Goal: Task Accomplishment & Management: Use online tool/utility

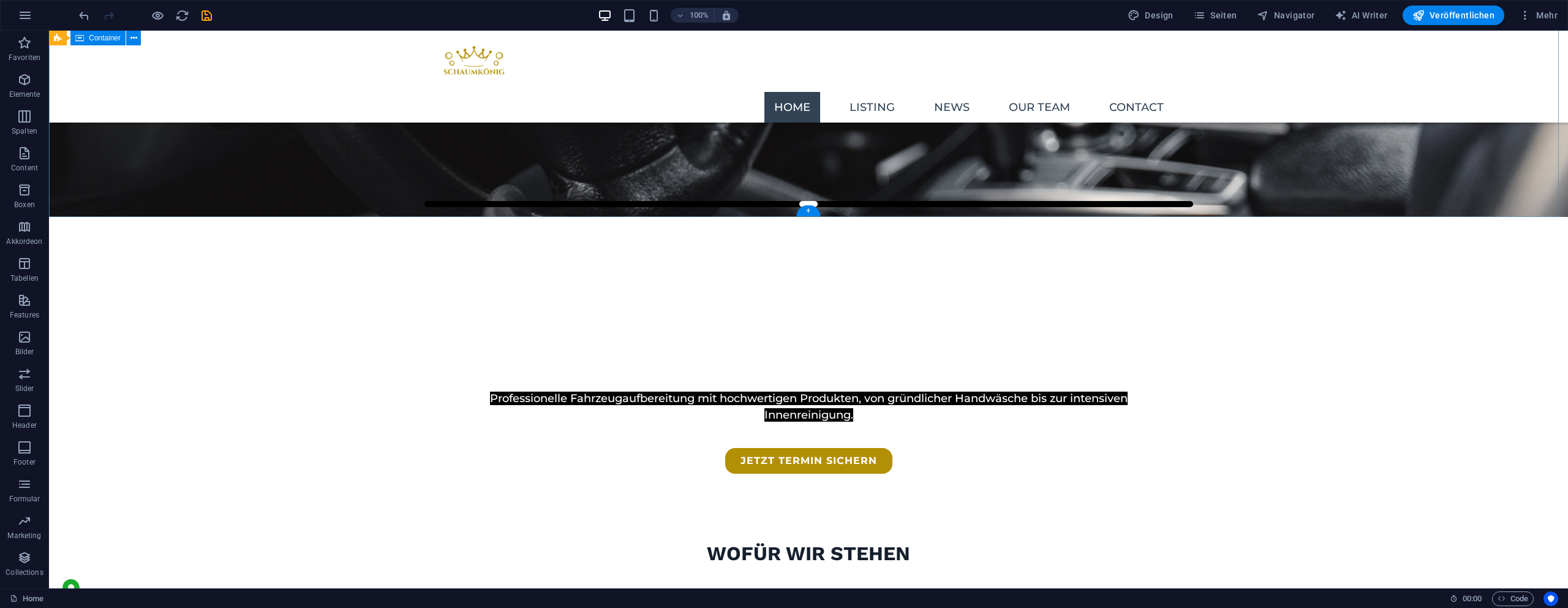
scroll to position [377, 0]
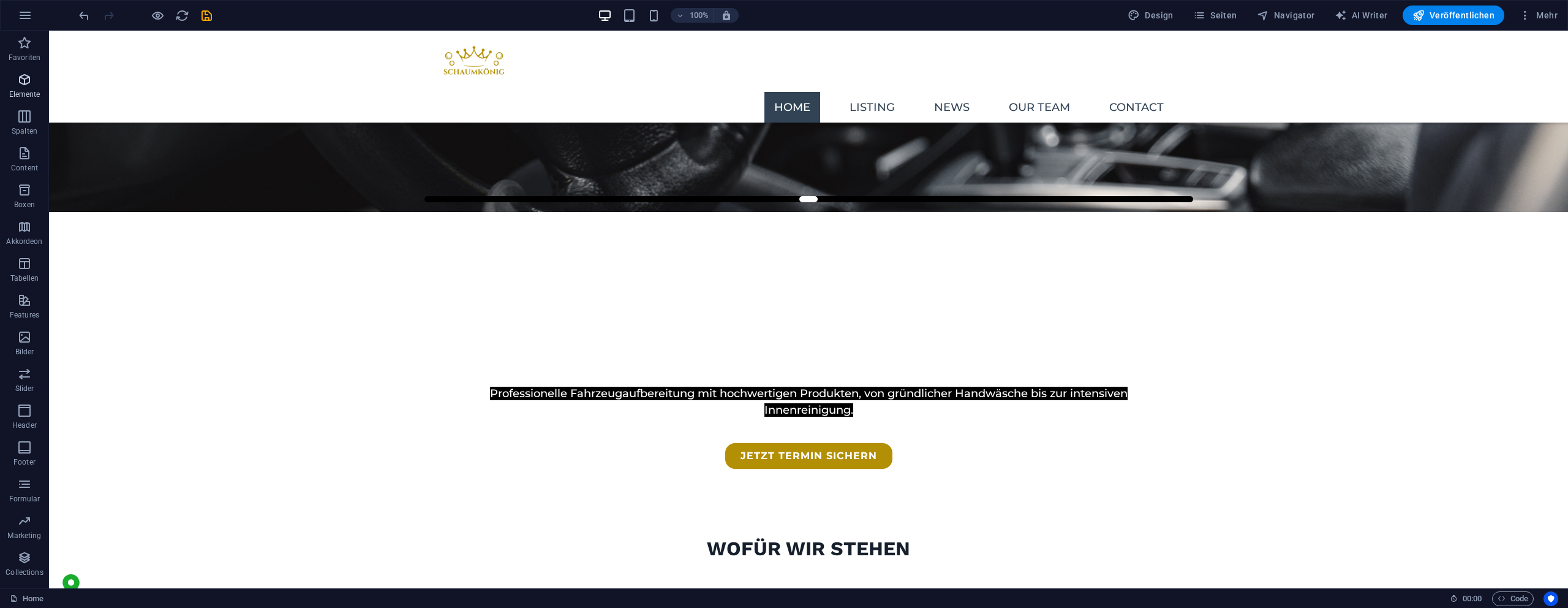
click at [41, 92] on span "Elemente" at bounding box center [25, 87] width 49 height 29
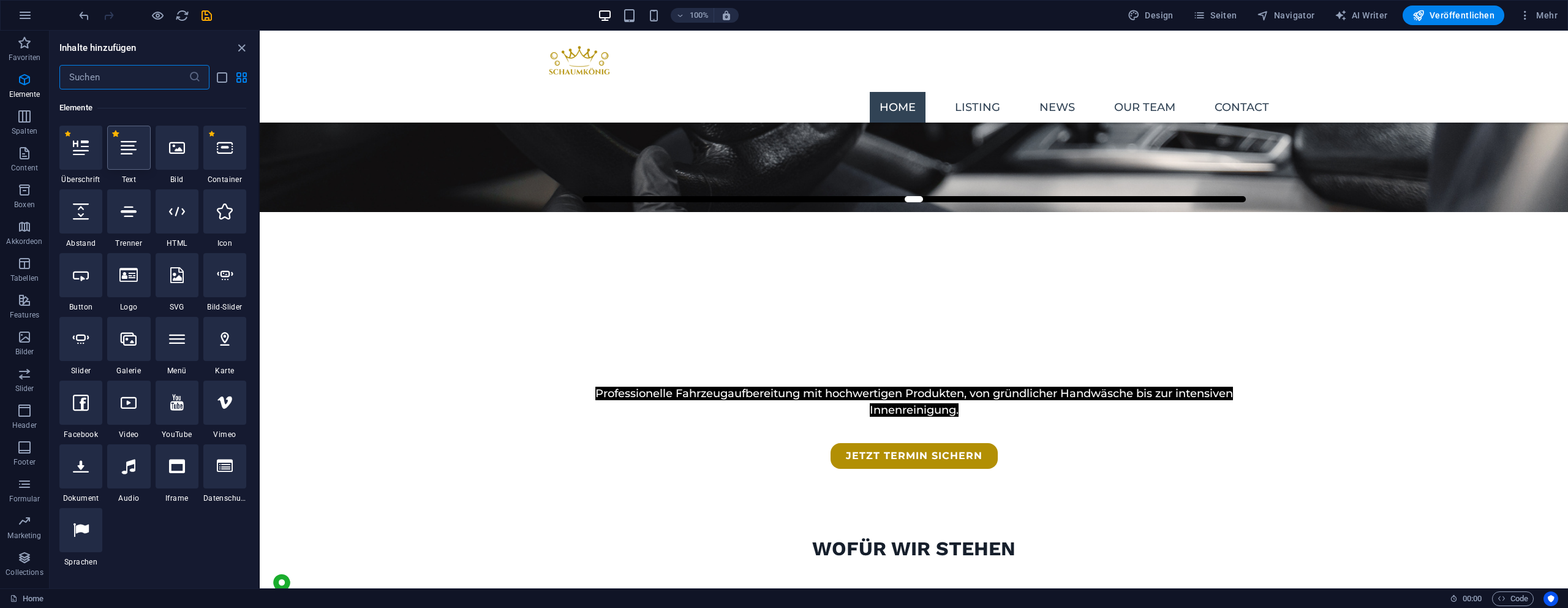
scroll to position [131, 0]
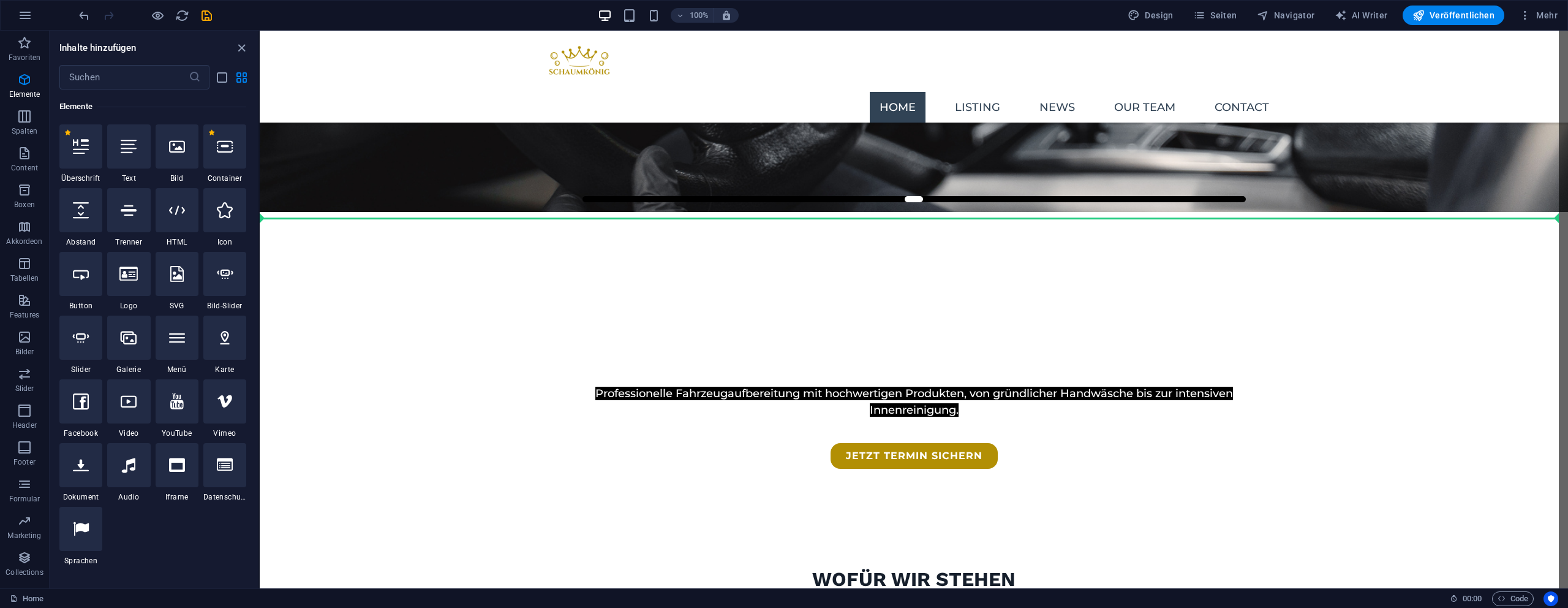
select select "px"
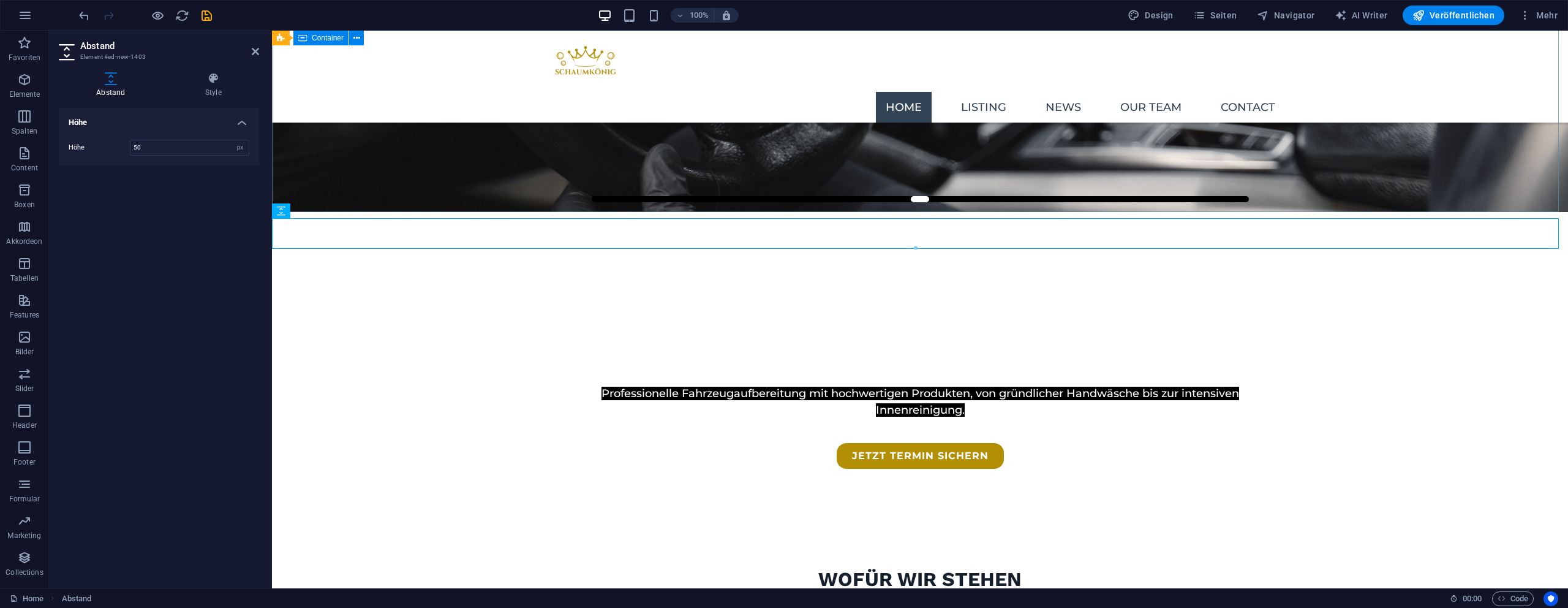
click at [621, 212] on div "Mobile Autopflege direkt bei dir vor Ort Professionelle Fahrzeugaufbereitung mi…" at bounding box center [920, 371] width 1296 height 318
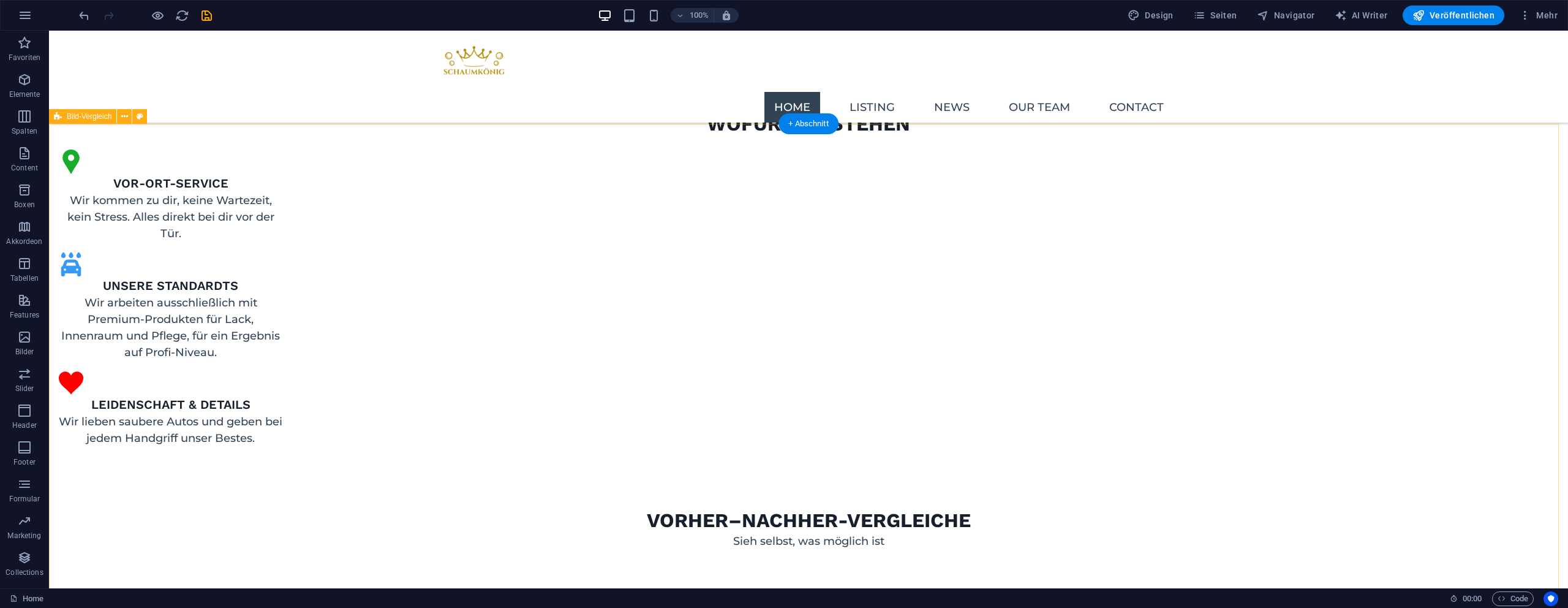
scroll to position [870, 0]
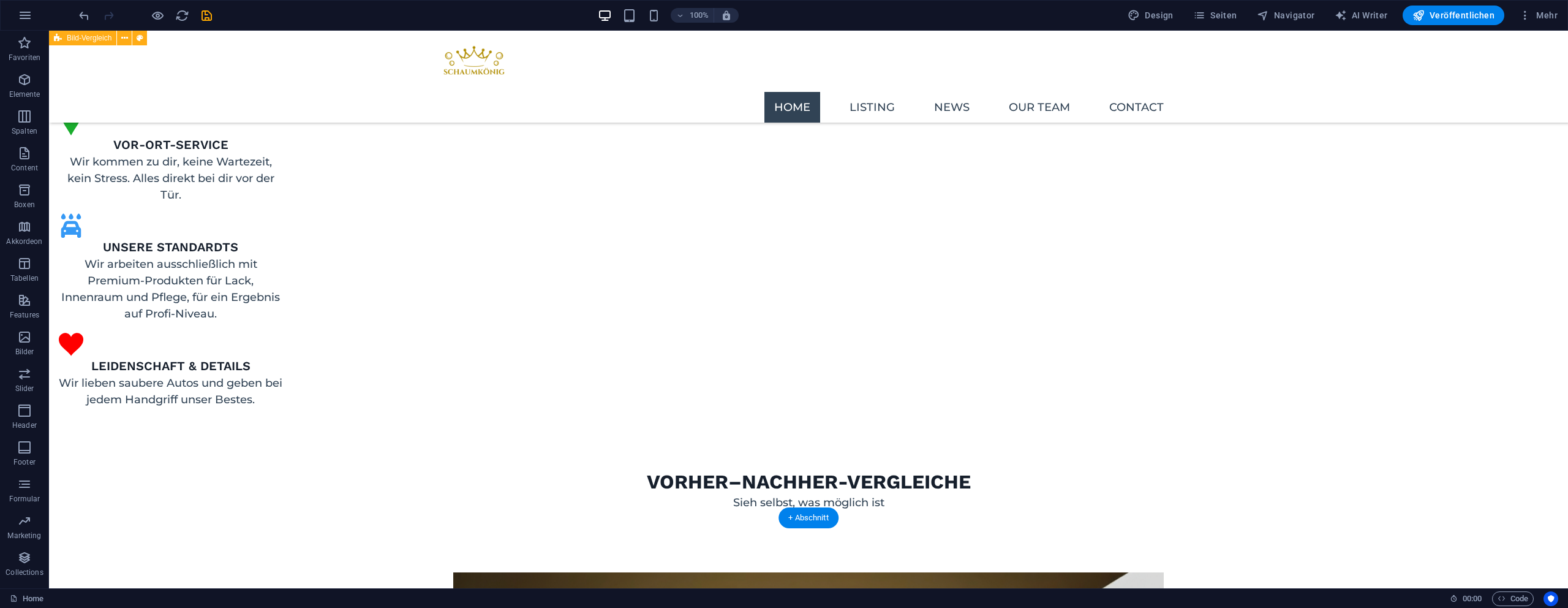
drag, startPoint x: 801, startPoint y: 445, endPoint x: 824, endPoint y: 443, distance: 23.1
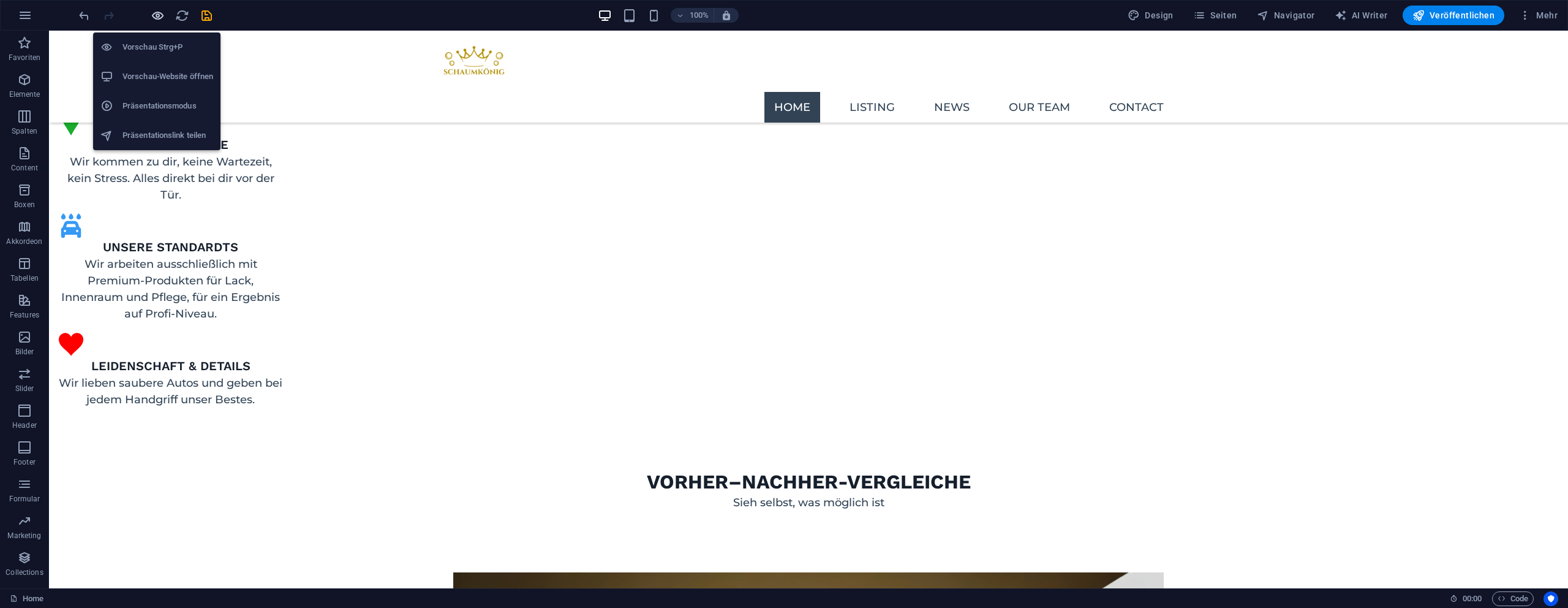
click at [160, 17] on icon "button" at bounding box center [157, 15] width 14 height 14
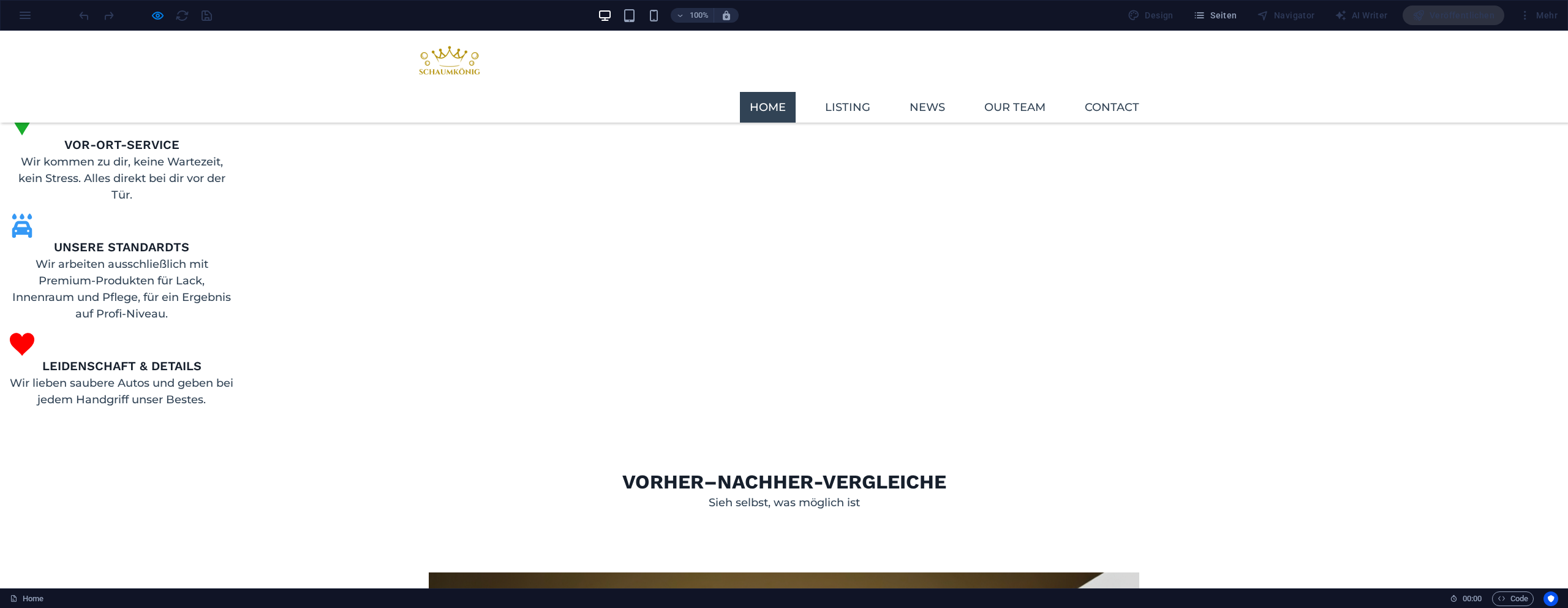
drag, startPoint x: 781, startPoint y: 445, endPoint x: 761, endPoint y: 436, distance: 21.9
type input "45"
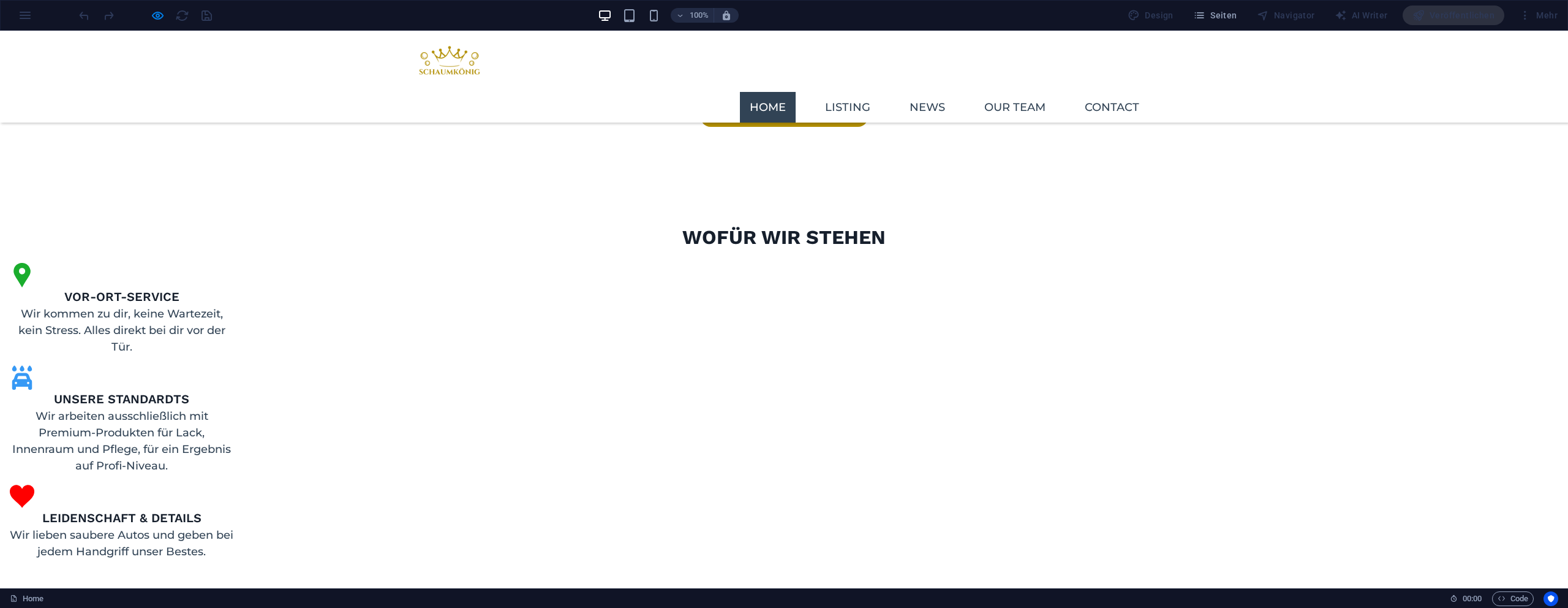
scroll to position [512, 0]
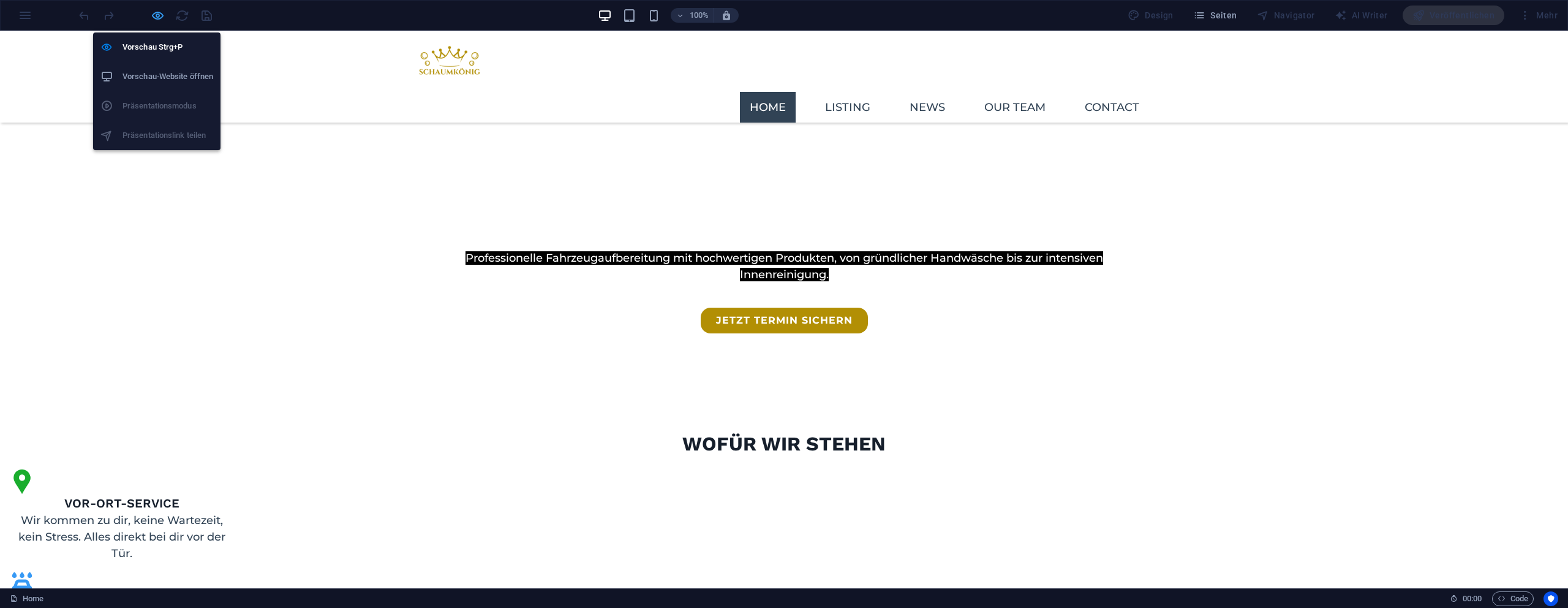
click at [157, 15] on icon "button" at bounding box center [157, 15] width 14 height 14
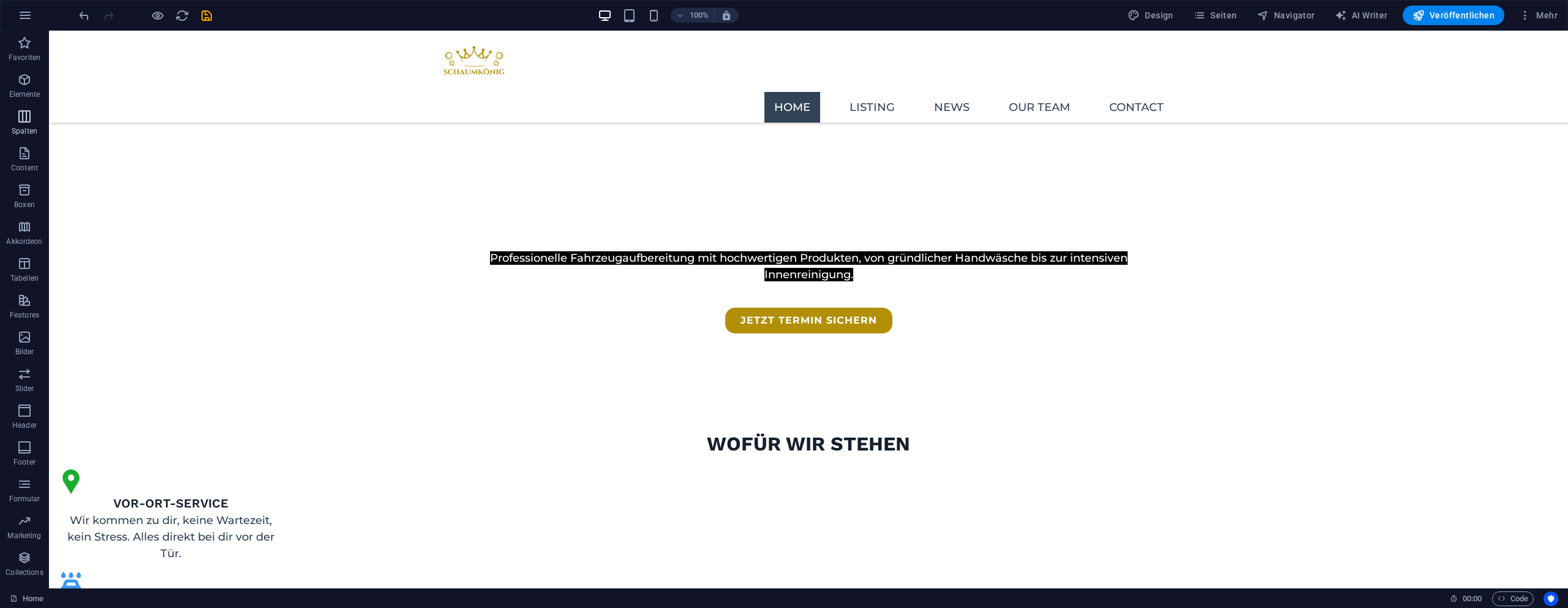
drag, startPoint x: 38, startPoint y: 100, endPoint x: 45, endPoint y: 105, distance: 8.6
click at [45, 105] on div "Favoriten Elemente Spalten Content Boxen Akkordeon Tabellen Features Bilder Sli…" at bounding box center [25, 307] width 49 height 552
click at [38, 91] on span "Elemente" at bounding box center [25, 87] width 49 height 29
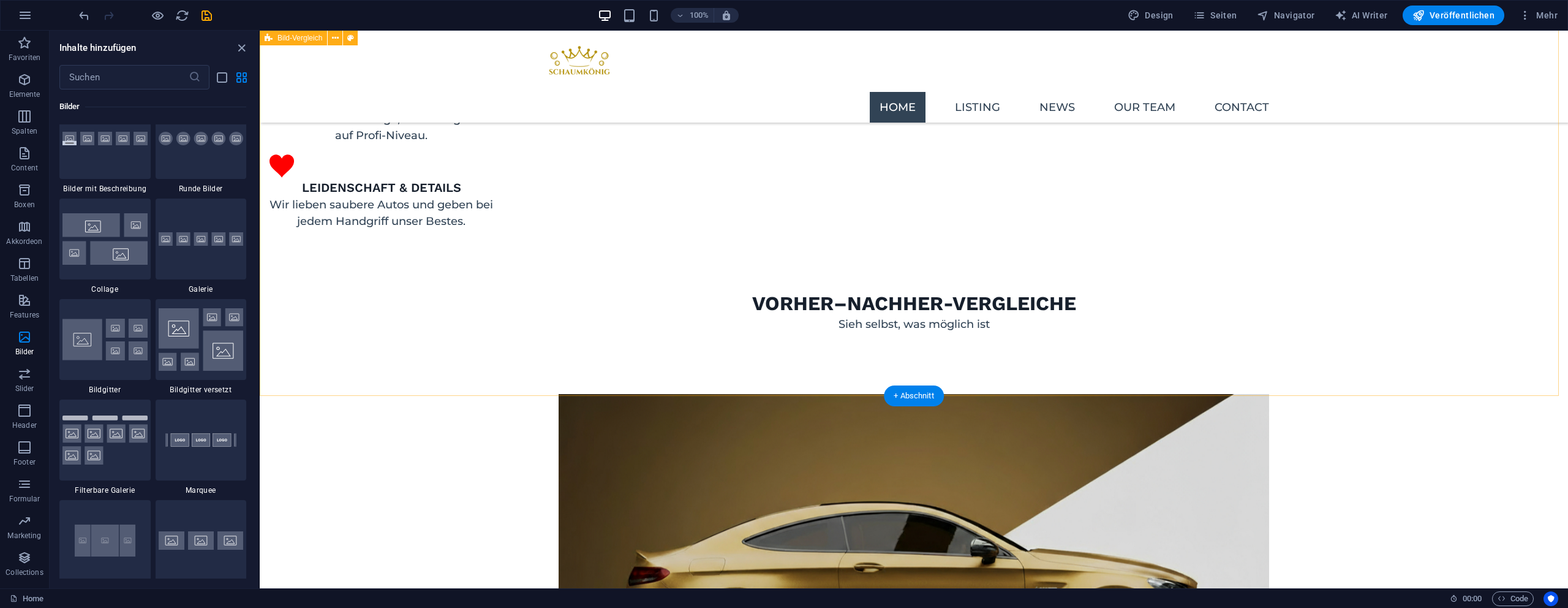
scroll to position [1061, 0]
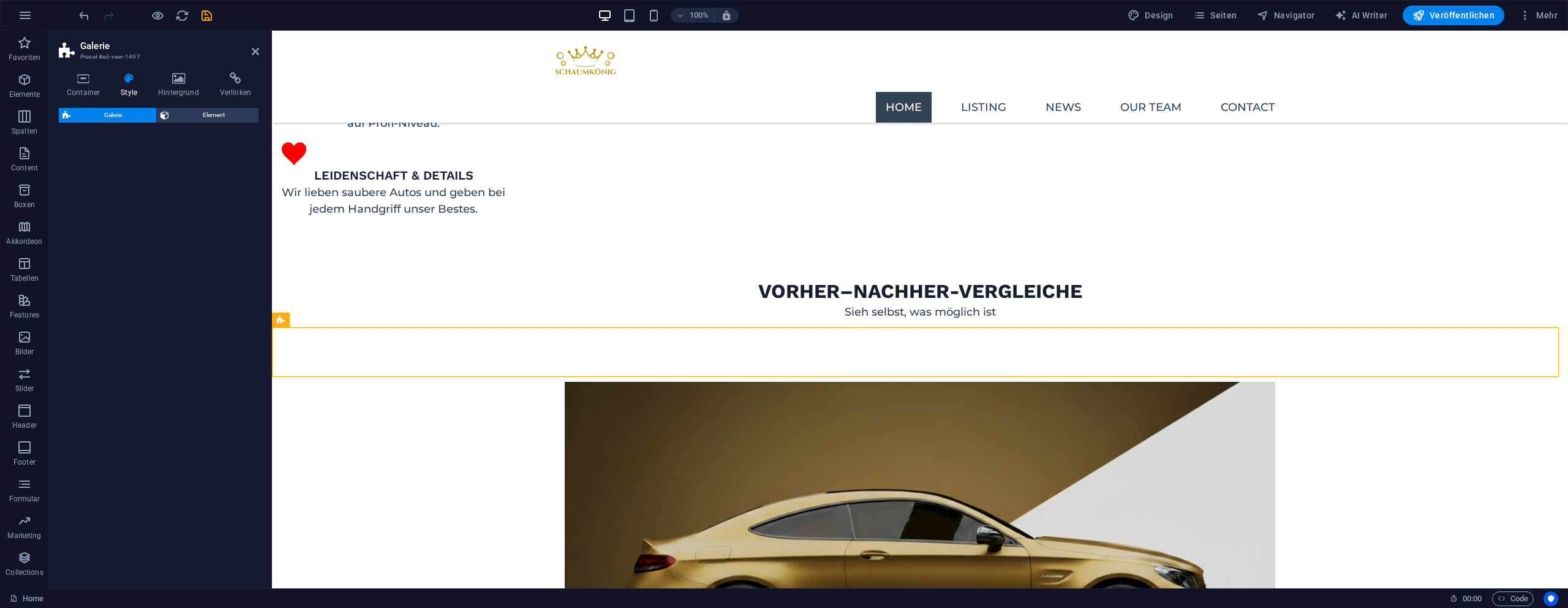
select select "rem"
select select "preset-gallery-v3-grid-dense"
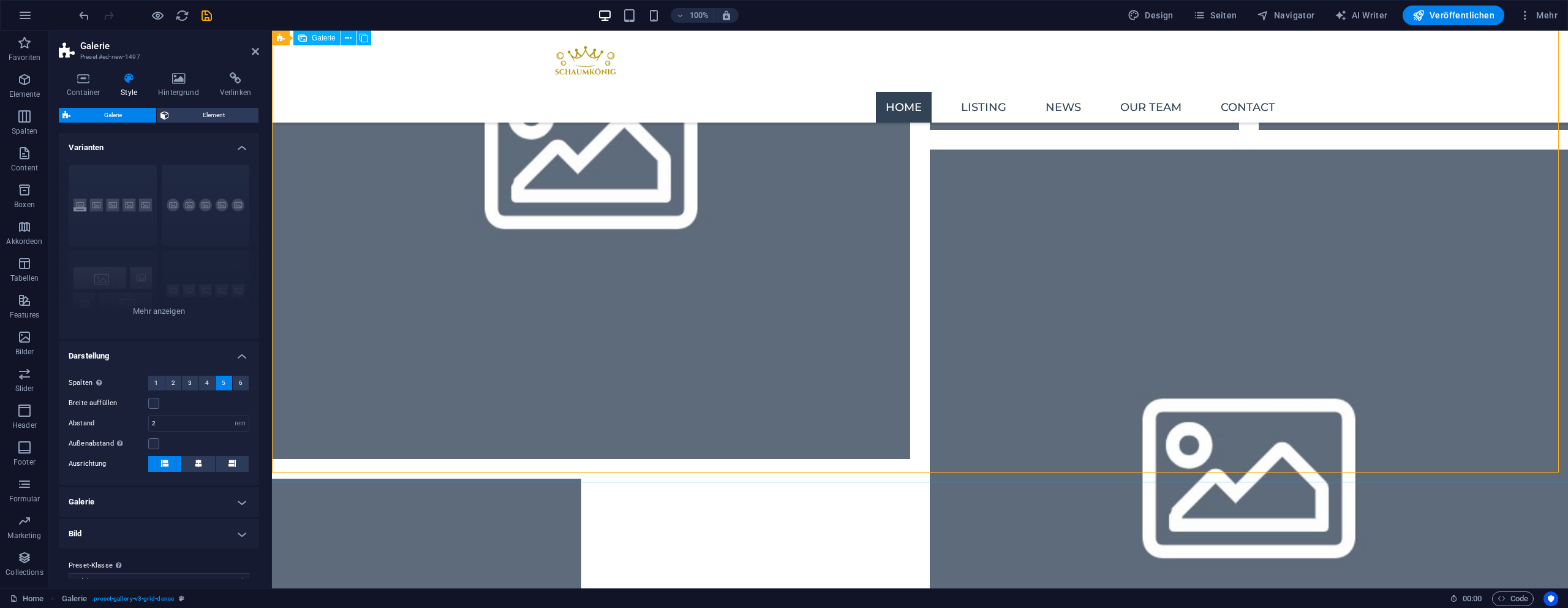
scroll to position [2078, 0]
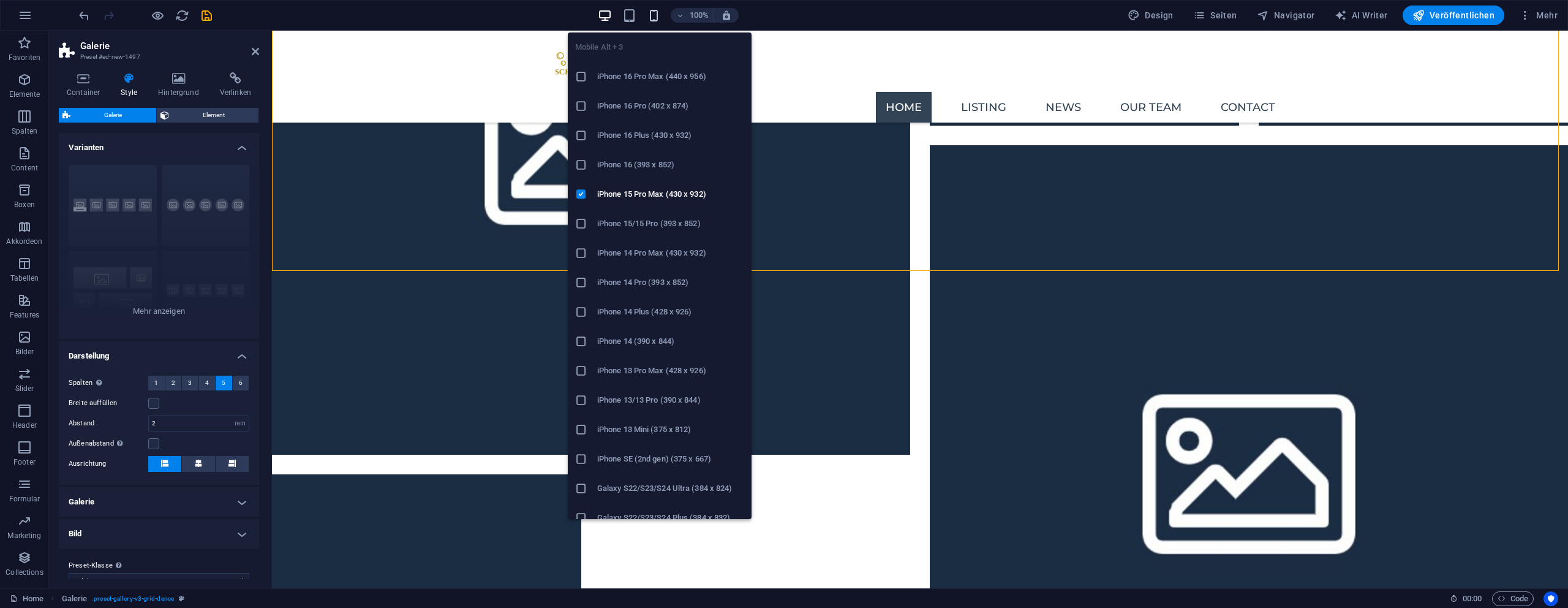
click at [653, 15] on icon "button" at bounding box center [654, 15] width 14 height 14
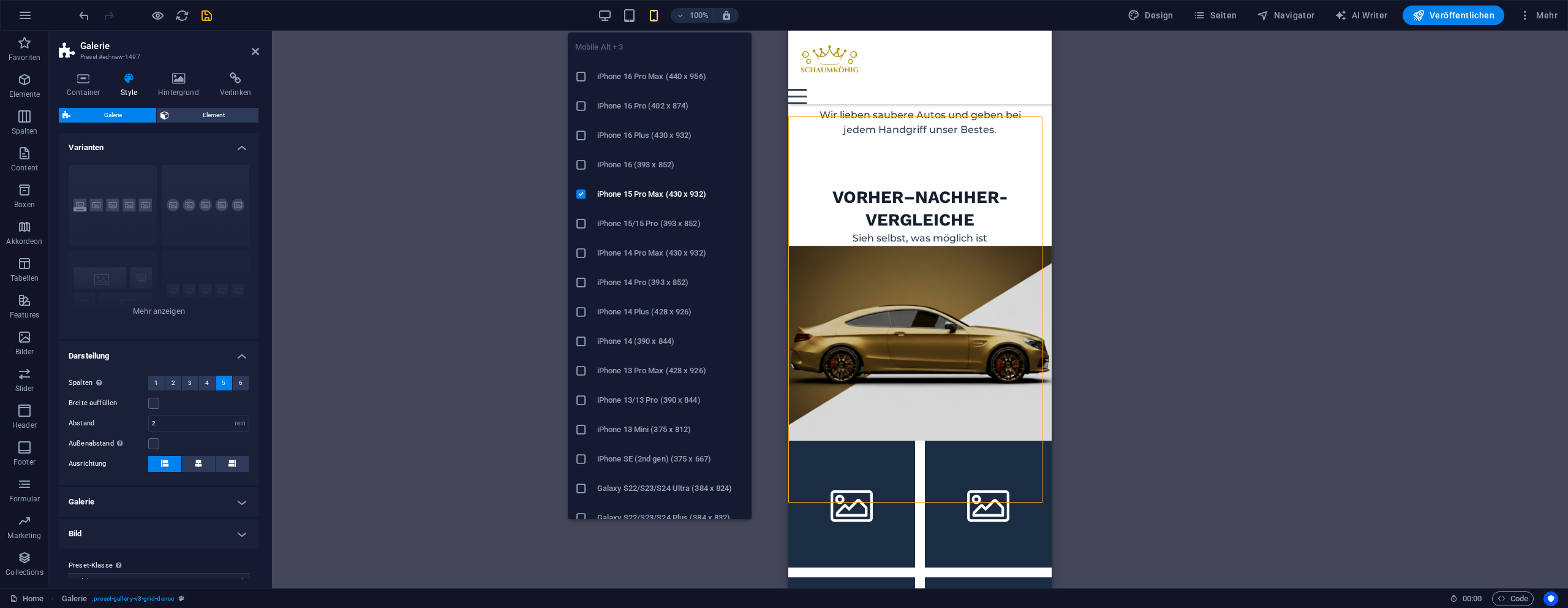
type input "1"
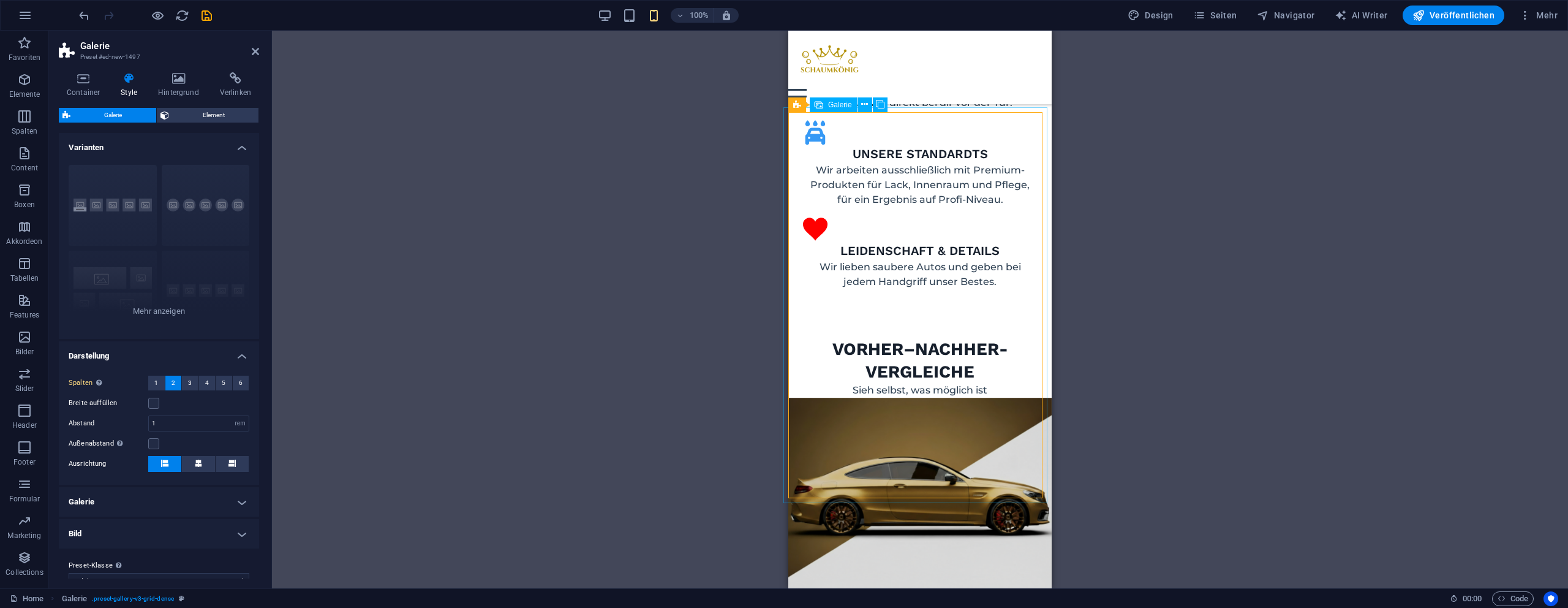
scroll to position [1086, 0]
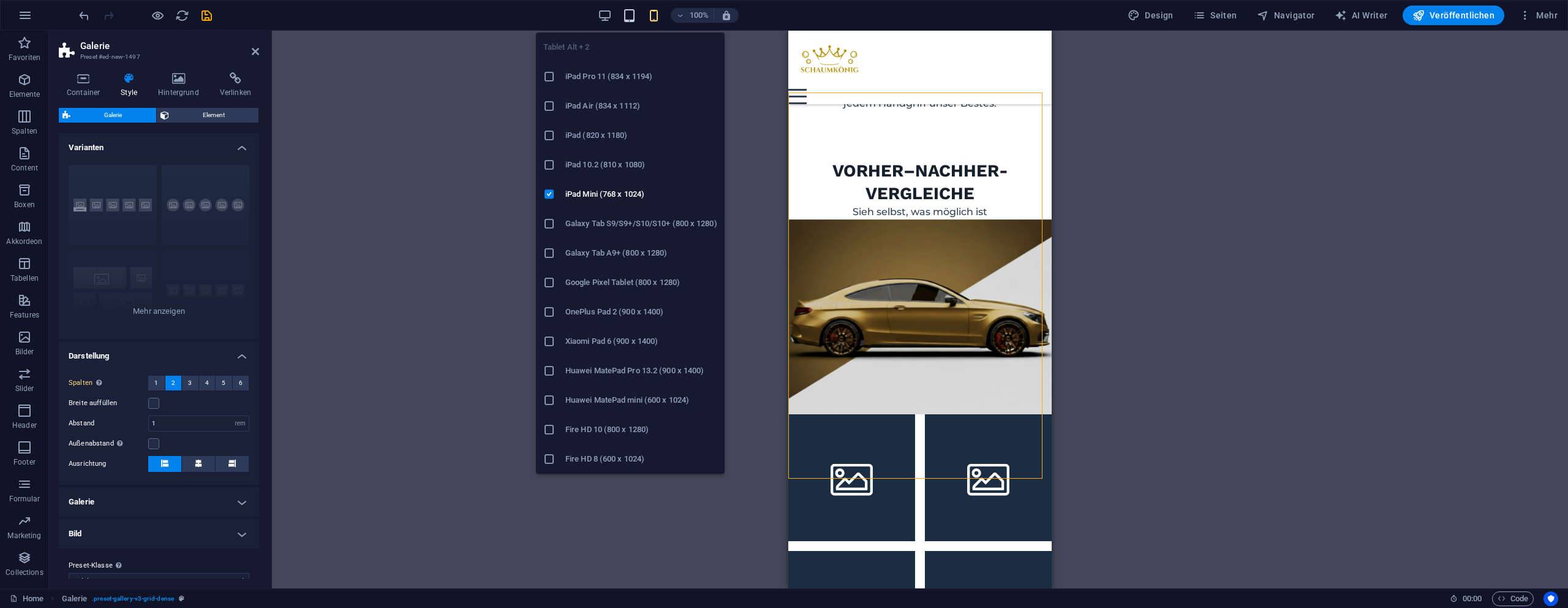
click at [628, 12] on icon "button" at bounding box center [629, 15] width 14 height 14
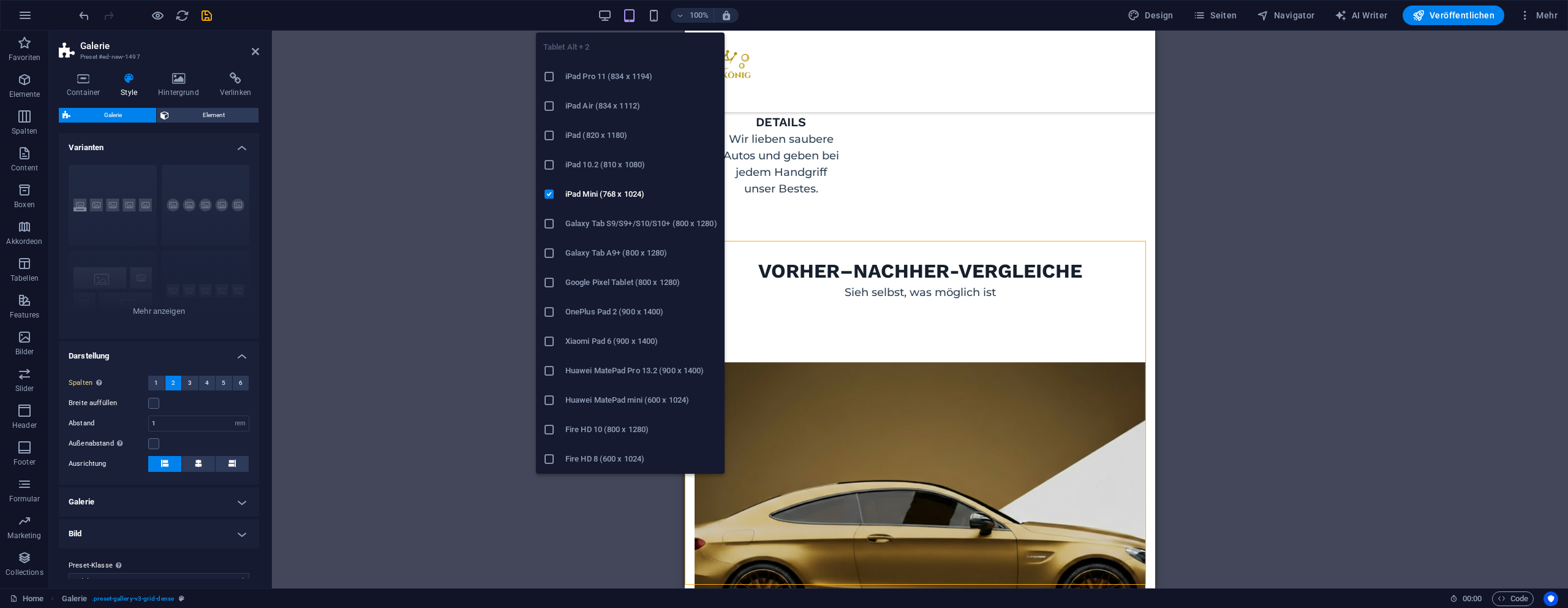
scroll to position [1094, 0]
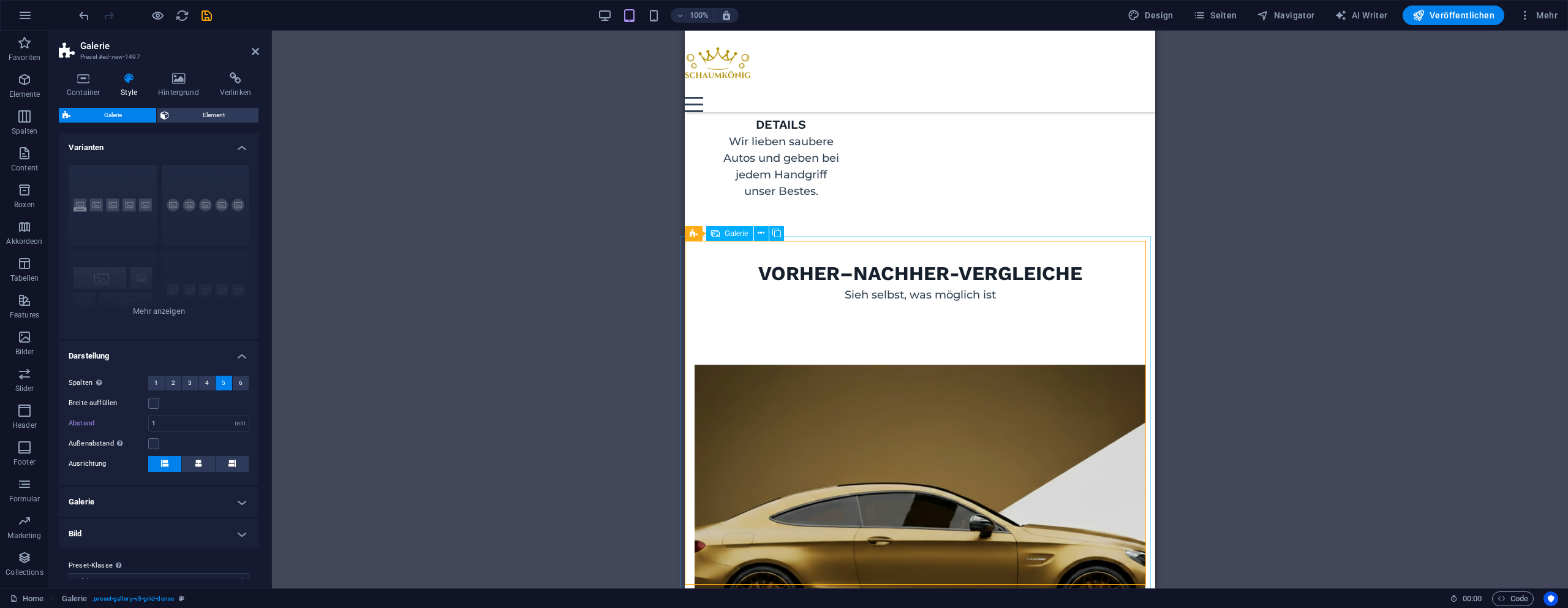
select select "4"
select select "px"
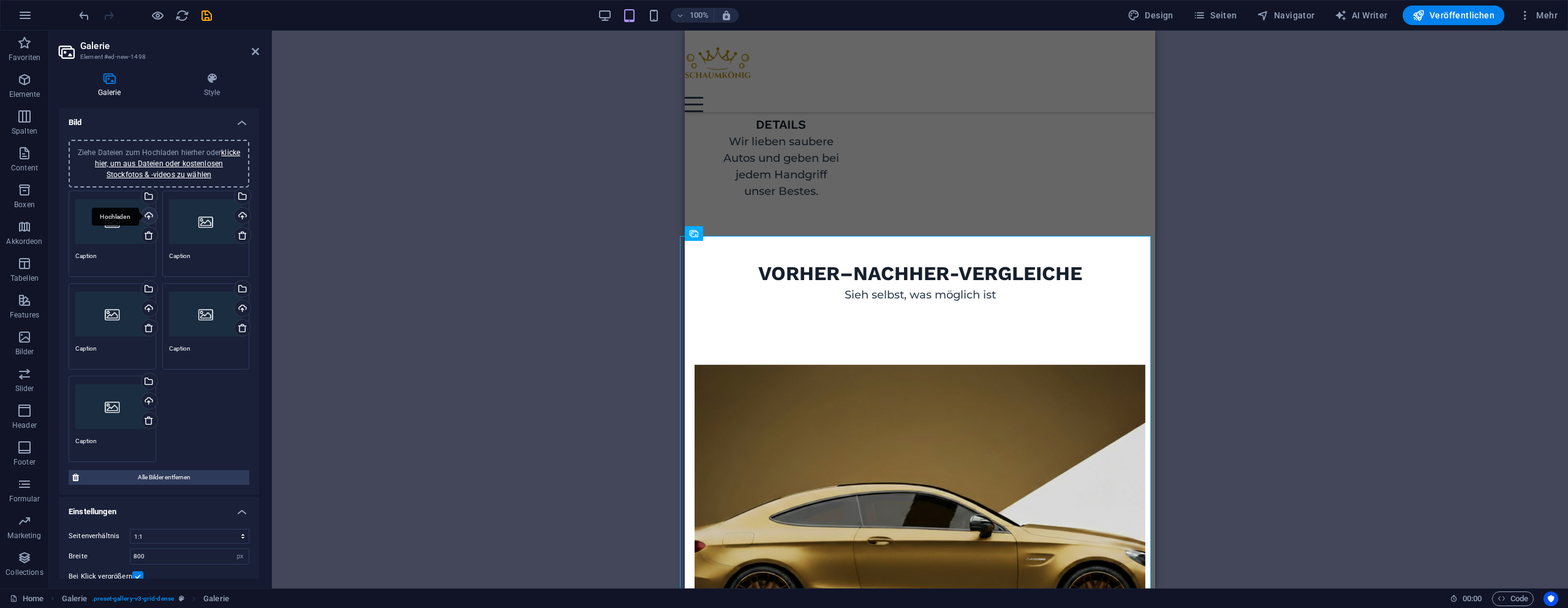
click at [144, 218] on div "Hochladen" at bounding box center [148, 217] width 18 height 18
click at [148, 218] on div "Hochladen" at bounding box center [148, 217] width 18 height 18
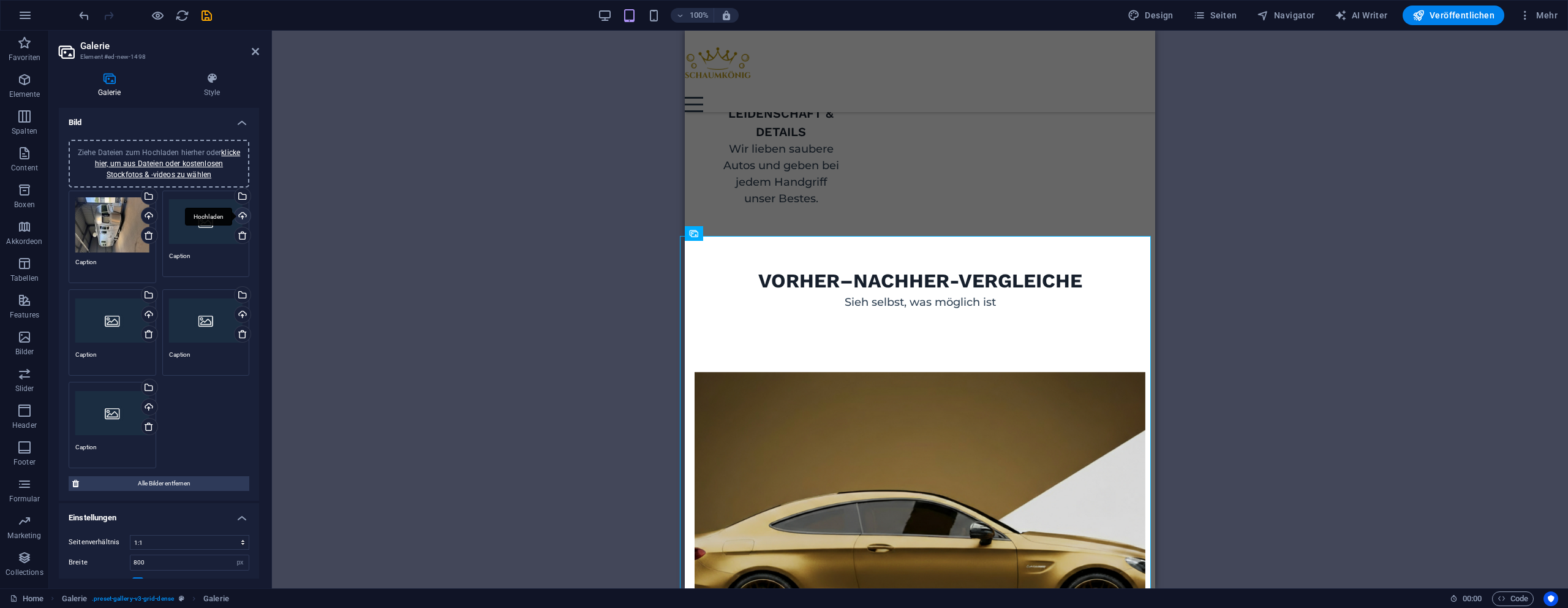
click at [238, 217] on div "Hochladen" at bounding box center [241, 217] width 18 height 18
click at [240, 192] on div "Wähle aus deinen Dateien, Stockfotos oder lade Dateien hoch" at bounding box center [241, 198] width 18 height 18
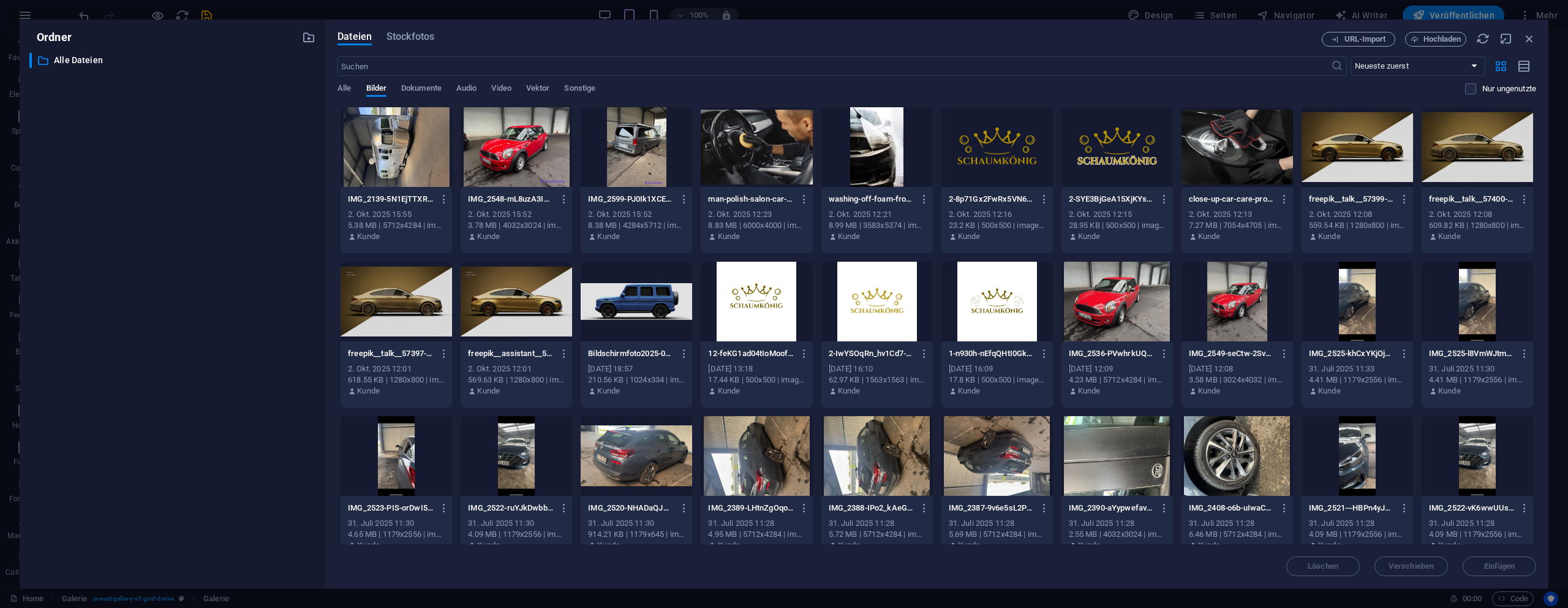
click at [503, 154] on div at bounding box center [516, 148] width 111 height 80
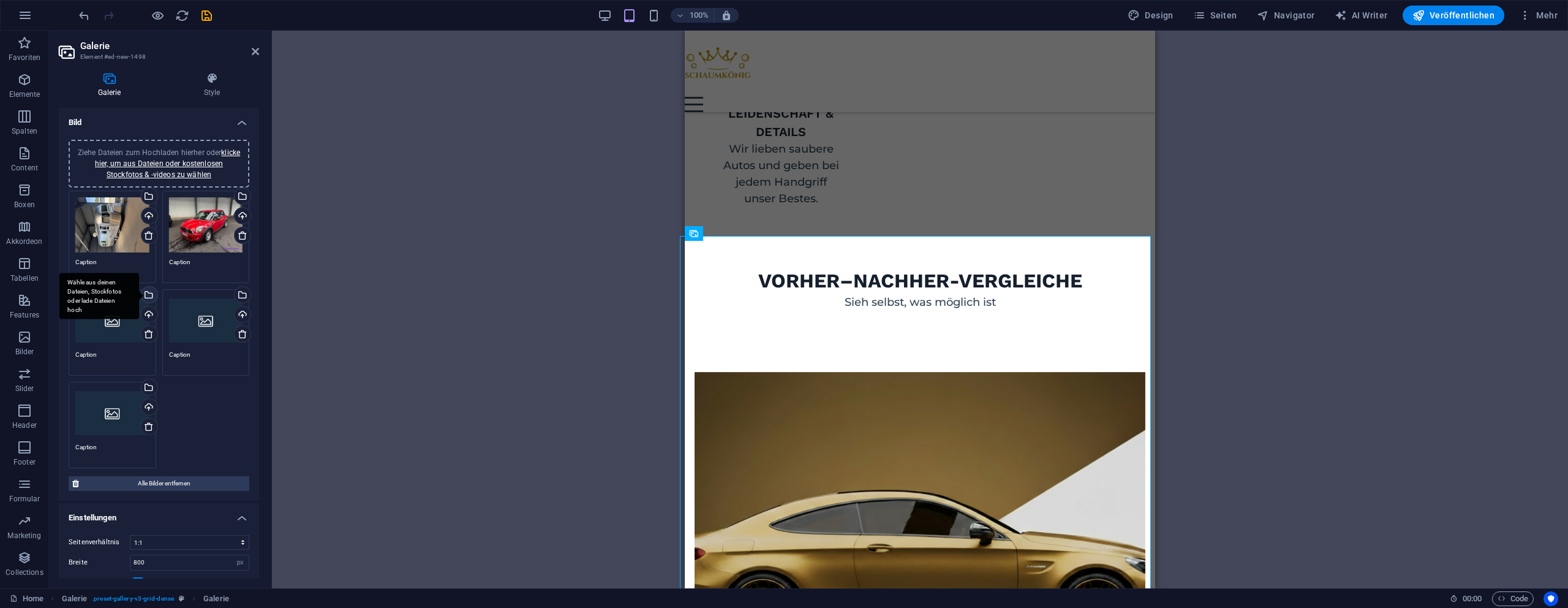
click at [139, 294] on div "Wähle aus deinen Dateien, Stockfotos oder lade Dateien hoch" at bounding box center [99, 297] width 80 height 46
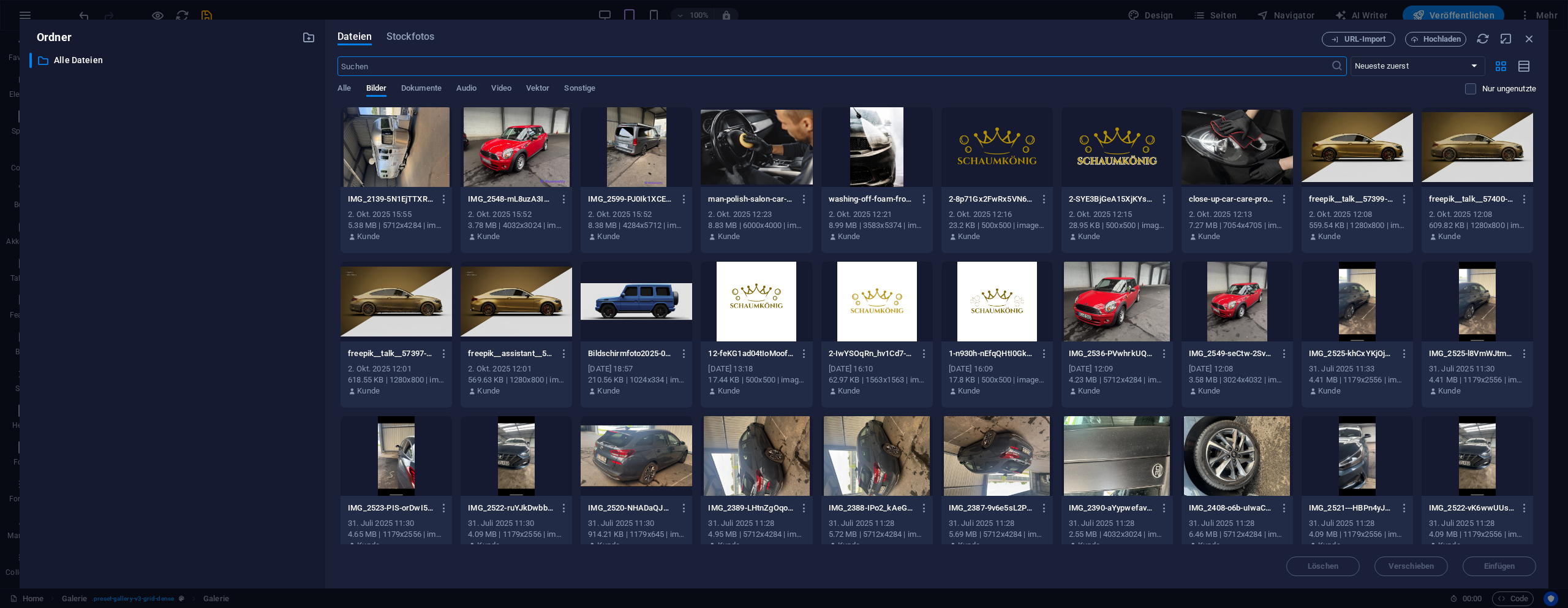
click at [633, 156] on div at bounding box center [636, 148] width 111 height 80
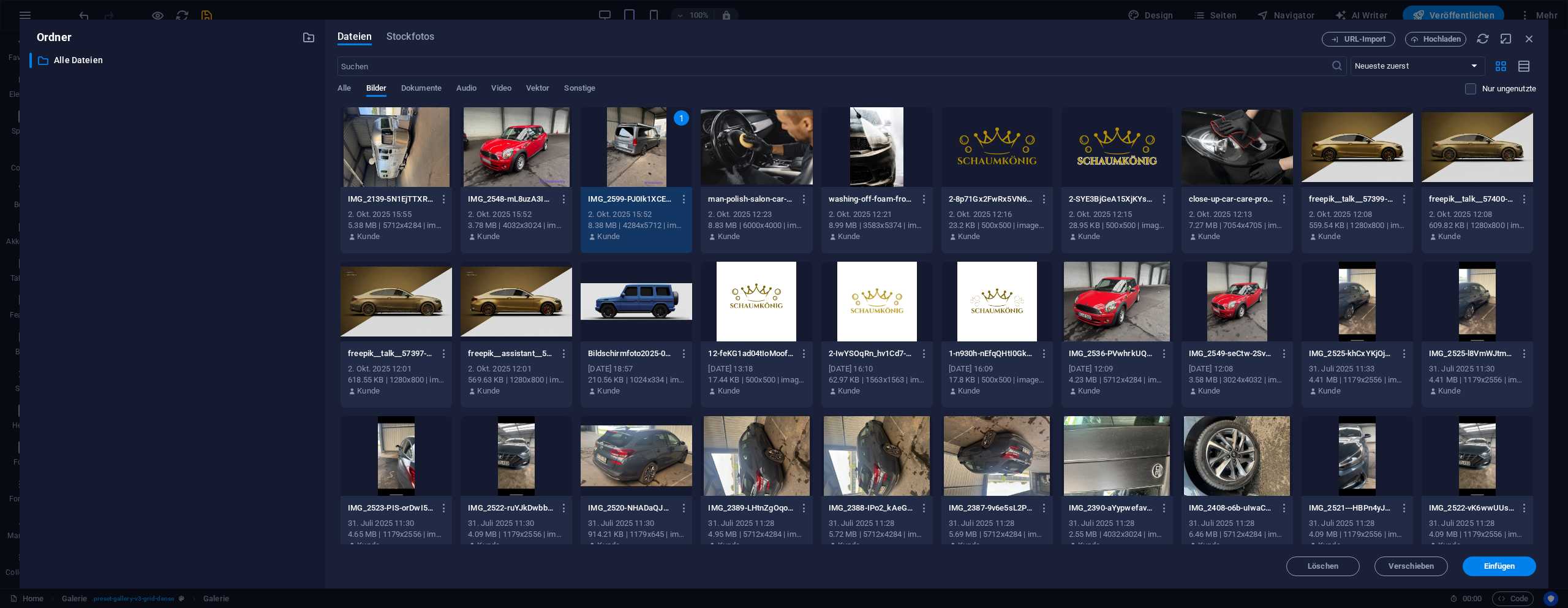
click at [633, 155] on div "1" at bounding box center [636, 148] width 111 height 80
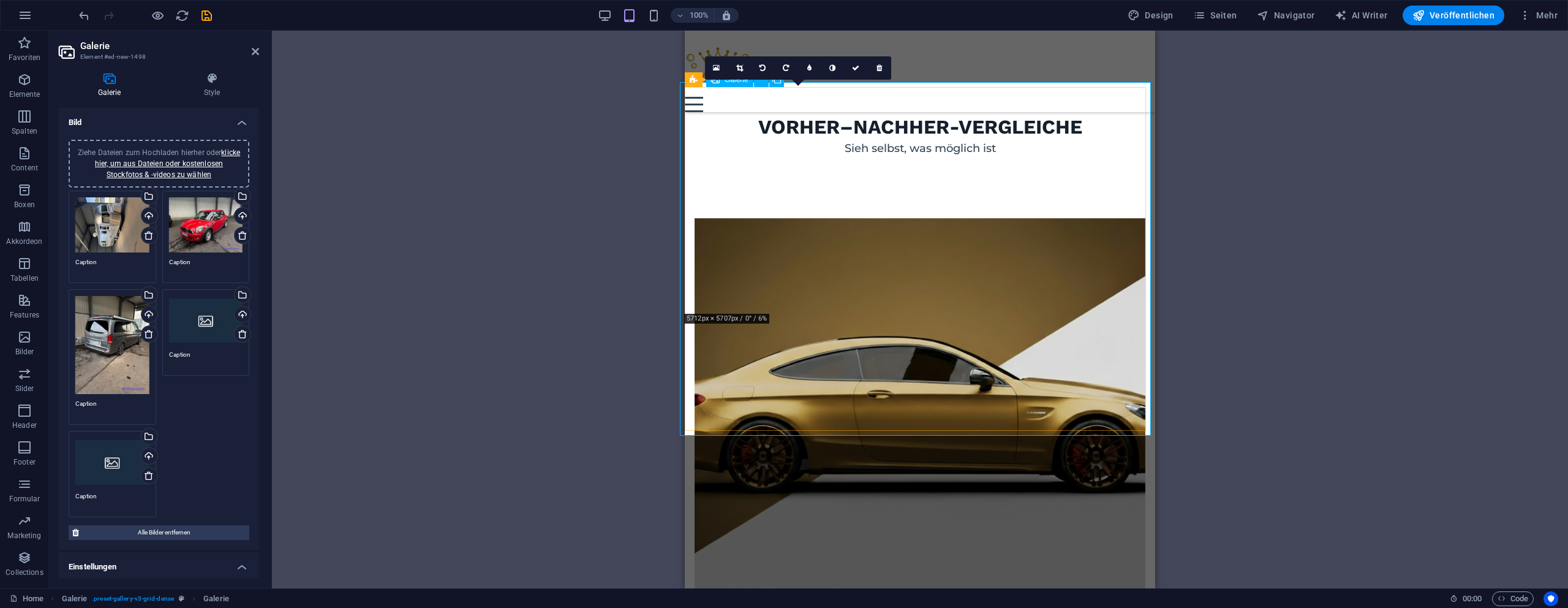
scroll to position [1265, 0]
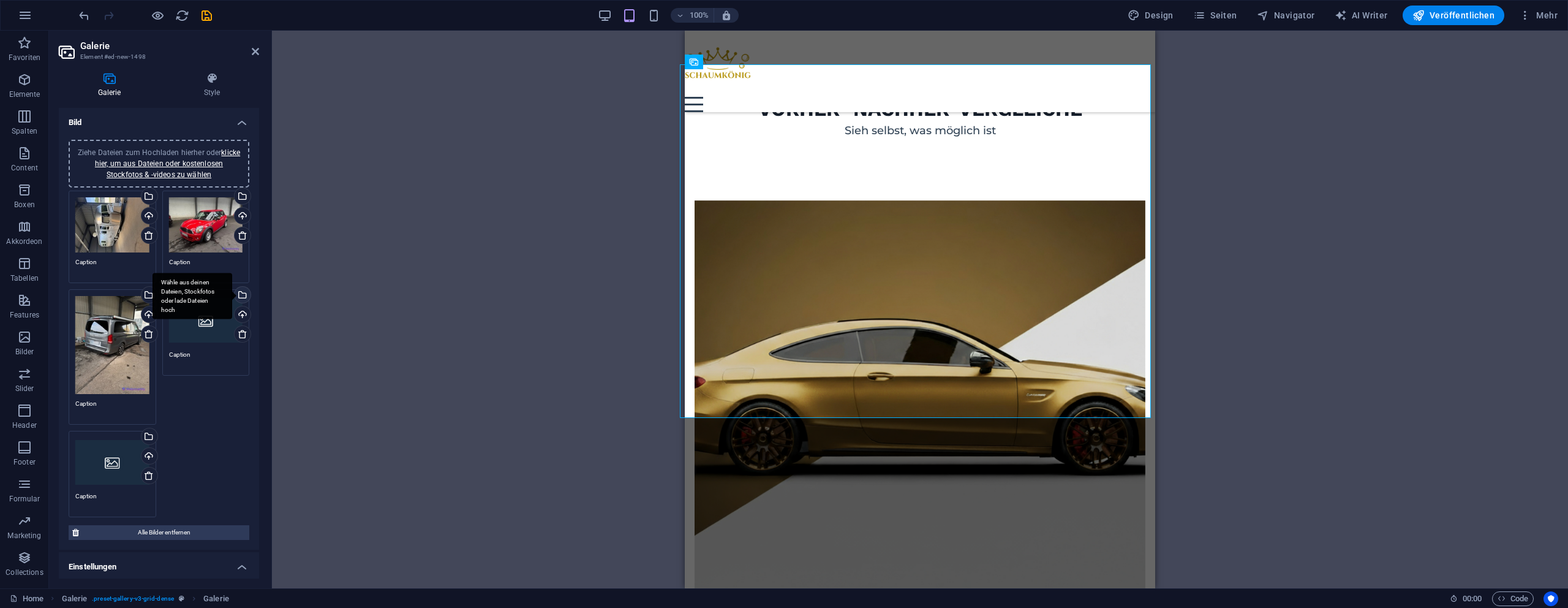
click at [240, 288] on div "Wähle aus deinen Dateien, Stockfotos oder lade Dateien hoch" at bounding box center [241, 296] width 18 height 18
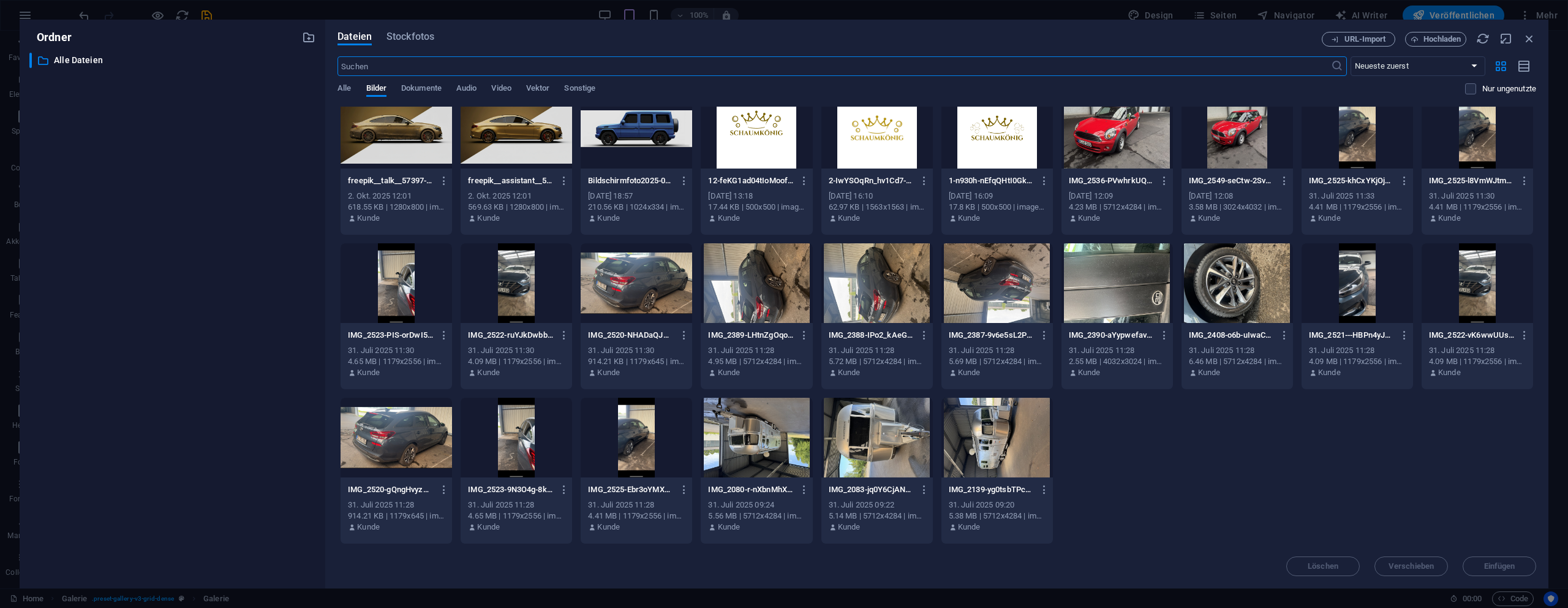
scroll to position [0, 0]
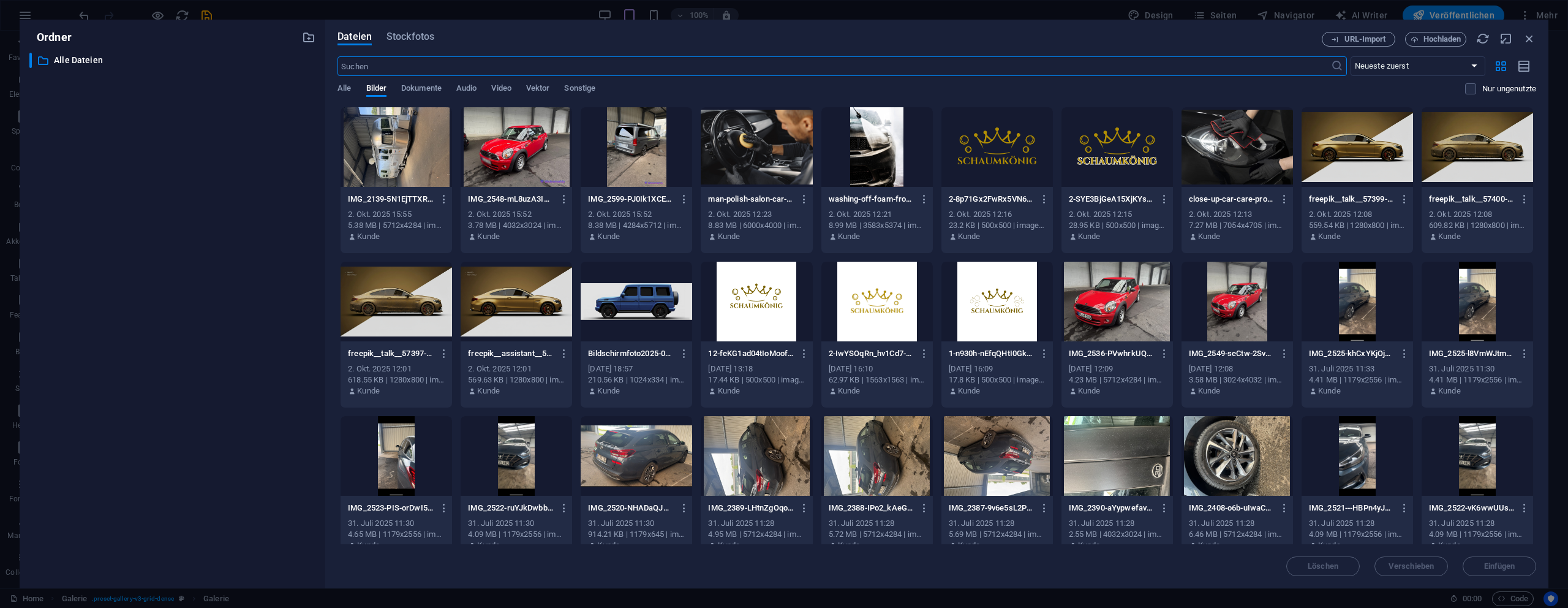
click at [377, 134] on div at bounding box center [396, 148] width 111 height 80
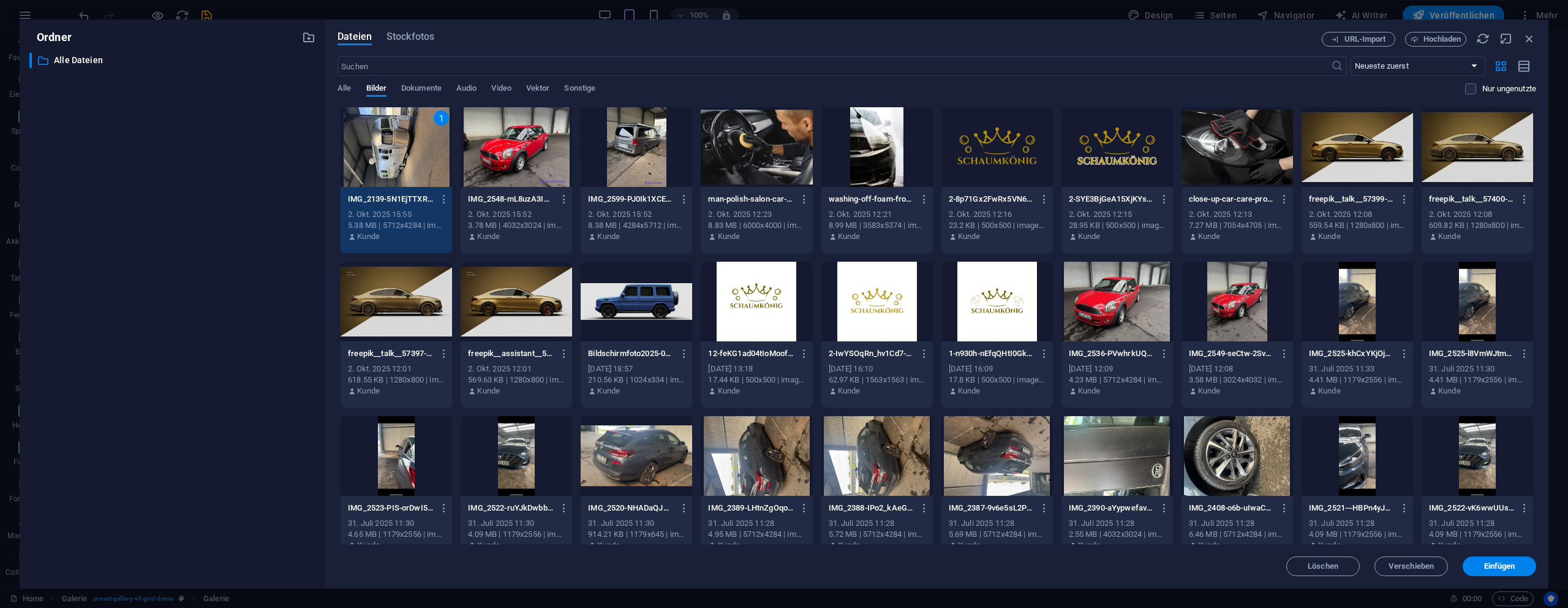
click at [377, 134] on div "1" at bounding box center [396, 148] width 111 height 80
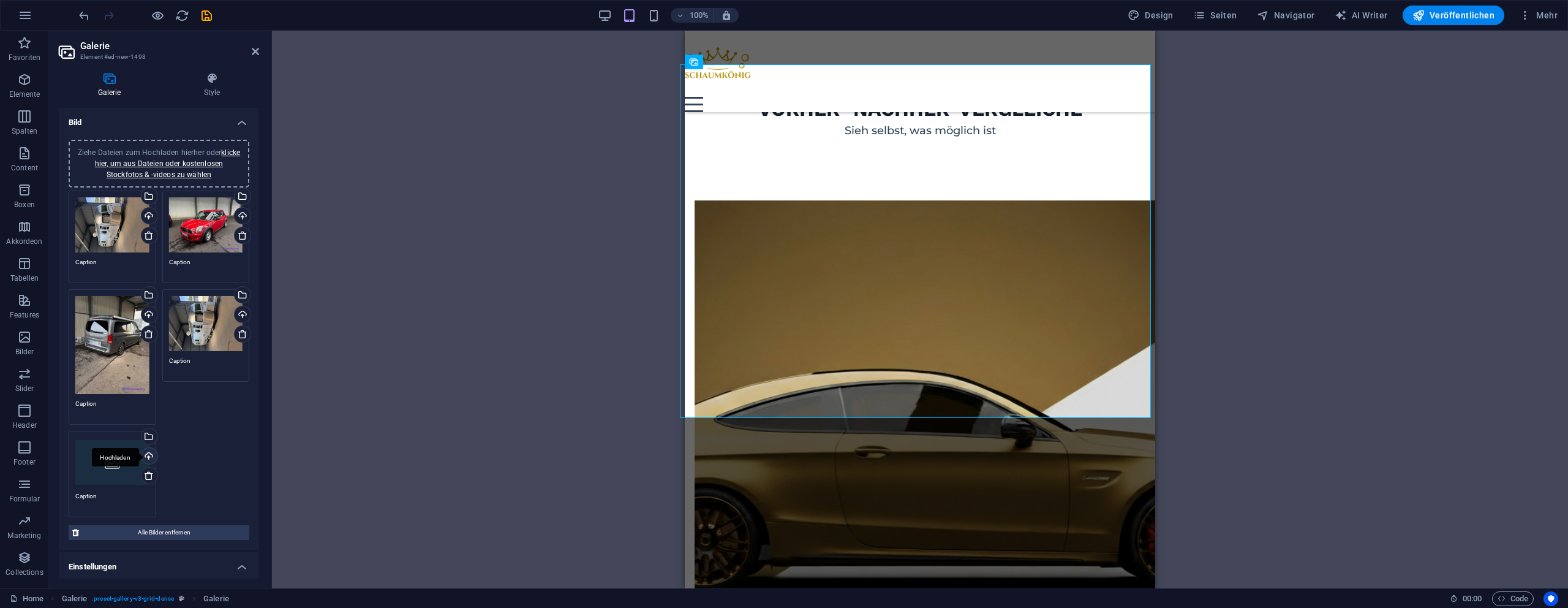
click at [142, 457] on div "Hochladen" at bounding box center [148, 457] width 18 height 18
click at [150, 436] on div "Wähle aus deinen Dateien, Stockfotos oder lade Dateien hoch" at bounding box center [148, 437] width 18 height 18
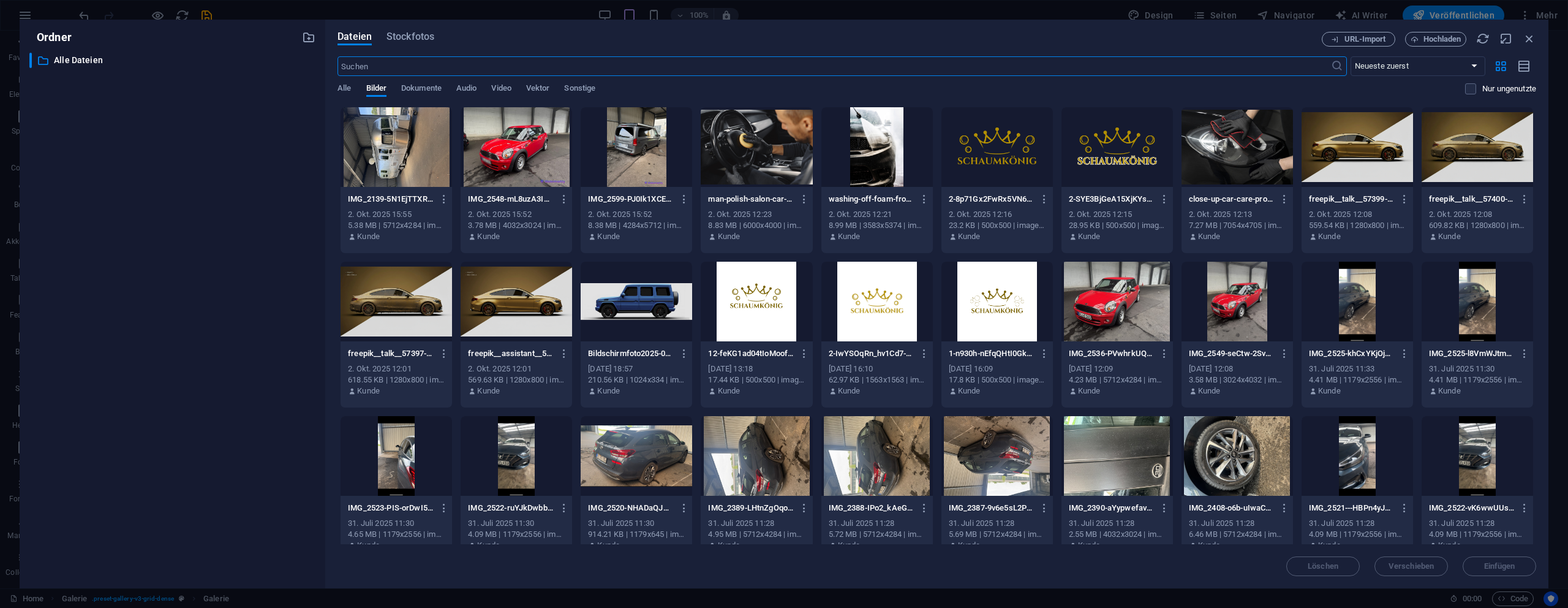
scroll to position [173, 0]
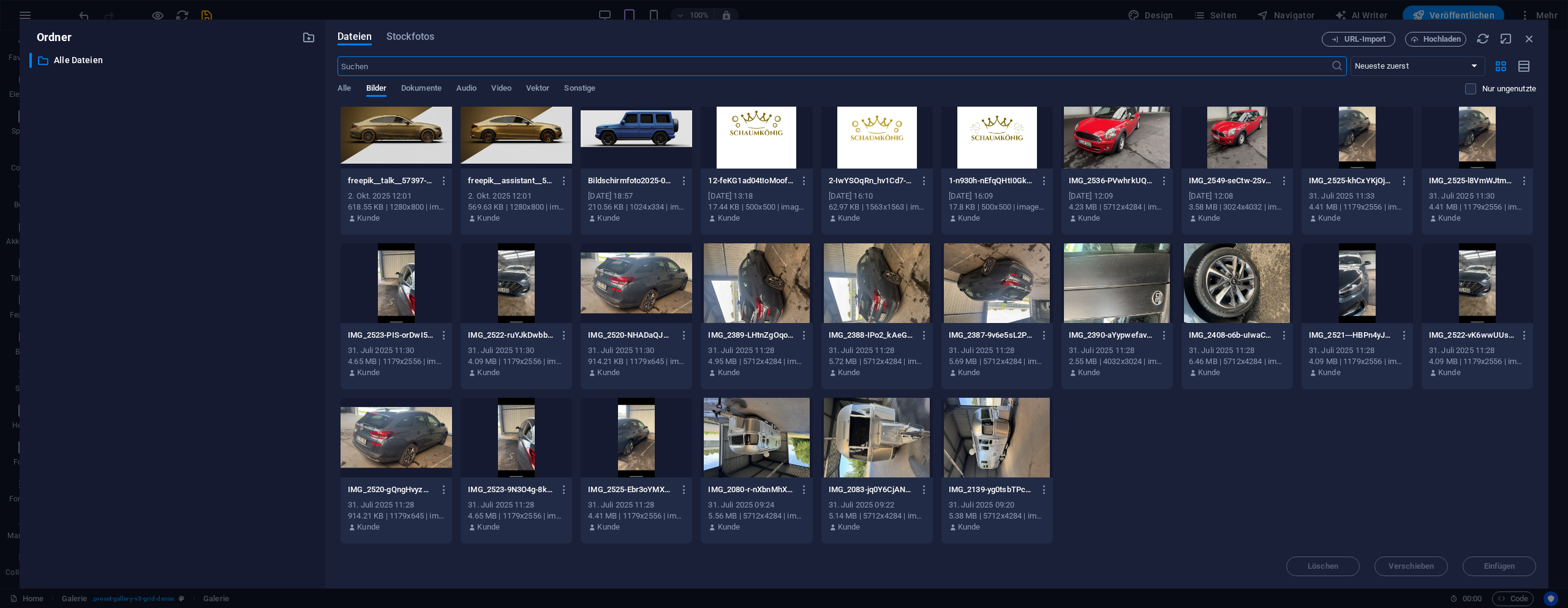
click at [517, 277] on div at bounding box center [516, 284] width 111 height 80
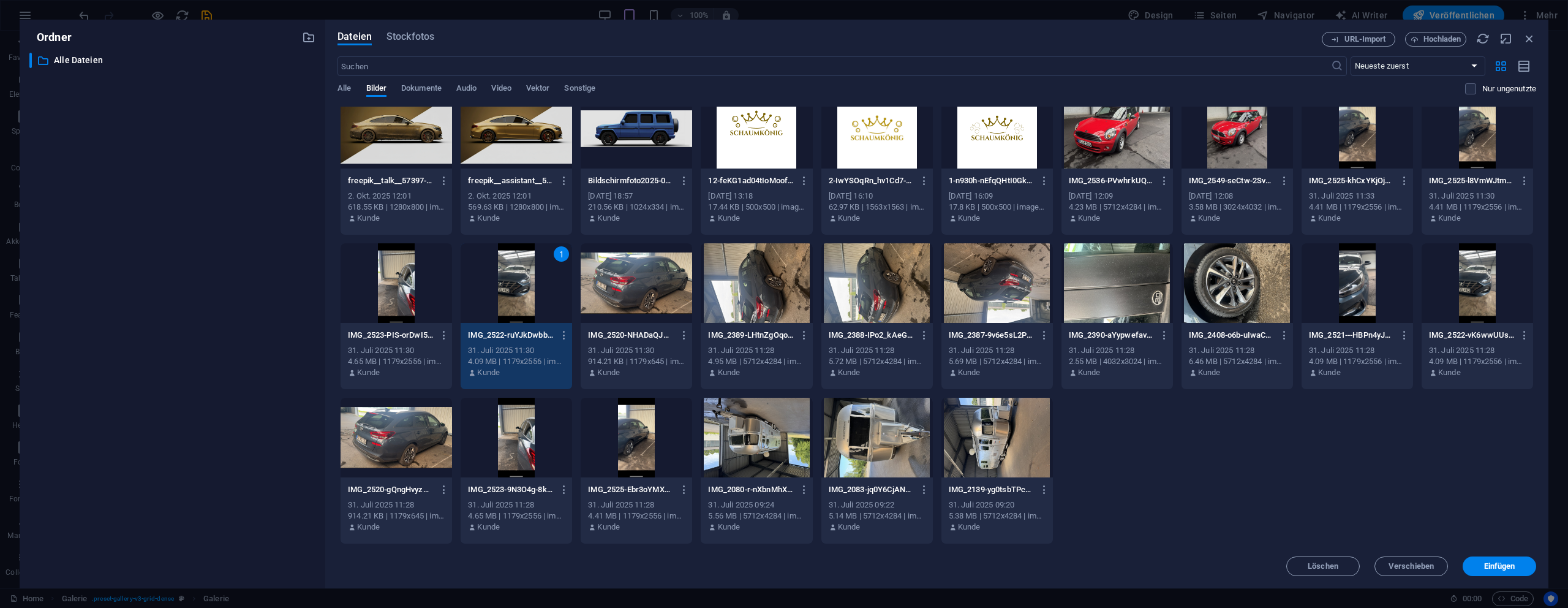
click at [517, 277] on div "1" at bounding box center [516, 284] width 111 height 80
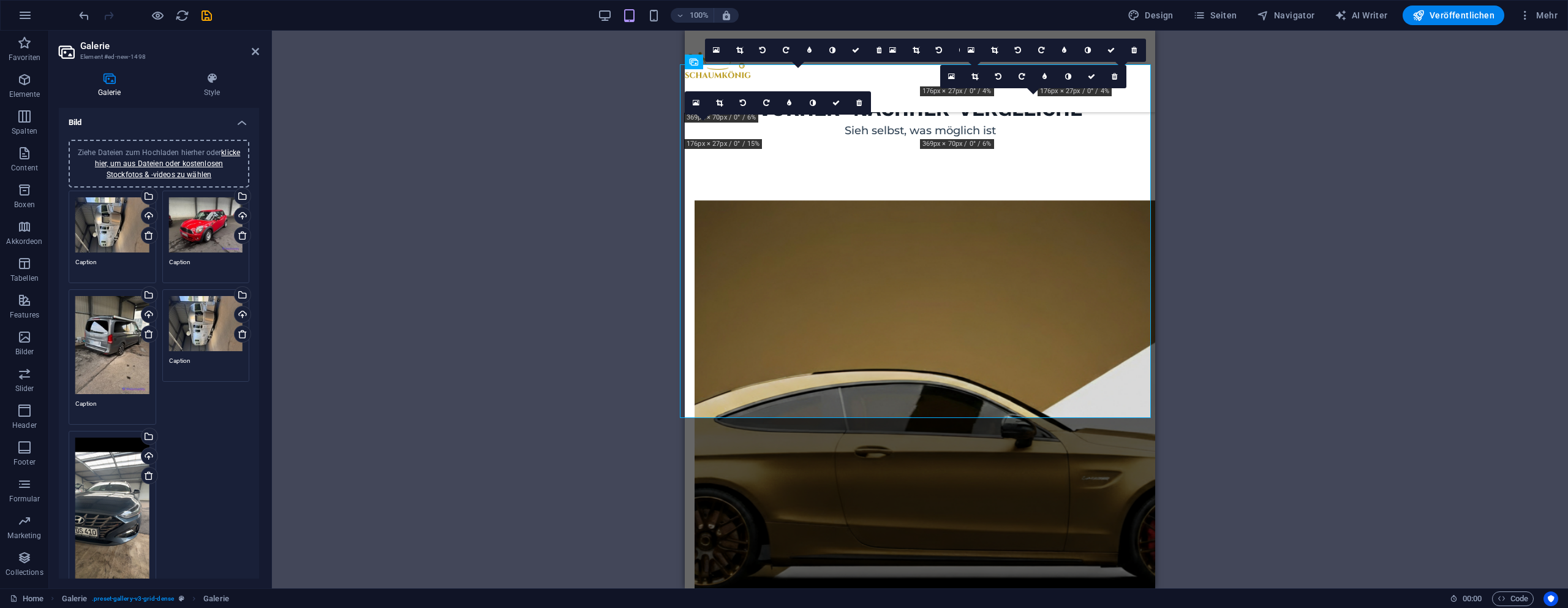
click at [128, 464] on div "Ziehe Dateien zum Hochladen hierher oder klicke hier, um aus Dateien oder koste…" at bounding box center [112, 517] width 74 height 160
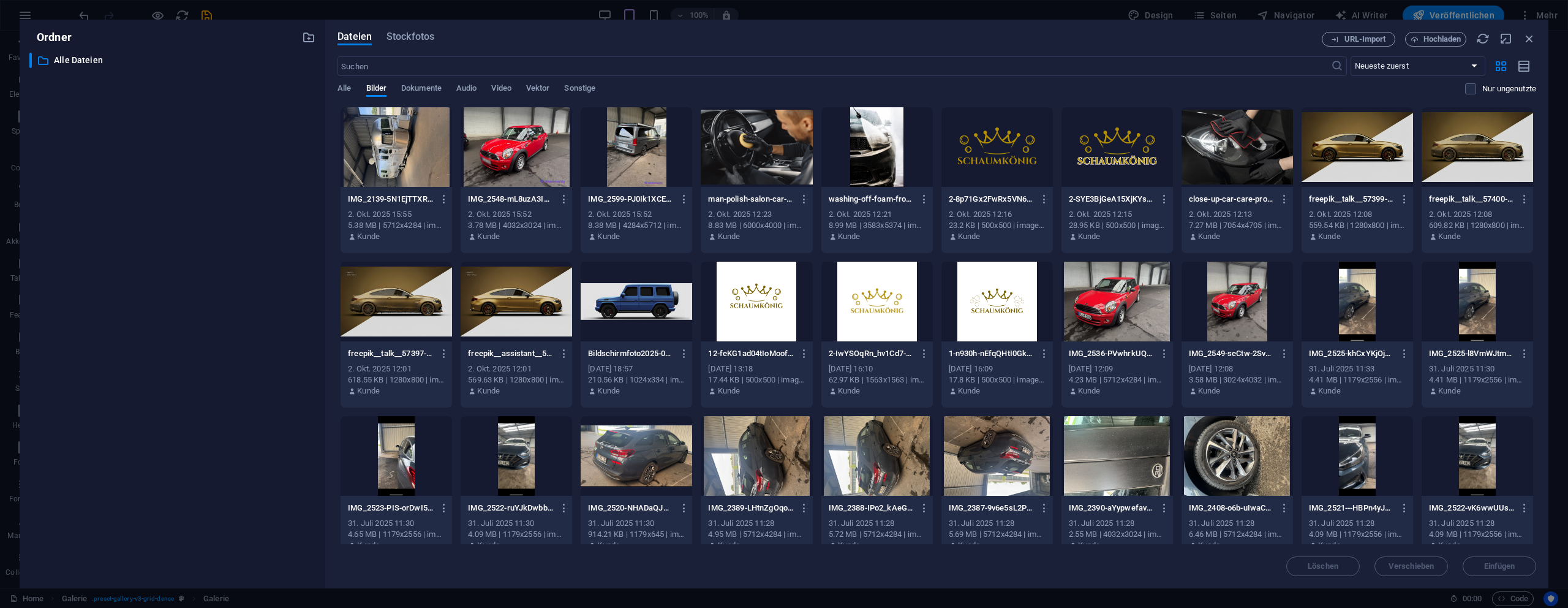
click at [128, 464] on div "​ Alle Dateien Alle Dateien" at bounding box center [172, 316] width 286 height 526
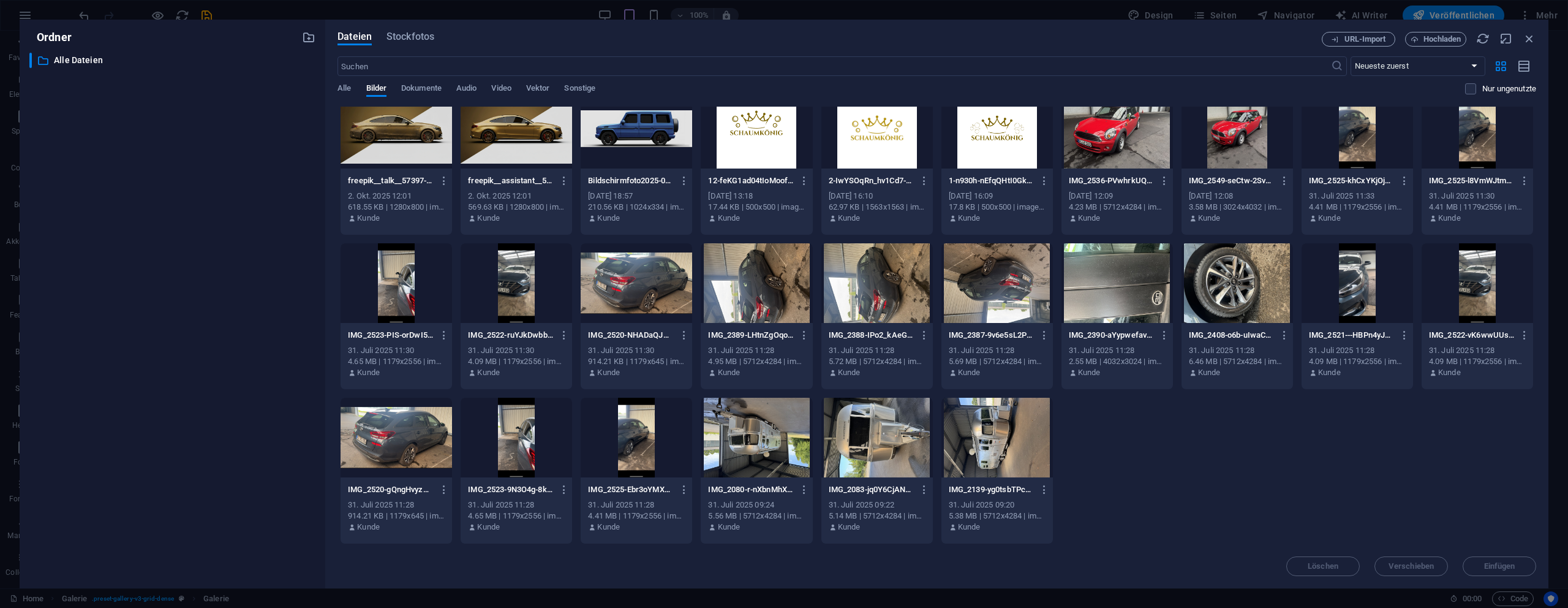
click at [1355, 125] on div at bounding box center [1357, 129] width 111 height 80
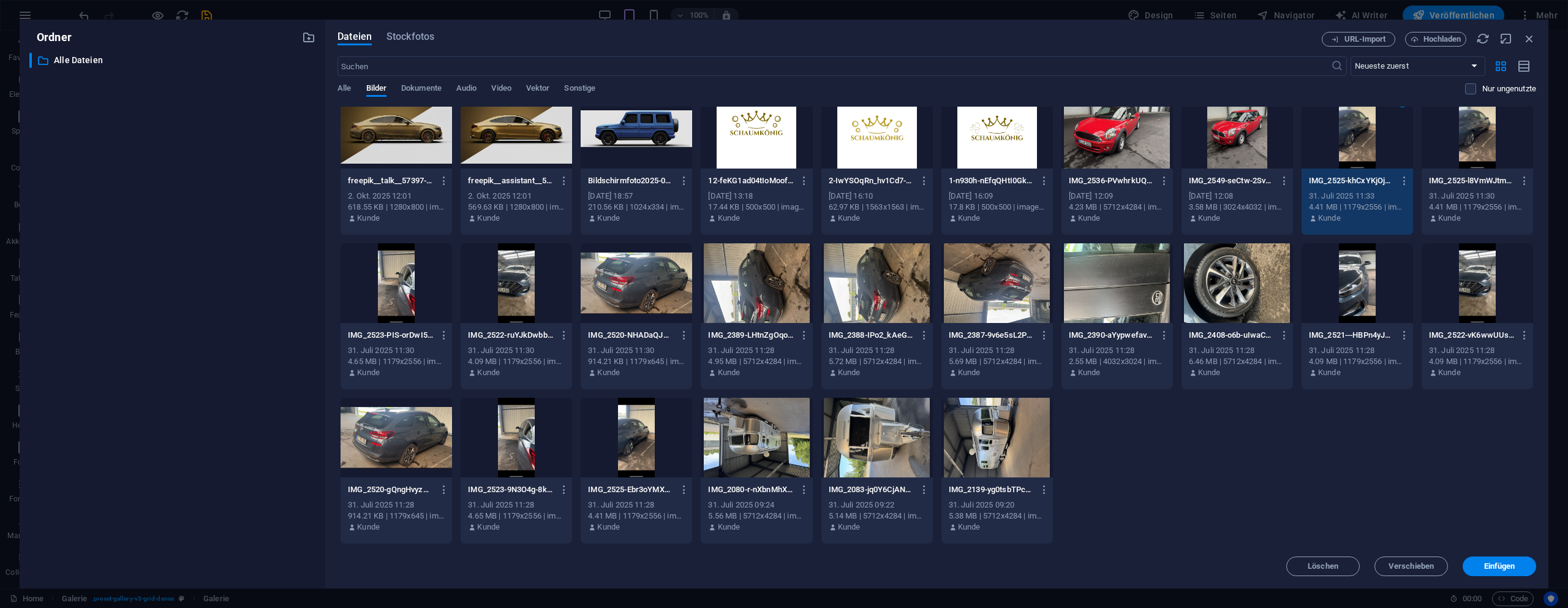
click at [1354, 125] on div "1" at bounding box center [1357, 129] width 111 height 80
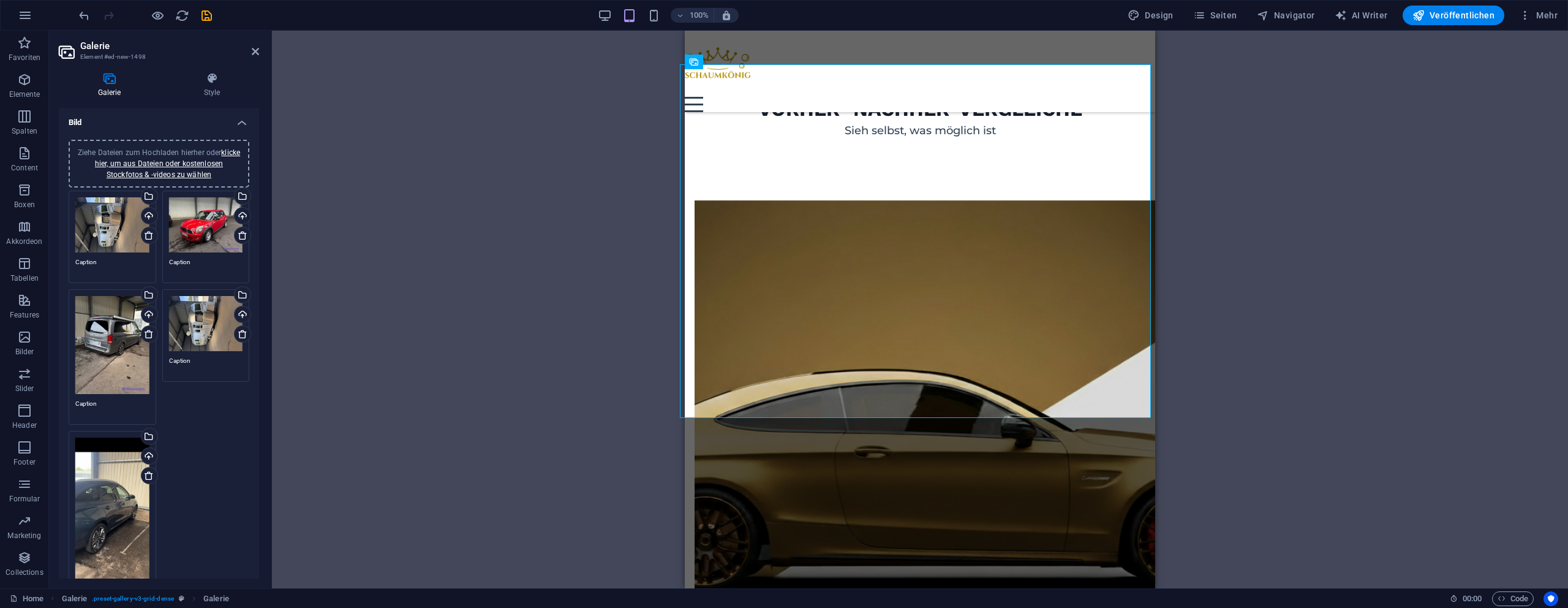
click at [118, 479] on div "Ziehe Dateien zum Hochladen hierher oder klicke hier, um aus Dateien oder koste…" at bounding box center [112, 517] width 74 height 160
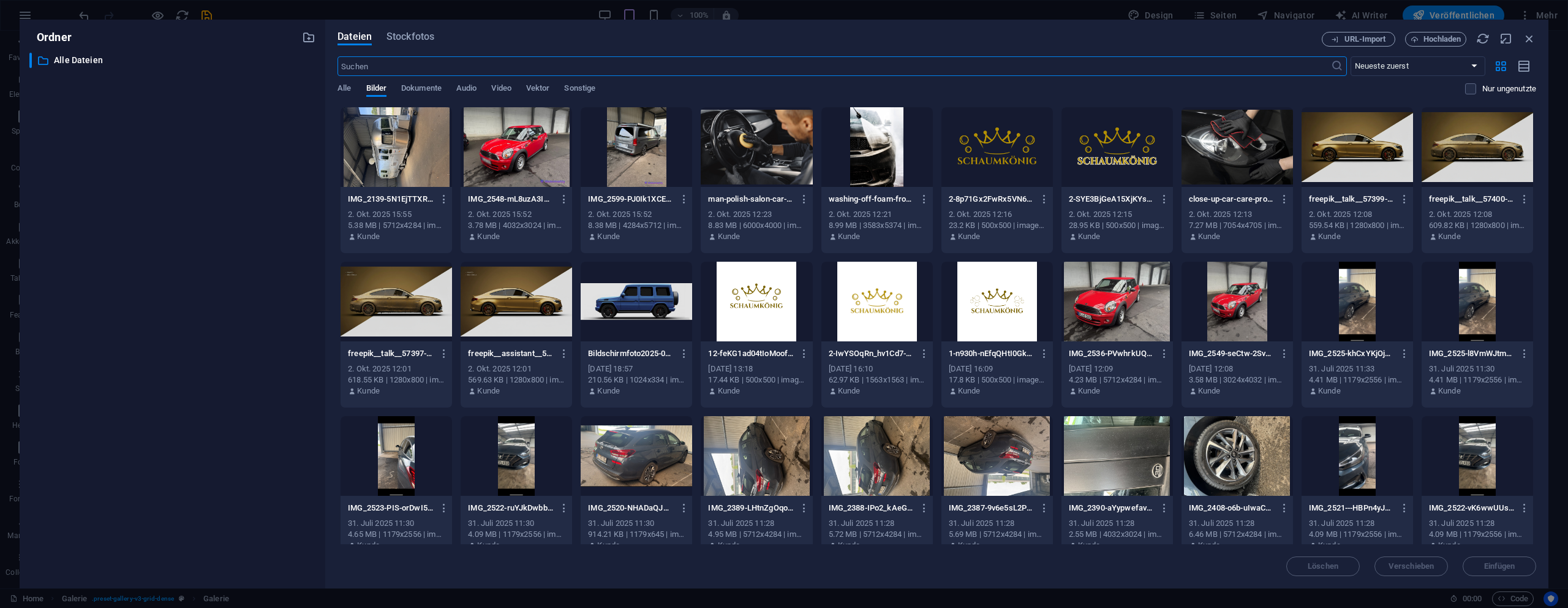
click at [118, 479] on div "​ Alle Dateien Alle Dateien" at bounding box center [172, 316] width 286 height 526
click at [1462, 291] on div at bounding box center [1477, 301] width 111 height 80
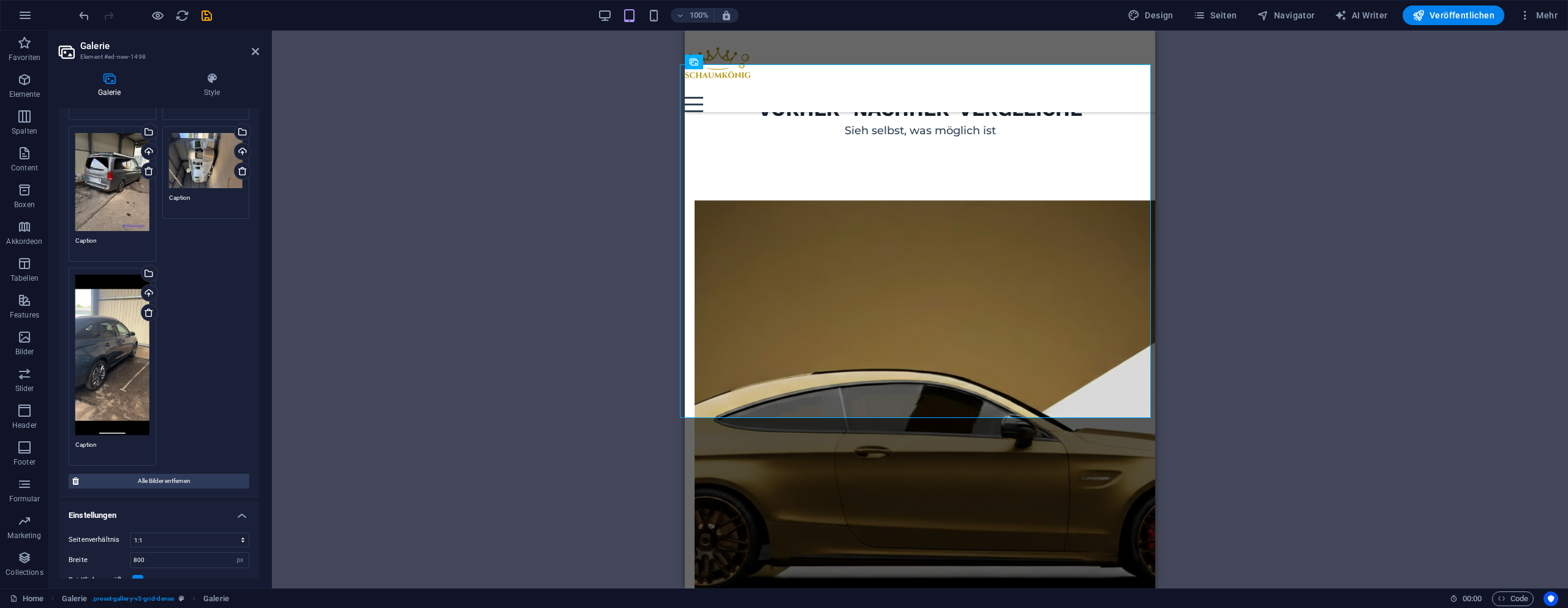
scroll to position [248, 0]
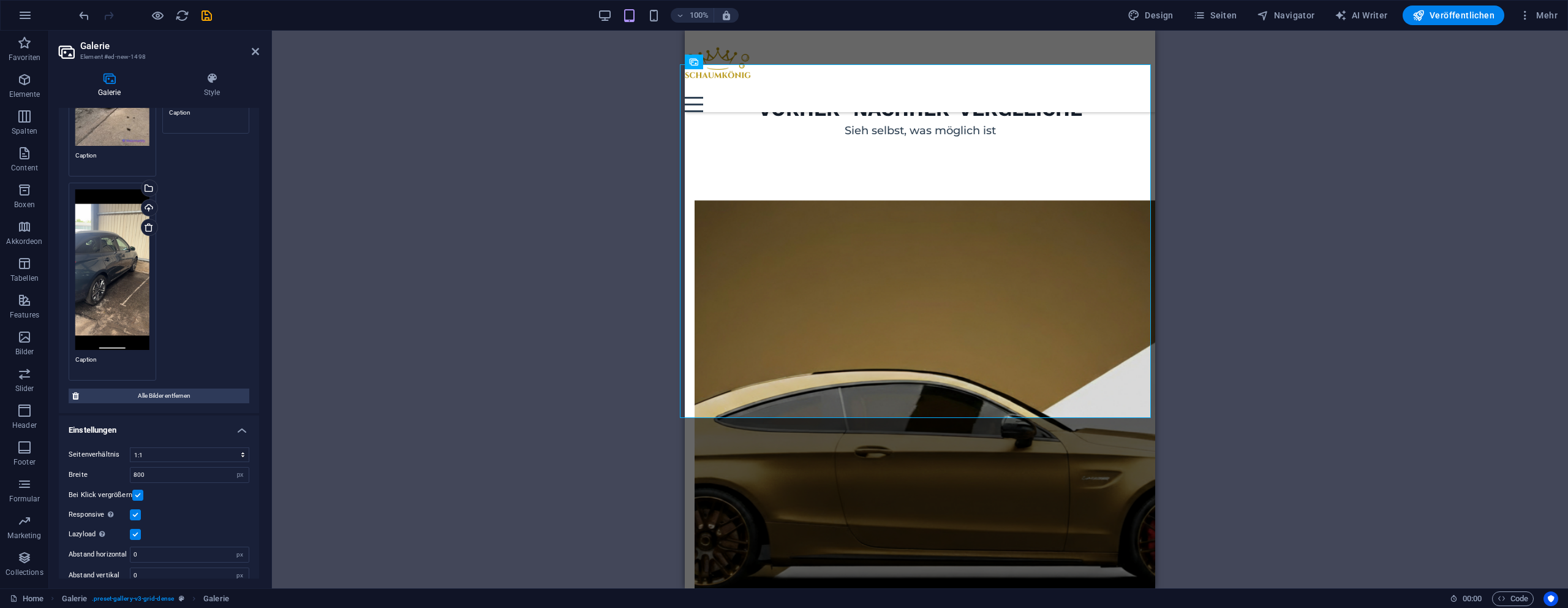
click at [107, 307] on div "Ziehe Dateien zum Hochladen hierher oder klicke hier, um aus Dateien oder koste…" at bounding box center [112, 269] width 74 height 160
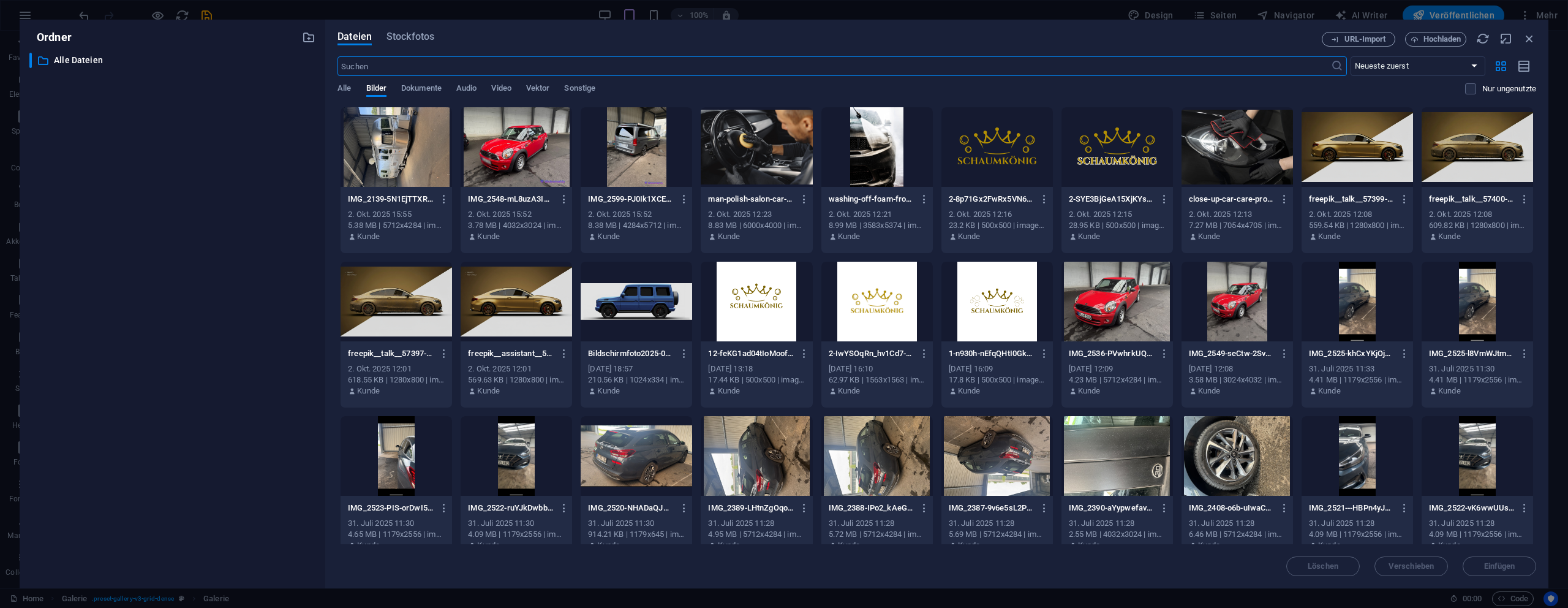
click at [106, 307] on div "​ Alle Dateien Alle Dateien" at bounding box center [172, 316] width 286 height 526
click at [393, 469] on div at bounding box center [396, 456] width 111 height 80
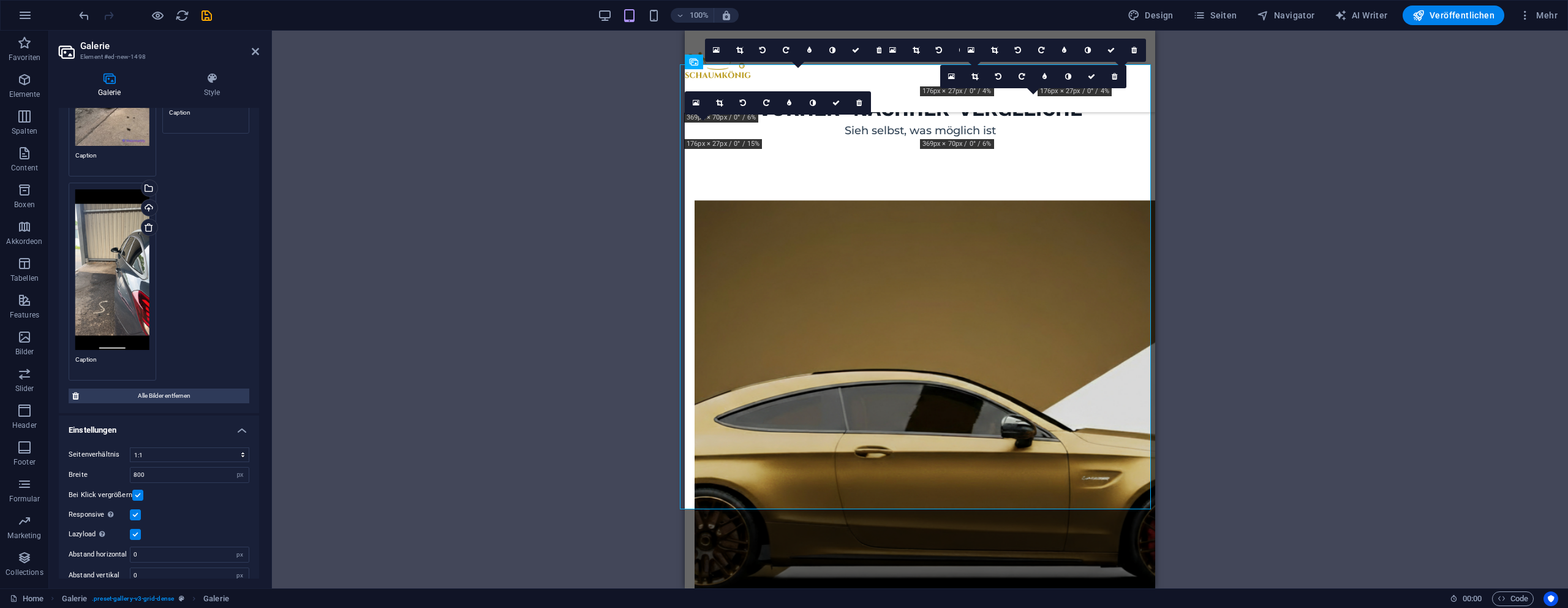
click at [138, 276] on div "Ziehe Dateien zum Hochladen hierher oder klicke hier, um aus Dateien oder koste…" at bounding box center [112, 269] width 74 height 160
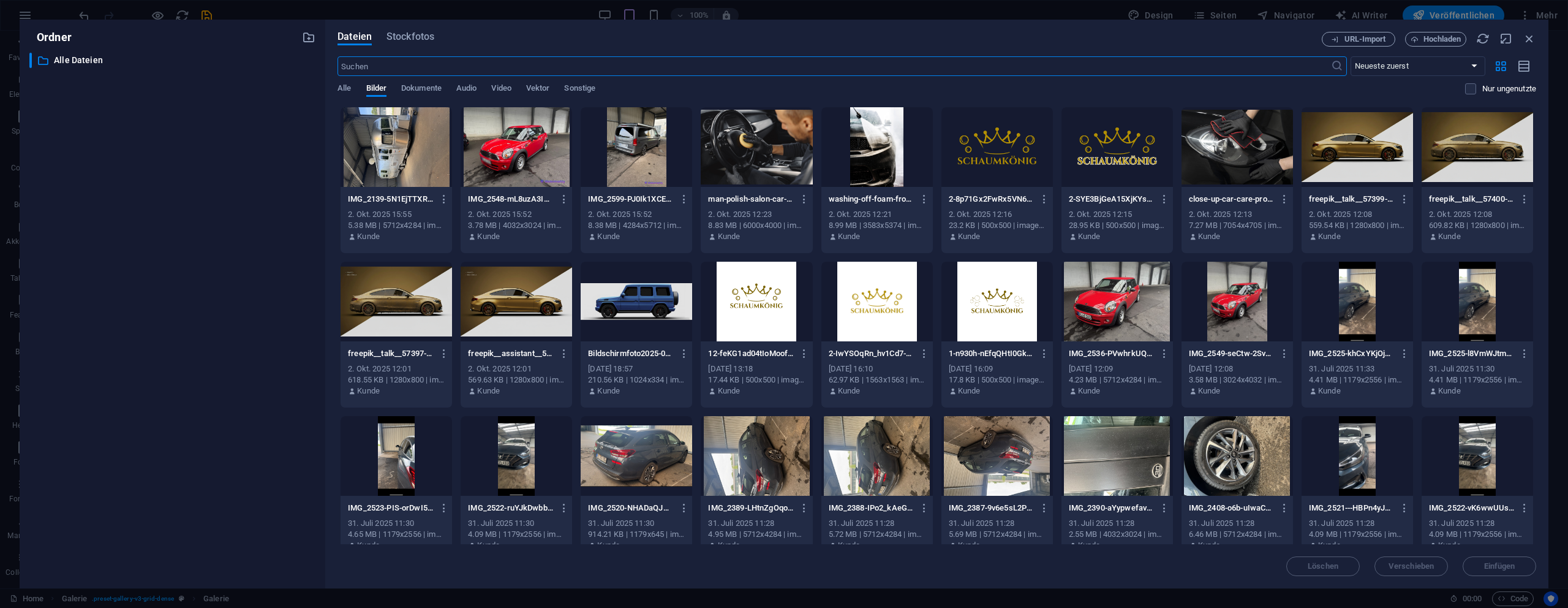
click at [554, 470] on div at bounding box center [516, 456] width 111 height 80
click at [554, 470] on div "1" at bounding box center [516, 456] width 111 height 80
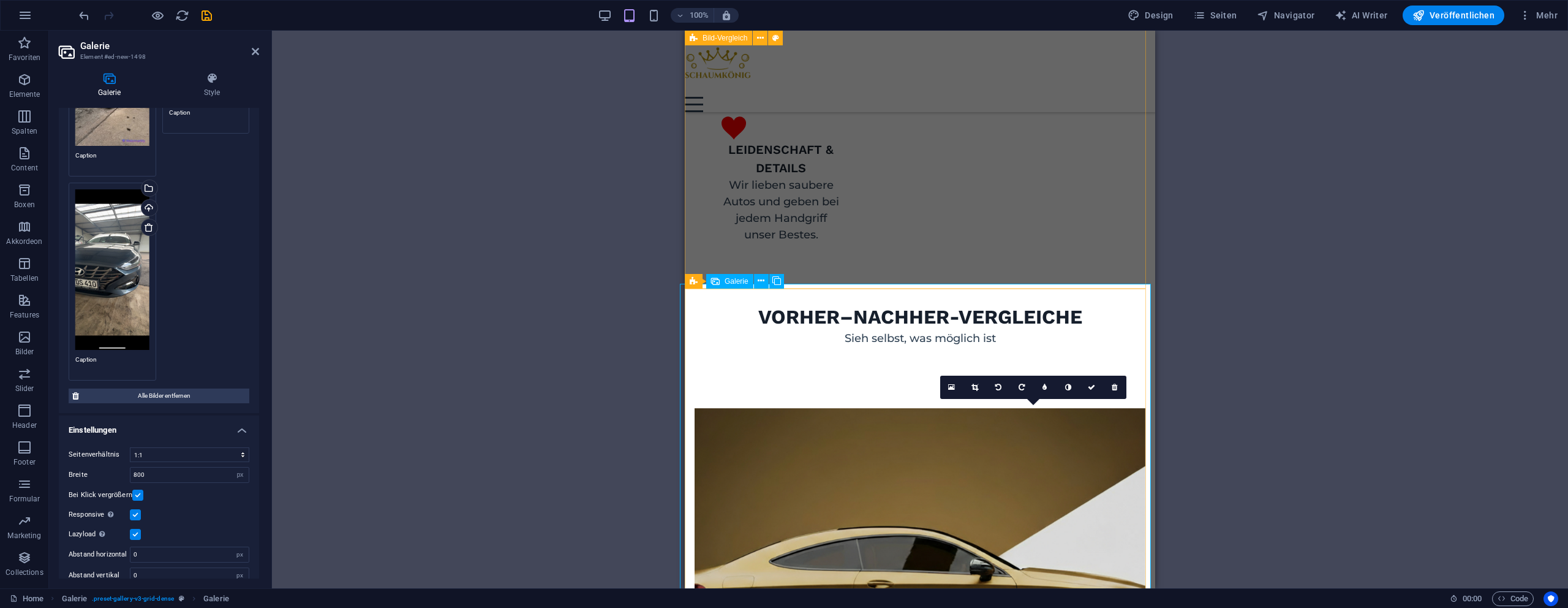
scroll to position [1062, 0]
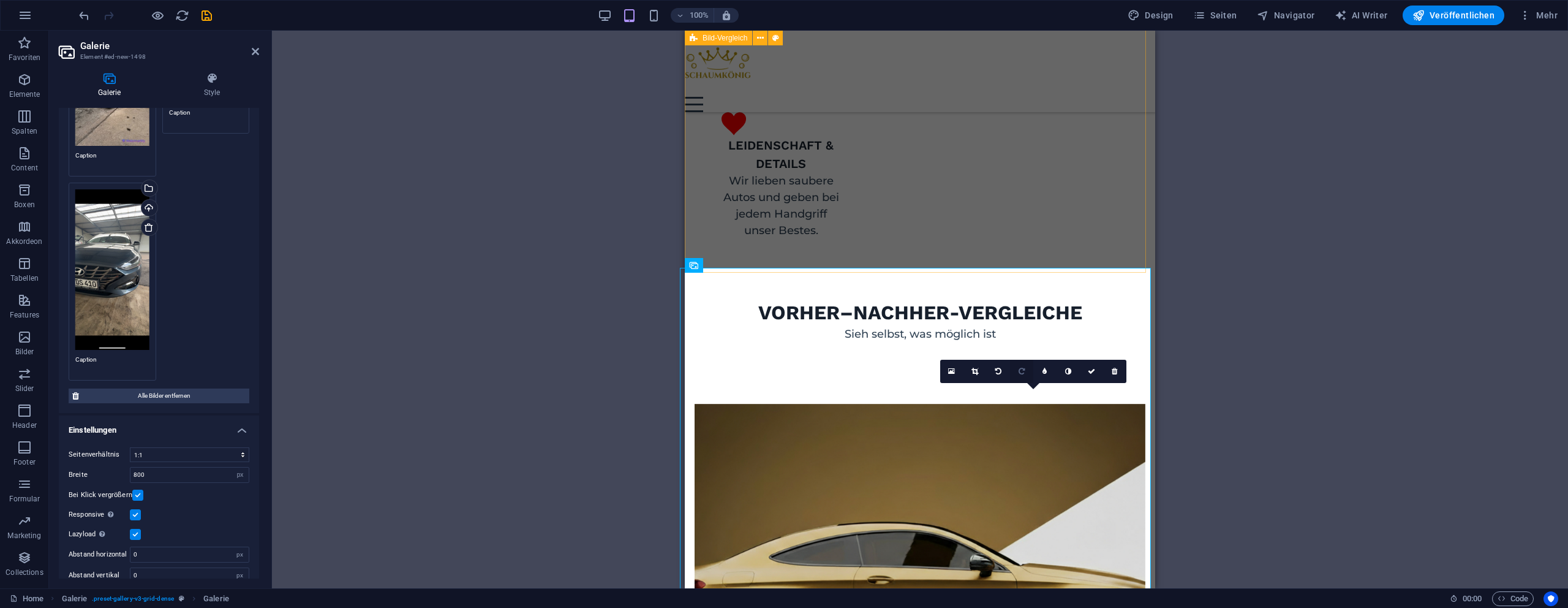
click at [1021, 370] on icon at bounding box center [1022, 371] width 6 height 8
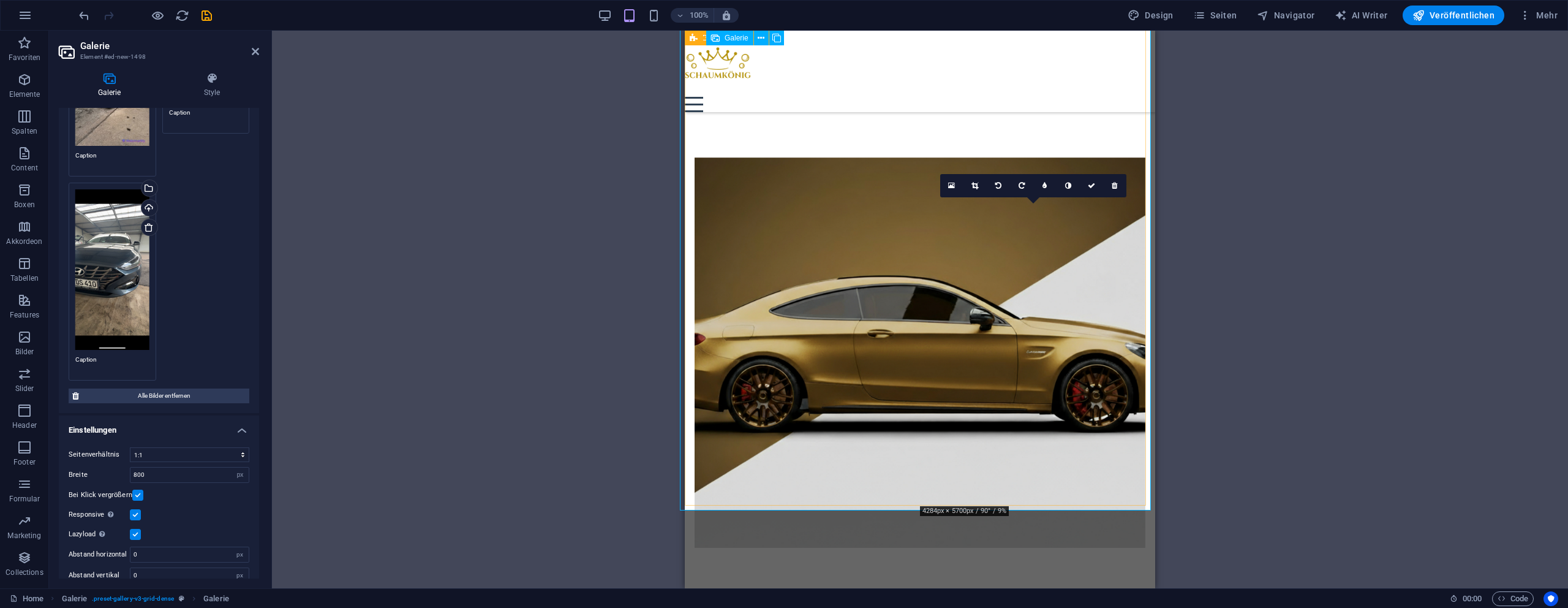
scroll to position [1259, 0]
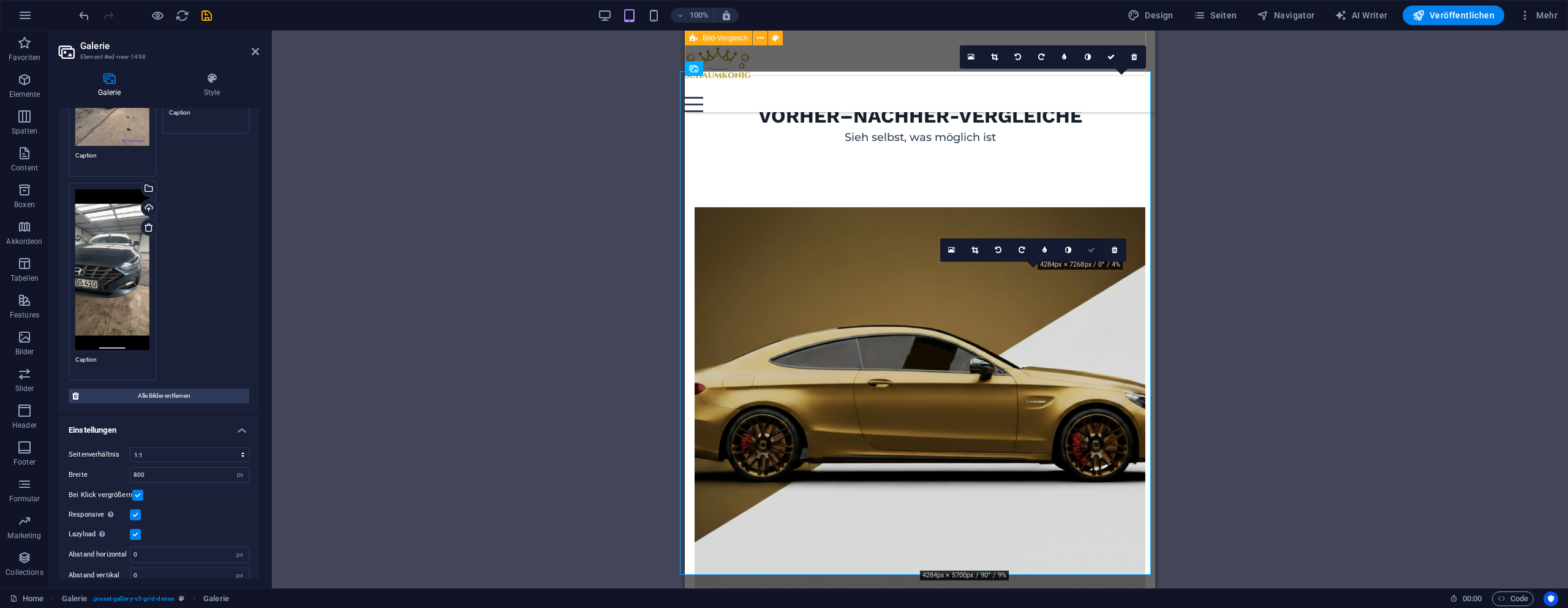
click at [1093, 248] on icon at bounding box center [1092, 251] width 8 height 8
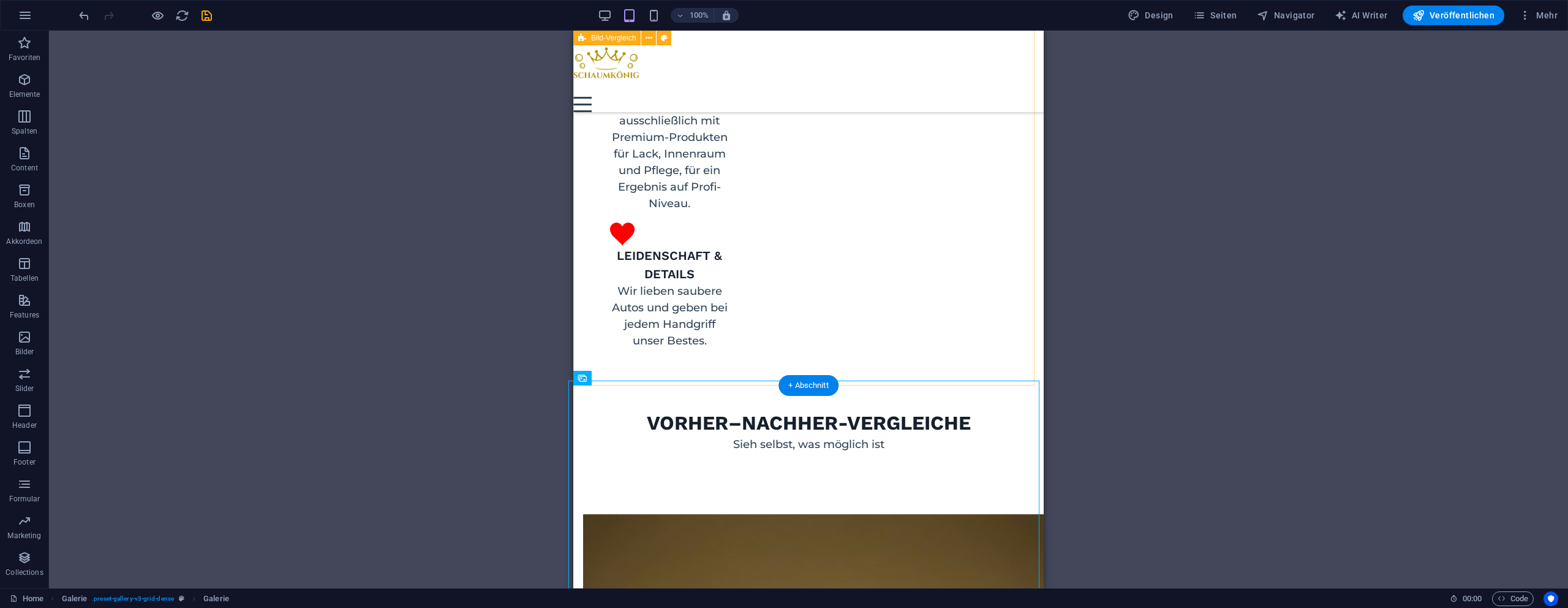
scroll to position [949, 0]
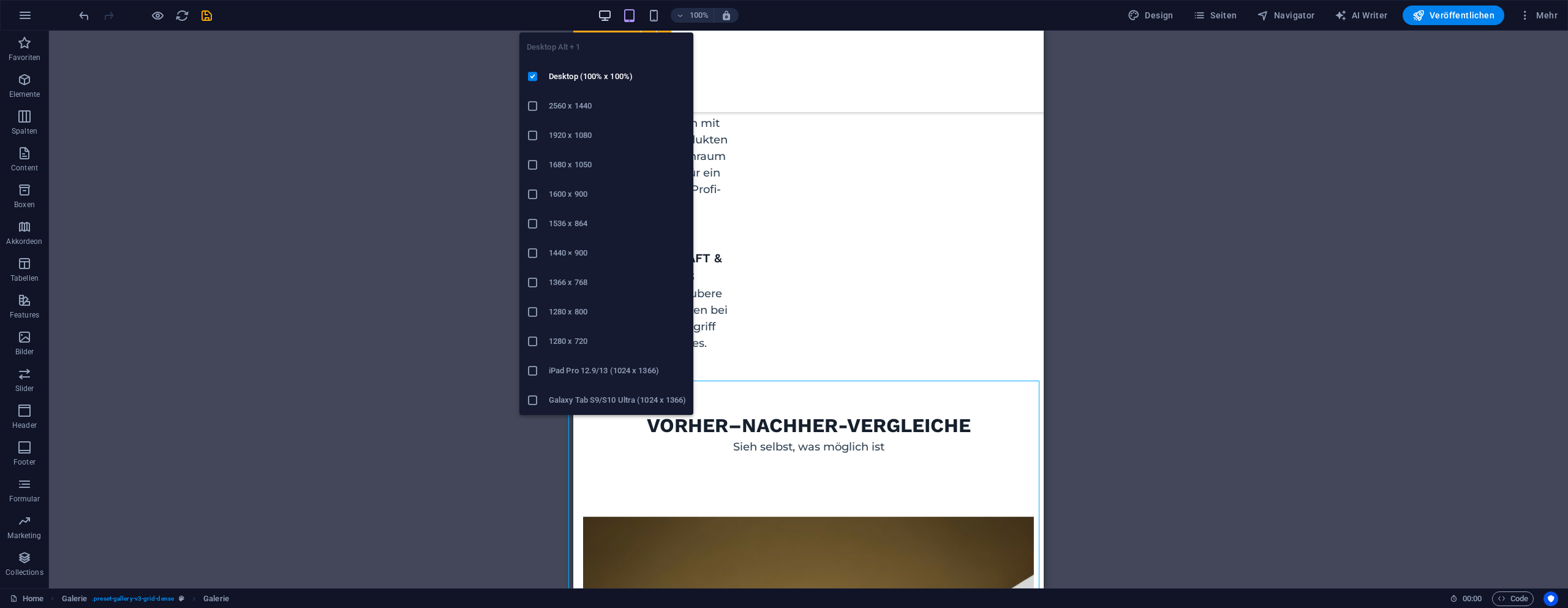
click at [606, 17] on icon "button" at bounding box center [605, 15] width 14 height 14
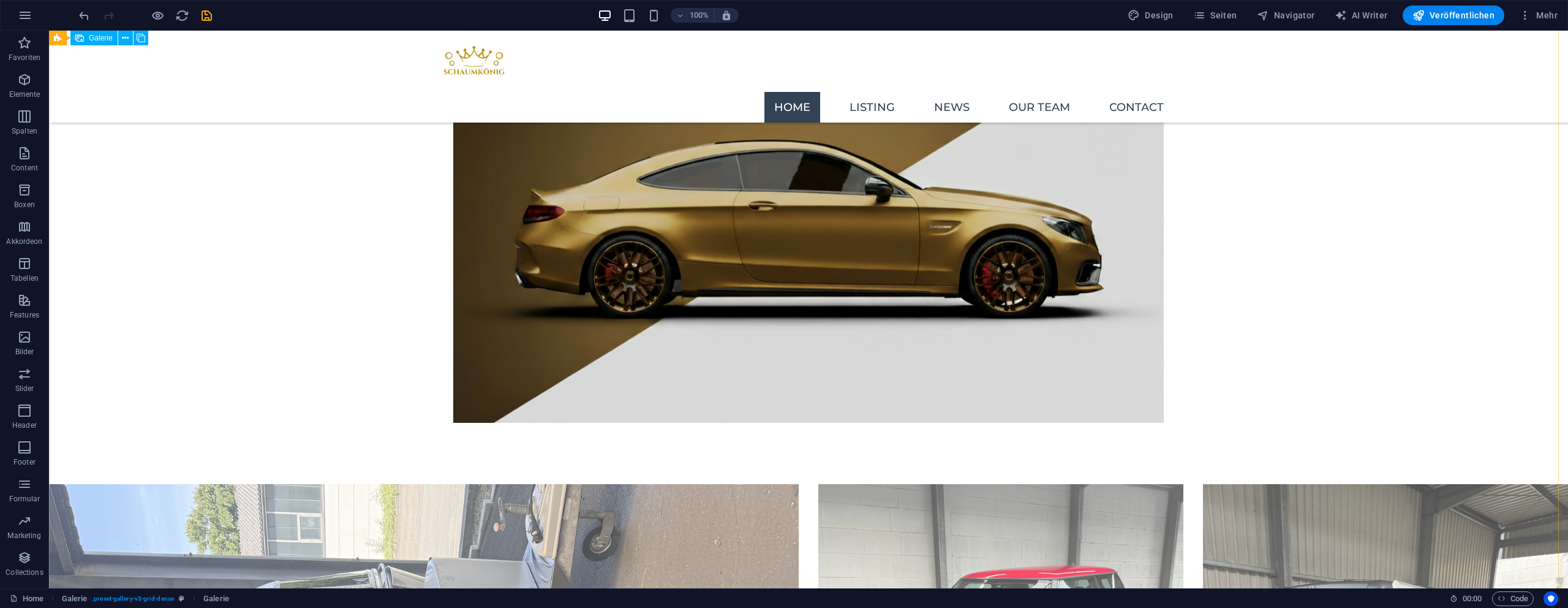
scroll to position [1410, 0]
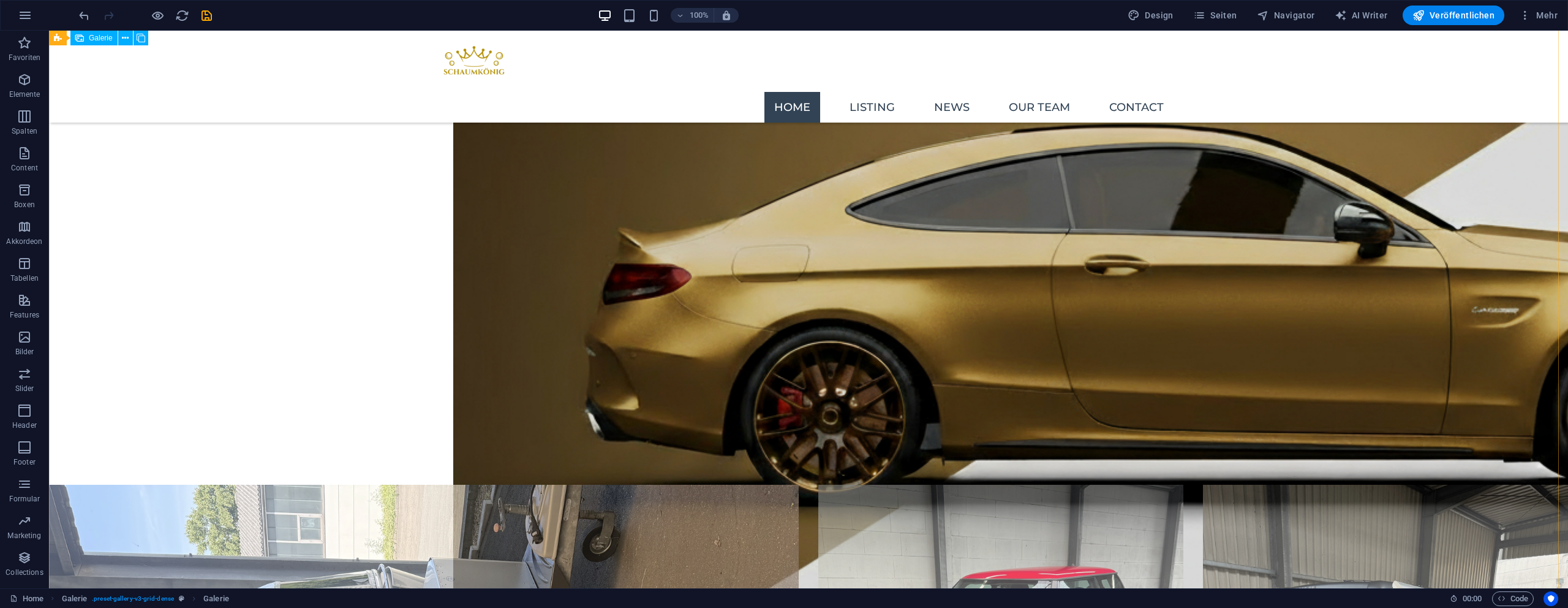
select select "4"
select select "px"
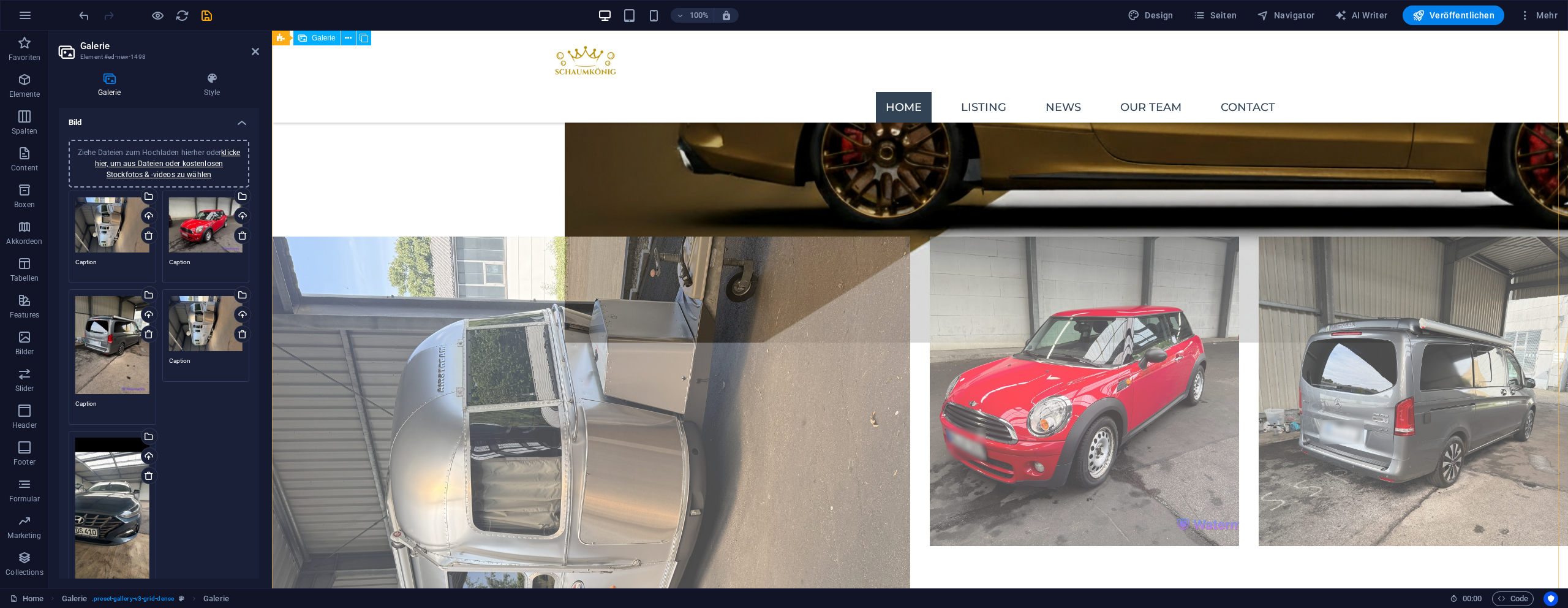
scroll to position [1652, 0]
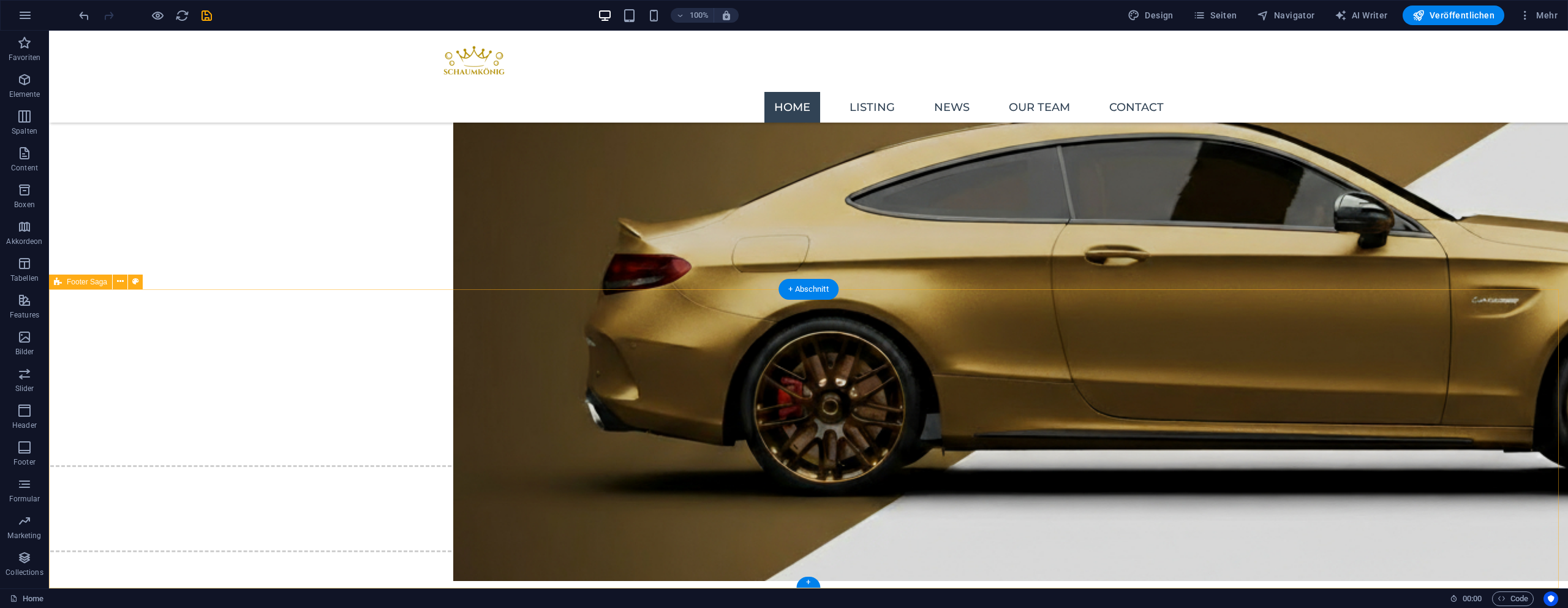
scroll to position [1052, 0]
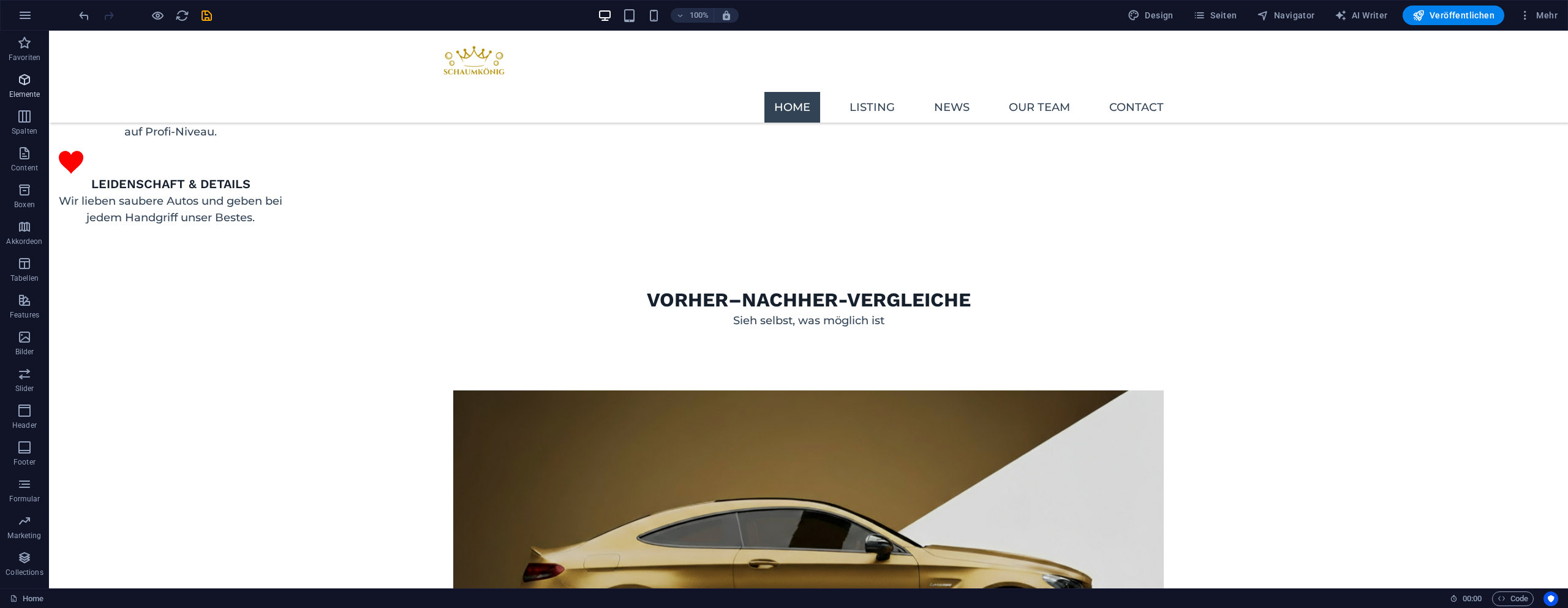
click at [35, 83] on span "Elemente" at bounding box center [25, 87] width 49 height 29
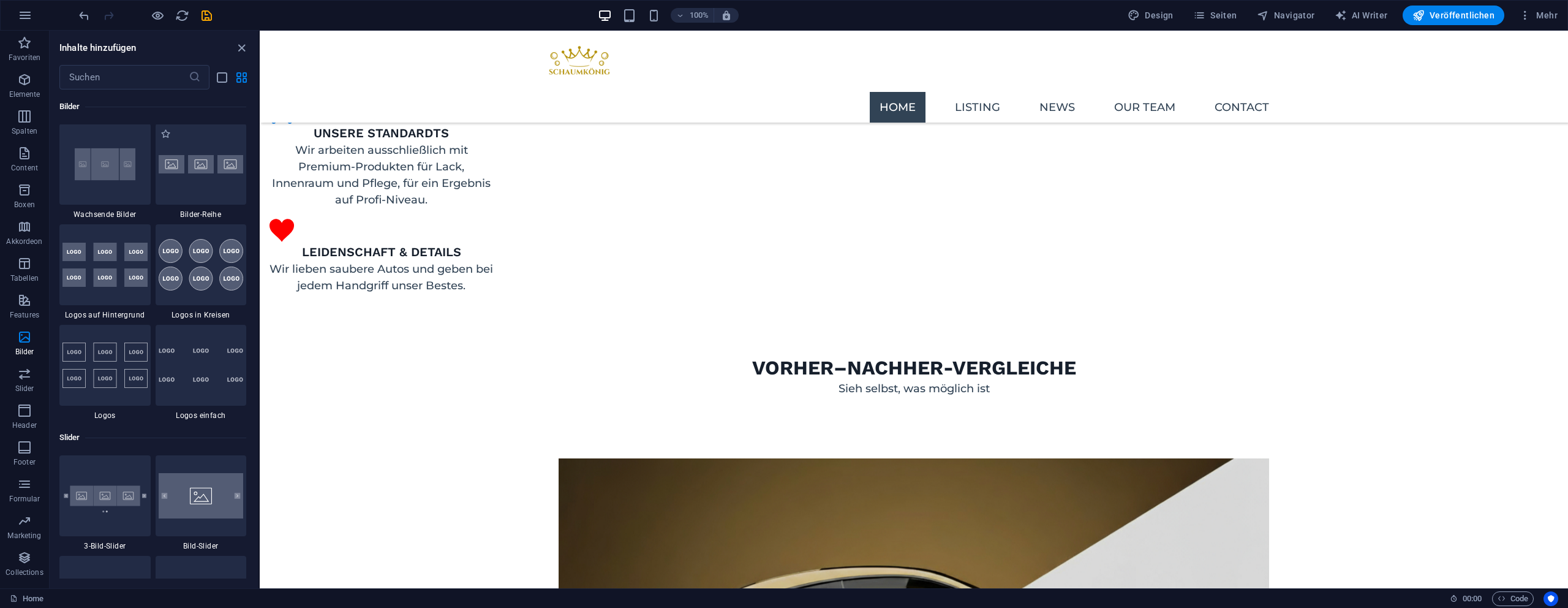
scroll to position [6483, 0]
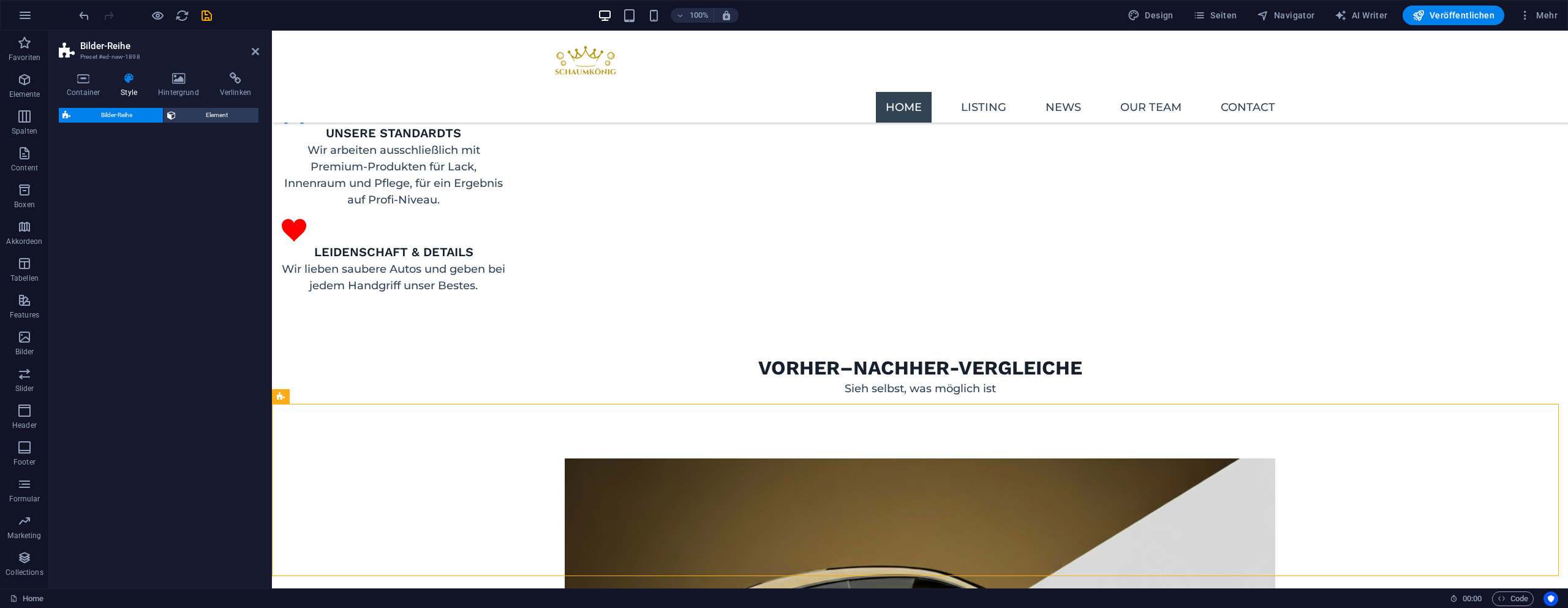
select select "rem"
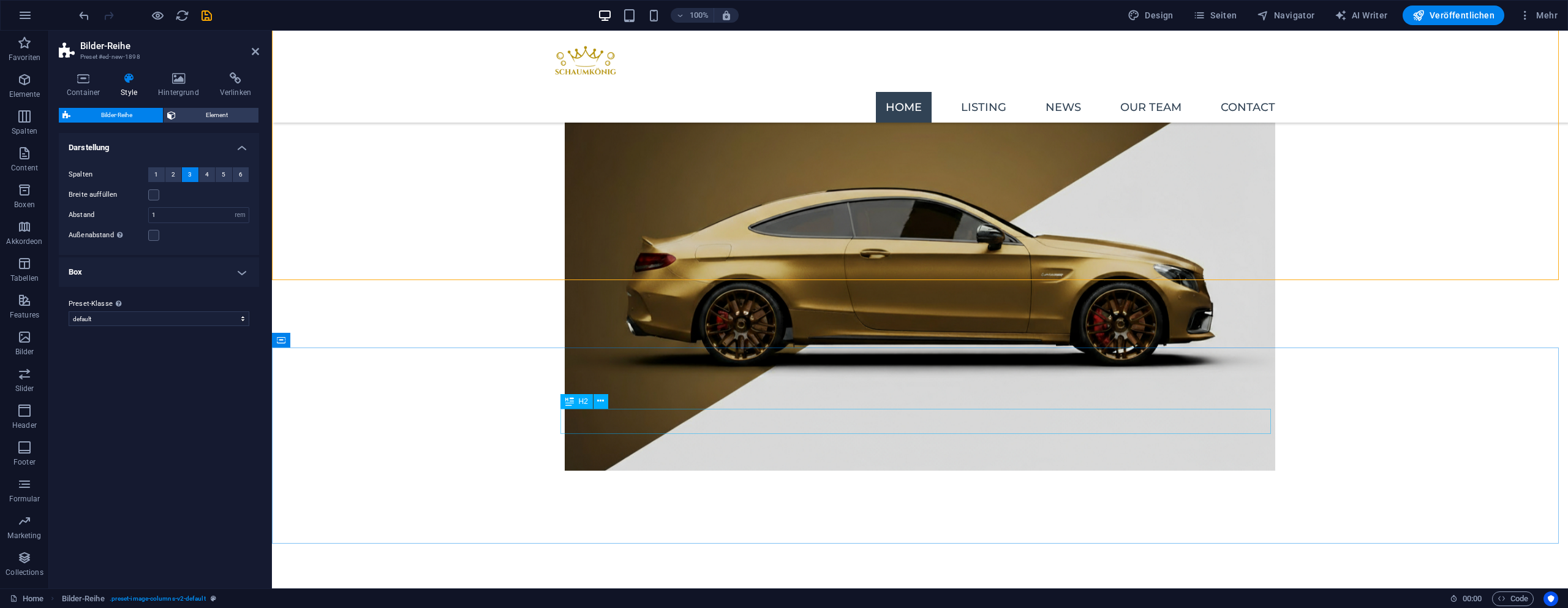
scroll to position [1377, 0]
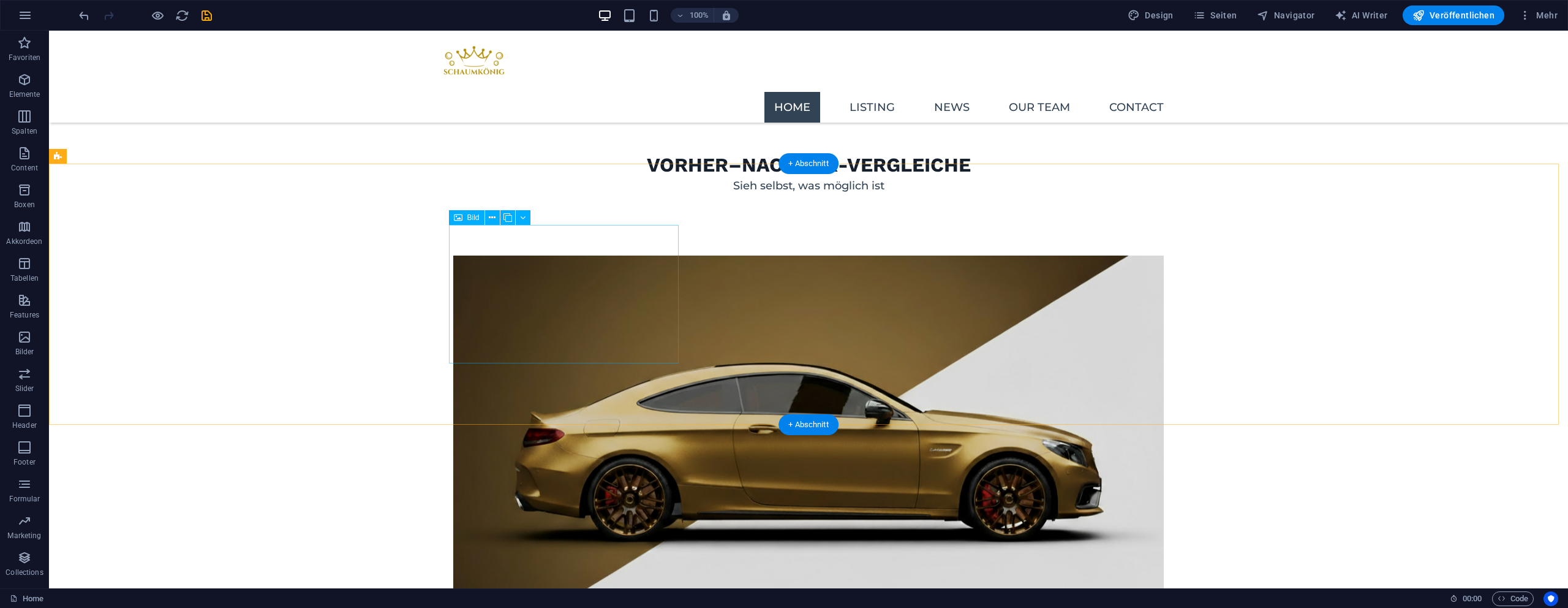
scroll to position [1186, 0]
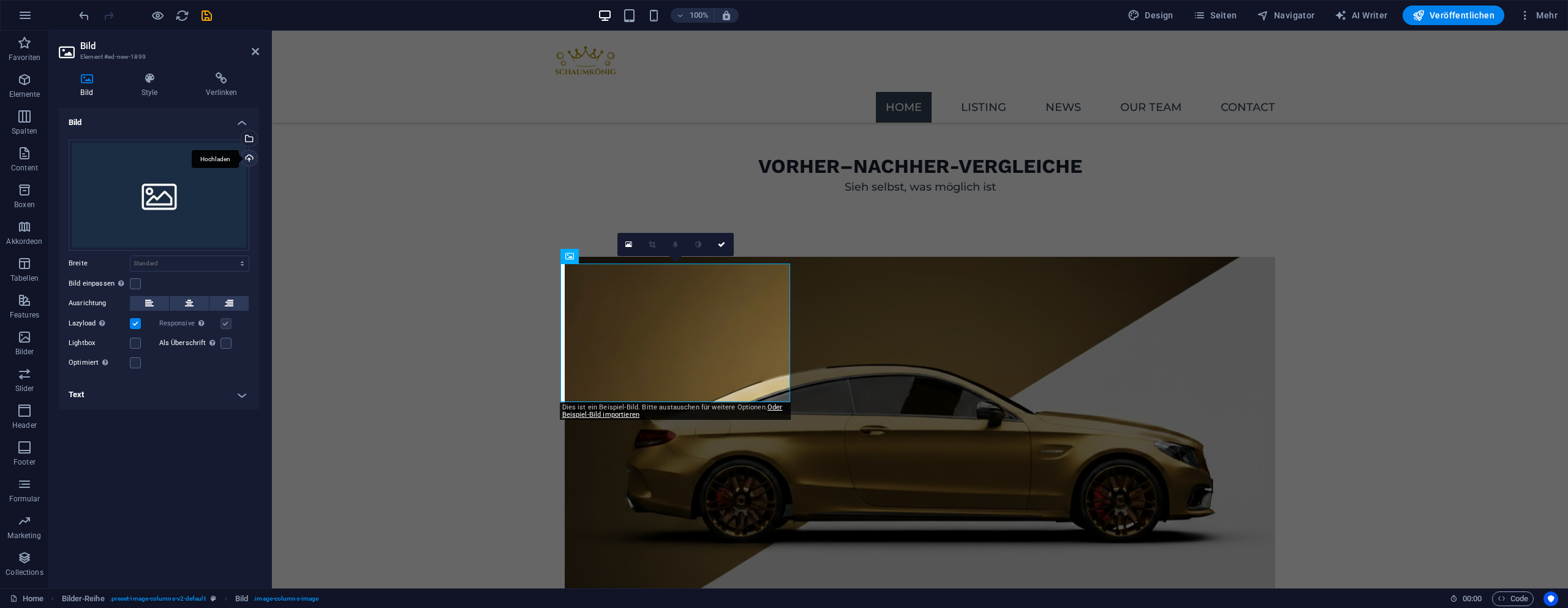
click at [244, 160] on div "Hochladen" at bounding box center [248, 159] width 18 height 18
click at [248, 140] on div "Wähle aus deinen Dateien, Stockfotos oder lade Dateien hoch" at bounding box center [248, 140] width 18 height 18
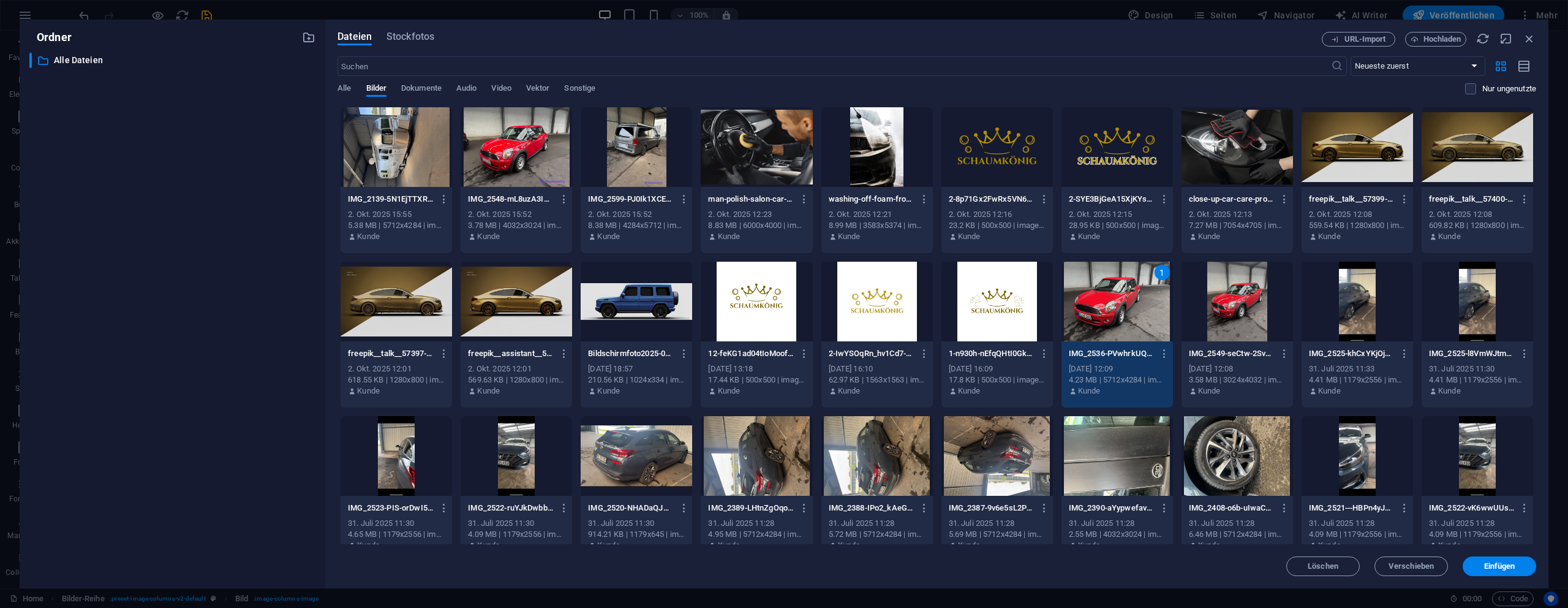
click at [1111, 304] on div "1" at bounding box center [1117, 301] width 111 height 80
click at [1111, 304] on div at bounding box center [1117, 301] width 111 height 80
click at [1496, 566] on span "Einfügen" at bounding box center [1500, 566] width 31 height 8
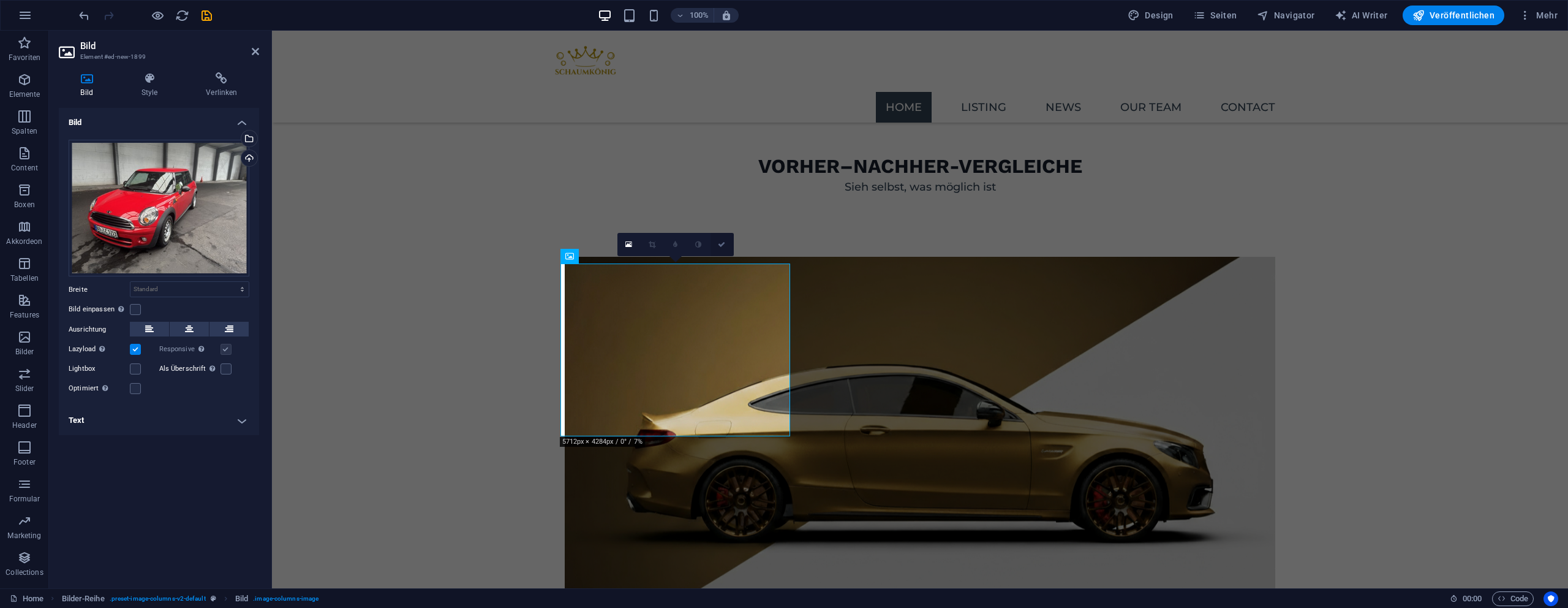
click at [725, 244] on link at bounding box center [722, 244] width 23 height 23
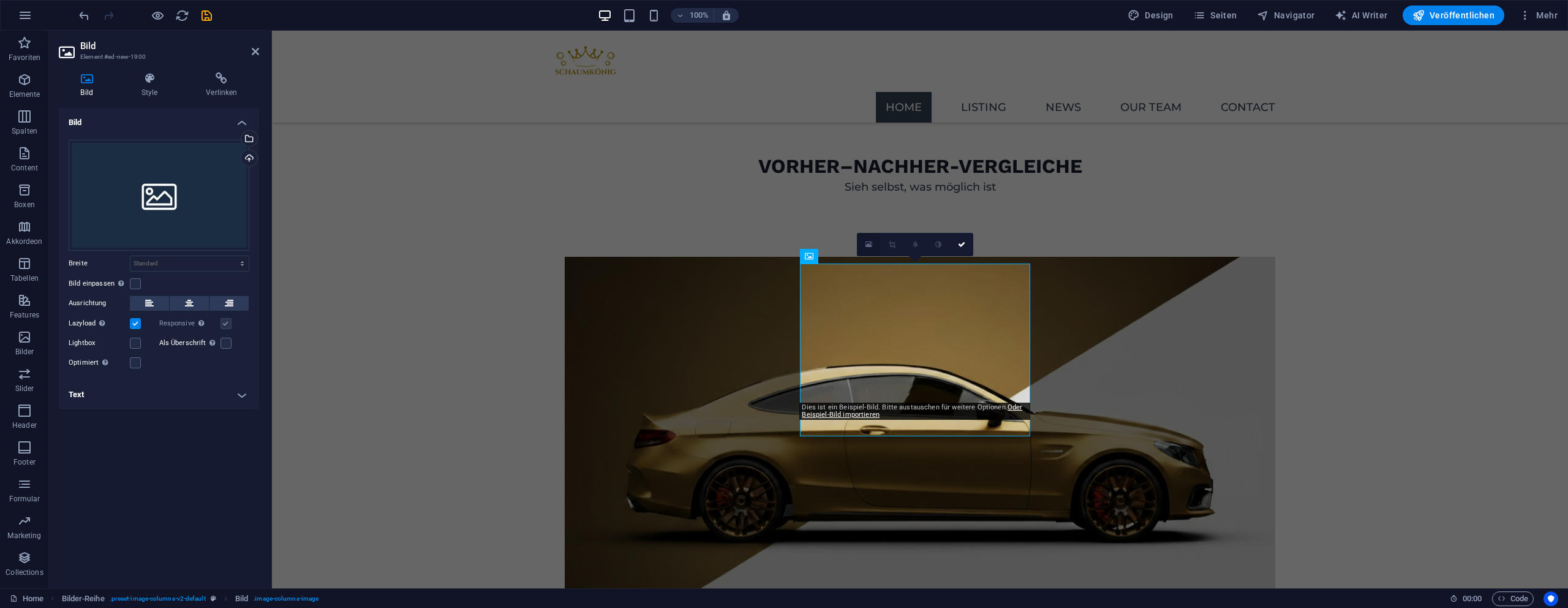
click at [867, 242] on icon at bounding box center [869, 244] width 7 height 8
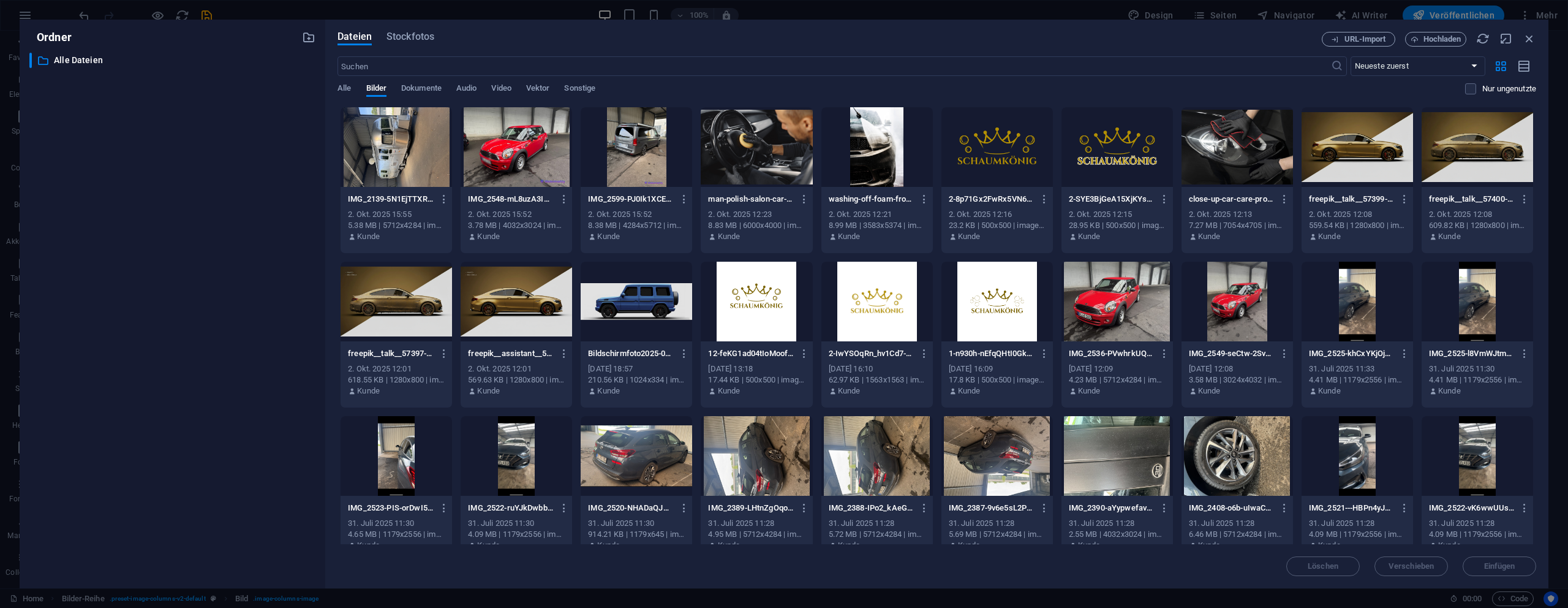
click at [648, 147] on div at bounding box center [636, 148] width 111 height 80
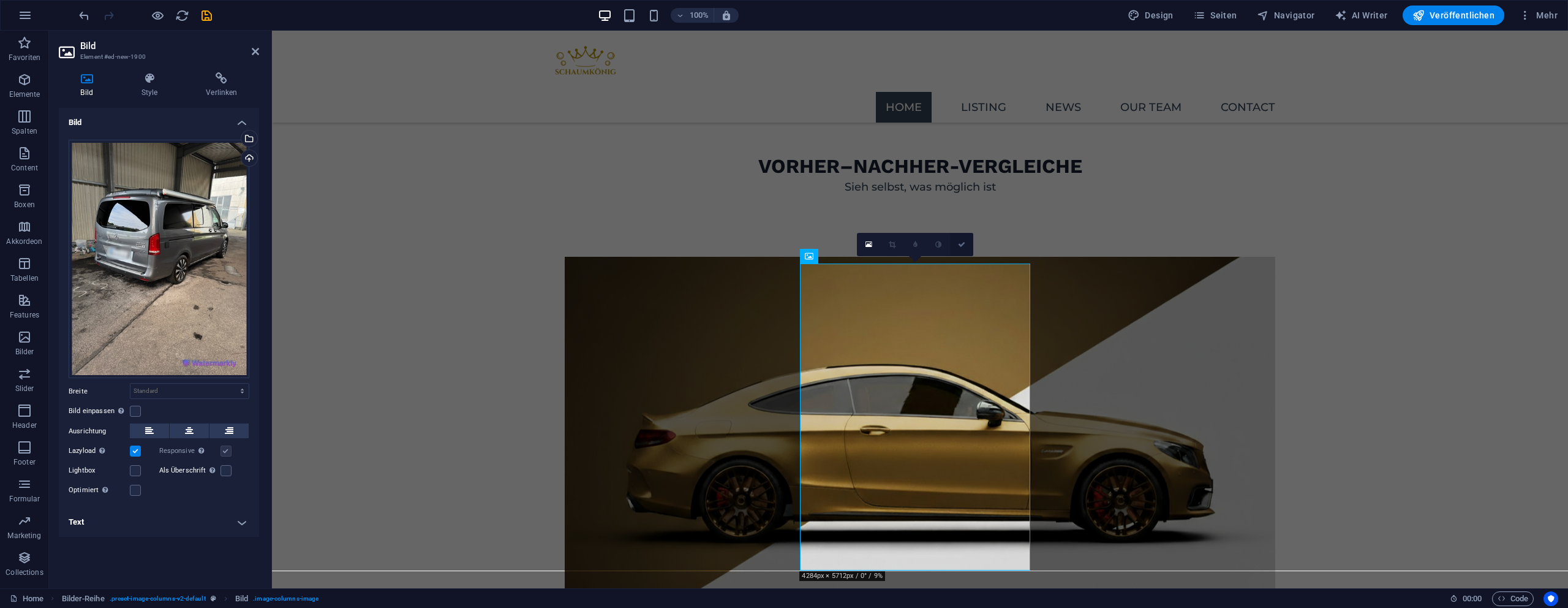
click at [956, 245] on link at bounding box center [962, 244] width 23 height 23
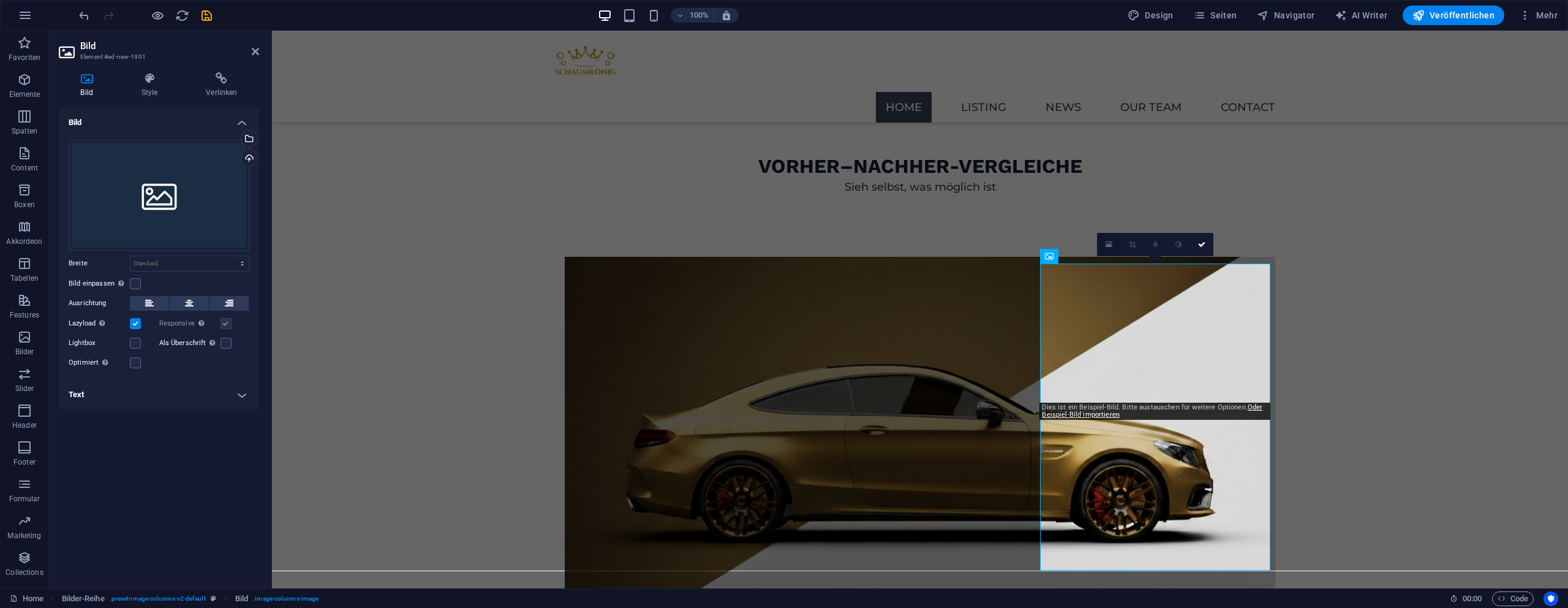
click at [1102, 240] on link at bounding box center [1109, 244] width 23 height 23
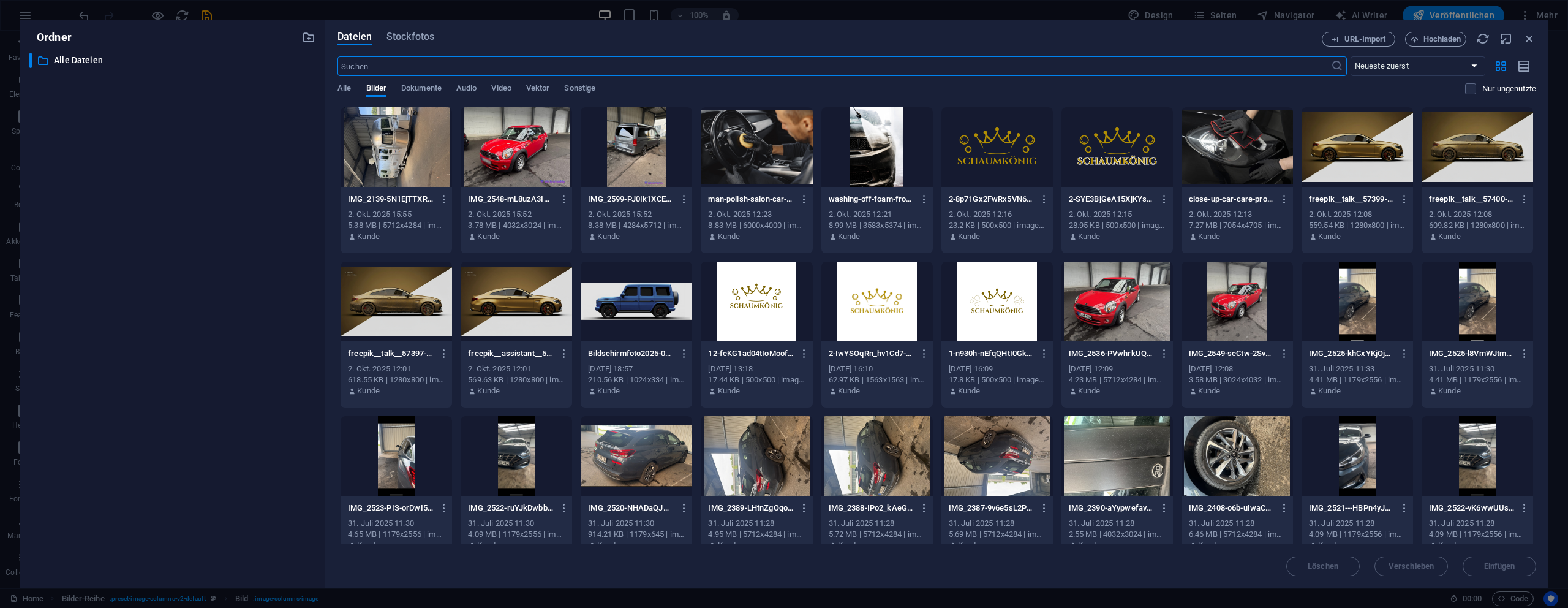
click at [409, 156] on div at bounding box center [396, 148] width 111 height 80
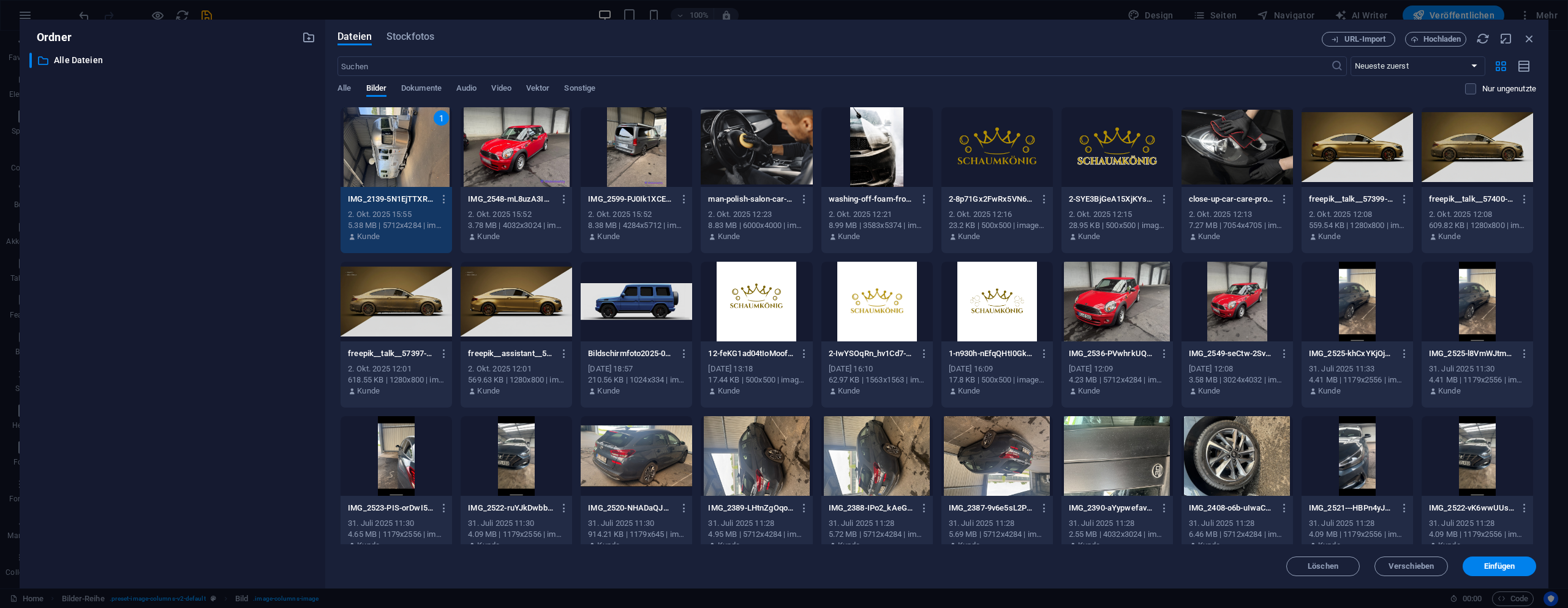
click at [409, 156] on div "1" at bounding box center [396, 148] width 111 height 80
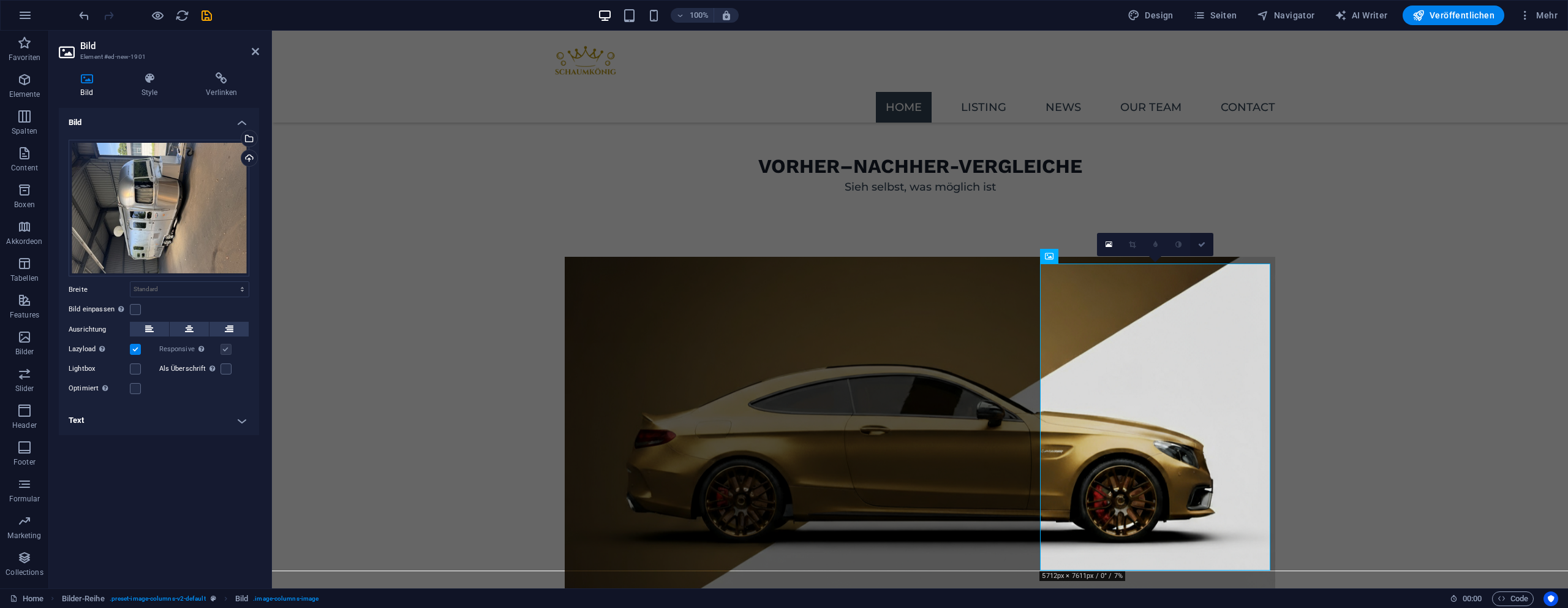
click at [1201, 248] on icon at bounding box center [1202, 244] width 8 height 8
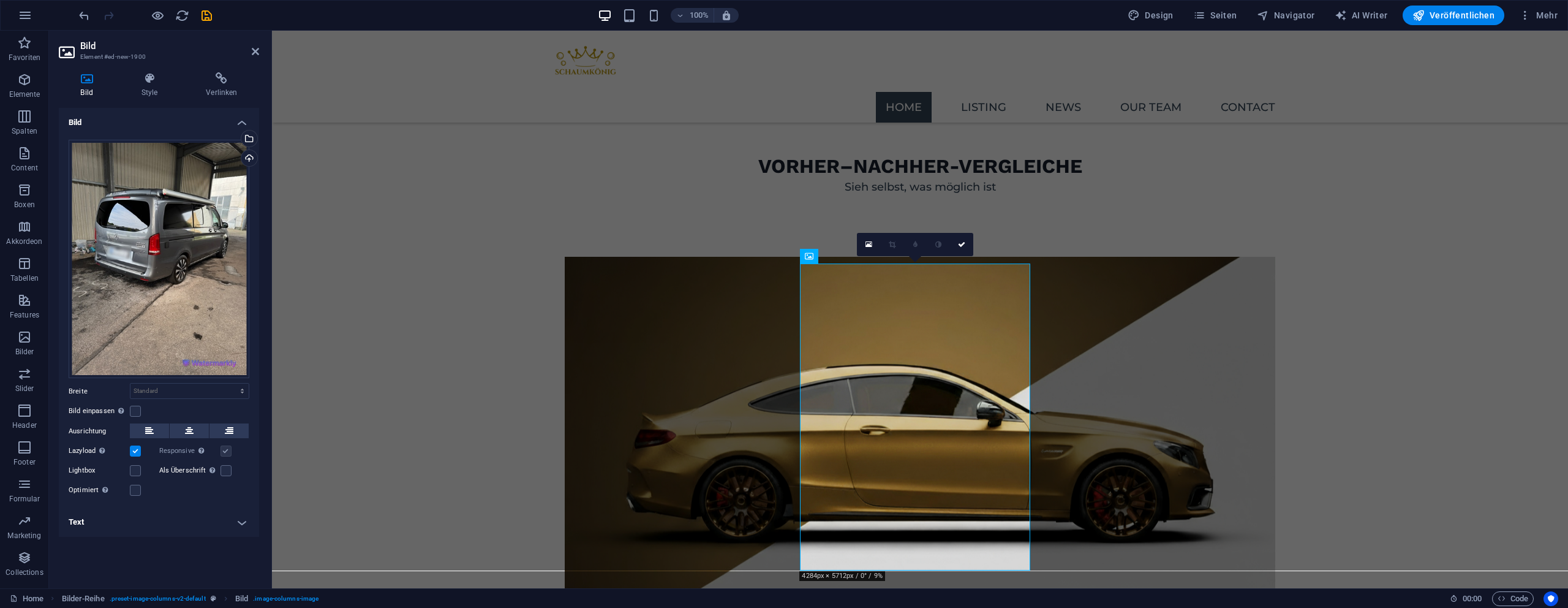
click at [899, 246] on link at bounding box center [892, 244] width 23 height 23
click at [161, 385] on select "Standard auto px rem % em vh vw" at bounding box center [190, 390] width 118 height 15
click at [131, 384] on select "Standard auto px rem % em vh vw" at bounding box center [190, 390] width 118 height 15
click at [155, 393] on select "Standard auto px rem % em vh vw" at bounding box center [190, 390] width 118 height 15
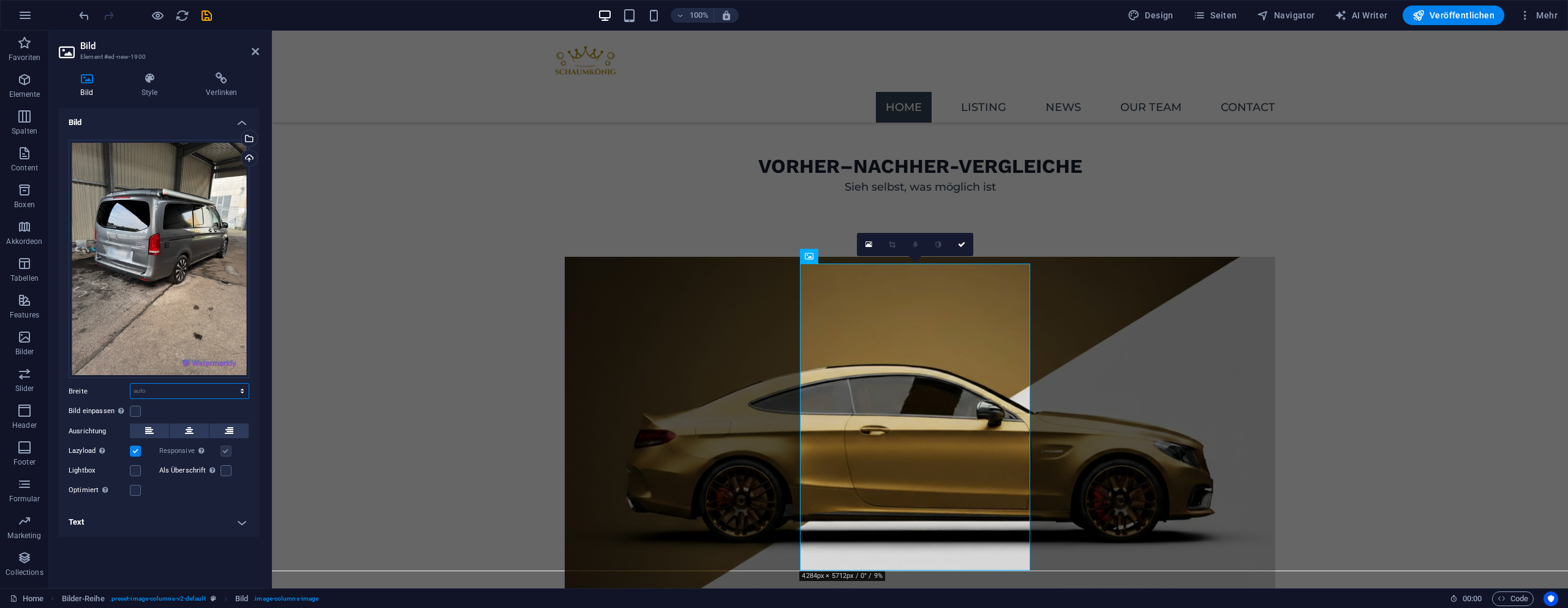
select select "px"
click at [231, 384] on select "Standard auto px rem % em vh vw" at bounding box center [190, 390] width 118 height 15
click at [153, 390] on input "376" at bounding box center [190, 390] width 118 height 15
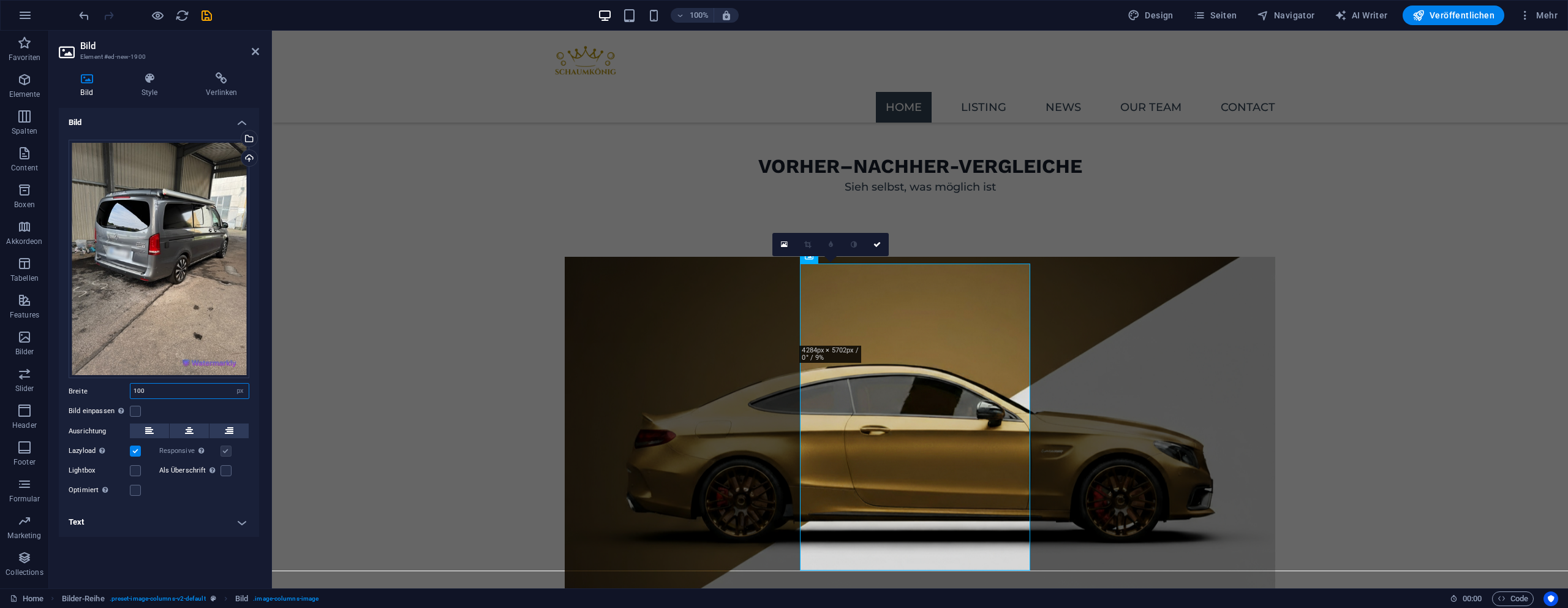
click at [166, 397] on input "100" at bounding box center [190, 390] width 118 height 15
type input "376"
click at [141, 412] on div "Bild einpassen Bild automatisch anhand einer fixen Breite und Höhe einpassen" at bounding box center [158, 410] width 181 height 15
click at [134, 412] on label at bounding box center [135, 411] width 11 height 11
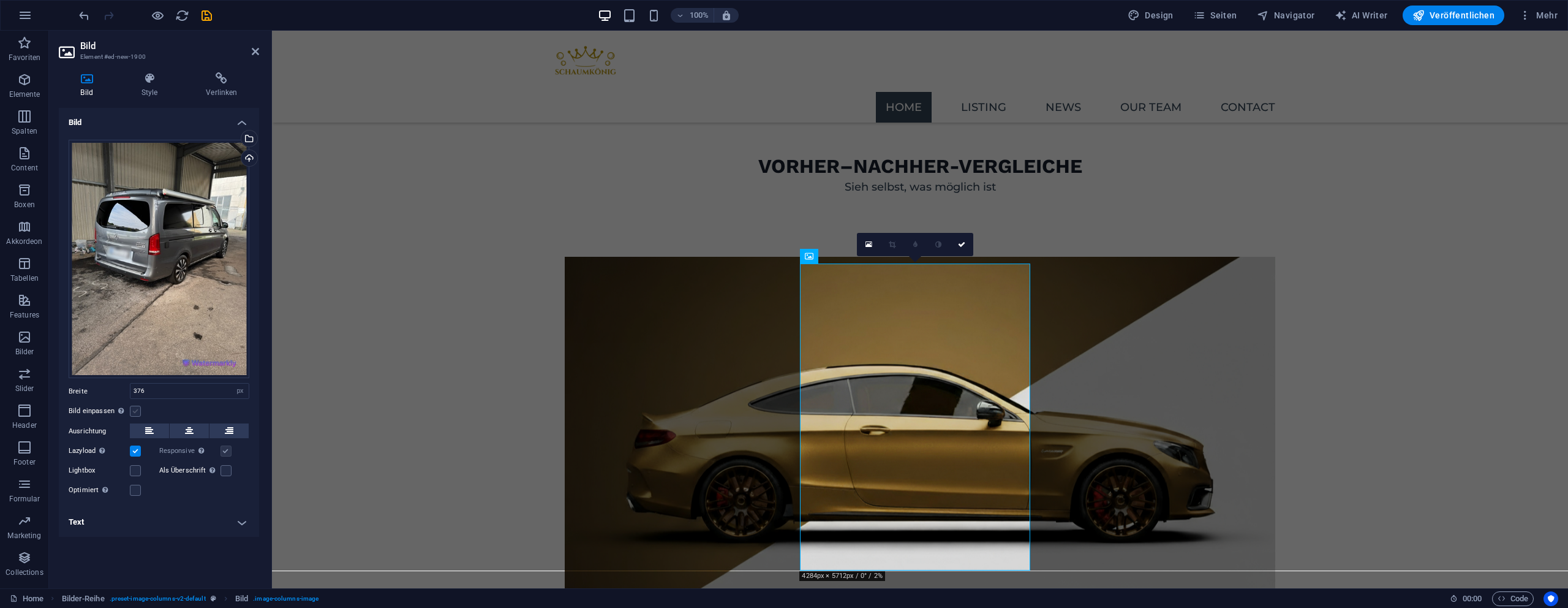
click at [0, 0] on input "Bild einpassen Bild automatisch anhand einer fixen Breite und Höhe einpassen" at bounding box center [0, 0] width 0 height 0
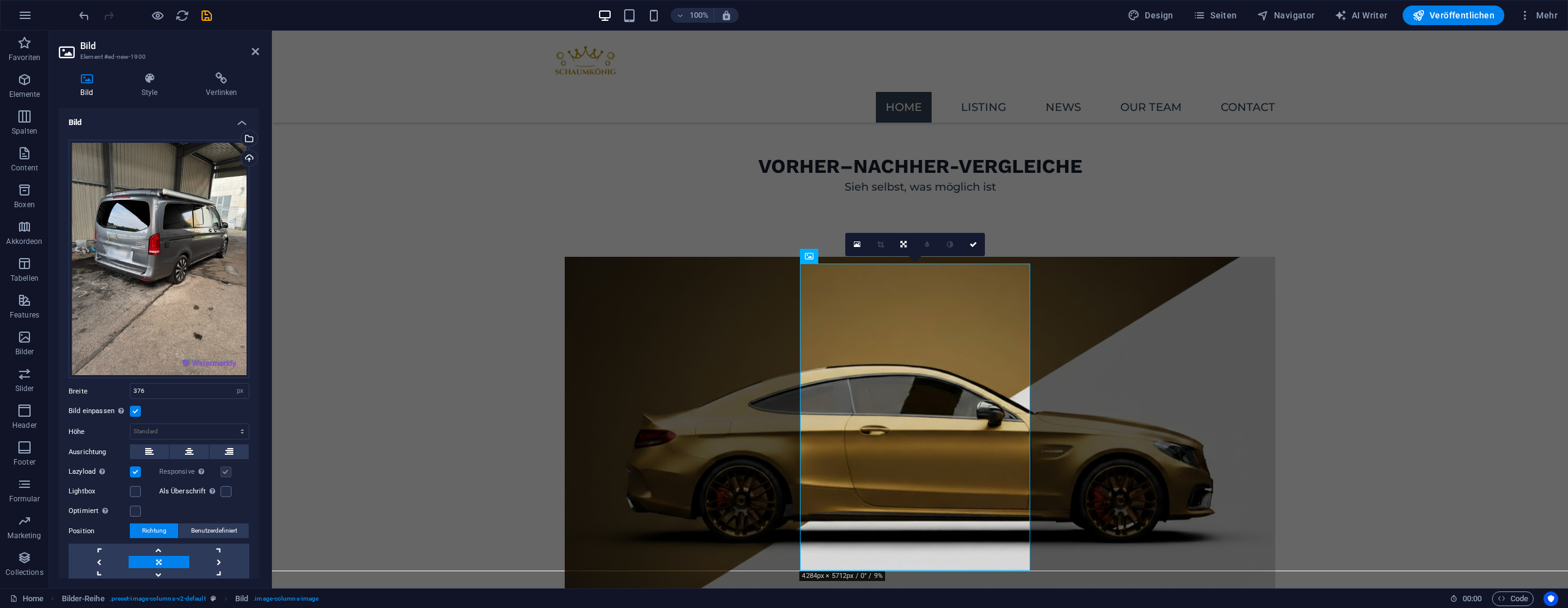
click at [134, 412] on label at bounding box center [135, 411] width 11 height 11
click at [0, 0] on input "Bild einpassen Bild automatisch anhand einer fixen Breite und Höhe einpassen" at bounding box center [0, 0] width 0 height 0
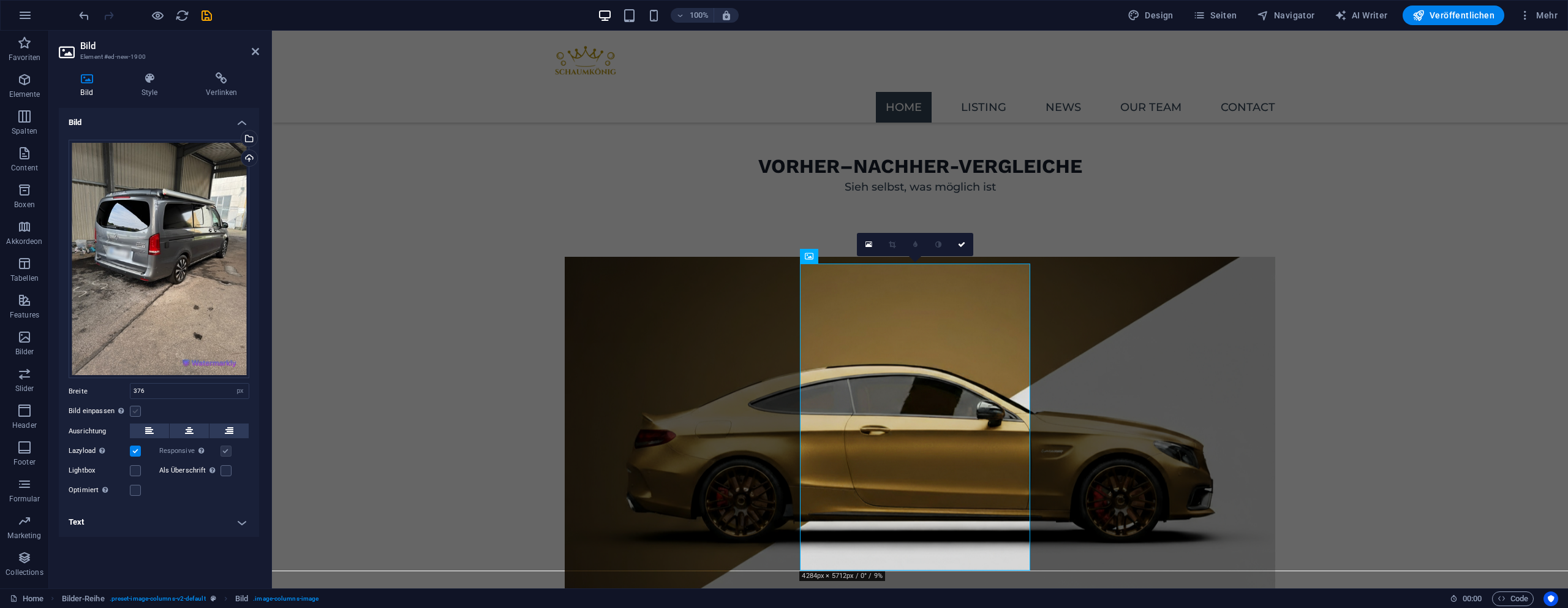
click at [134, 412] on label at bounding box center [135, 411] width 11 height 11
click at [0, 0] on input "Bild einpassen Bild automatisch anhand einer fixen Breite und Höhe einpassen" at bounding box center [0, 0] width 0 height 0
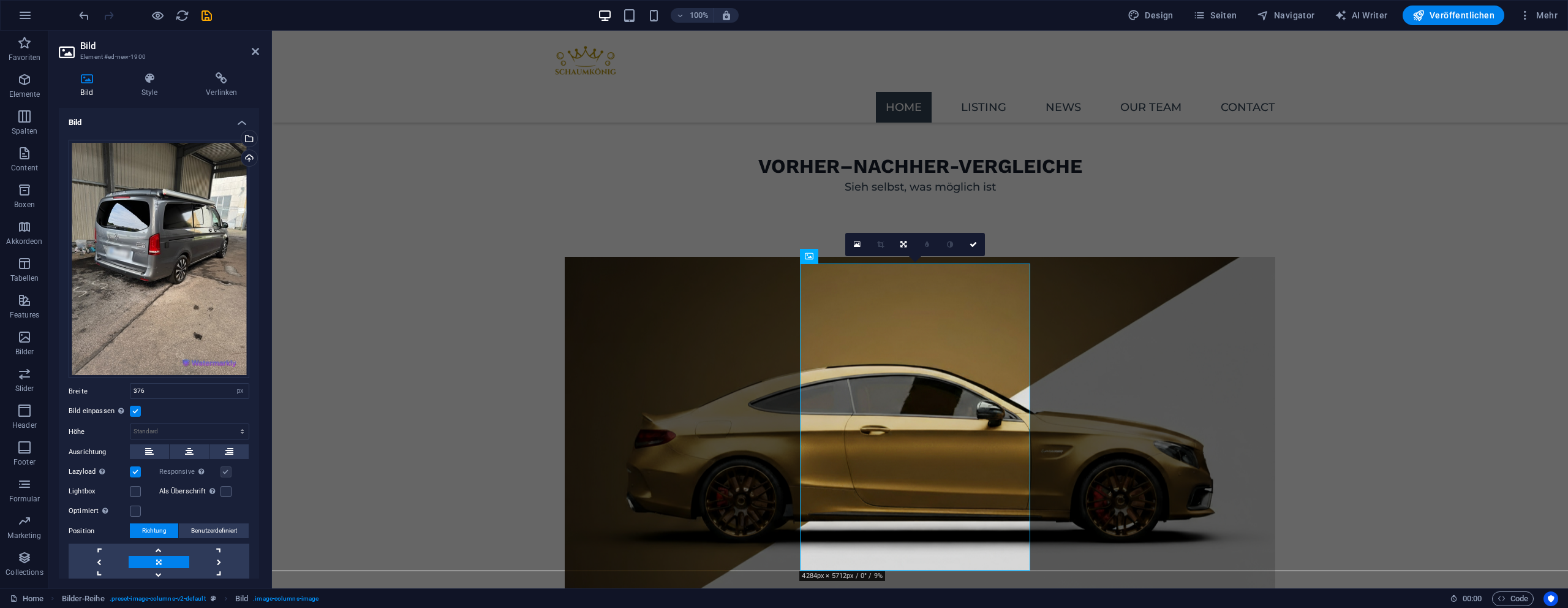
click at [134, 412] on label at bounding box center [135, 411] width 11 height 11
click at [0, 0] on input "Bild einpassen Bild automatisch anhand einer fixen Breite und Höhe einpassen" at bounding box center [0, 0] width 0 height 0
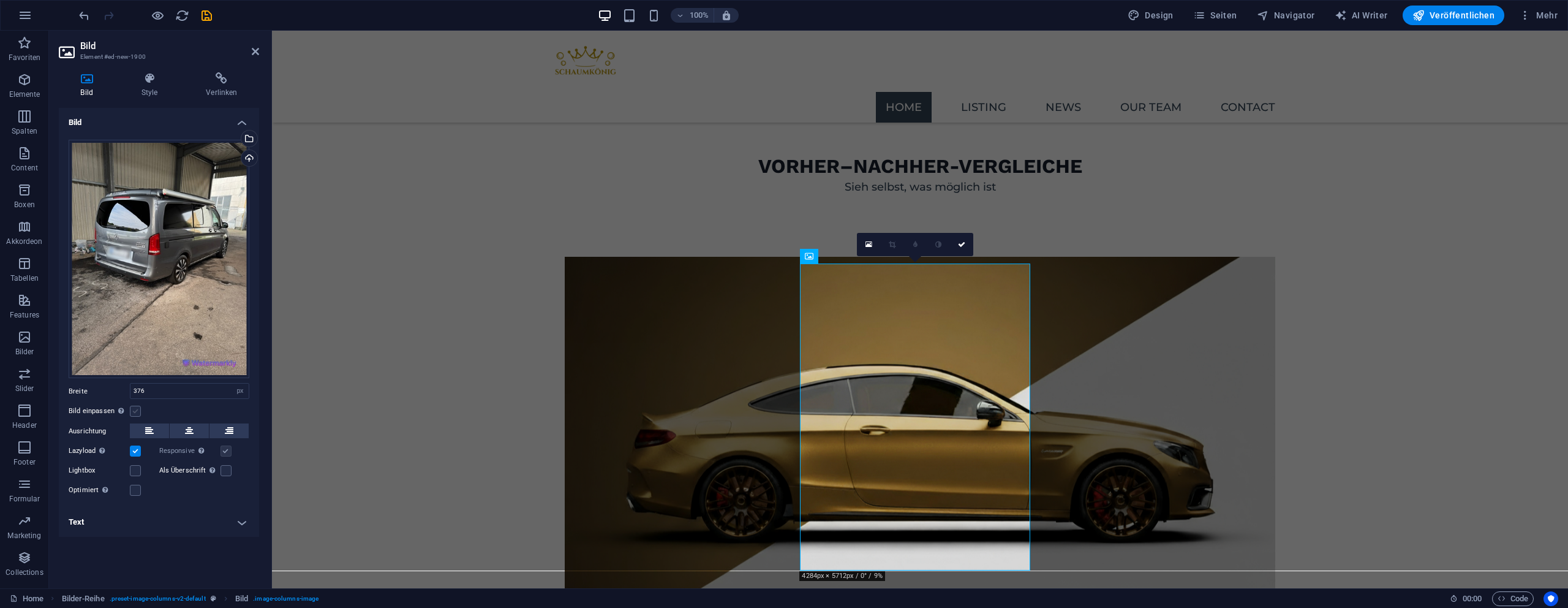
click at [134, 412] on label at bounding box center [135, 411] width 11 height 11
click at [0, 0] on input "Bild einpassen Bild automatisch anhand einer fixen Breite und Höhe einpassen" at bounding box center [0, 0] width 0 height 0
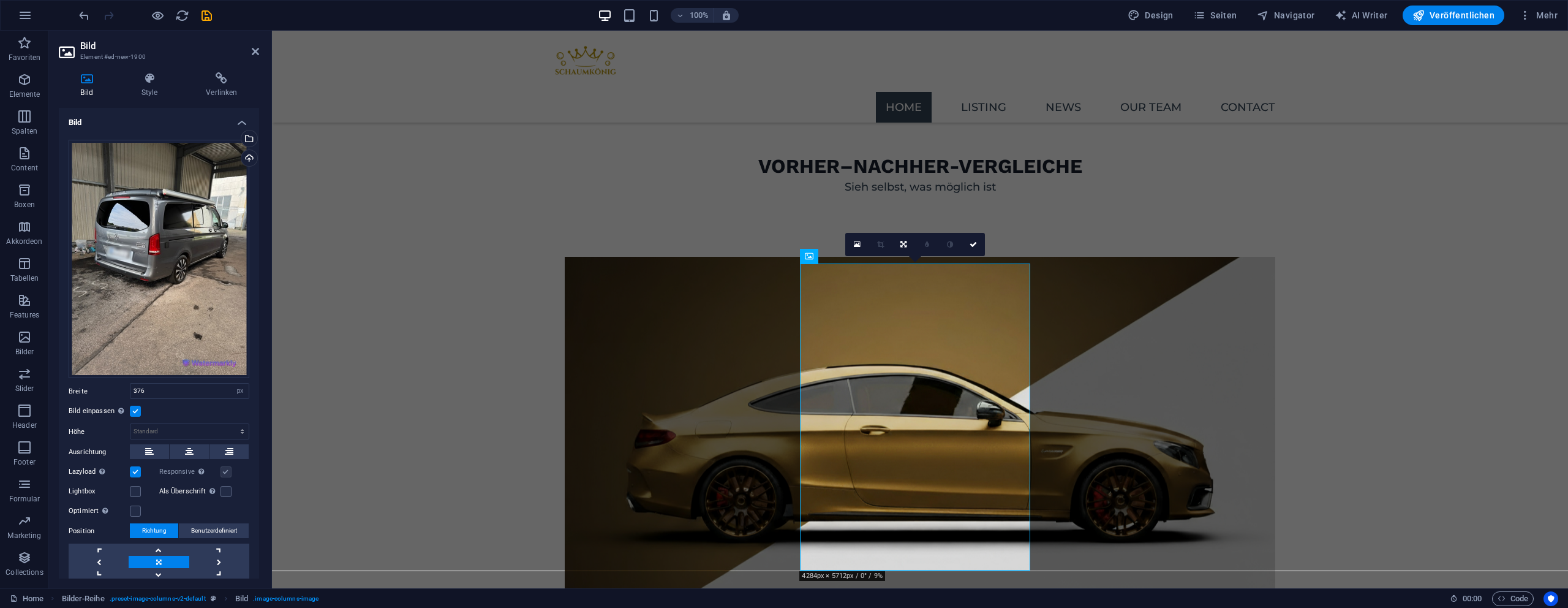
click at [134, 412] on label at bounding box center [135, 411] width 11 height 11
click at [0, 0] on input "Bild einpassen Bild automatisch anhand einer fixen Breite und Höhe einpassen" at bounding box center [0, 0] width 0 height 0
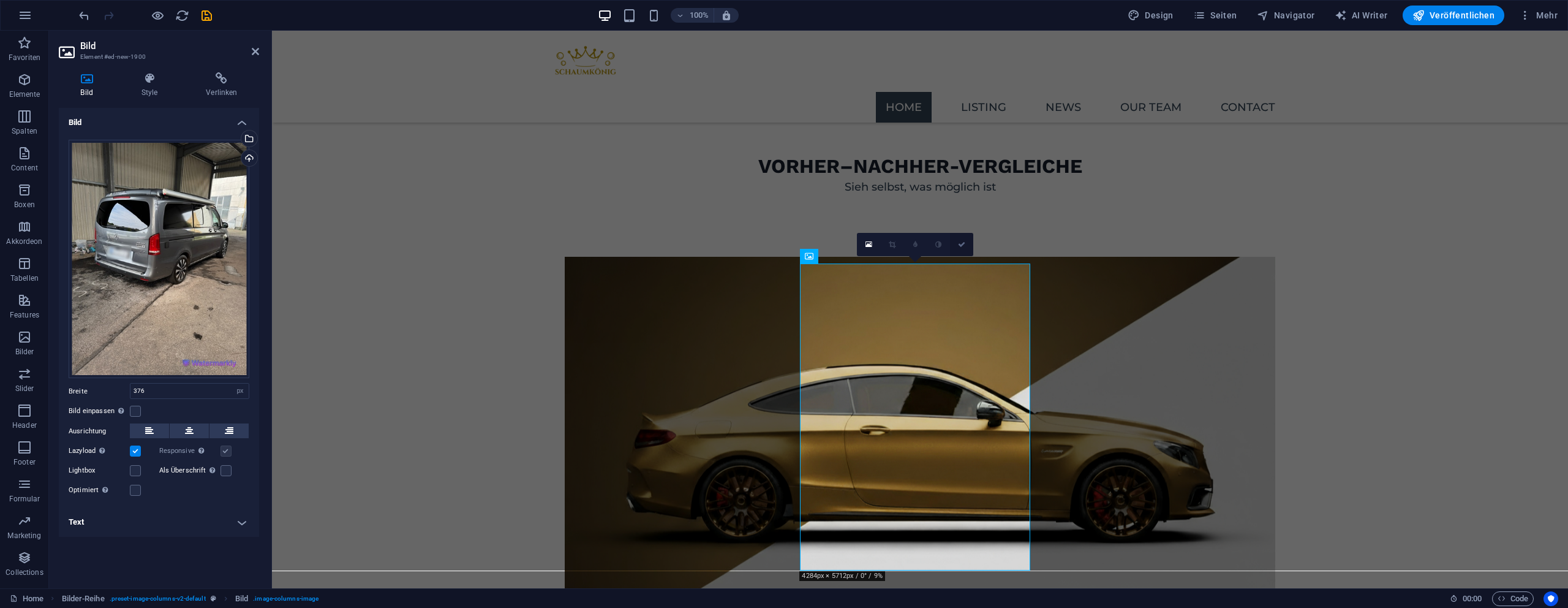
click at [966, 242] on link at bounding box center [962, 244] width 23 height 23
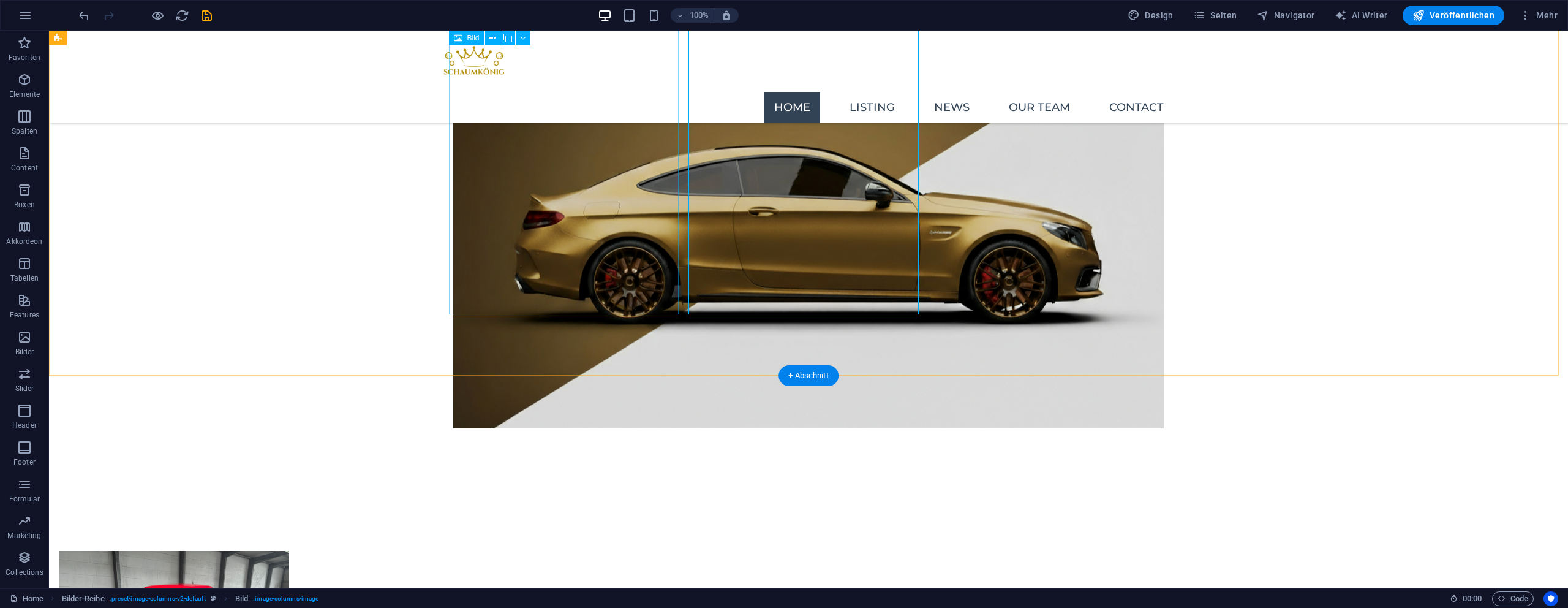
scroll to position [1265, 0]
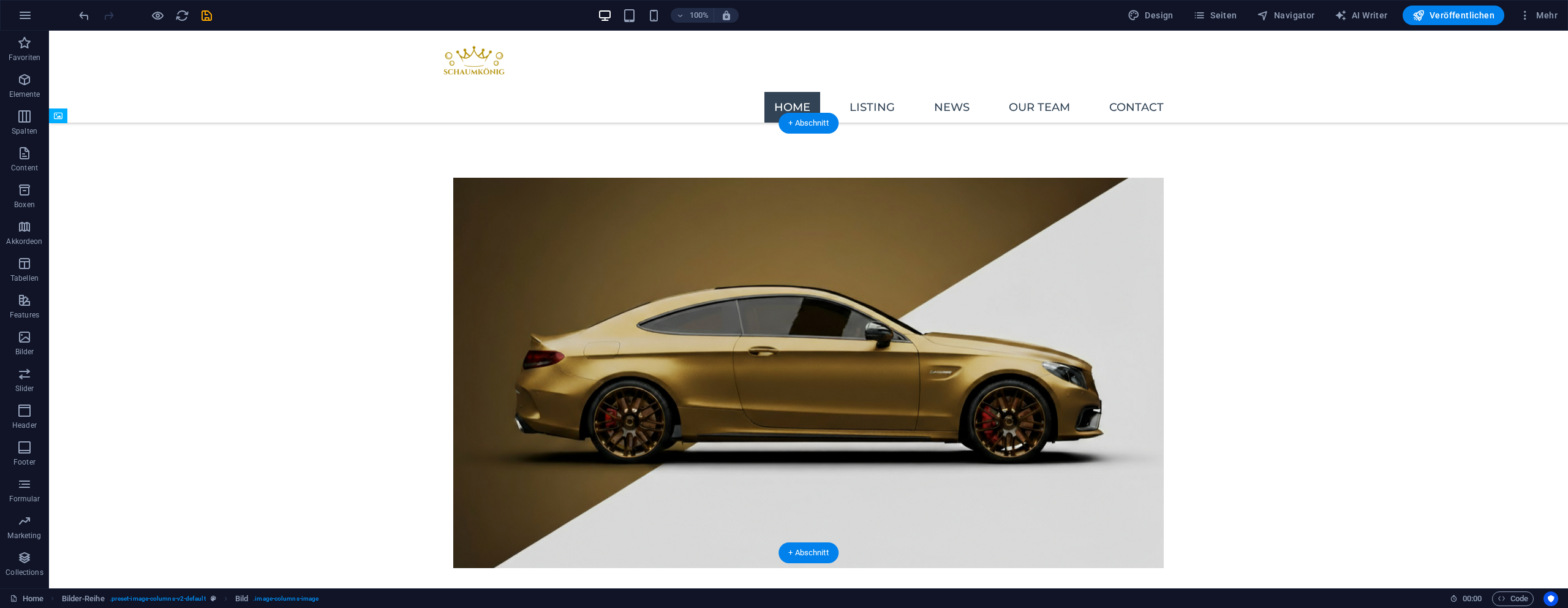
drag, startPoint x: 547, startPoint y: 268, endPoint x: 847, endPoint y: 268, distance: 300.0
drag, startPoint x: 798, startPoint y: 470, endPoint x: 721, endPoint y: 145, distance: 334.0
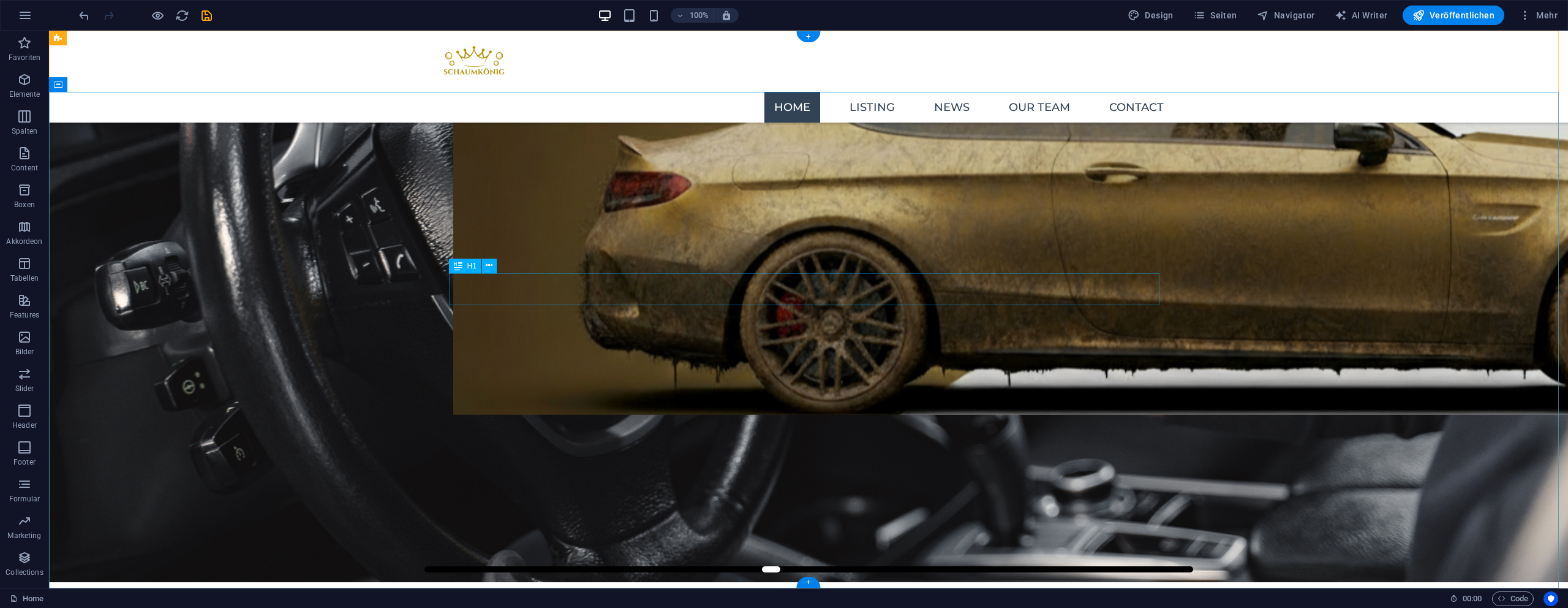
scroll to position [0, 0]
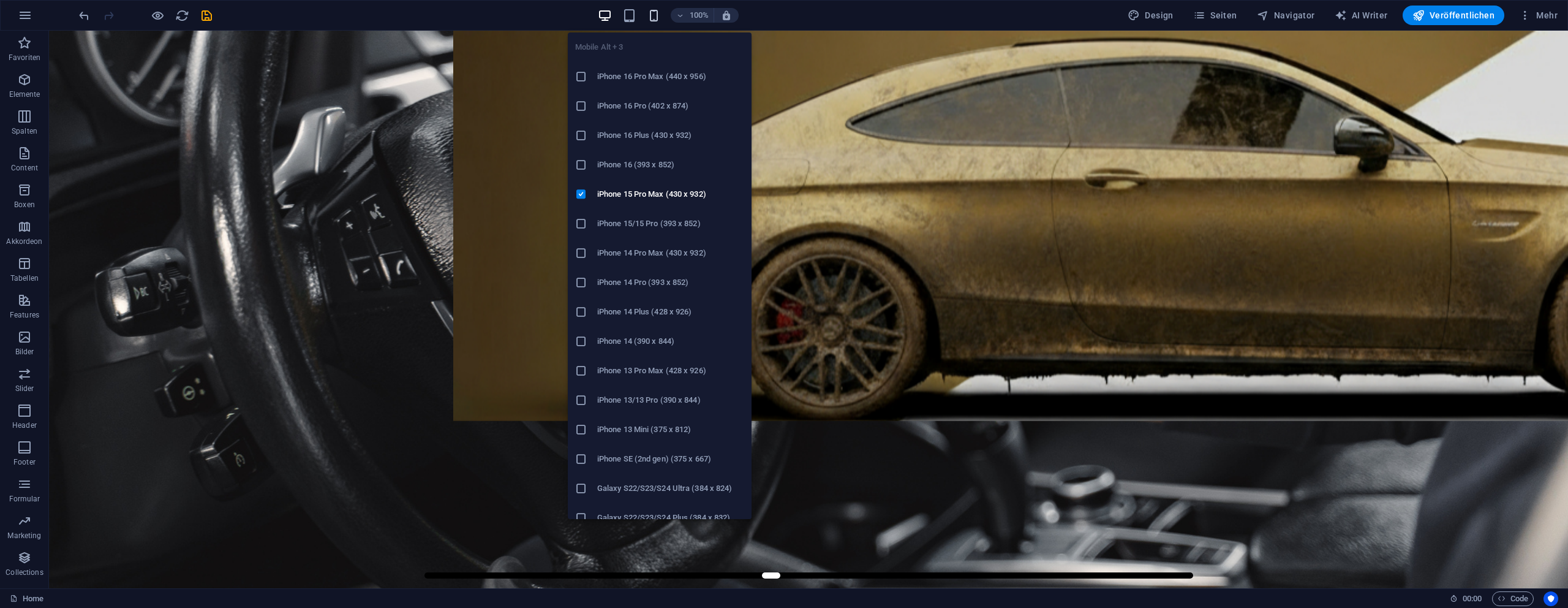
click at [657, 17] on icon "button" at bounding box center [654, 15] width 14 height 14
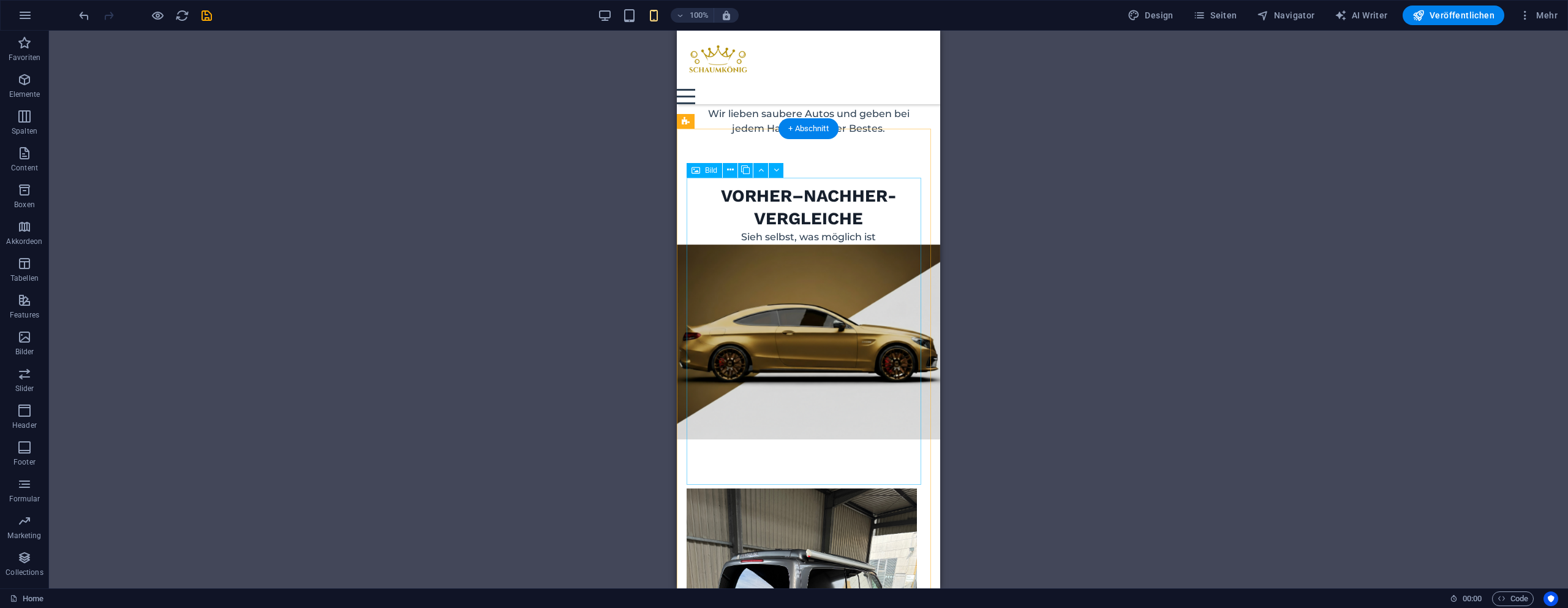
scroll to position [1068, 0]
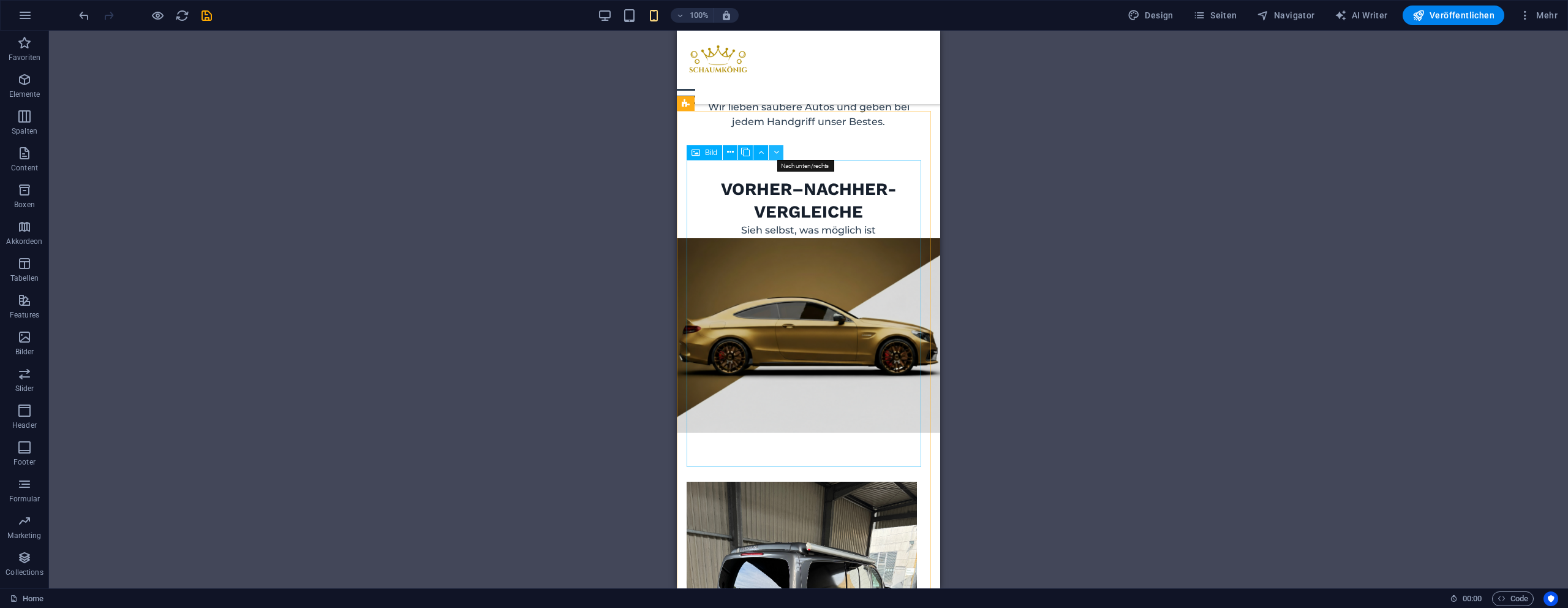
click at [770, 152] on button at bounding box center [776, 152] width 15 height 15
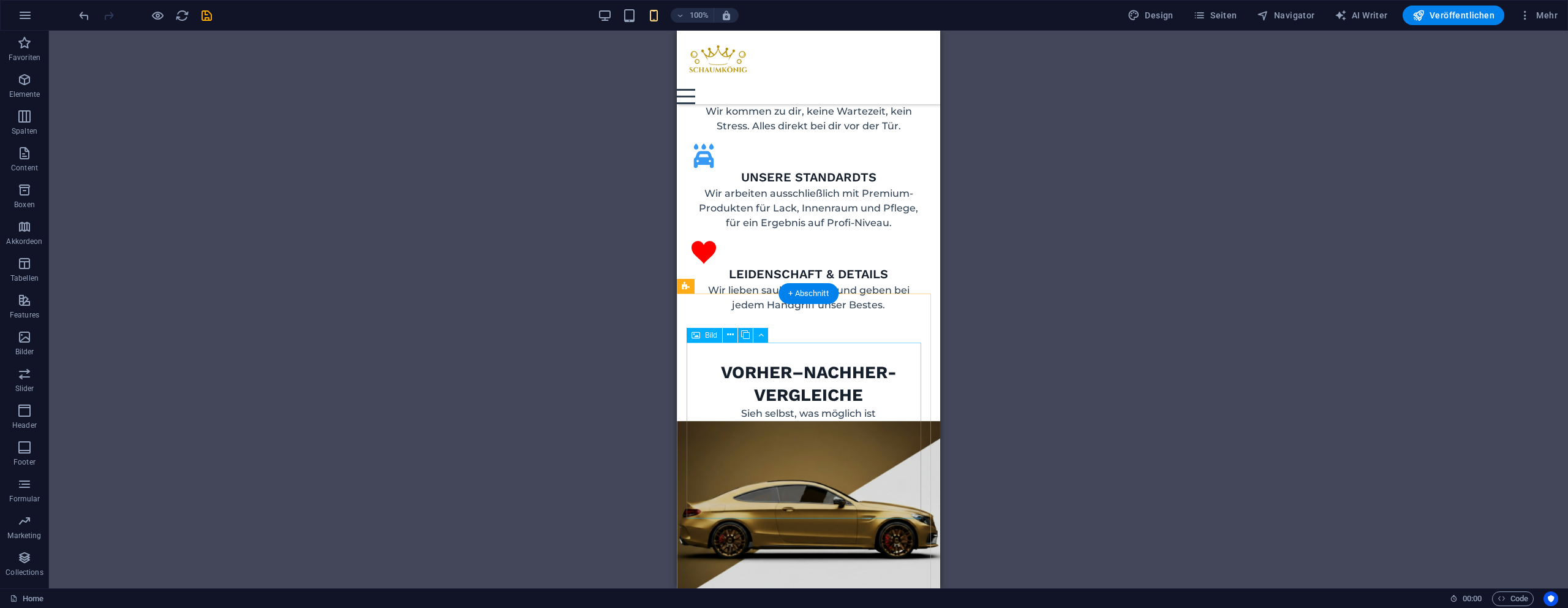
scroll to position [887, 0]
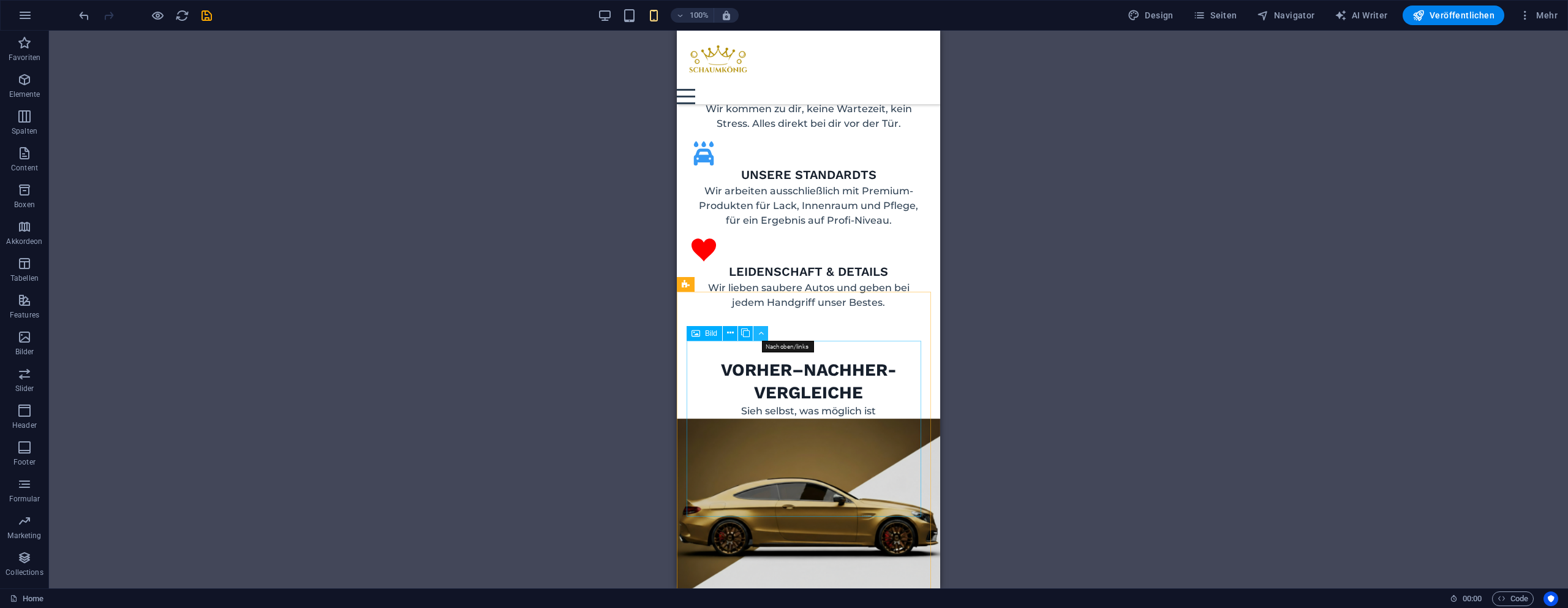
click at [761, 334] on icon at bounding box center [761, 333] width 5 height 13
click at [759, 336] on icon at bounding box center [761, 333] width 5 height 13
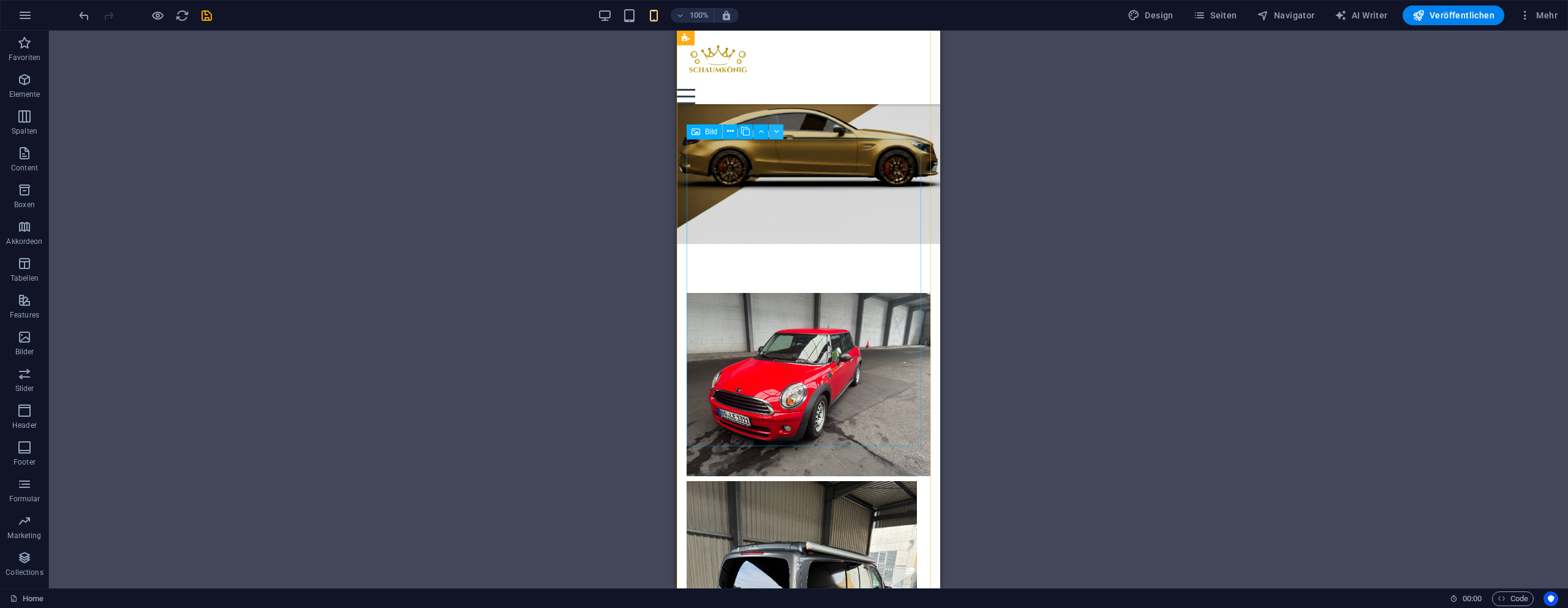
scroll to position [1247, 0]
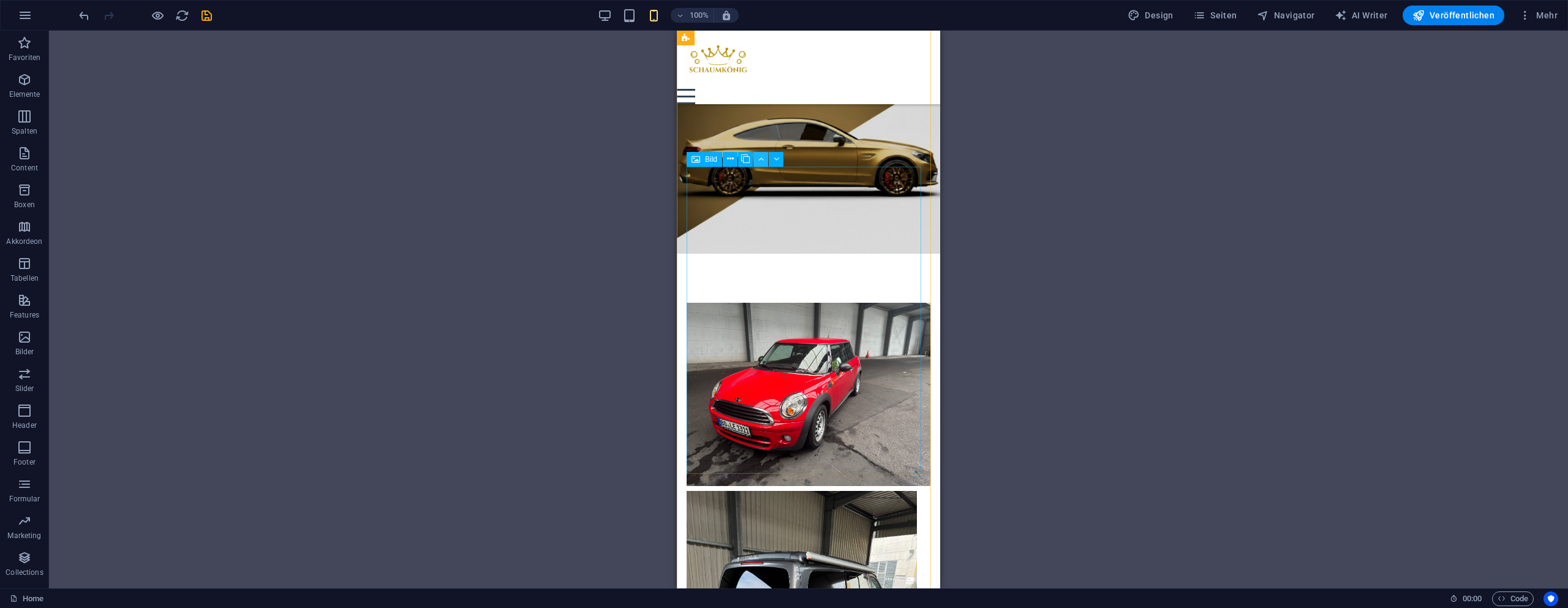
click at [766, 161] on button at bounding box center [761, 159] width 15 height 15
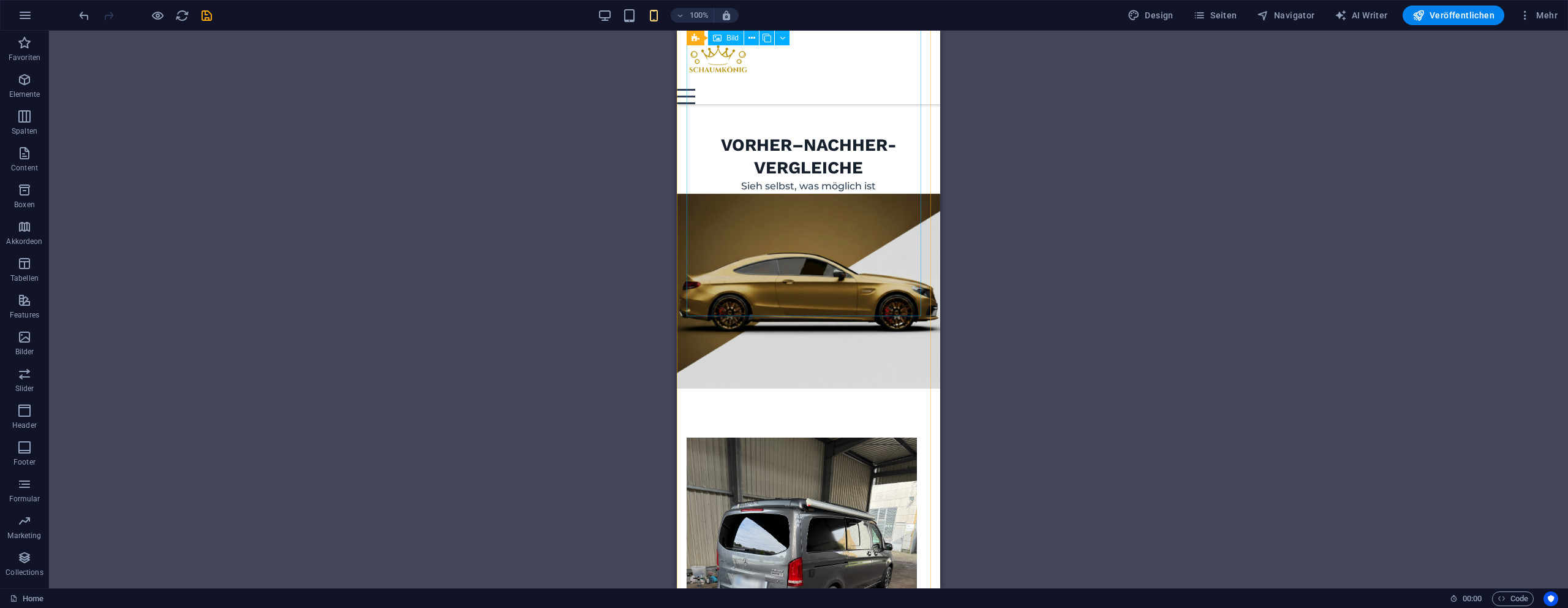
scroll to position [1008, 0]
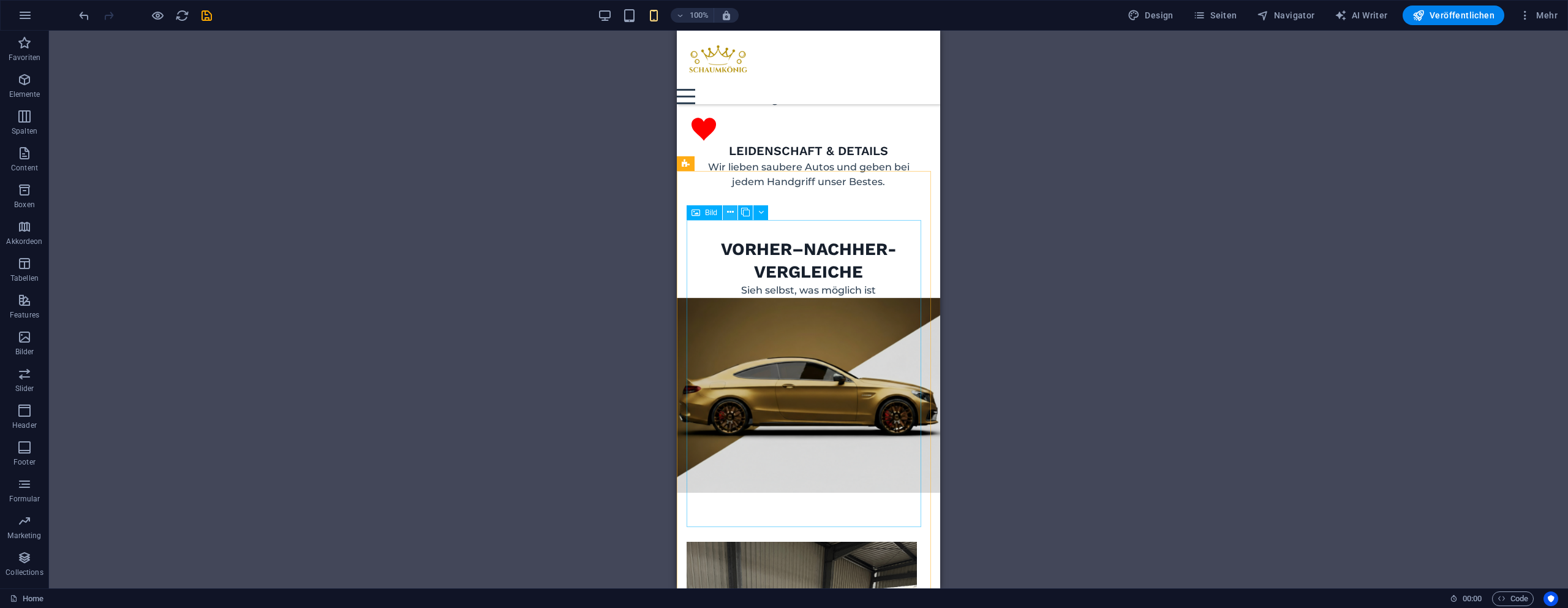
click at [724, 214] on button at bounding box center [730, 212] width 15 height 15
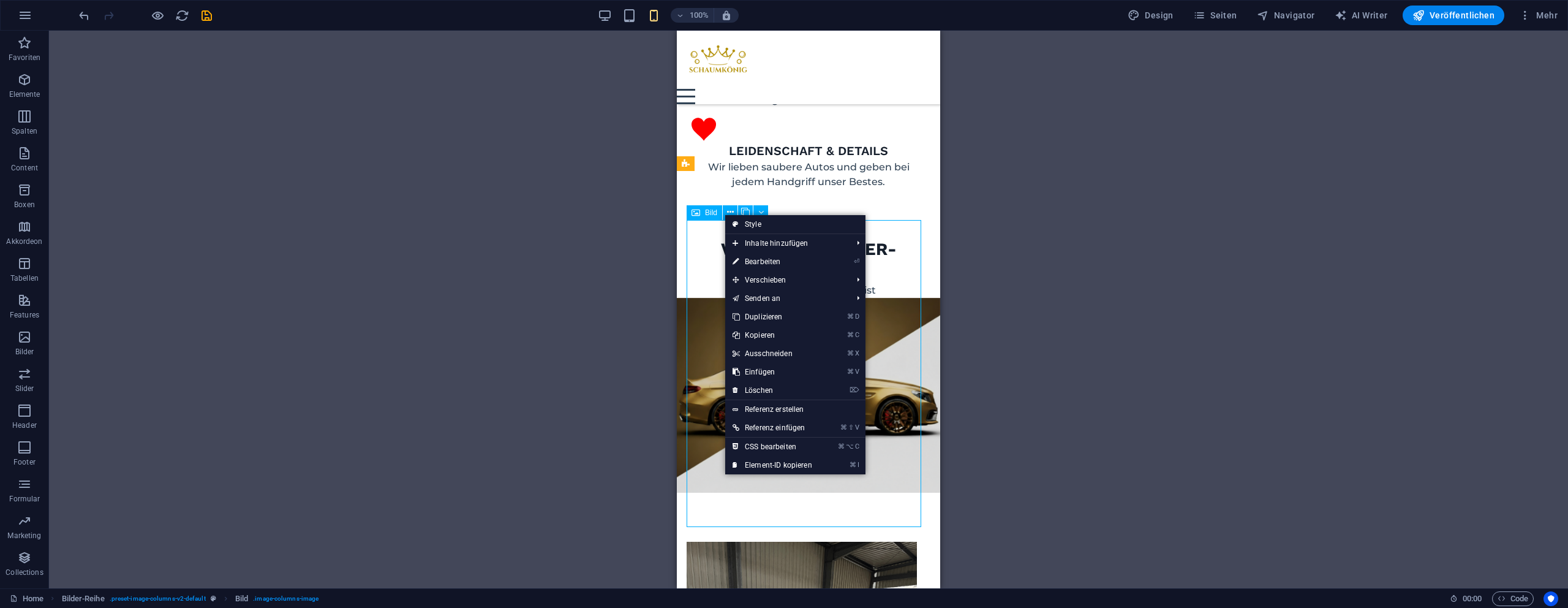
click at [709, 214] on span "Bild" at bounding box center [711, 213] width 12 height 8
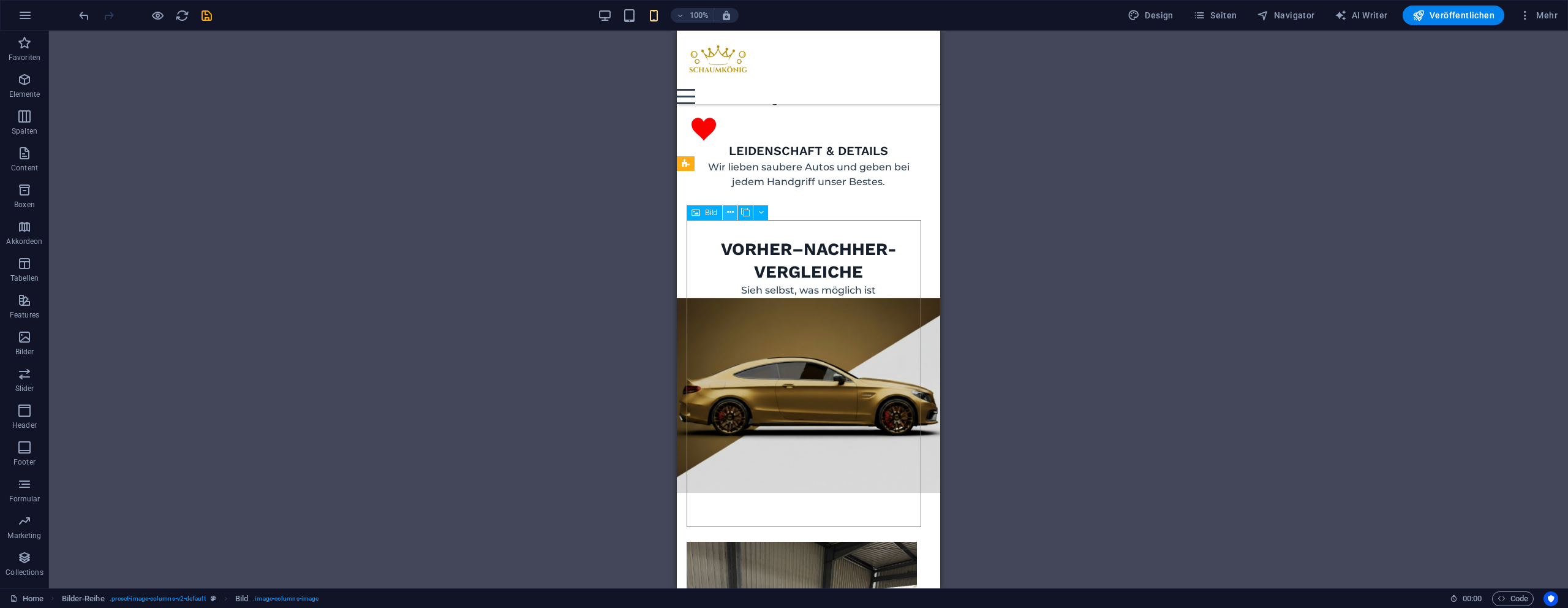
click at [731, 215] on icon at bounding box center [730, 212] width 7 height 13
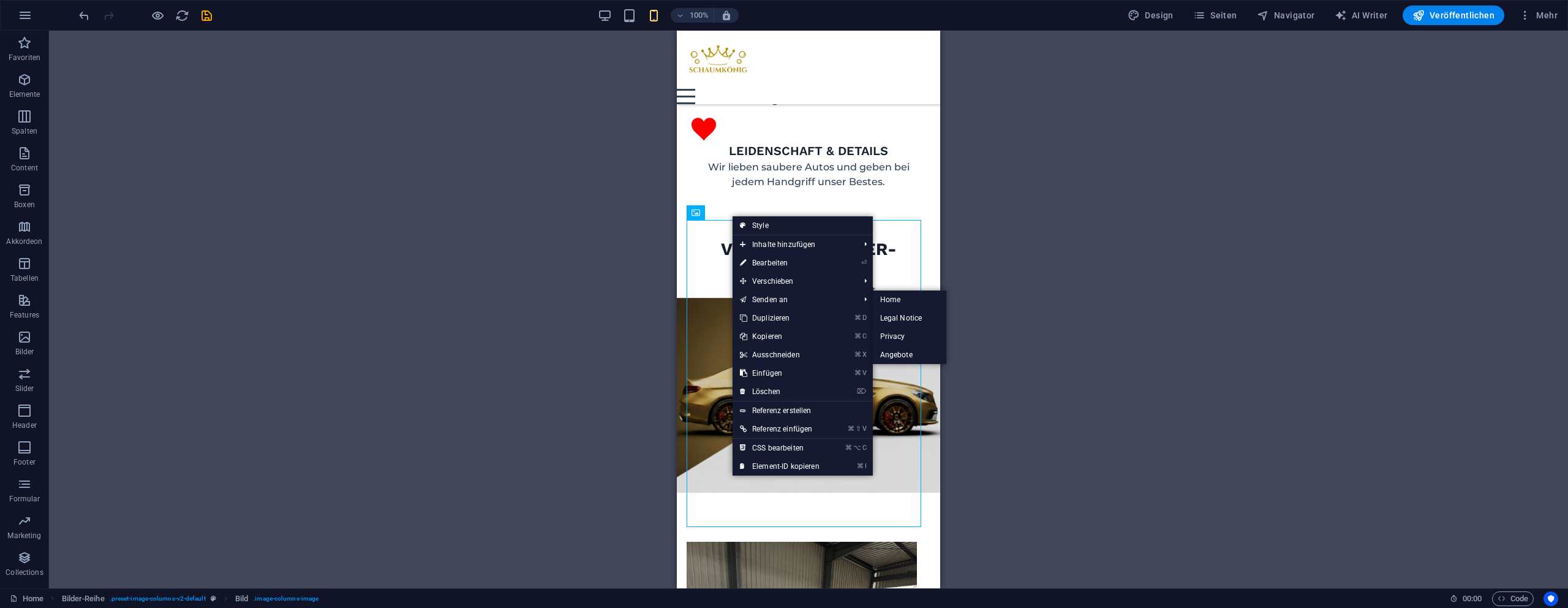
drag, startPoint x: 47, startPoint y: 104, endPoint x: 53, endPoint y: 105, distance: 6.1
click at [50, 105] on section "Favoriten Elemente Spalten Content Boxen Akkordeon Tabellen Features Bilder Sli…" at bounding box center [784, 310] width 1568 height 558
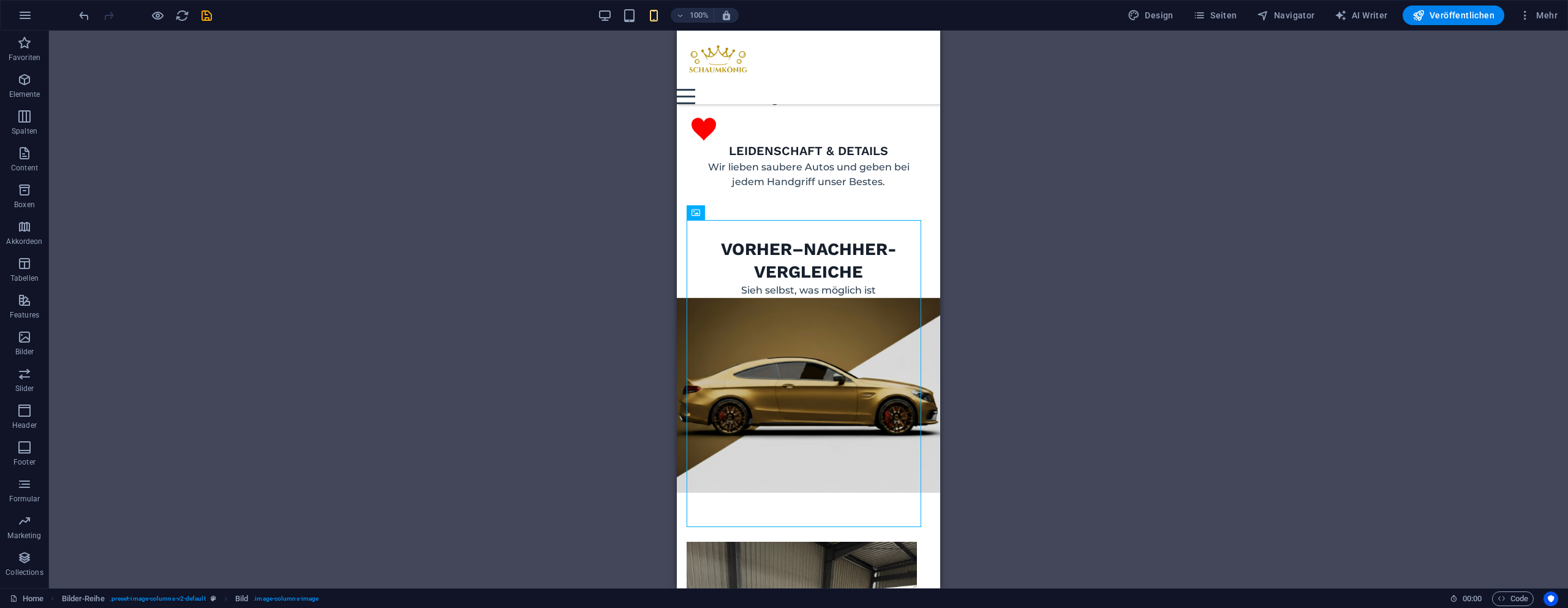
click at [53, 97] on div "Ziehe hier rein, um den vorhandenen Inhalt zu ersetzen. Drücke "Strg", wenn du …" at bounding box center [808, 310] width 1519 height 558
click at [31, 92] on p "Elemente" at bounding box center [25, 94] width 31 height 10
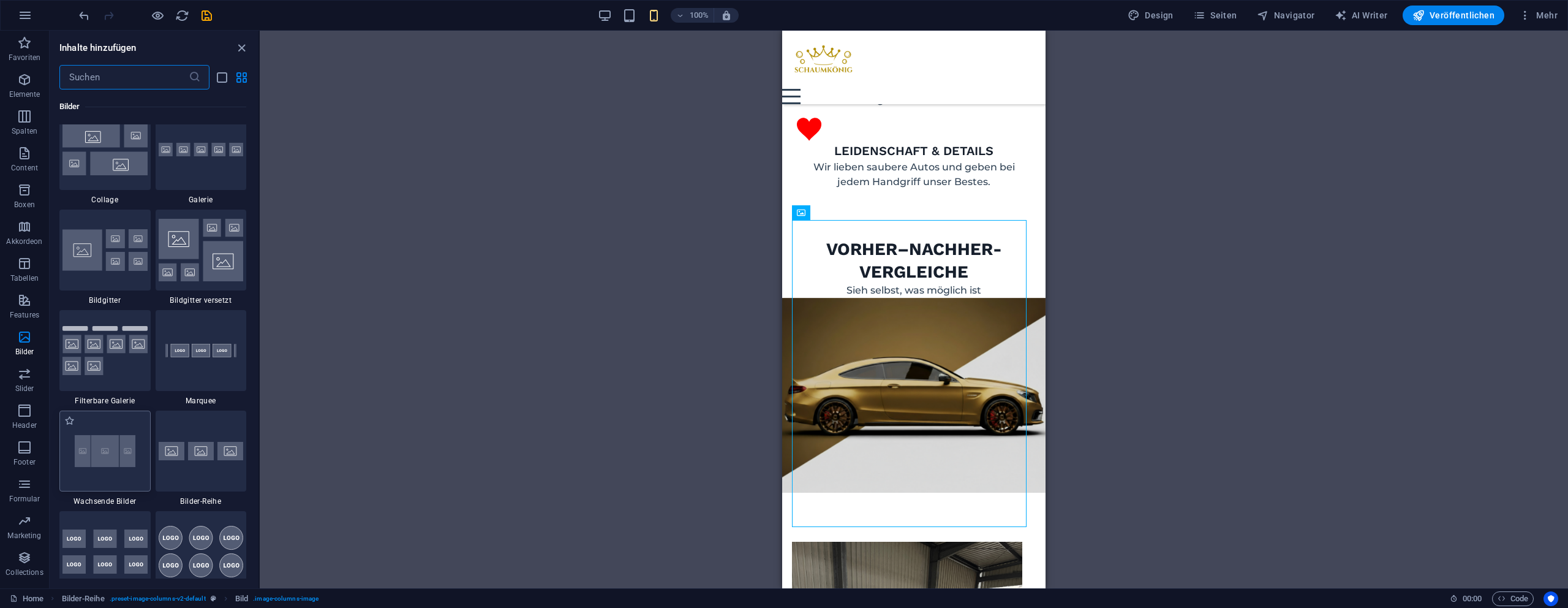
scroll to position [6332, 0]
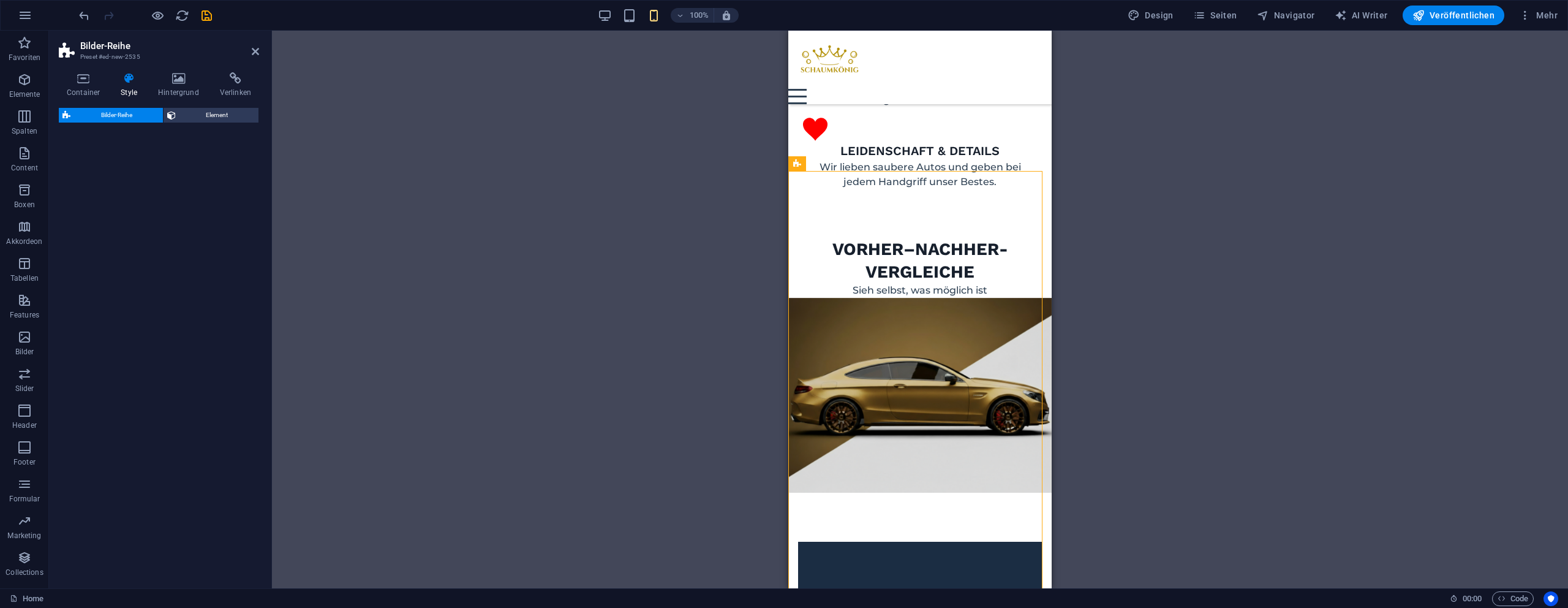
select select "rem"
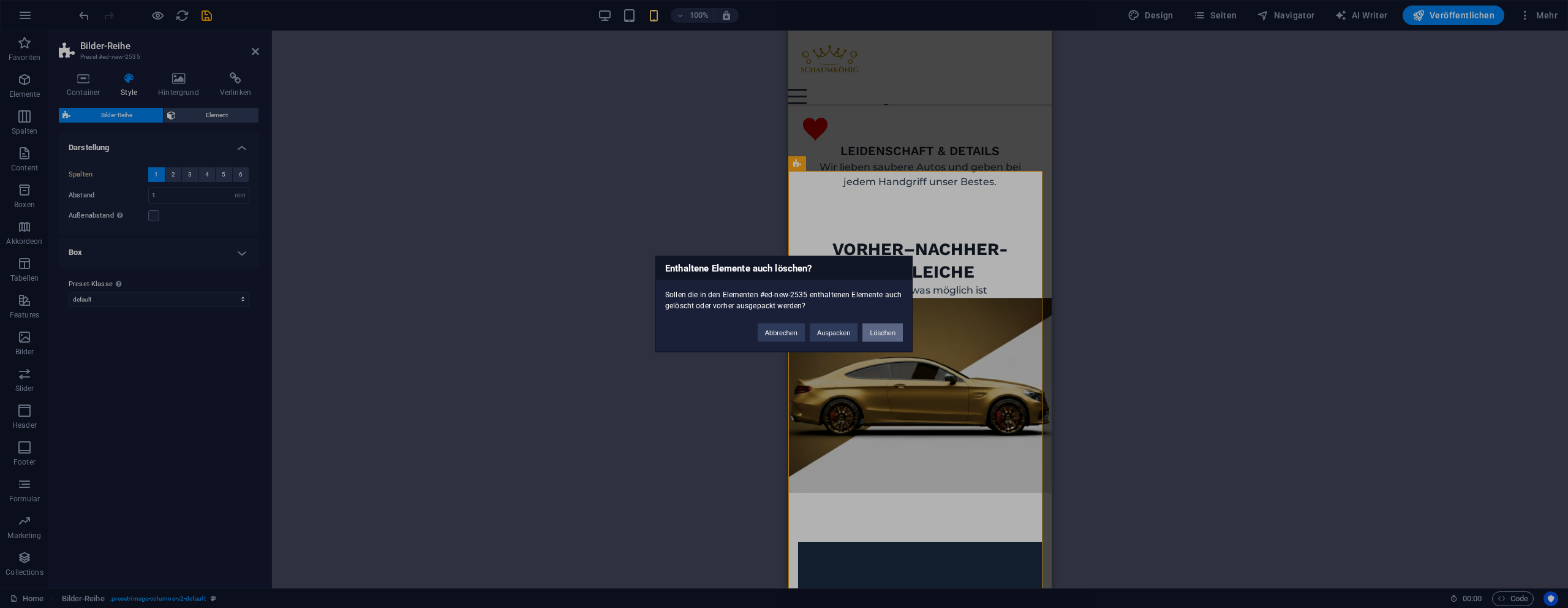
click at [879, 334] on button "Löschen" at bounding box center [883, 333] width 41 height 18
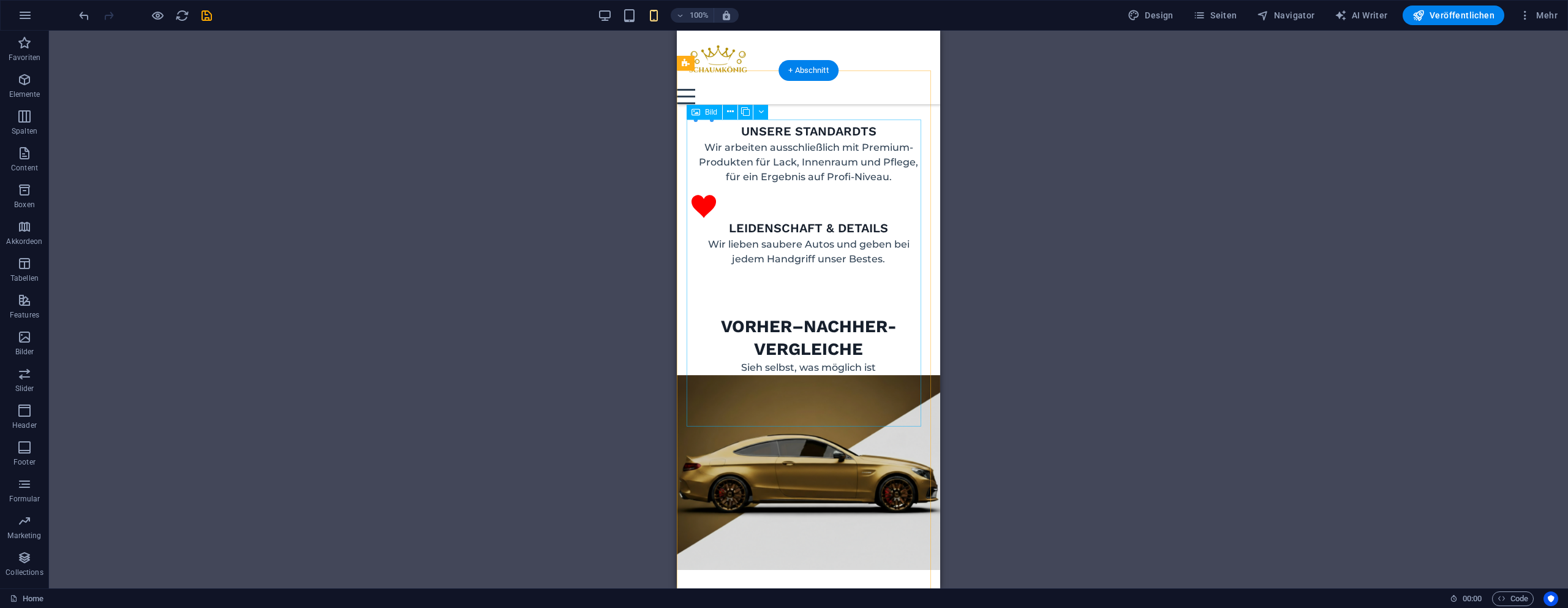
scroll to position [929, 0]
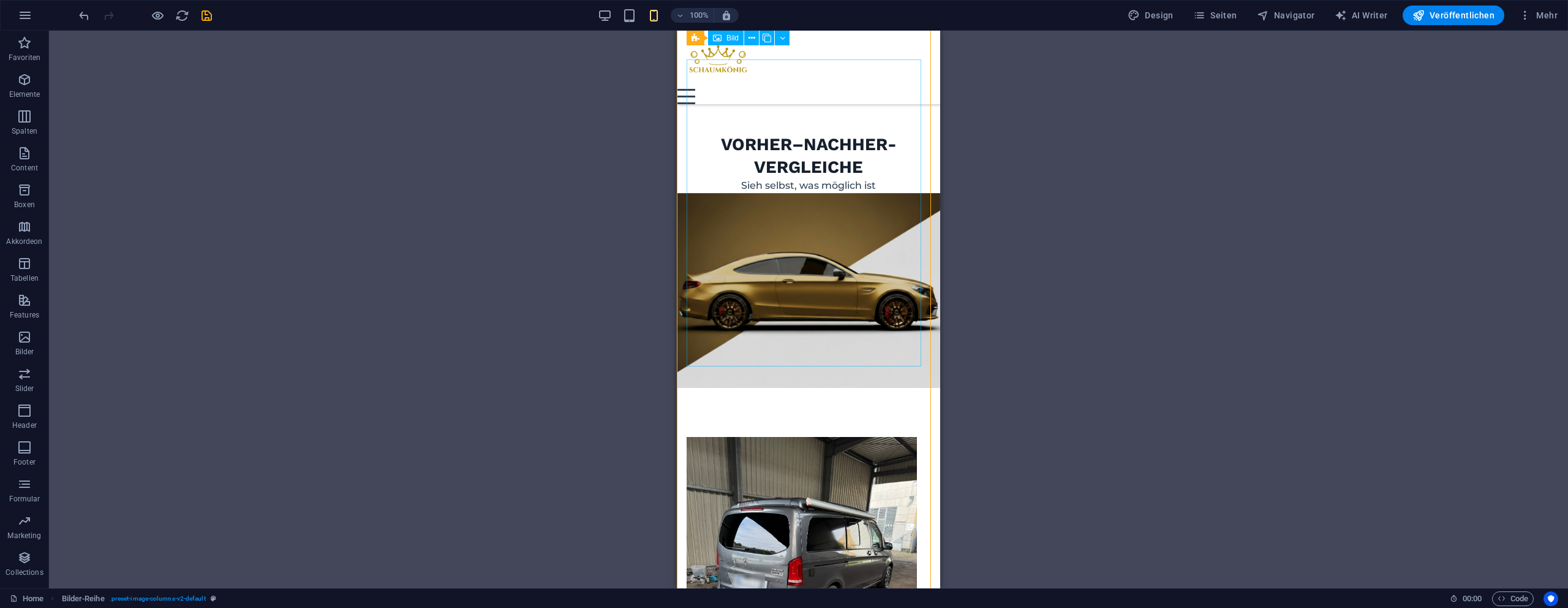
scroll to position [1098, 0]
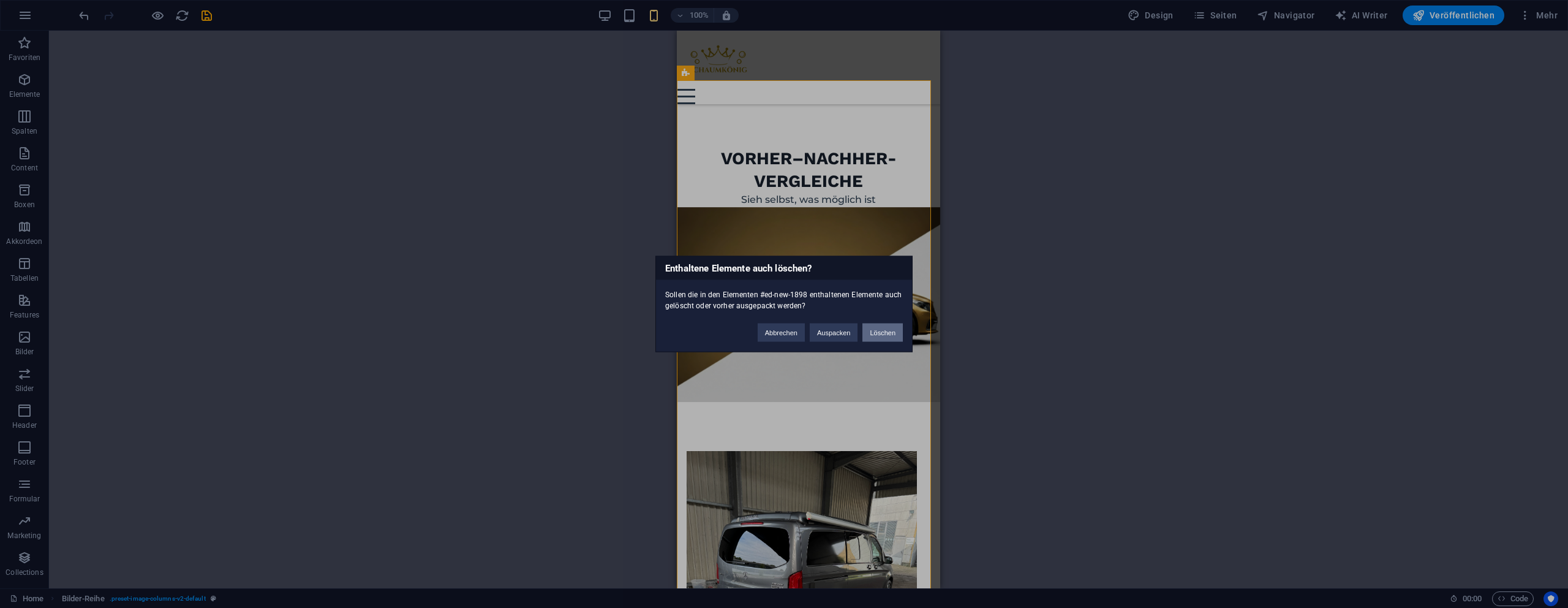
click at [868, 331] on button "Löschen" at bounding box center [883, 333] width 41 height 18
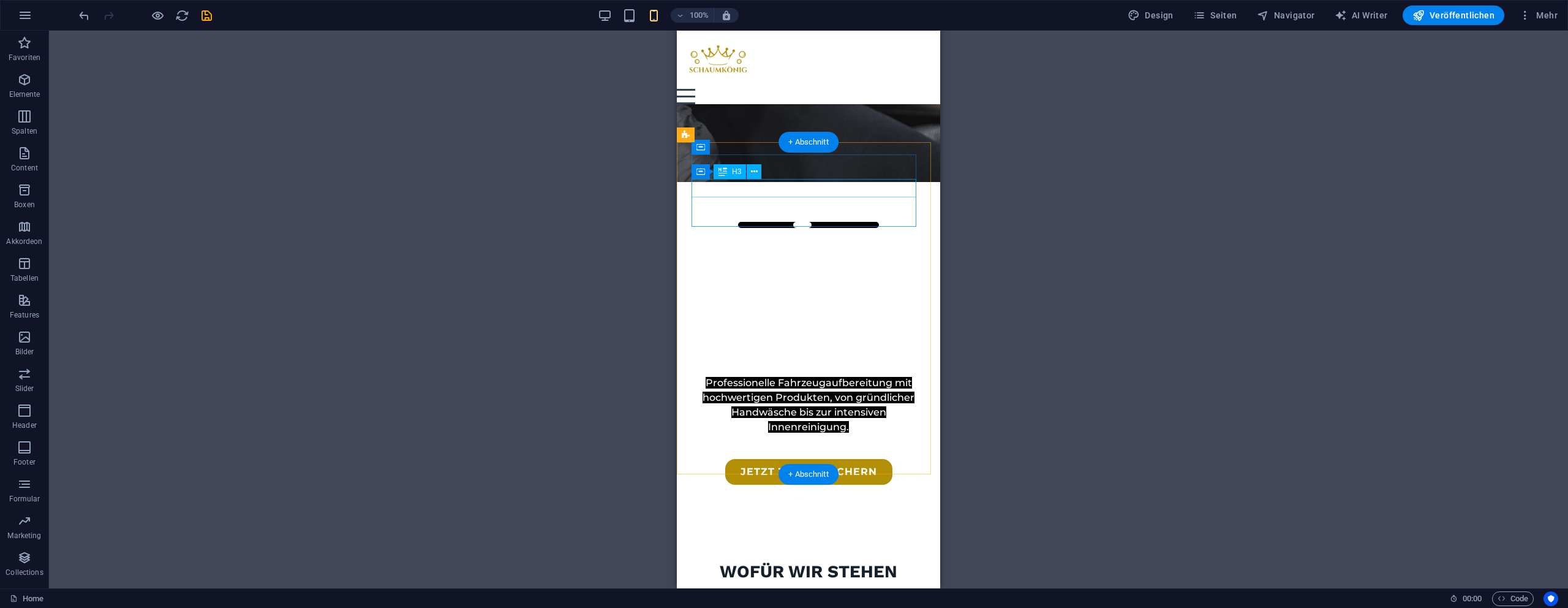
scroll to position [350, 0]
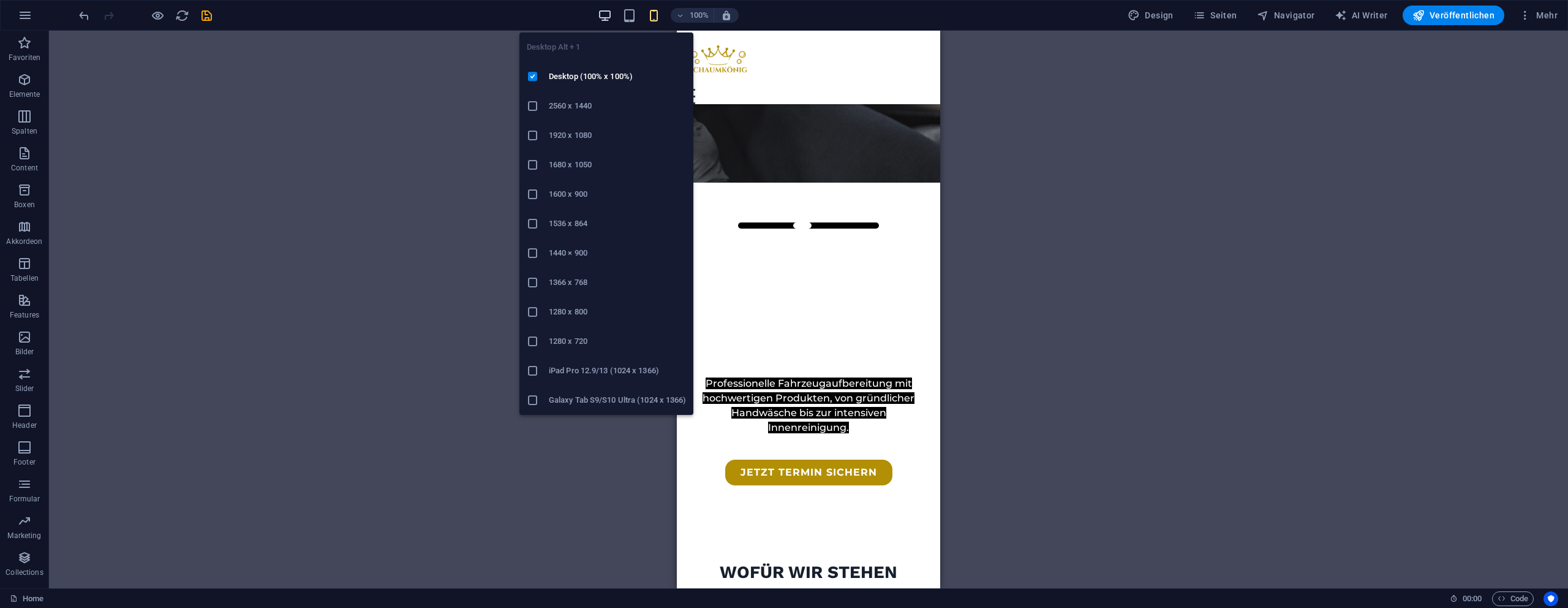
click at [602, 13] on icon "button" at bounding box center [605, 15] width 14 height 14
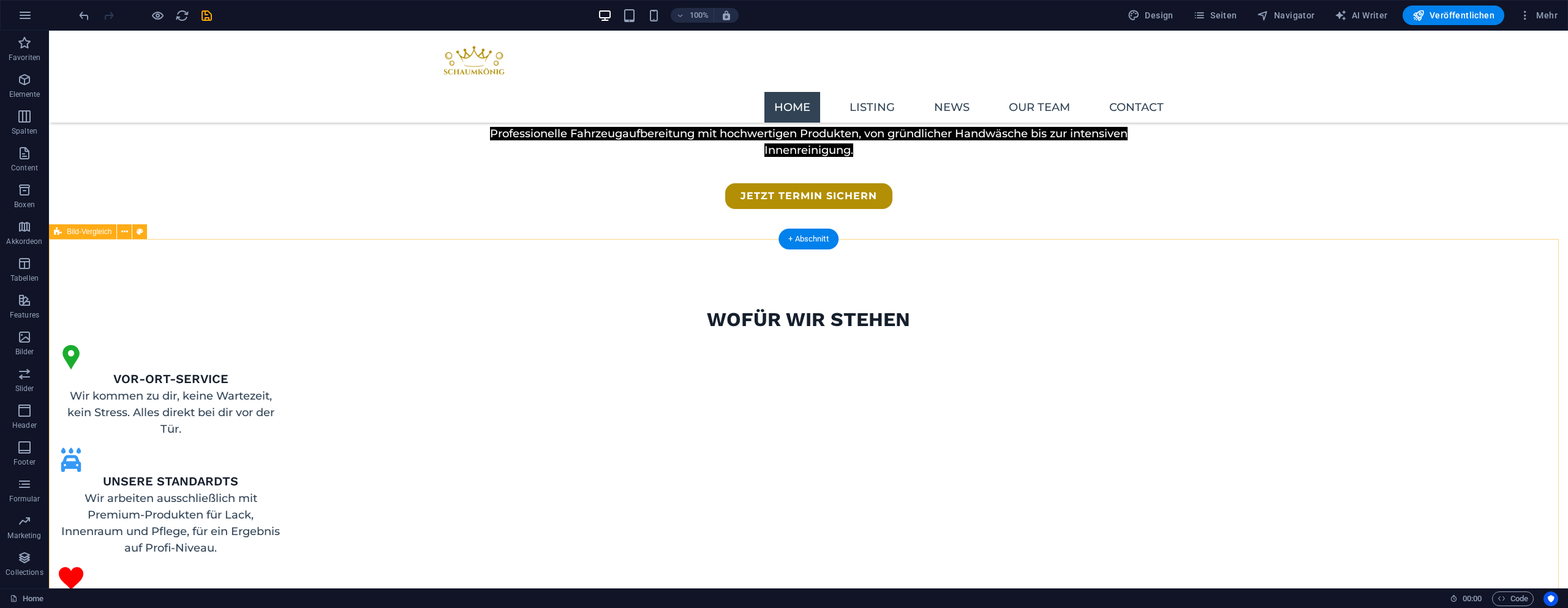
scroll to position [298, 0]
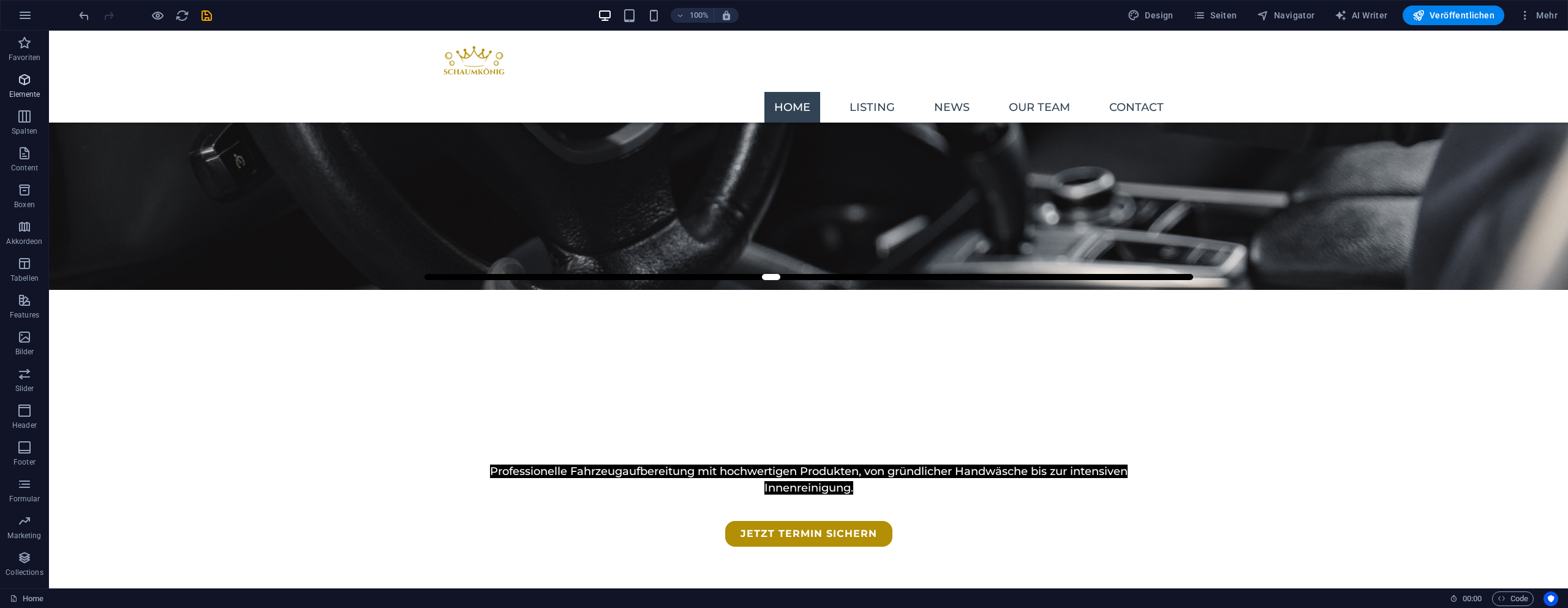
click at [28, 80] on icon "button" at bounding box center [24, 79] width 15 height 15
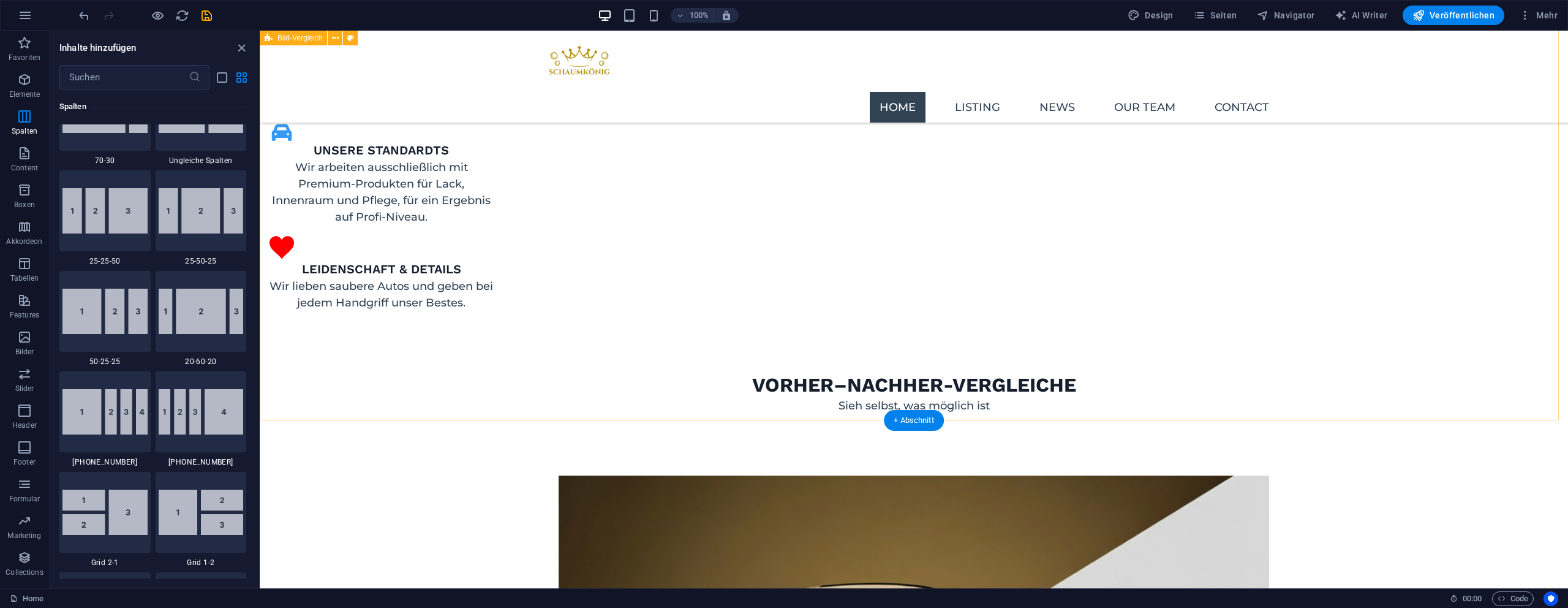
scroll to position [1294, 0]
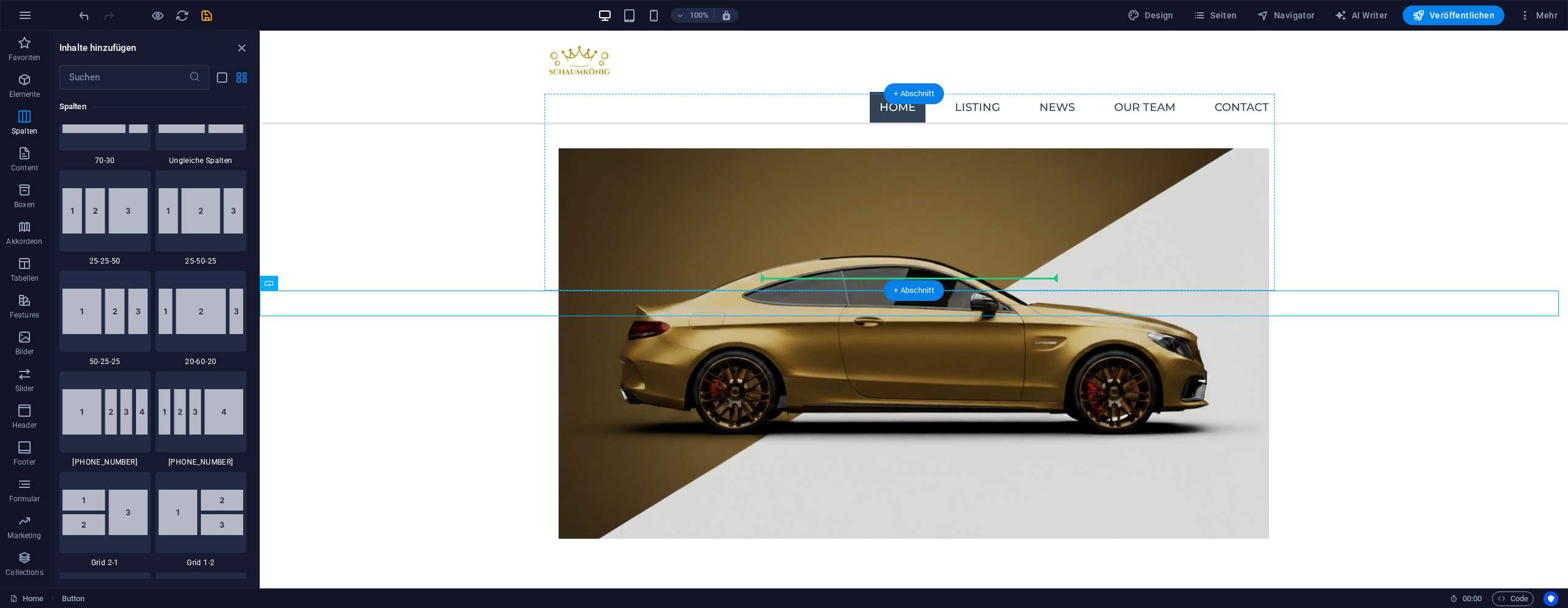
drag, startPoint x: 814, startPoint y: 297, endPoint x: 814, endPoint y: 266, distance: 31.0
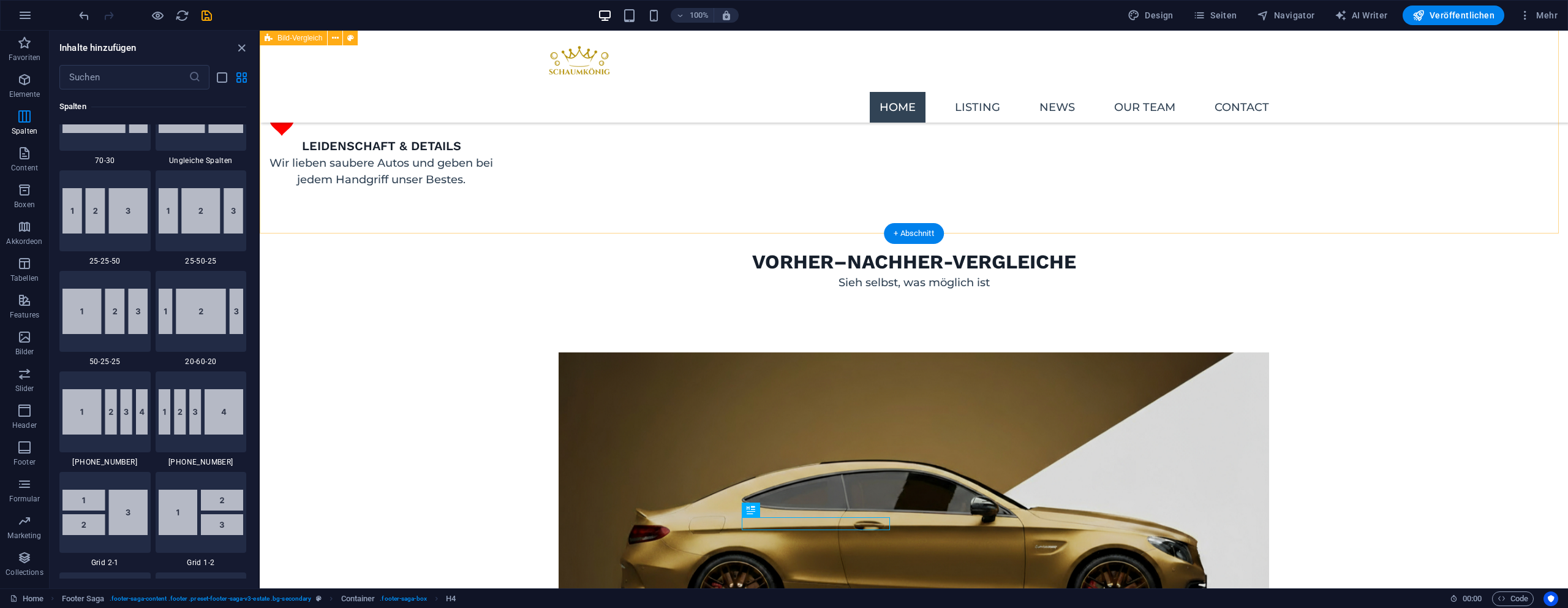
scroll to position [1090, 0]
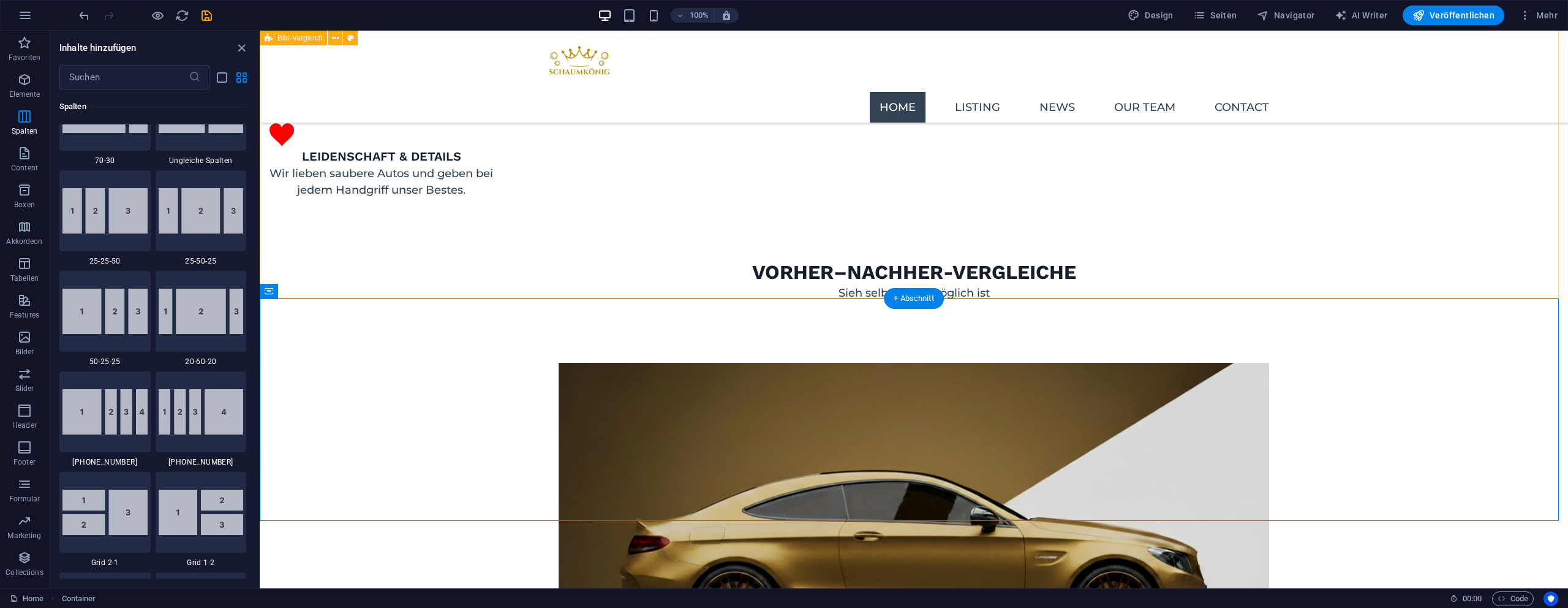
scroll to position [1069, 0]
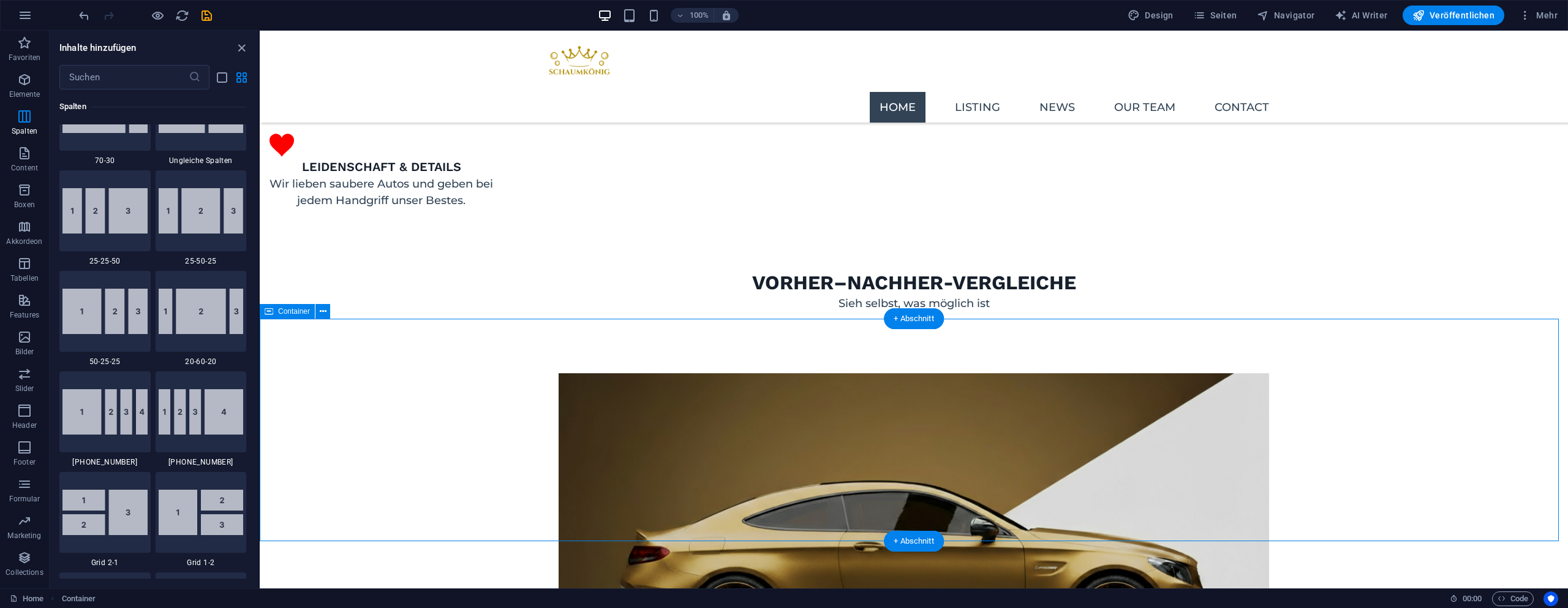
select select "px"
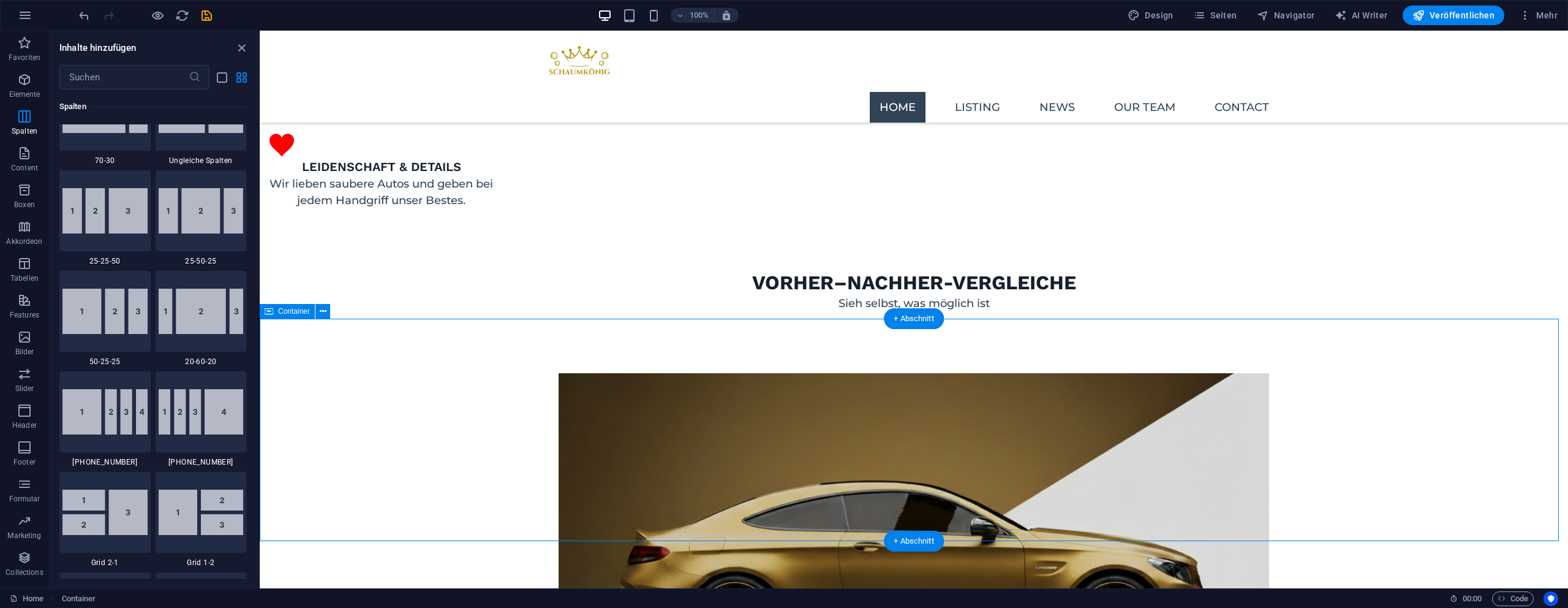
select select "px"
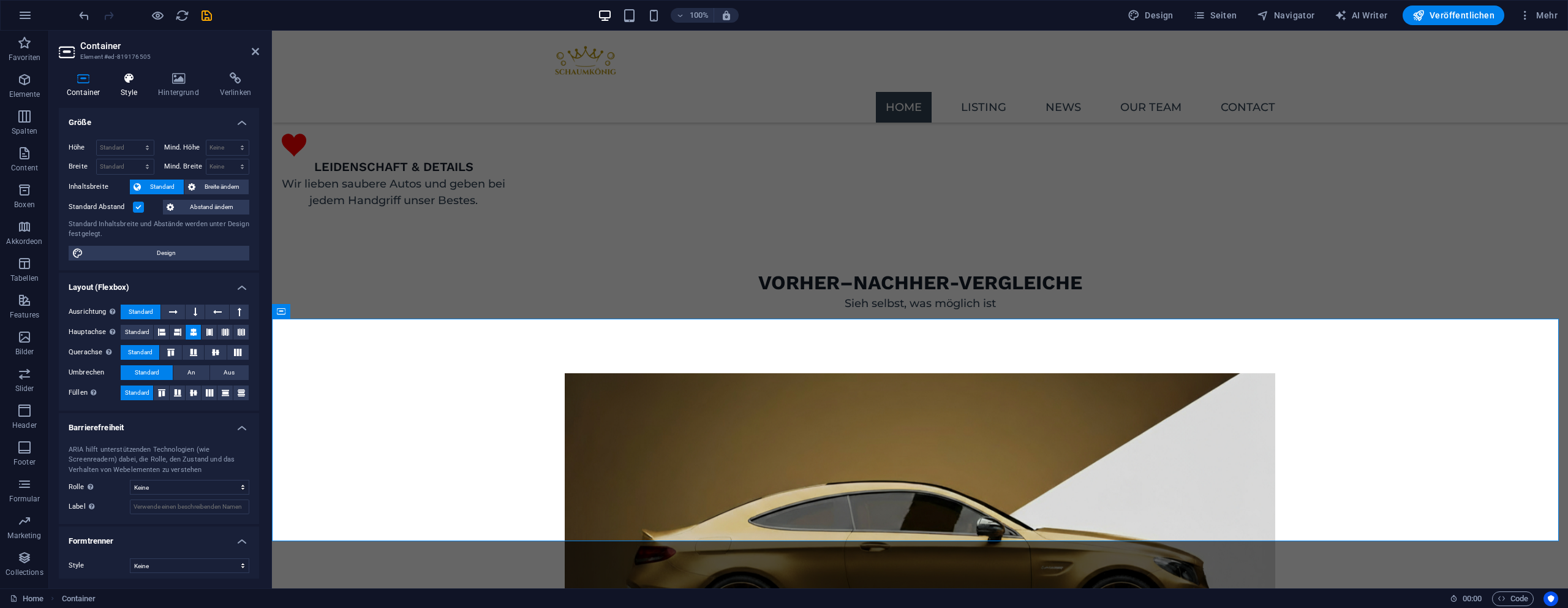
drag, startPoint x: 106, startPoint y: 85, endPoint x: 117, endPoint y: 84, distance: 11.0
click at [114, 85] on ul "Container Style Hintergrund Verlinken" at bounding box center [159, 85] width 201 height 25
click at [120, 82] on icon at bounding box center [129, 78] width 32 height 12
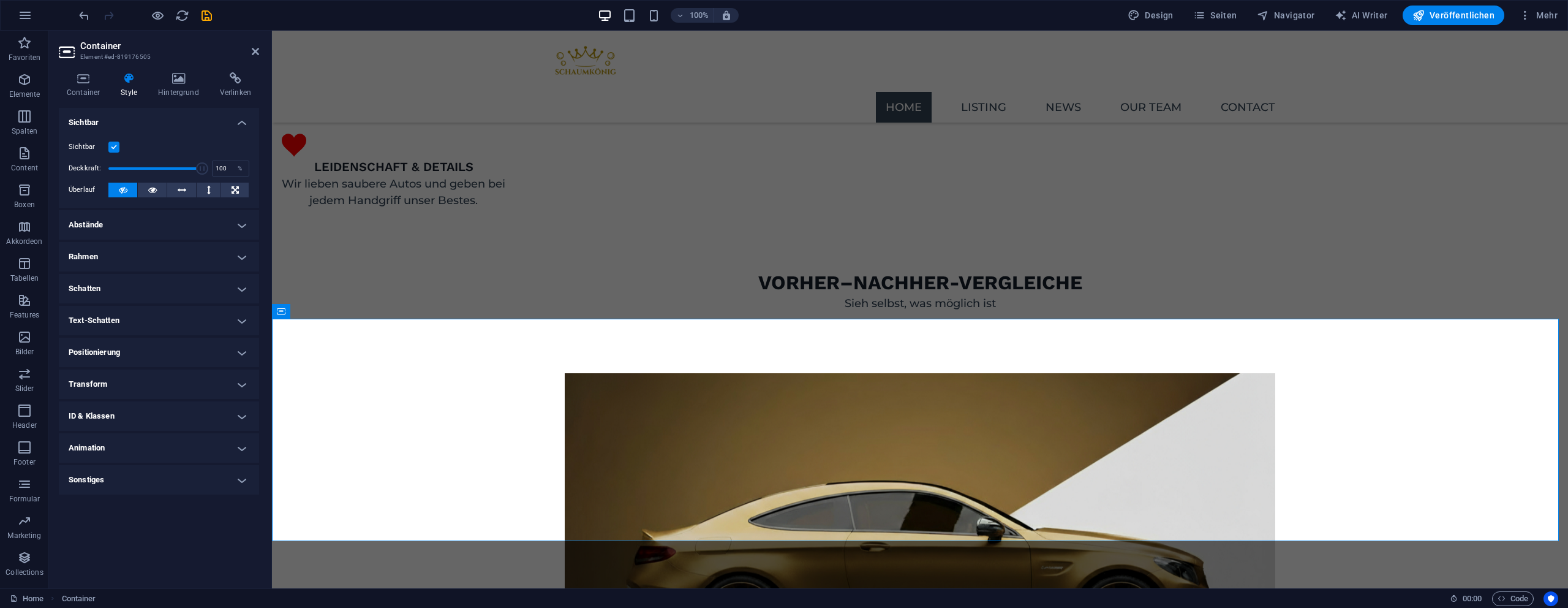
click at [139, 213] on h4 "Abstände" at bounding box center [159, 224] width 201 height 29
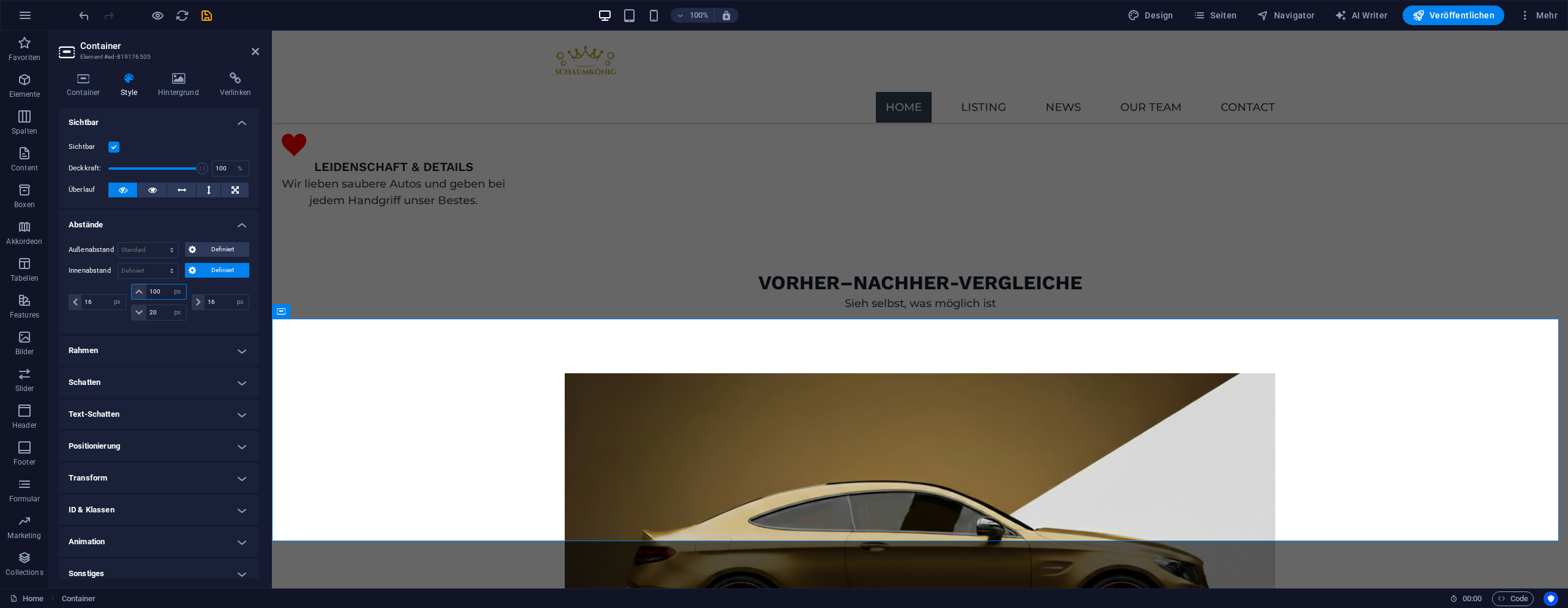
click at [162, 292] on input "100" at bounding box center [166, 291] width 39 height 15
type input "0"
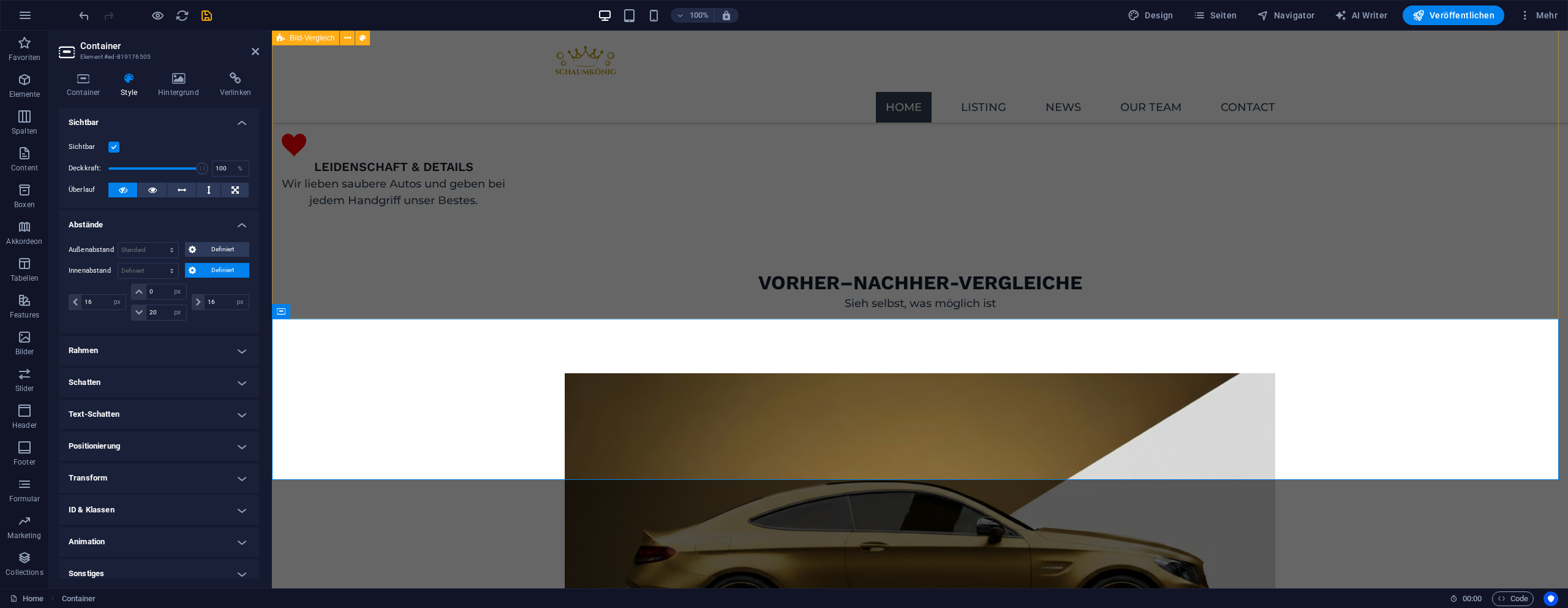
click at [406, 312] on div at bounding box center [920, 568] width 1296 height 513
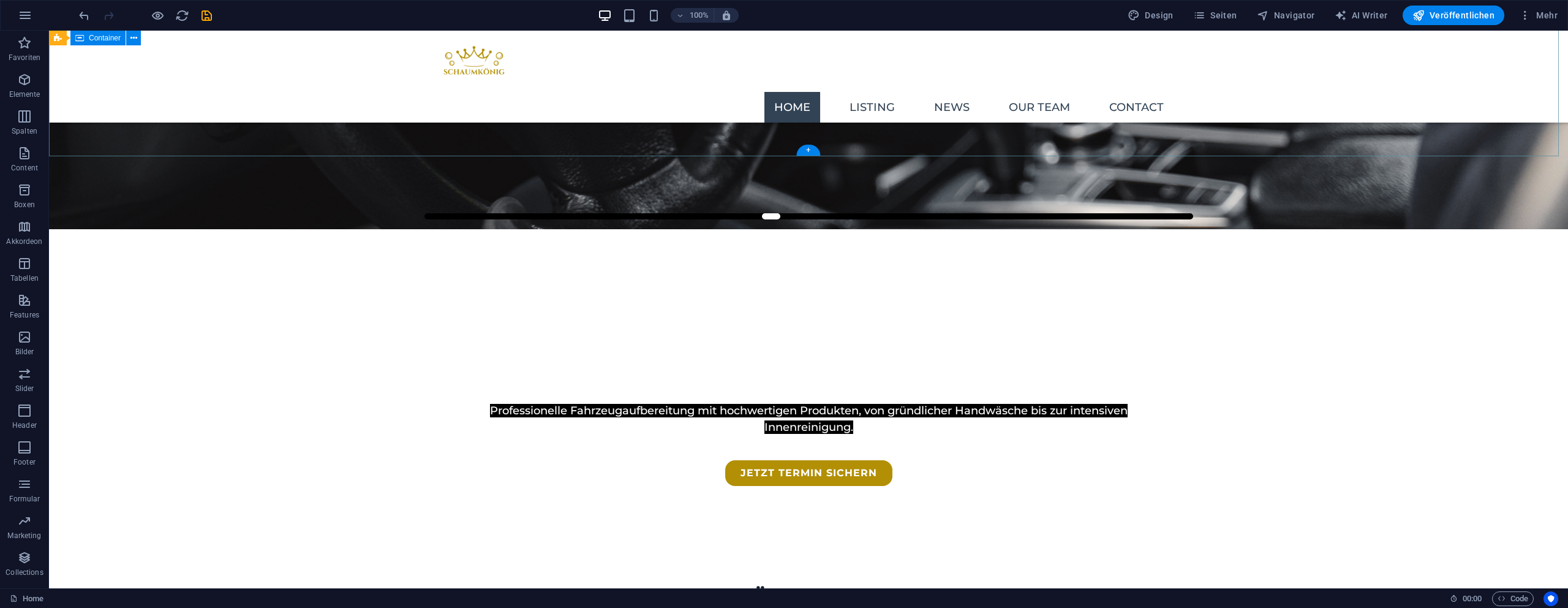
scroll to position [349, 0]
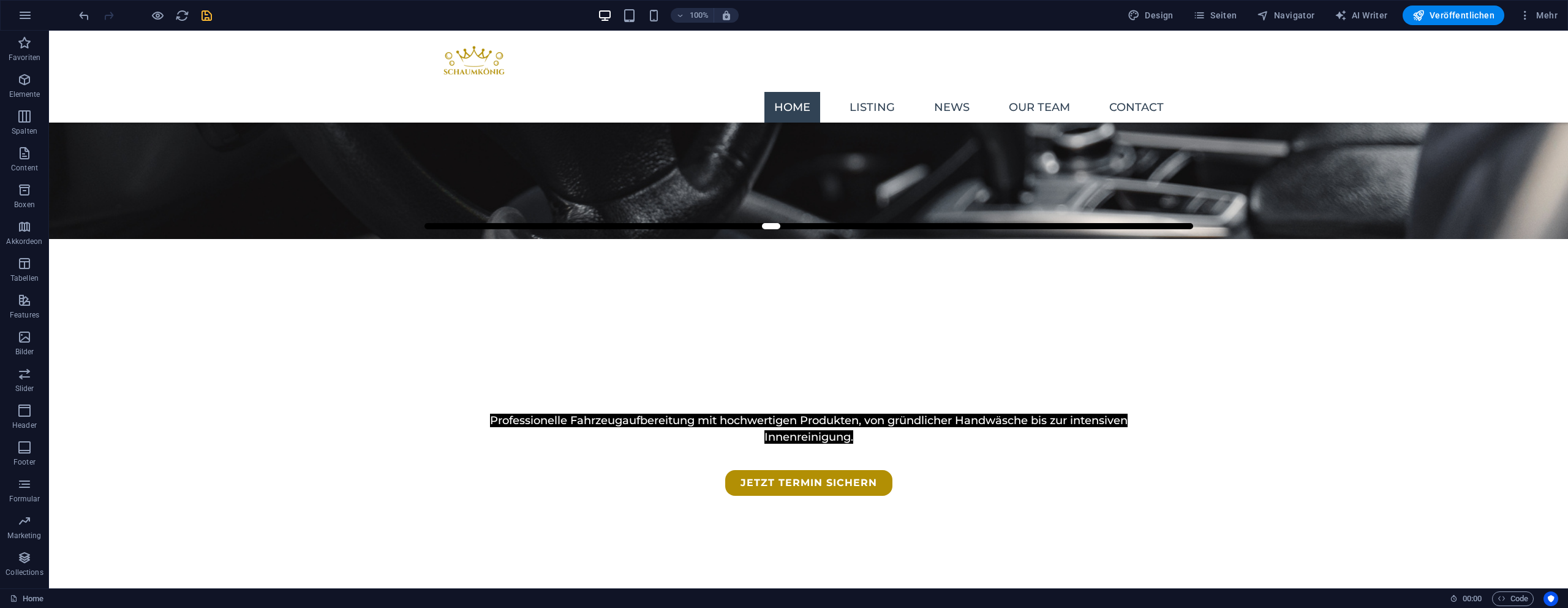
click at [209, 13] on icon "save" at bounding box center [207, 15] width 14 height 14
click at [30, 90] on p "Elemente" at bounding box center [25, 94] width 31 height 10
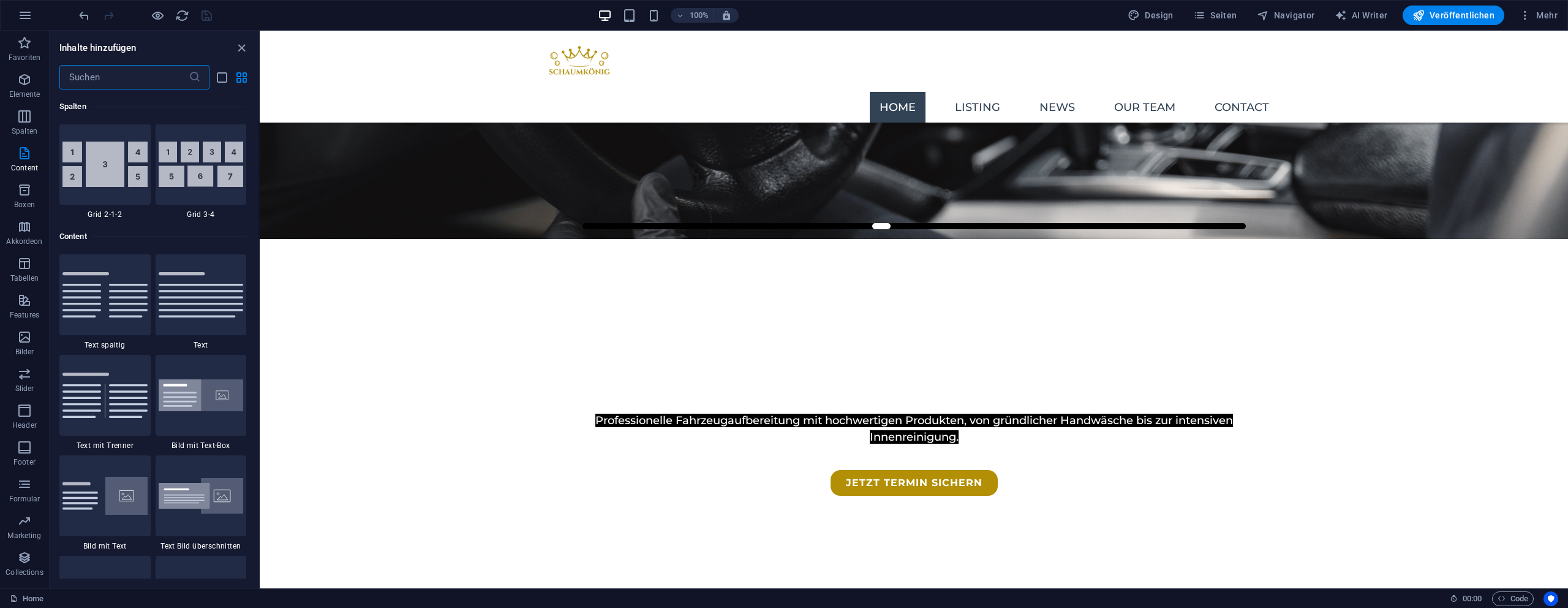
scroll to position [2258, 0]
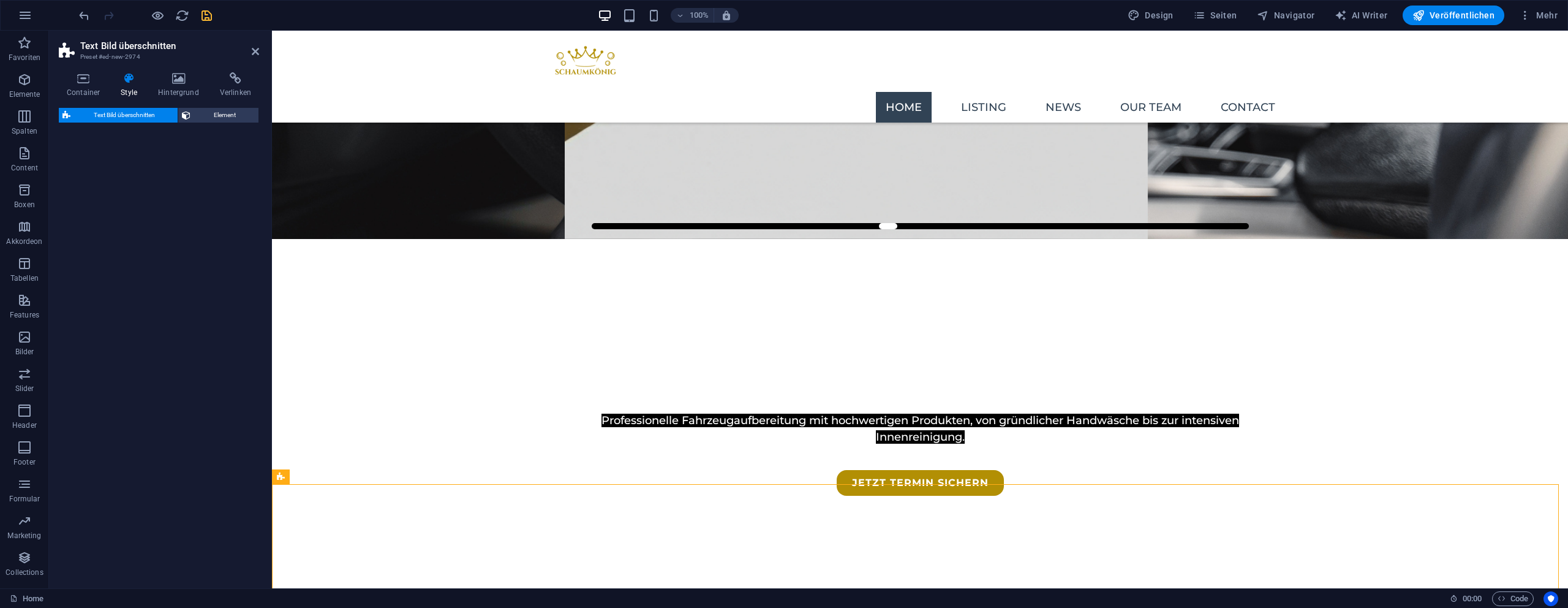
select select "rem"
select select "px"
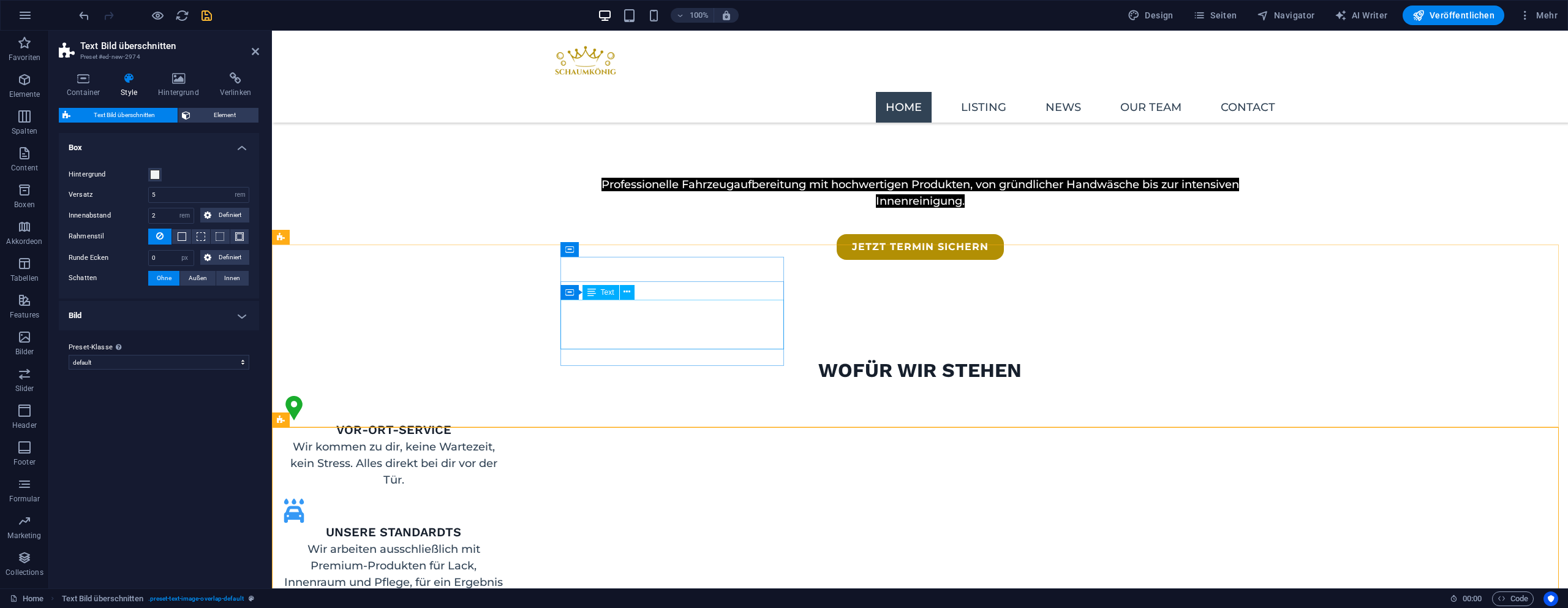
scroll to position [629, 0]
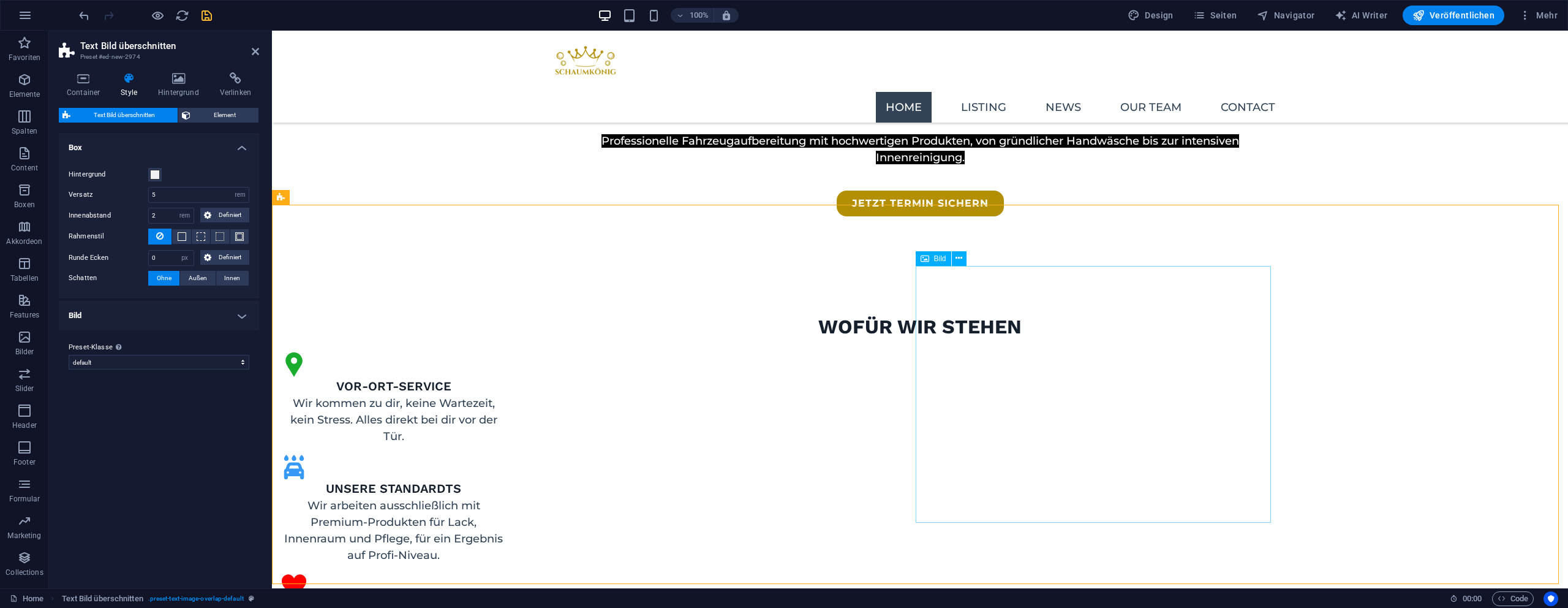
select select "%"
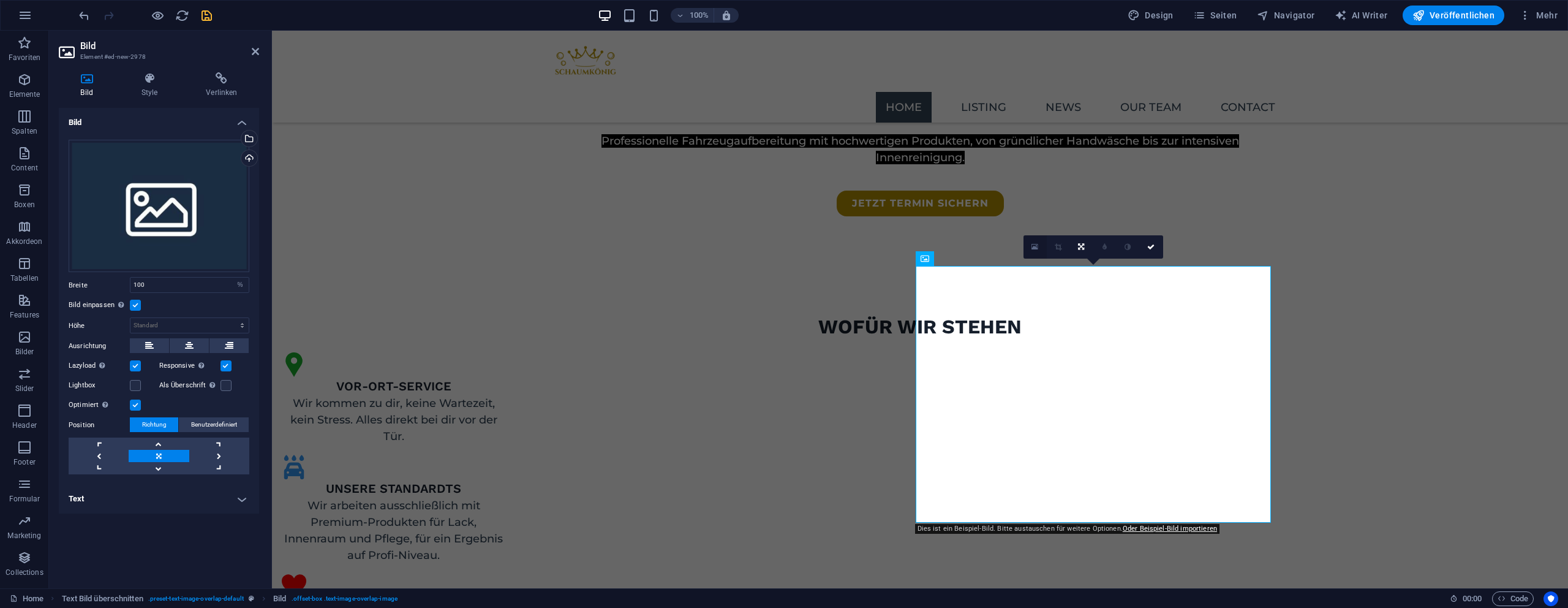
click at [1039, 244] on link at bounding box center [1035, 247] width 23 height 23
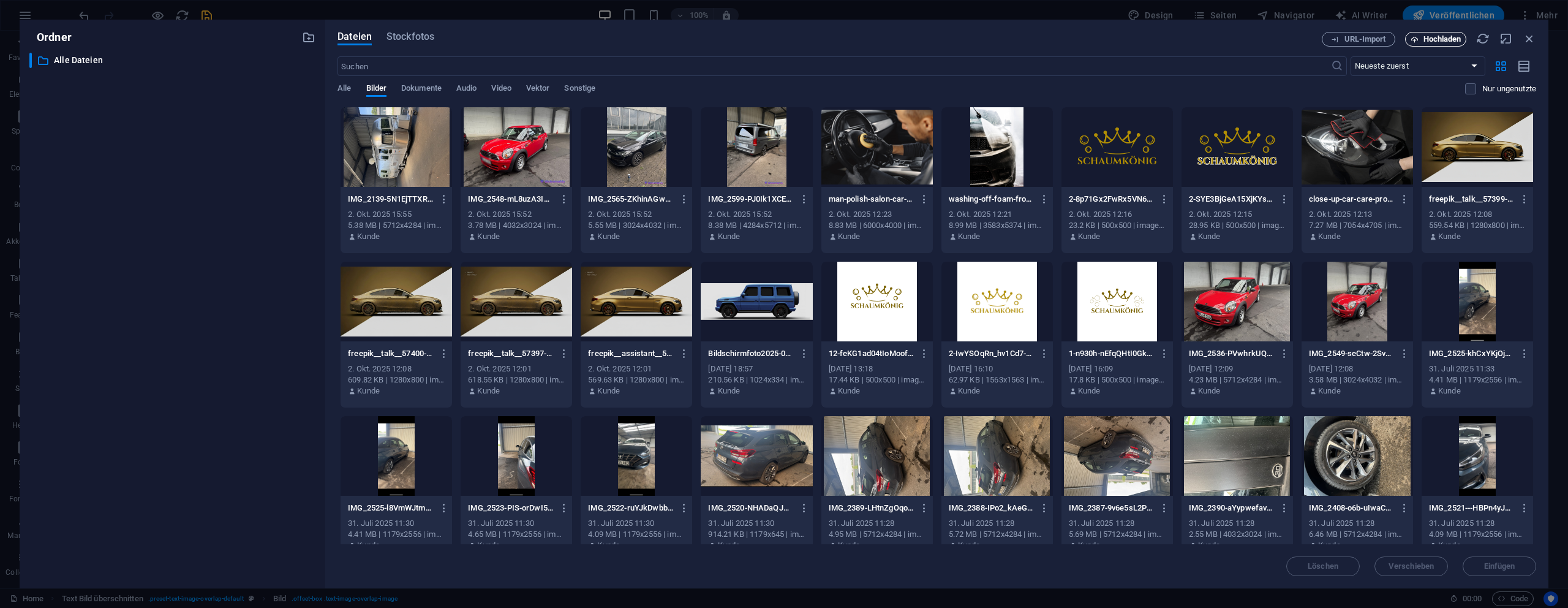
click at [1450, 38] on span "Hochladen" at bounding box center [1442, 39] width 38 height 8
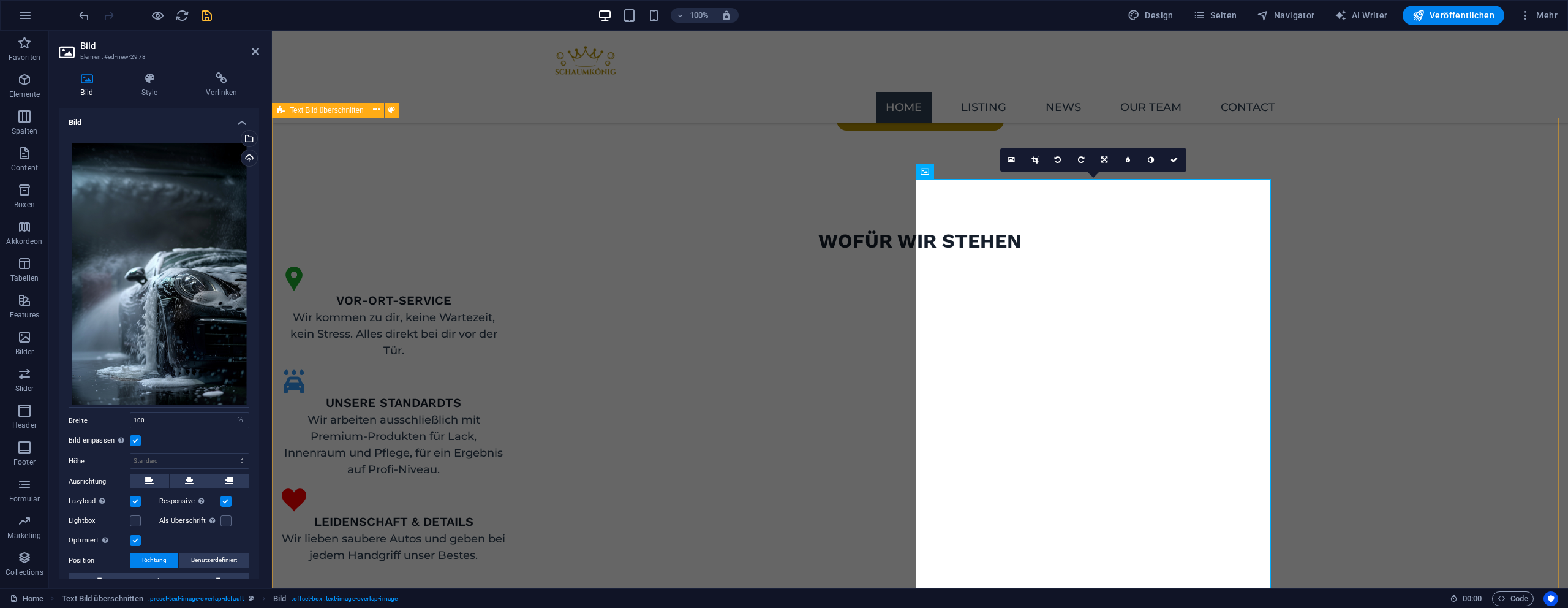
scroll to position [716, 0]
click at [1177, 158] on icon at bounding box center [1175, 160] width 8 height 8
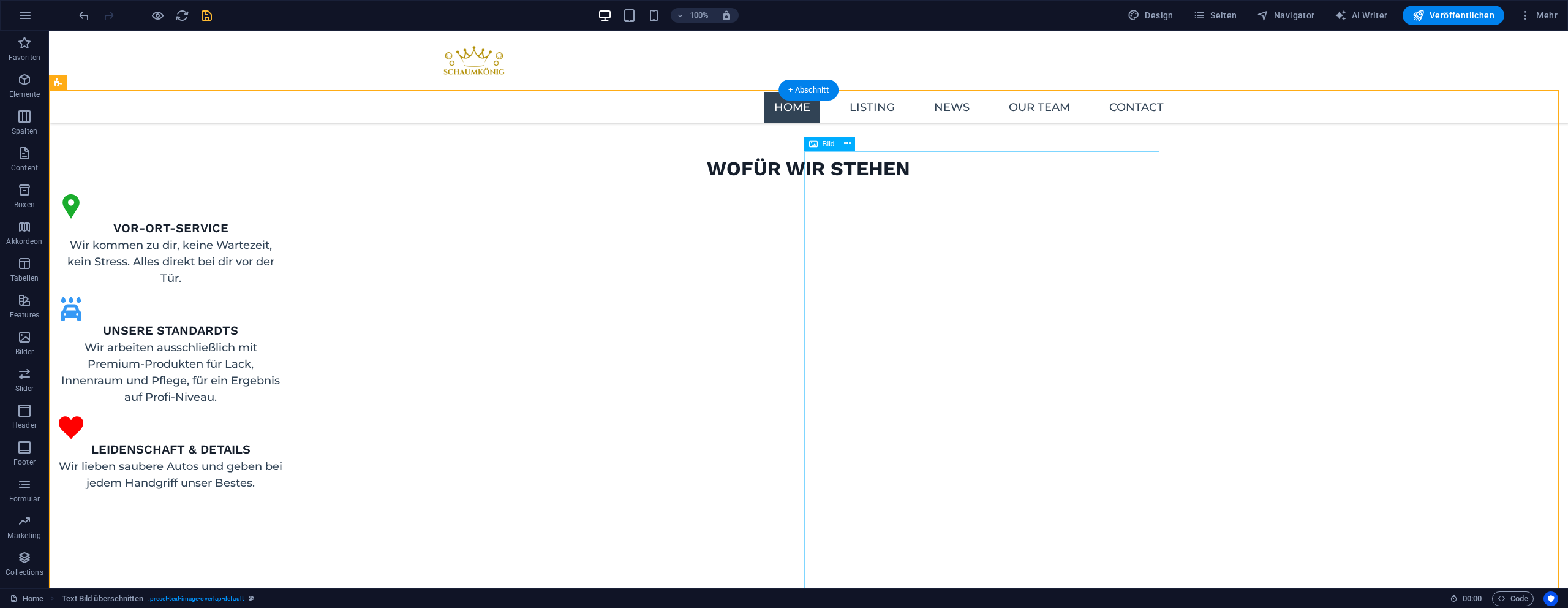
scroll to position [800, 0]
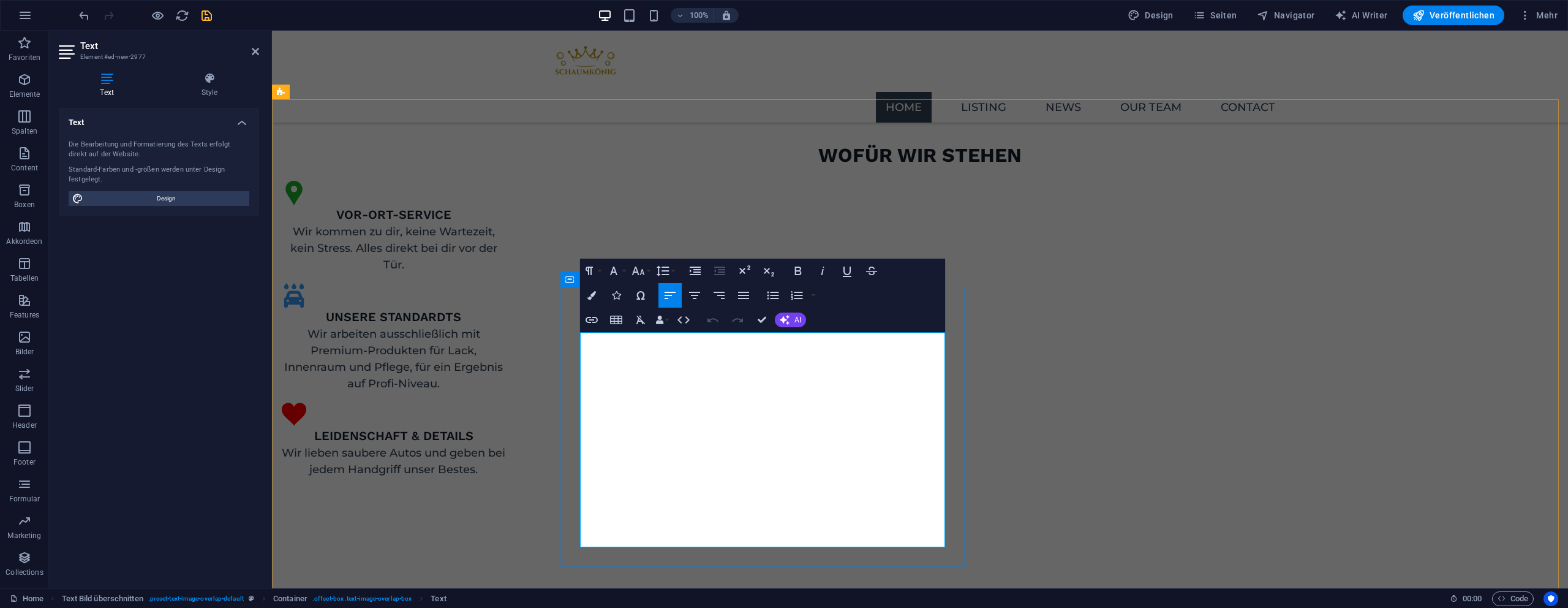
scroll to position [734, 0]
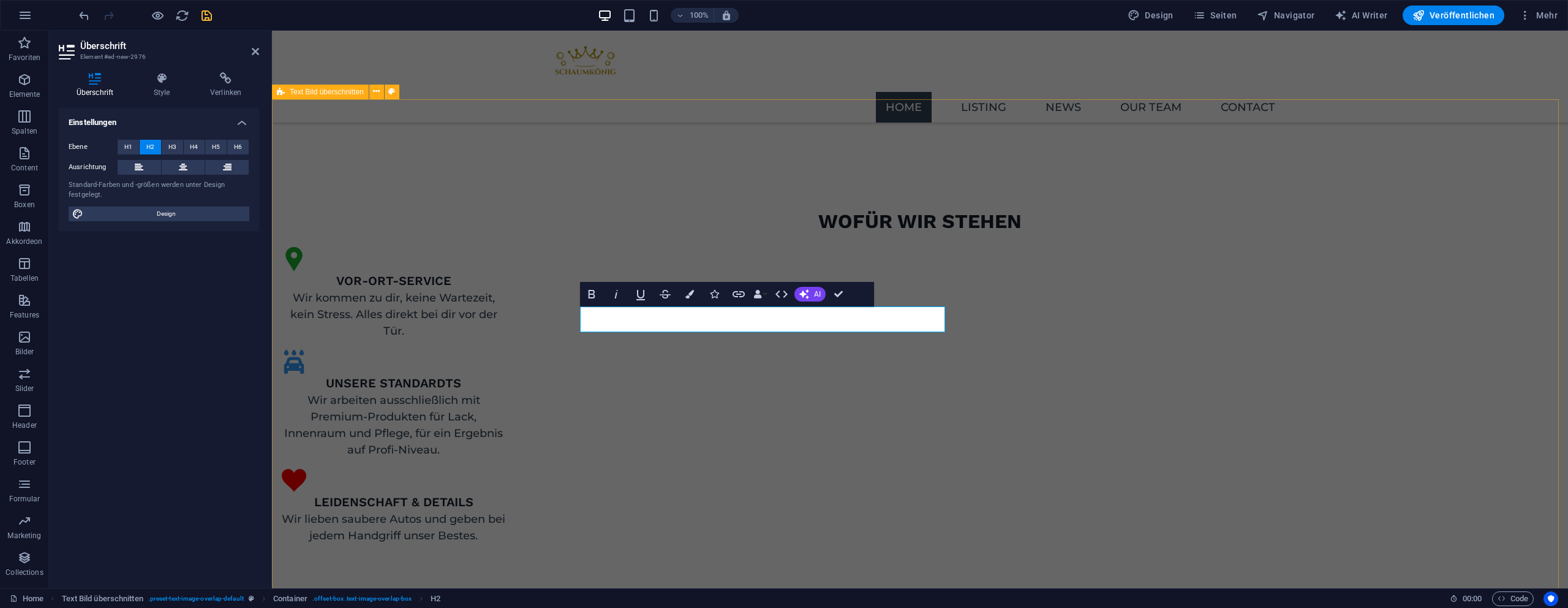
scroll to position [722, 0]
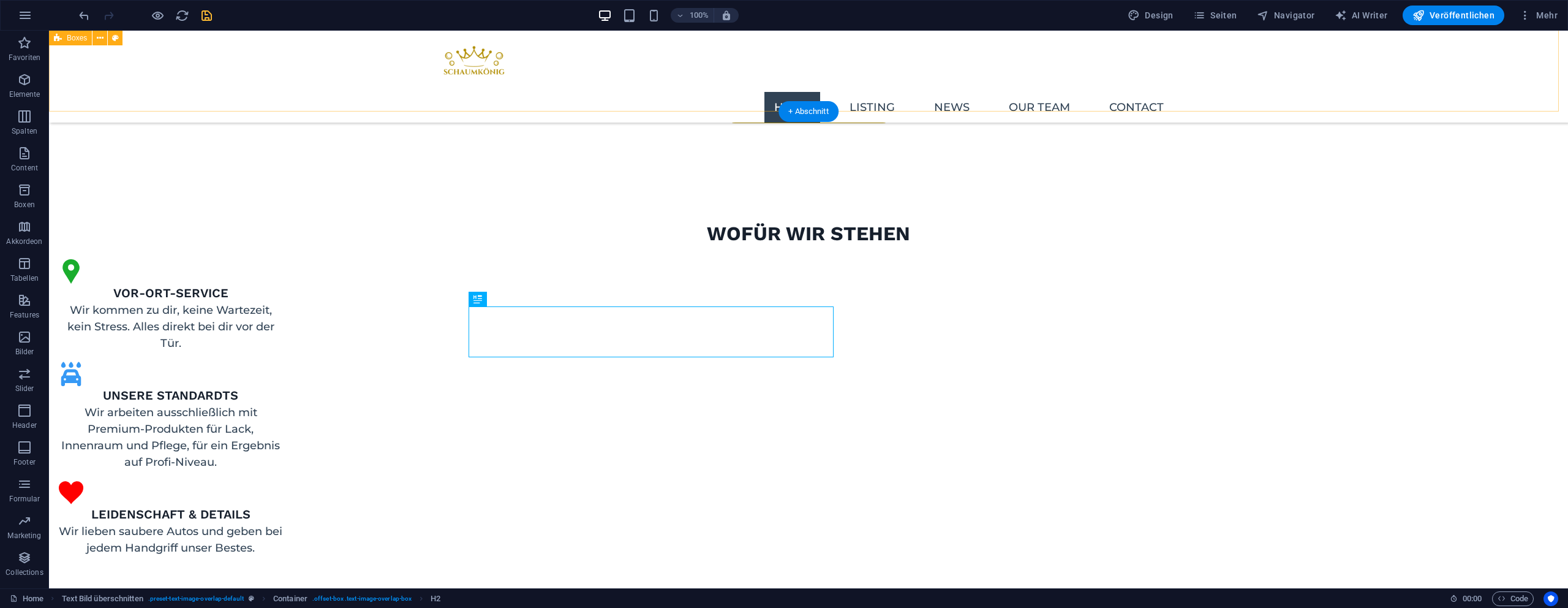
click at [520, 247] on div "VOR-ORT-SERVICE Wir kommen zu dir, keine Wartezeit, kein Stress. Alles direkt b…" at bounding box center [808, 432] width 1519 height 370
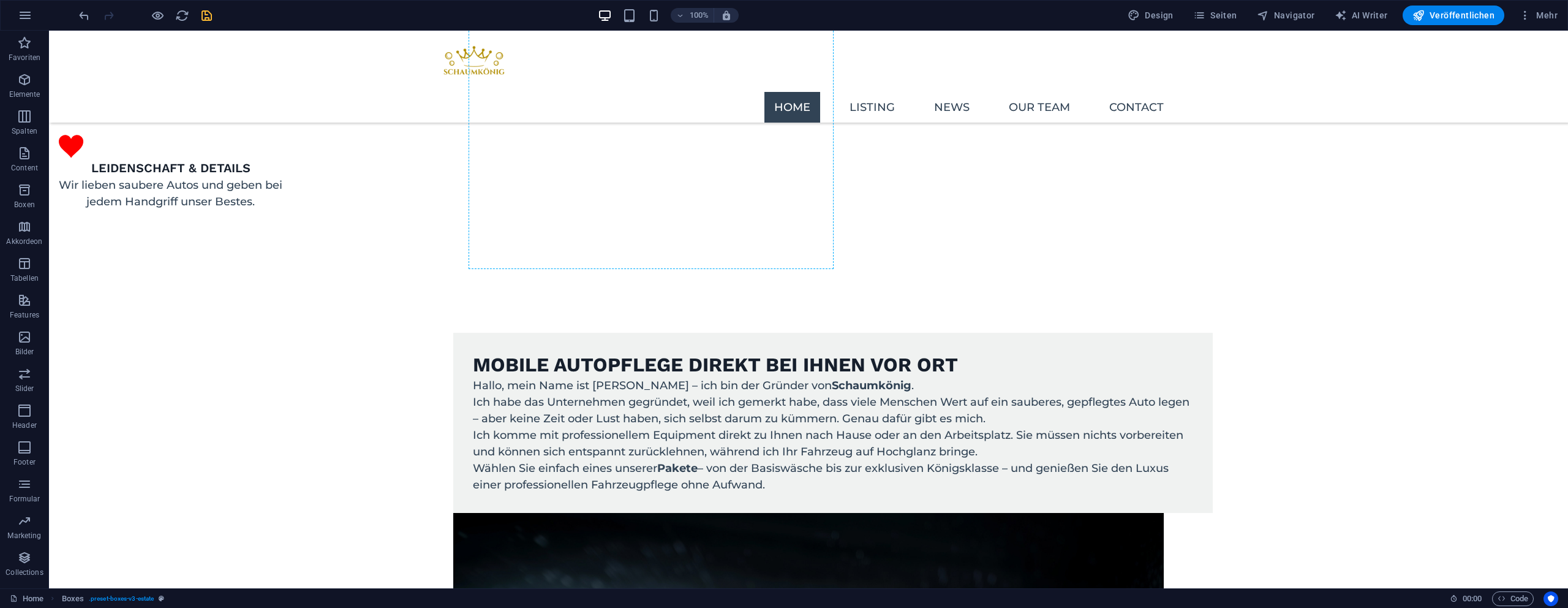
scroll to position [1151, 0]
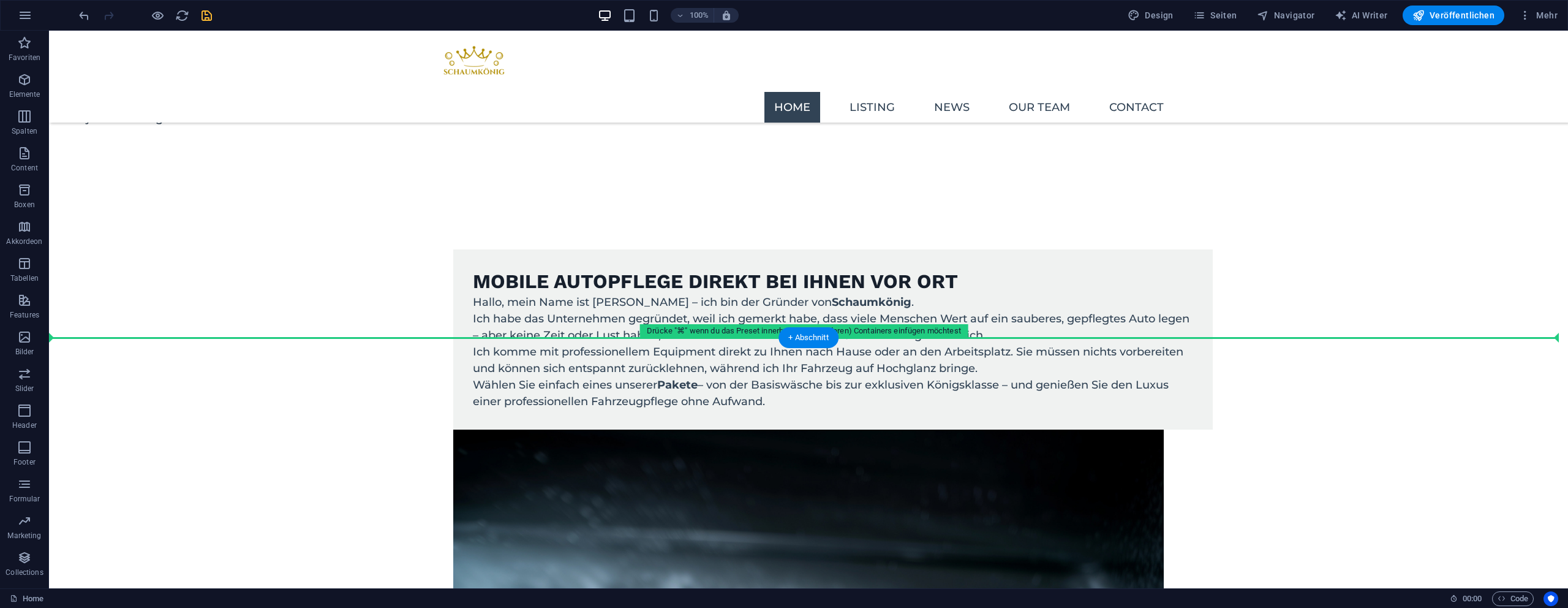
drag, startPoint x: 381, startPoint y: 194, endPoint x: 645, endPoint y: 307, distance: 287.2
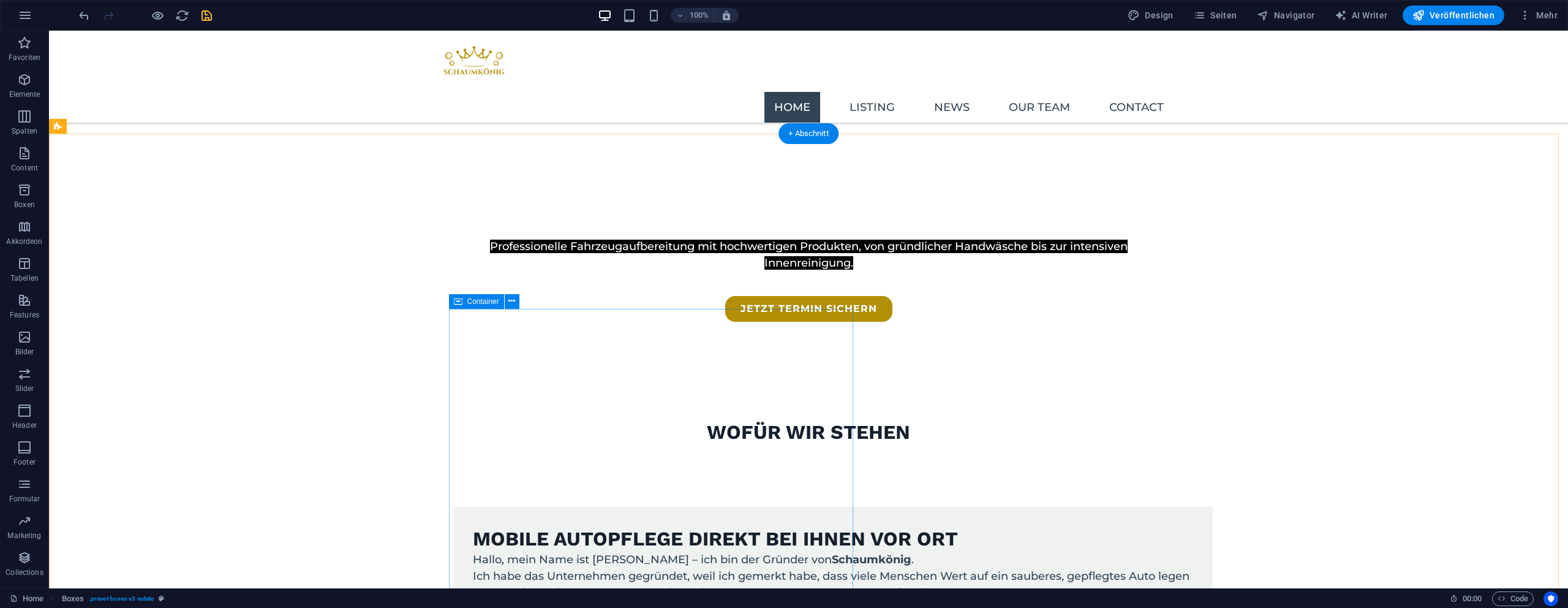
scroll to position [214, 0]
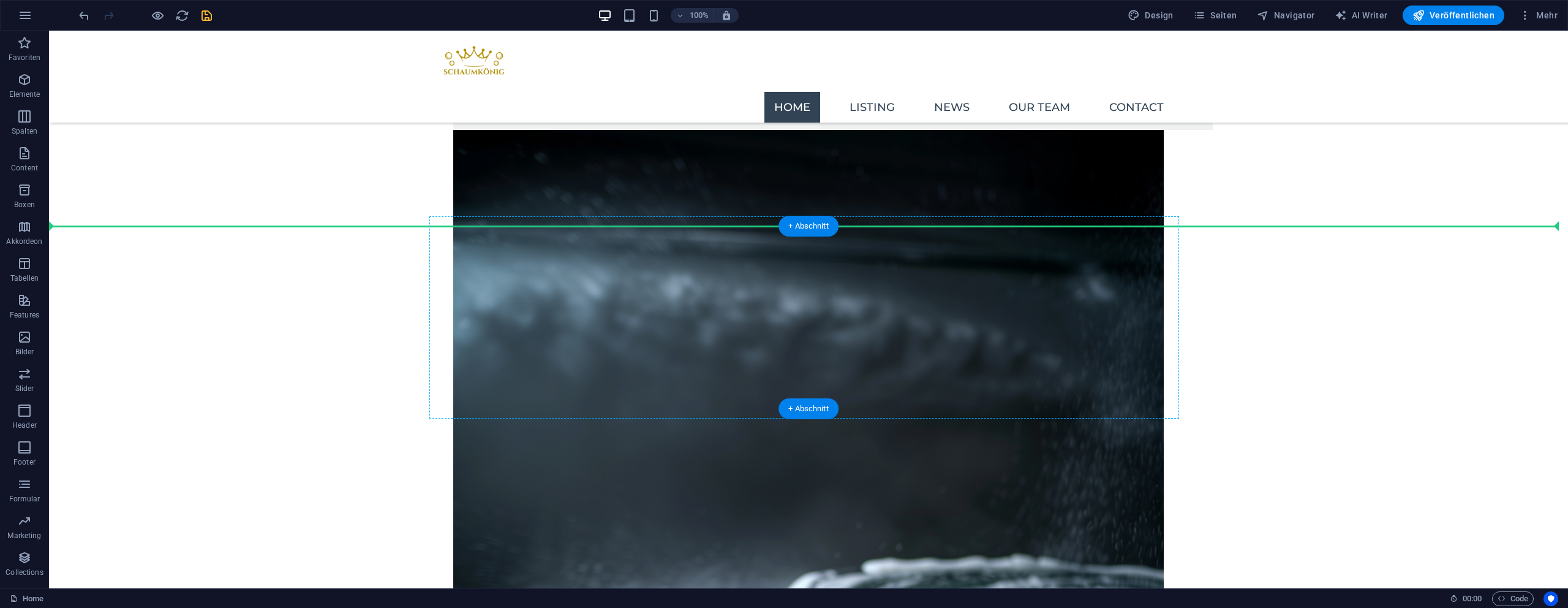
drag, startPoint x: 604, startPoint y: 417, endPoint x: 854, endPoint y: 240, distance: 306.3
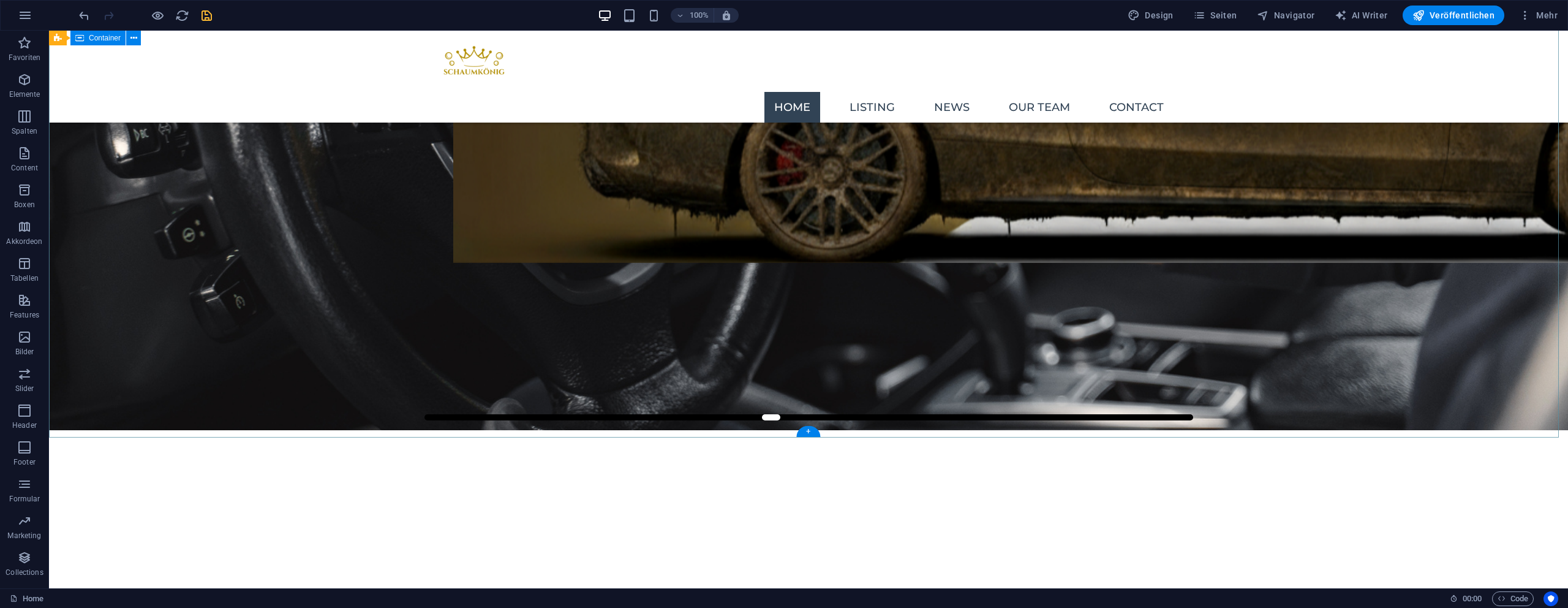
scroll to position [150, 0]
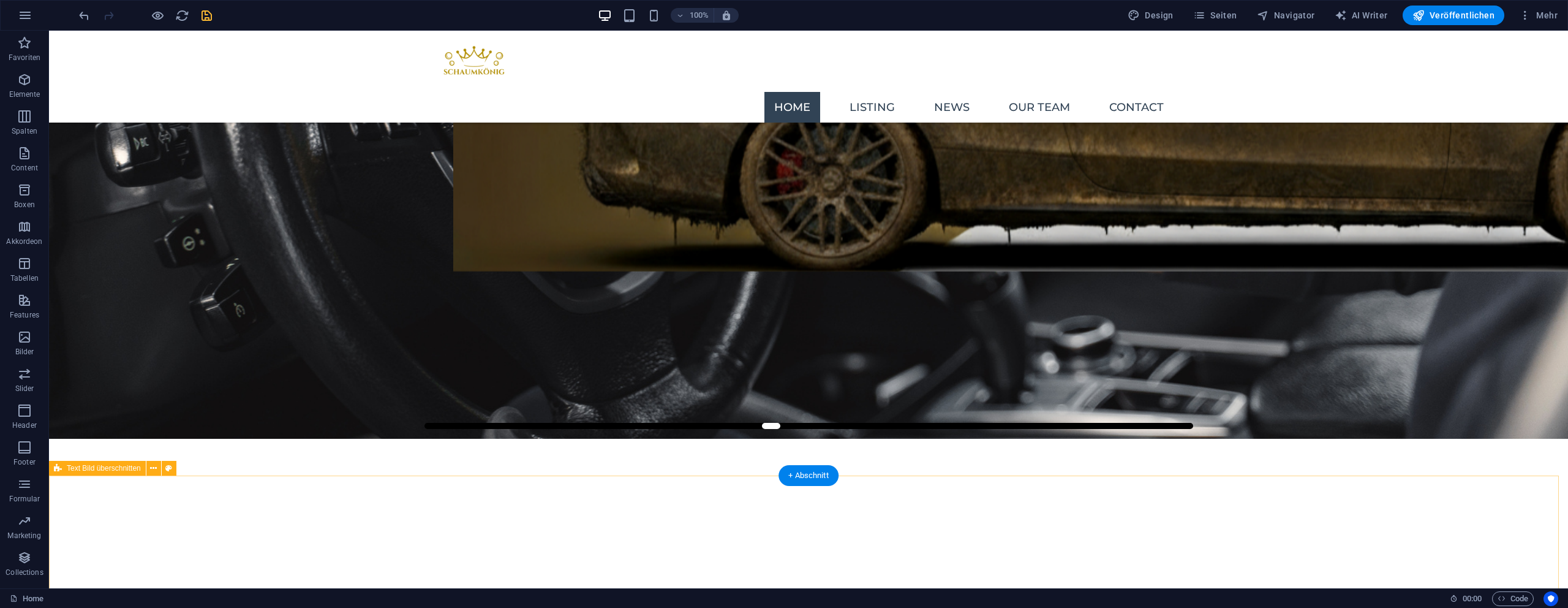
select select "rem"
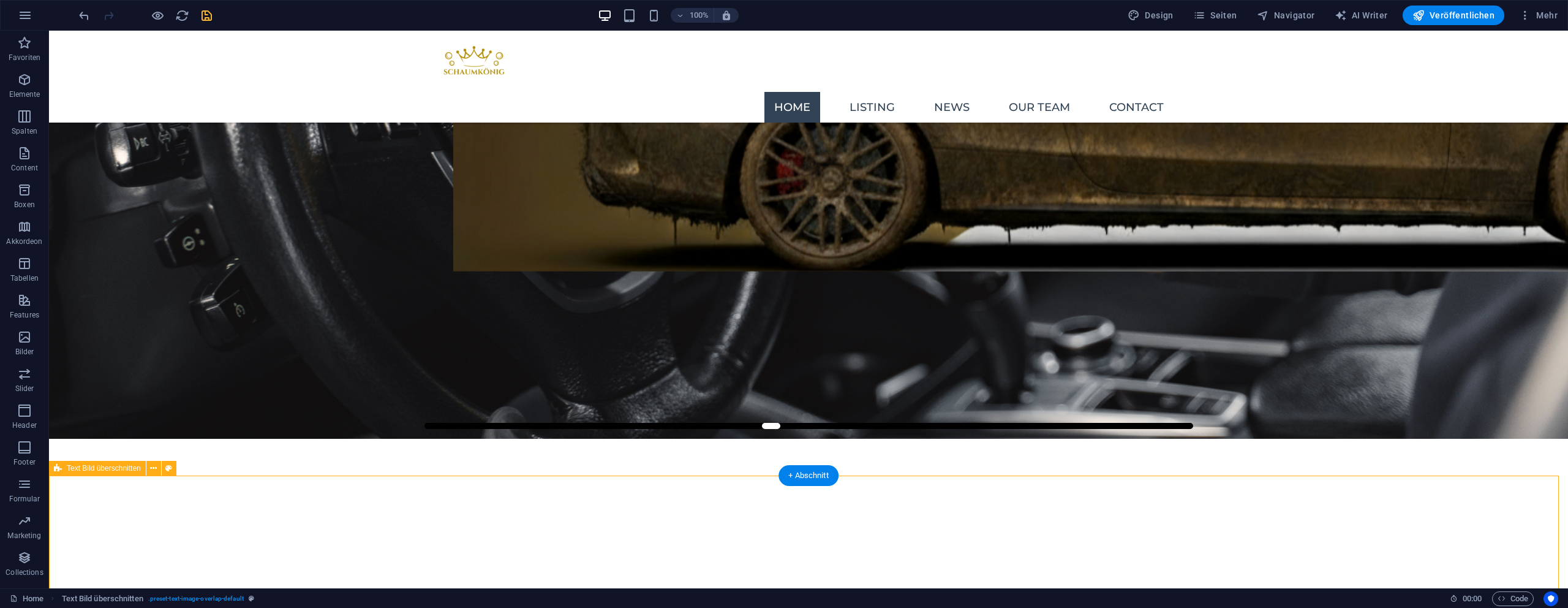
select select "rem"
select select "px"
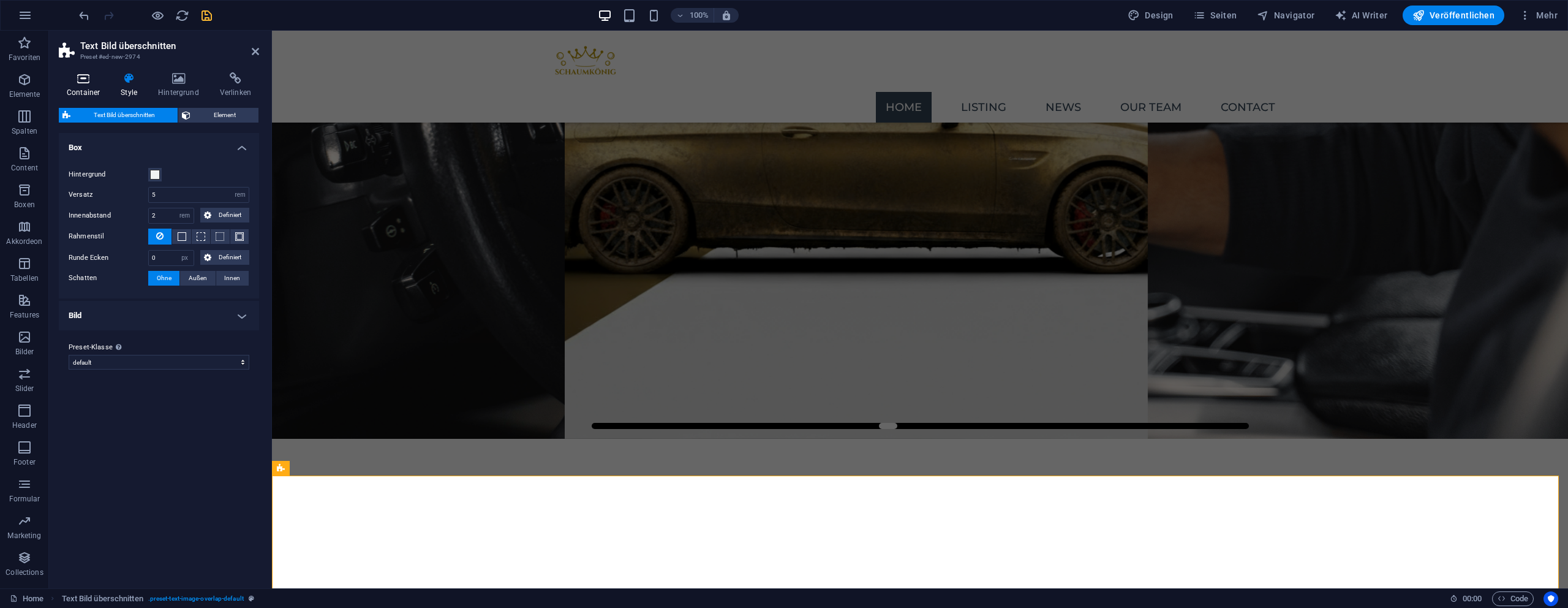
click at [97, 78] on icon at bounding box center [84, 78] width 49 height 12
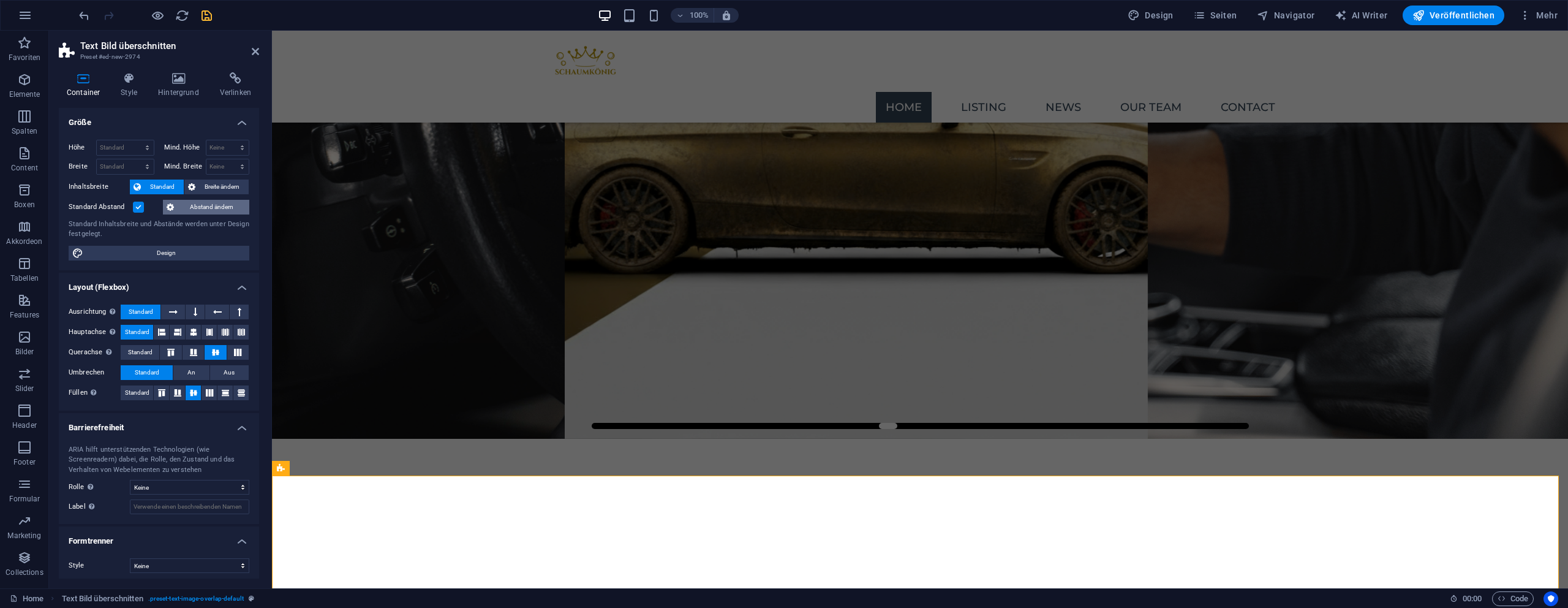
click at [198, 207] on span "Abstand ändern" at bounding box center [211, 207] width 68 height 15
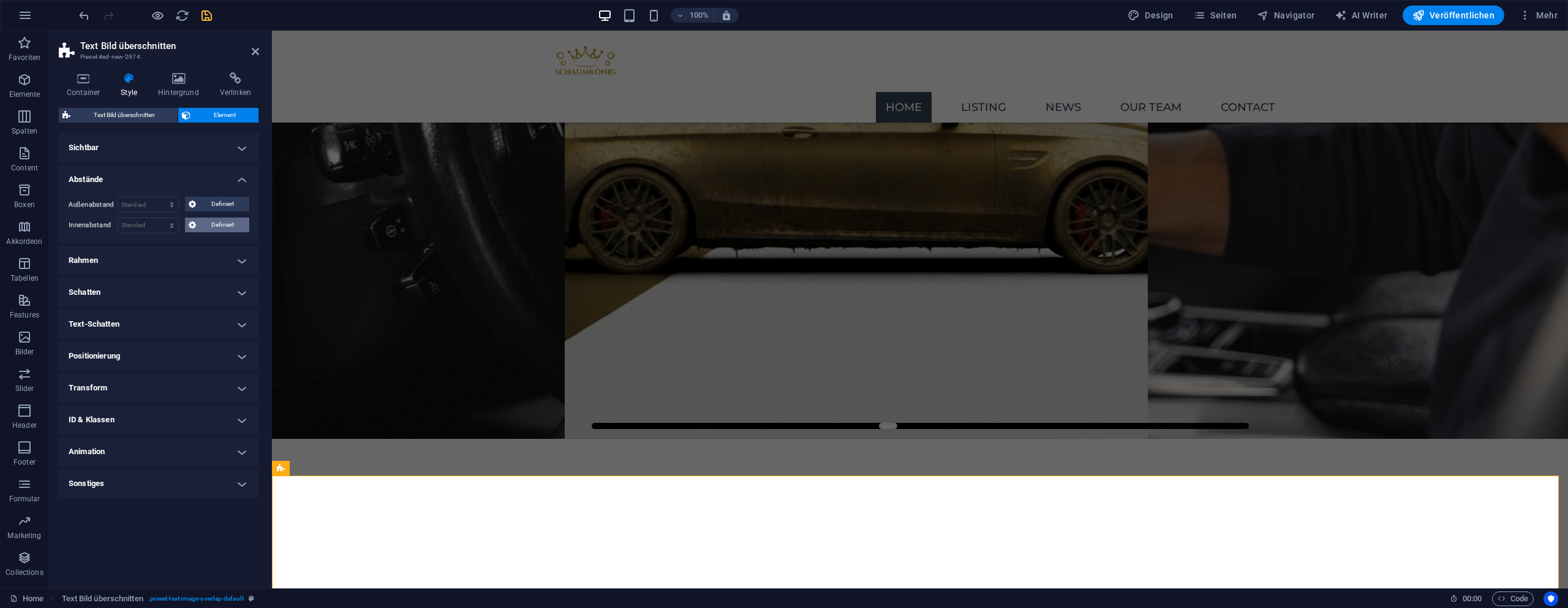
click at [207, 223] on span "Definiert" at bounding box center [223, 224] width 47 height 15
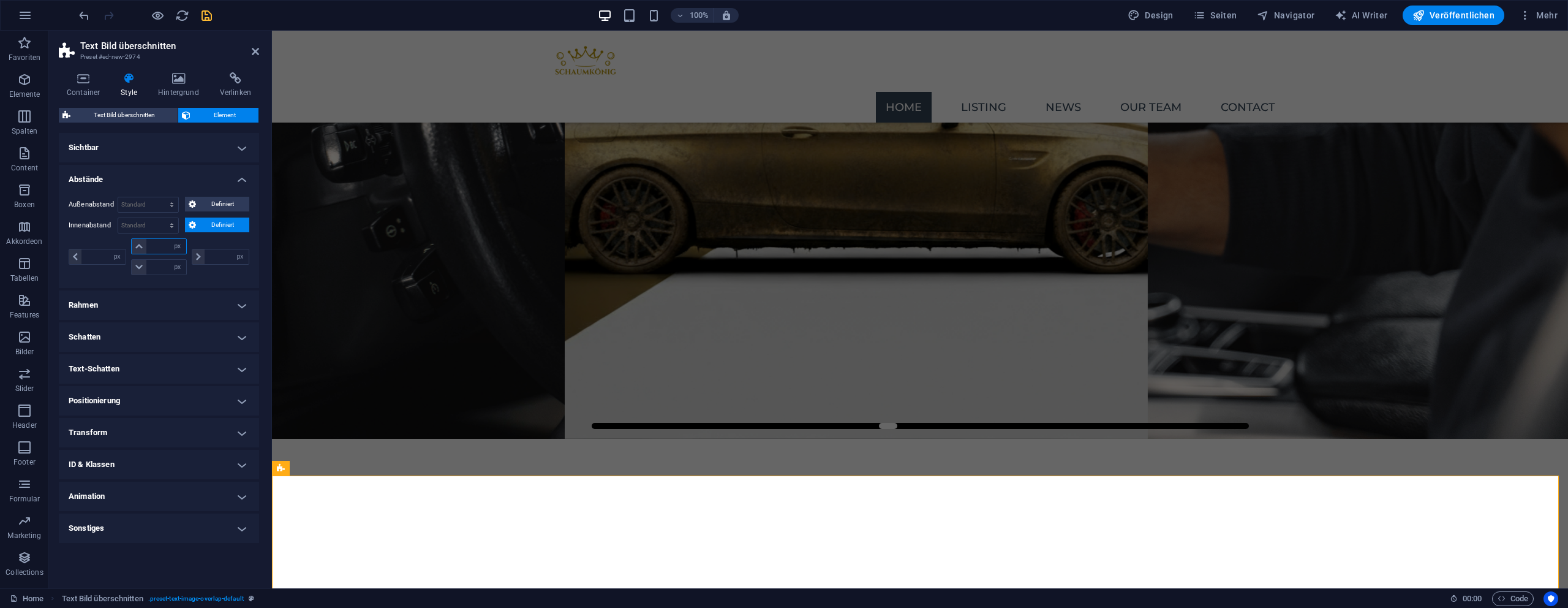
click at [159, 249] on input "number" at bounding box center [166, 246] width 39 height 15
type input "0"
select select "px"
type input "0"
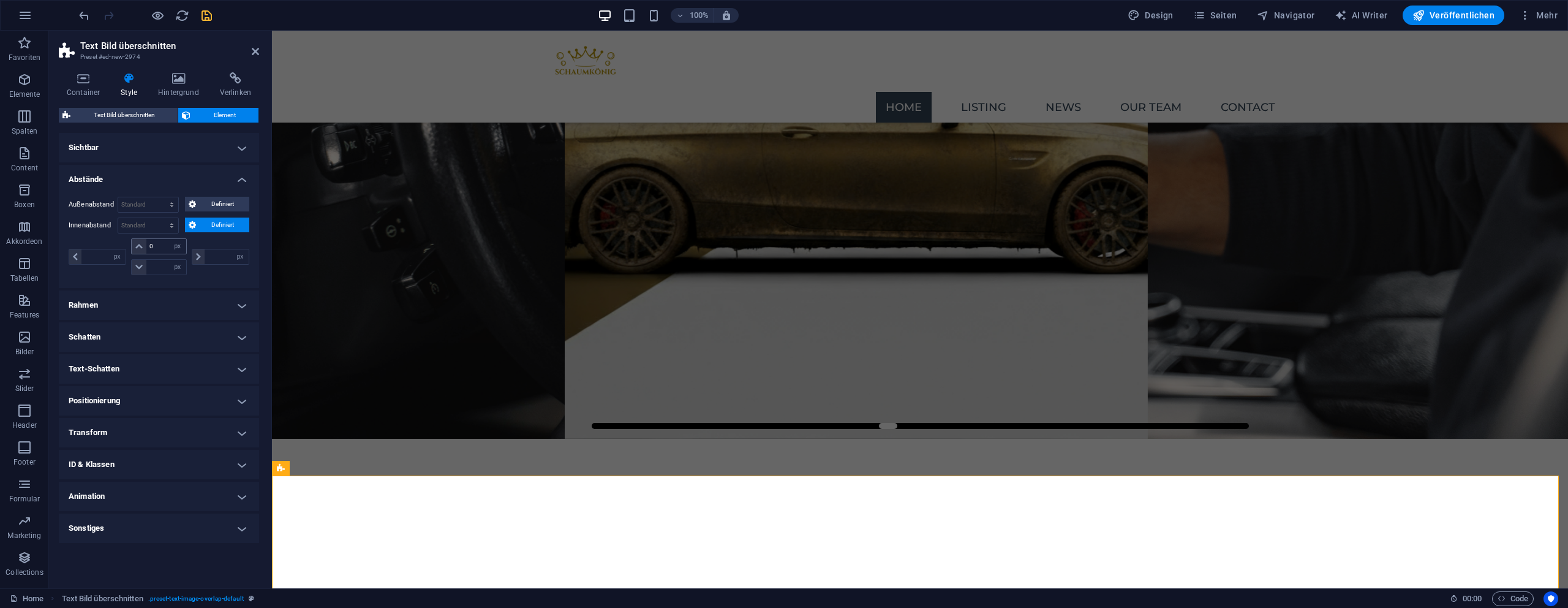
type input "0"
click at [253, 53] on icon at bounding box center [256, 51] width 8 height 10
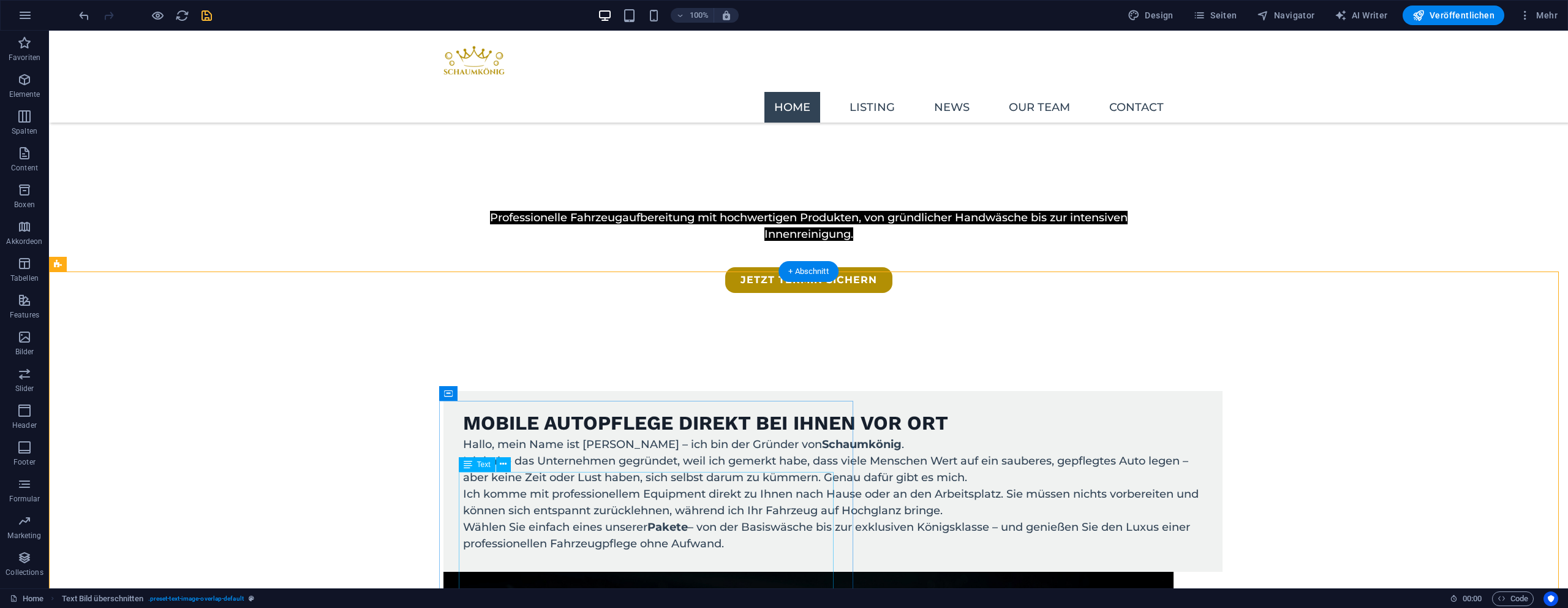
scroll to position [354, 0]
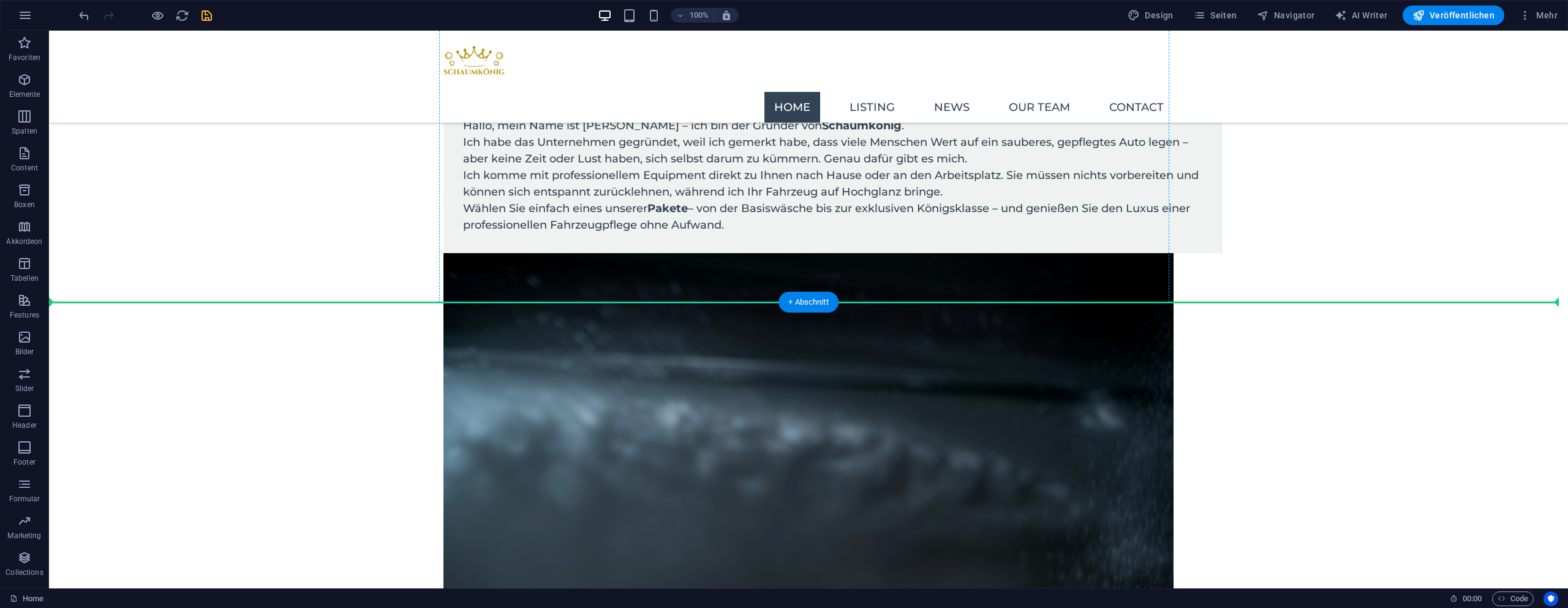
drag, startPoint x: 721, startPoint y: 248, endPoint x: 880, endPoint y: 301, distance: 167.6
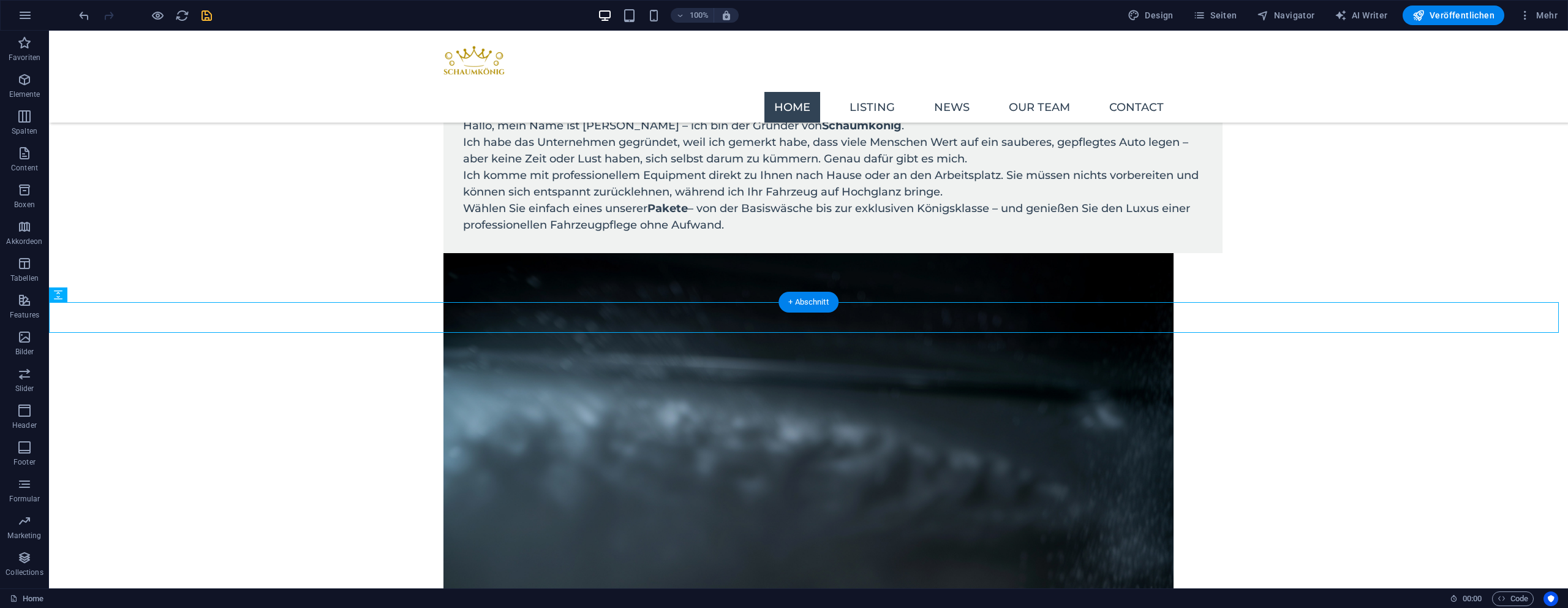
scroll to position [840, 0]
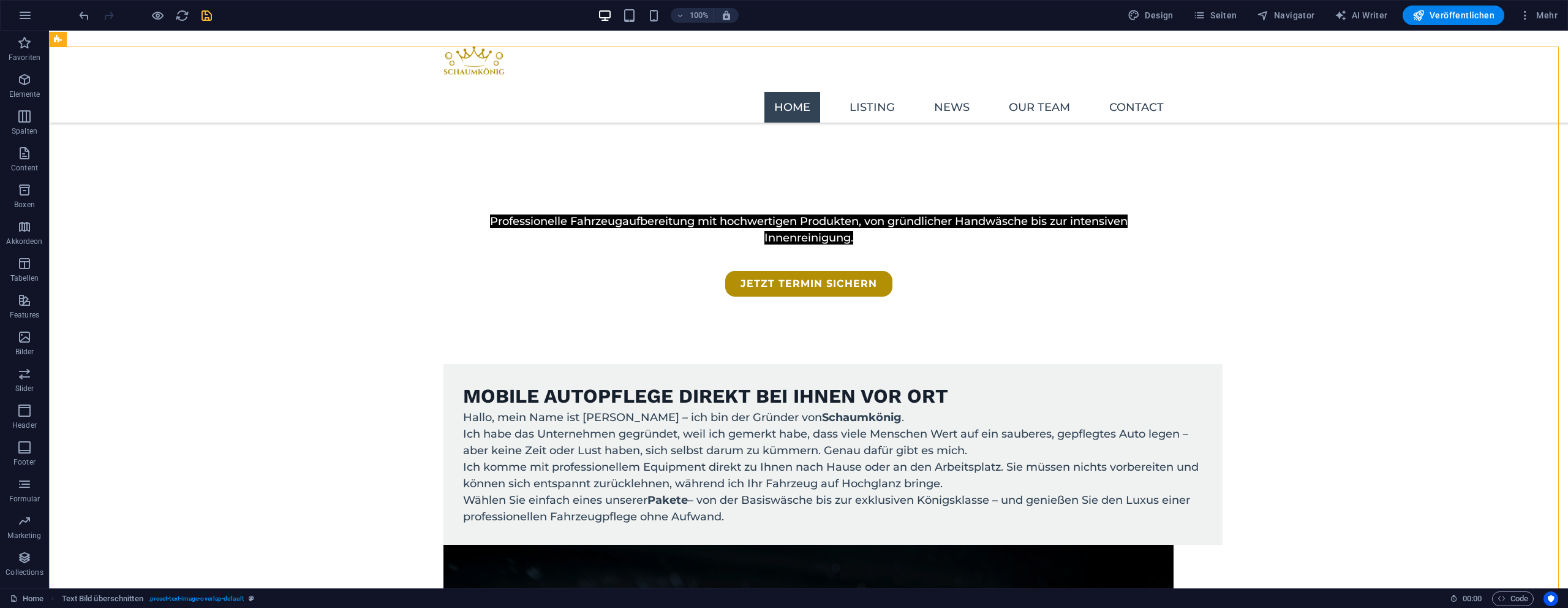
scroll to position [548, 0]
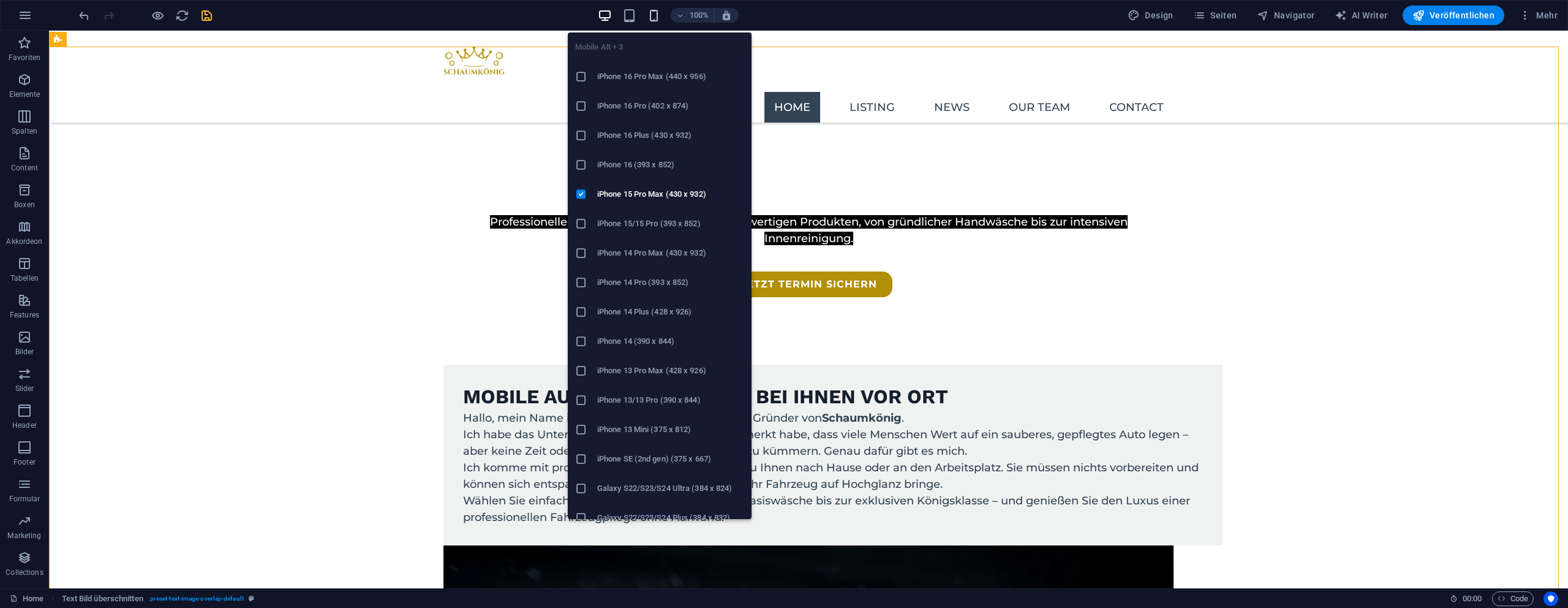
click at [651, 14] on icon "button" at bounding box center [654, 15] width 14 height 14
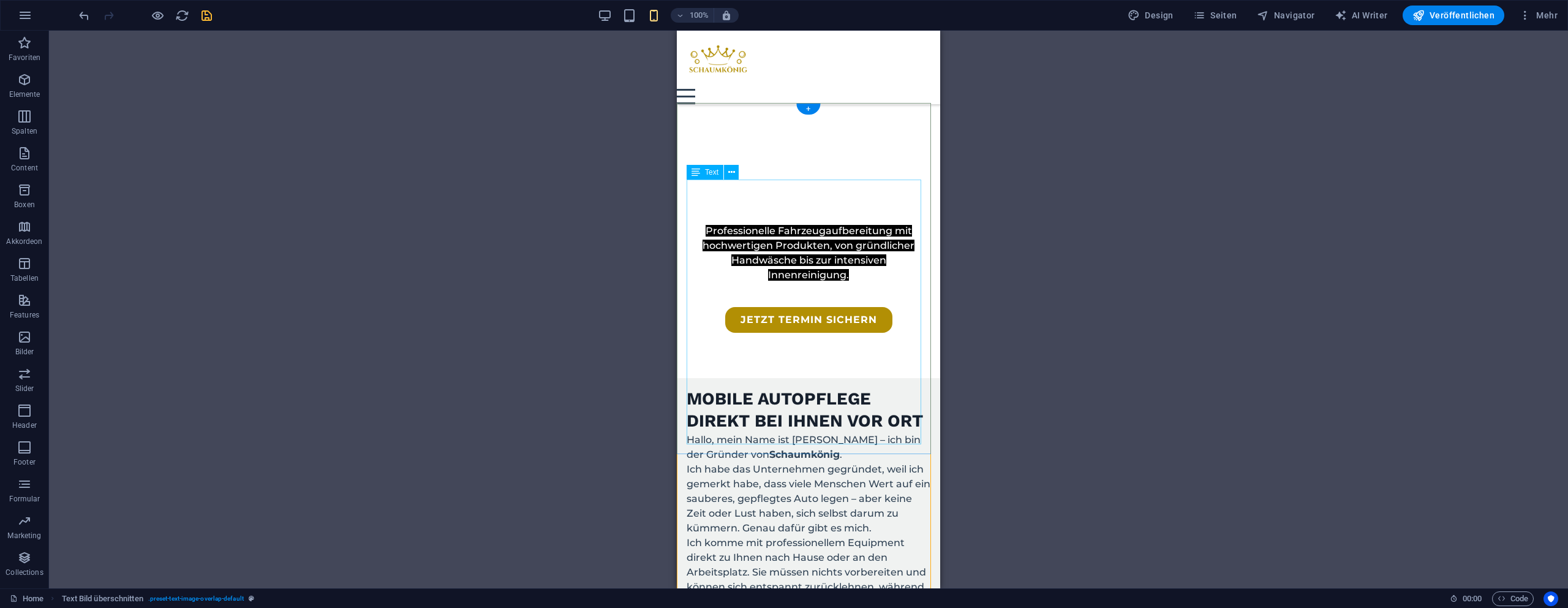
scroll to position [723, 0]
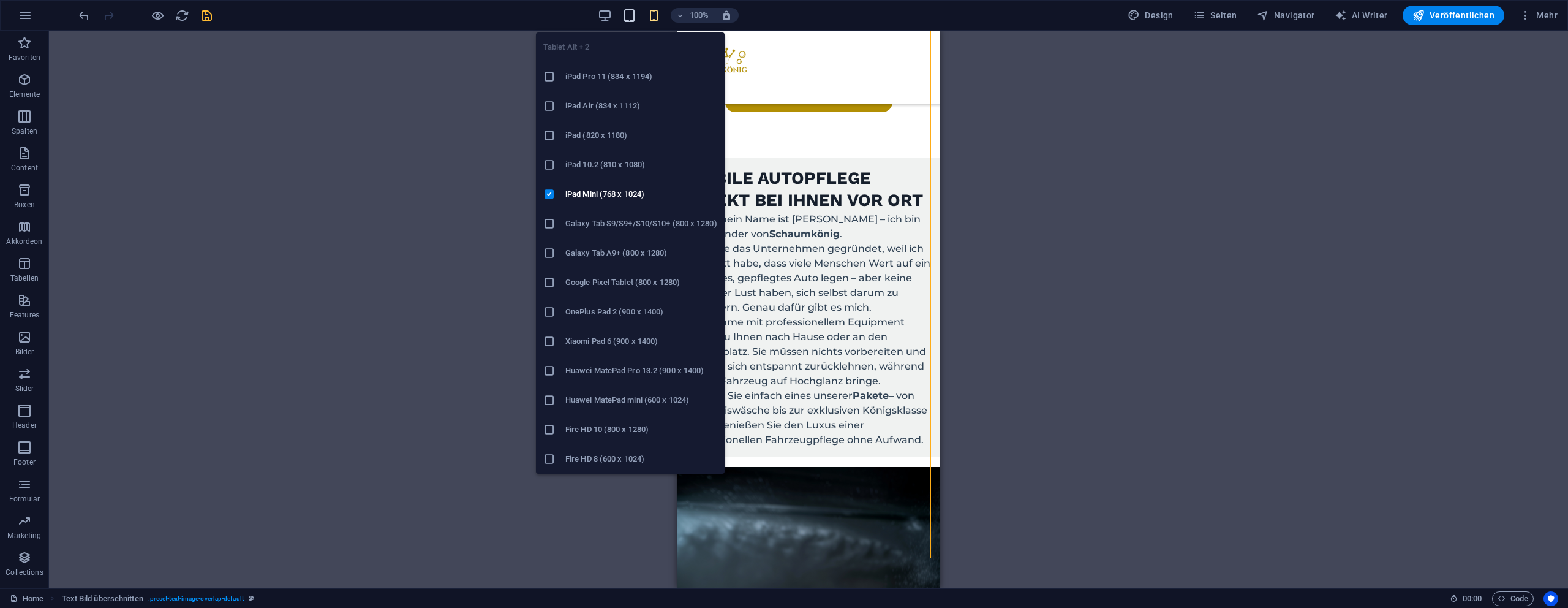
click at [632, 16] on icon "button" at bounding box center [629, 15] width 14 height 14
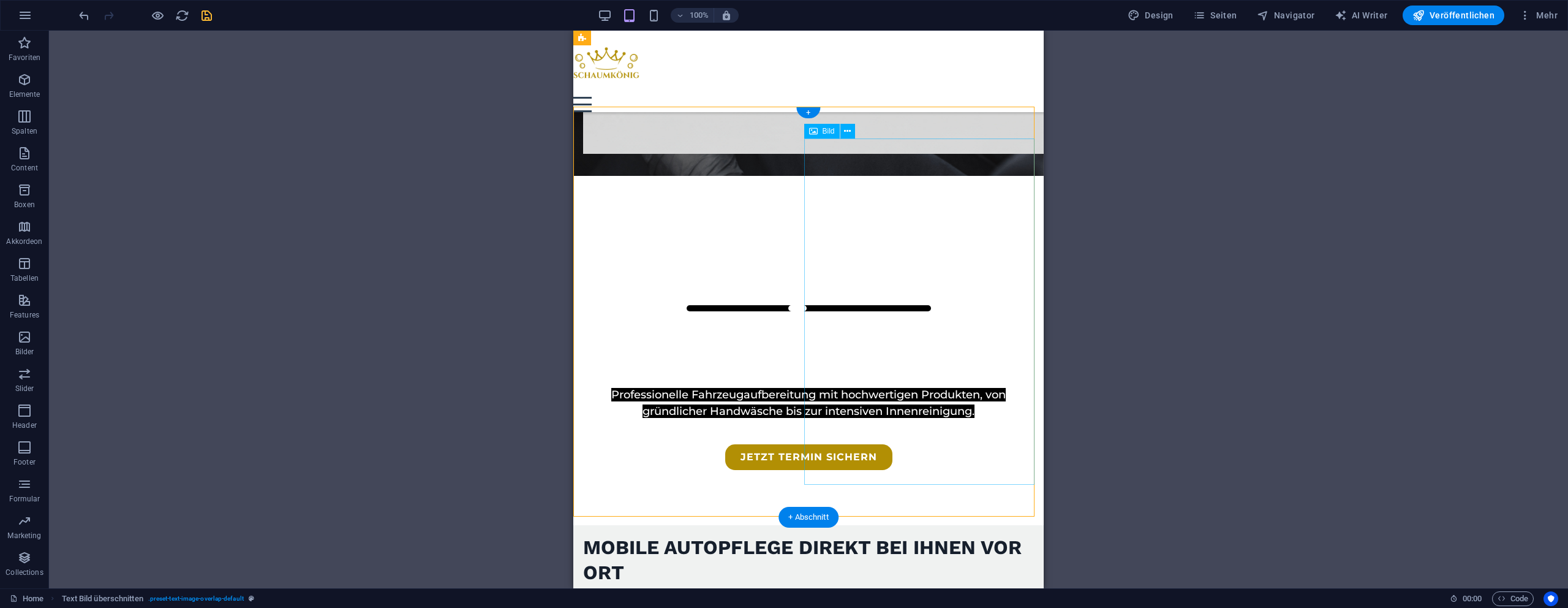
scroll to position [241, 0]
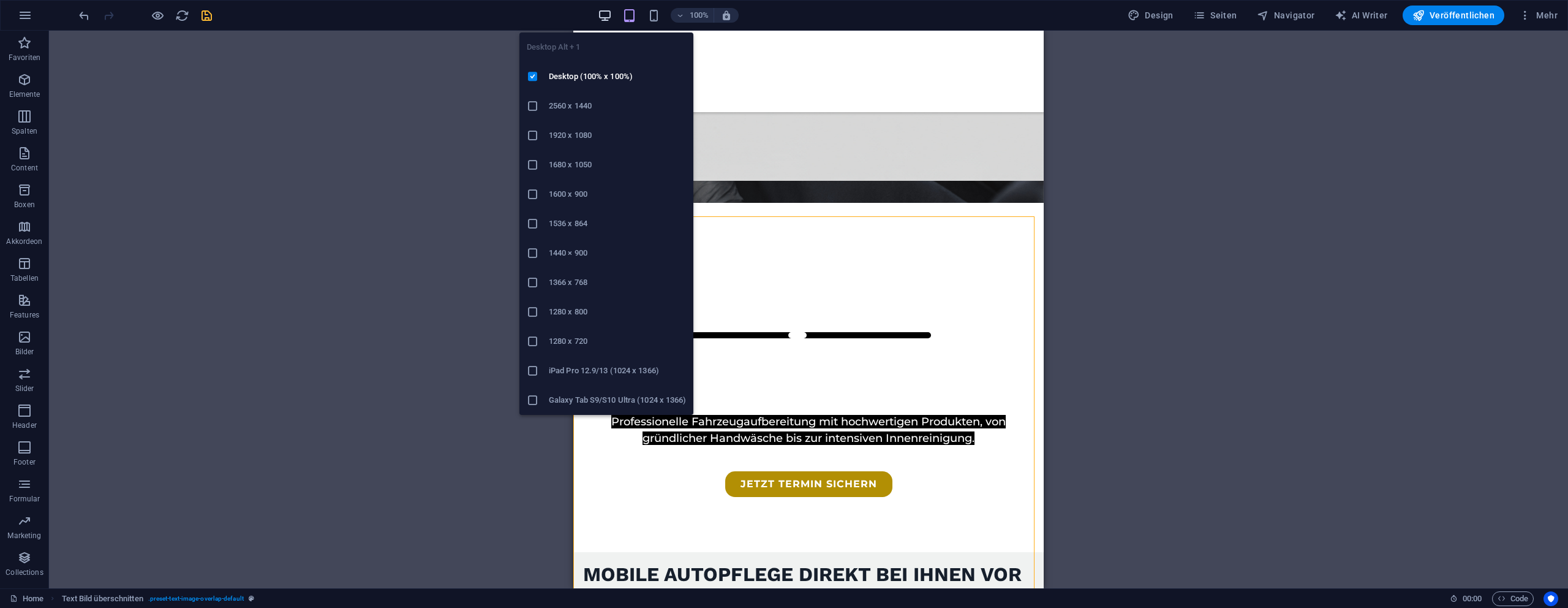
click at [609, 17] on icon "button" at bounding box center [605, 15] width 14 height 14
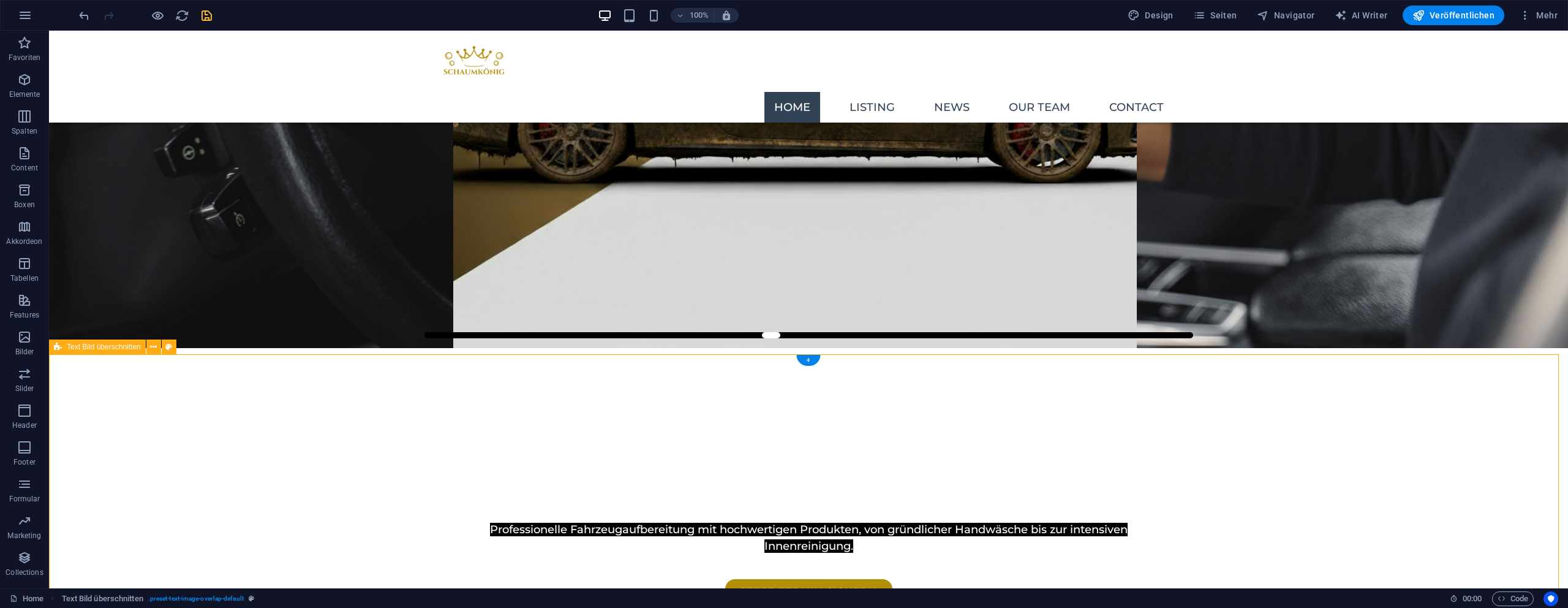
select select "px"
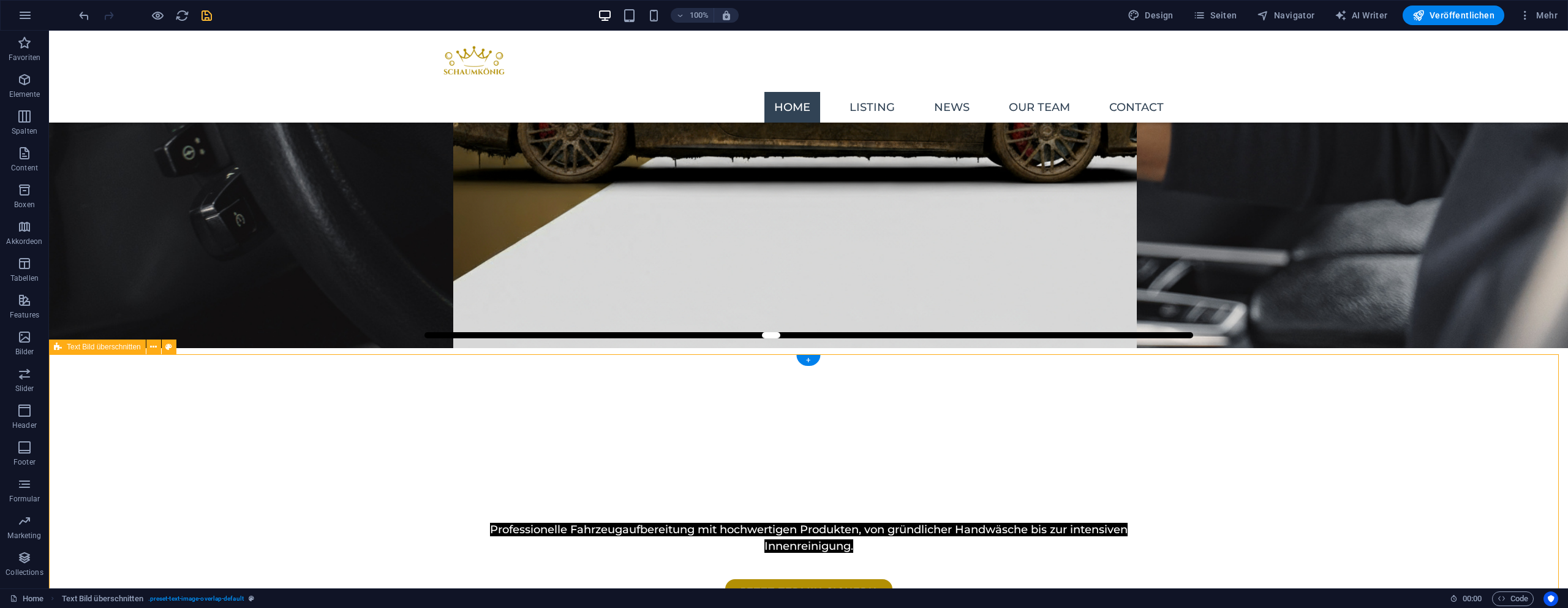
select select "px"
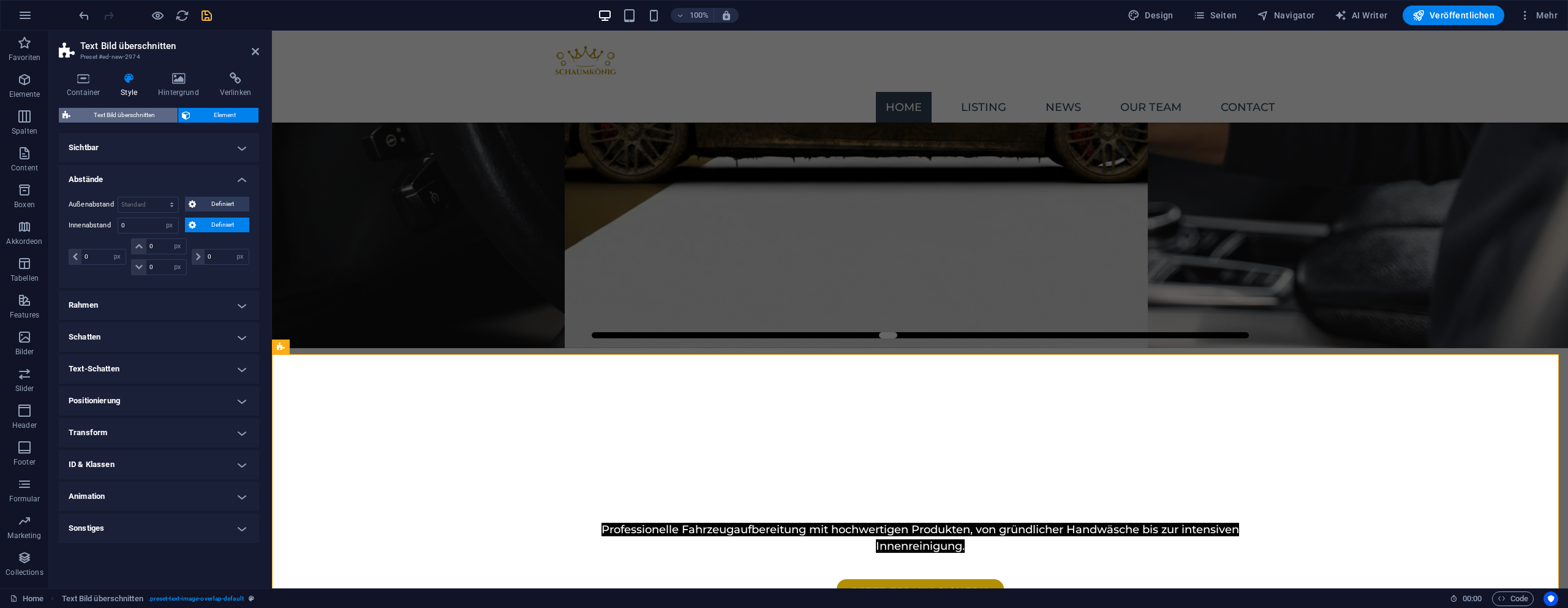
click at [116, 116] on span "Text Bild überschnitten" at bounding box center [124, 115] width 100 height 15
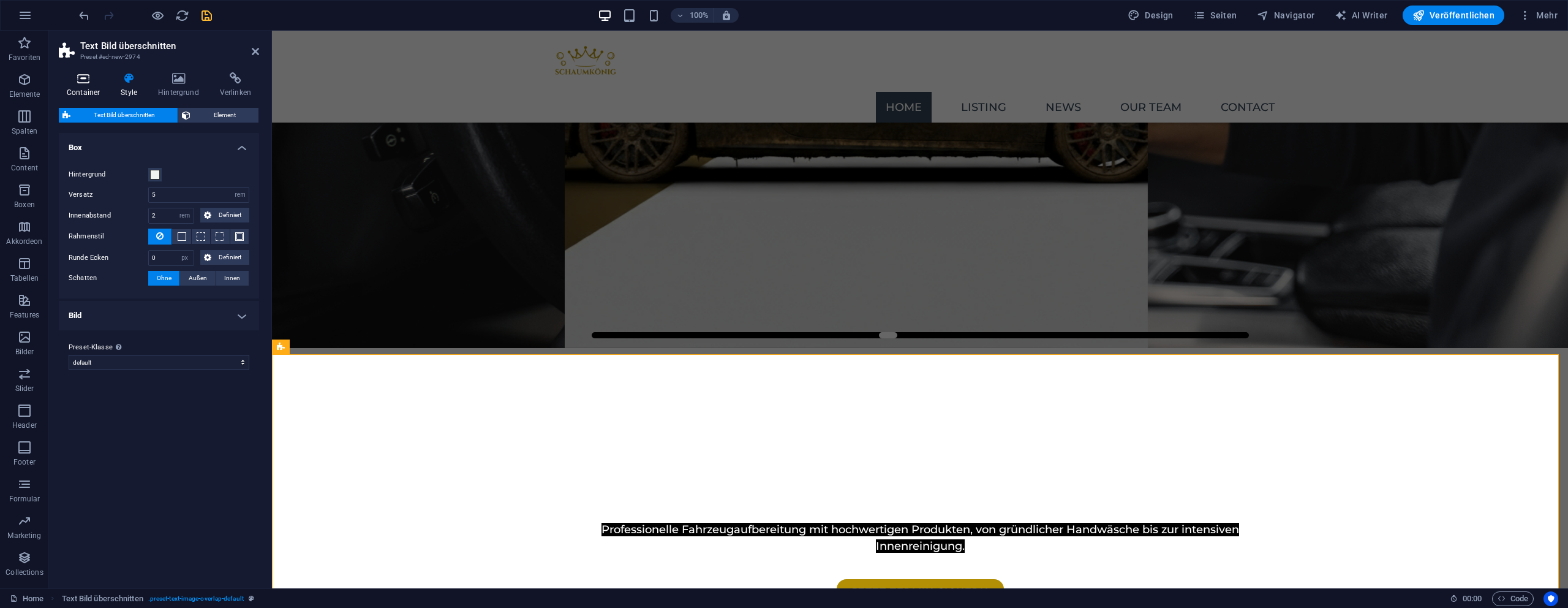
click at [109, 84] on h4 "Container" at bounding box center [86, 85] width 54 height 25
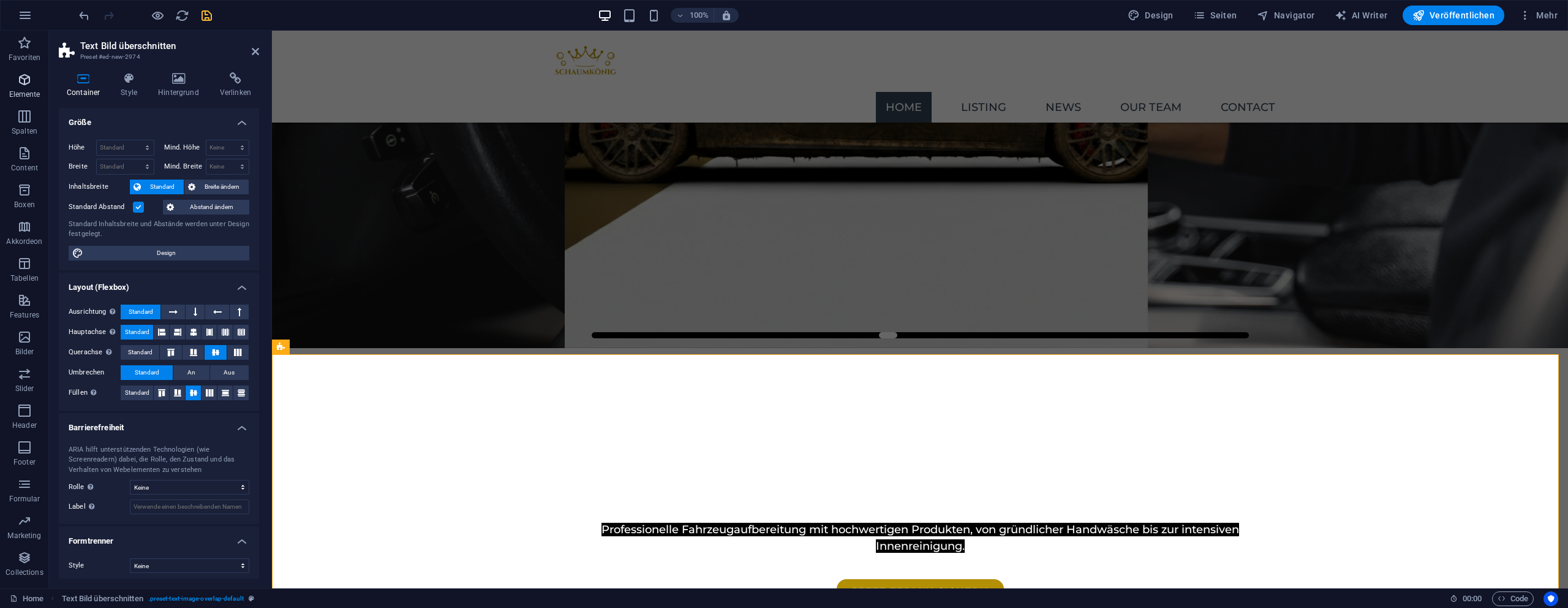
click at [28, 88] on span "Elemente" at bounding box center [25, 87] width 49 height 29
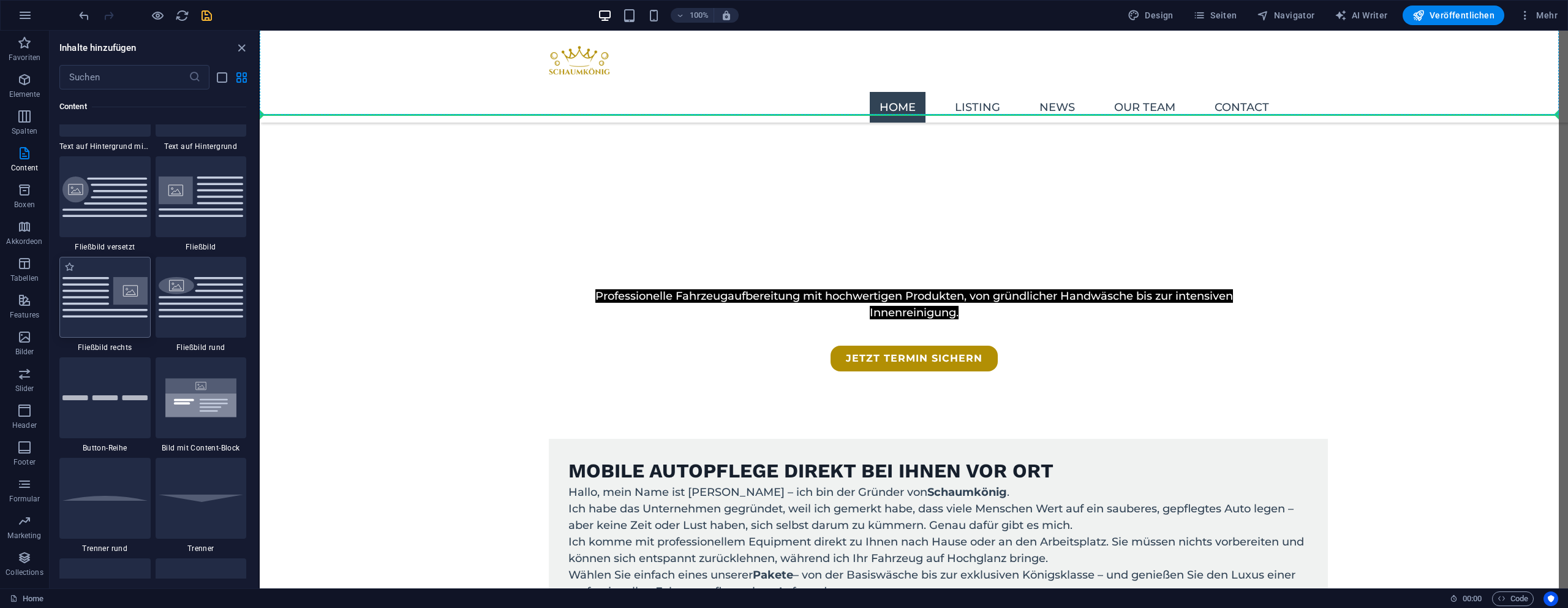
scroll to position [469, 0]
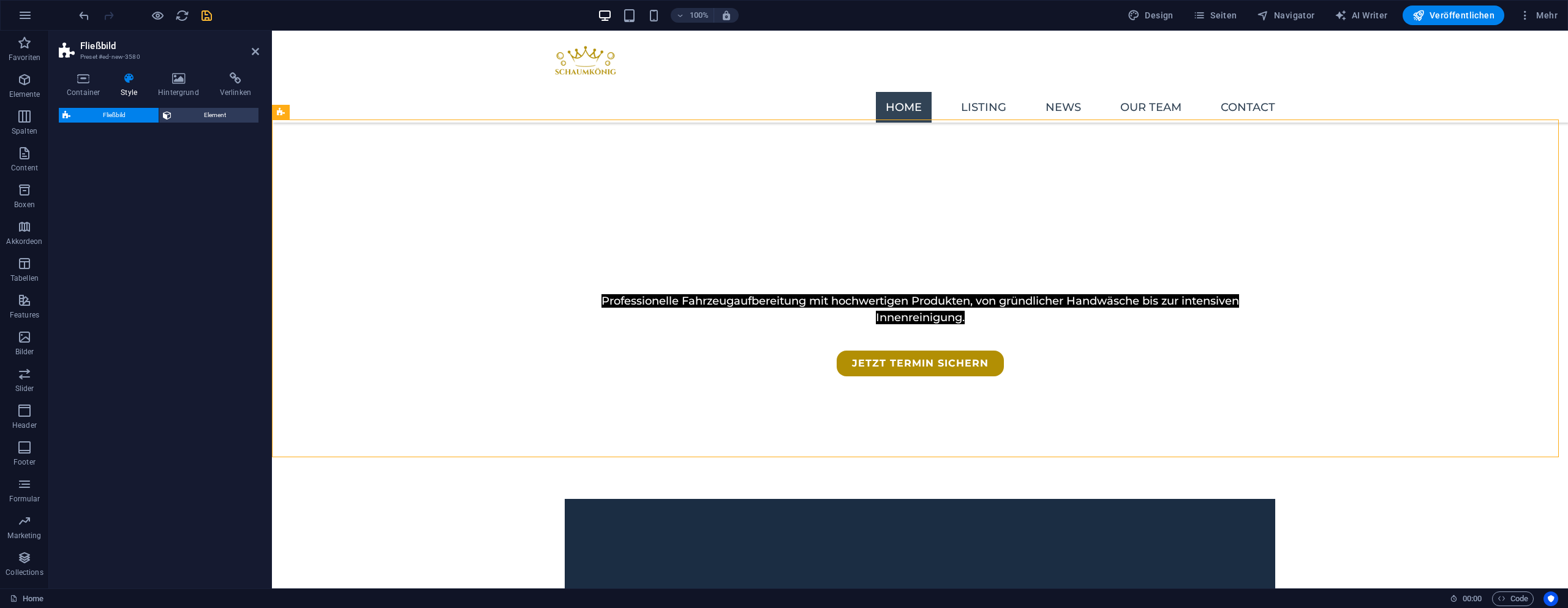
select select "%"
select select "rem"
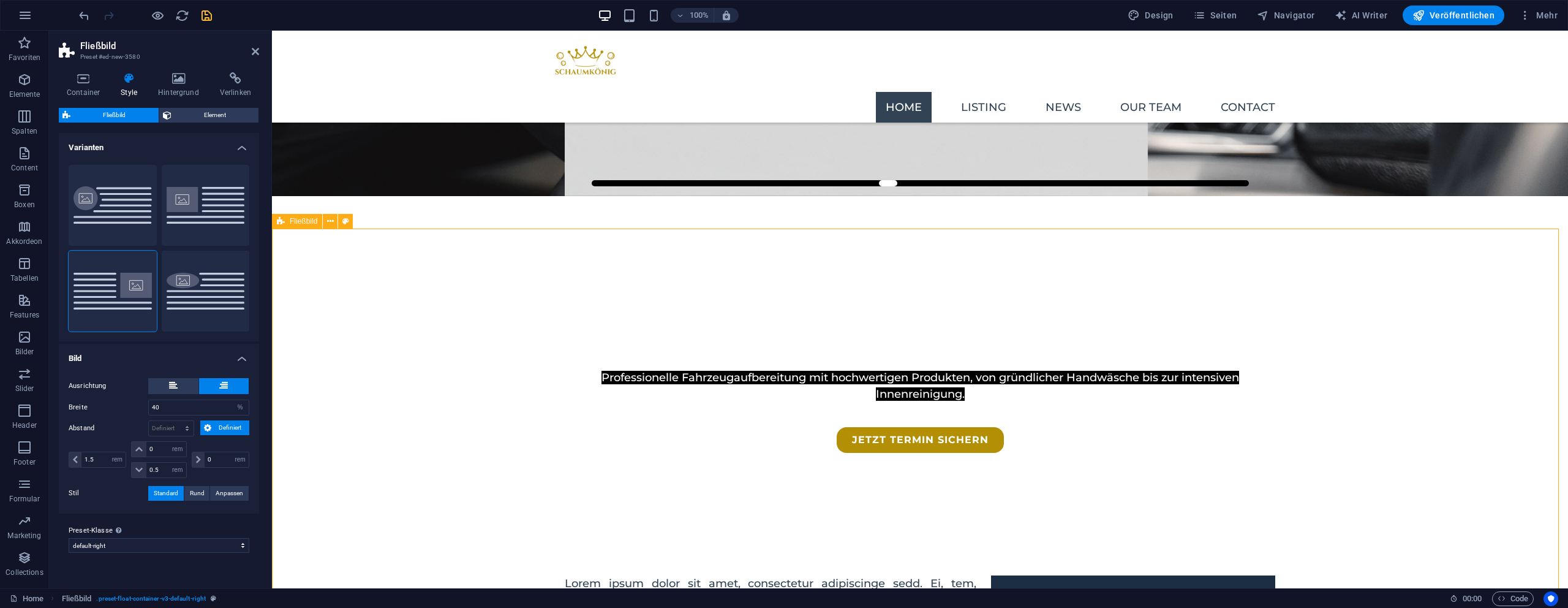
scroll to position [360, 0]
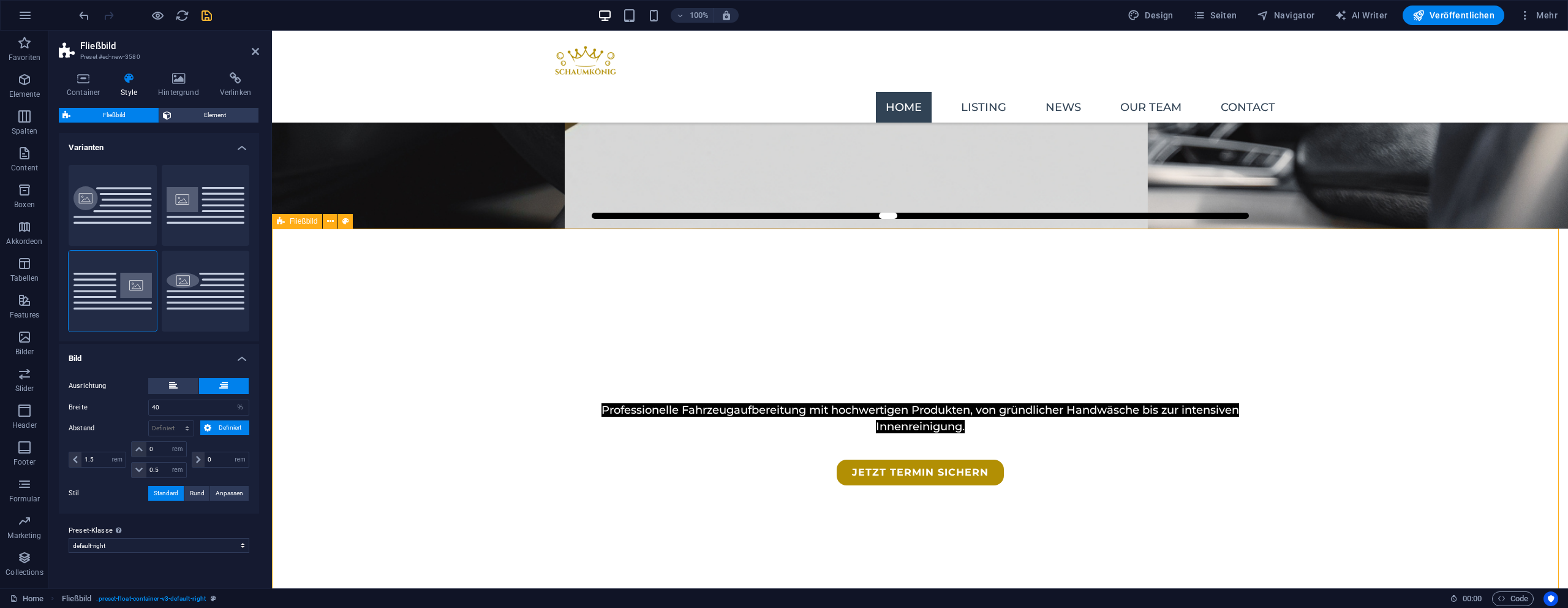
drag, startPoint x: 1082, startPoint y: 344, endPoint x: 1306, endPoint y: 341, distance: 224.0
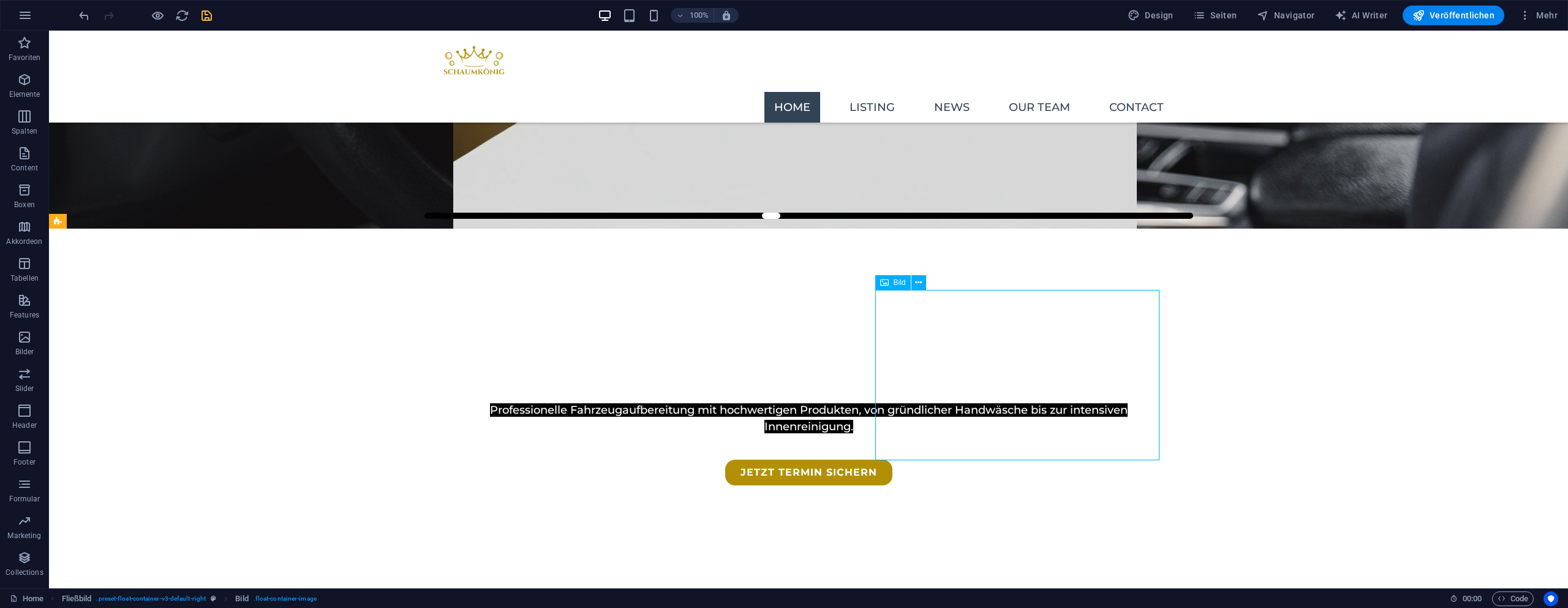
select select "%"
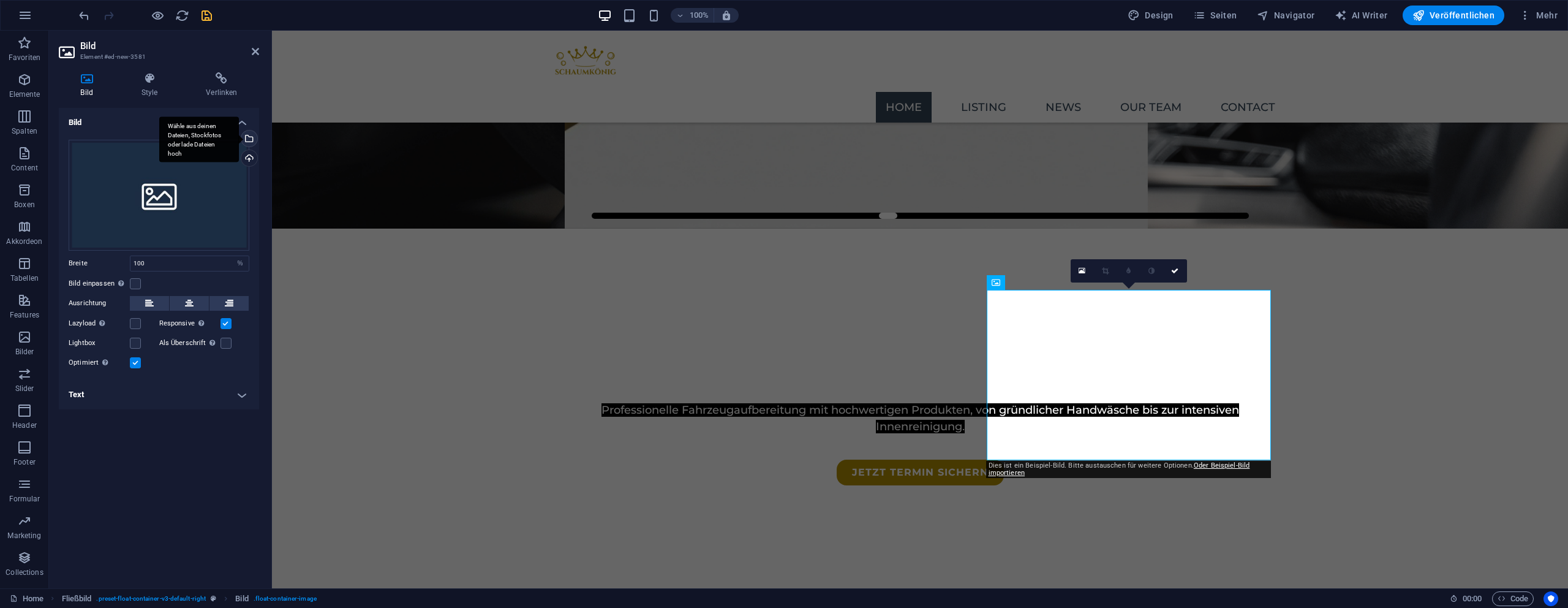
click at [239, 141] on div "Wähle aus deinen Dateien, Stockfotos oder lade Dateien hoch" at bounding box center [199, 139] width 80 height 46
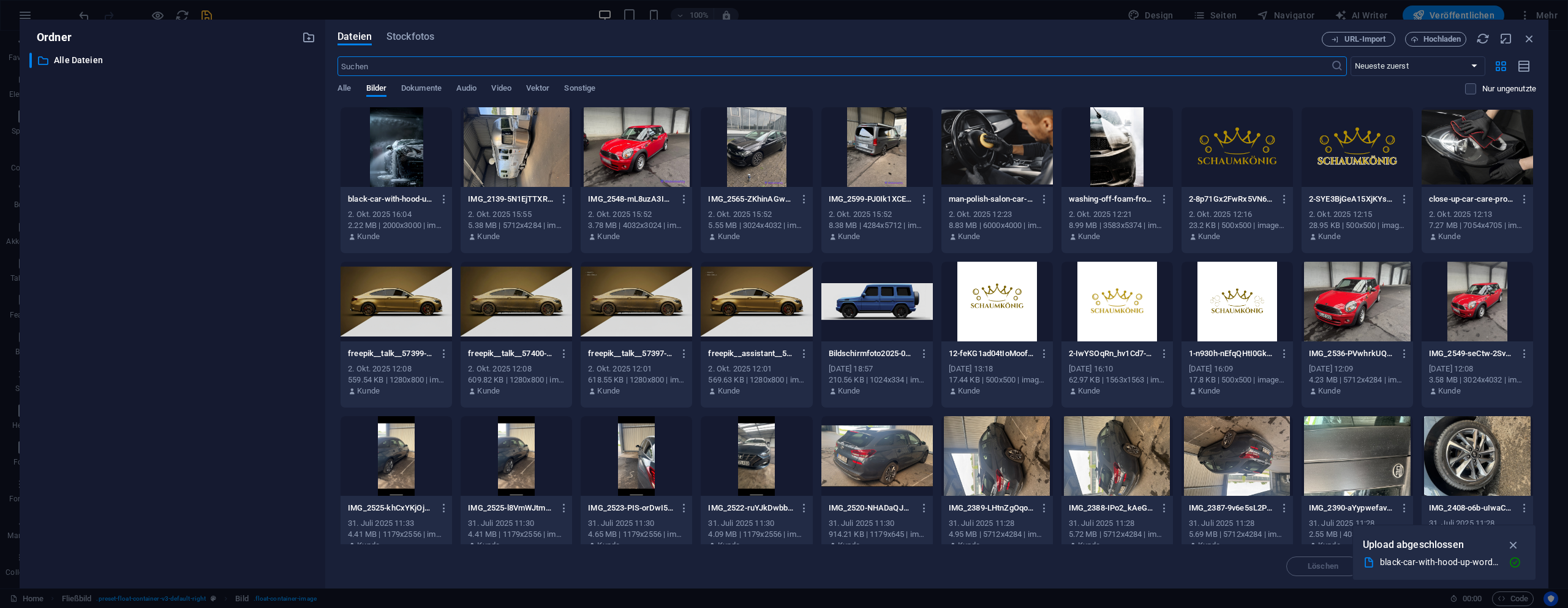
click at [370, 136] on div at bounding box center [396, 148] width 111 height 80
click at [368, 137] on div "1" at bounding box center [396, 148] width 111 height 80
click at [373, 136] on div at bounding box center [396, 148] width 111 height 80
click at [391, 142] on div "1" at bounding box center [396, 148] width 111 height 80
click at [391, 142] on div at bounding box center [396, 148] width 111 height 80
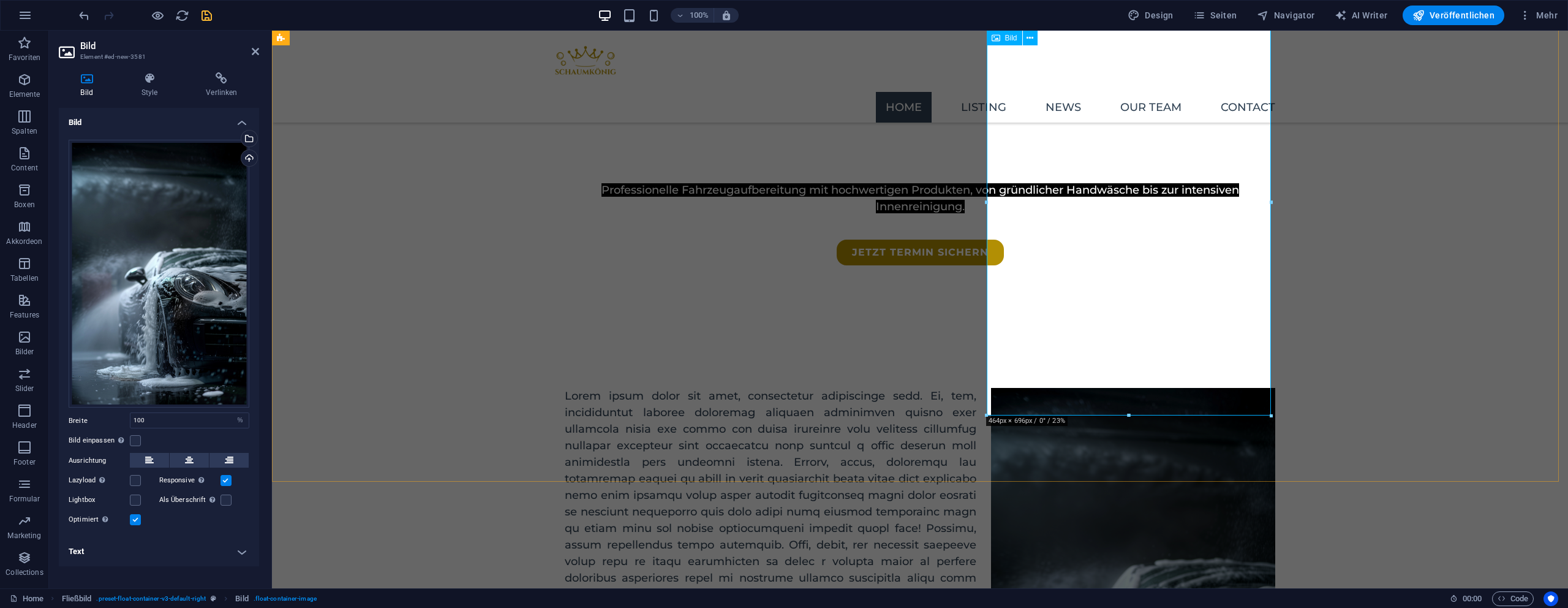
scroll to position [571, 0]
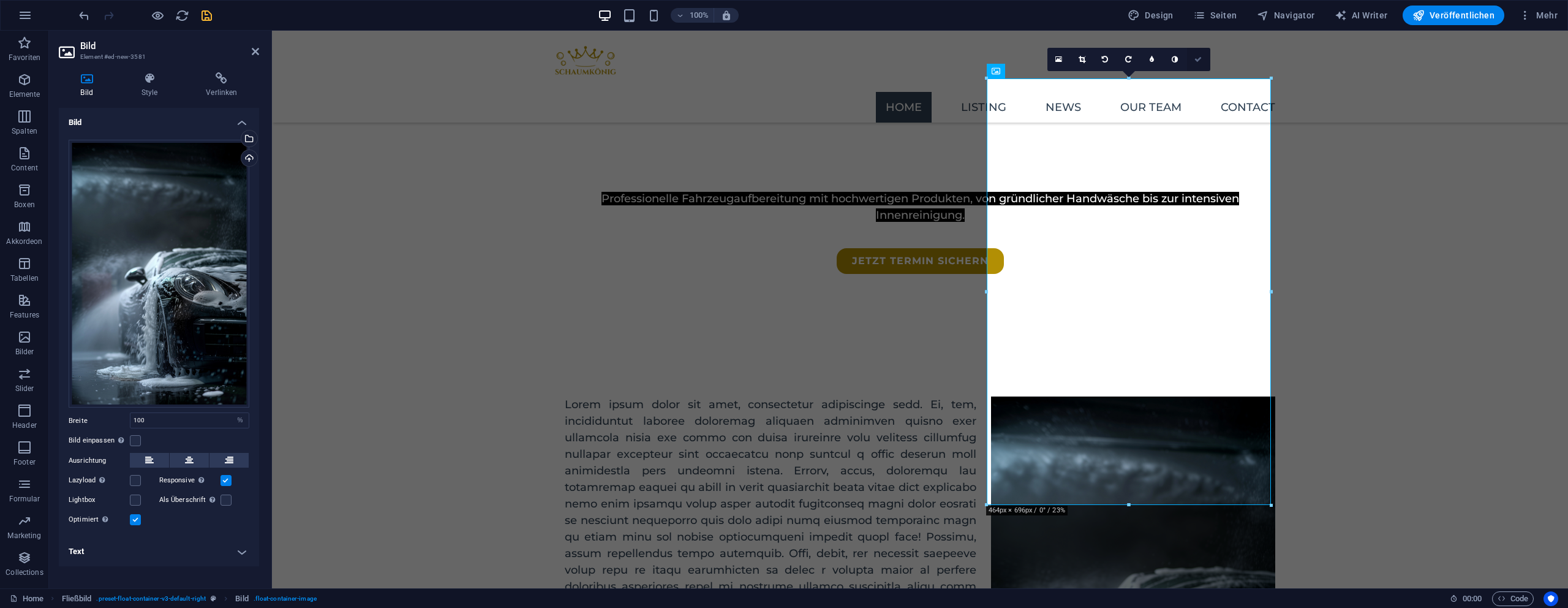
click at [1202, 60] on link at bounding box center [1198, 59] width 23 height 23
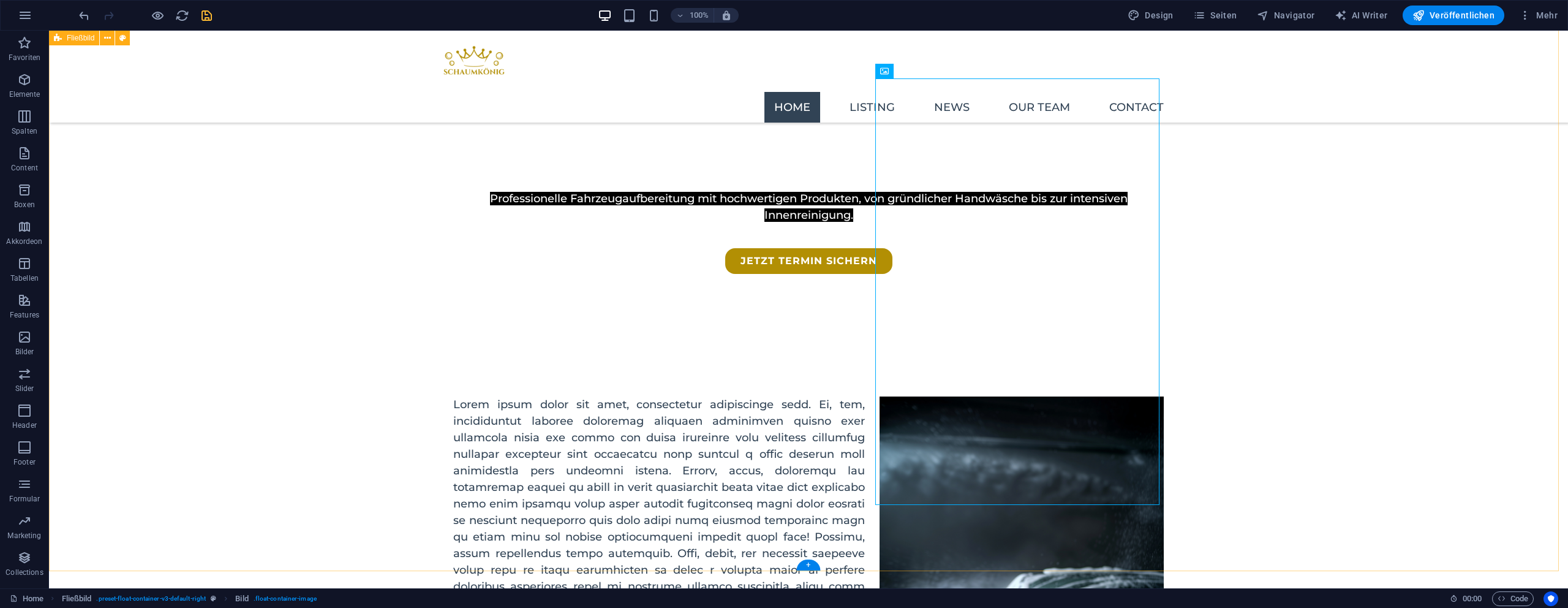
click at [1317, 335] on div at bounding box center [808, 570] width 1519 height 470
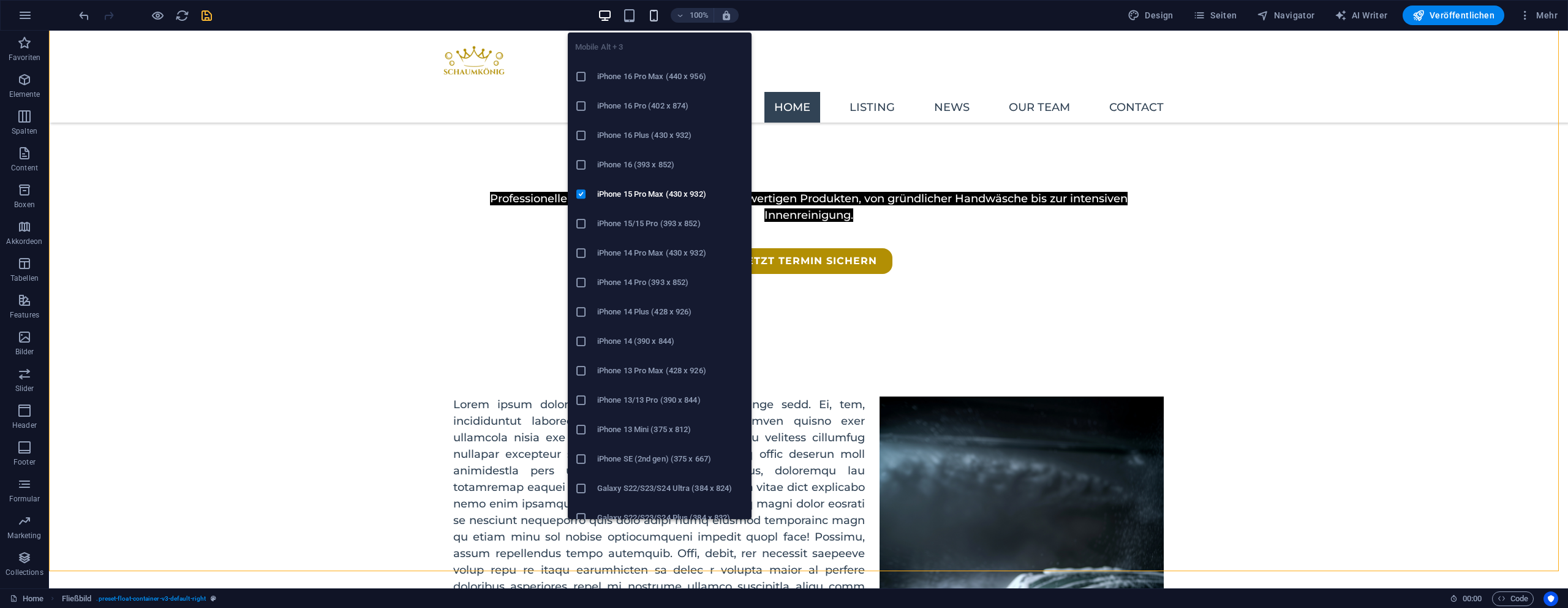
click at [661, 18] on icon "button" at bounding box center [654, 15] width 14 height 14
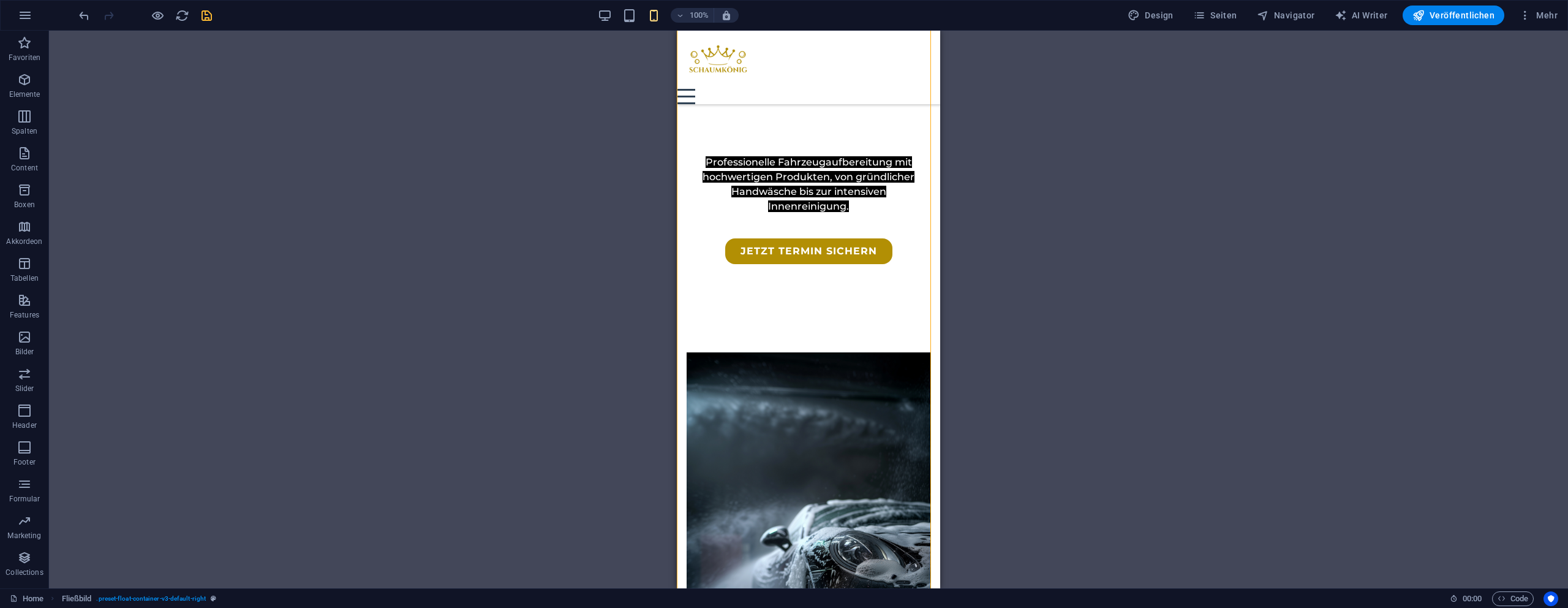
click at [605, 22] on span at bounding box center [604, 15] width 15 height 15
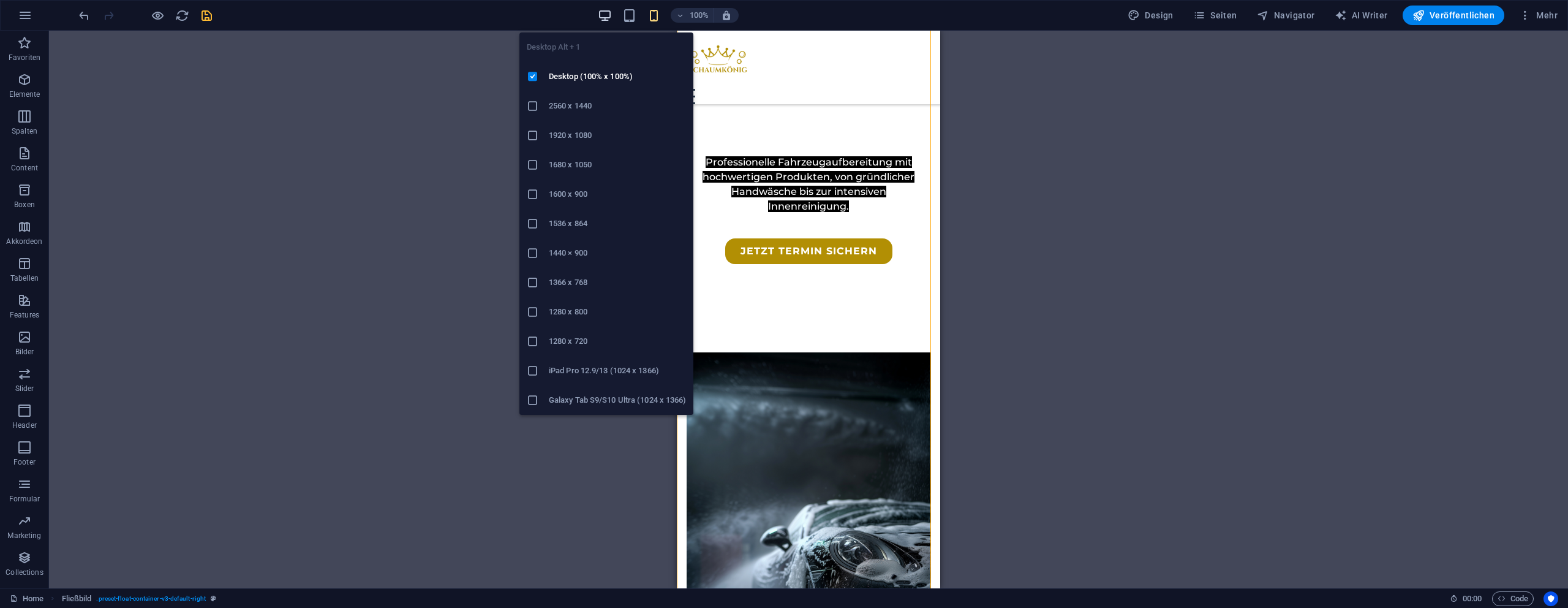
click at [605, 20] on icon "button" at bounding box center [605, 15] width 14 height 14
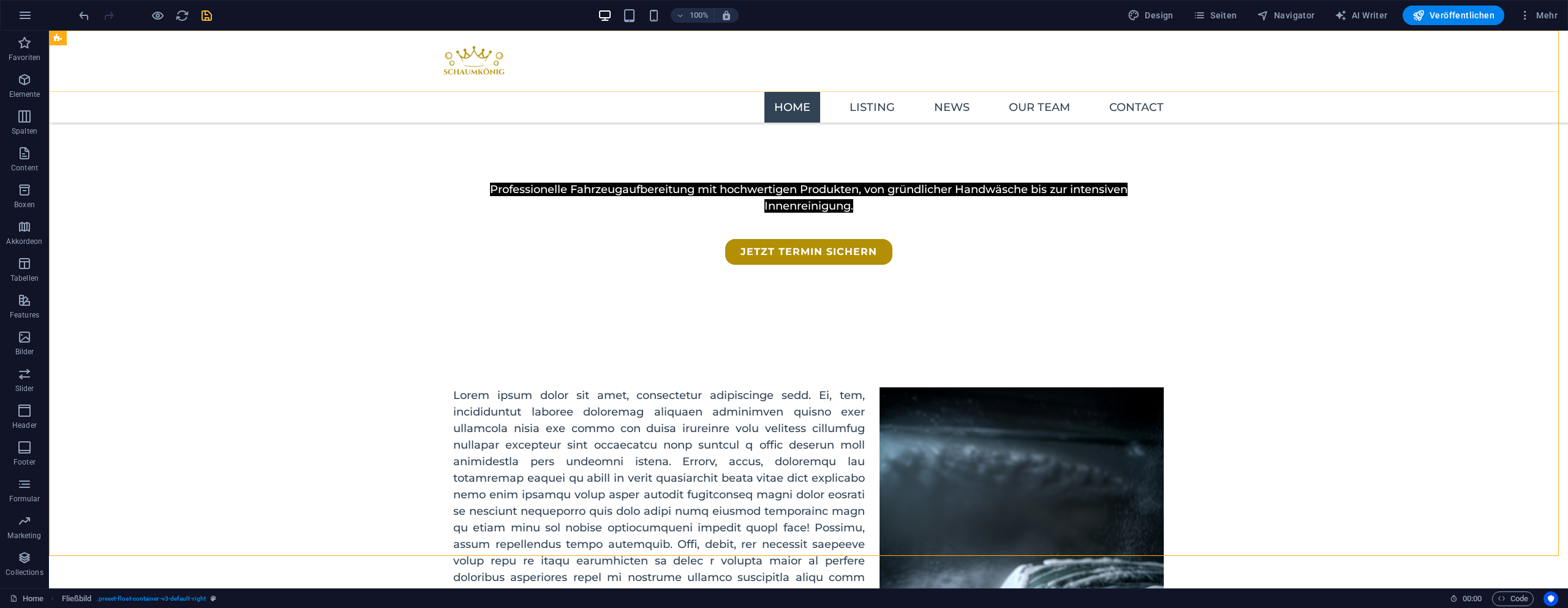
scroll to position [588, 0]
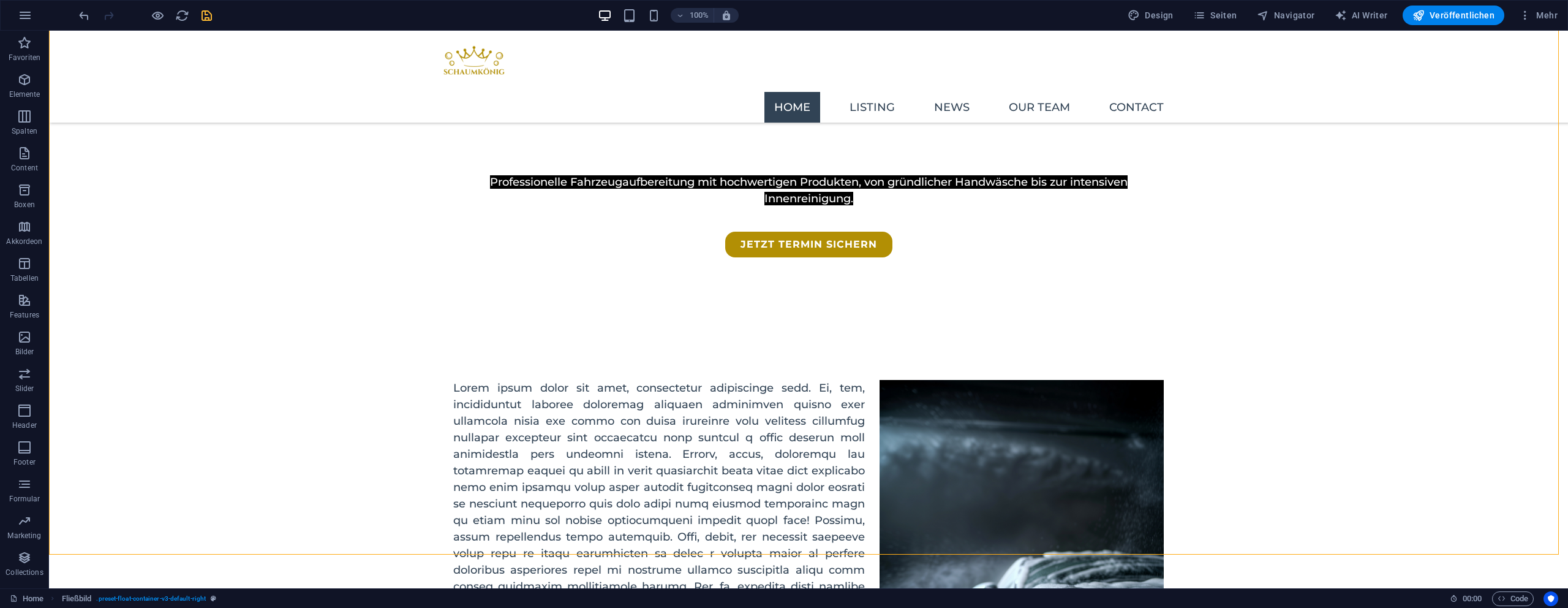
click at [648, 17] on div "100%" at bounding box center [668, 15] width 141 height 20
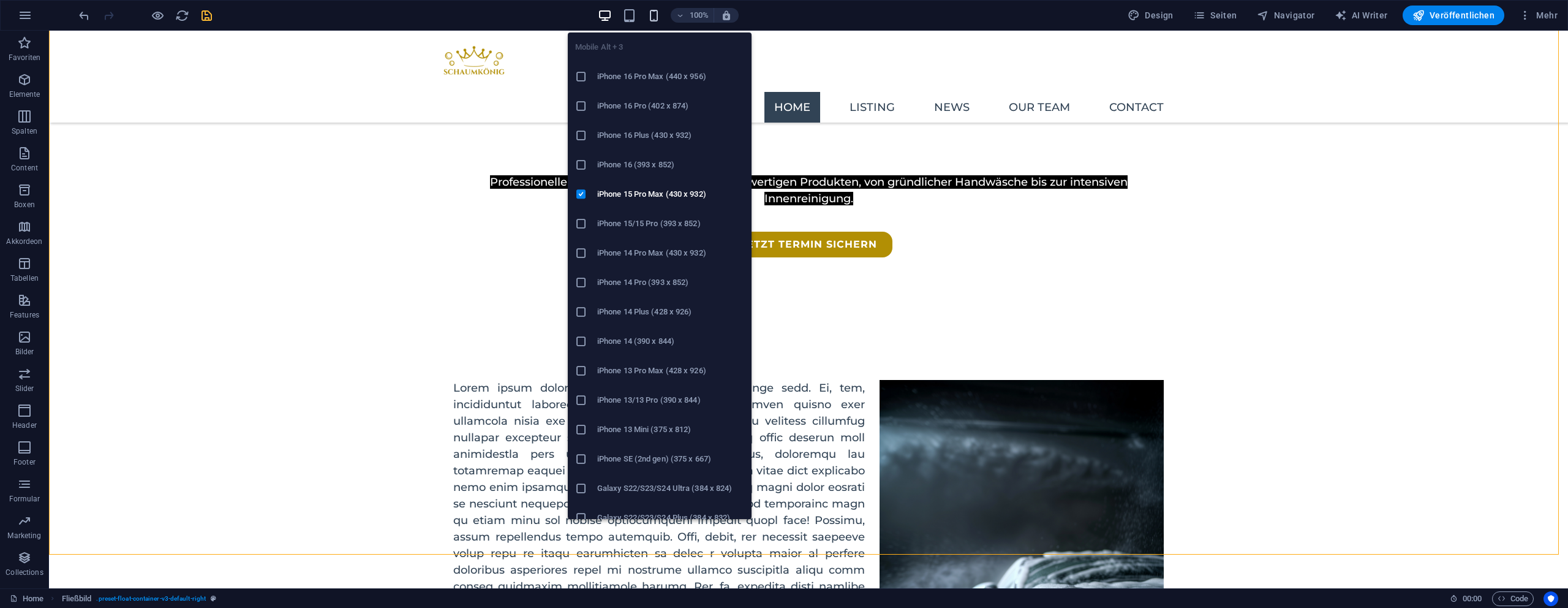
click at [651, 16] on icon "button" at bounding box center [654, 15] width 14 height 14
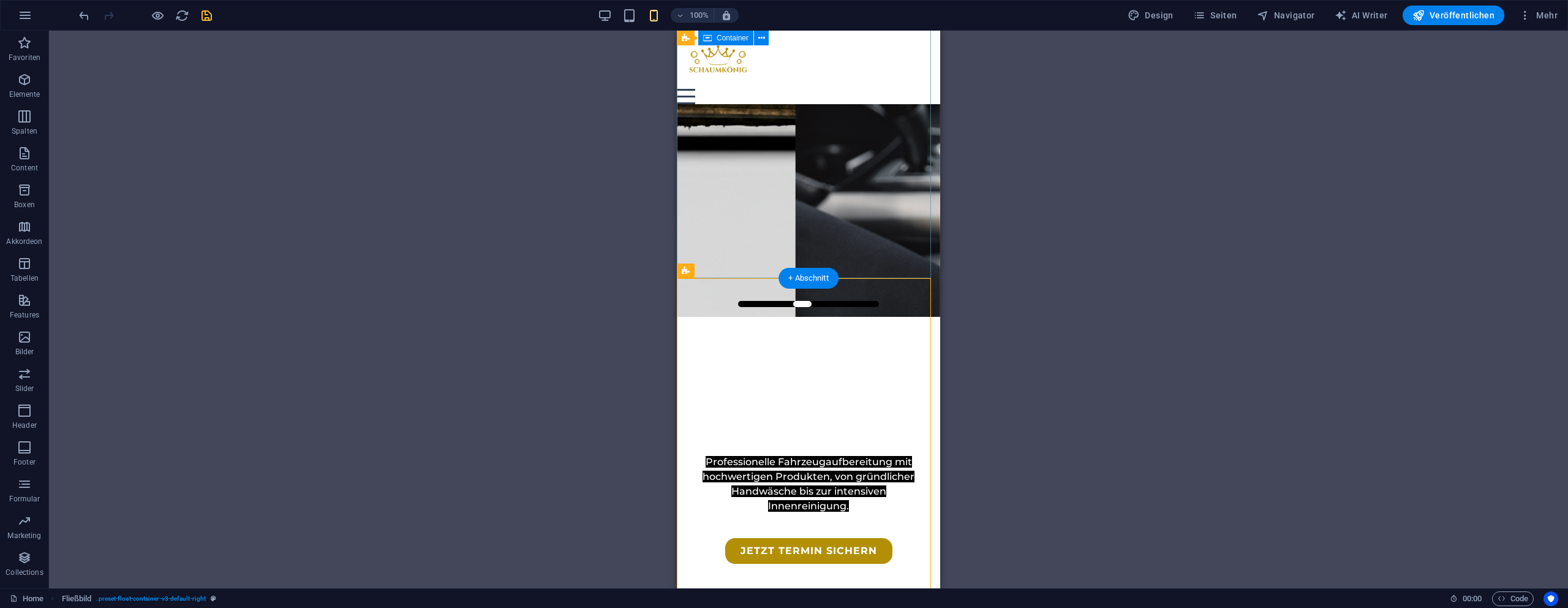
scroll to position [254, 0]
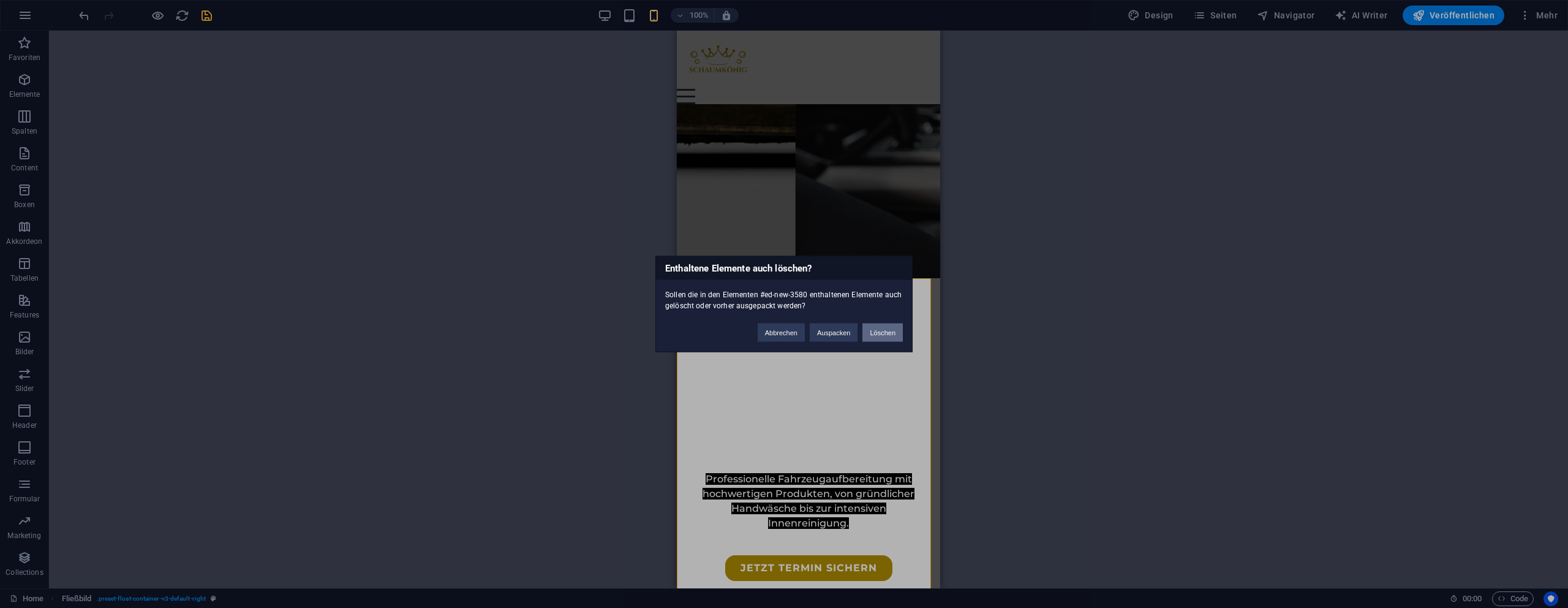
click at [864, 331] on button "Löschen" at bounding box center [883, 333] width 41 height 18
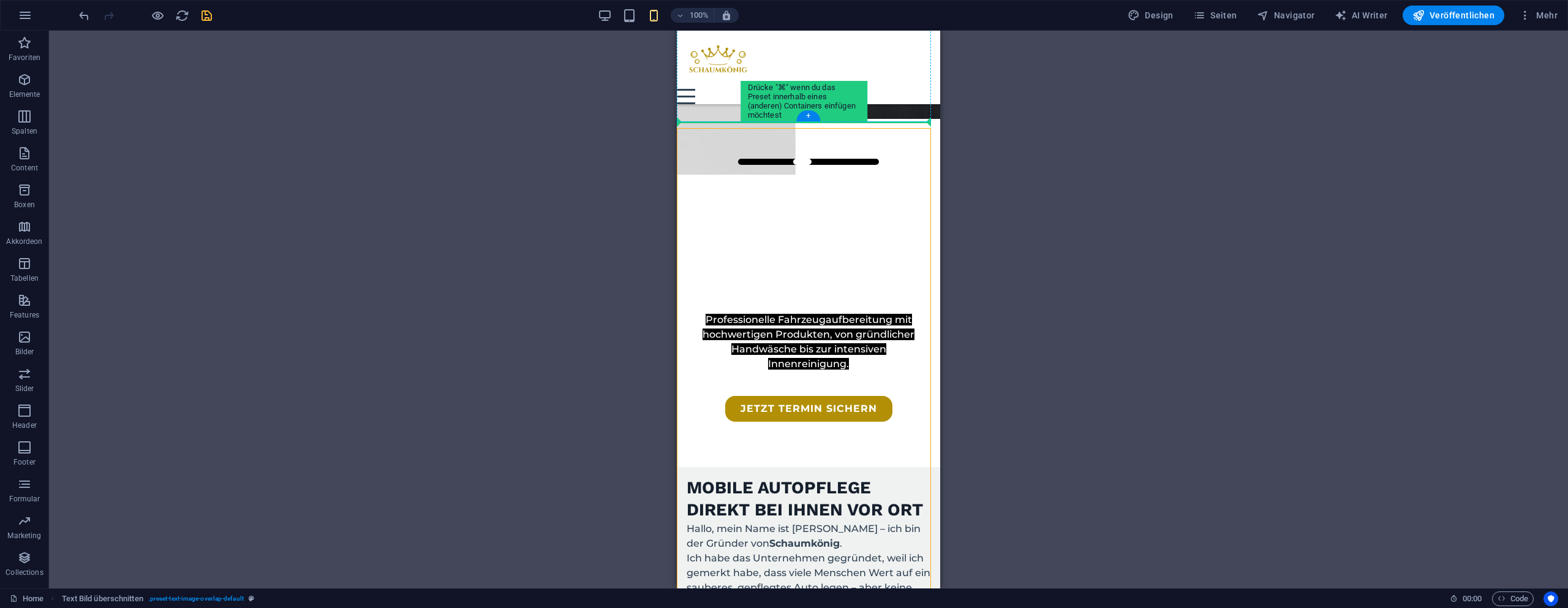
scroll to position [407, 0]
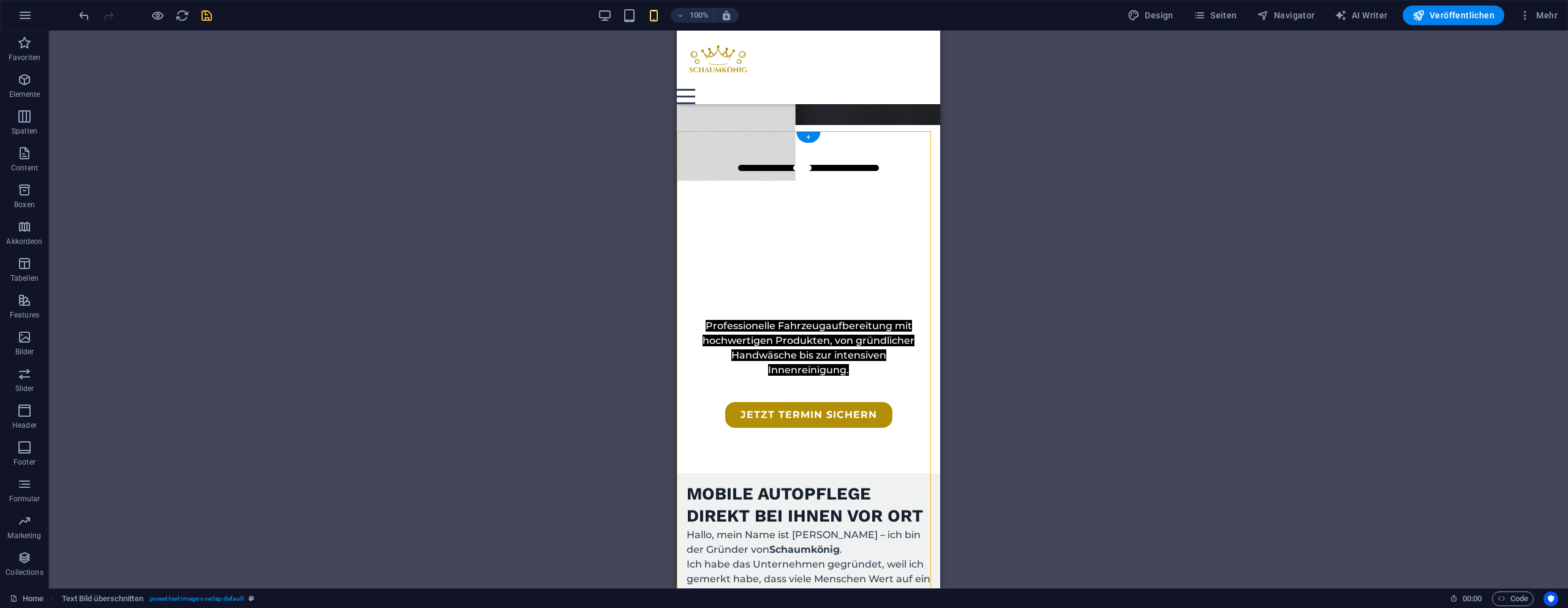
drag, startPoint x: 847, startPoint y: 422, endPoint x: 847, endPoint y: 138, distance: 284.0
click at [612, 25] on div "100% Design Seiten Navigator AI Writer Veröffentlichen Mehr" at bounding box center [784, 15] width 1566 height 29
click at [608, 14] on icon "button" at bounding box center [605, 15] width 14 height 14
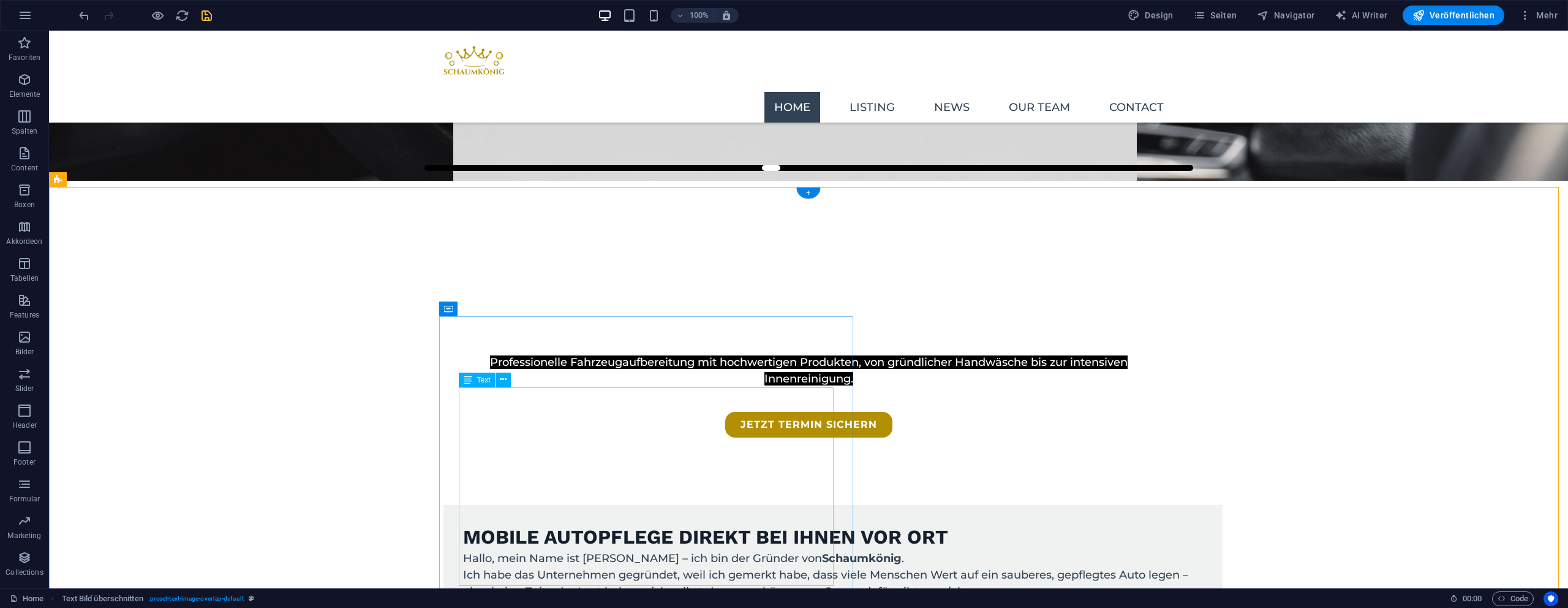
click at [661, 550] on div "Hallo, mein Name ist [PERSON_NAME] – ich bin der Gründer von Schaumkönig . Ich …" at bounding box center [833, 608] width 740 height 116
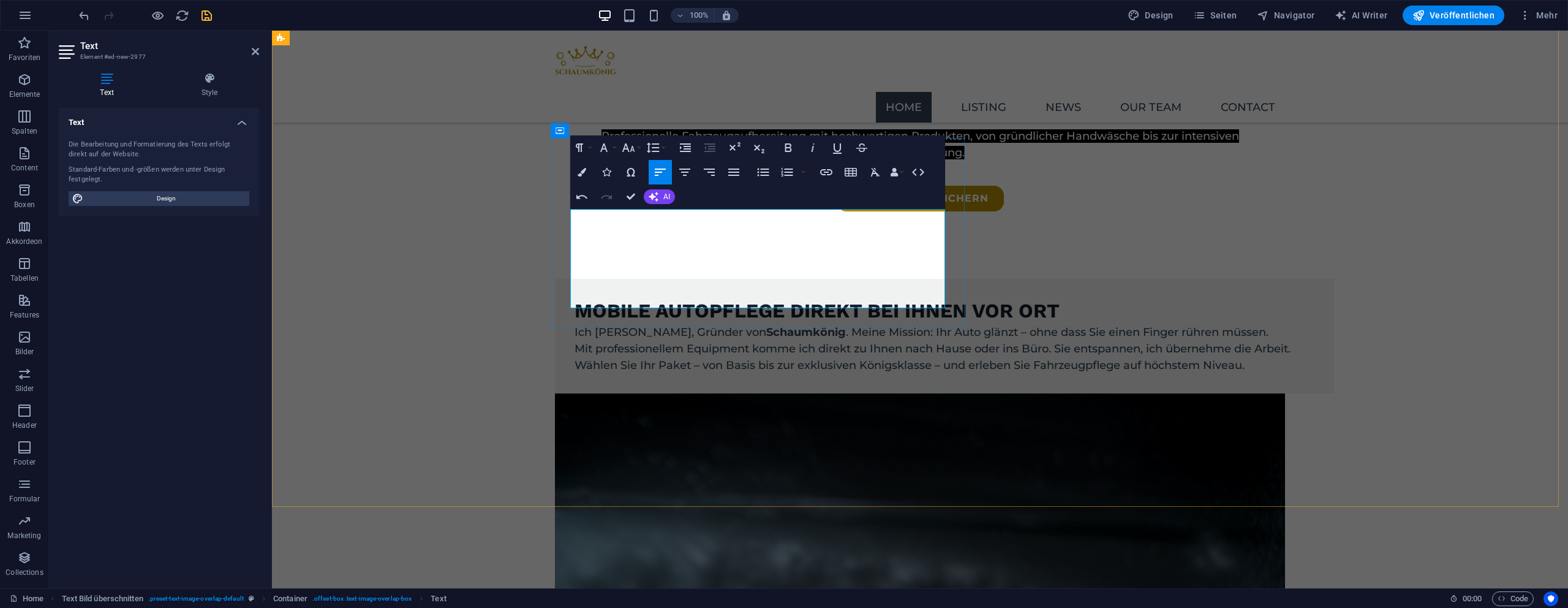
scroll to position [633, 0]
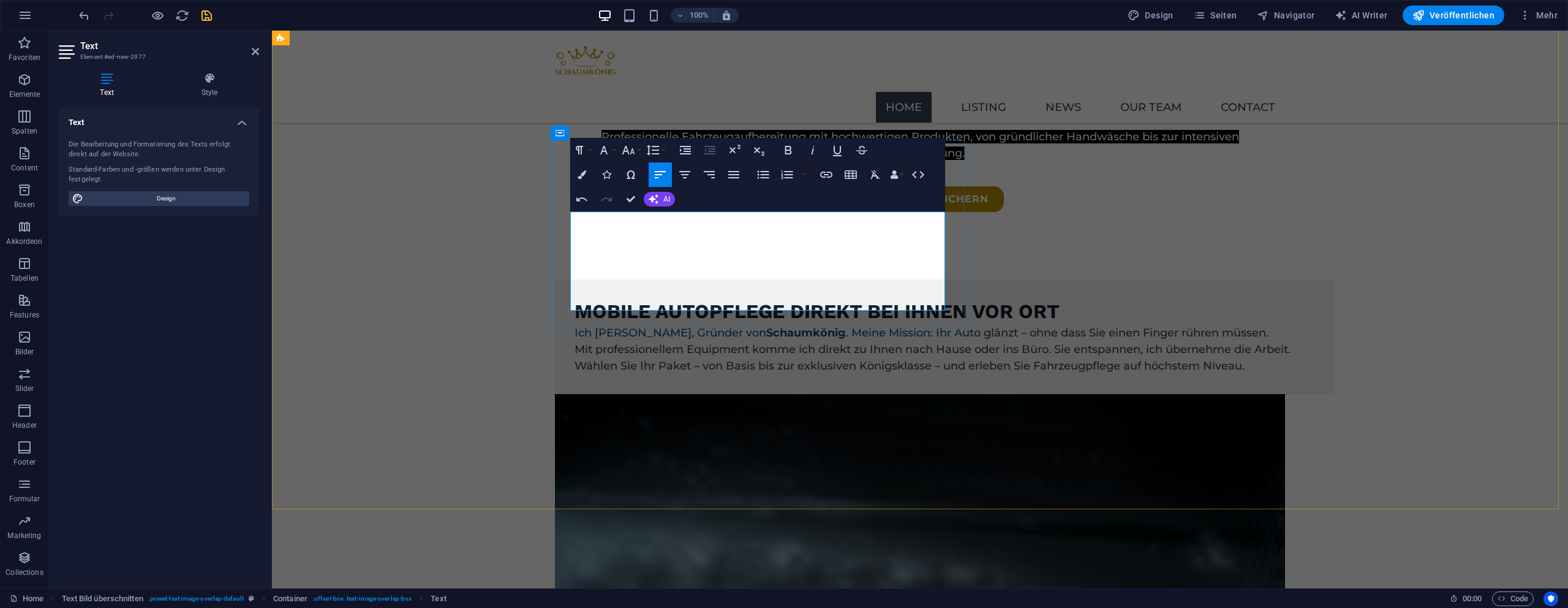
click at [866, 325] on p "Ich [PERSON_NAME], Gründer von Schaumkönig . Meine Mission: Ihr Auto glänzt – o…" at bounding box center [944, 334] width 740 height 17
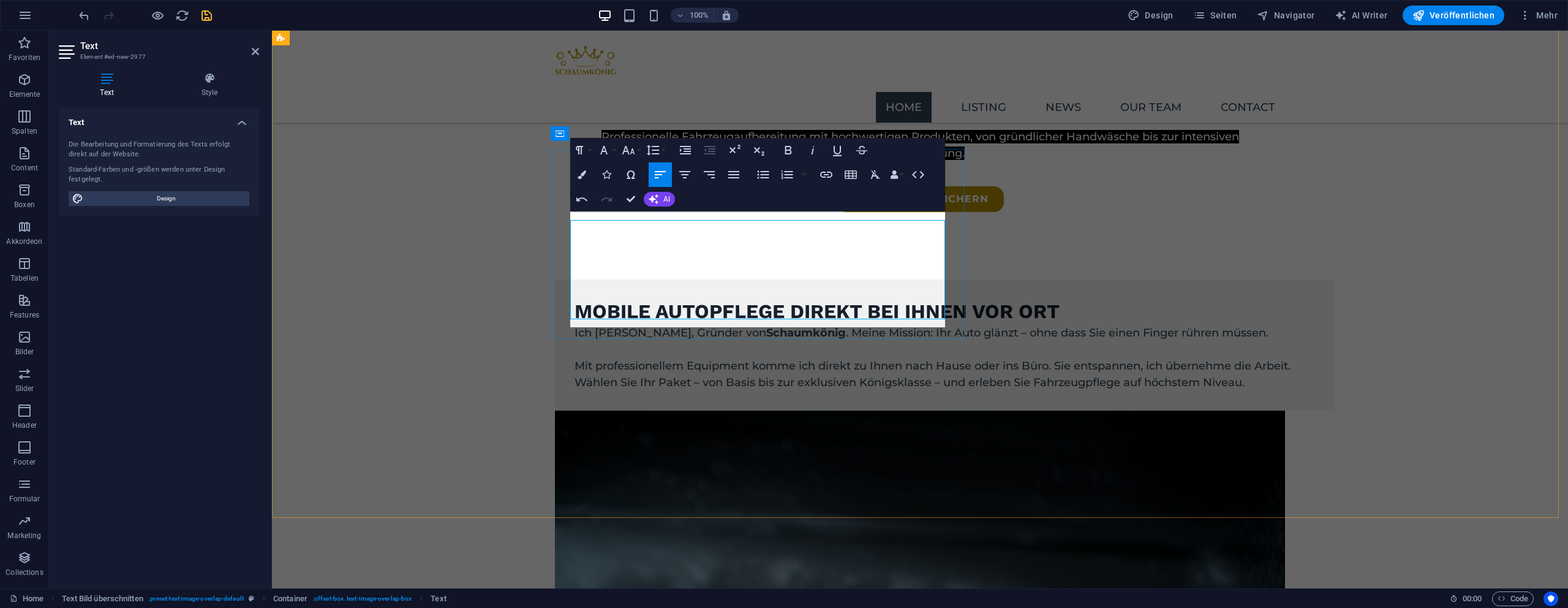
scroll to position [624, 0]
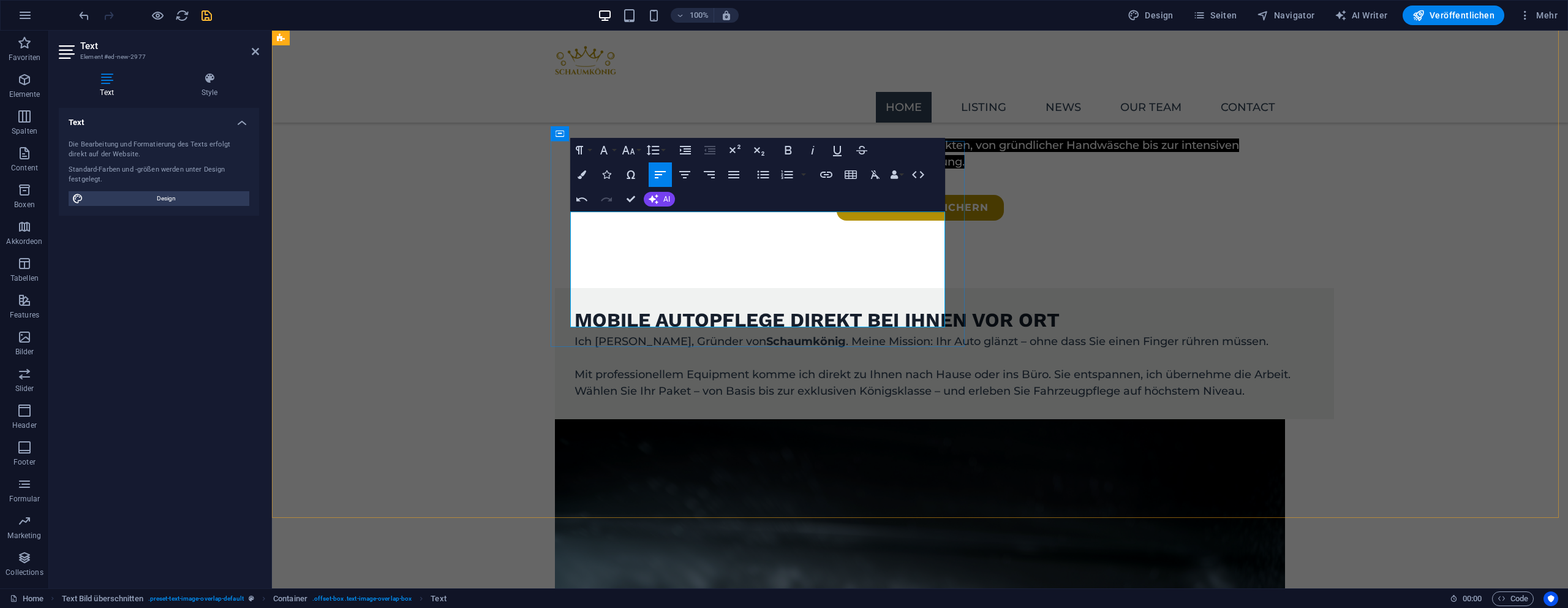
click at [934, 367] on p "Mit professionellem Equipment komme ich direkt zu Ihnen nach Hause oder ins Bür…" at bounding box center [944, 375] width 740 height 17
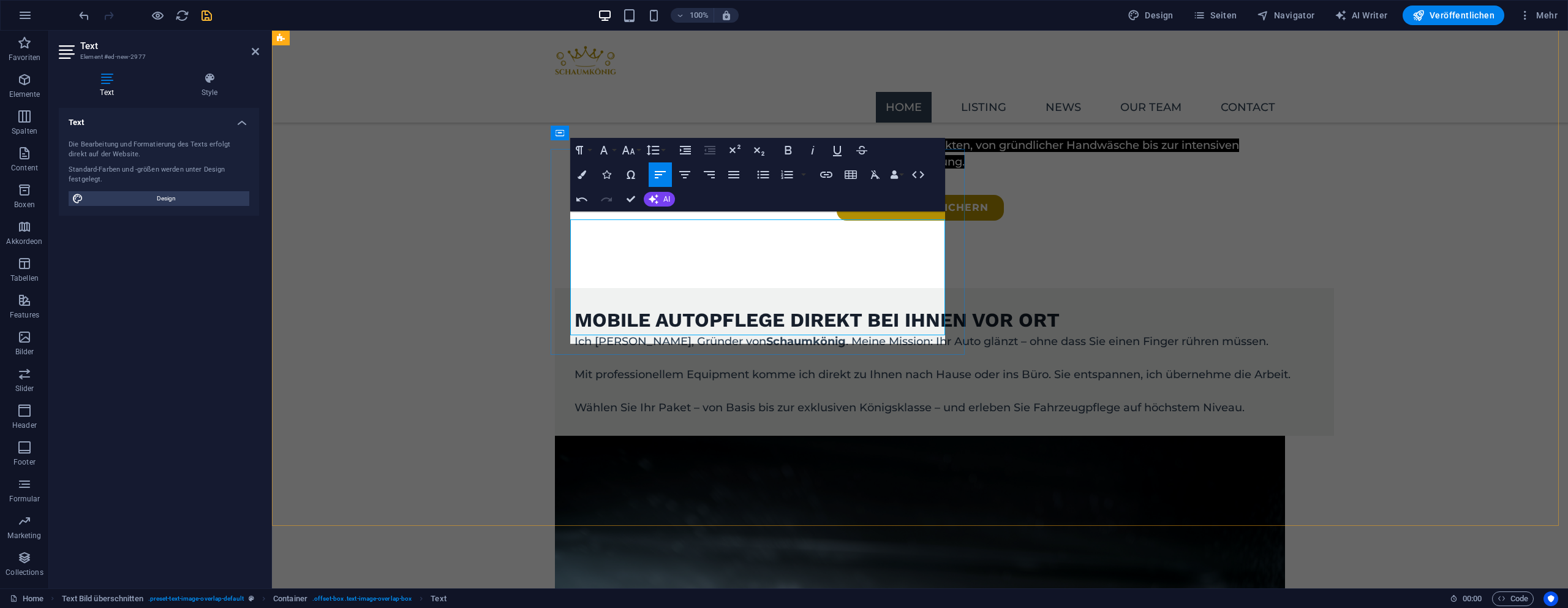
scroll to position [616, 0]
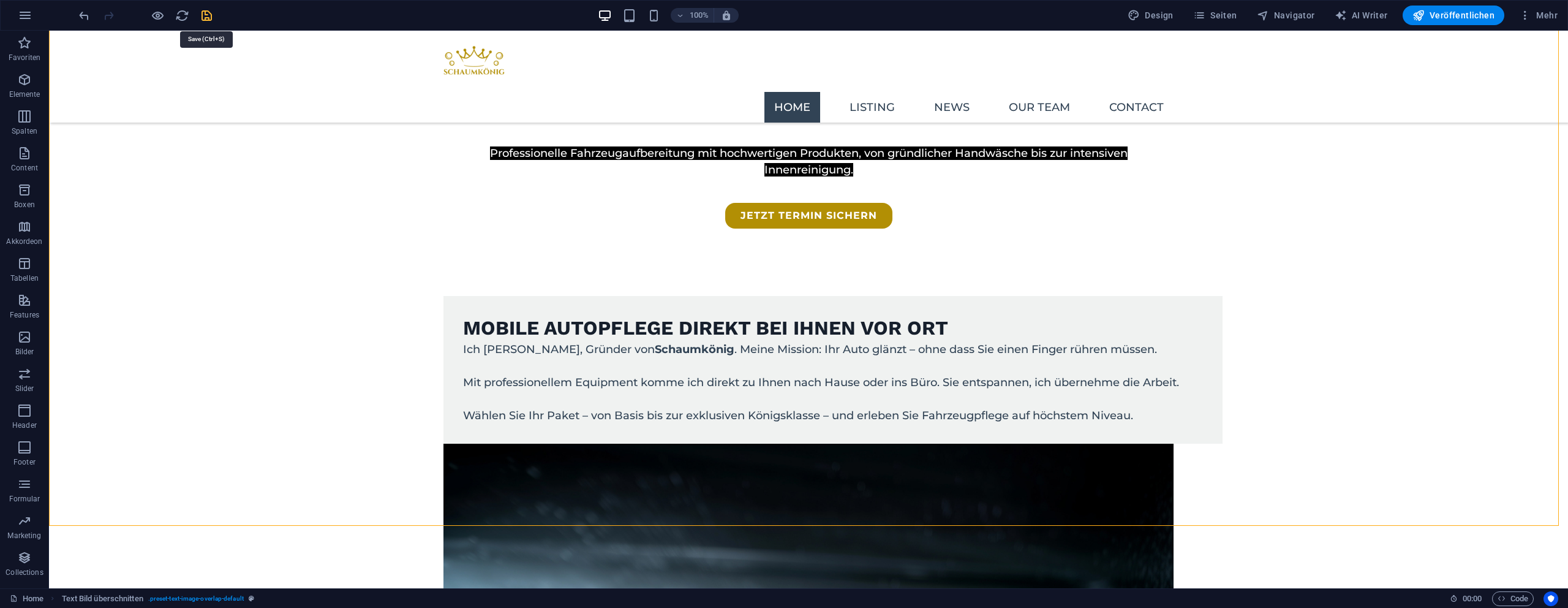
click at [207, 20] on icon "save" at bounding box center [207, 15] width 14 height 14
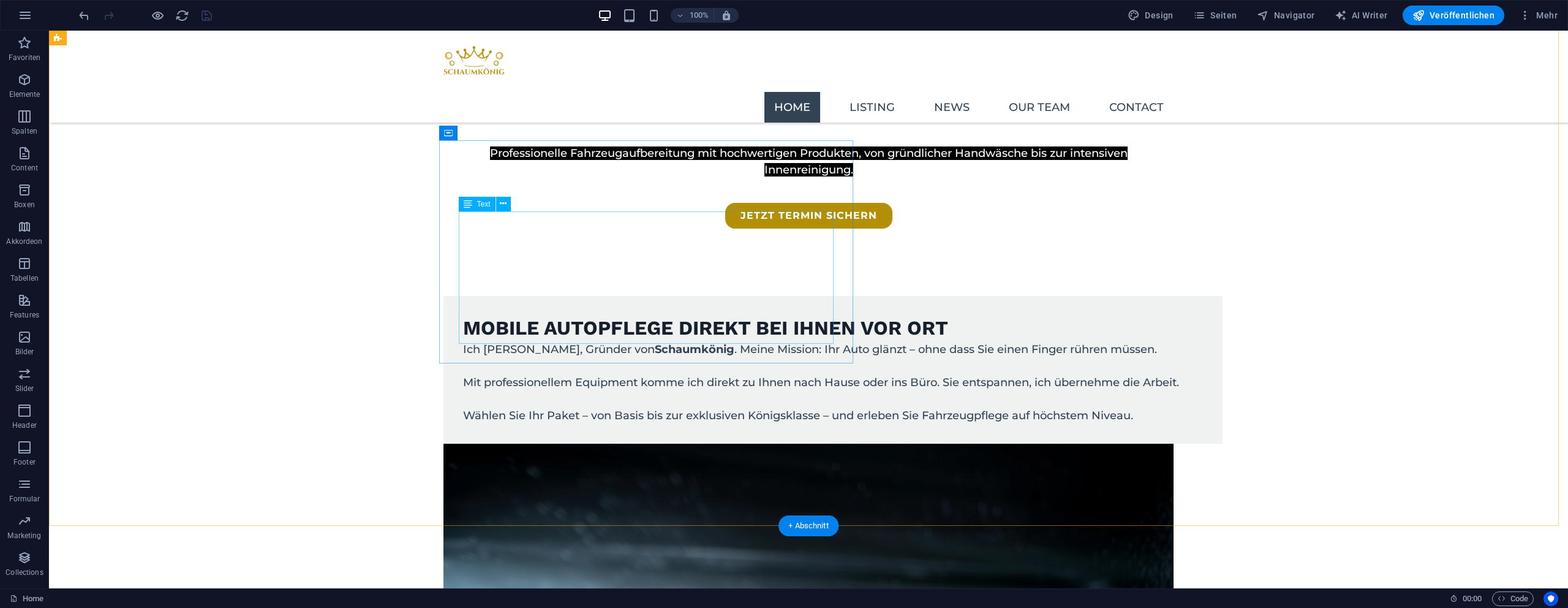
click at [497, 341] on div "Ich [PERSON_NAME], Gründer von Schaumkönig . Meine Mission: Ihr Auto glänzt – o…" at bounding box center [833, 383] width 740 height 83
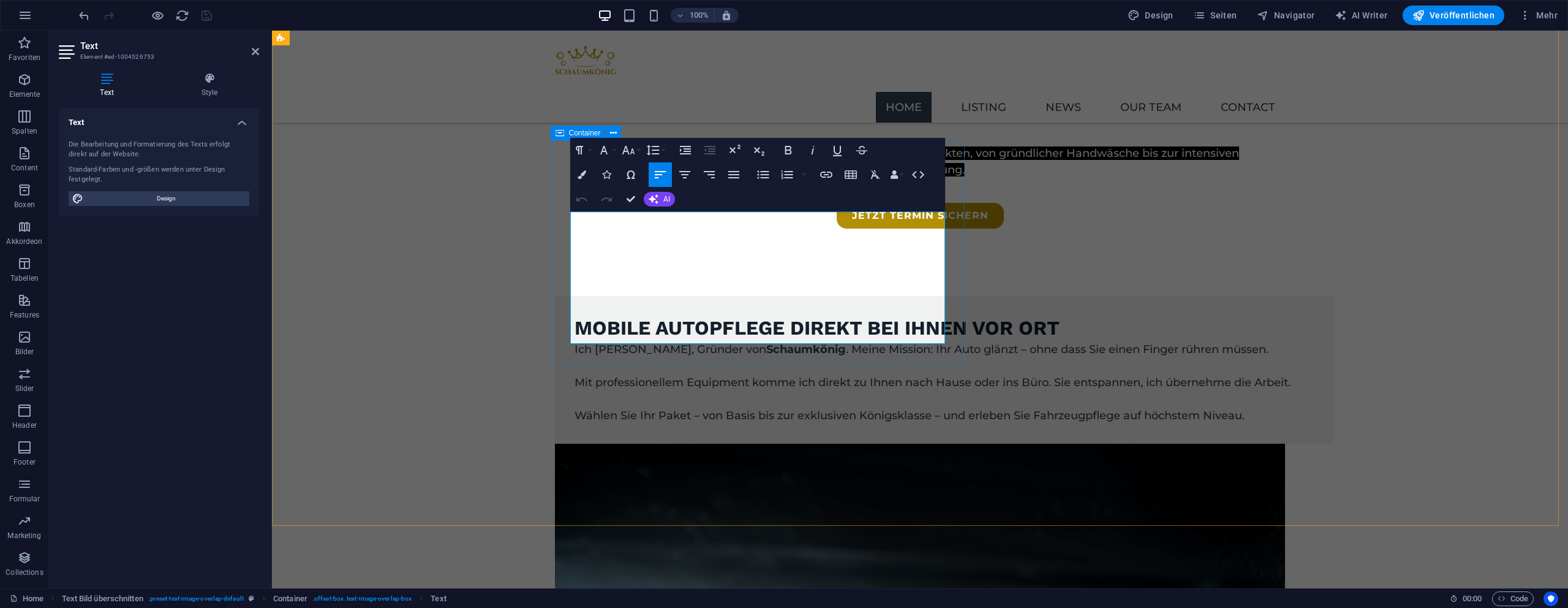
click at [602, 341] on p "Ich [PERSON_NAME], Gründer von Schaumkönig . Meine Mission: Ihr Auto glänzt – o…" at bounding box center [944, 350] width 740 height 17
click at [615, 341] on p "Ich [PERSON_NAME], Gründer von Schaumkönig . Meine Mission: Ihr Auto glänzt – o…" at bounding box center [944, 350] width 740 height 17
click at [694, 407] on p "Wählen Sie Ihr Paket – von Basis bis zur exklusiven Königsklasse – und erleben …" at bounding box center [944, 416] width 740 height 17
click at [930, 407] on p "Wählen Sie Ihr Paket: von Basis bis zur exklusiven Königsklasse – und erleben S…" at bounding box center [944, 416] width 740 height 17
drag, startPoint x: 633, startPoint y: 204, endPoint x: 1012, endPoint y: 187, distance: 379.4
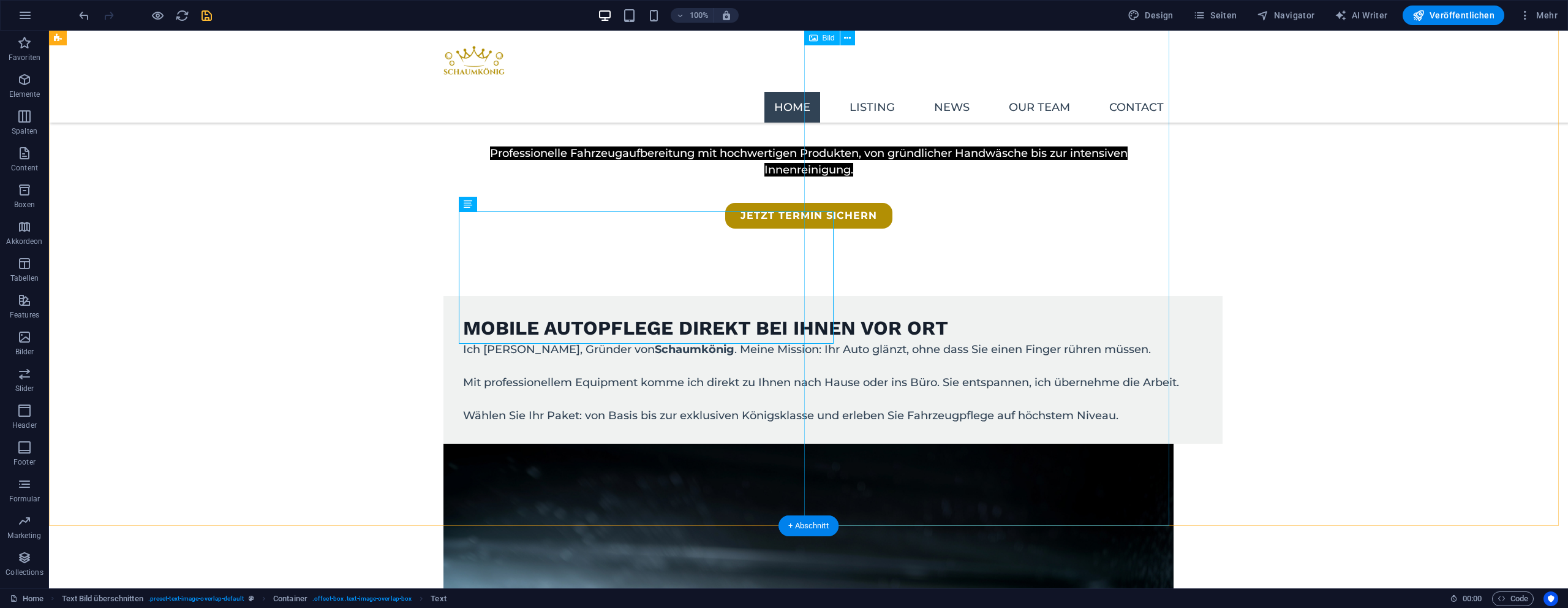
select select "%"
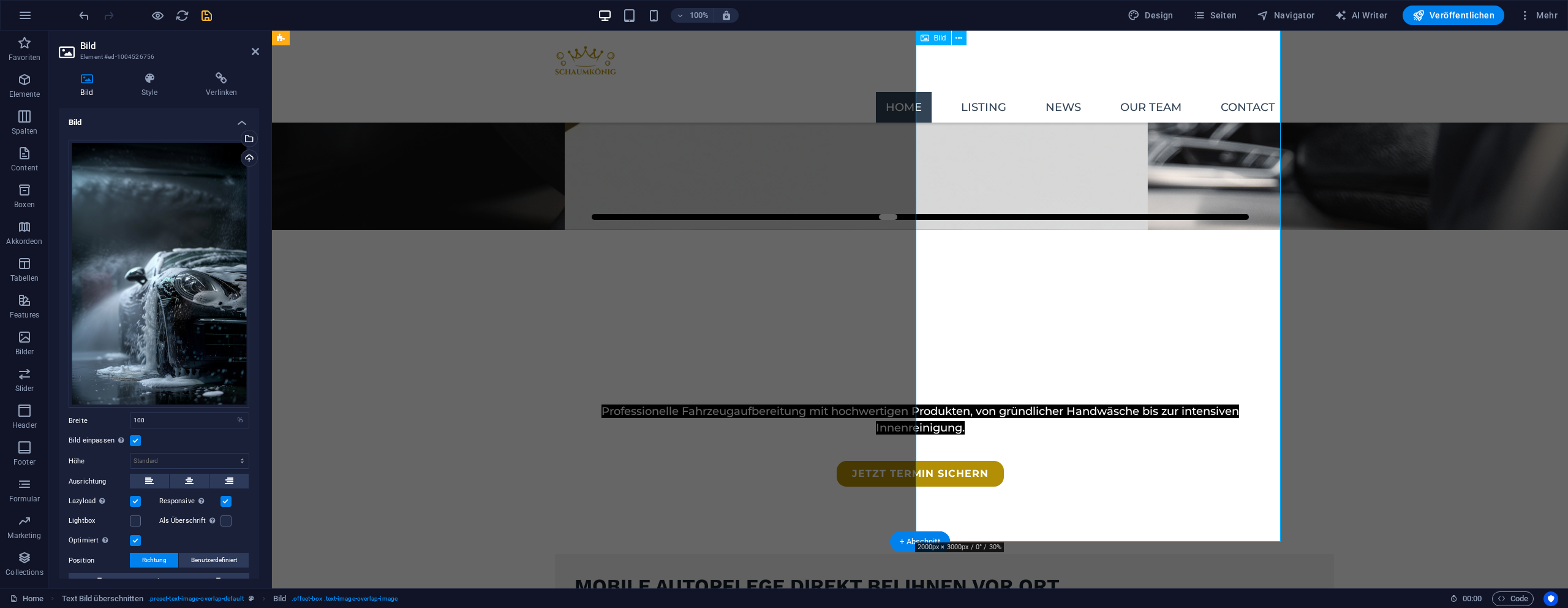
scroll to position [316, 0]
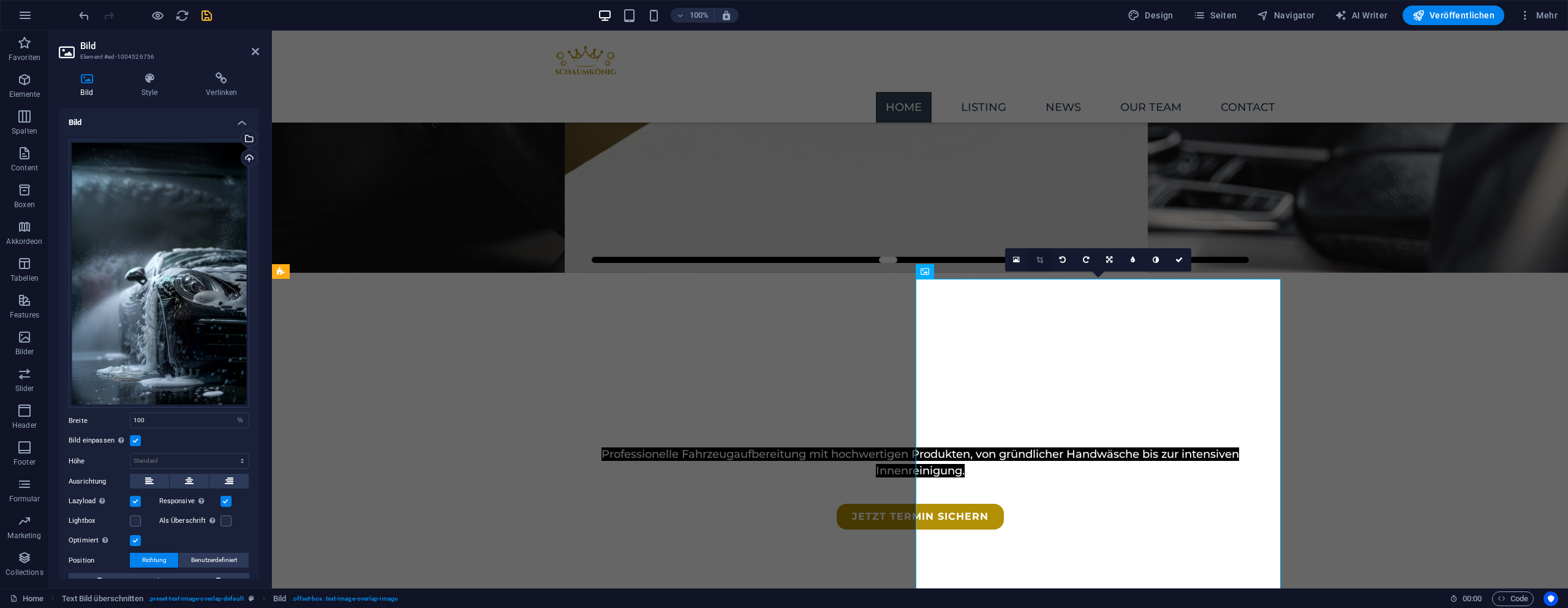
click at [1037, 258] on icon at bounding box center [1039, 260] width 7 height 8
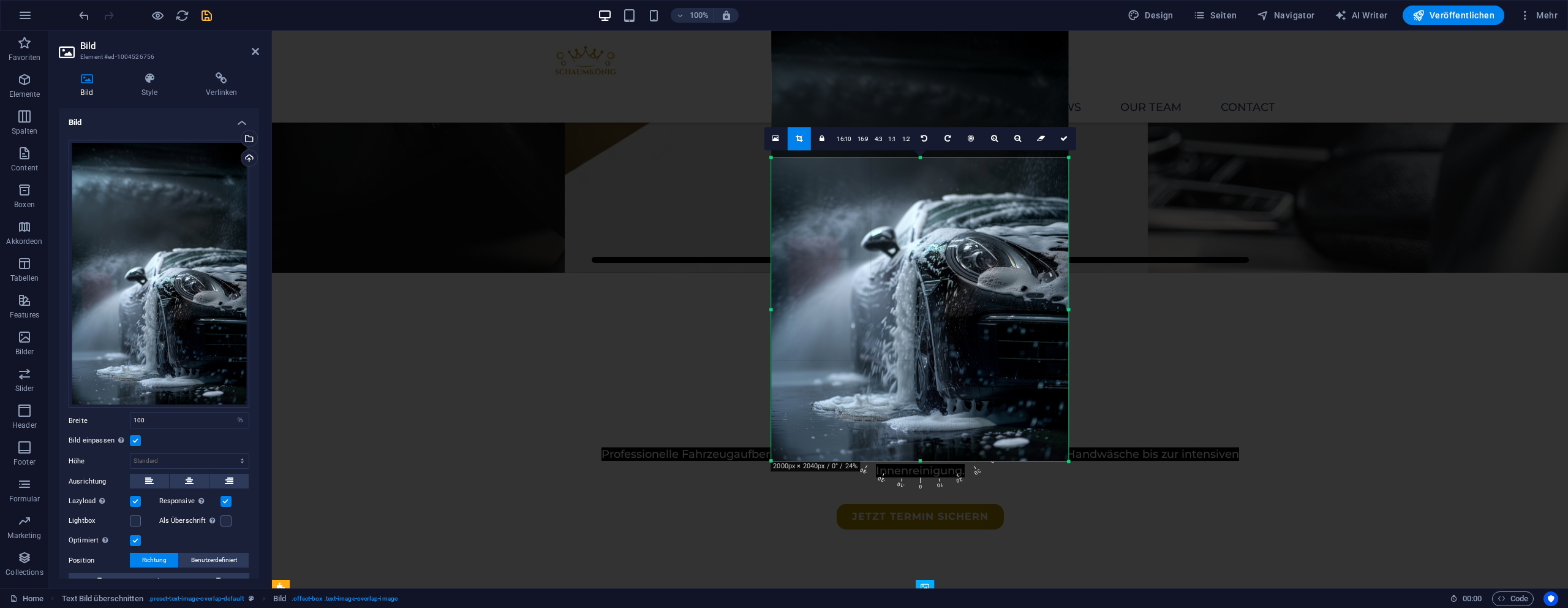
drag, startPoint x: 915, startPoint y: 88, endPoint x: 934, endPoint y: 231, distance: 144.3
click at [934, 231] on div "180 170 160 150 140 130 120 110 100 90 80 70 60 50 40 30 20 10 0 -10 -20 -30 -4…" at bounding box center [920, 309] width 297 height 304
click at [1068, 138] on link at bounding box center [1064, 138] width 23 height 23
type input "485"
select select "px"
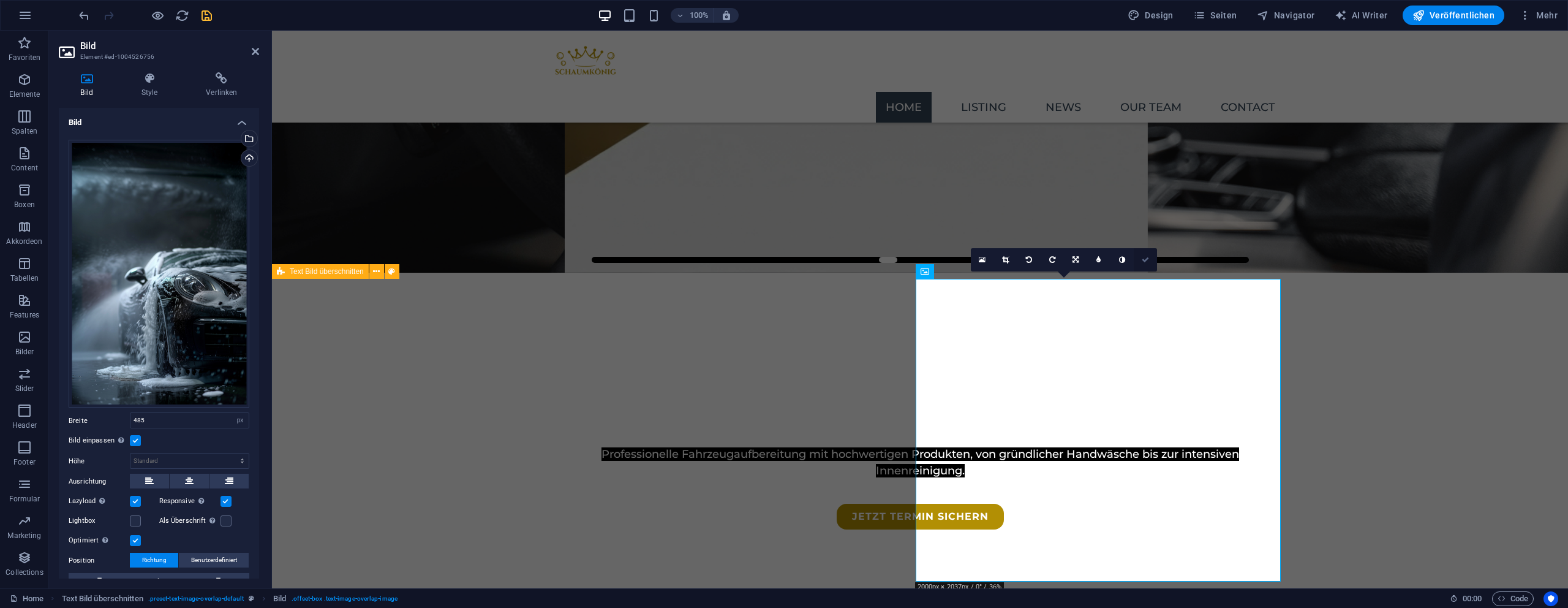
click at [1139, 255] on link at bounding box center [1145, 260] width 23 height 23
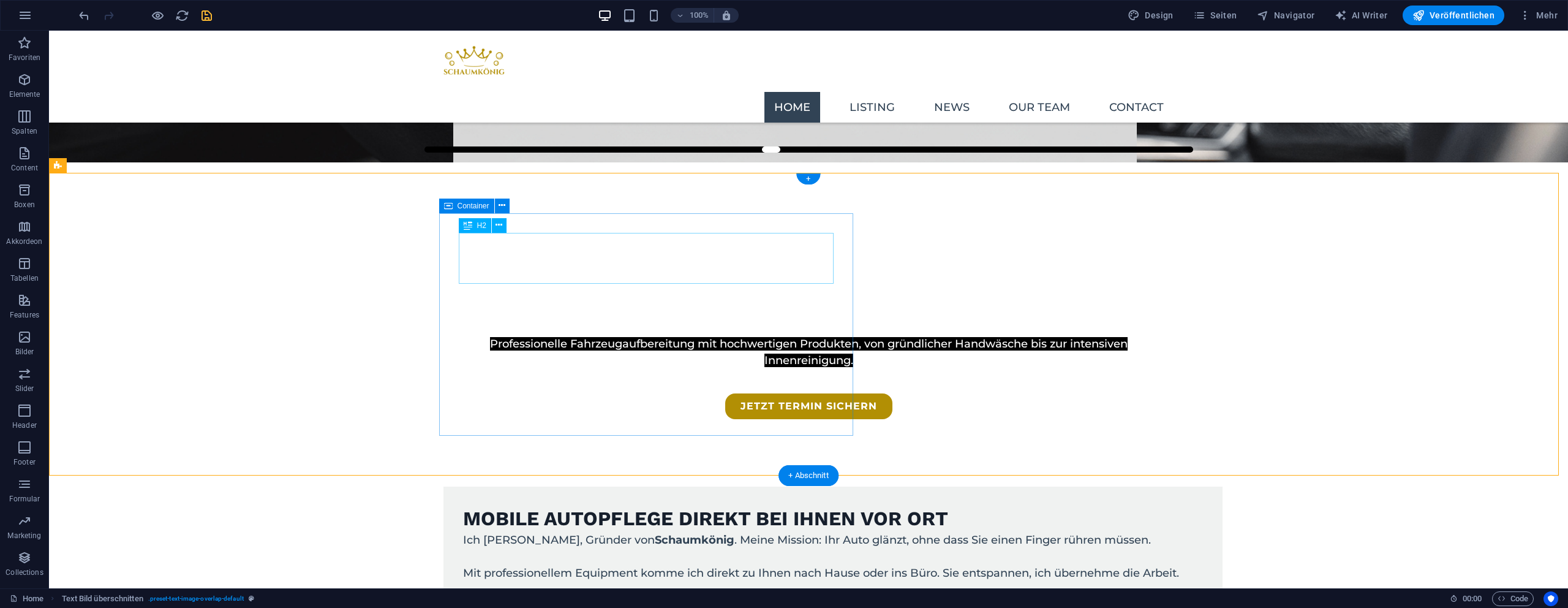
scroll to position [421, 0]
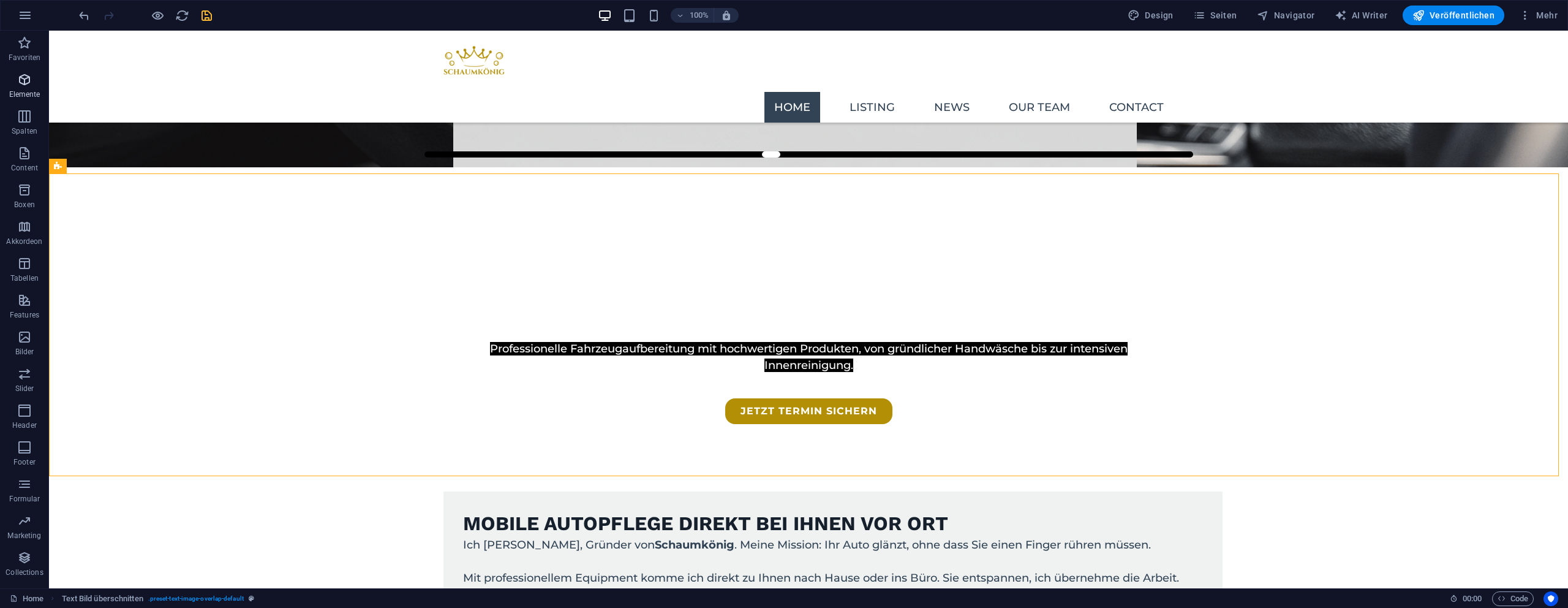
click at [31, 85] on span "Elemente" at bounding box center [25, 87] width 49 height 29
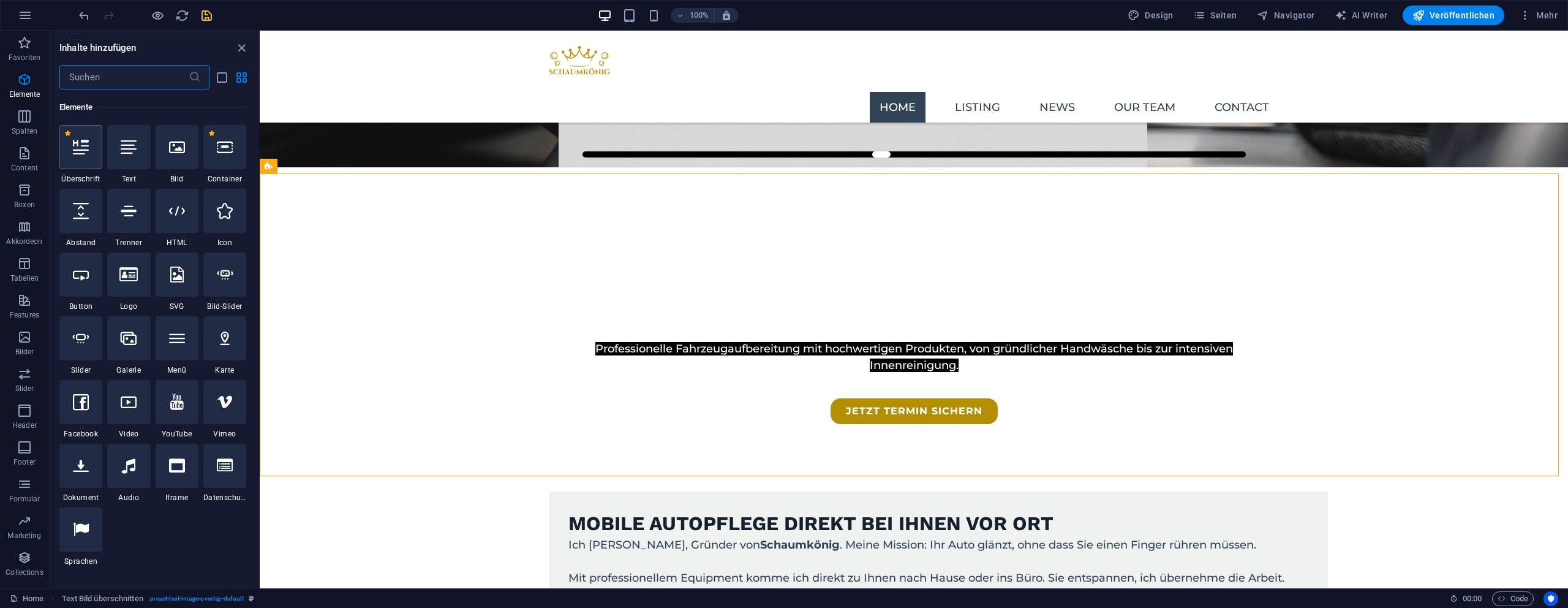
scroll to position [131, 0]
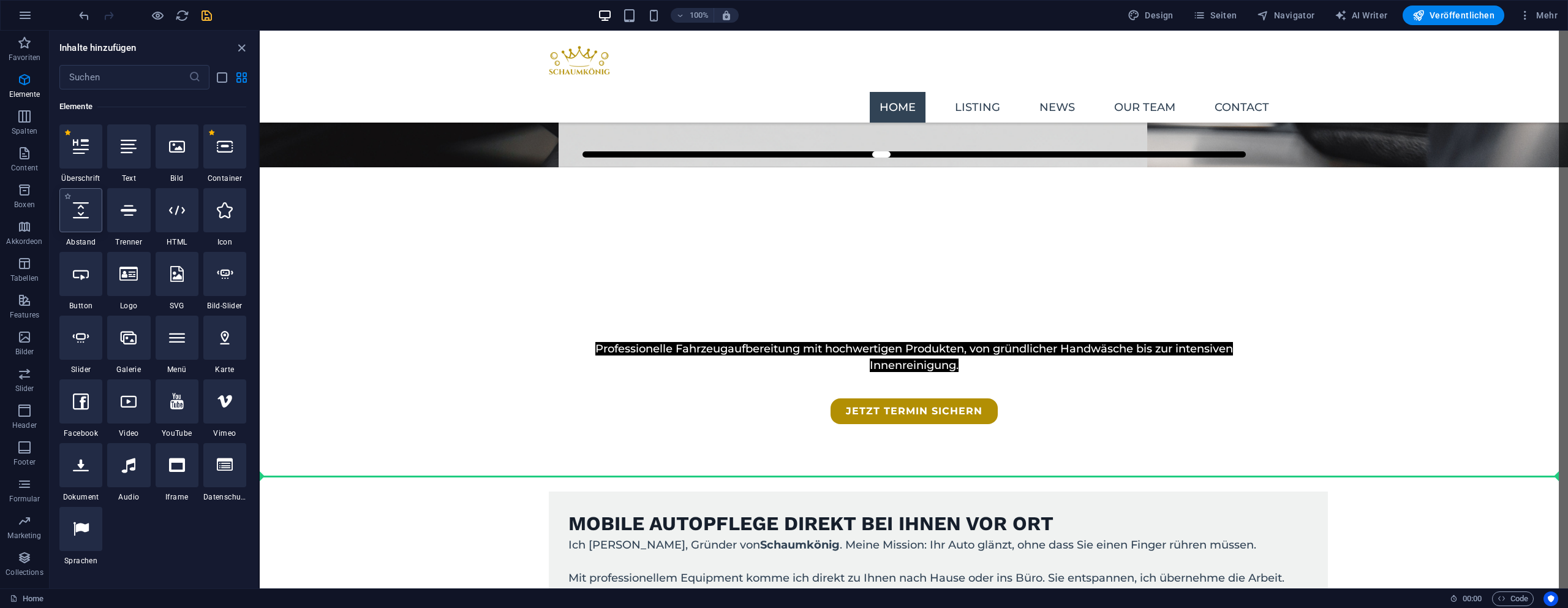
select select "px"
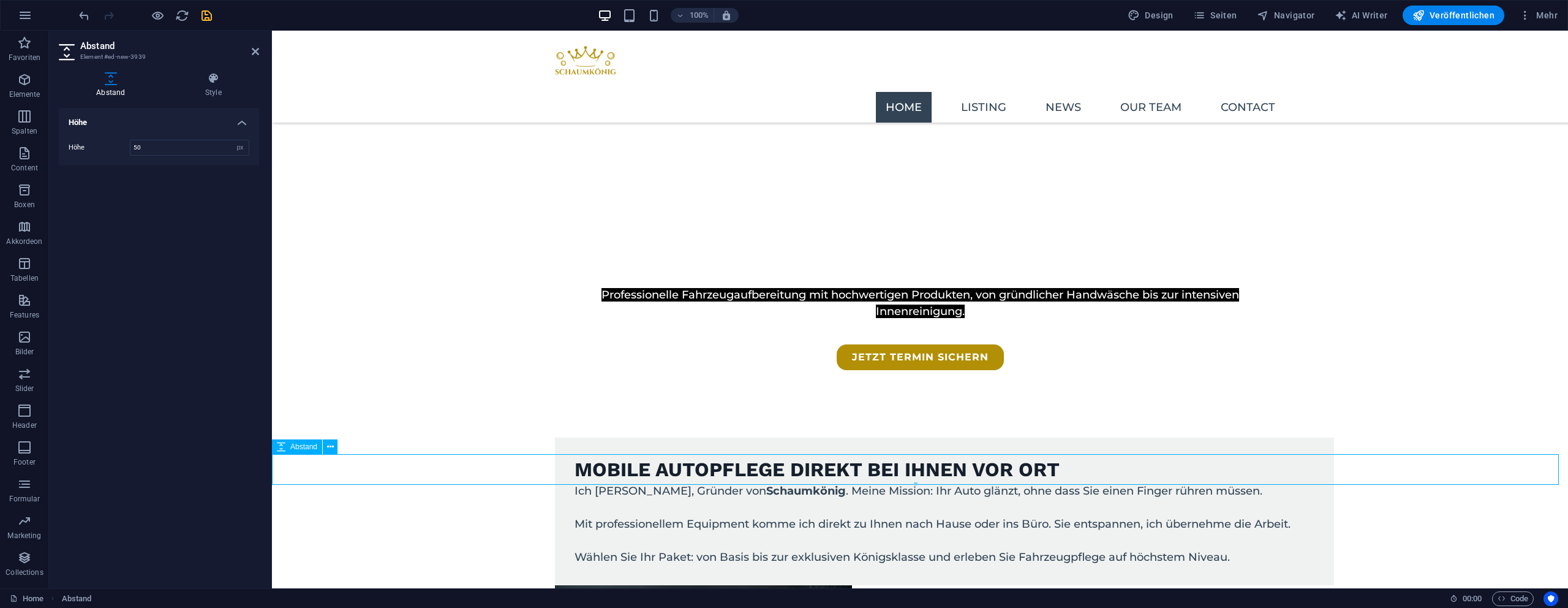
scroll to position [491, 0]
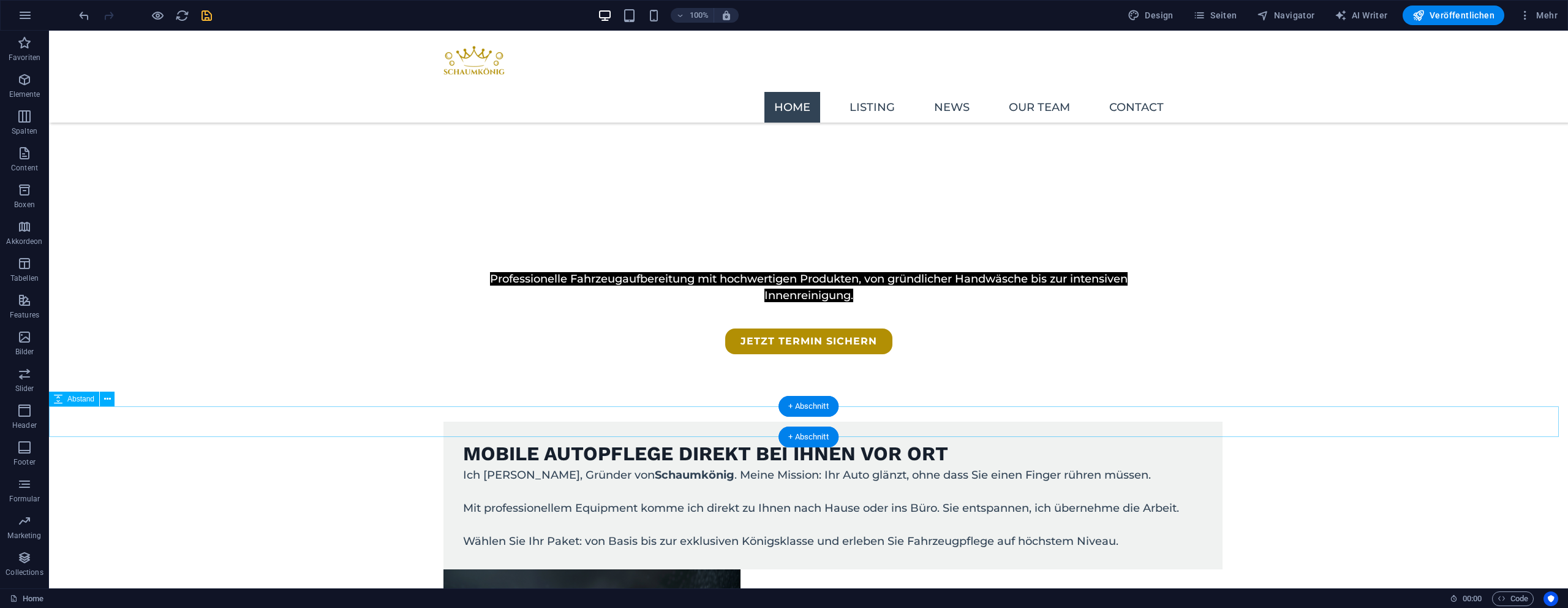
select select "px"
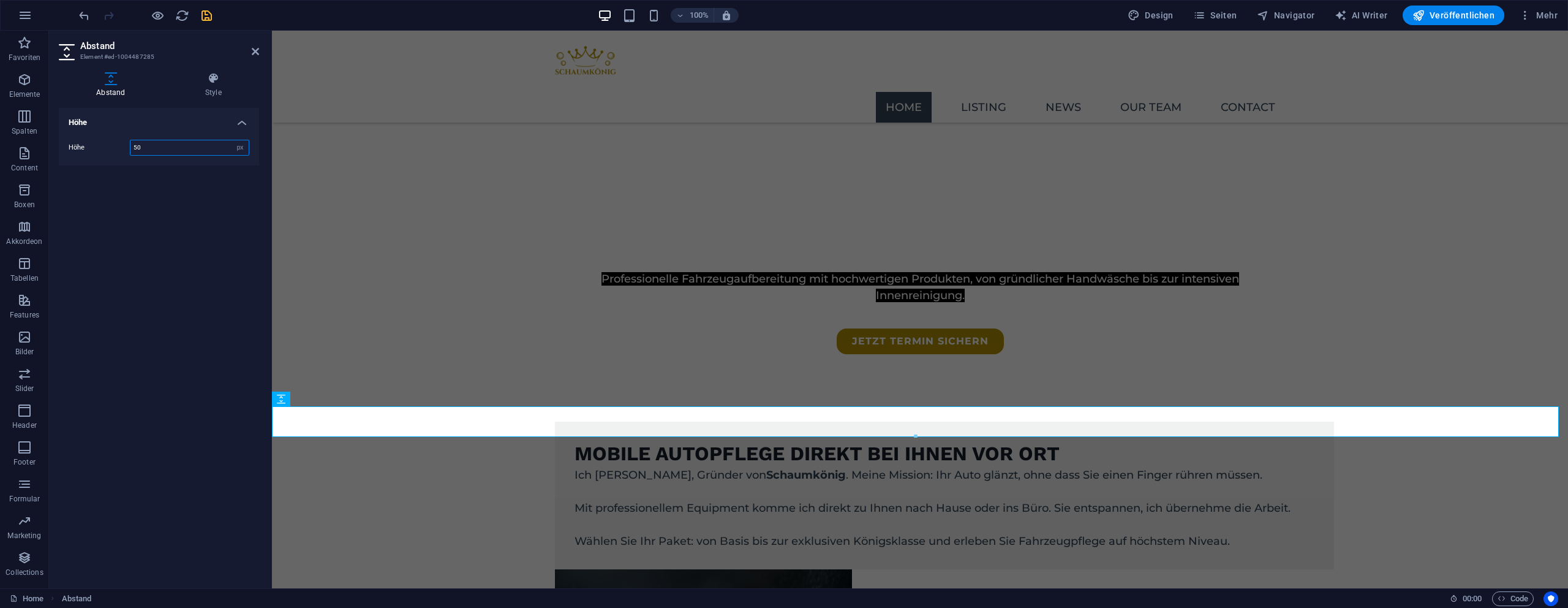
click at [178, 144] on input "50" at bounding box center [190, 148] width 118 height 15
type input "75"
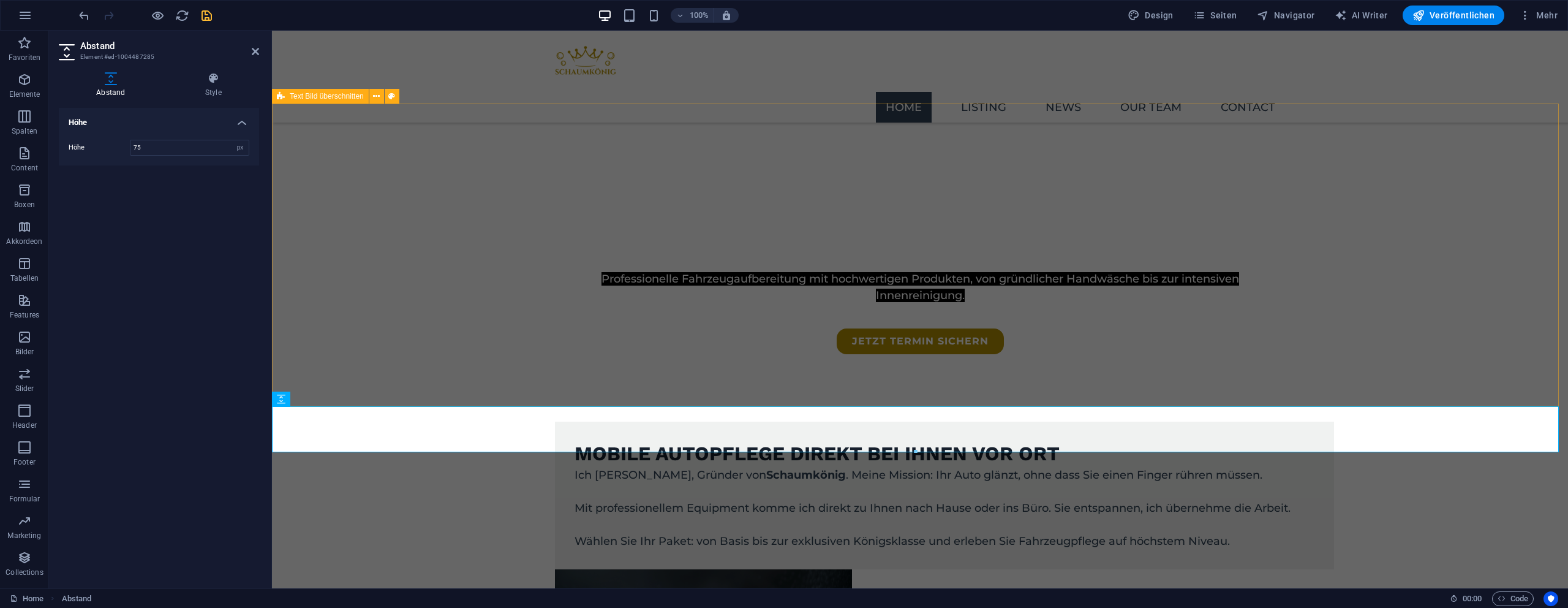
drag, startPoint x: 423, startPoint y: 234, endPoint x: 643, endPoint y: 228, distance: 220.1
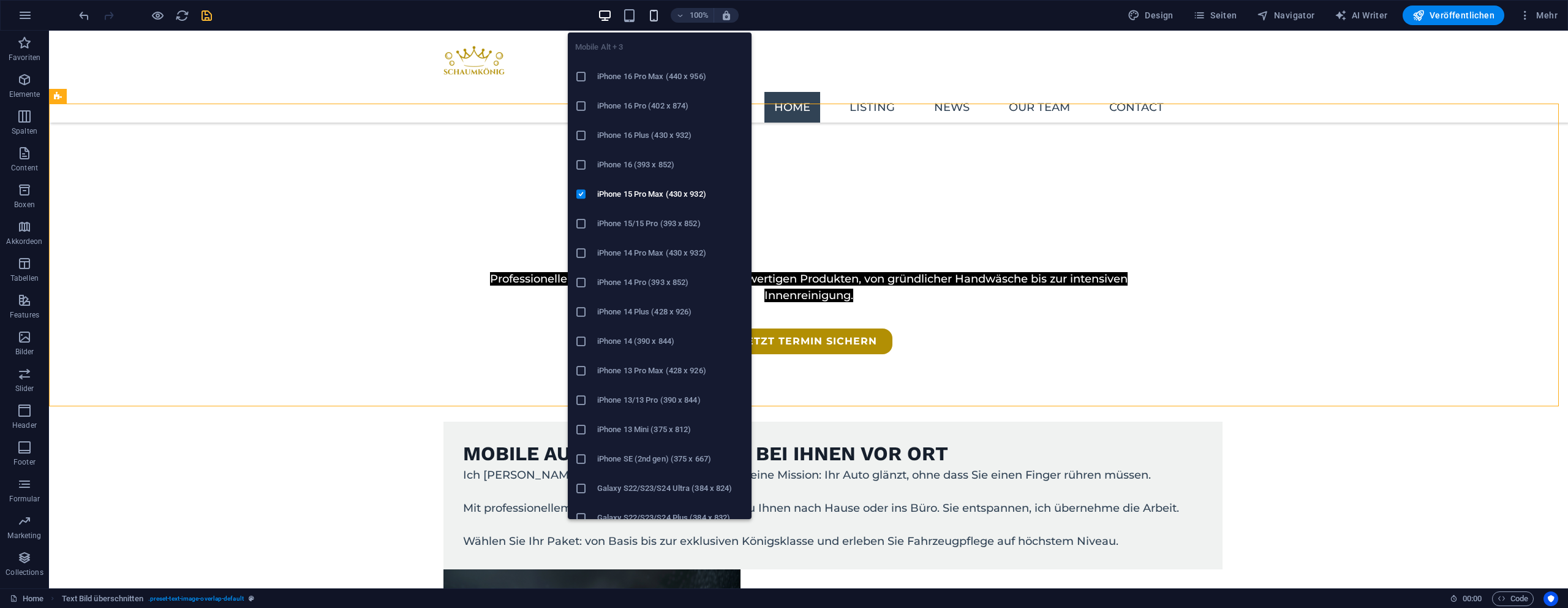
click at [652, 11] on icon "button" at bounding box center [654, 15] width 14 height 14
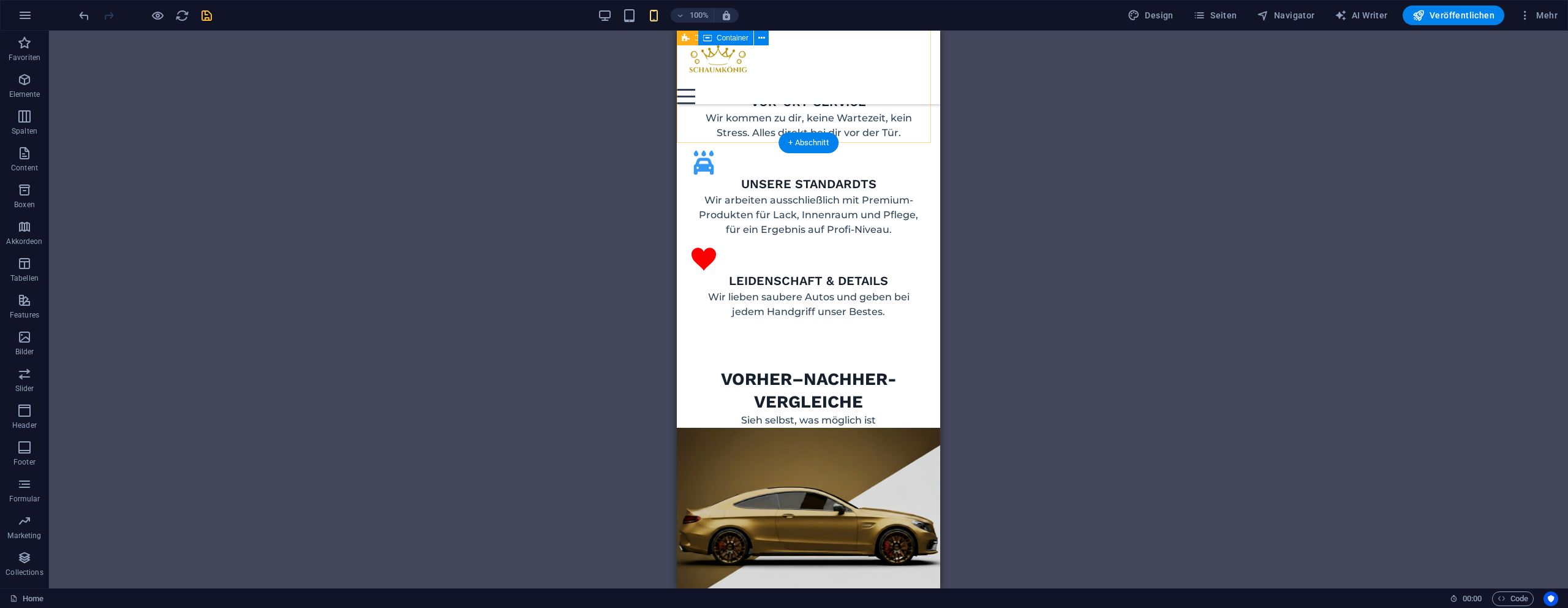
scroll to position [1631, 0]
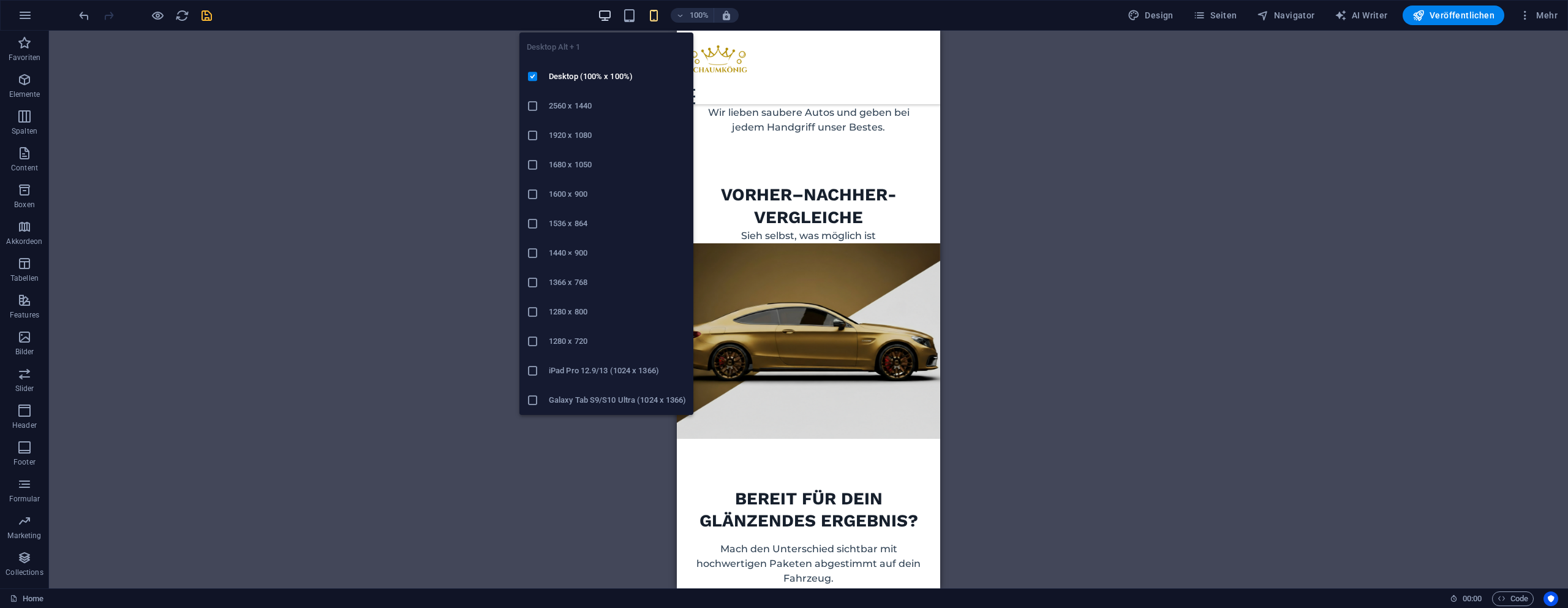
click at [600, 13] on icon "button" at bounding box center [605, 15] width 14 height 14
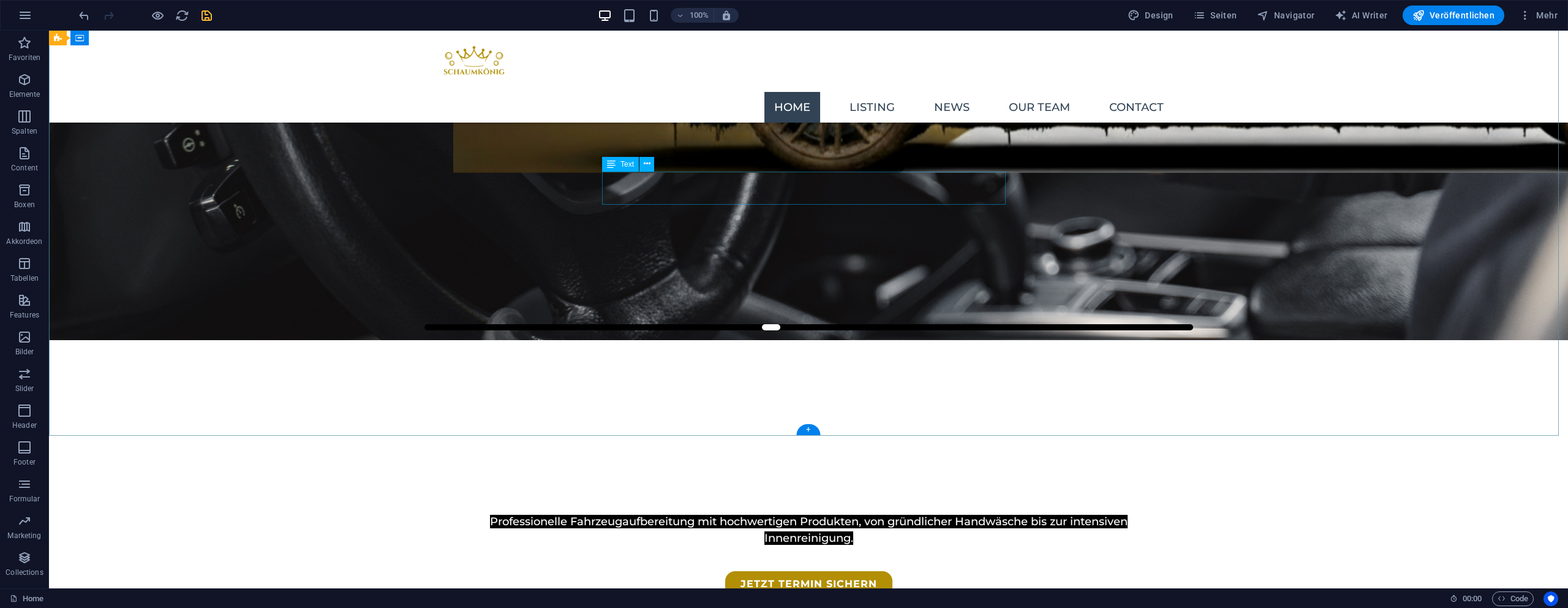
scroll to position [477, 0]
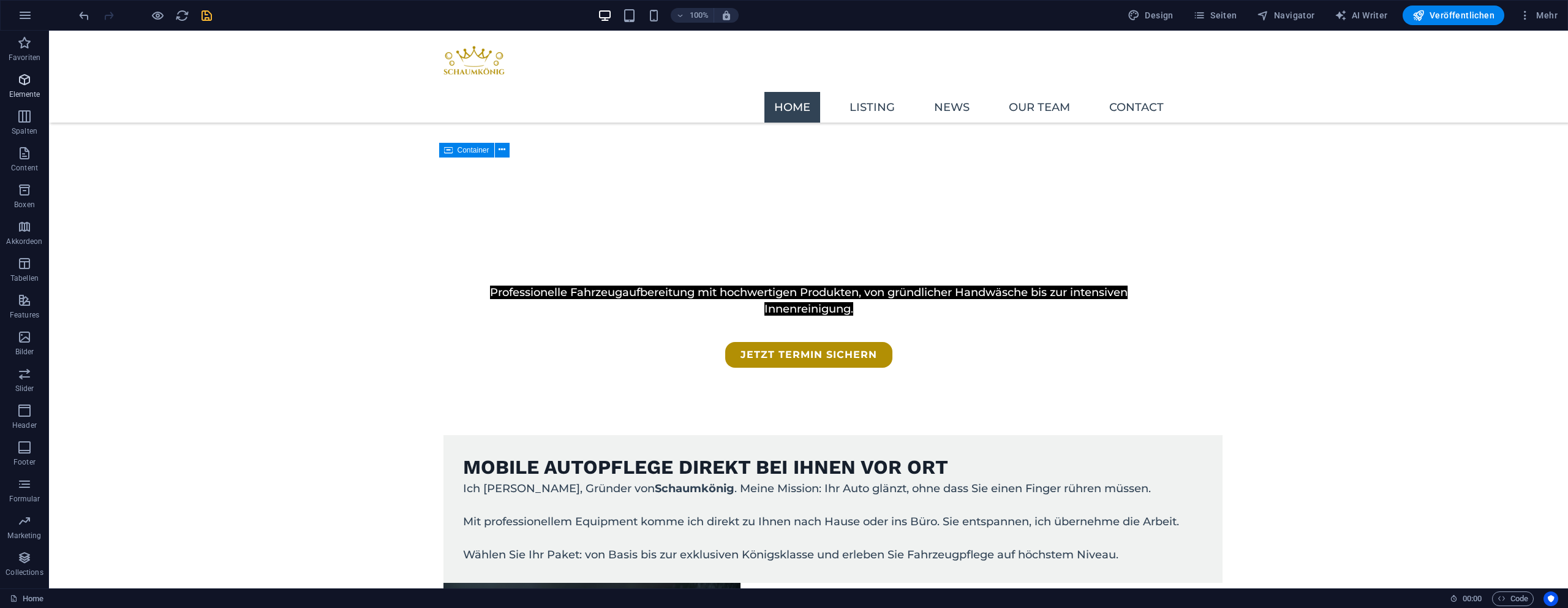
click at [38, 78] on span "Elemente" at bounding box center [25, 87] width 49 height 29
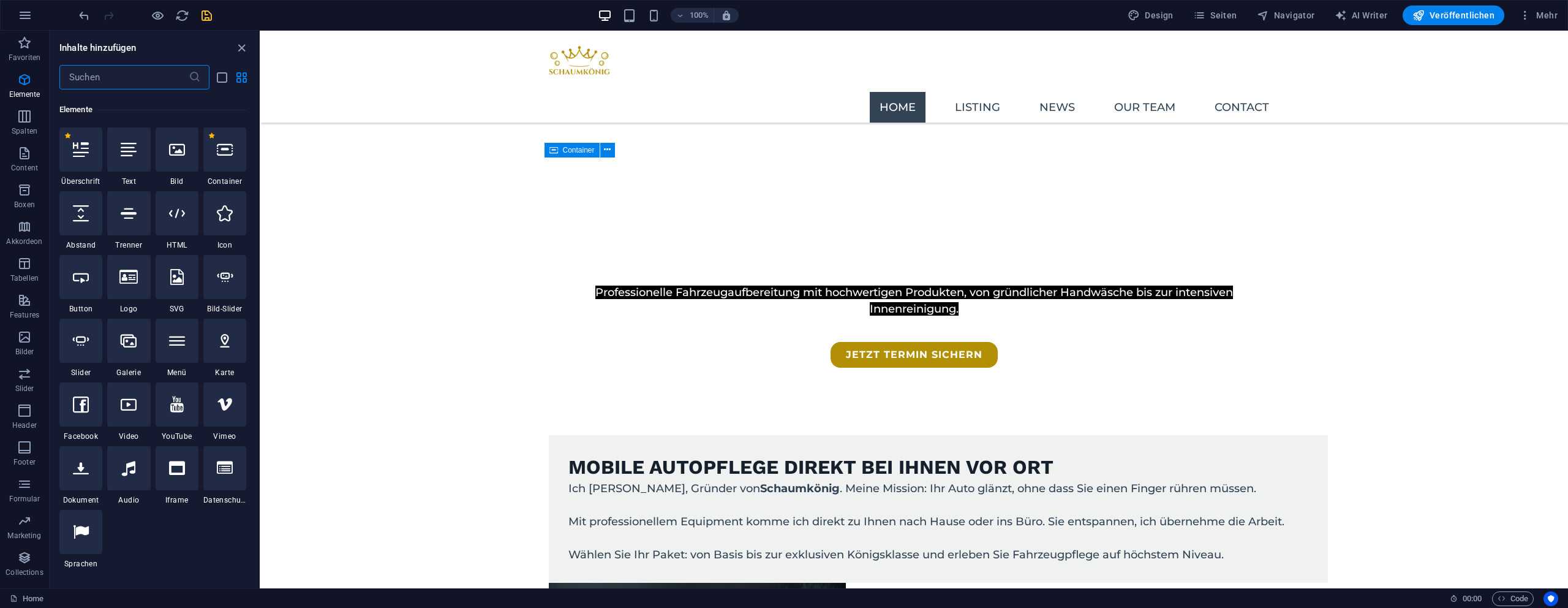
scroll to position [131, 0]
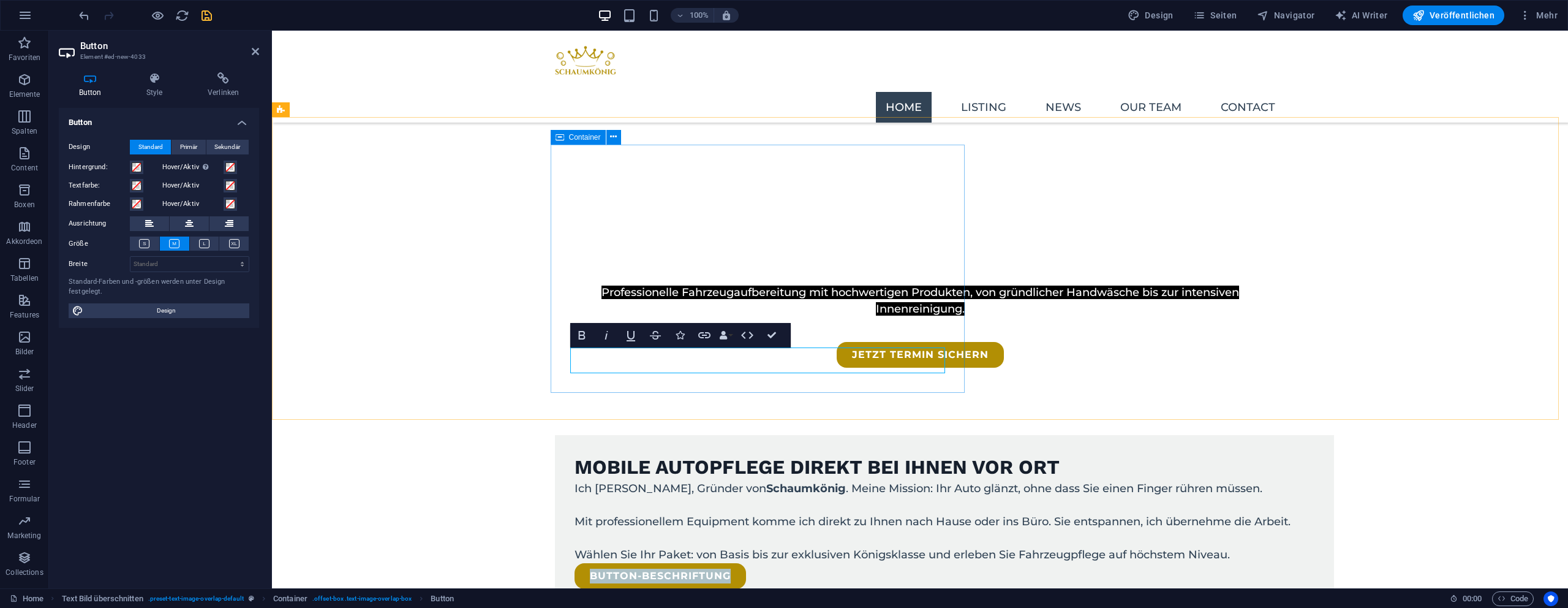
drag, startPoint x: 850, startPoint y: 378, endPoint x: 1073, endPoint y: 377, distance: 223.0
click at [1074, 435] on div "Mobile Autopflege direkt bei Ihnen vor Ort Ich [PERSON_NAME], Gründer von Schau…" at bounding box center [944, 522] width 779 height 174
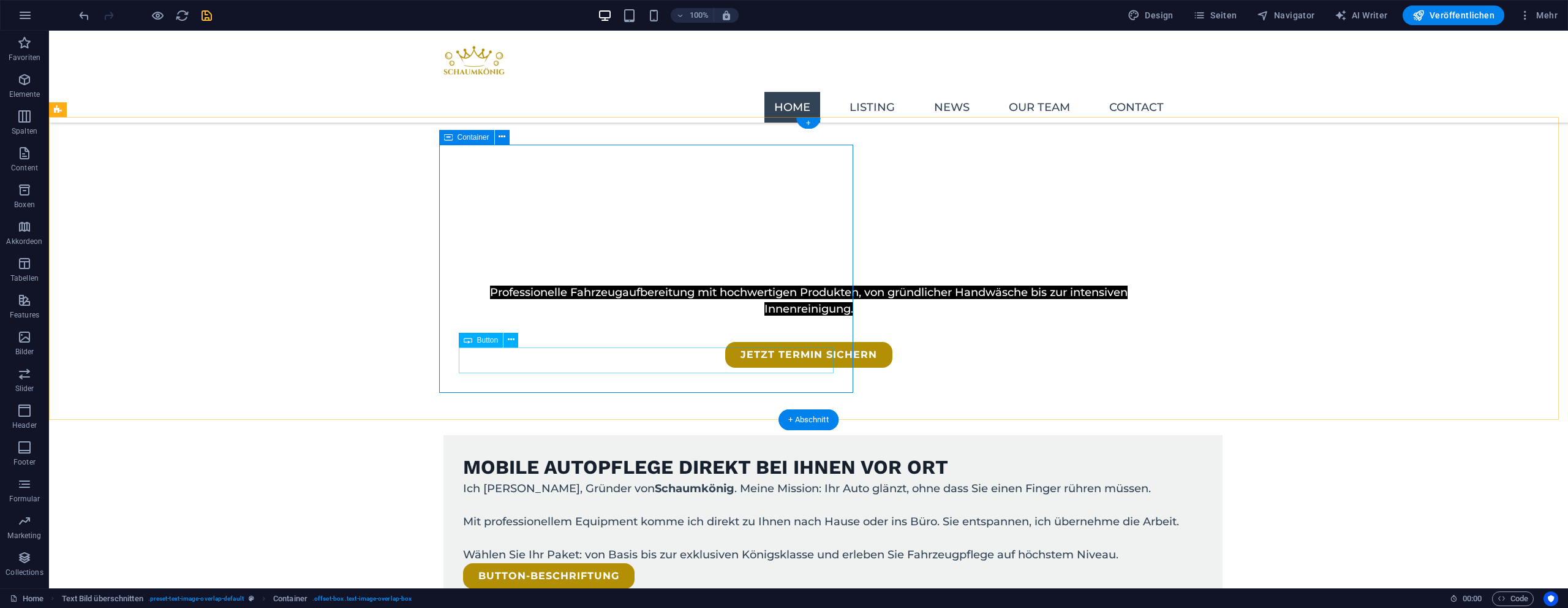
click at [567, 563] on div "Button-Beschriftung" at bounding box center [833, 576] width 740 height 25
click at [566, 563] on div "Button-Beschriftung" at bounding box center [833, 576] width 740 height 25
click at [567, 563] on div "Button-Beschriftung" at bounding box center [833, 576] width 740 height 25
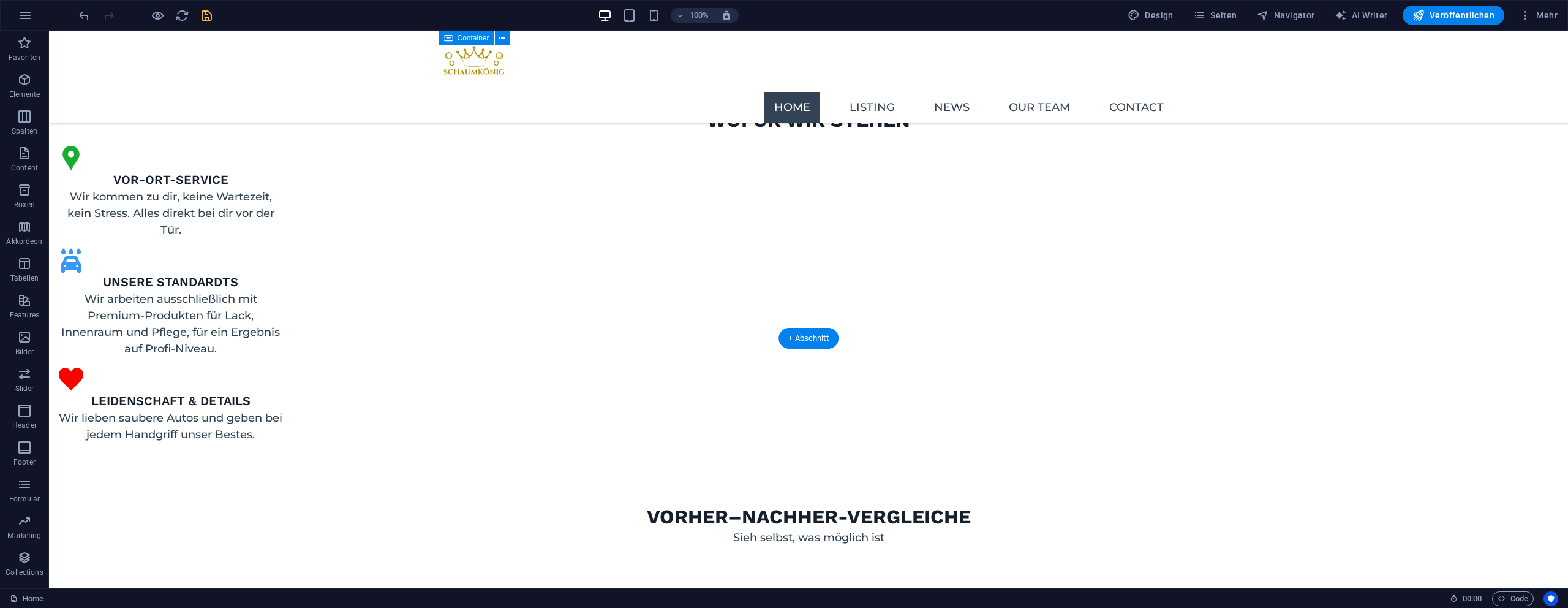
scroll to position [1560, 0]
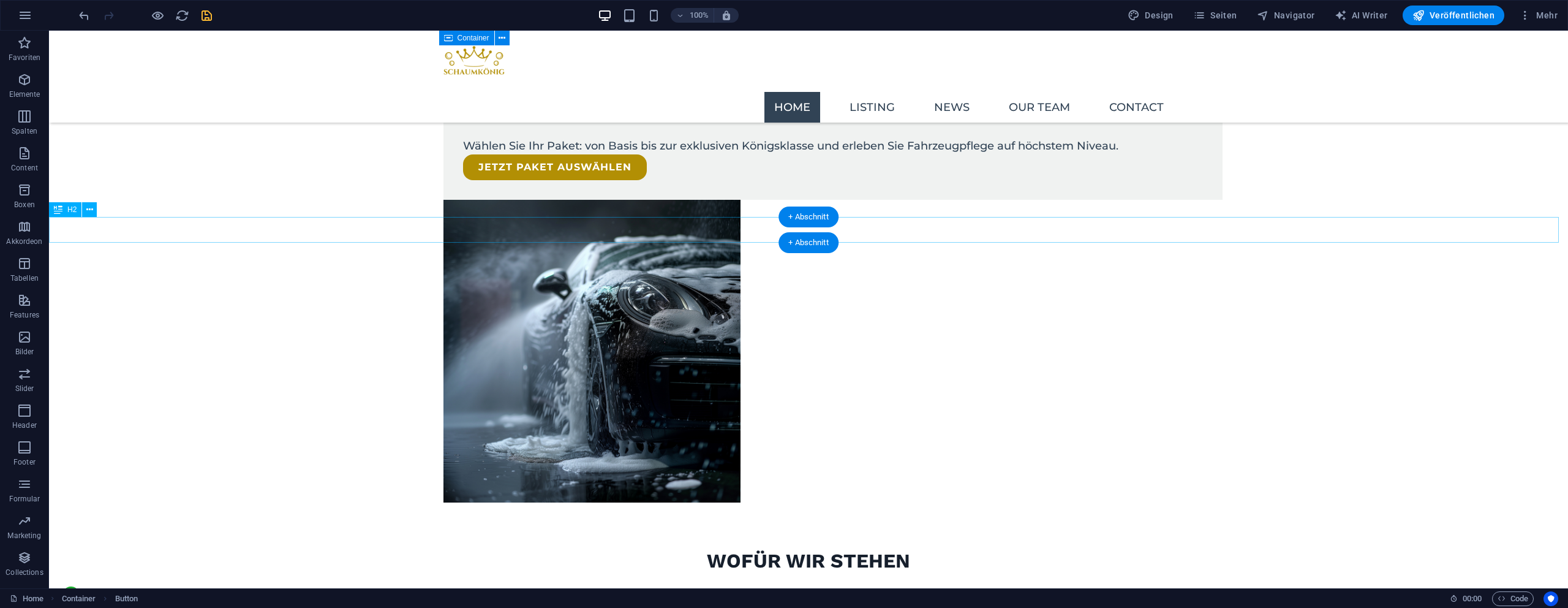
scroll to position [820, 0]
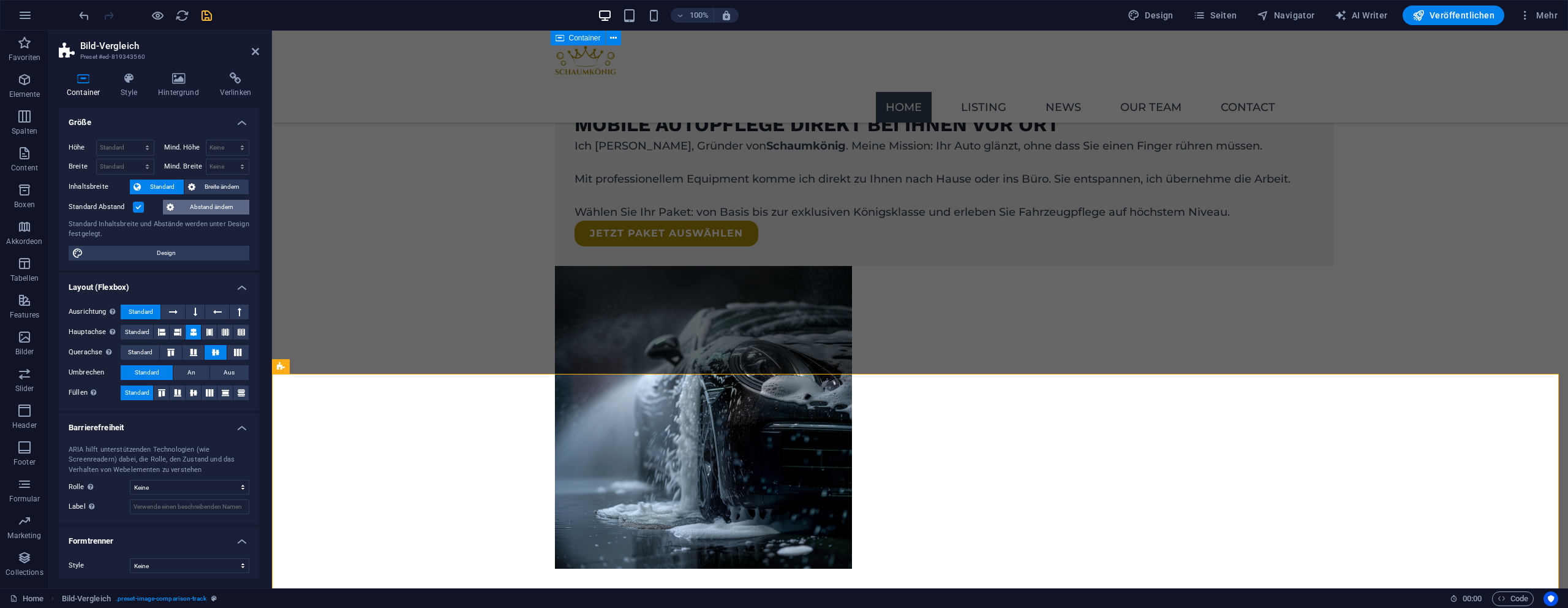
click at [221, 204] on span "Abstand ändern" at bounding box center [211, 207] width 68 height 15
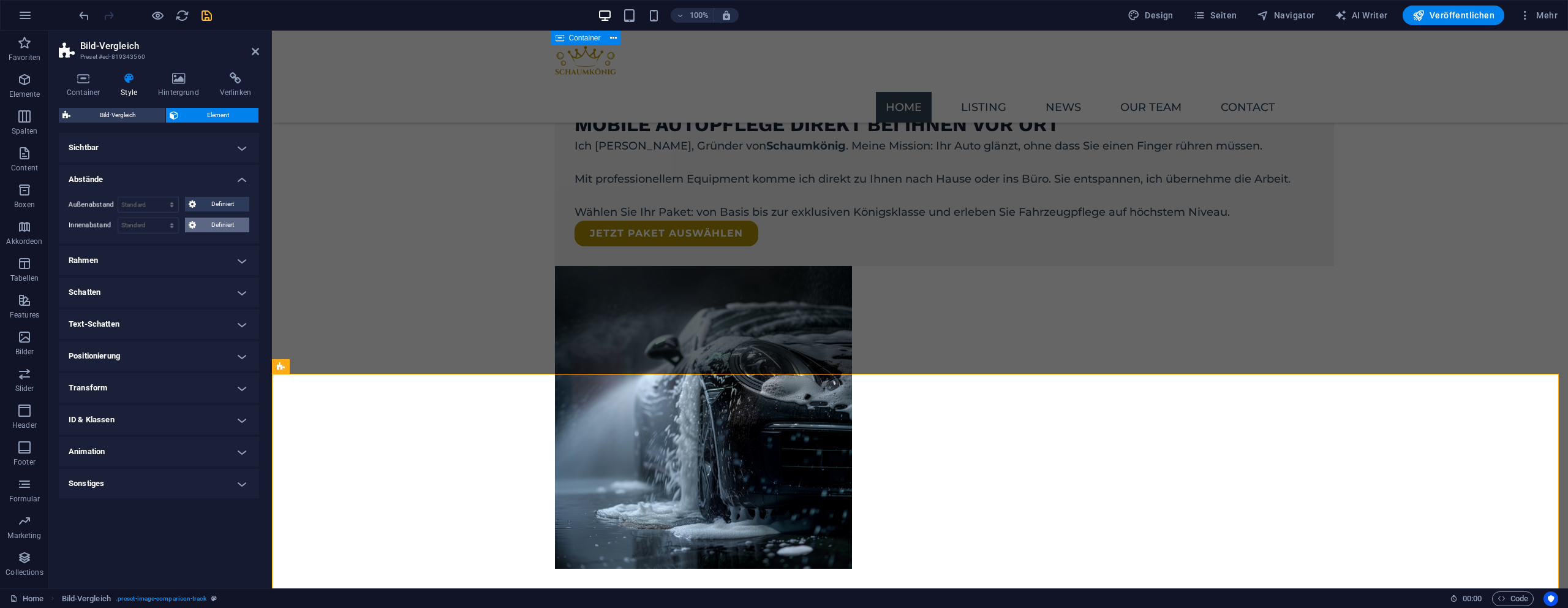
click at [214, 226] on span "Definiert" at bounding box center [223, 224] width 47 height 15
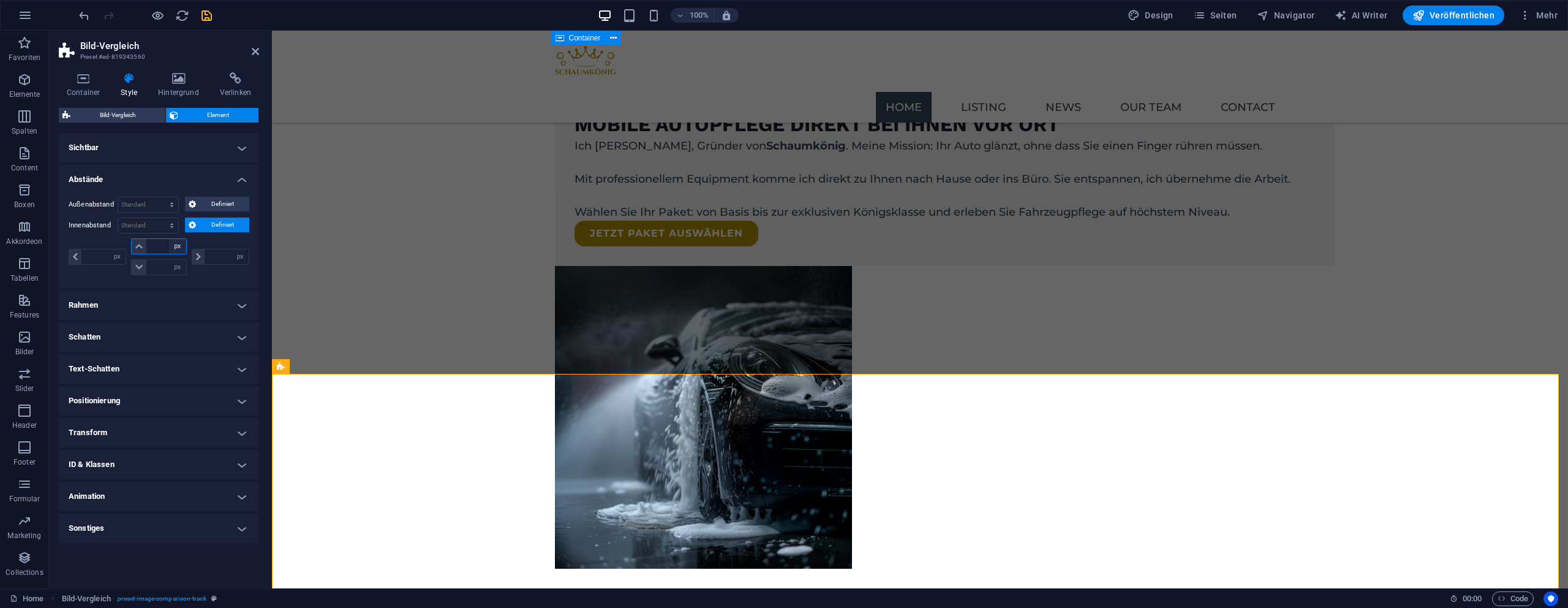
click at [171, 244] on select "px rem % vh vw" at bounding box center [177, 246] width 17 height 15
click at [158, 247] on input "number" at bounding box center [166, 246] width 39 height 15
type input "0"
select select "px"
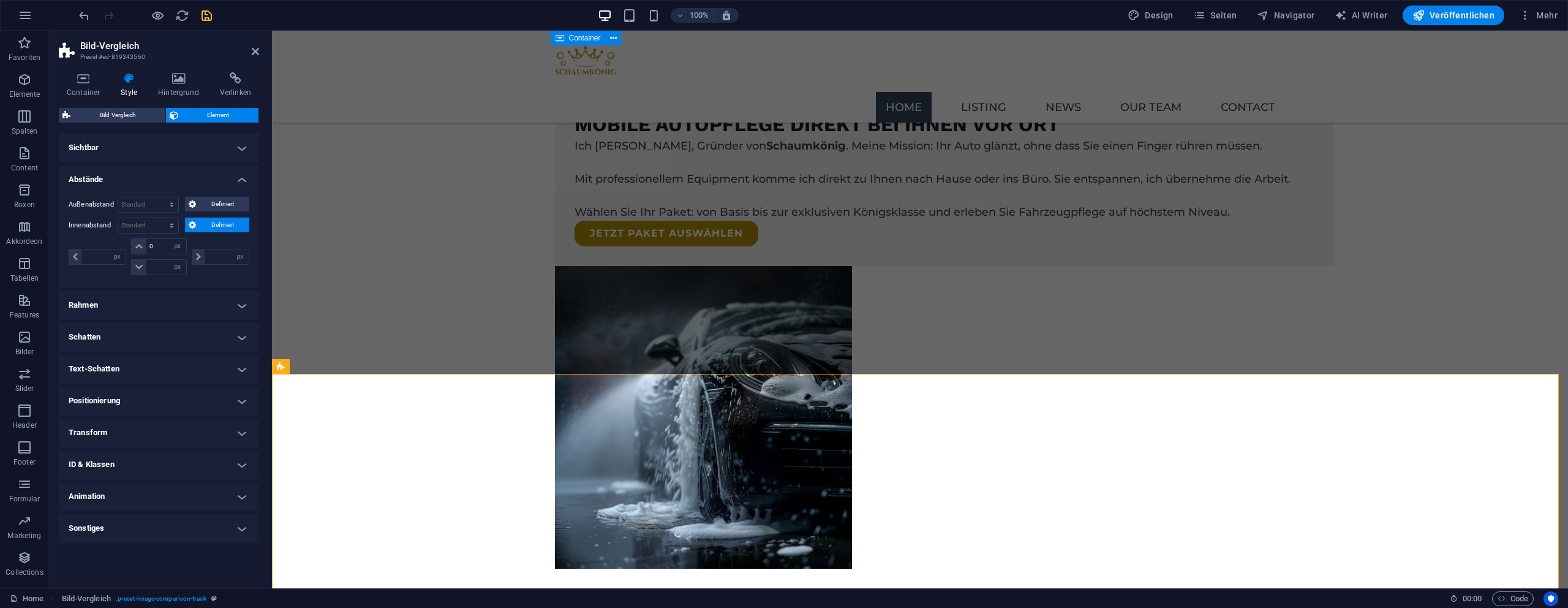
type input "0"
click at [256, 50] on icon at bounding box center [256, 51] width 8 height 10
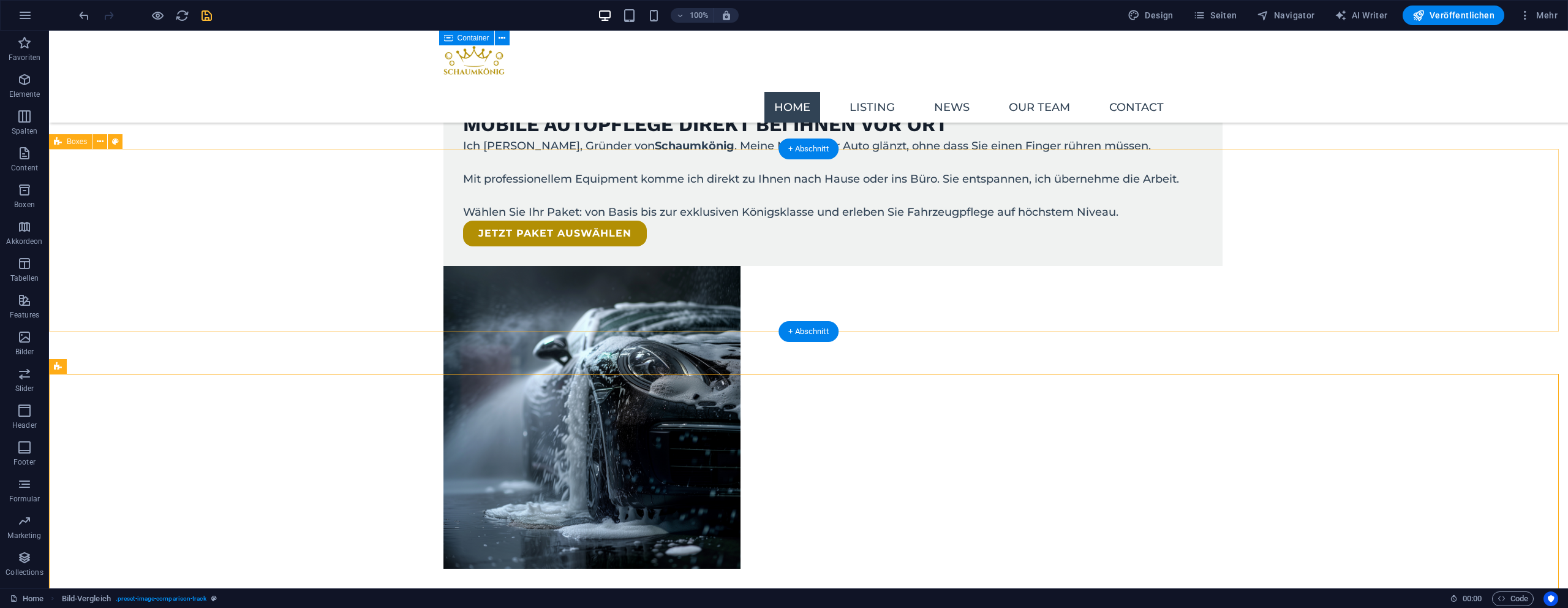
drag, startPoint x: 379, startPoint y: 211, endPoint x: 359, endPoint y: 220, distance: 21.9
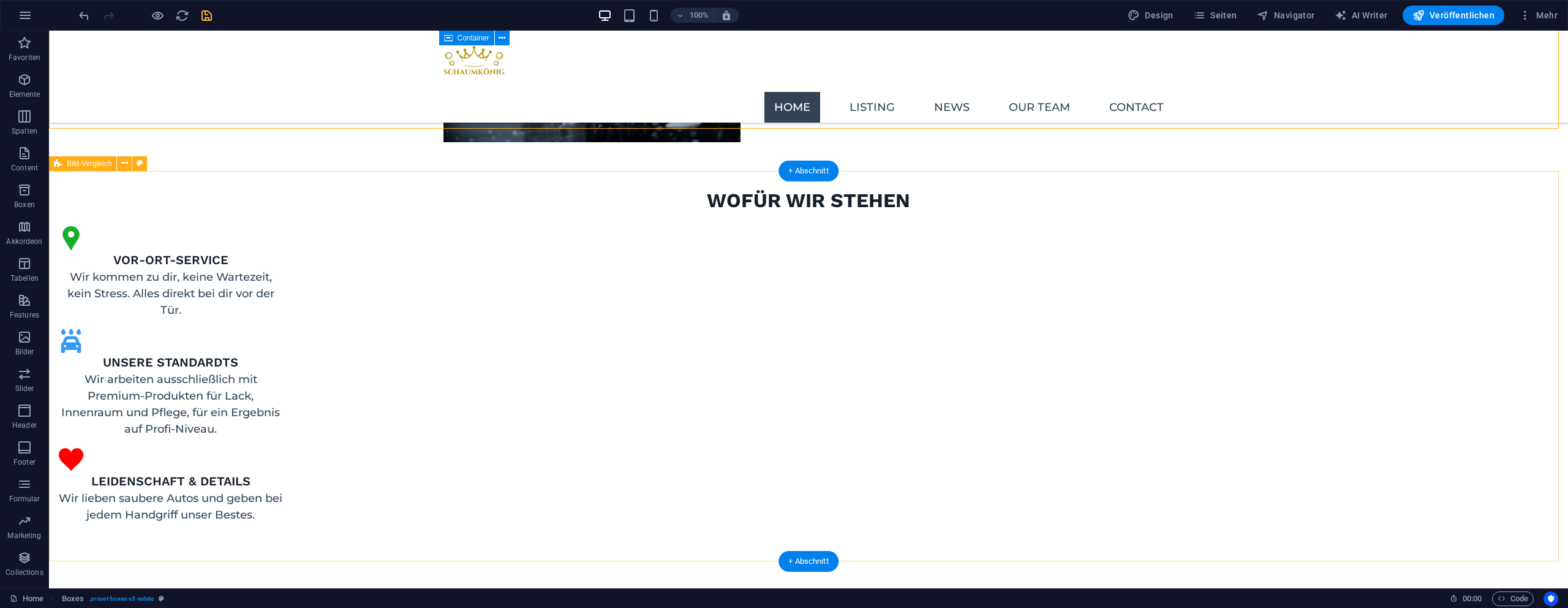
scroll to position [1311, 0]
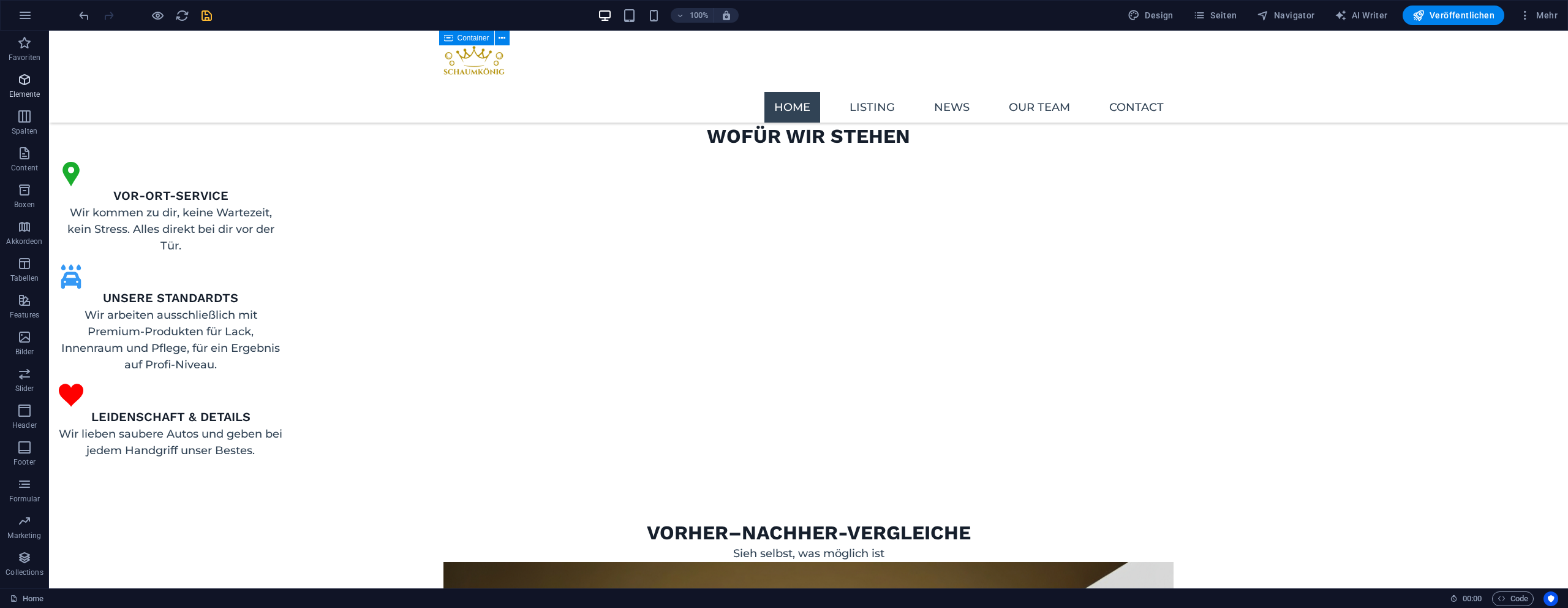
click at [35, 83] on span "Elemente" at bounding box center [25, 87] width 49 height 29
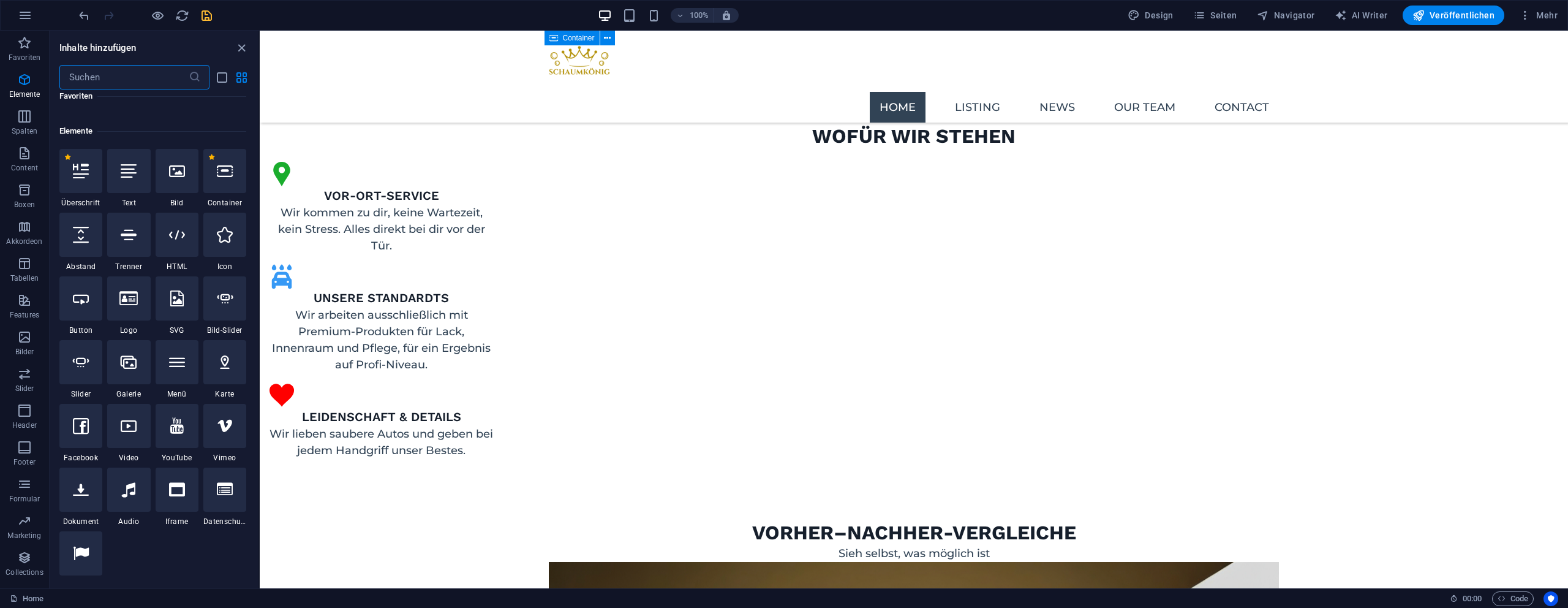
scroll to position [131, 0]
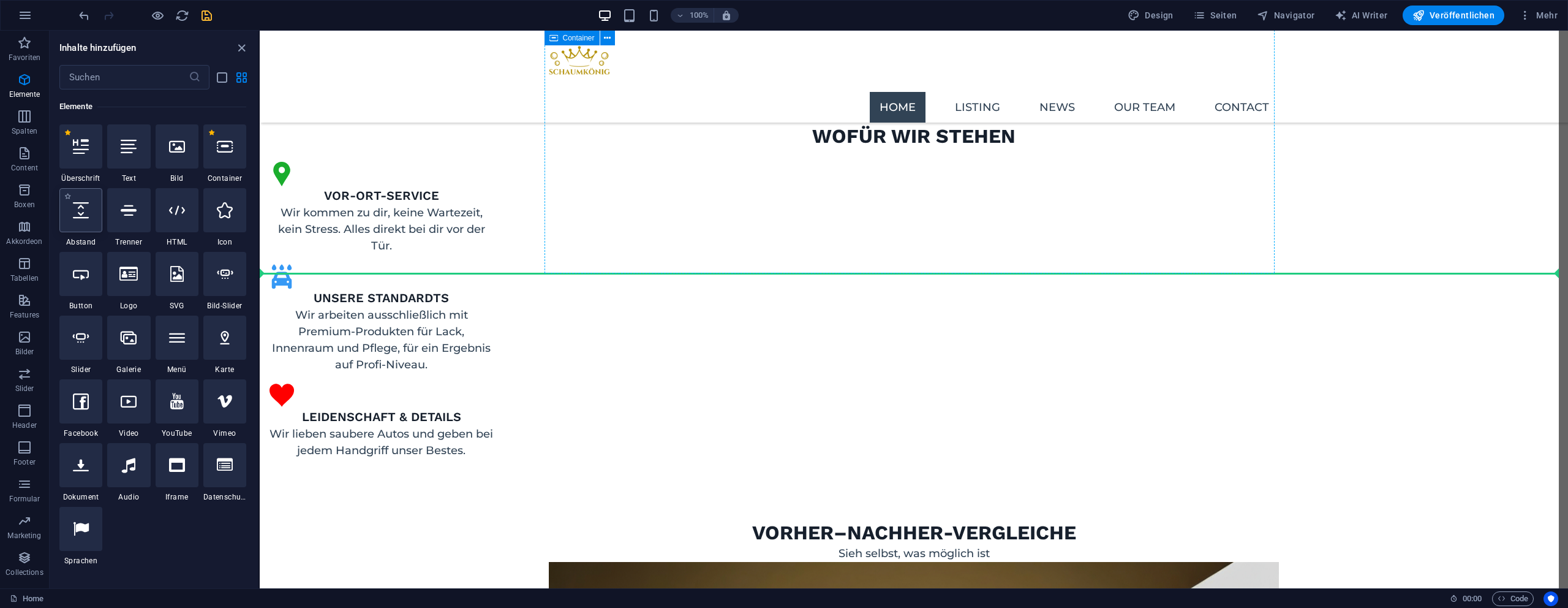
select select "px"
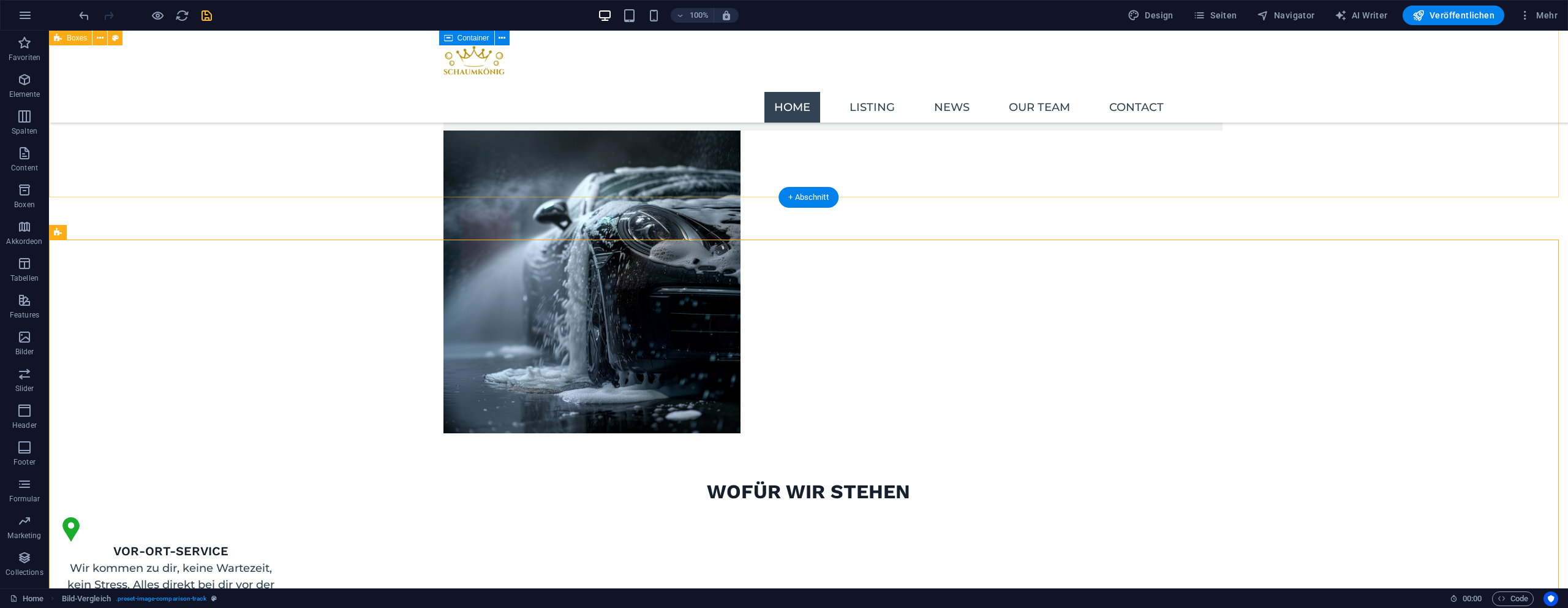
scroll to position [948, 0]
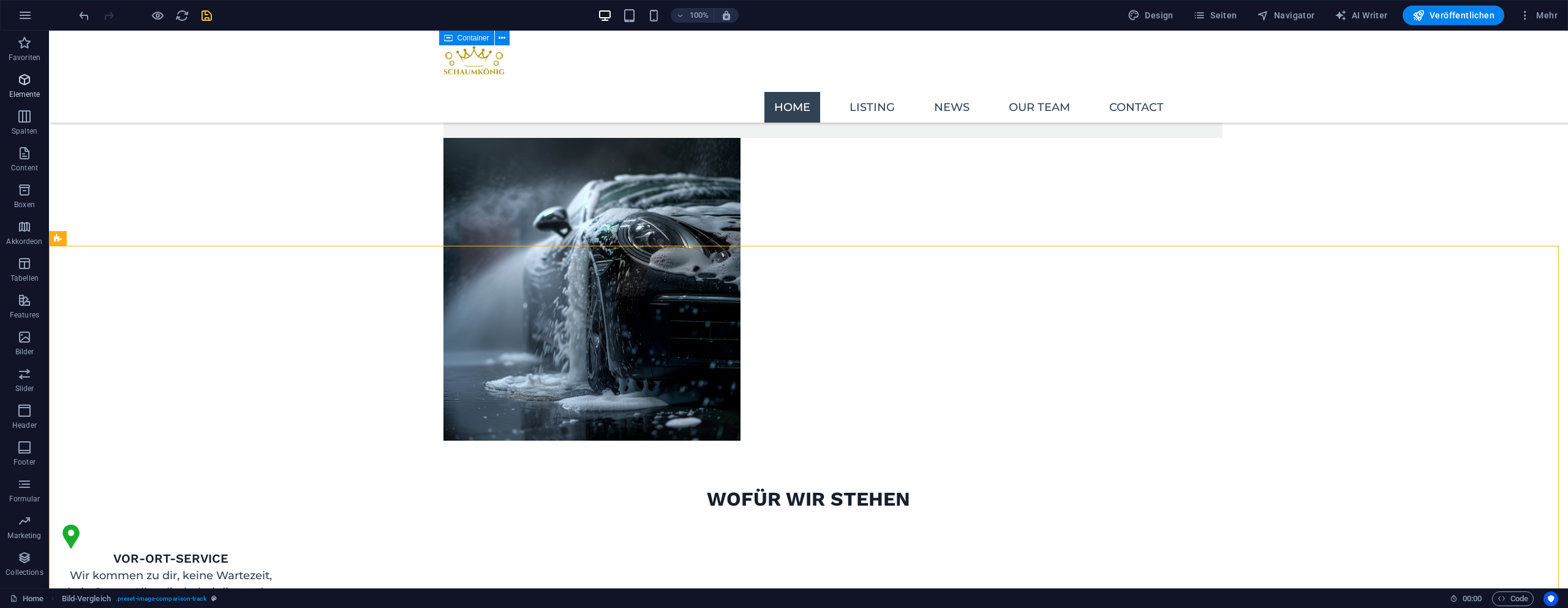
click at [12, 79] on span "Elemente" at bounding box center [25, 87] width 49 height 29
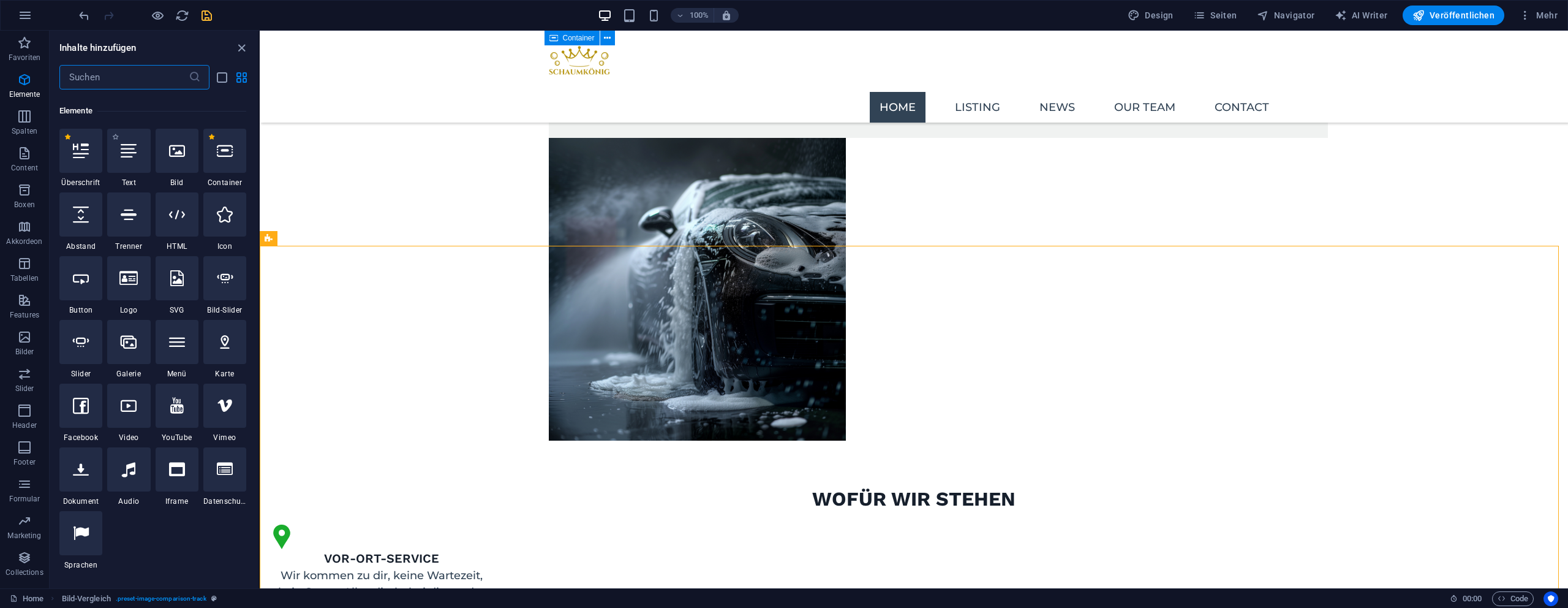
scroll to position [131, 0]
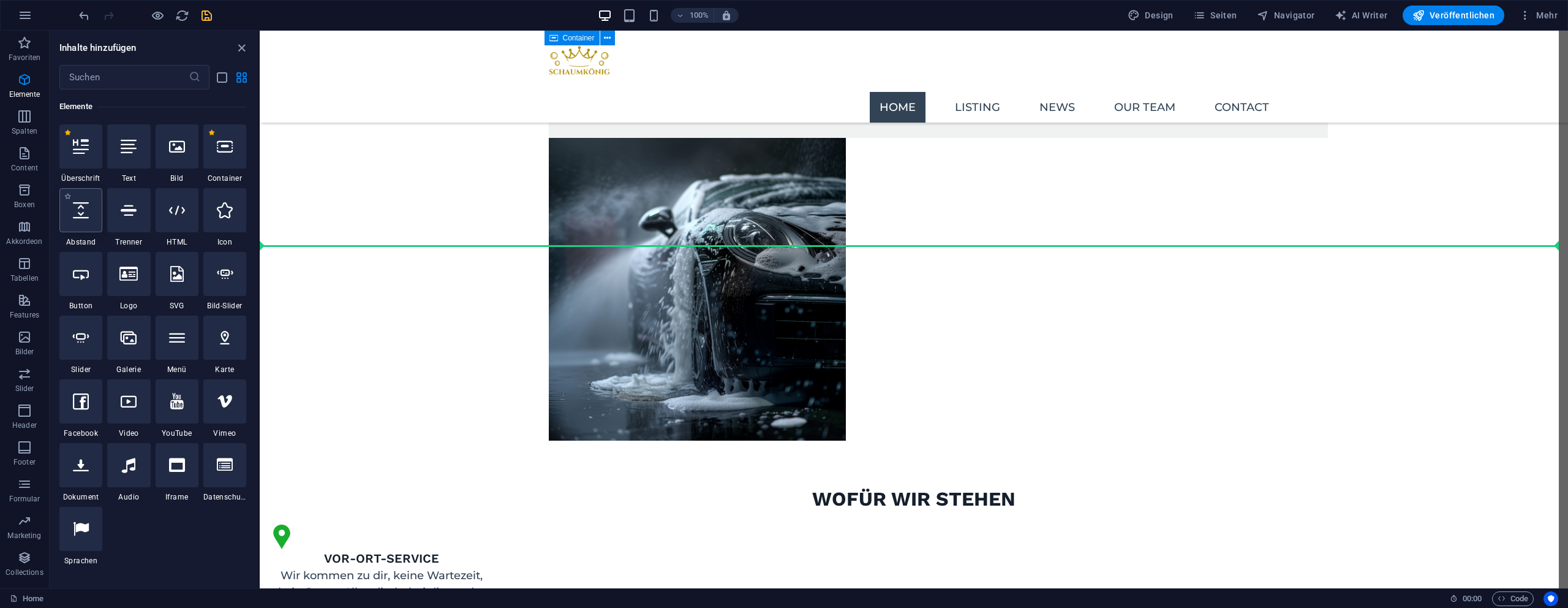
select select "px"
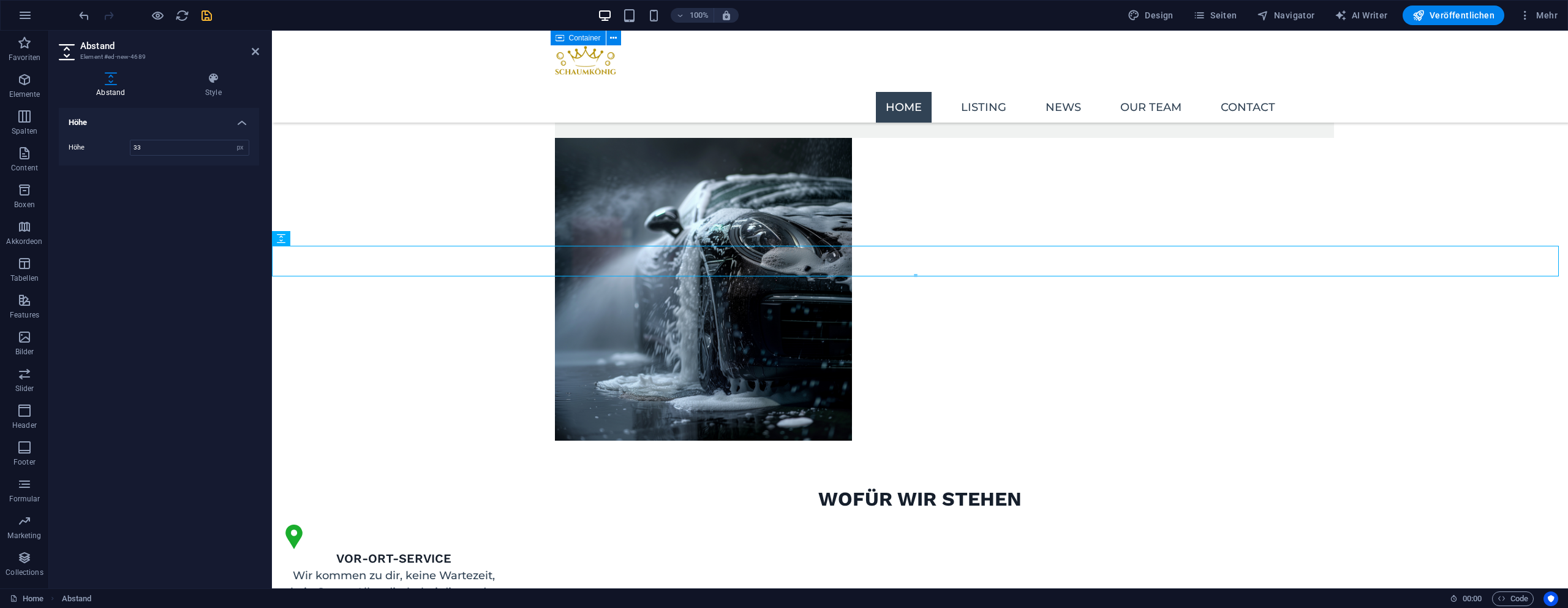
type input "33"
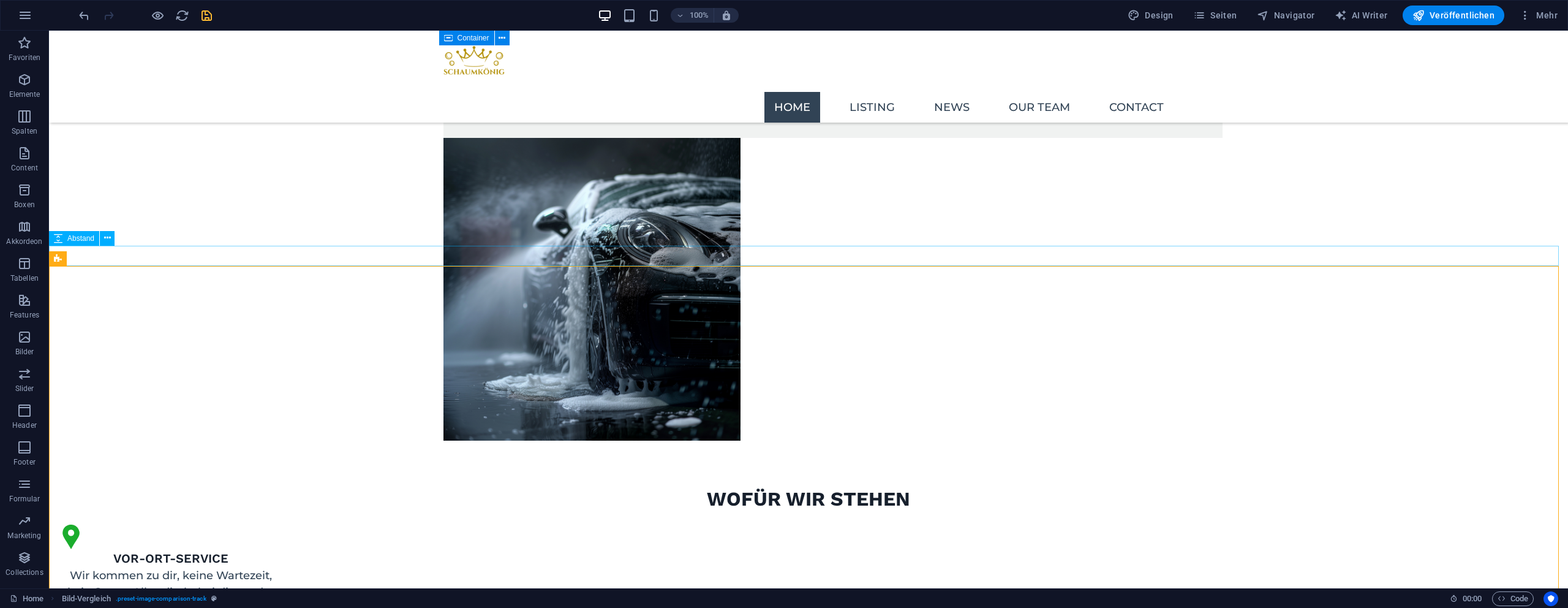
select select "px"
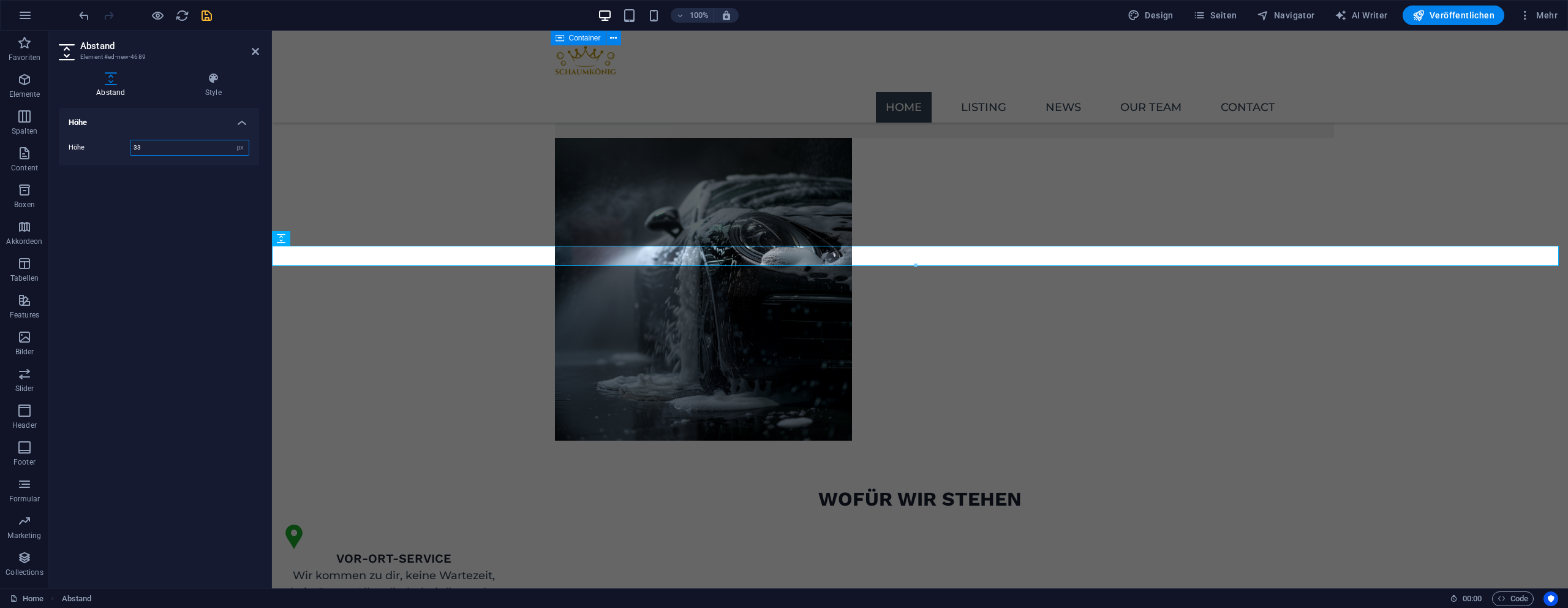
click at [191, 148] on input "33" at bounding box center [190, 148] width 118 height 15
type input "20"
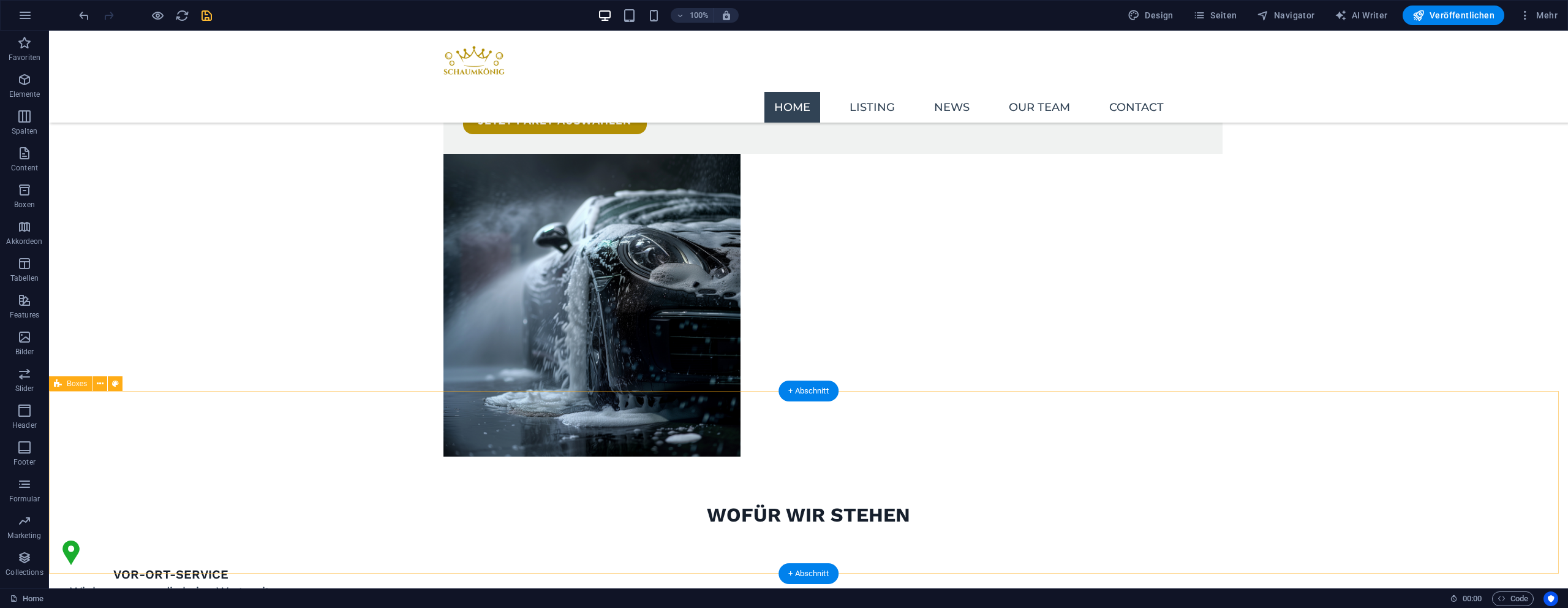
scroll to position [933, 0]
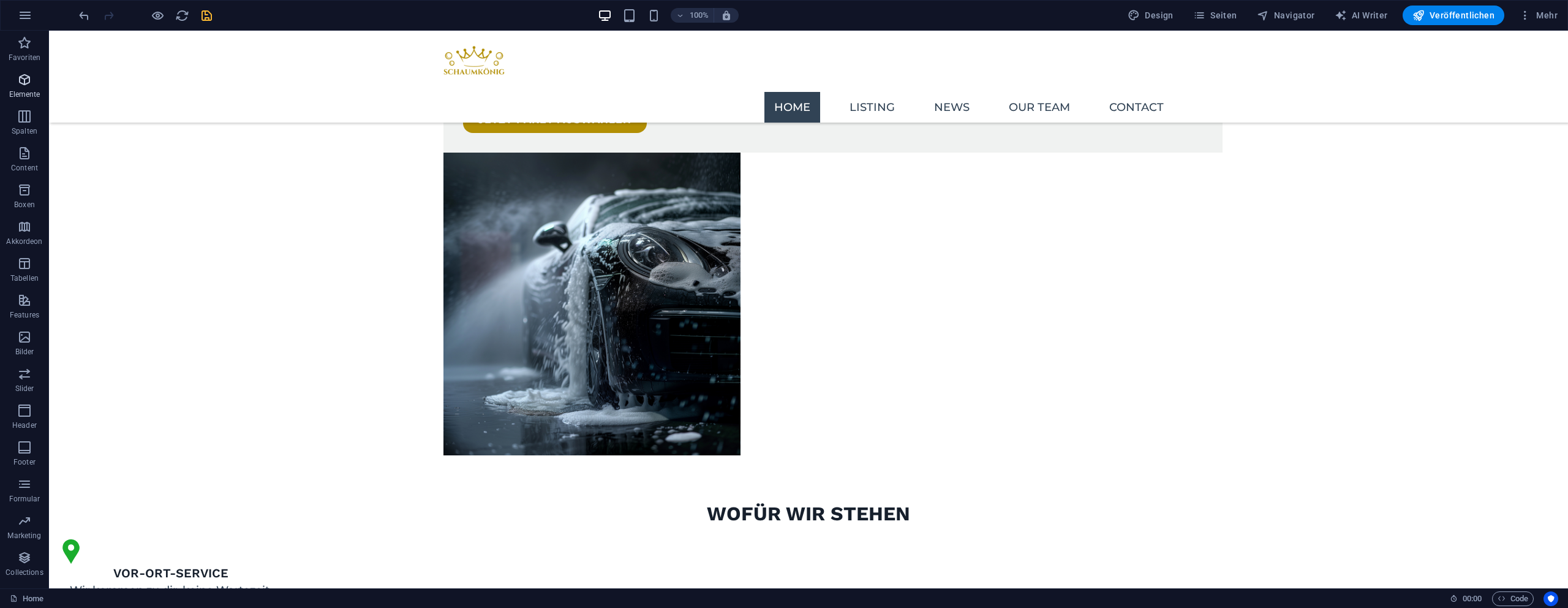
click at [12, 85] on span "Elemente" at bounding box center [25, 87] width 49 height 29
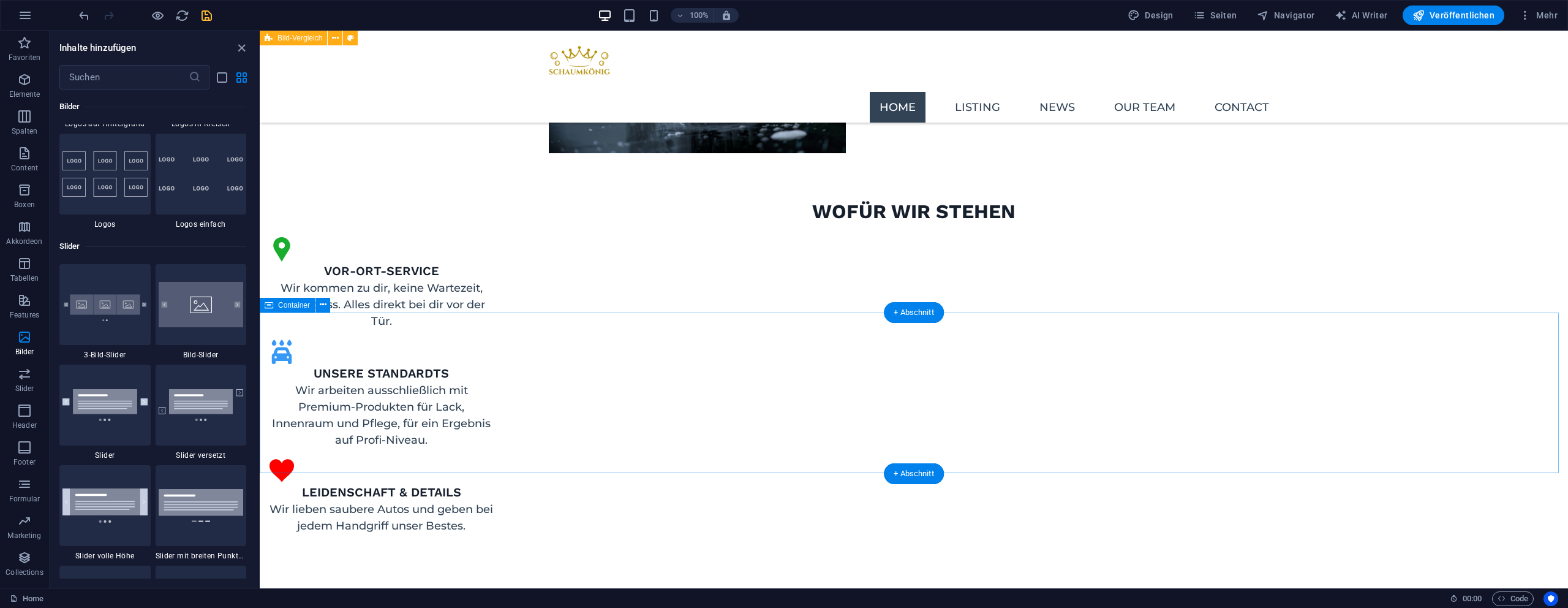
scroll to position [1377, 0]
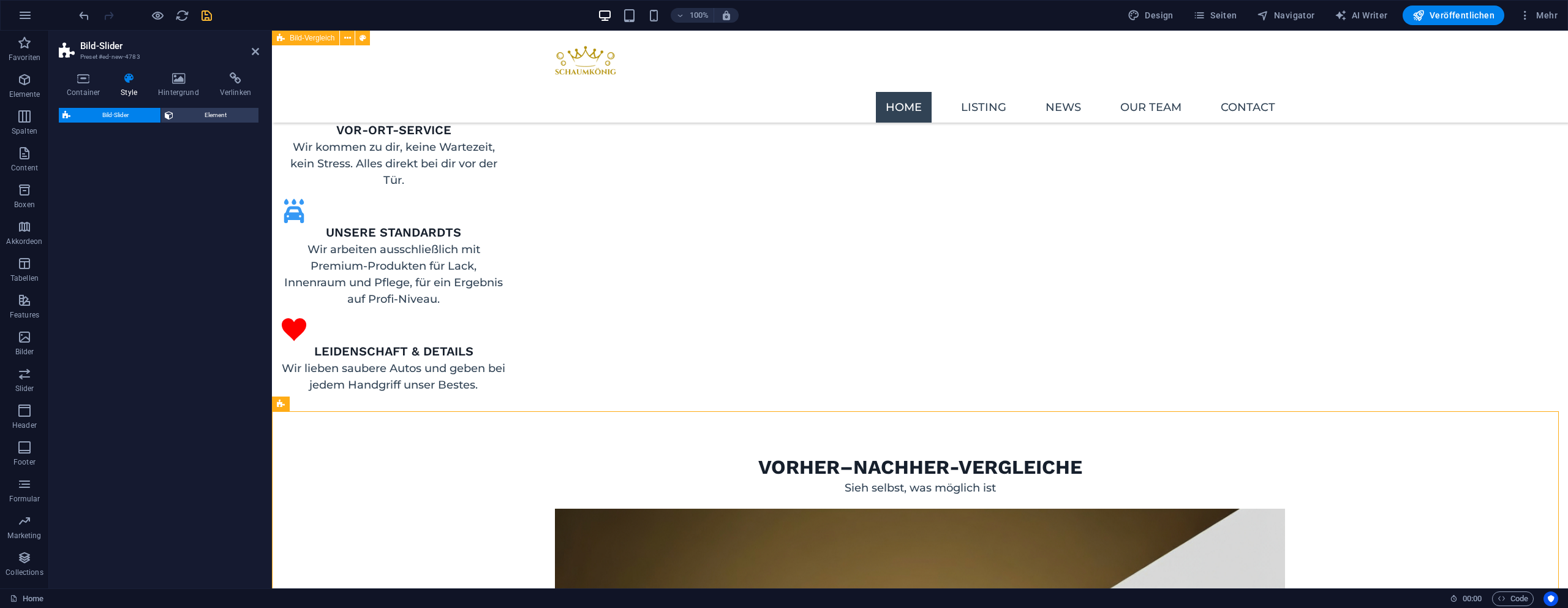
select select "rem"
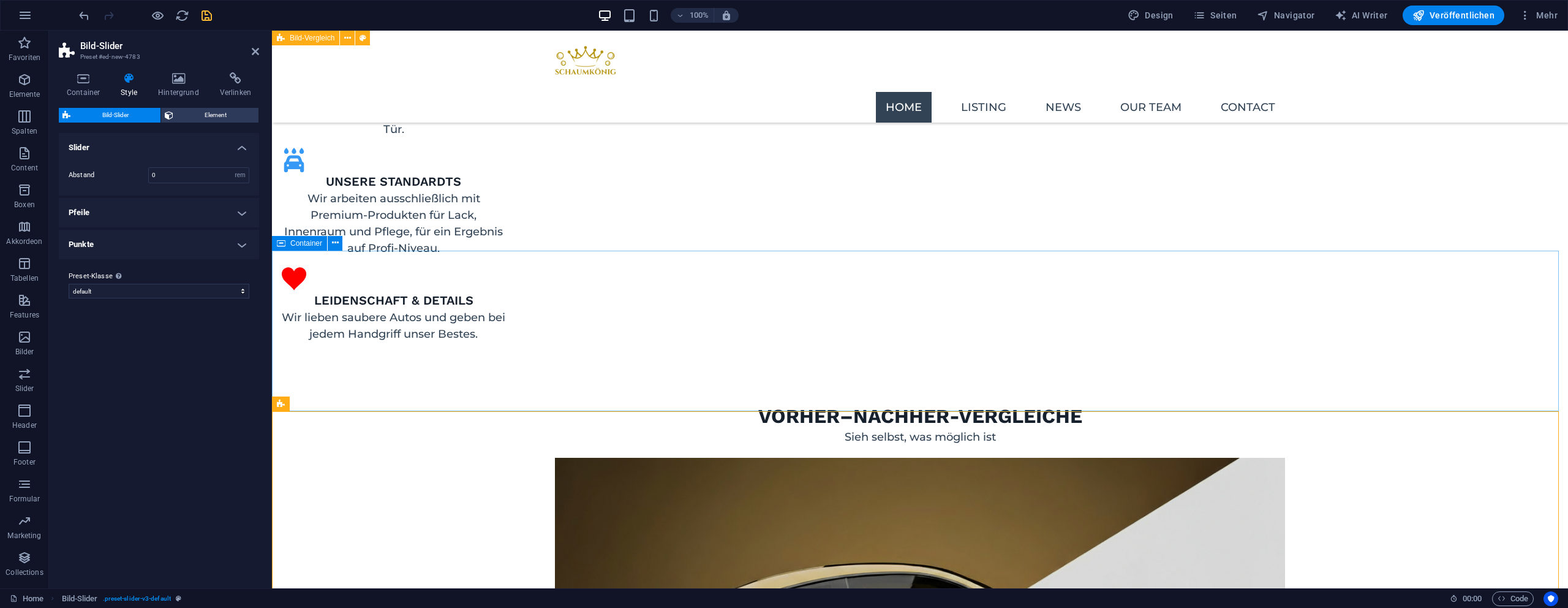
scroll to position [1703, 0]
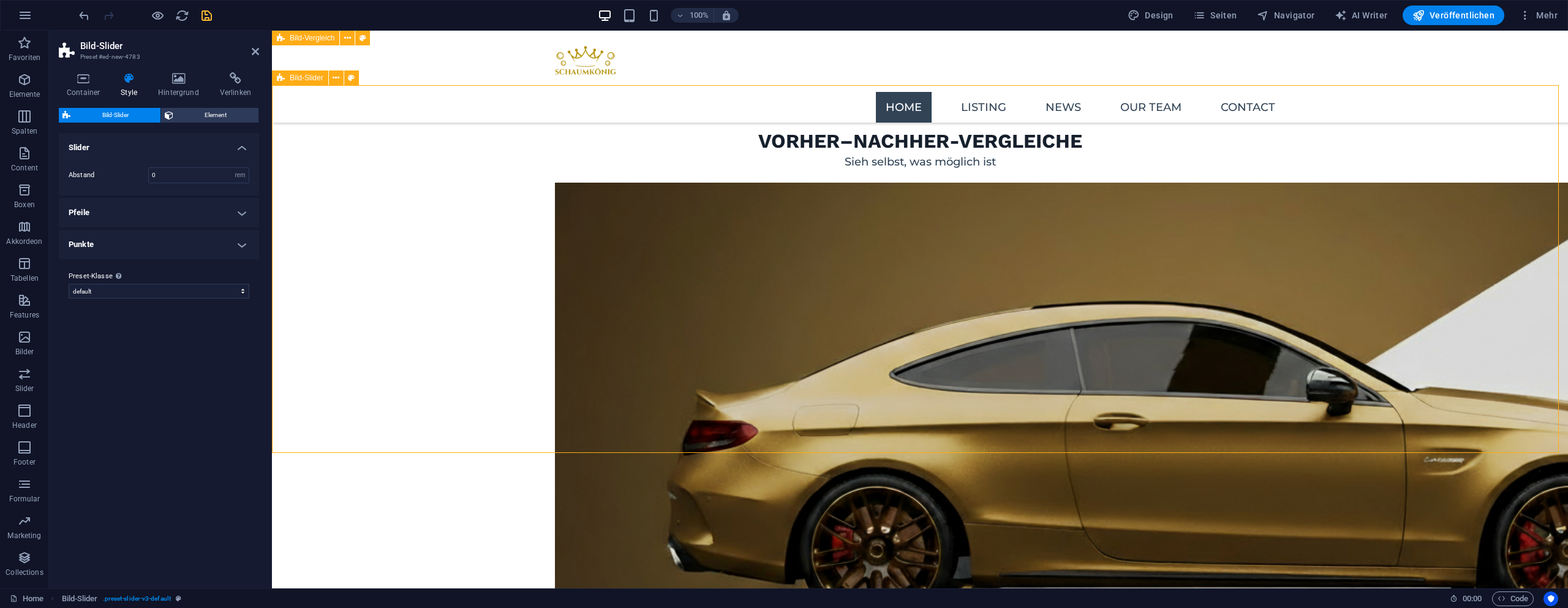
click at [201, 110] on span "Element" at bounding box center [216, 115] width 78 height 15
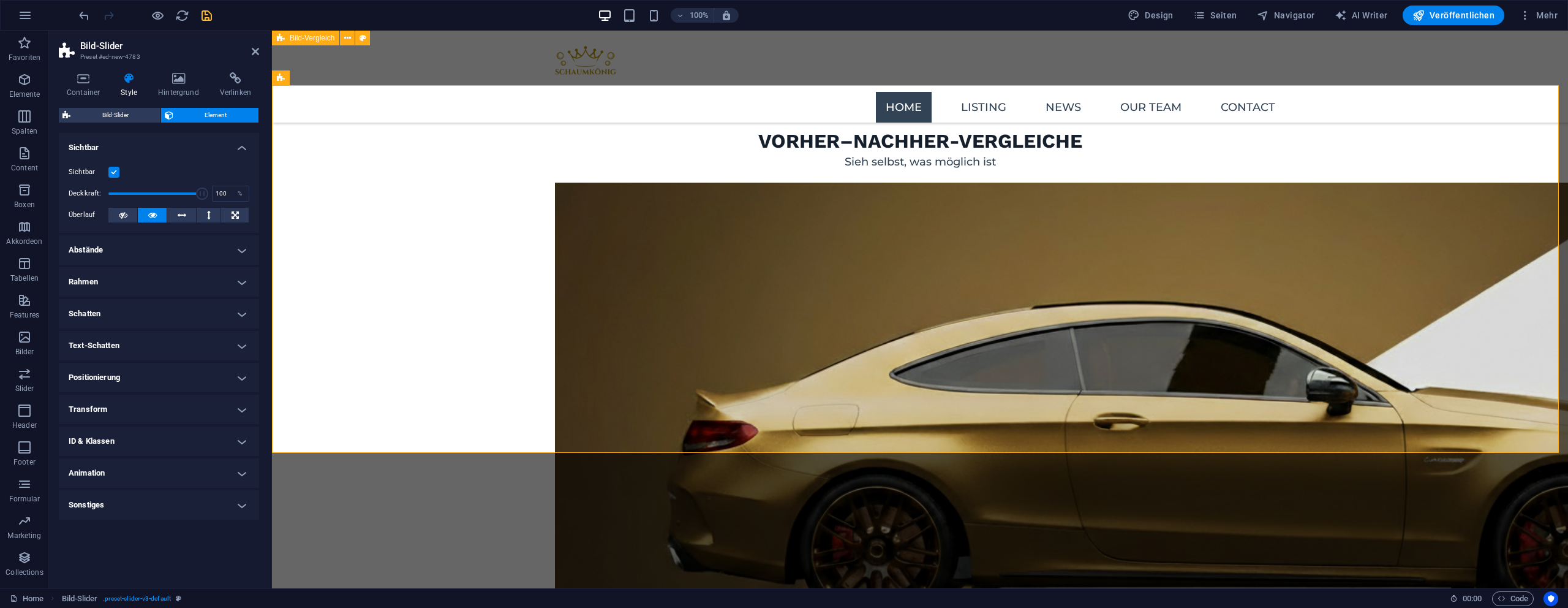
click at [133, 249] on h4 "Abstände" at bounding box center [159, 250] width 201 height 29
click at [228, 297] on span "Definiert" at bounding box center [223, 295] width 47 height 15
click at [160, 315] on input "number" at bounding box center [166, 317] width 39 height 15
type input "0"
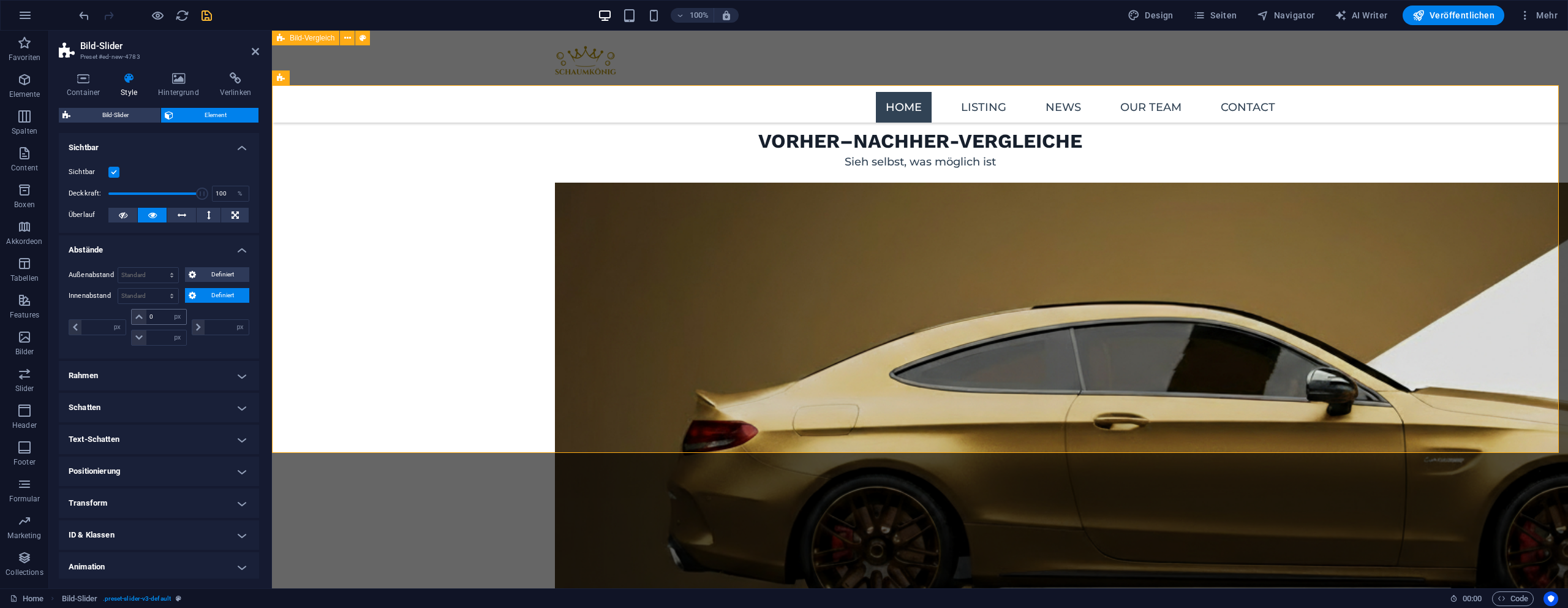
select select "px"
type input "0"
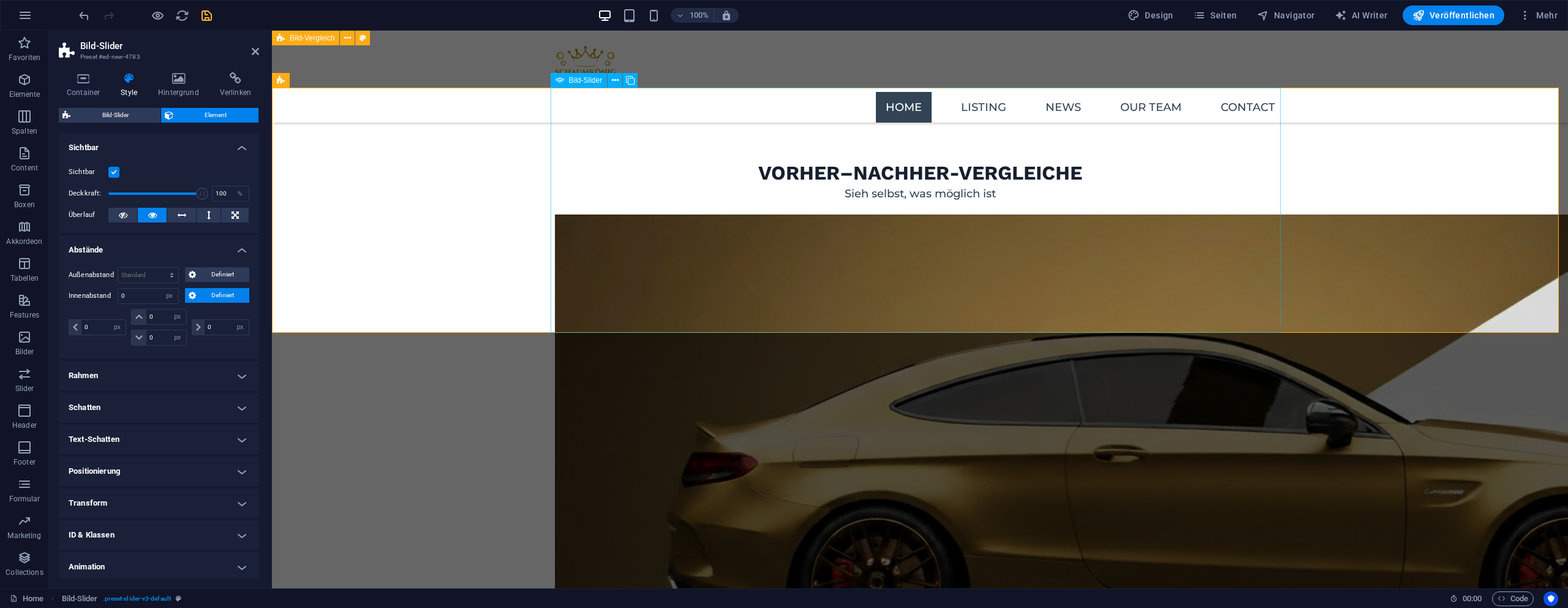
scroll to position [1624, 0]
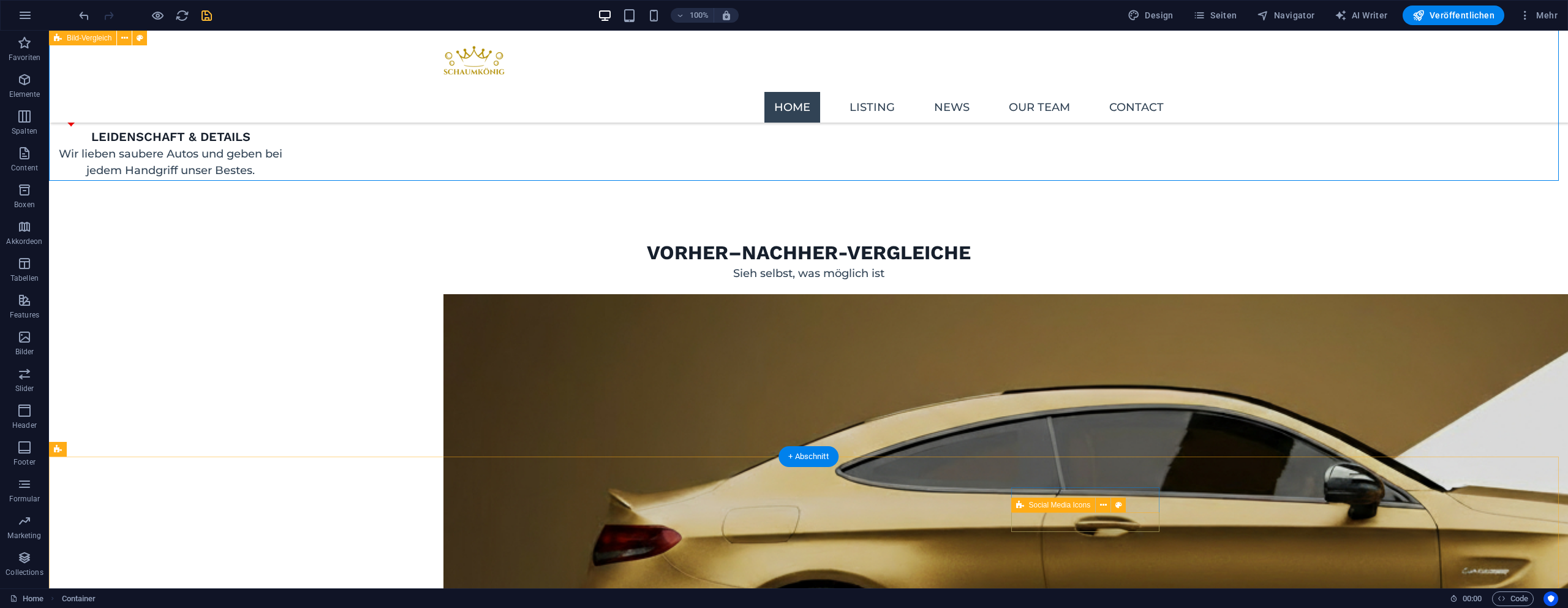
scroll to position [1576, 0]
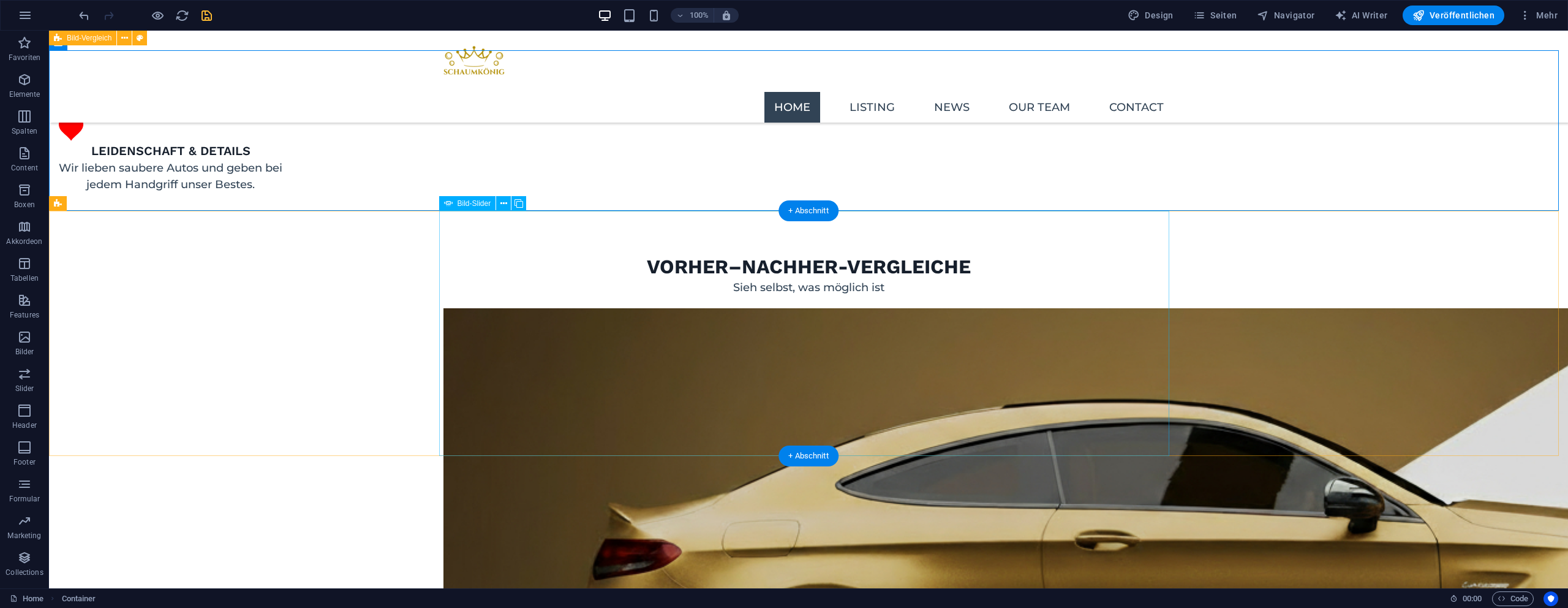
select select "px"
select select "ms"
select select "s"
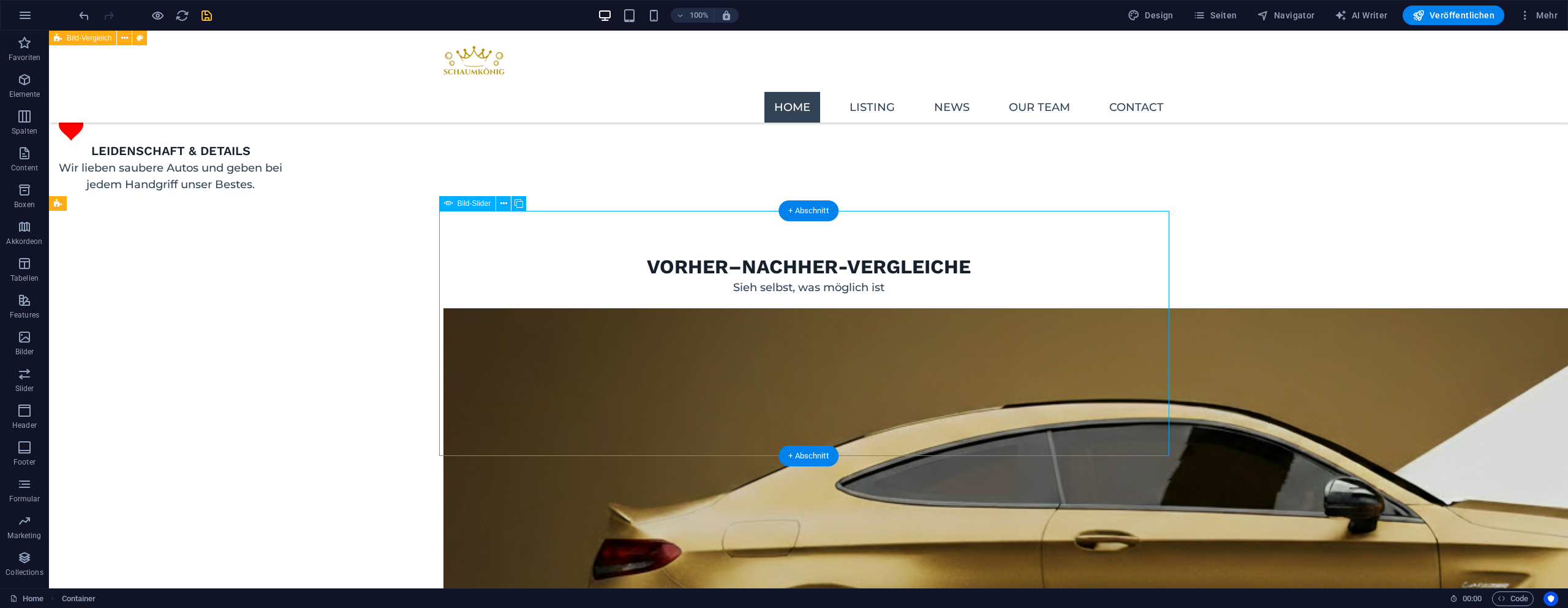
select select "progressive"
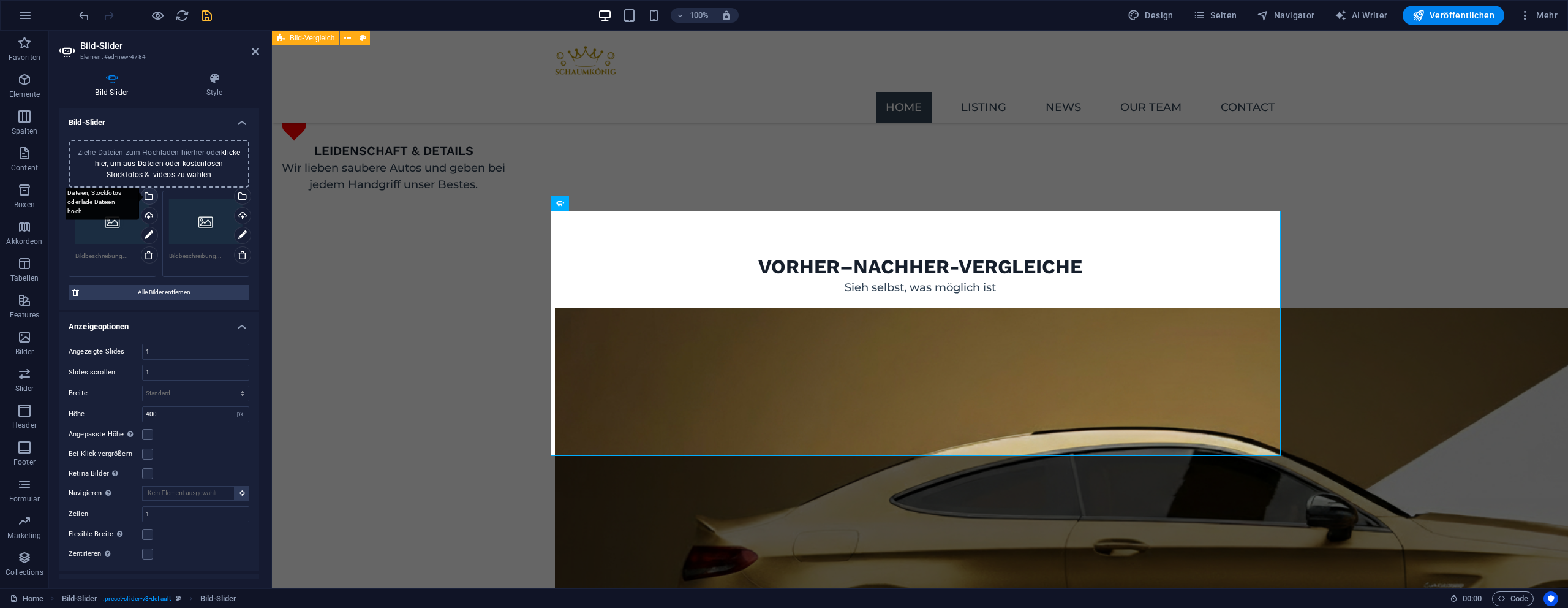
click at [148, 191] on div "Wähle aus deinen Dateien, Stockfotos oder lade Dateien hoch" at bounding box center [148, 198] width 18 height 18
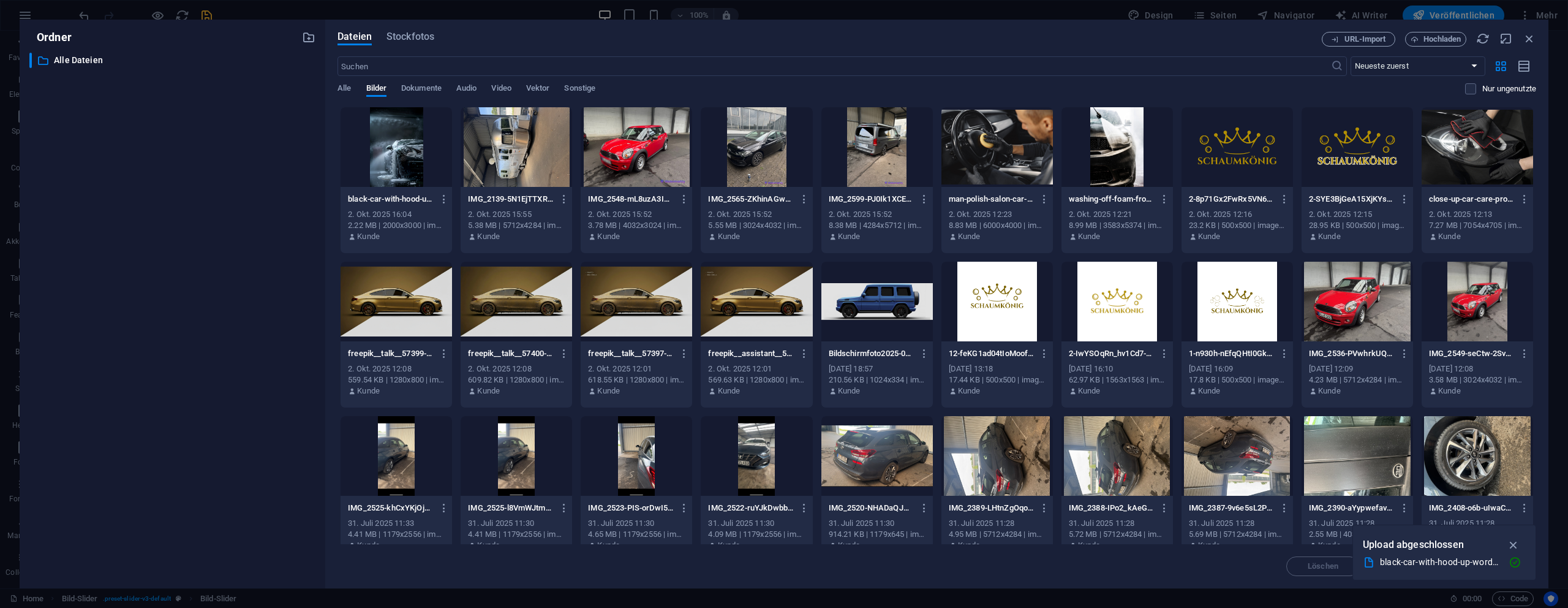
click at [541, 153] on div at bounding box center [516, 148] width 111 height 80
click at [612, 151] on div at bounding box center [636, 148] width 111 height 80
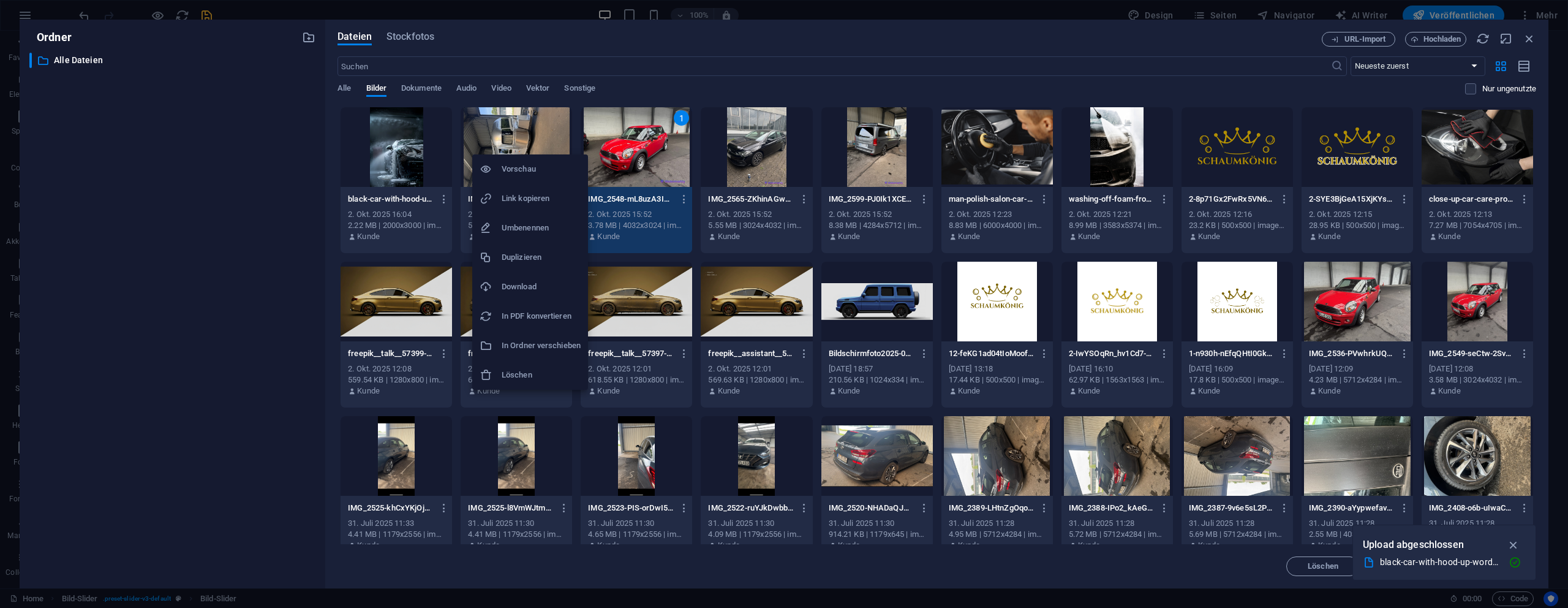
click at [527, 136] on div at bounding box center [784, 304] width 1568 height 608
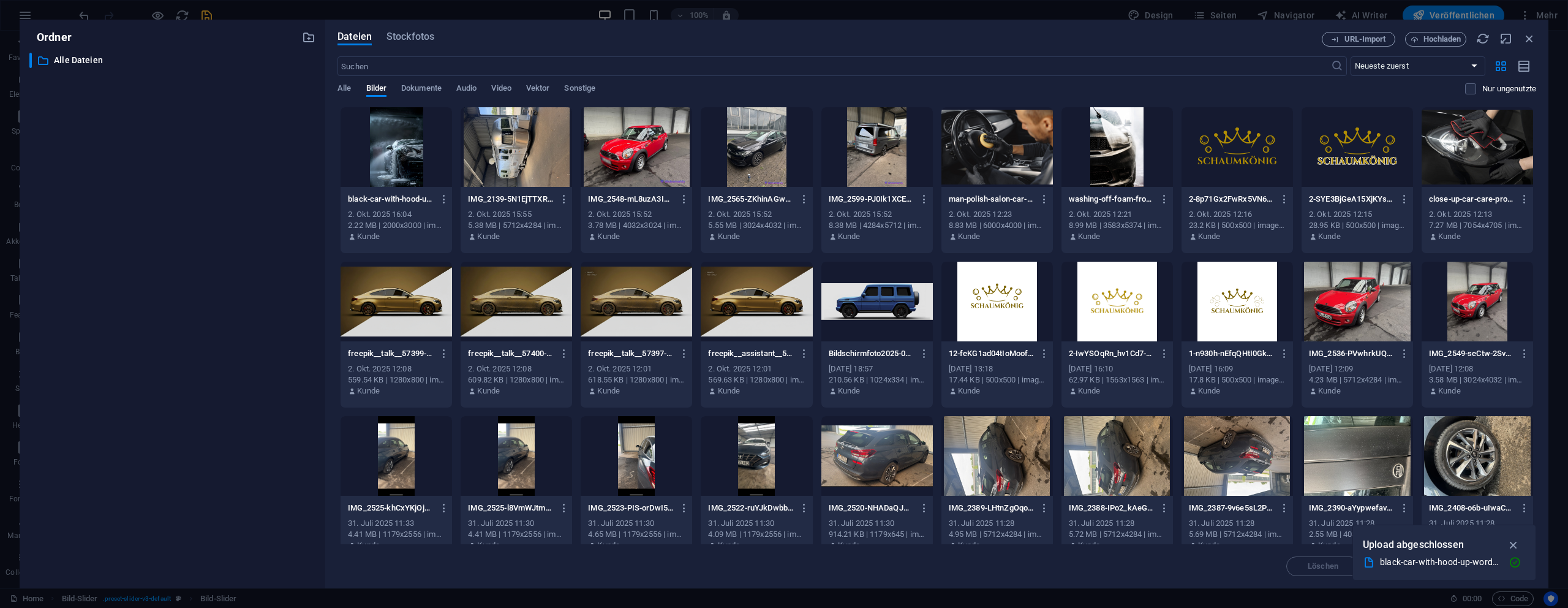
click at [527, 136] on div at bounding box center [516, 148] width 111 height 80
click at [618, 146] on div at bounding box center [636, 148] width 111 height 80
click at [522, 143] on div at bounding box center [516, 148] width 111 height 80
click at [697, 151] on div "black-car-with-hood-up-word-snow-it-4xR6g49OQ7ElUEHIAHVBVg.jpg black-car-with-h…" at bounding box center [936, 412] width 1198 height 610
click at [609, 150] on div at bounding box center [636, 148] width 111 height 80
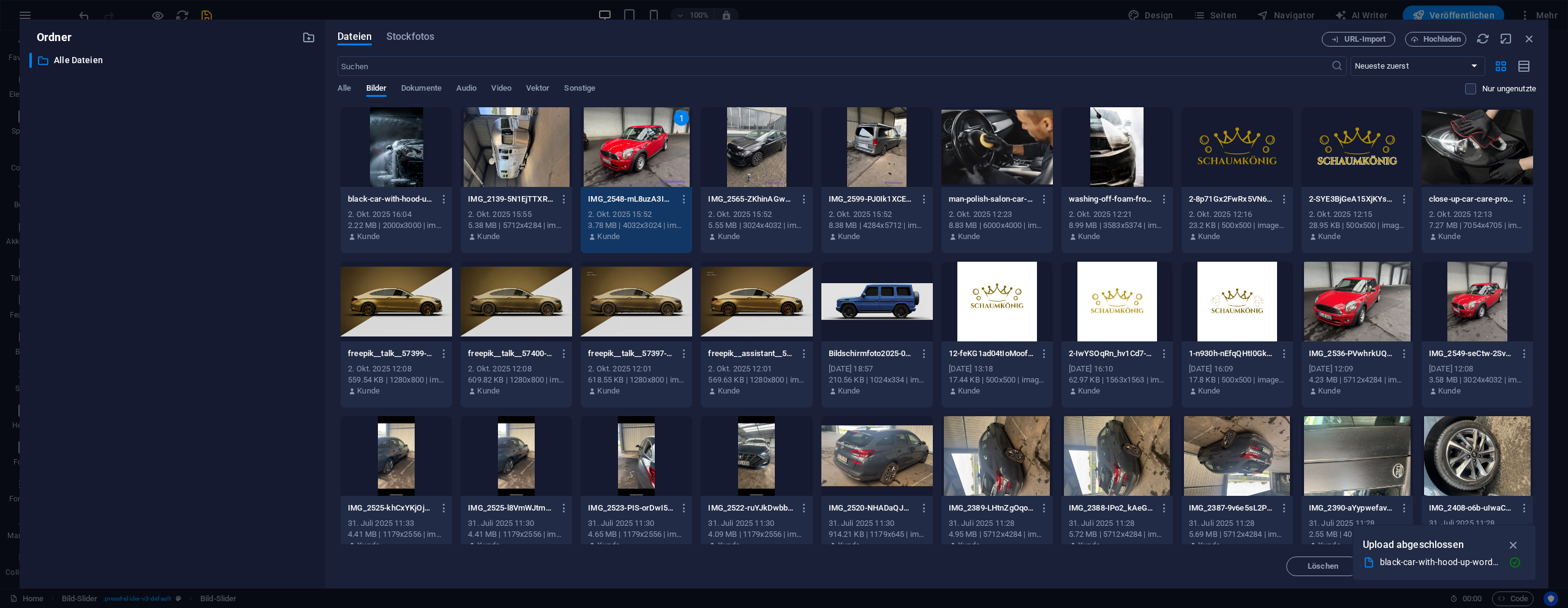
click at [791, 148] on div at bounding box center [756, 148] width 111 height 80
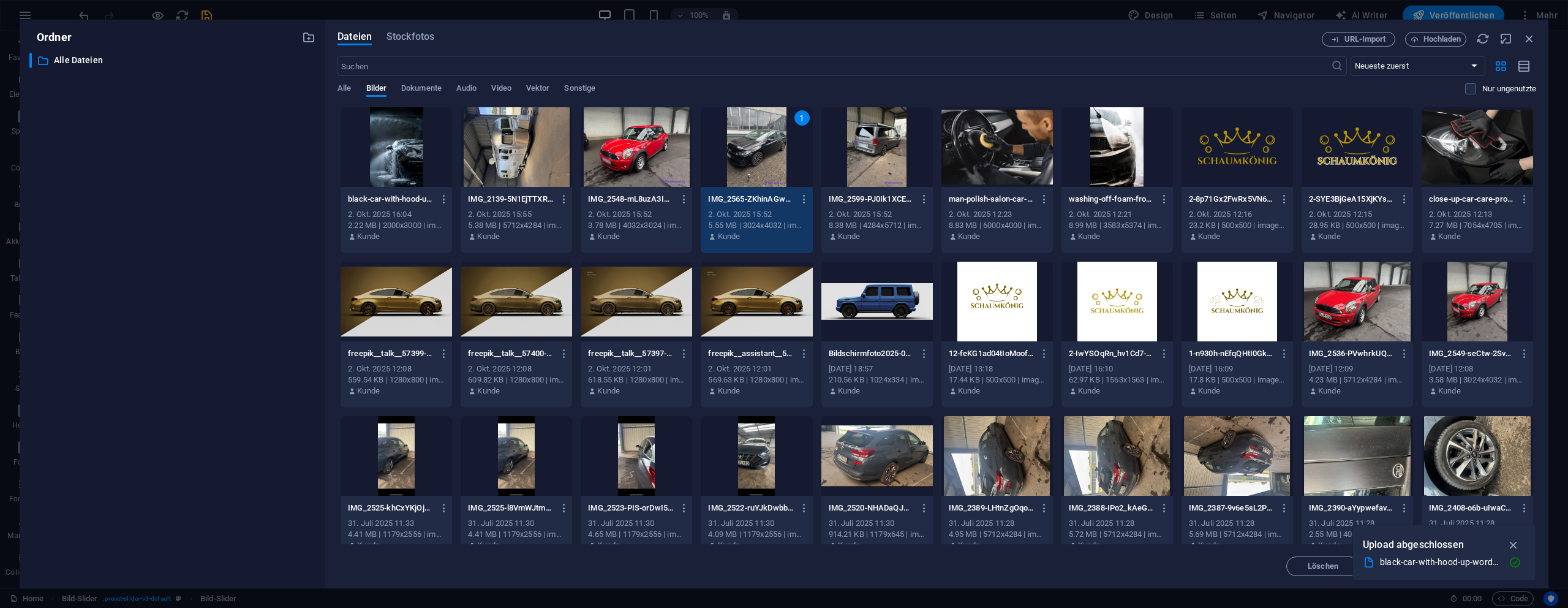
click at [602, 147] on div at bounding box center [636, 148] width 111 height 80
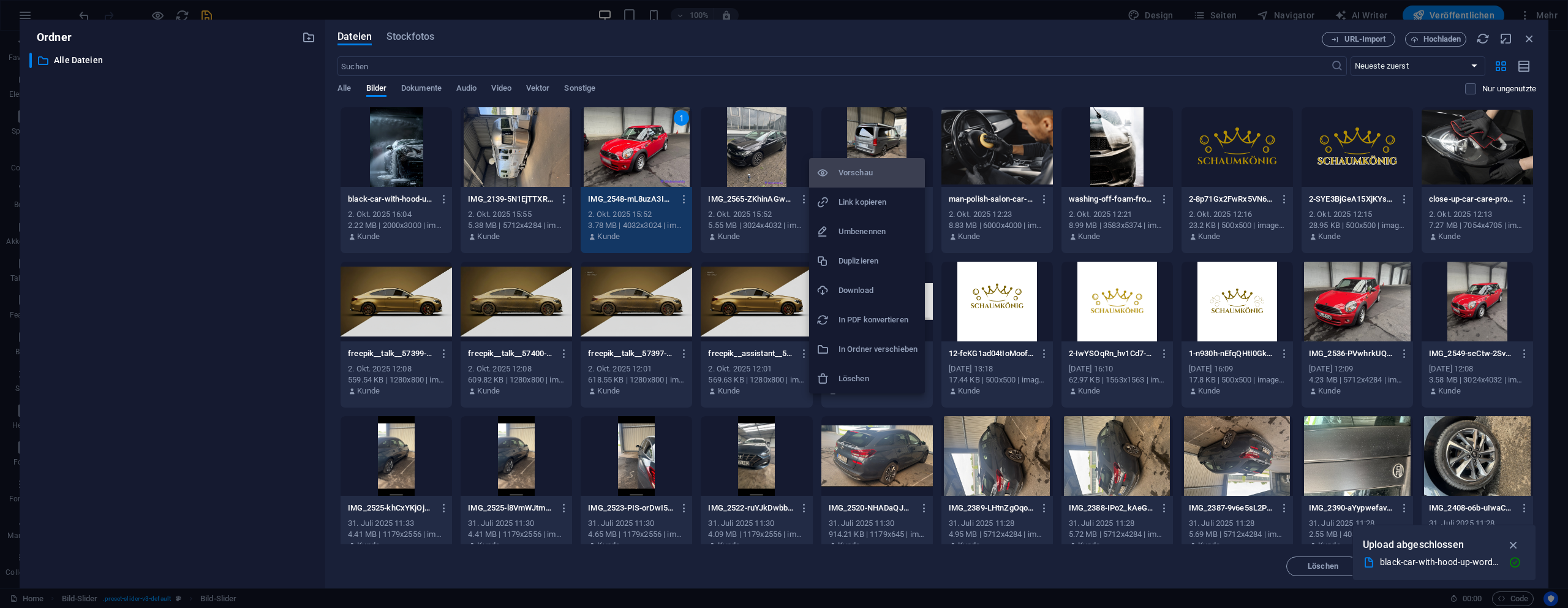
click at [766, 156] on div at bounding box center [784, 304] width 1568 height 608
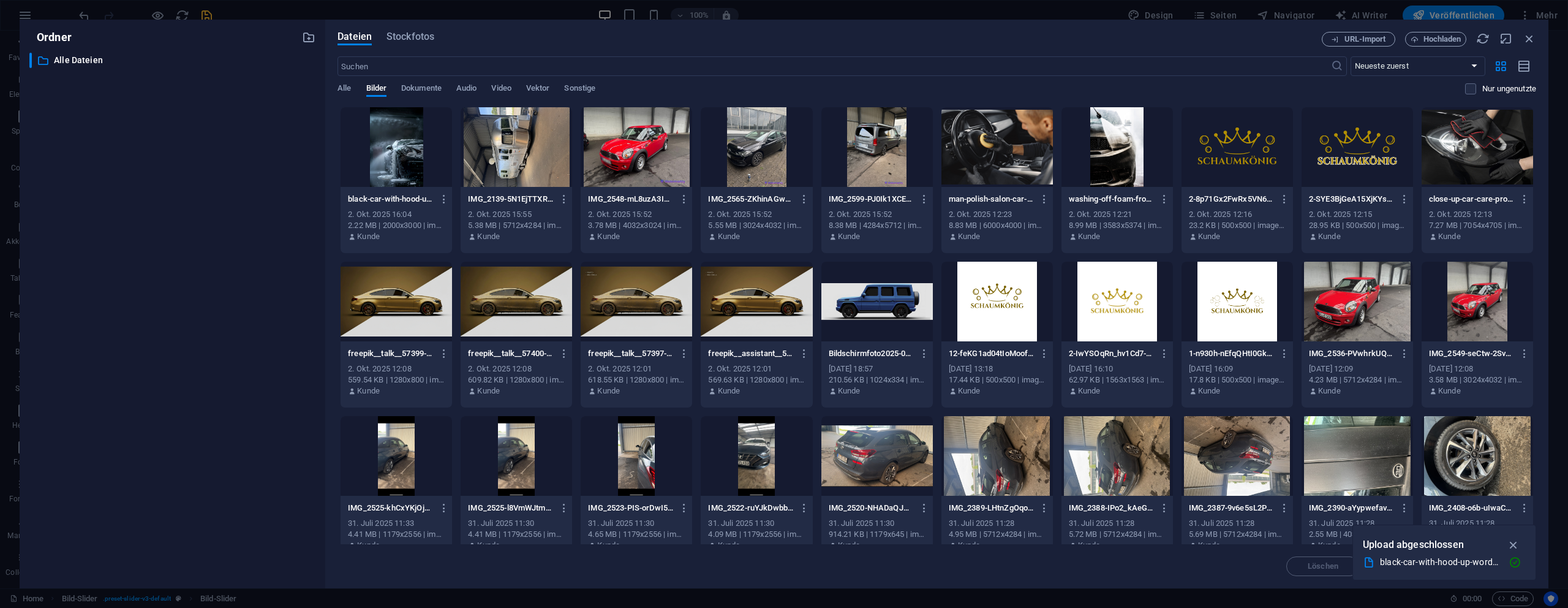
click at [766, 156] on div at bounding box center [756, 148] width 111 height 80
click at [632, 156] on div at bounding box center [636, 148] width 111 height 80
click at [727, 151] on div at bounding box center [756, 148] width 111 height 80
click at [670, 152] on div at bounding box center [636, 148] width 111 height 80
click at [631, 151] on div "1" at bounding box center [636, 148] width 111 height 80
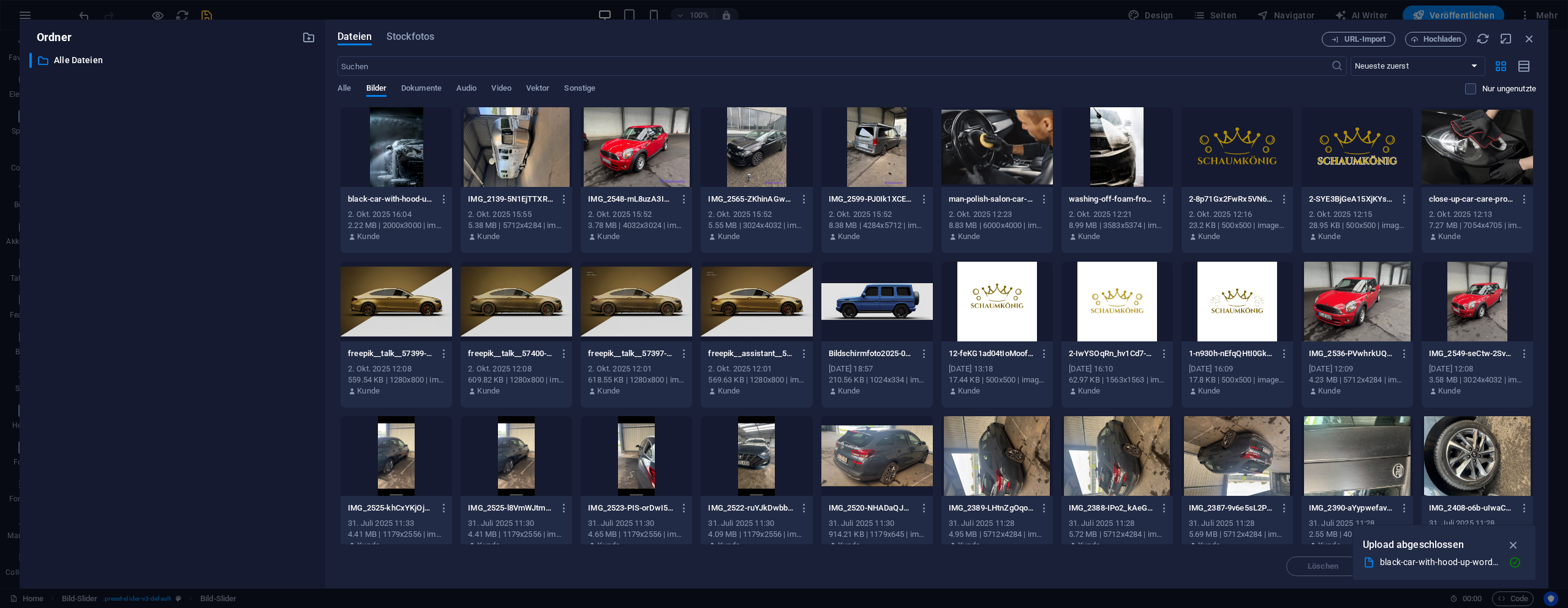
click at [631, 151] on div at bounding box center [636, 148] width 111 height 80
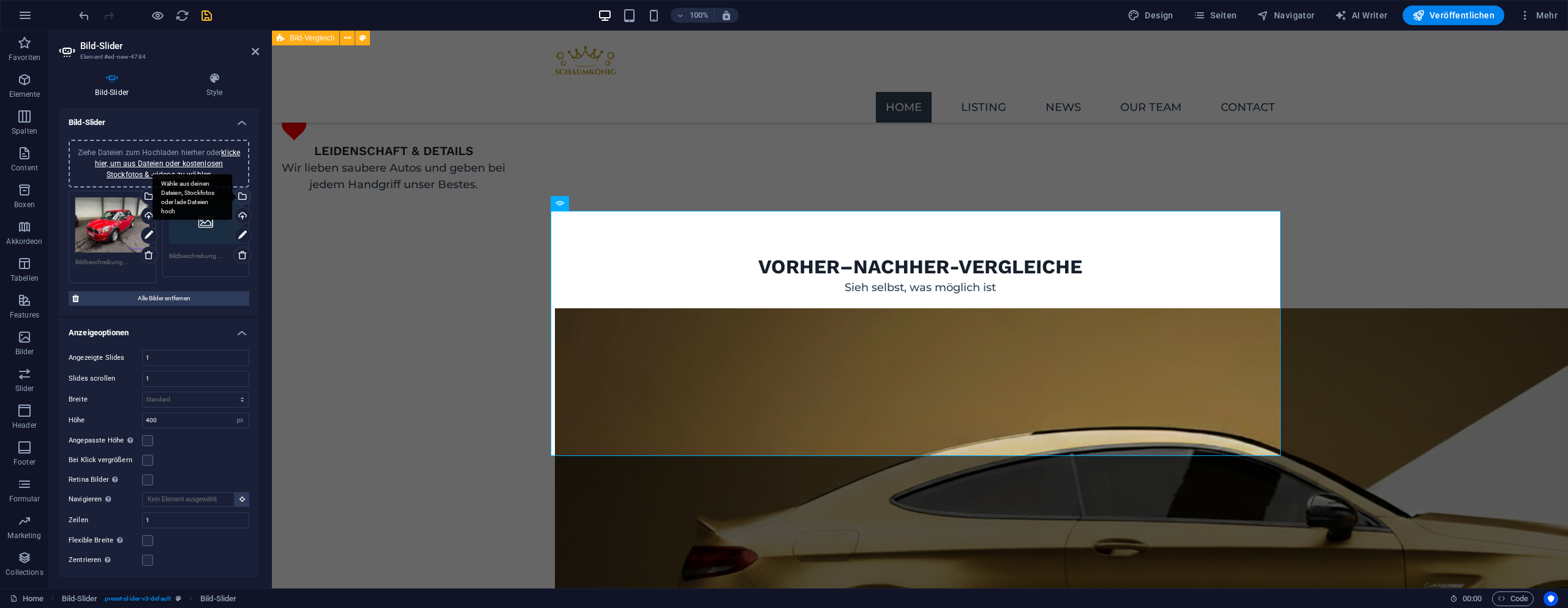
click at [240, 192] on div "Wähle aus deinen Dateien, Stockfotos oder lade Dateien hoch" at bounding box center [241, 198] width 18 height 18
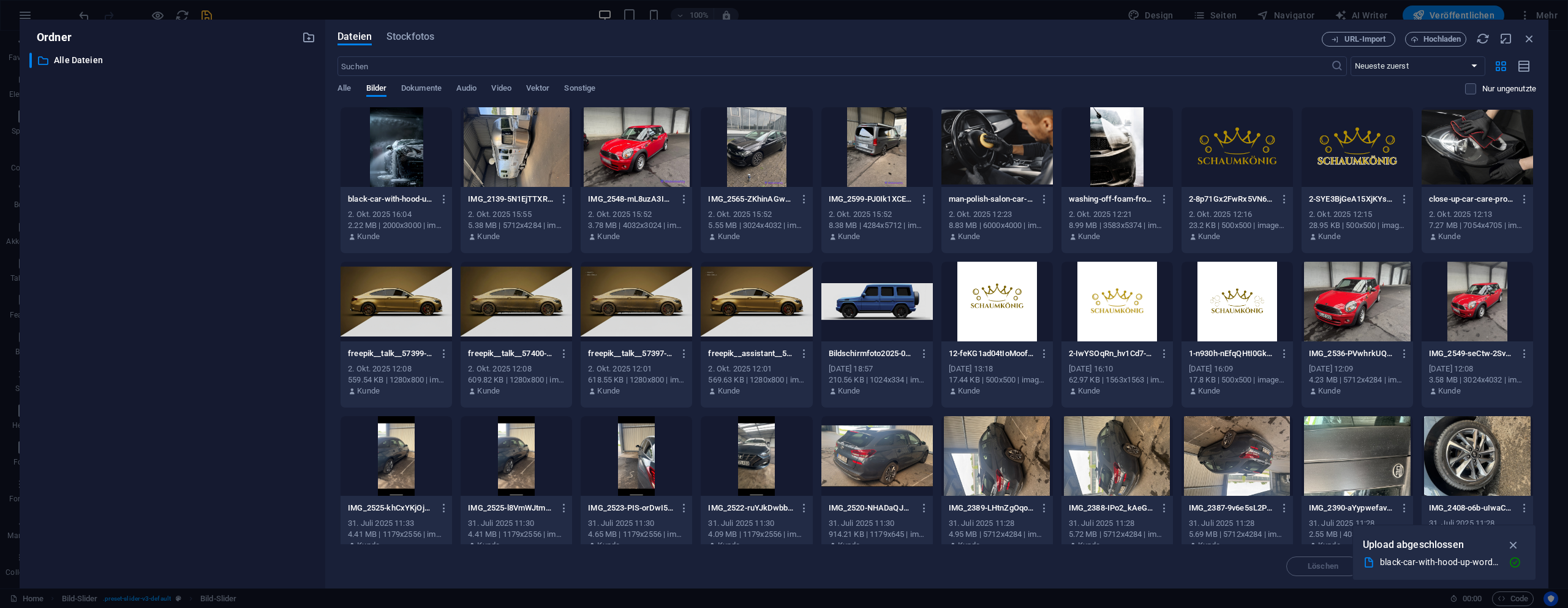
click at [757, 159] on div at bounding box center [756, 148] width 111 height 80
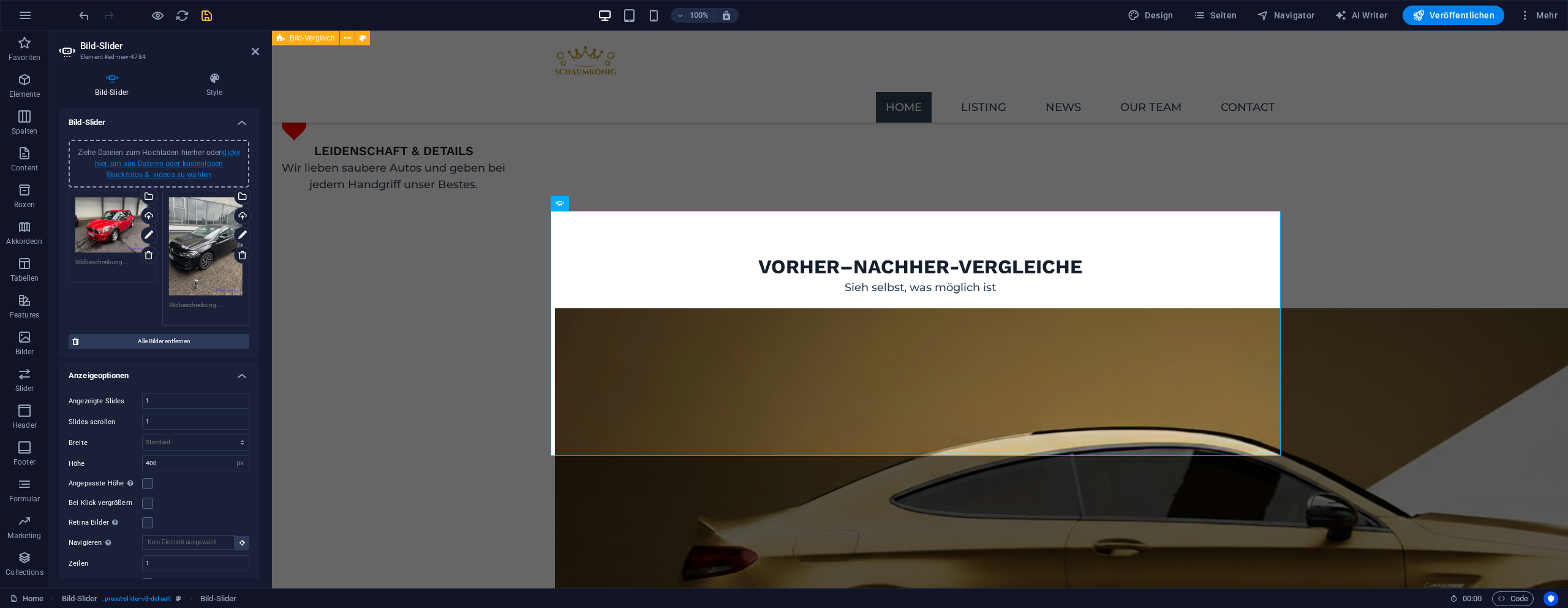
click at [228, 156] on link "klicke hier, um aus Dateien oder kostenlosen Stockfotos & -videos zu wählen" at bounding box center [167, 164] width 145 height 31
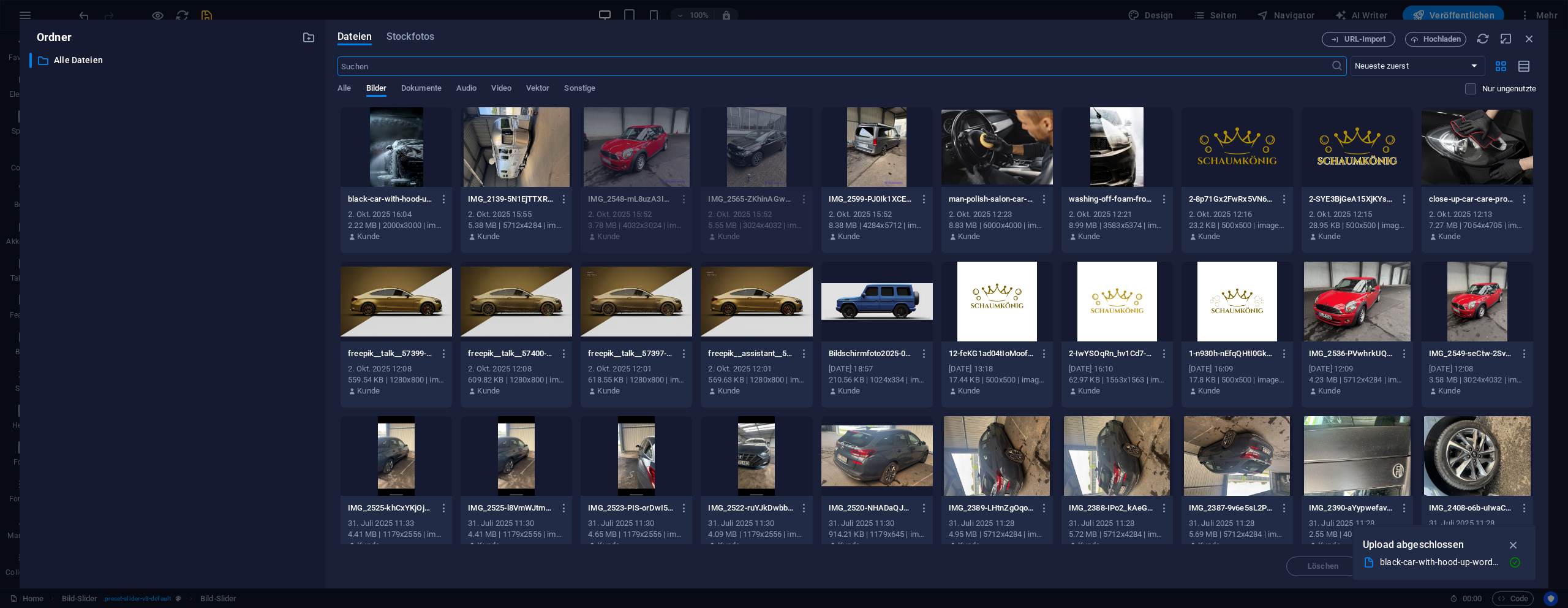
click at [882, 146] on div at bounding box center [877, 148] width 111 height 80
click at [882, 146] on div "1" at bounding box center [877, 148] width 111 height 80
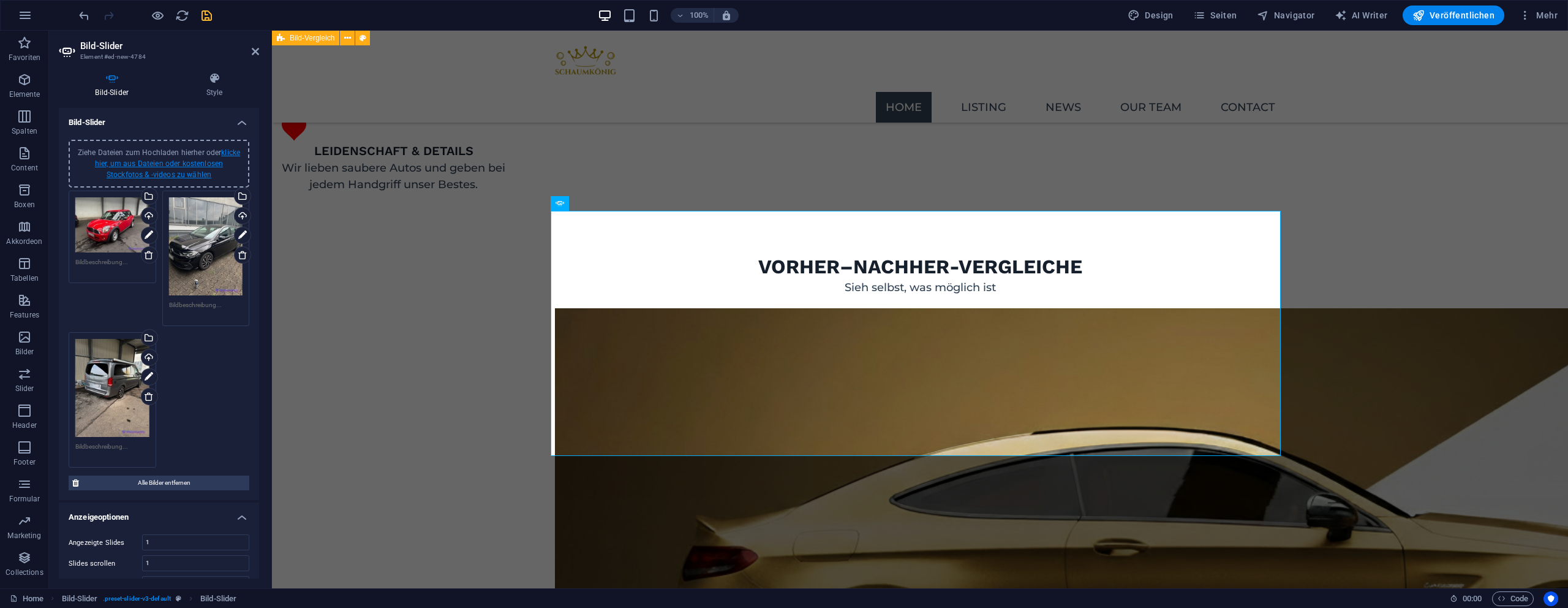
click at [233, 156] on link "klicke hier, um aus Dateien oder kostenlosen Stockfotos & -videos zu wählen" at bounding box center [167, 164] width 145 height 31
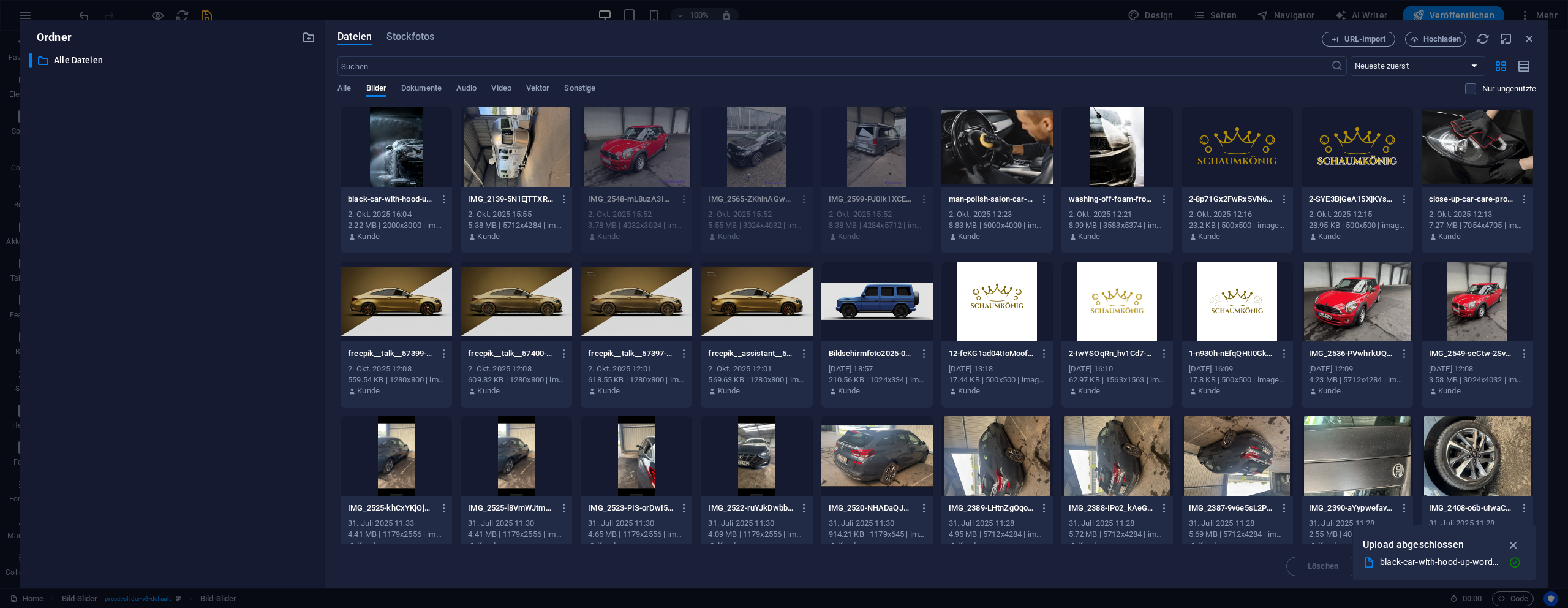
click at [505, 183] on div at bounding box center [516, 148] width 111 height 80
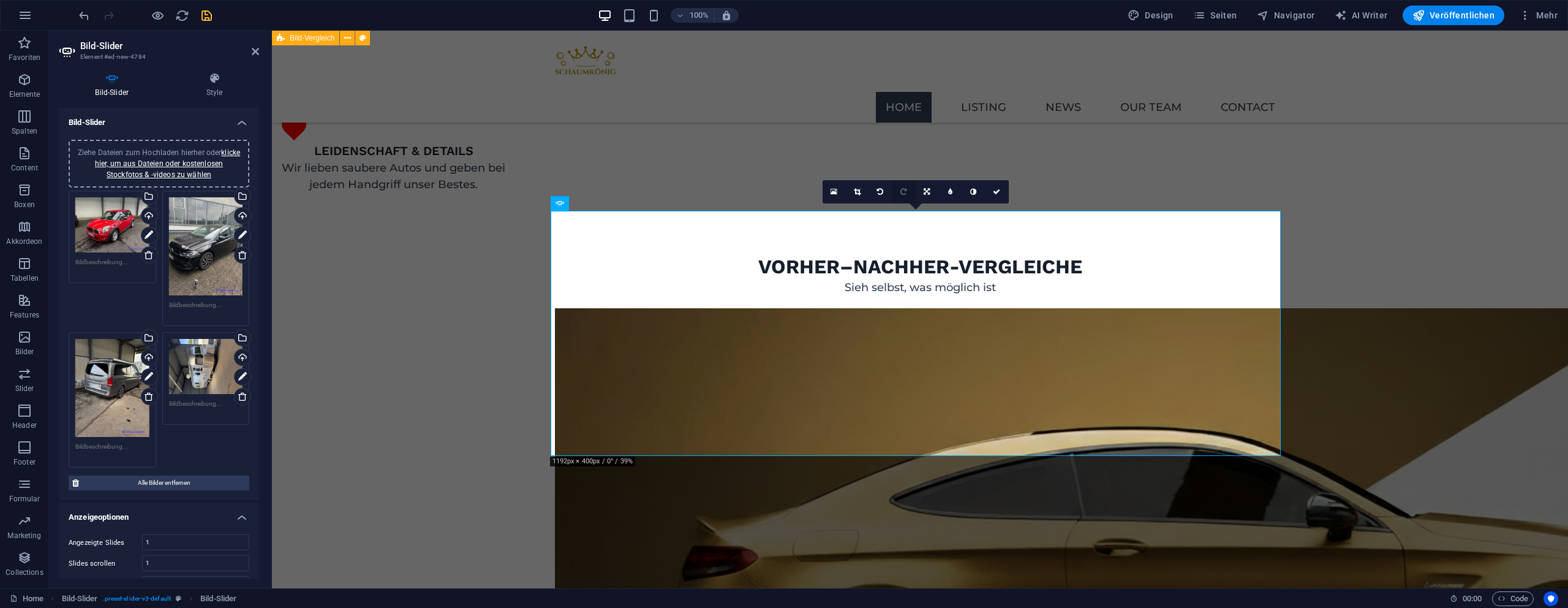
click at [899, 191] on link at bounding box center [904, 191] width 23 height 23
type input "1192"
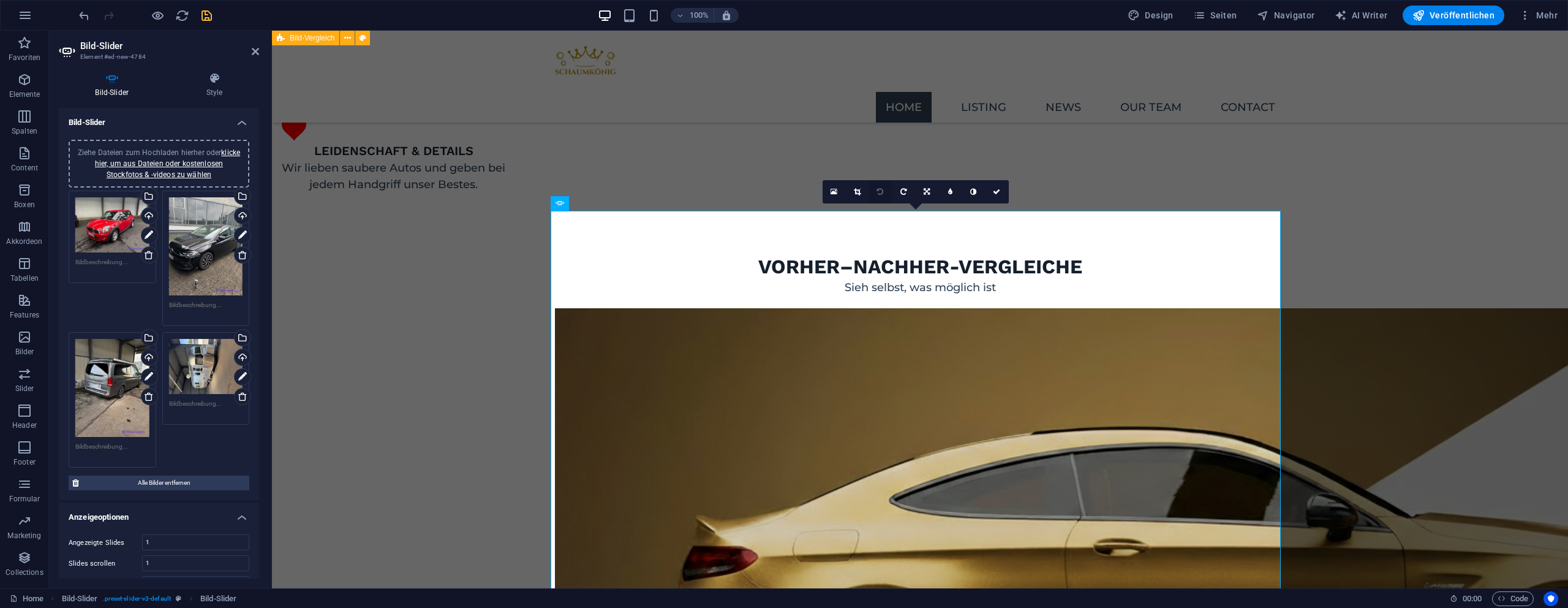
click at [875, 191] on link at bounding box center [880, 191] width 23 height 23
click at [214, 357] on div "Ziehe Dateien zum Hochladen hierher oder klicke hier, um aus Dateien oder koste…" at bounding box center [206, 367] width 74 height 55
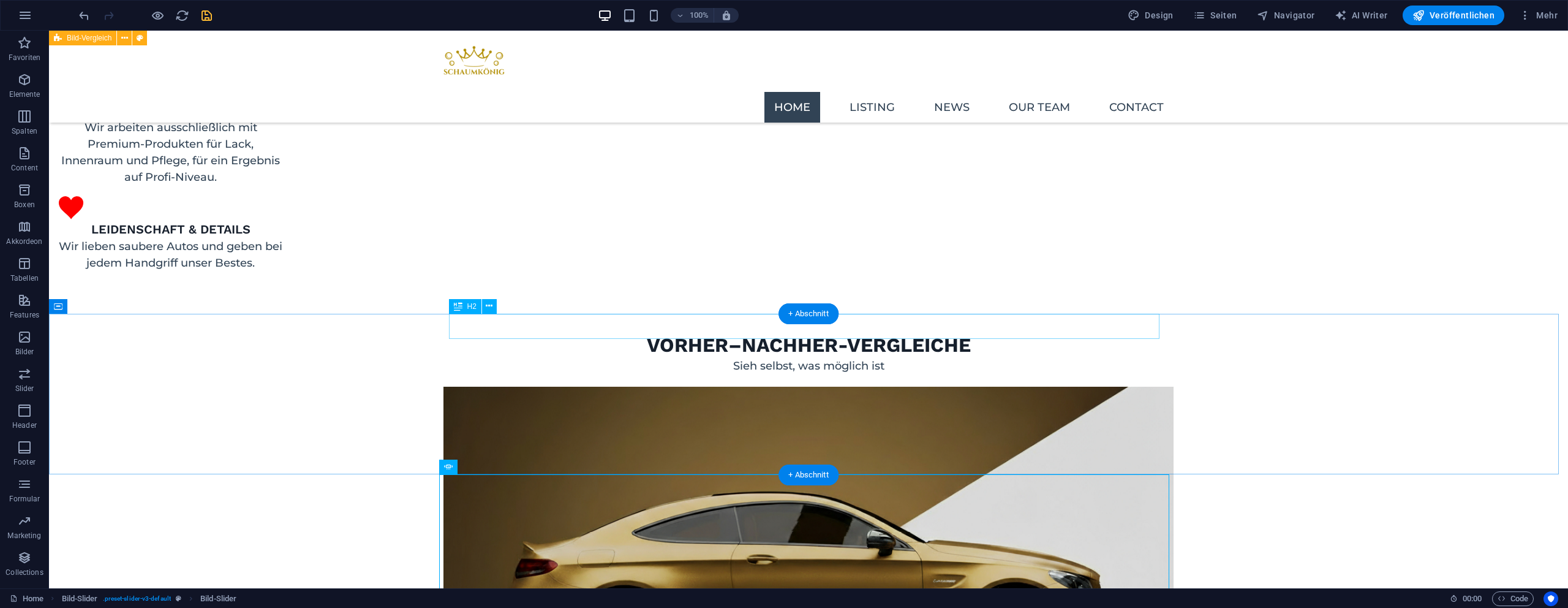
scroll to position [1653, 0]
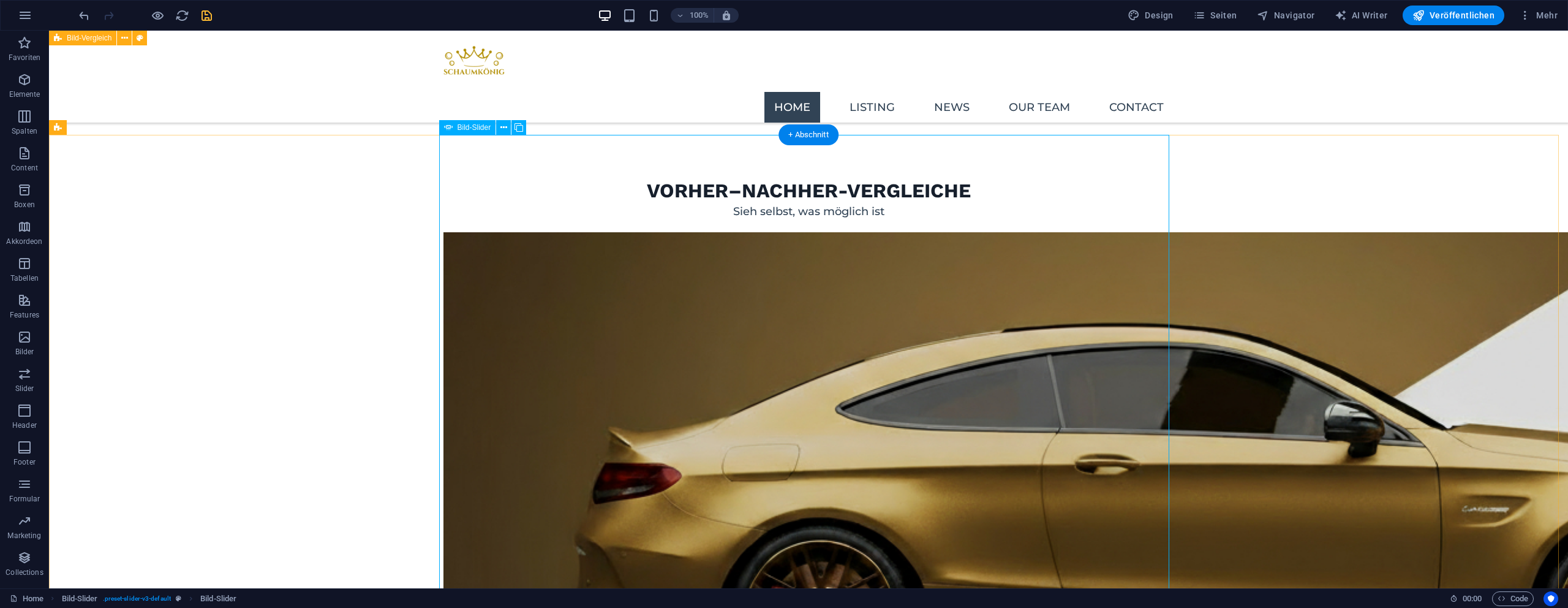
select select "px"
select select "ms"
select select "s"
select select "progressive"
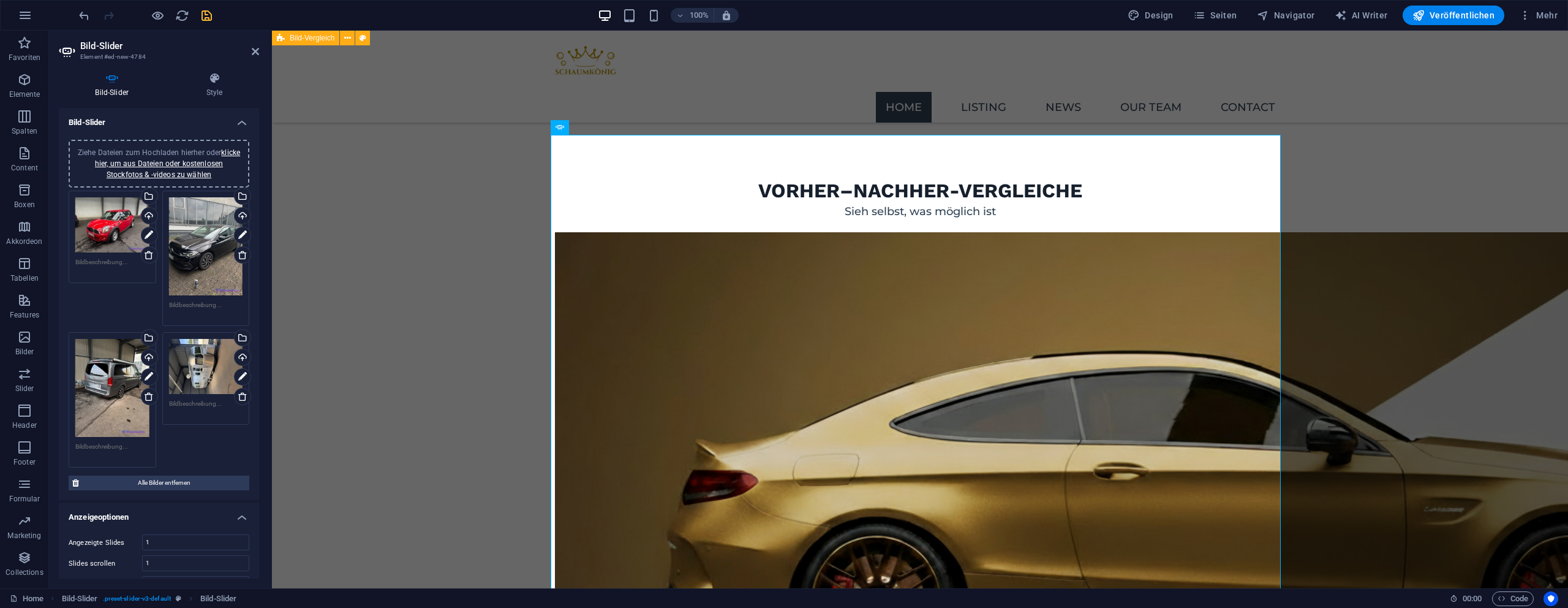
click at [119, 377] on div "Ziehe Dateien zum Hochladen hierher oder klicke hier, um aus Dateien oder koste…" at bounding box center [112, 388] width 74 height 98
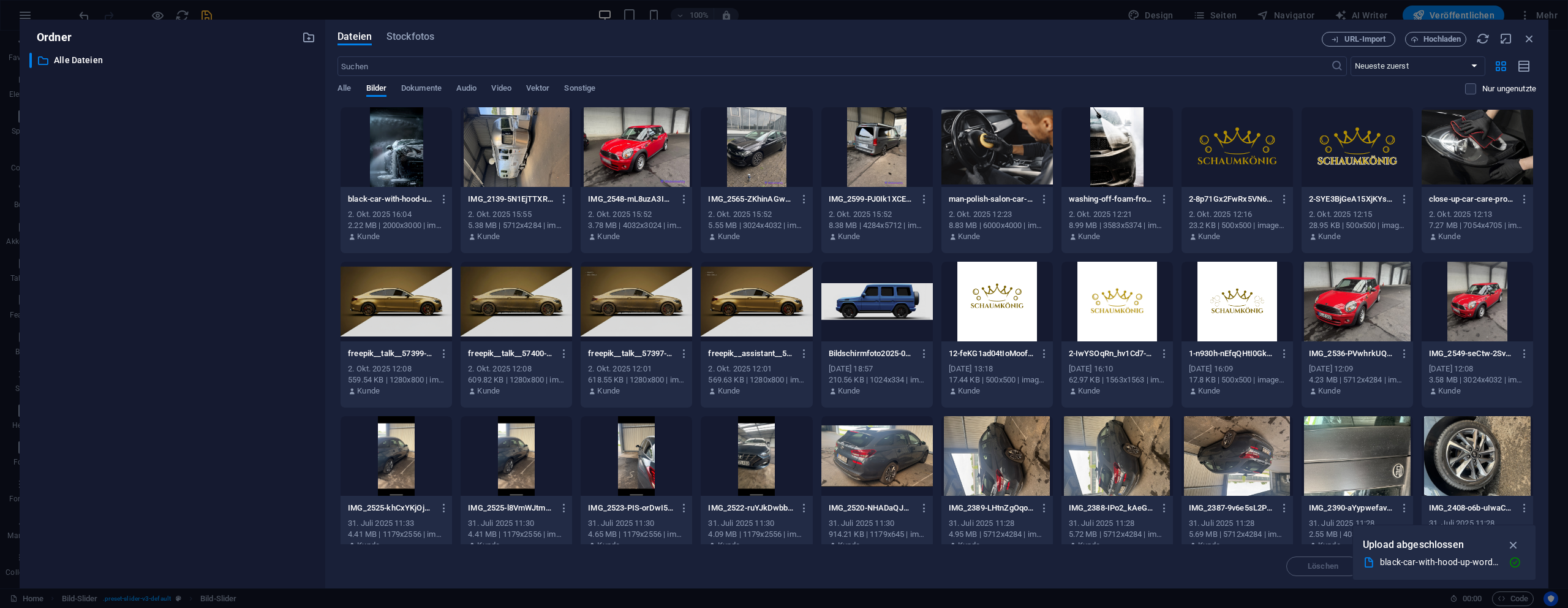
click at [119, 375] on div "​ Alle Dateien Alle Dateien" at bounding box center [172, 316] width 286 height 526
drag, startPoint x: 1529, startPoint y: 38, endPoint x: 572, endPoint y: 92, distance: 958.5
click at [1529, 38] on icon "button" at bounding box center [1530, 38] width 14 height 14
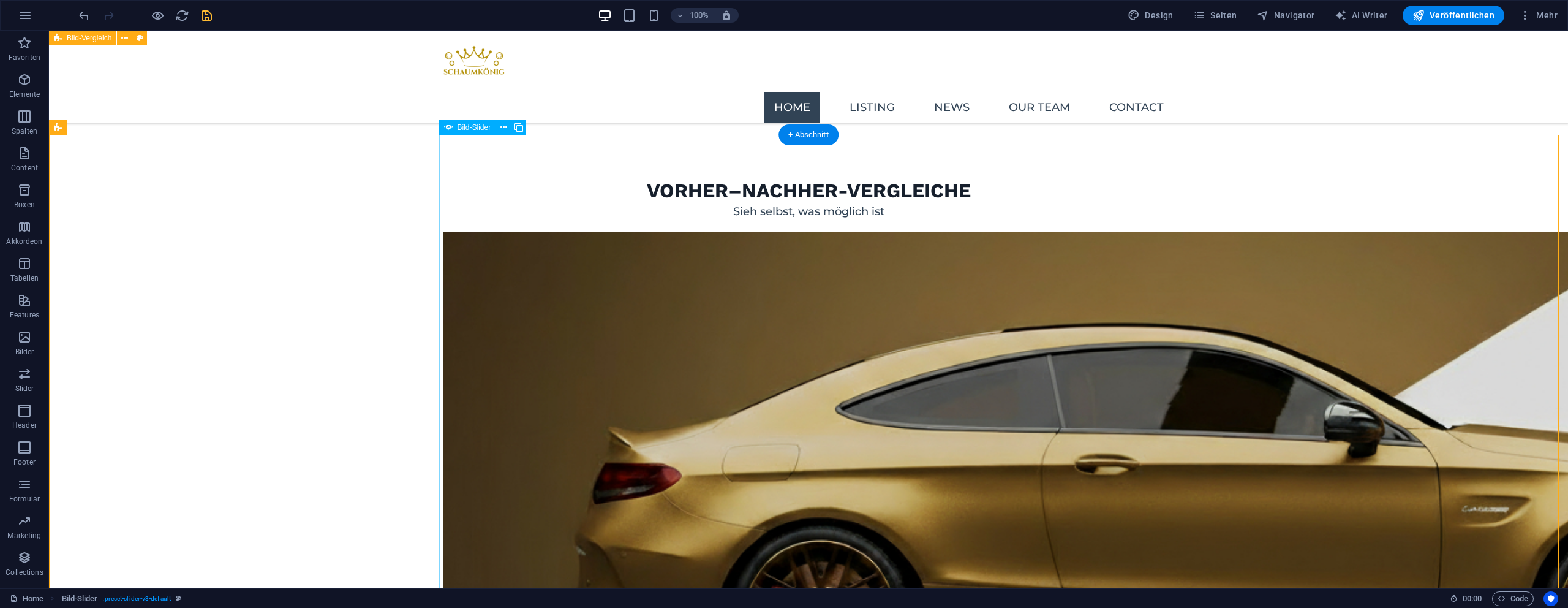
select select "px"
select select "ms"
select select "s"
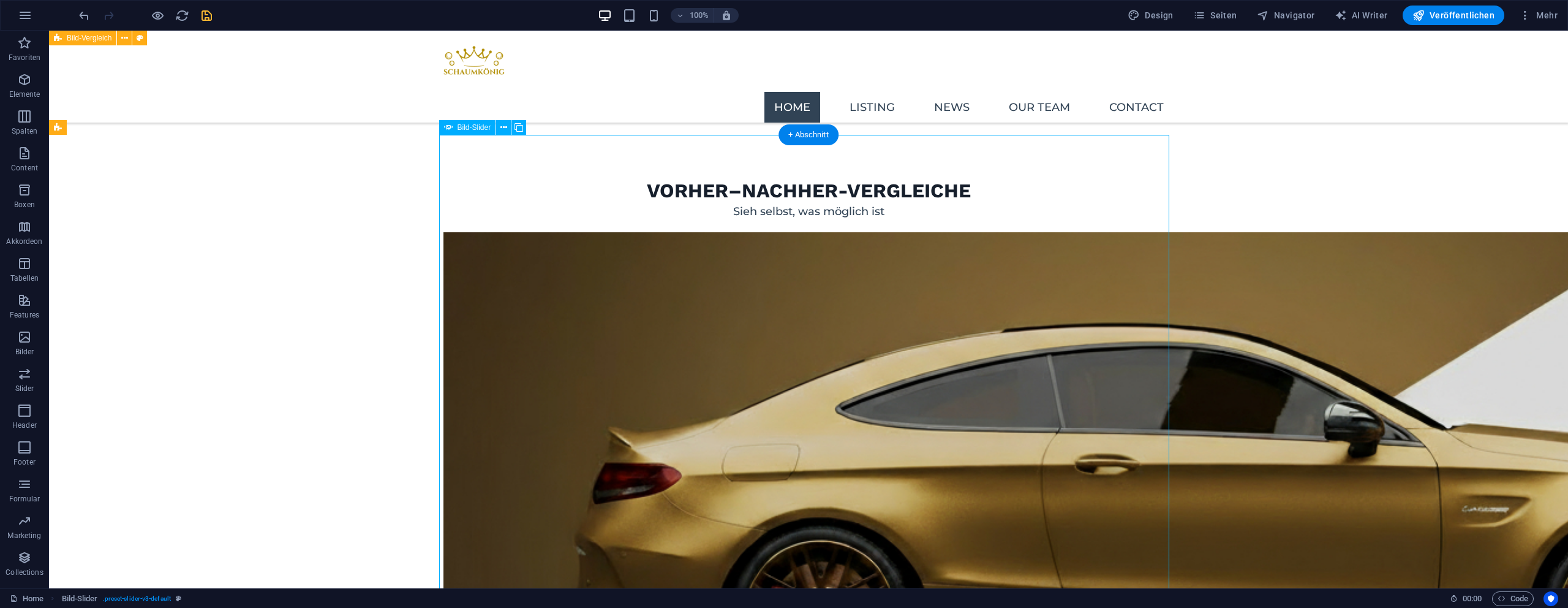
select select "progressive"
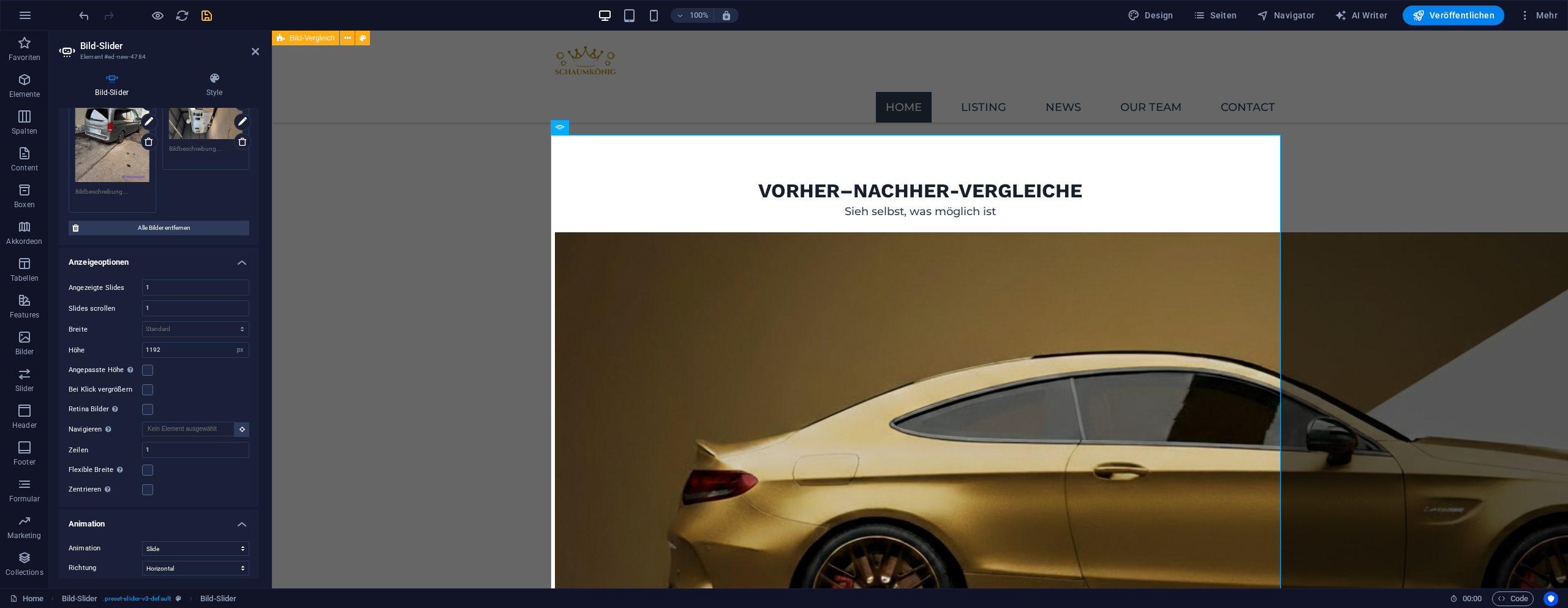
scroll to position [270, 0]
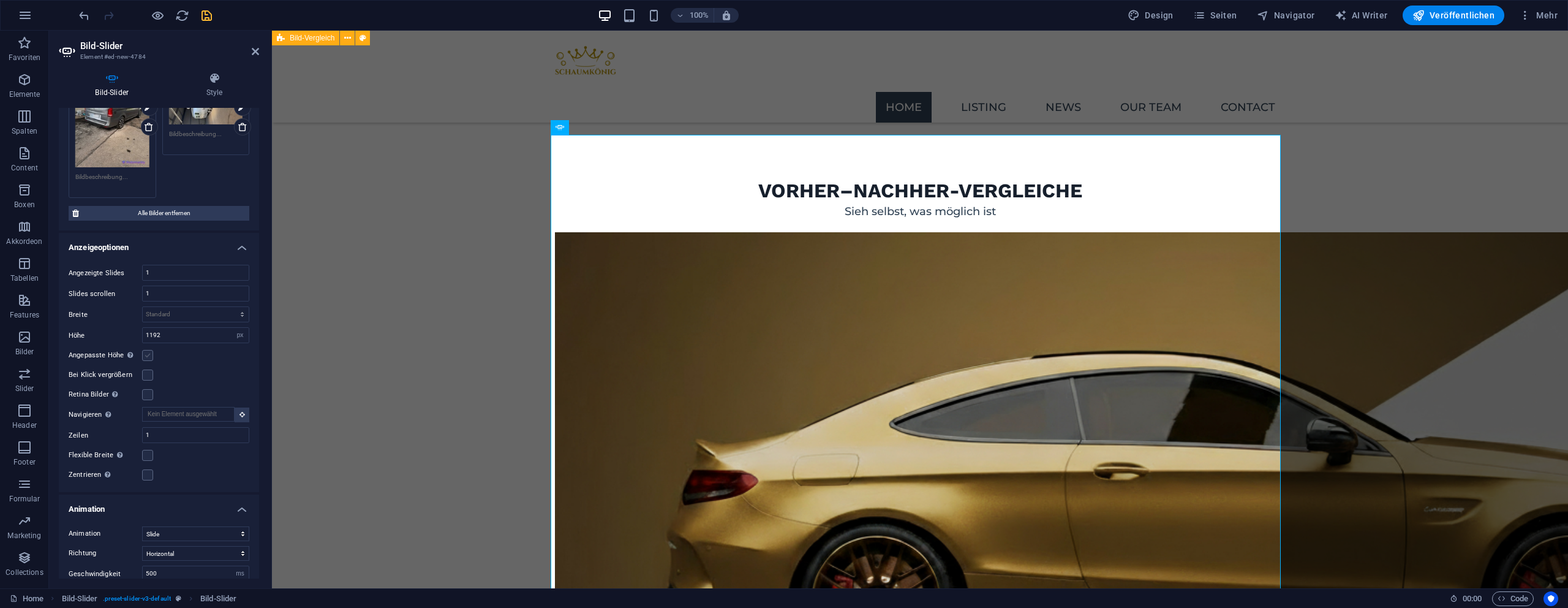
click at [149, 350] on label at bounding box center [148, 355] width 11 height 11
click at [0, 0] on input "Angepasste Höhe Slider übernimmt automatisch die Höhe des aktuellen Slides. "An…" at bounding box center [0, 0] width 0 height 0
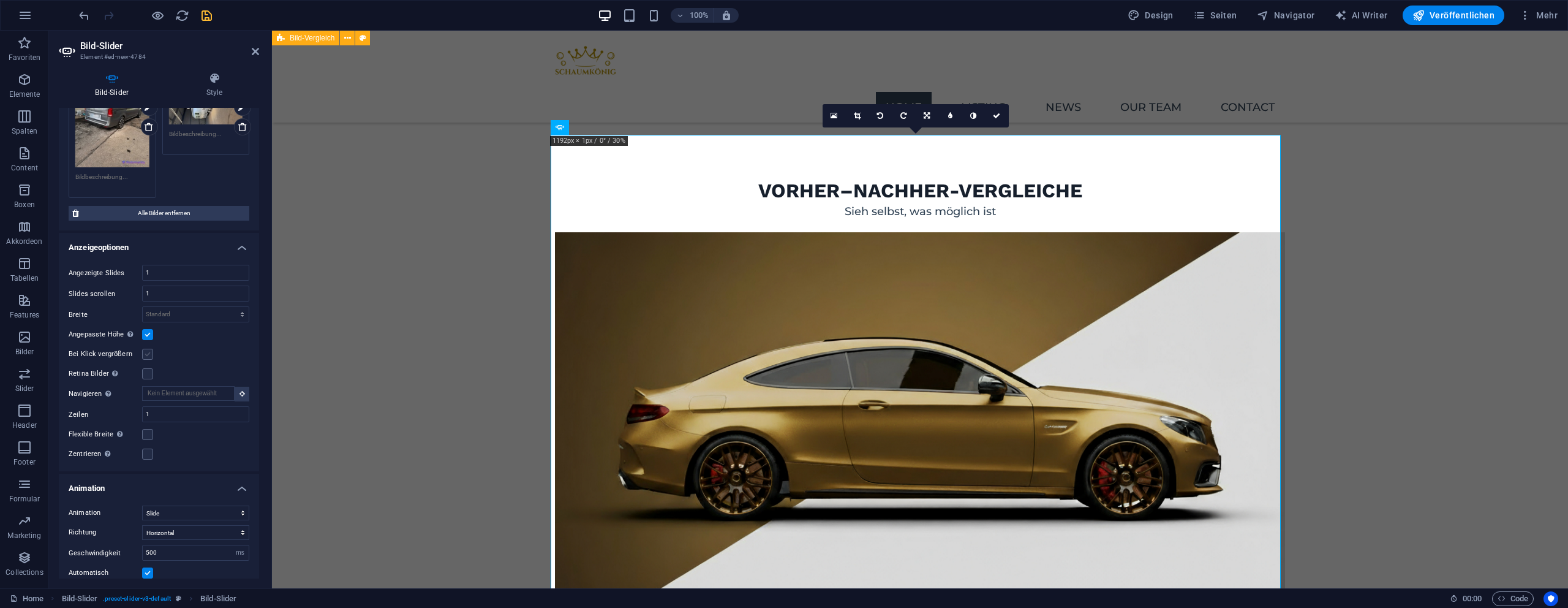
click at [148, 355] on label at bounding box center [148, 354] width 11 height 11
click at [0, 0] on input "Bei Klick vergrößern" at bounding box center [0, 0] width 0 height 0
click at [148, 354] on label at bounding box center [148, 354] width 11 height 11
click at [0, 0] on input "Bei Klick vergrößern" at bounding box center [0, 0] width 0 height 0
click at [152, 370] on label at bounding box center [148, 374] width 11 height 11
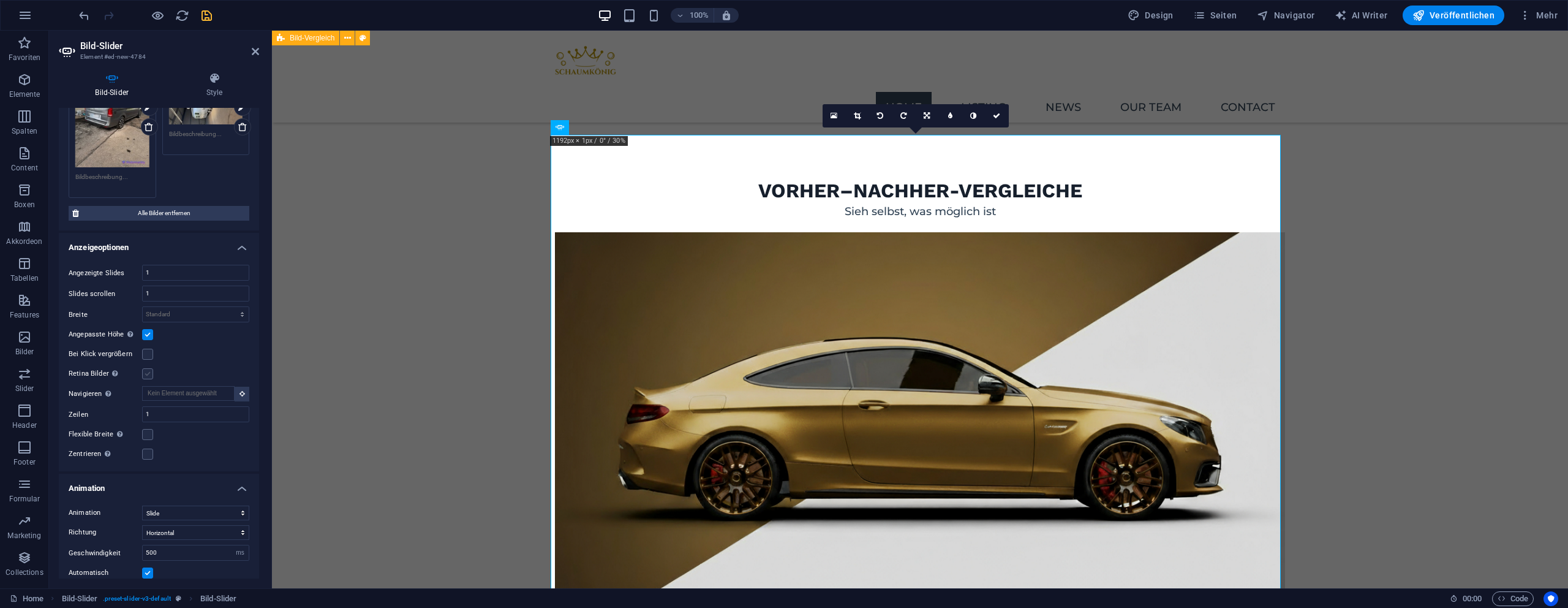
click at [0, 0] on input "Retina Bilder Automatisch Retina-Bilder und kleinere Bilder auf Smartphones lad…" at bounding box center [0, 0] width 0 height 0
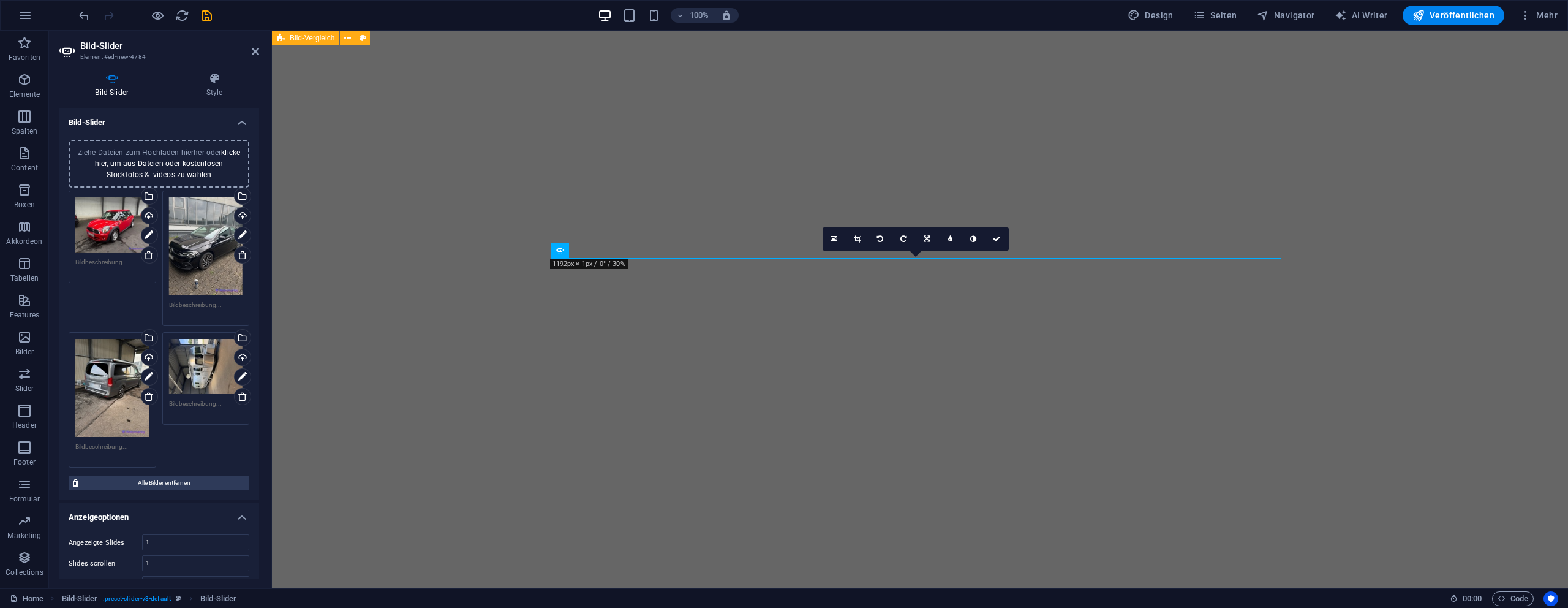
select select "ms"
select select "s"
select select "progressive"
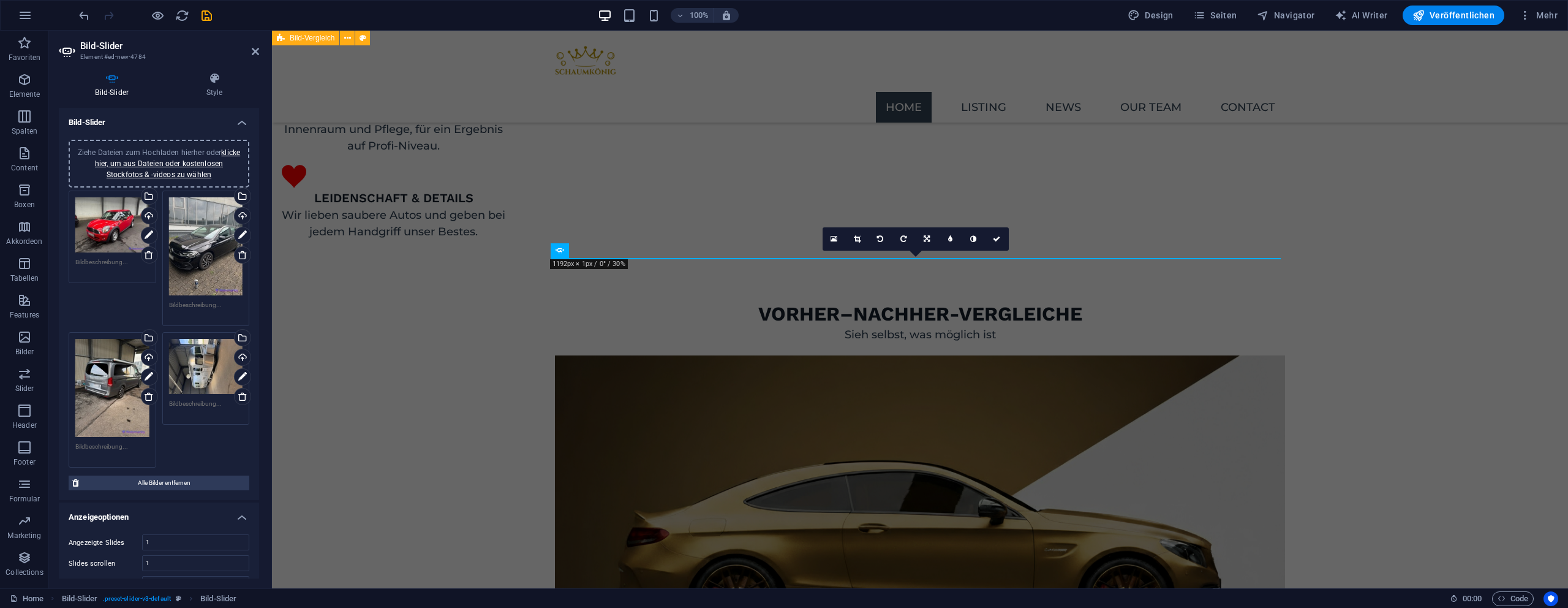
scroll to position [270, 0]
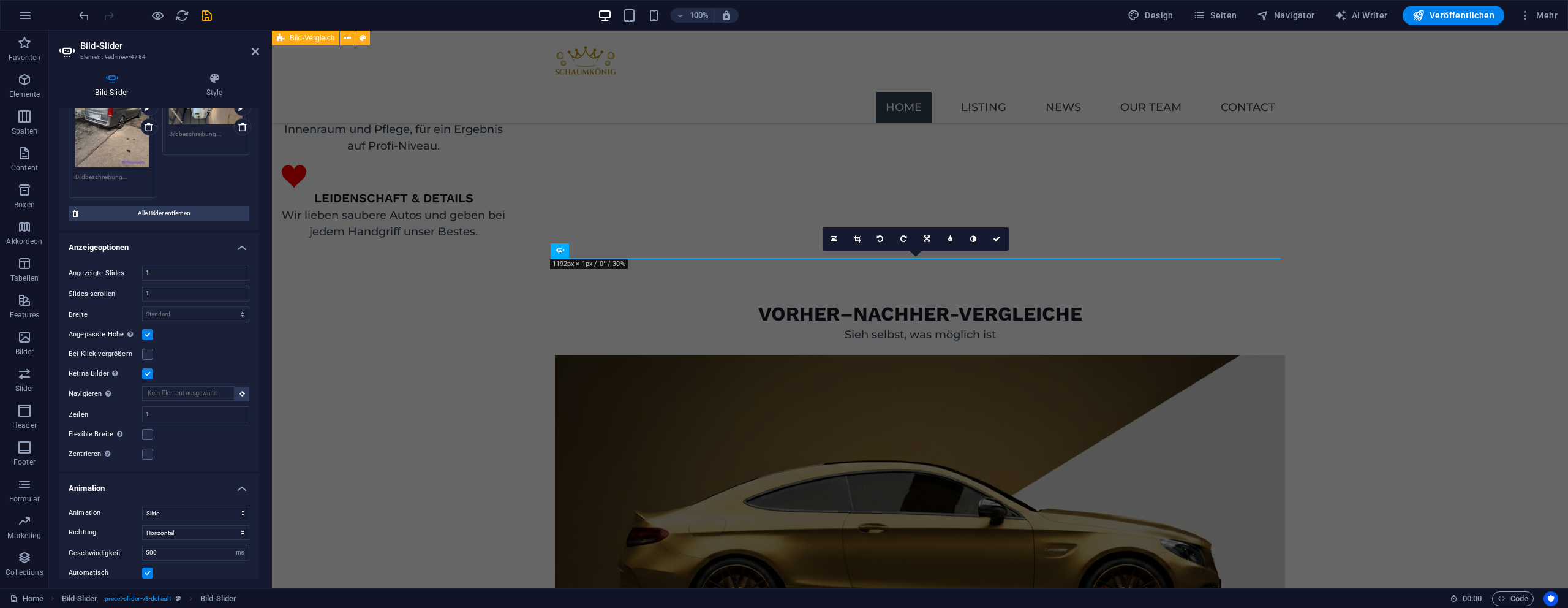
click at [151, 370] on label at bounding box center [148, 374] width 11 height 11
click at [0, 0] on input "Retina Bilder Automatisch Retina-Bilder und kleinere Bilder auf Smartphones lad…" at bounding box center [0, 0] width 0 height 0
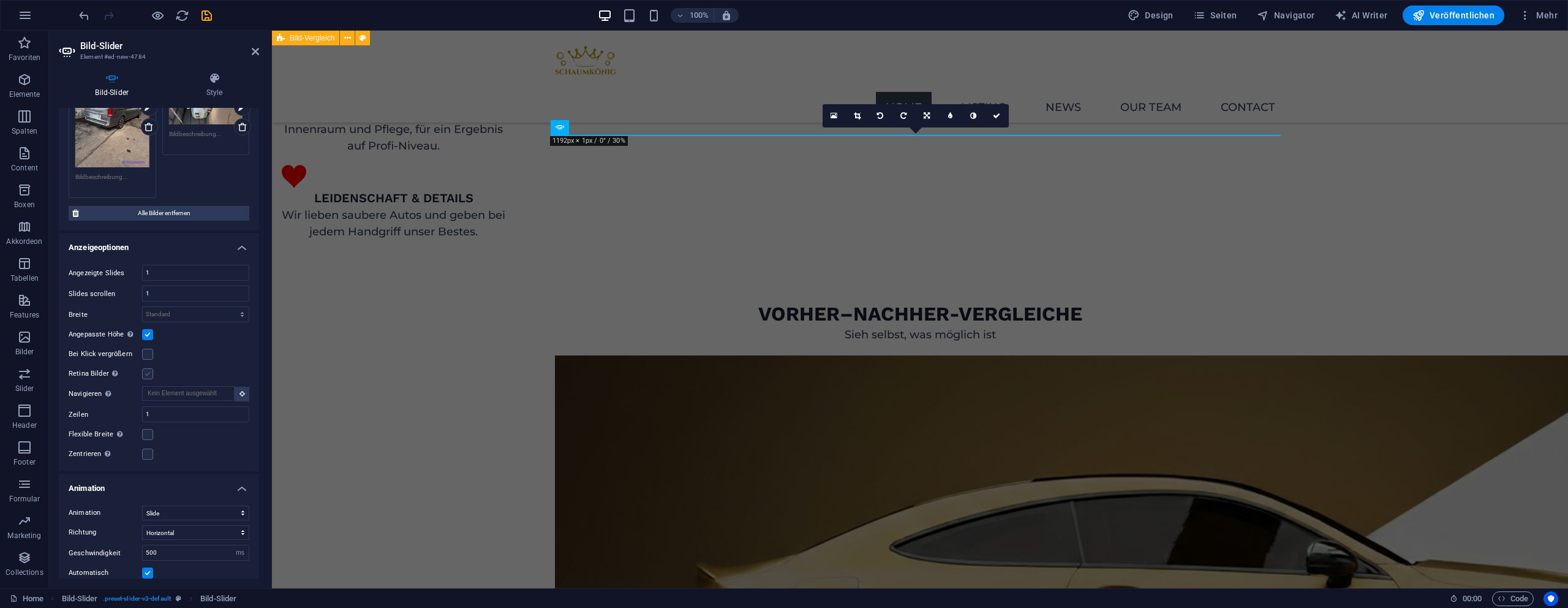
scroll to position [1653, 0]
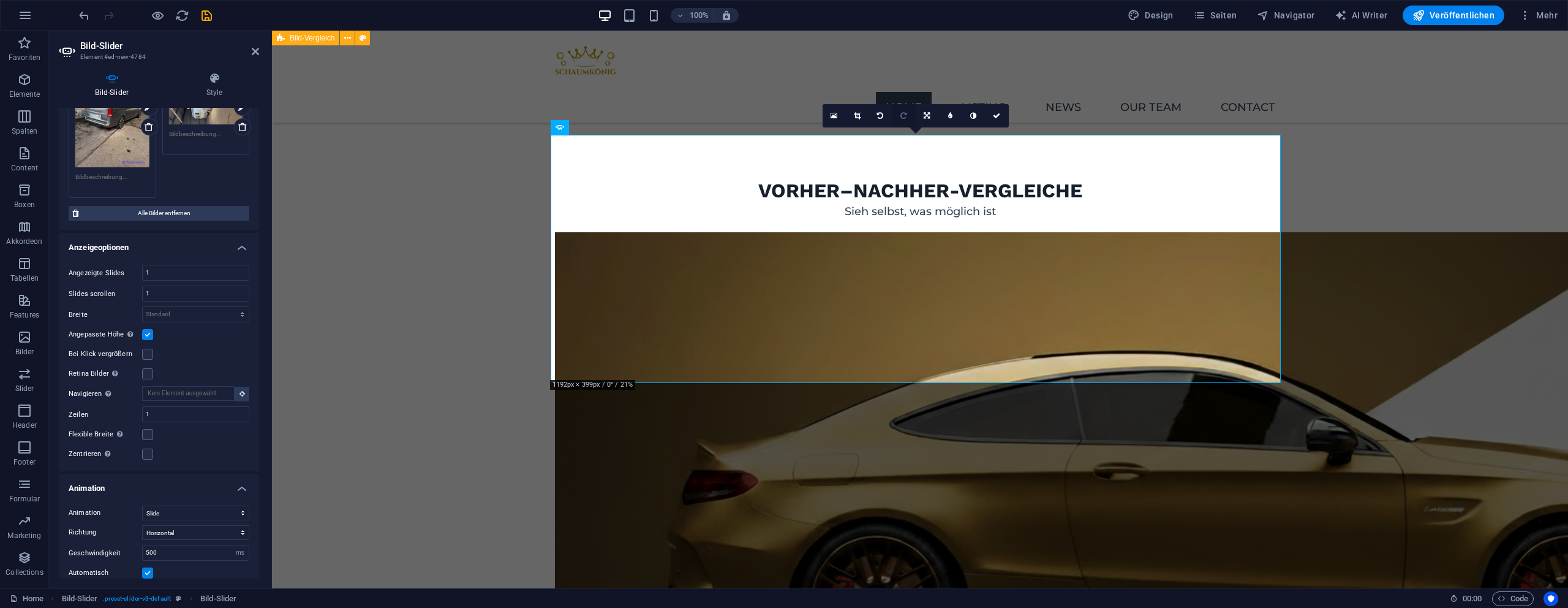
click at [901, 118] on icon at bounding box center [903, 116] width 6 height 8
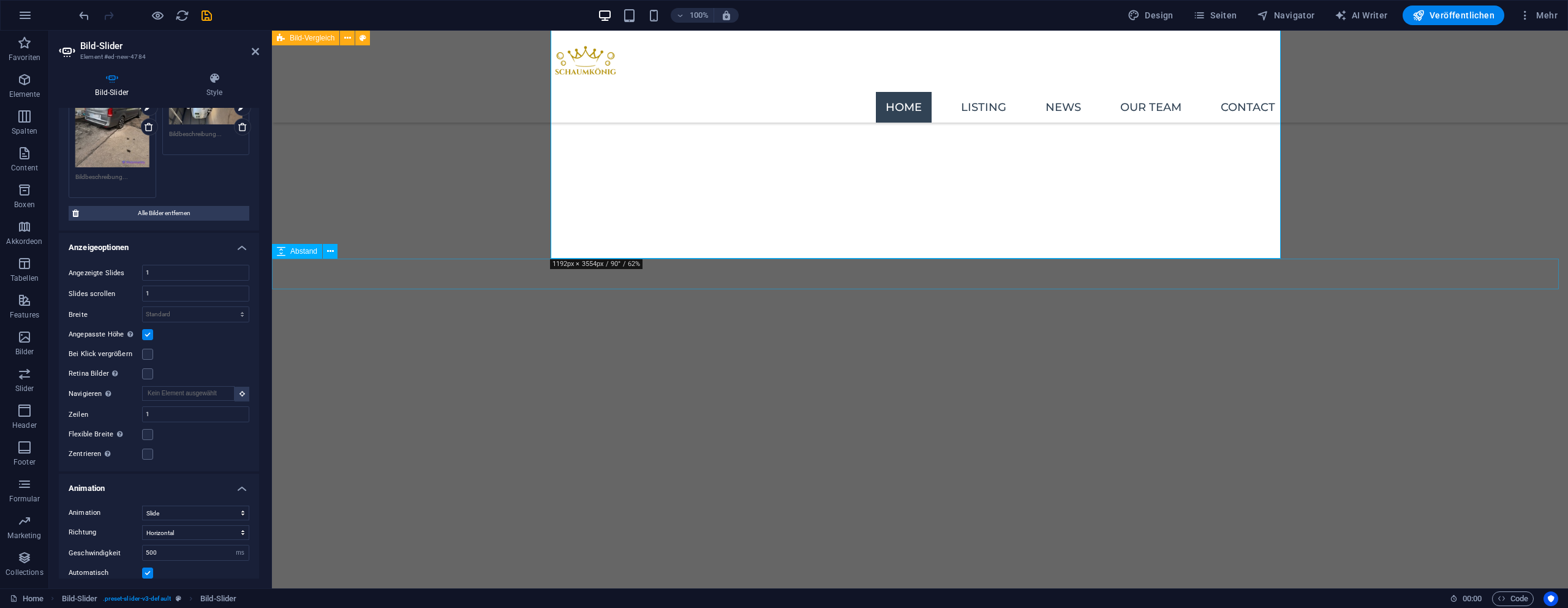
scroll to position [3707, 0]
click at [150, 329] on label at bounding box center [148, 334] width 11 height 11
click at [0, 0] on input "Angepasste Höhe Slider übernimmt automatisch die Höhe des aktuellen Slides. "An…" at bounding box center [0, 0] width 0 height 0
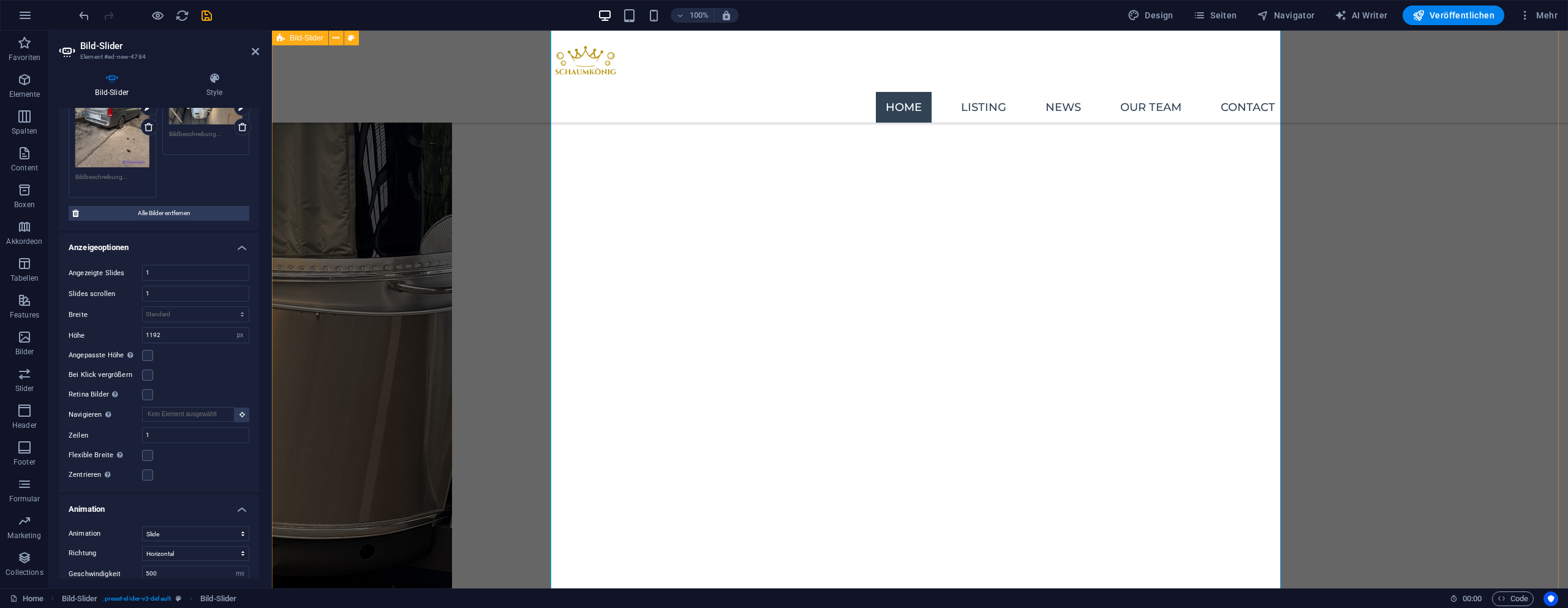
scroll to position [3069, 0]
click at [147, 350] on label at bounding box center [148, 355] width 11 height 11
click at [0, 0] on input "Angepasste Höhe Slider übernimmt automatisch die Höhe des aktuellen Slides. "An…" at bounding box center [0, 0] width 0 height 0
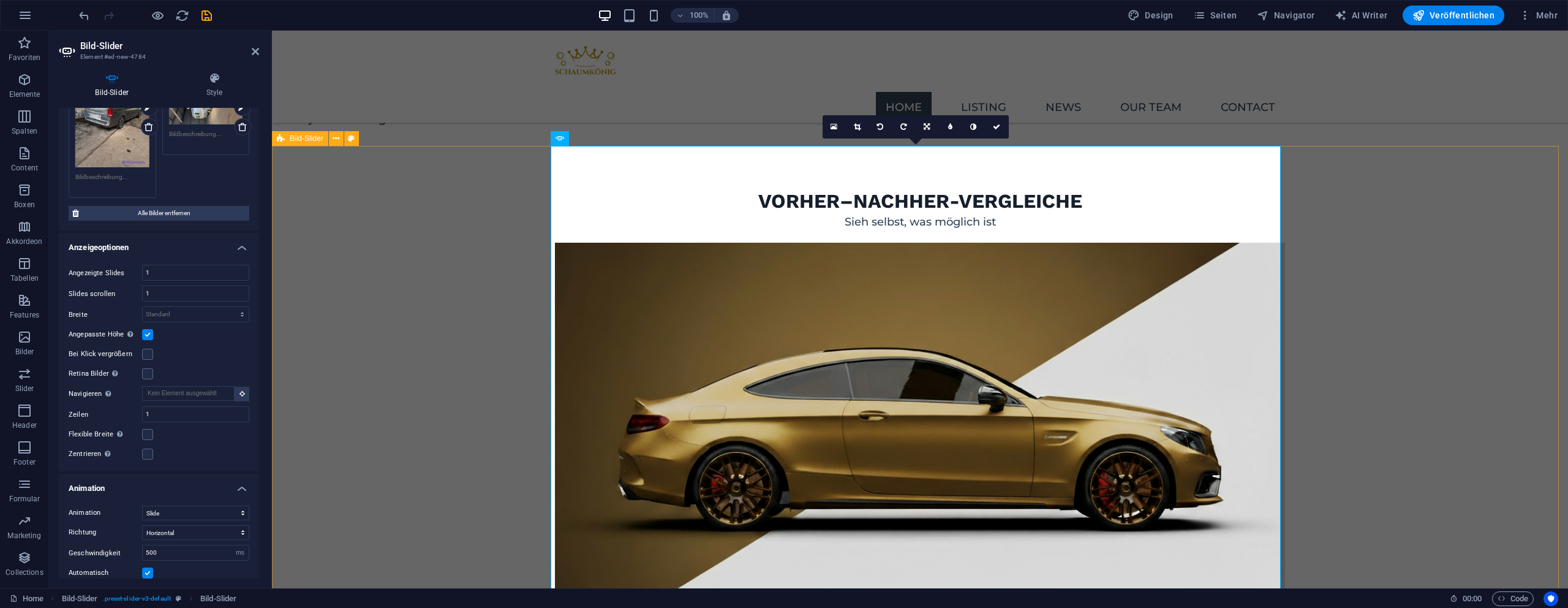
scroll to position [1644, 0]
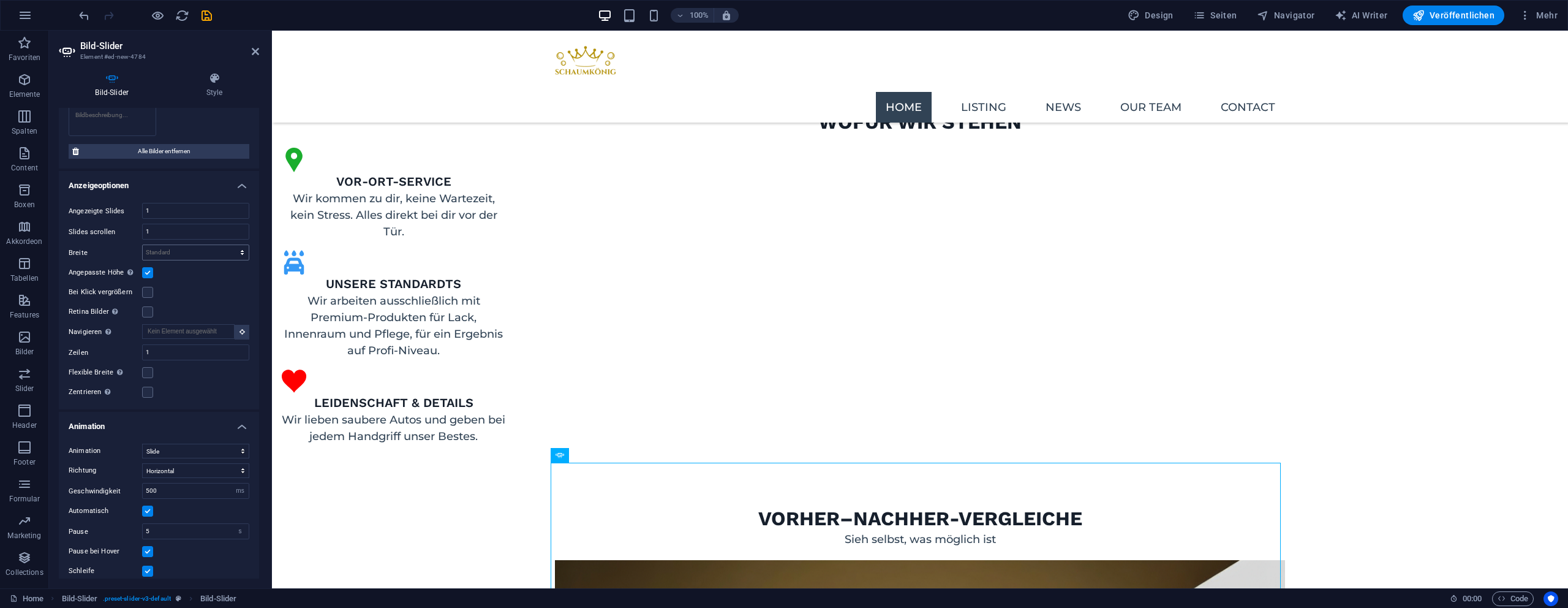
scroll to position [1320, 0]
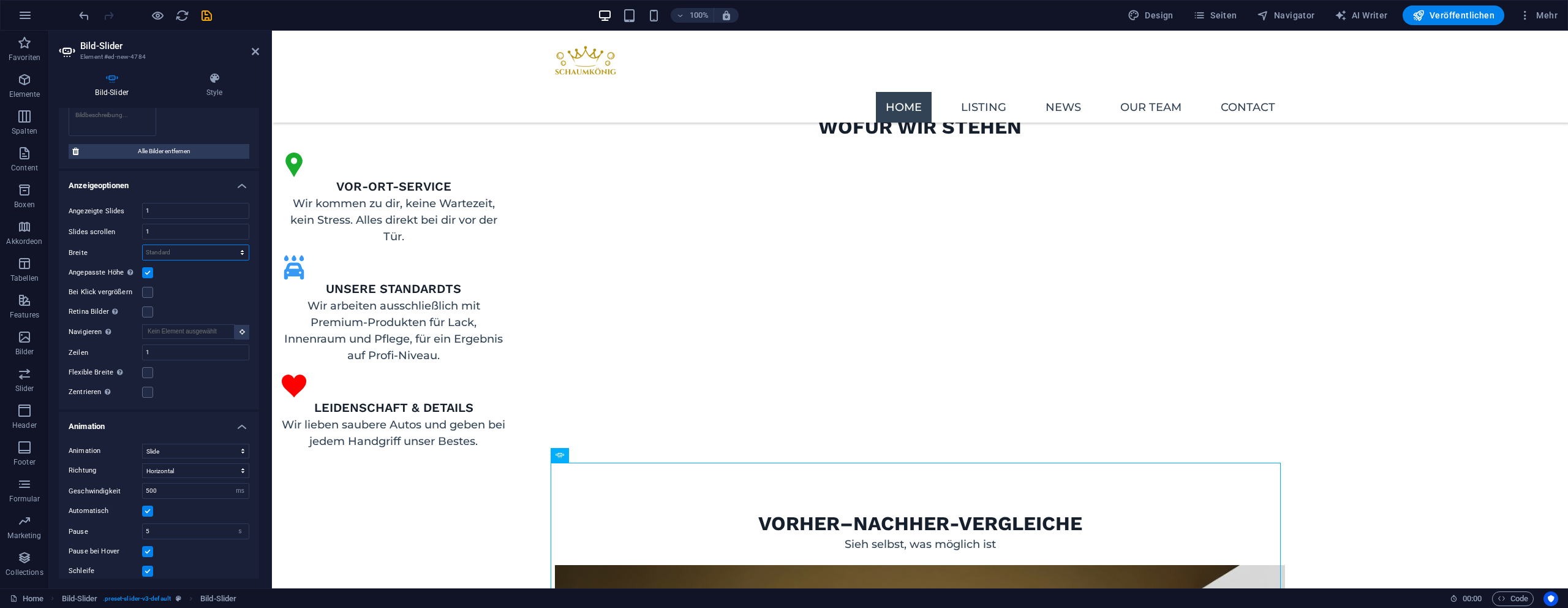
click at [187, 251] on select "Standard px % rem em vw vh" at bounding box center [196, 252] width 106 height 15
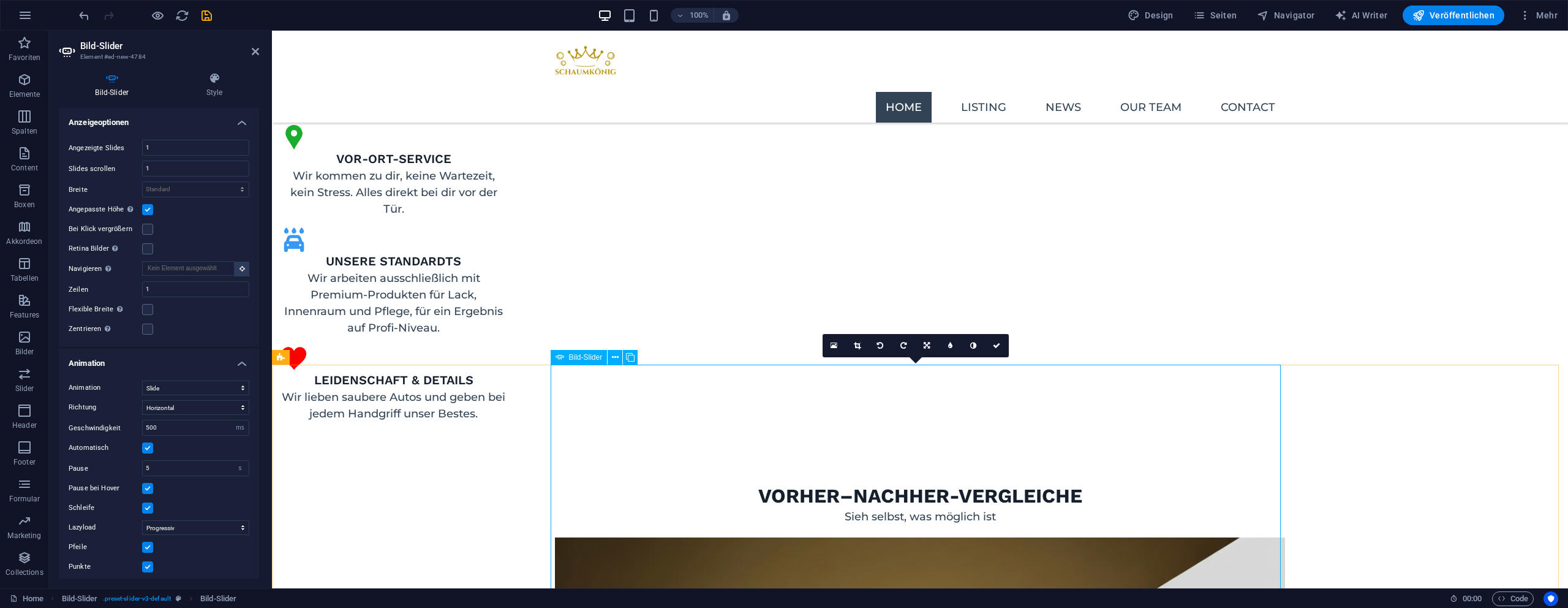
scroll to position [1347, 0]
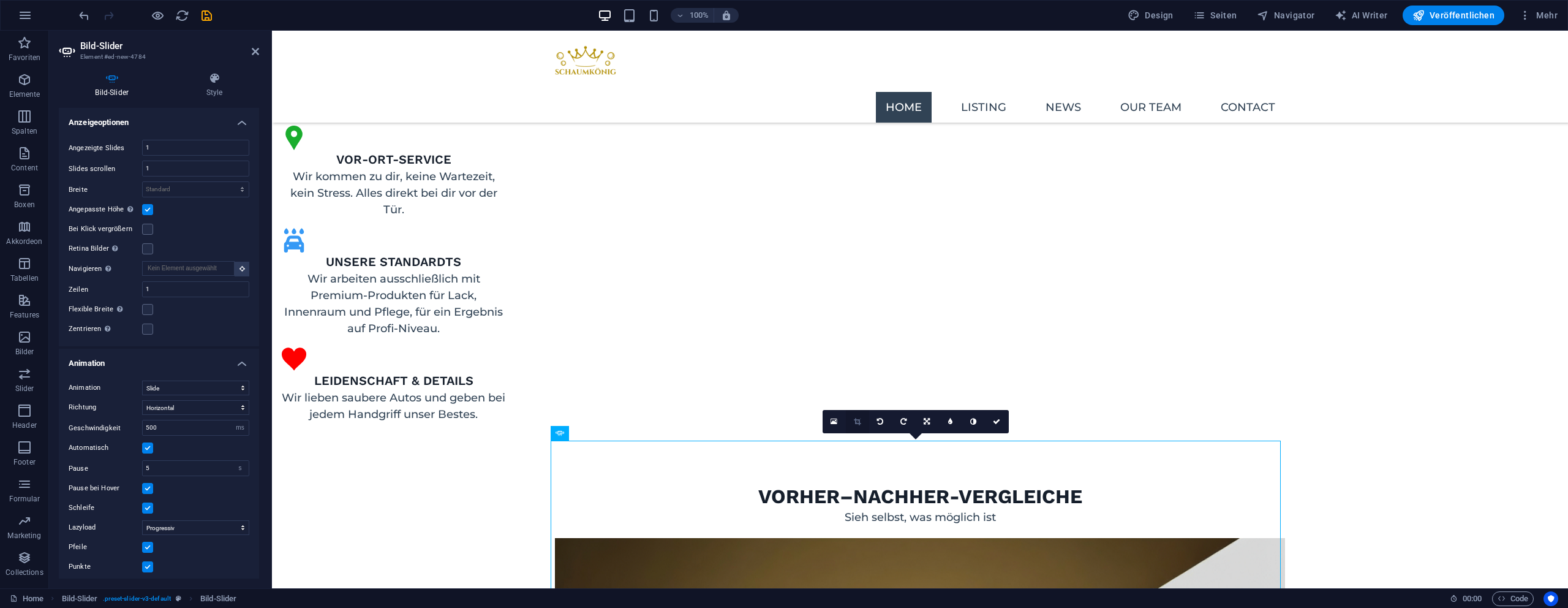
click at [854, 423] on icon at bounding box center [857, 422] width 7 height 8
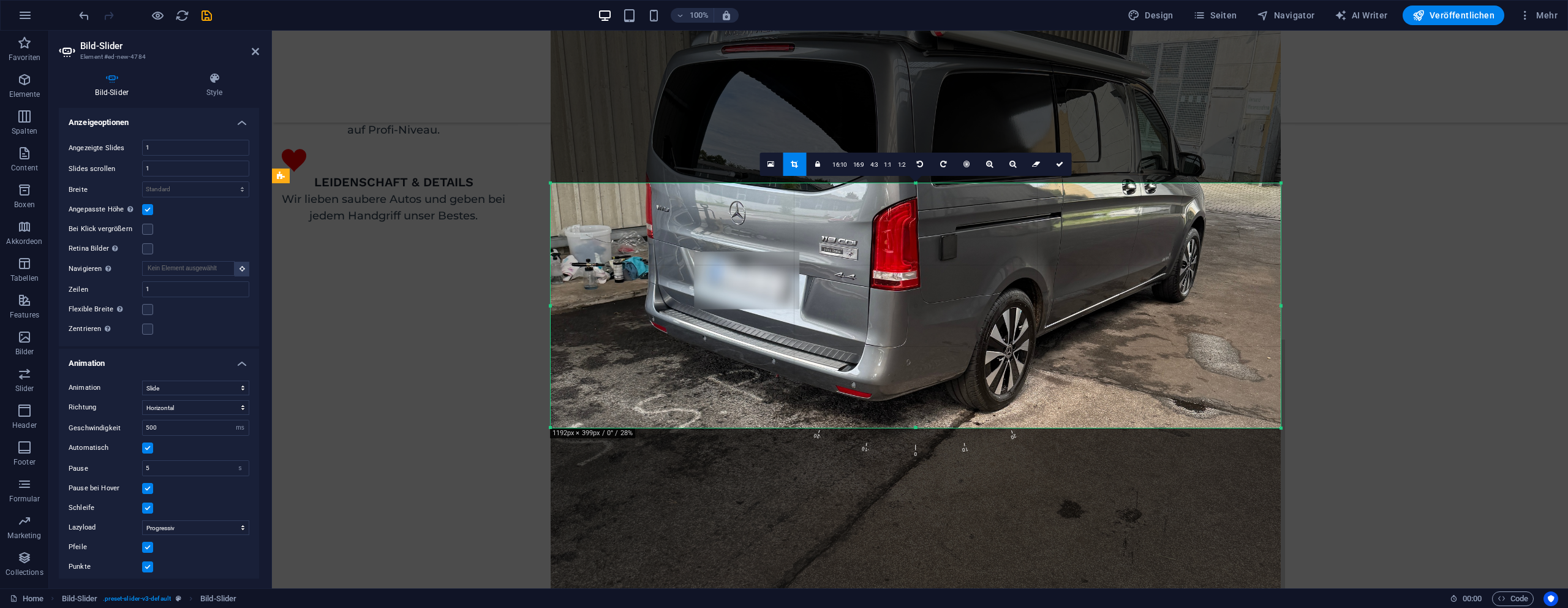
scroll to position [1664, 0]
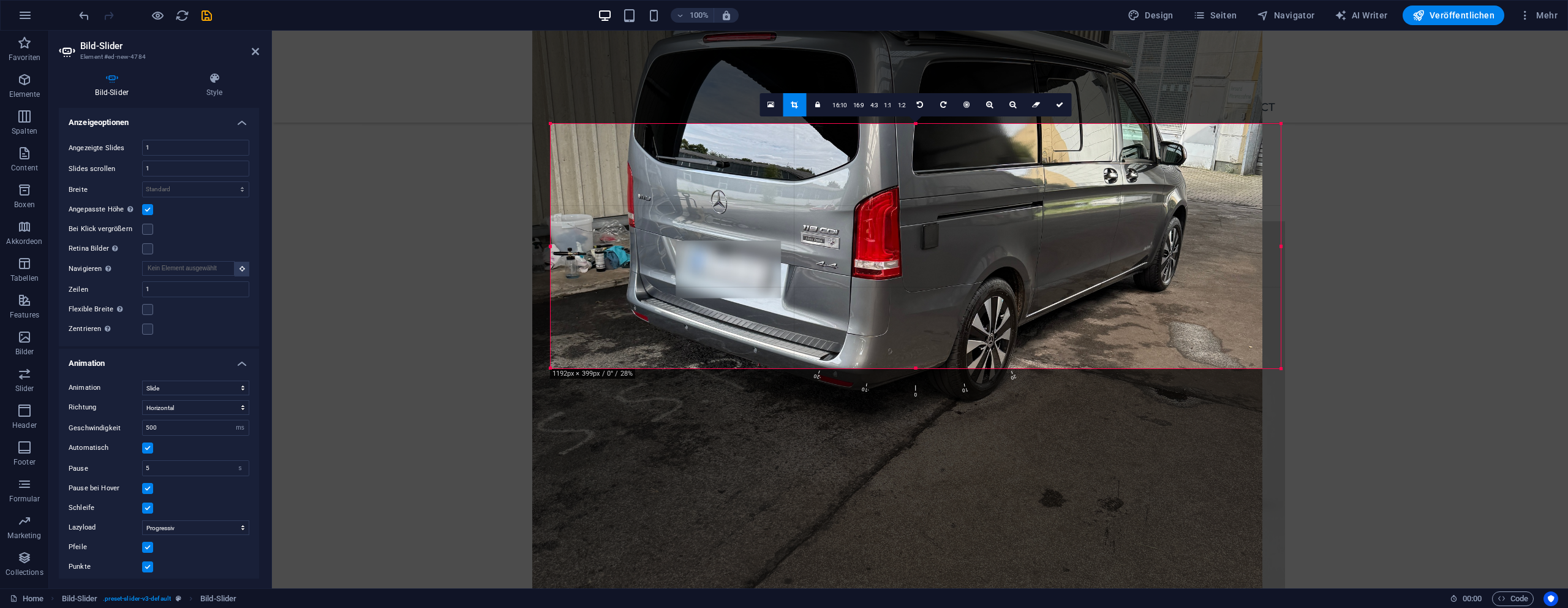
drag, startPoint x: 791, startPoint y: 271, endPoint x: 768, endPoint y: 355, distance: 87.1
click at [760, 361] on div at bounding box center [897, 295] width 730 height 975
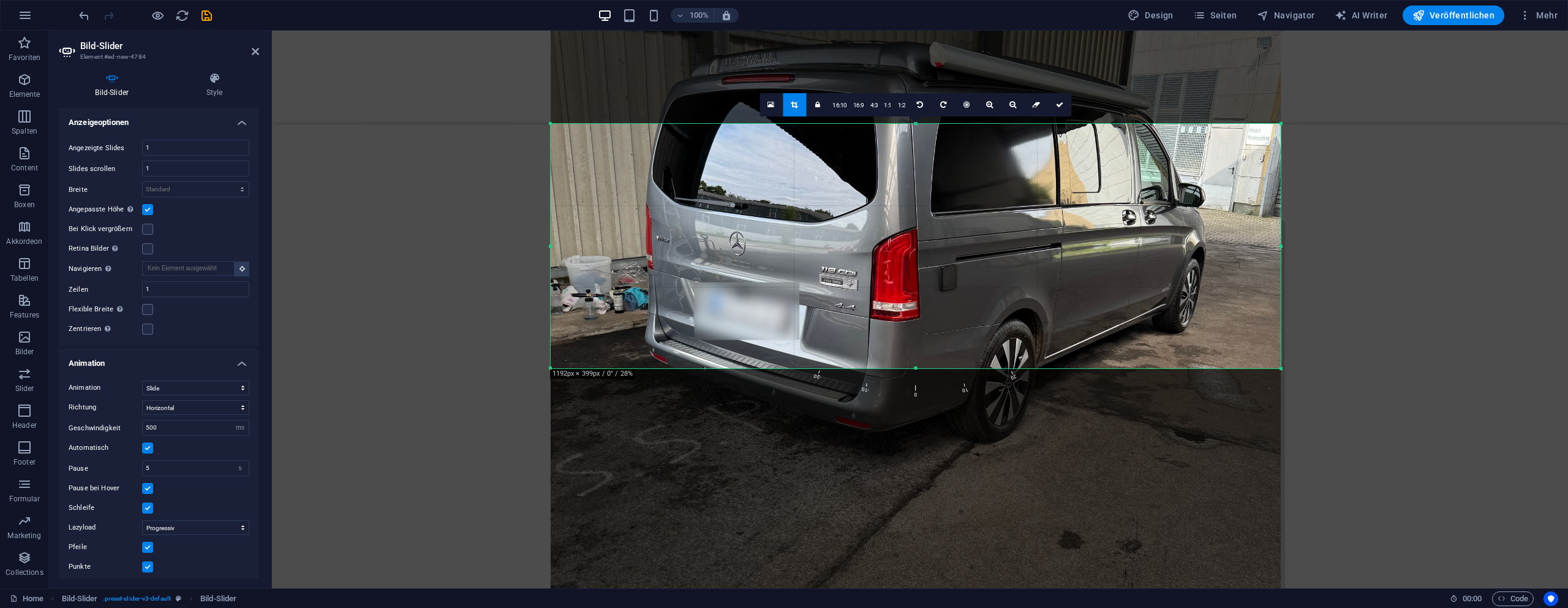
drag, startPoint x: 1283, startPoint y: 124, endPoint x: 1291, endPoint y: 122, distance: 8.2
click at [1291, 122] on div at bounding box center [916, 337] width 754 height 998
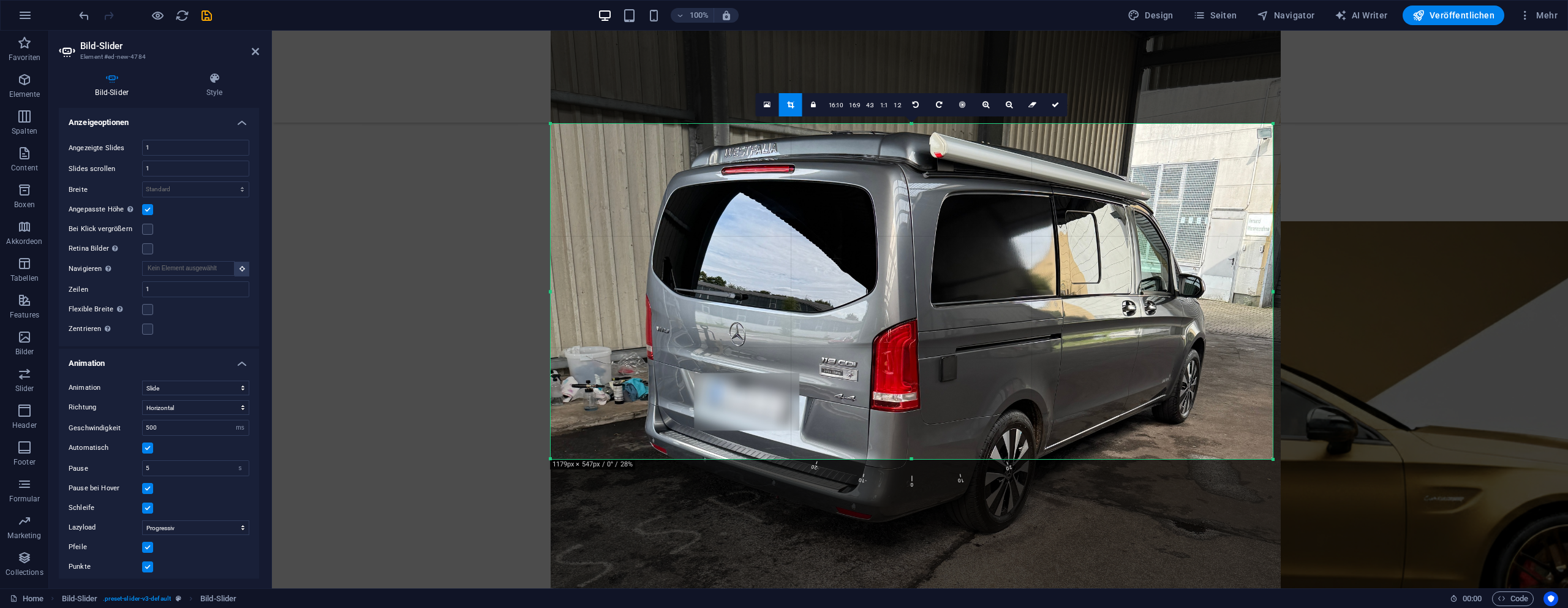
drag, startPoint x: 1283, startPoint y: 121, endPoint x: 1271, endPoint y: 35, distance: 86.8
click at [1272, 124] on div "180 170 160 150 140 130 120 110 100 90 80 70 60 50 40 30 20 10 0 -10 -20 -30 -4…" at bounding box center [912, 291] width 722 height 335
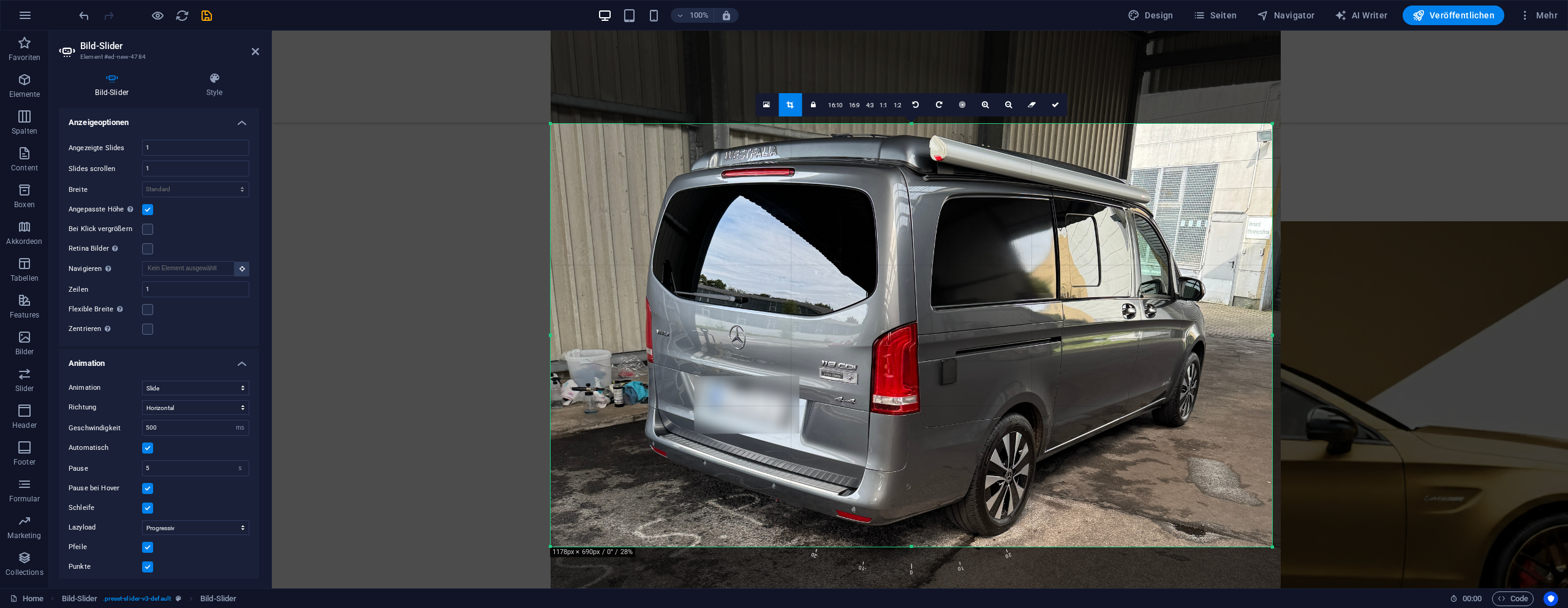
drag, startPoint x: 913, startPoint y: 463, endPoint x: 903, endPoint y: 547, distance: 84.6
click at [903, 547] on div at bounding box center [911, 547] width 721 height 5
click at [1059, 108] on link at bounding box center [1056, 105] width 23 height 23
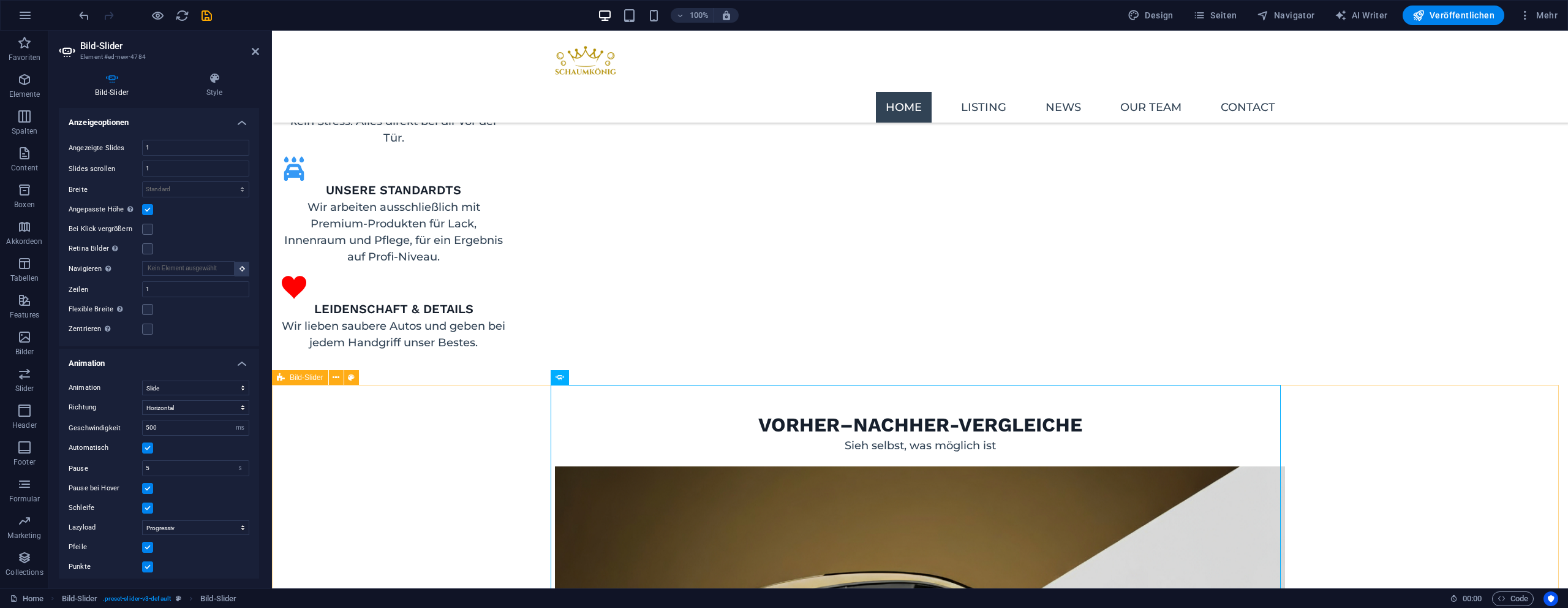
scroll to position [1711, 0]
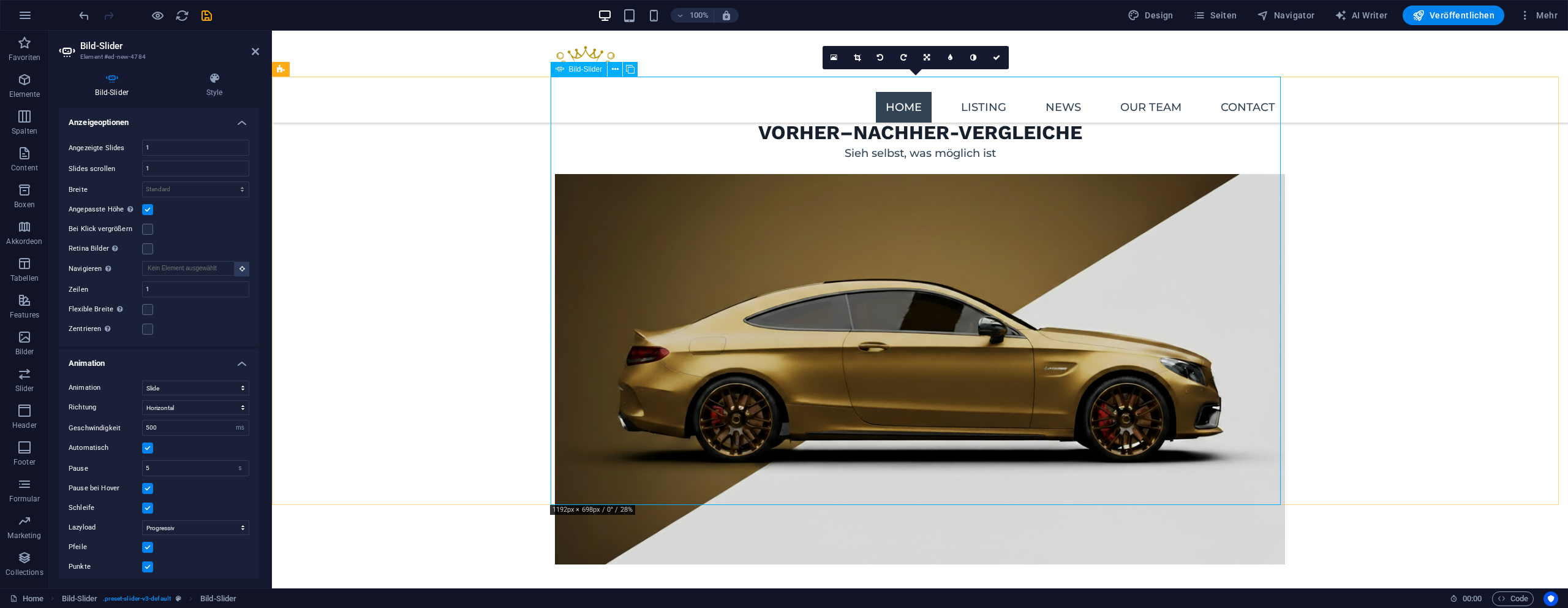
click at [862, 51] on link at bounding box center [857, 58] width 23 height 23
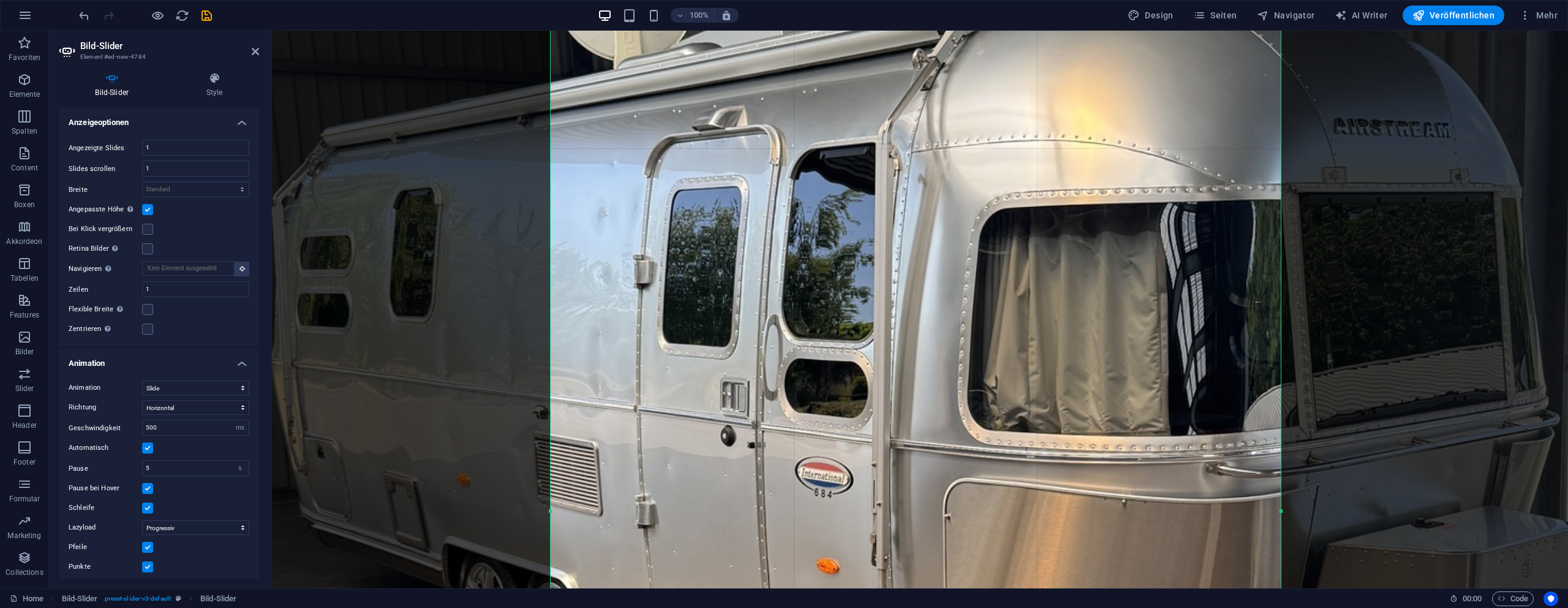
scroll to position [2683, 0]
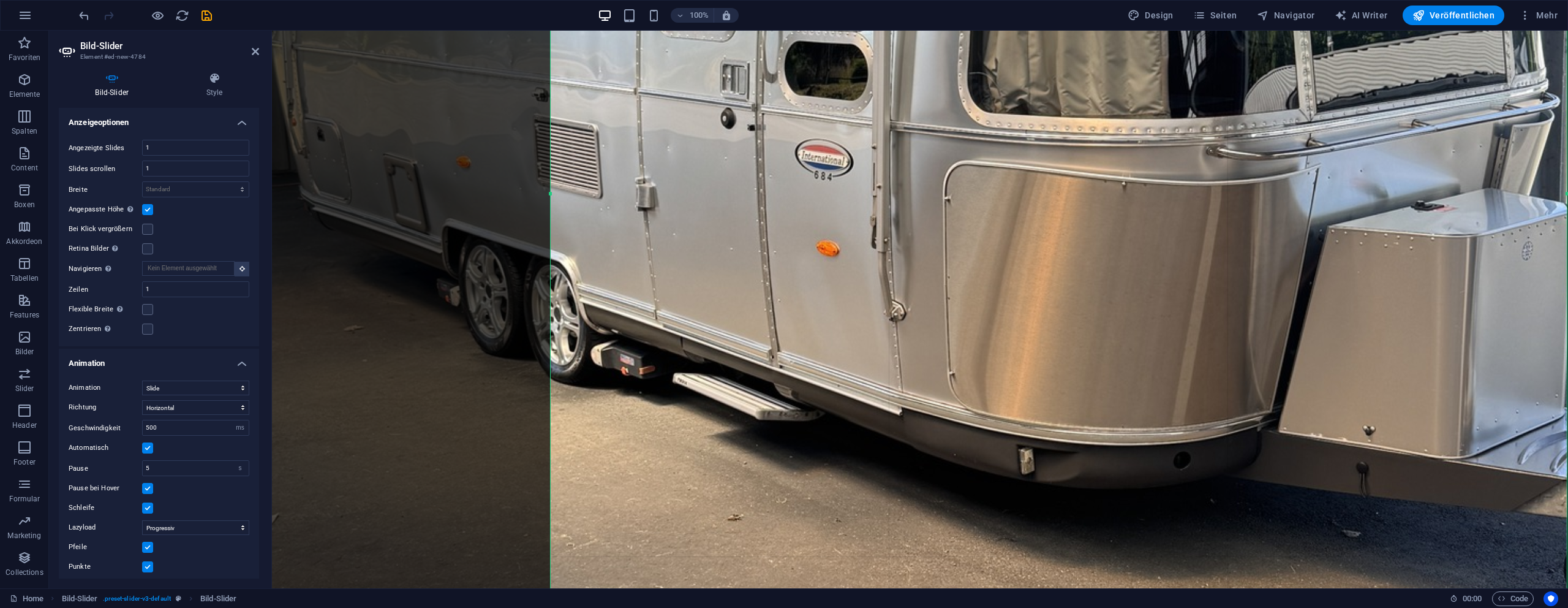
drag, startPoint x: 1281, startPoint y: 195, endPoint x: 1530, endPoint y: 197, distance: 249.0
click at [1566, 201] on div at bounding box center [1567, 194] width 5 height 2178
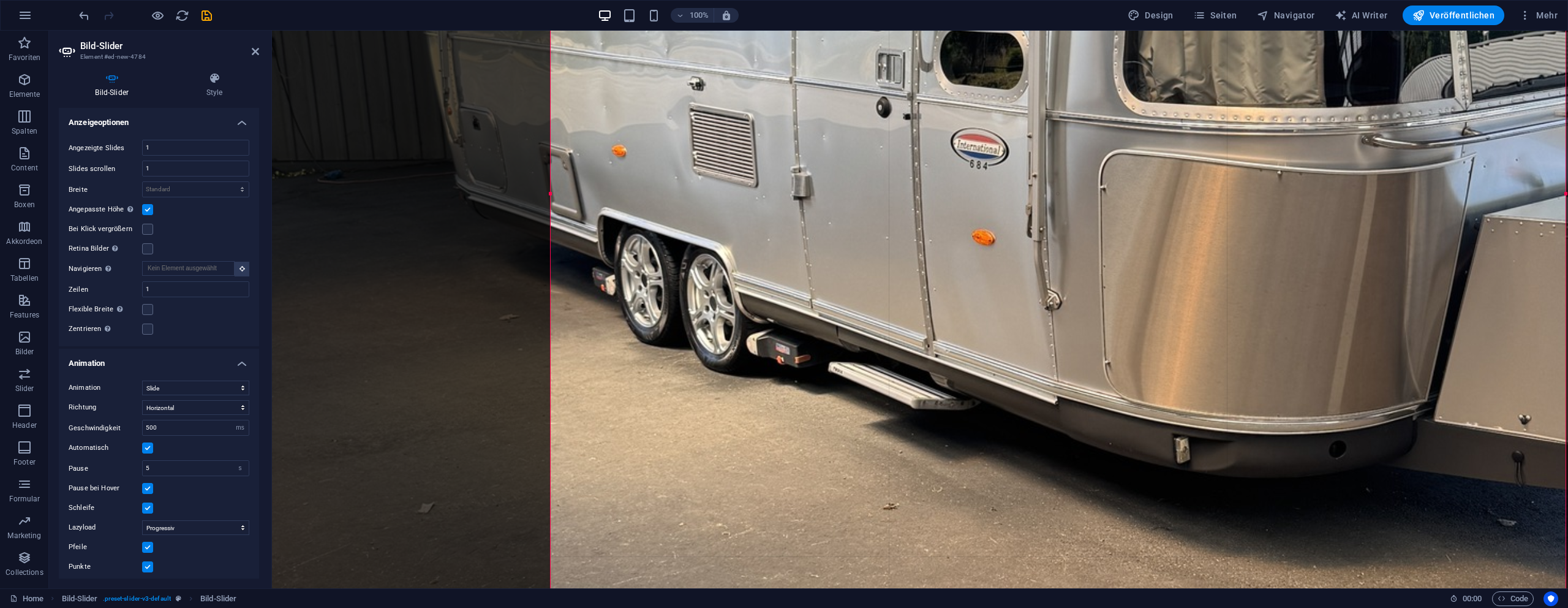
drag, startPoint x: 387, startPoint y: 192, endPoint x: 694, endPoint y: 183, distance: 307.1
click at [698, 183] on div at bounding box center [1072, 183] width 1633 height 2178
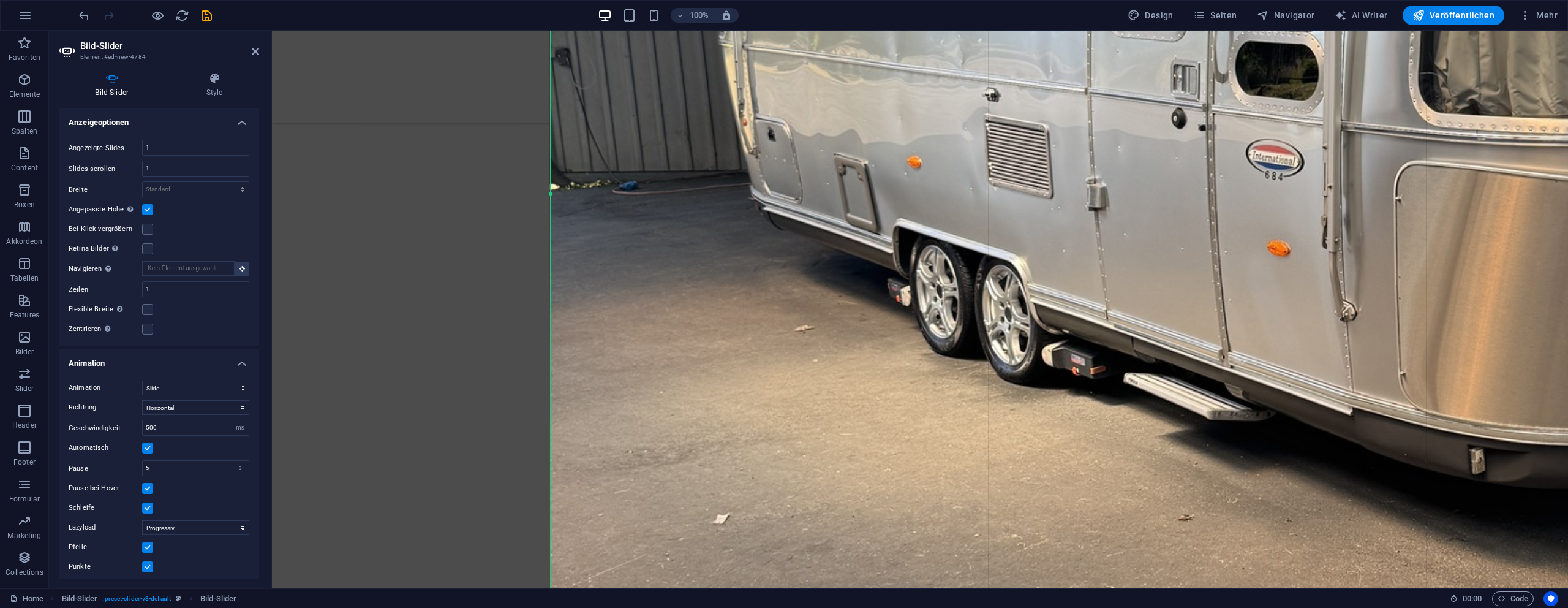
drag, startPoint x: 551, startPoint y: 195, endPoint x: 252, endPoint y: 196, distance: 299.0
click at [252, 196] on div "Bild-Slider Element #ed-new-4784 Bild-Slider Style Bild-Slider Ziehe Dateien zu…" at bounding box center [808, 310] width 1519 height 558
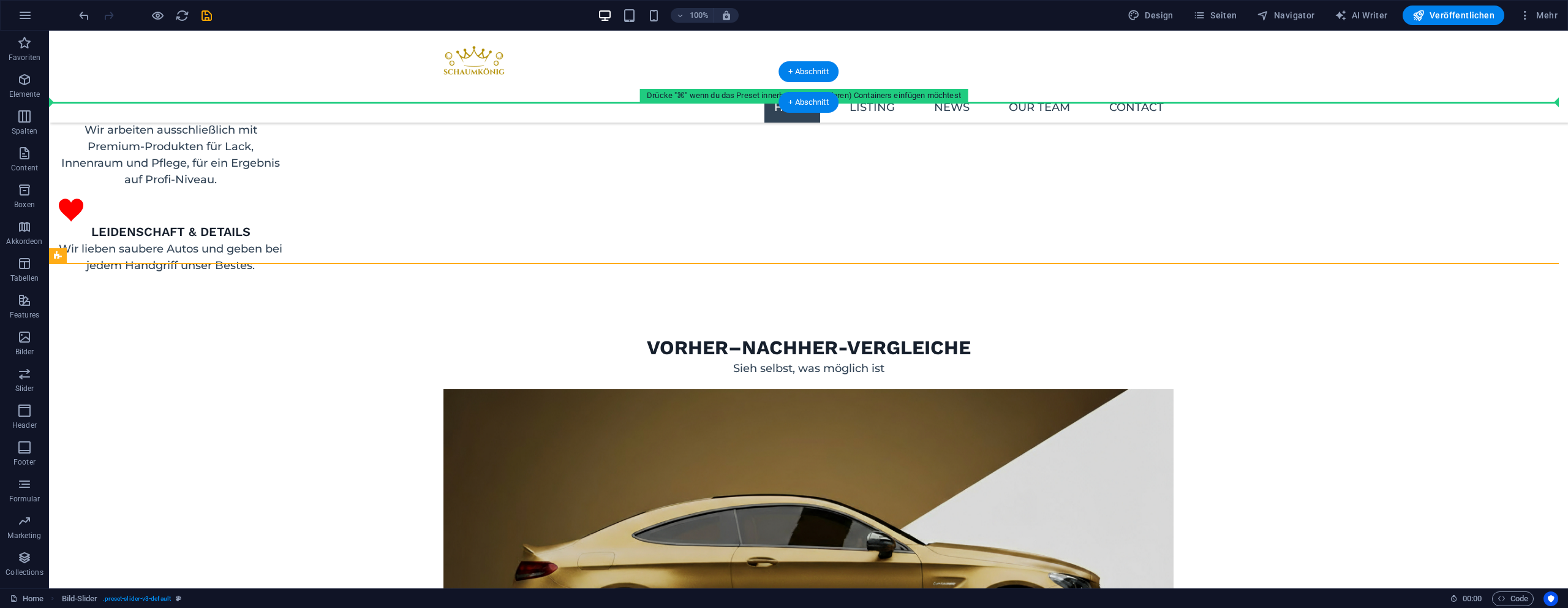
drag, startPoint x: 338, startPoint y: 171, endPoint x: 421, endPoint y: 111, distance: 102.4
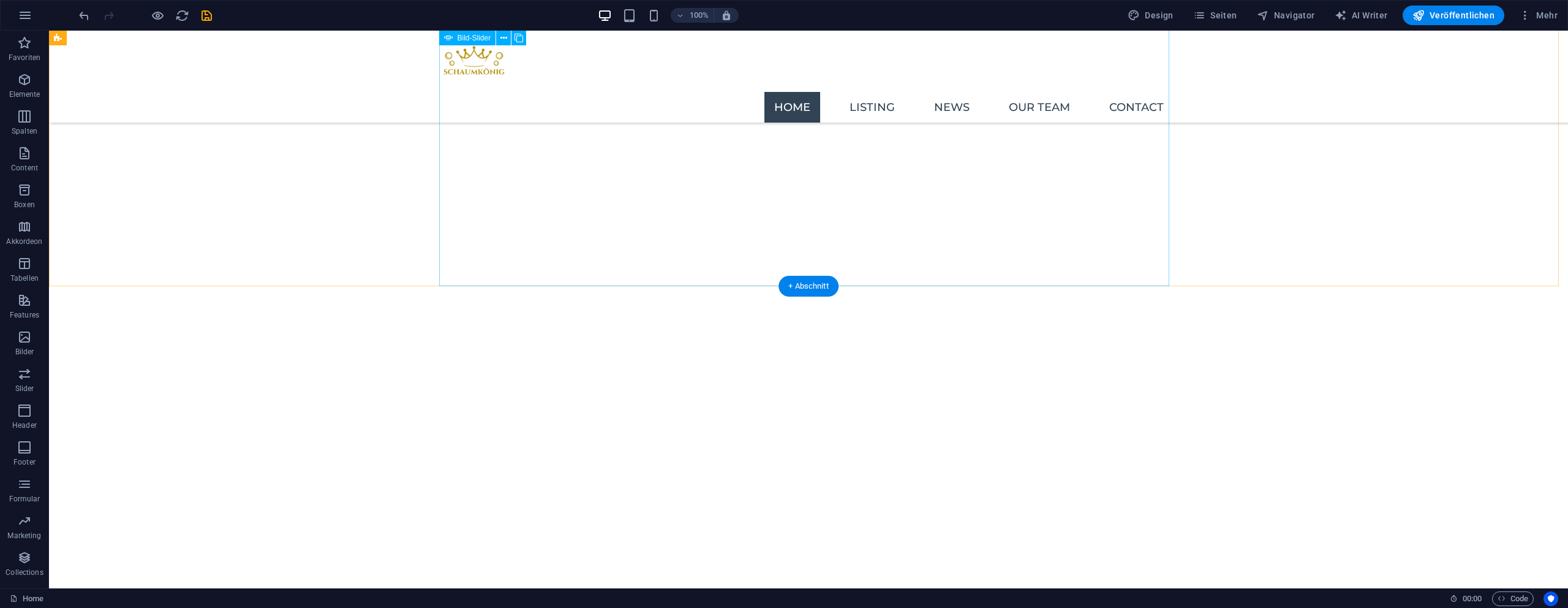
scroll to position [2565, 0]
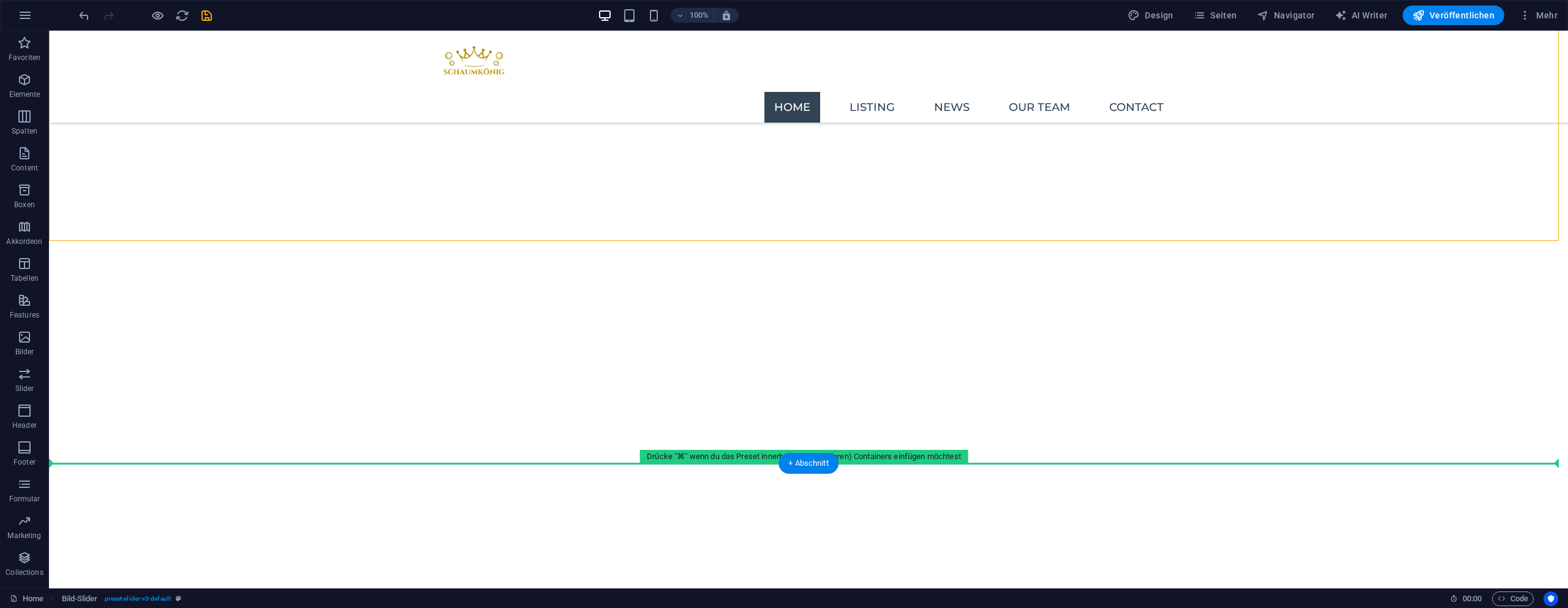
drag, startPoint x: 741, startPoint y: 222, endPoint x: 707, endPoint y: 465, distance: 245.4
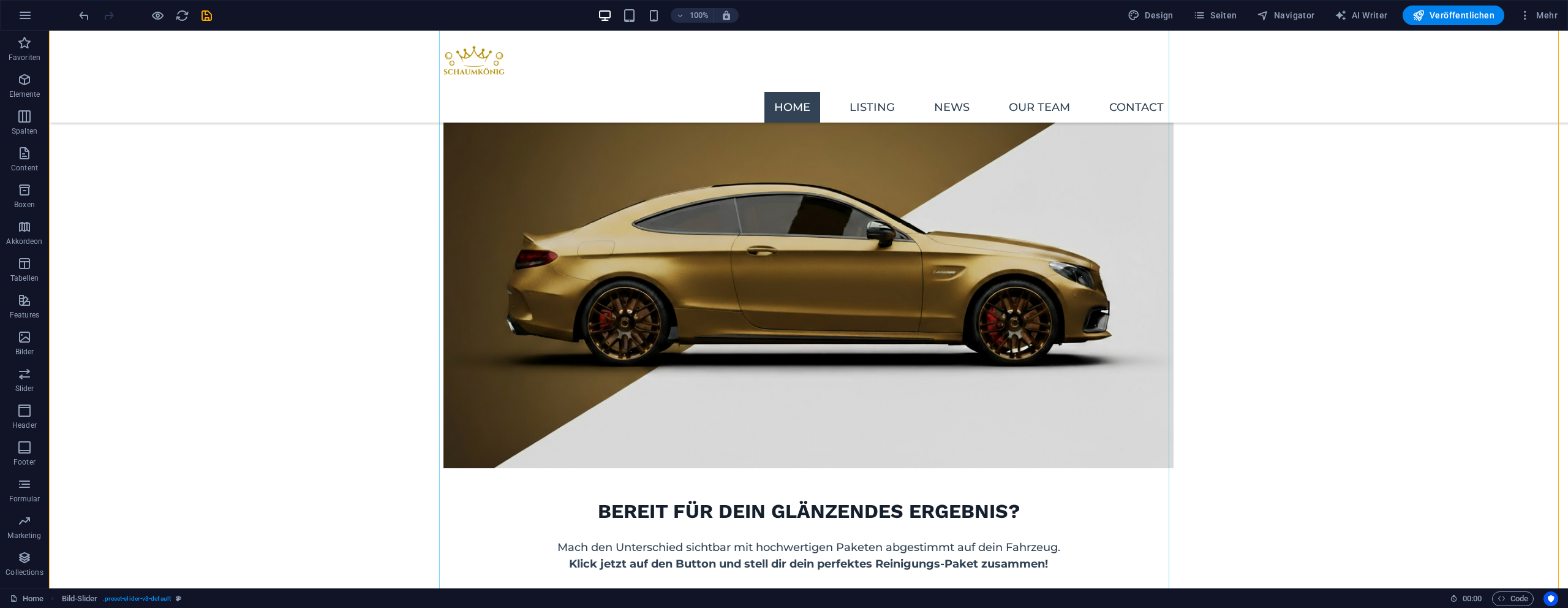
scroll to position [1812, 0]
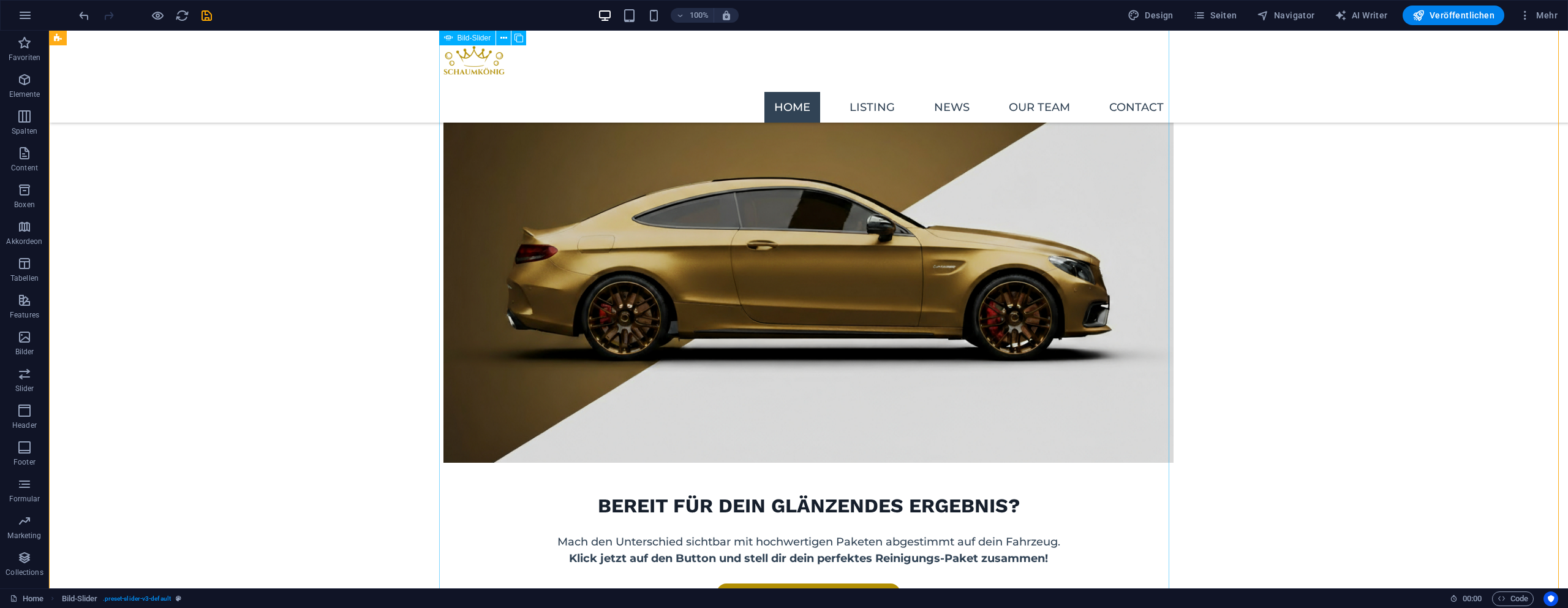
select select "ms"
select select "s"
select select "progressive"
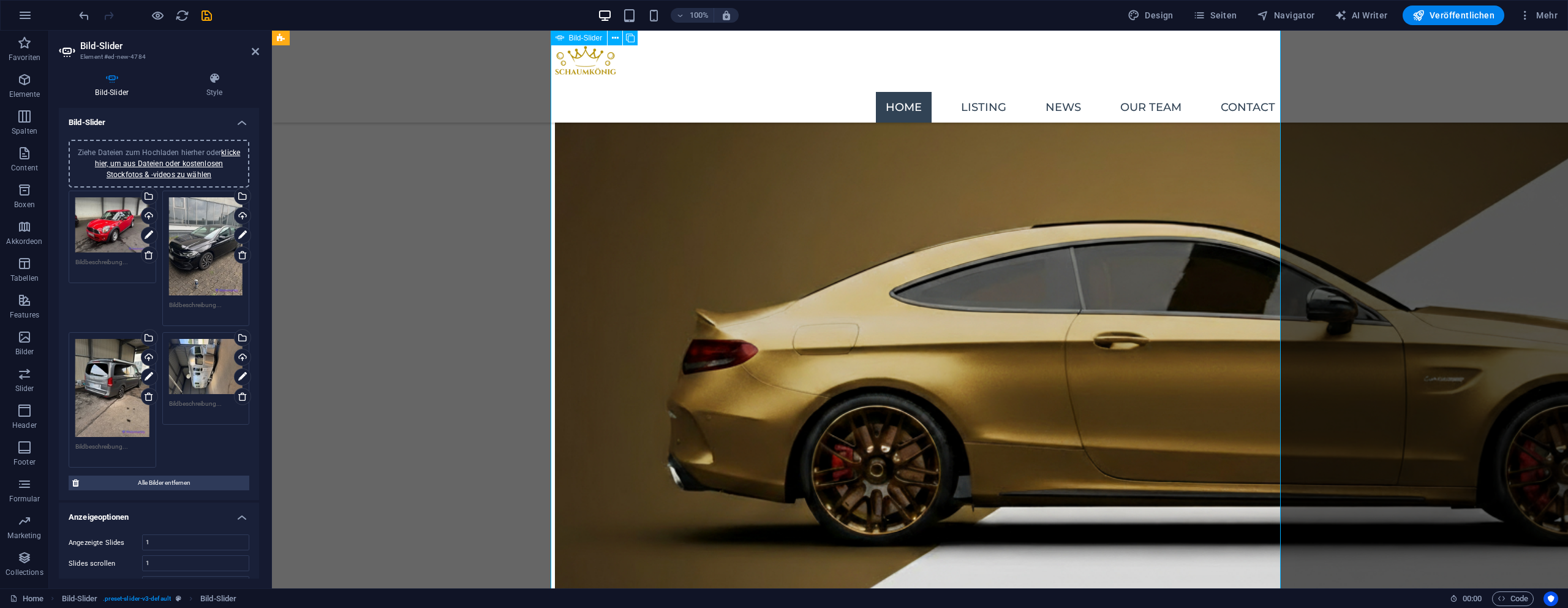
scroll to position [1630, 0]
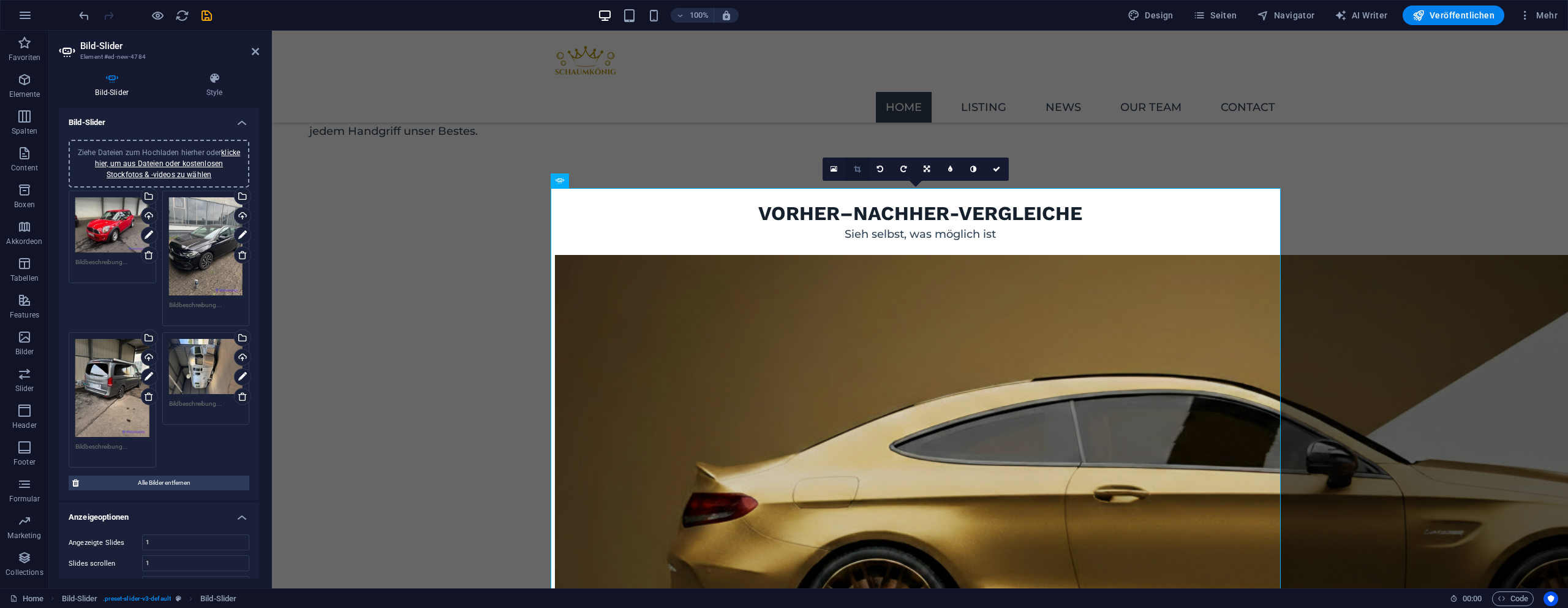
click at [857, 168] on icon at bounding box center [857, 169] width 7 height 8
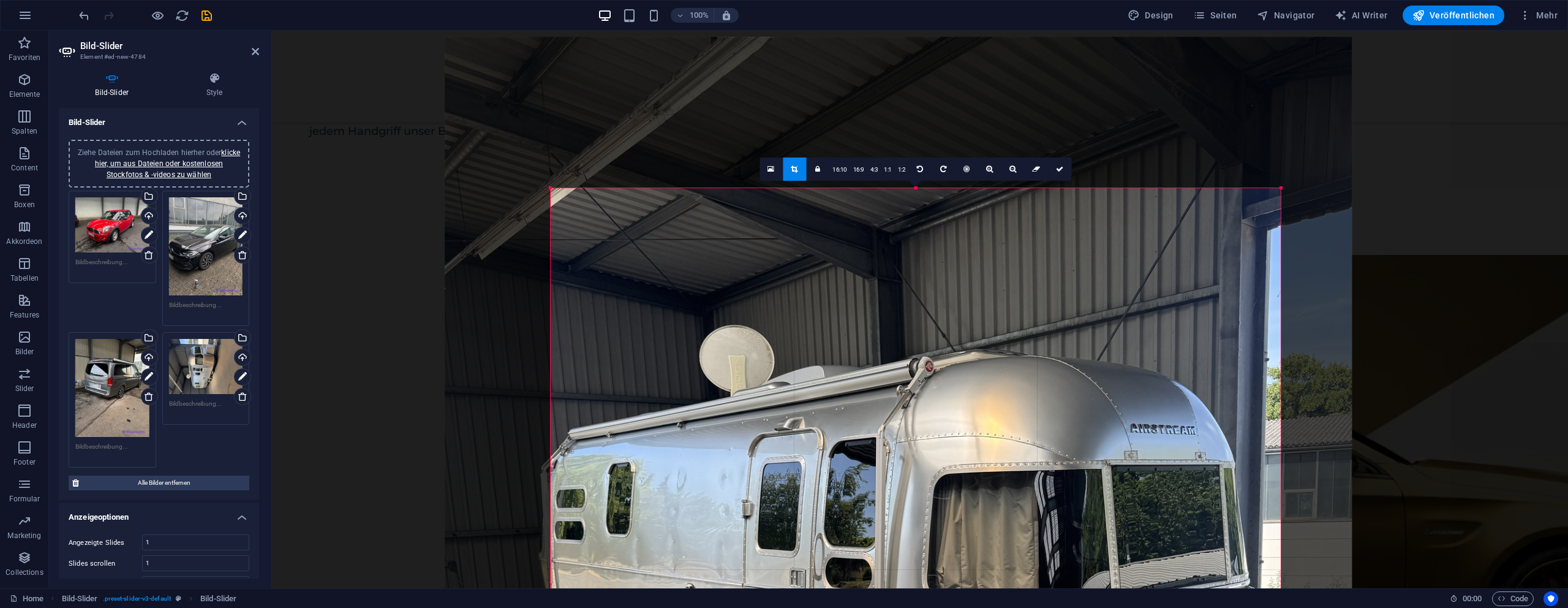
drag, startPoint x: 917, startPoint y: 188, endPoint x: 917, endPoint y: 202, distance: 14.0
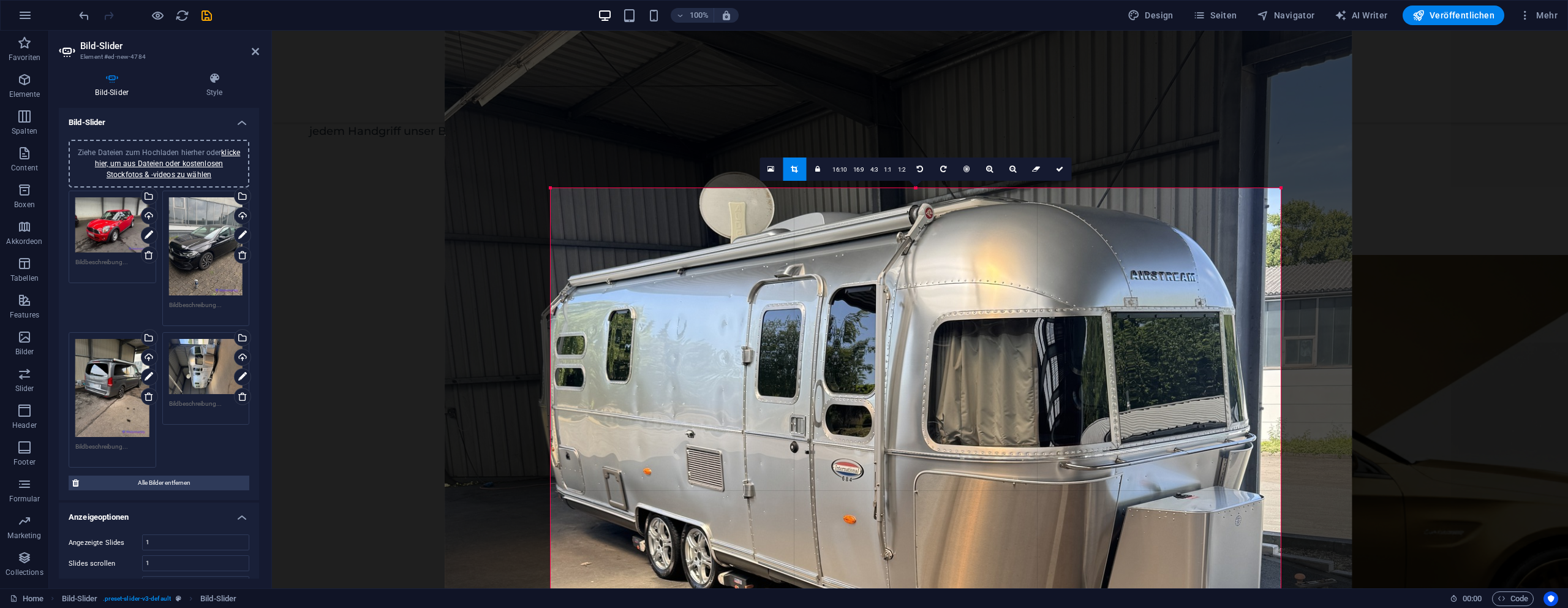
drag, startPoint x: 914, startPoint y: 189, endPoint x: 1032, endPoint y: 211, distance: 120.0
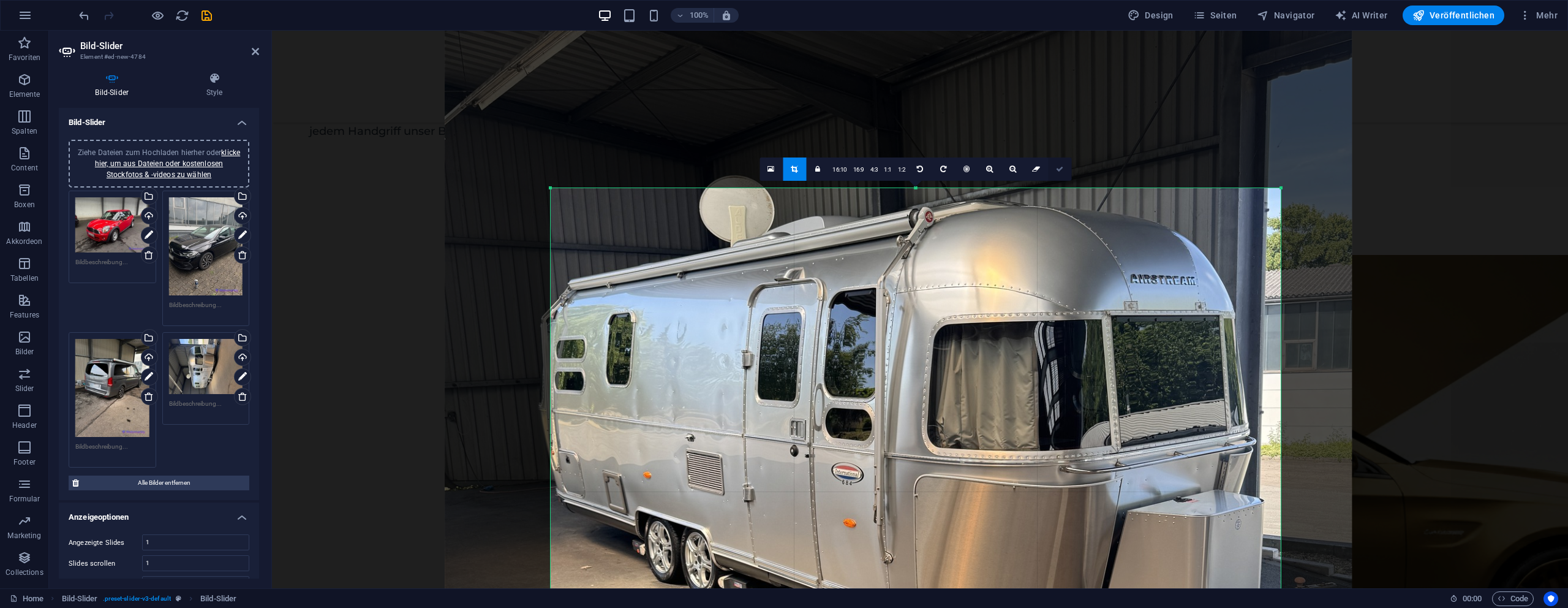
click at [1057, 168] on icon at bounding box center [1060, 169] width 8 height 8
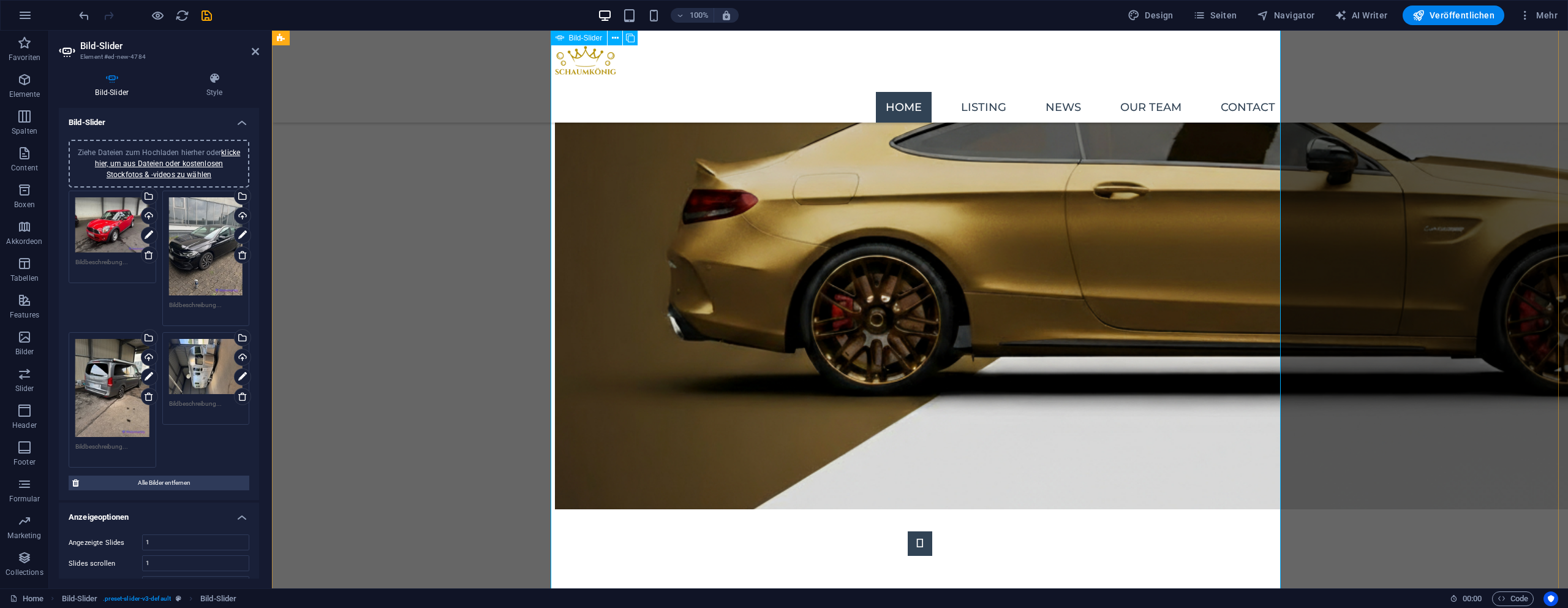
scroll to position [1703, 0]
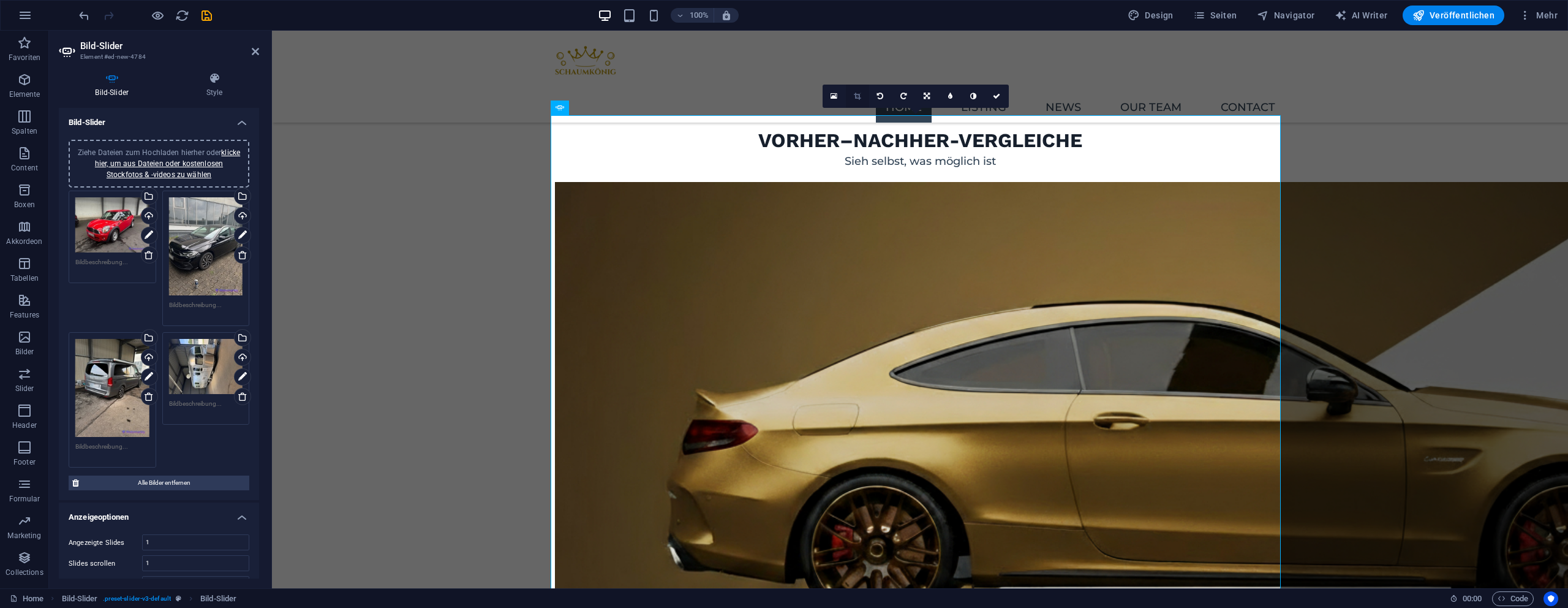
click at [857, 97] on icon at bounding box center [857, 96] width 7 height 8
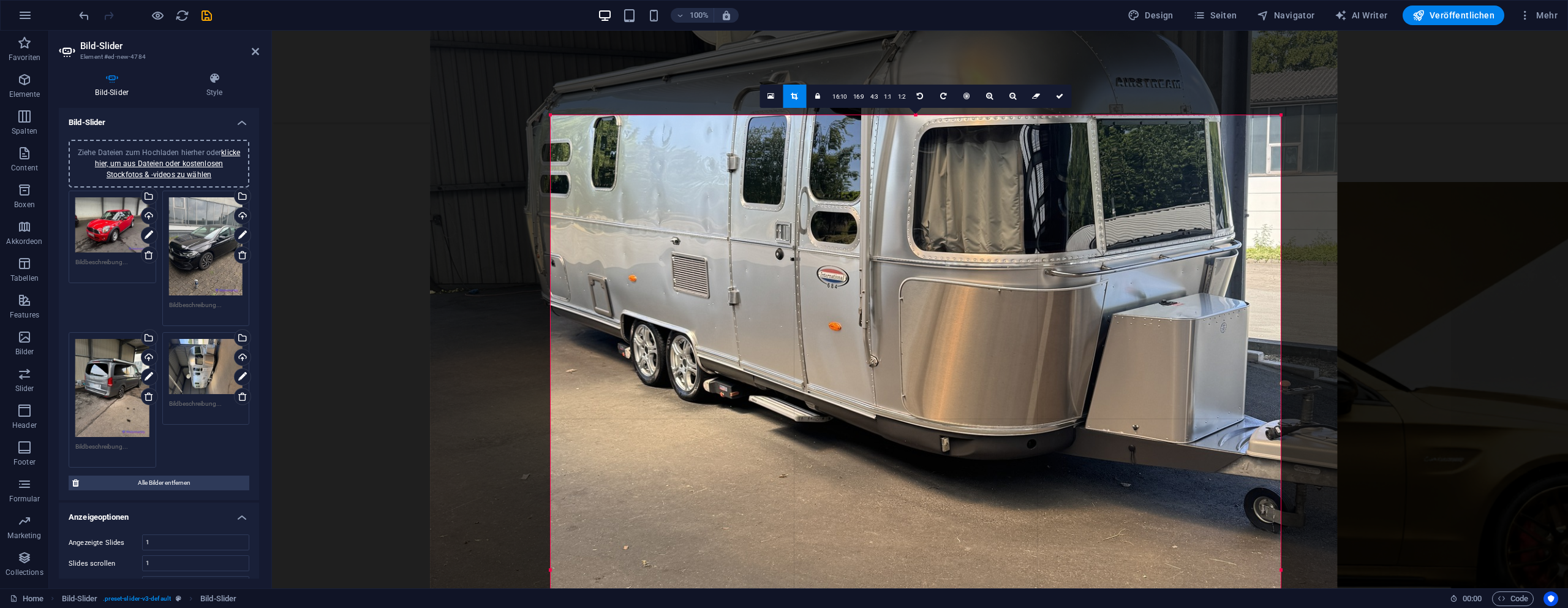
drag, startPoint x: 965, startPoint y: 387, endPoint x: 960, endPoint y: 331, distance: 56.2
click at [960, 331] on div at bounding box center [883, 295] width 907 height 1211
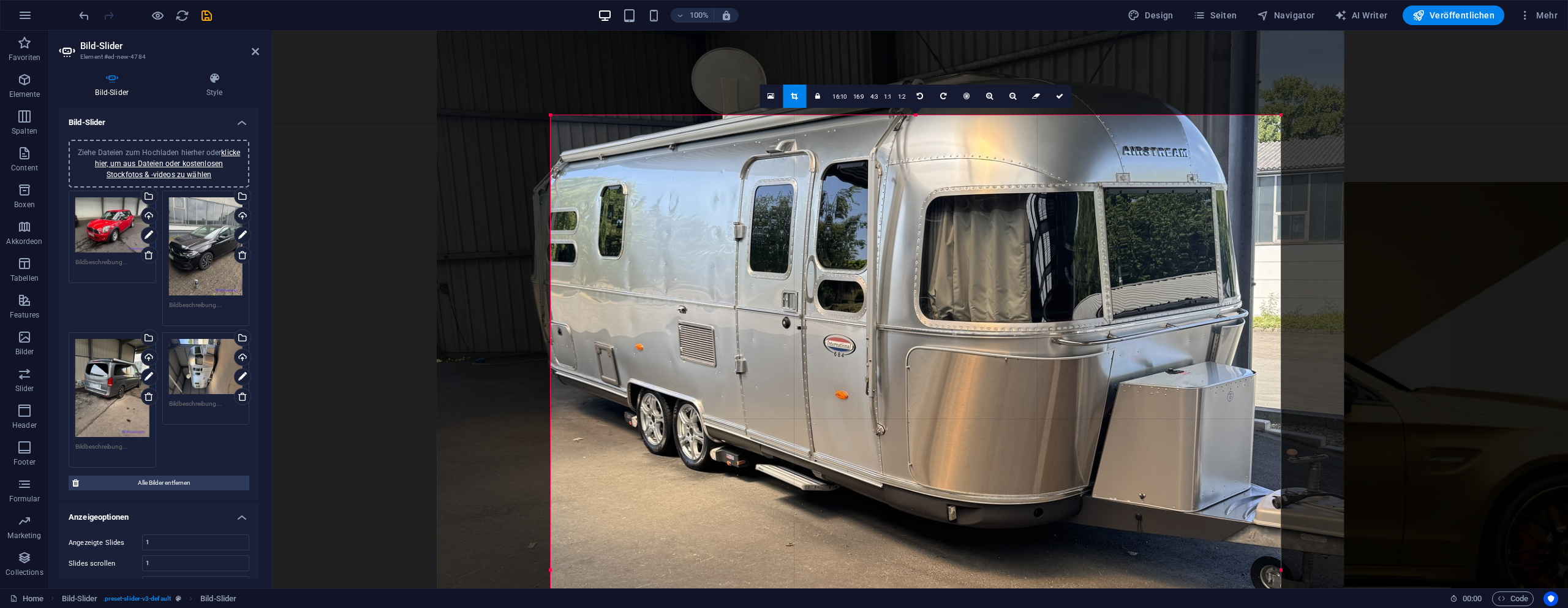
drag, startPoint x: 1001, startPoint y: 355, endPoint x: 996, endPoint y: 364, distance: 10.3
click at [996, 364] on div at bounding box center [890, 364] width 907 height 1211
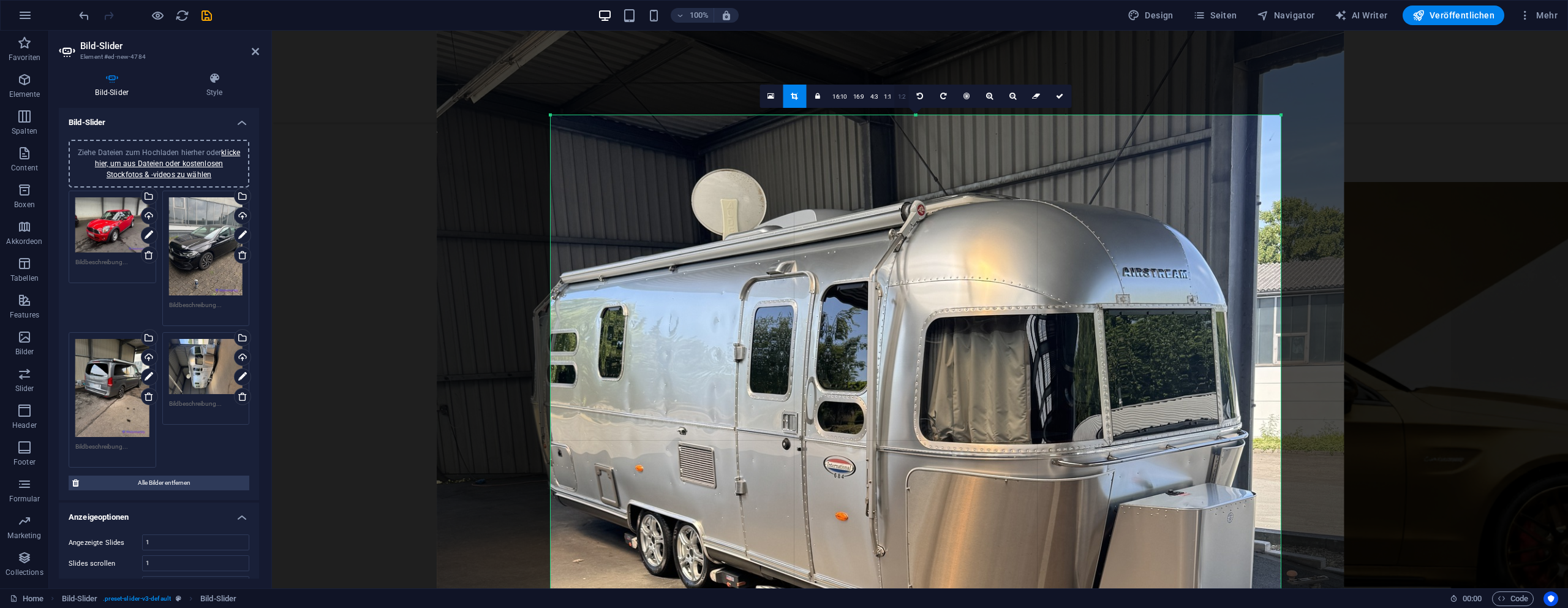
drag, startPoint x: 829, startPoint y: 102, endPoint x: 894, endPoint y: 108, distance: 65.3
click at [837, 115] on div "180 170 160 150 140 130 120 110 100 90 80 70 60 50 40 30 20 10 0 -10 -20 -30 -4…" at bounding box center [916, 602] width 730 height 974
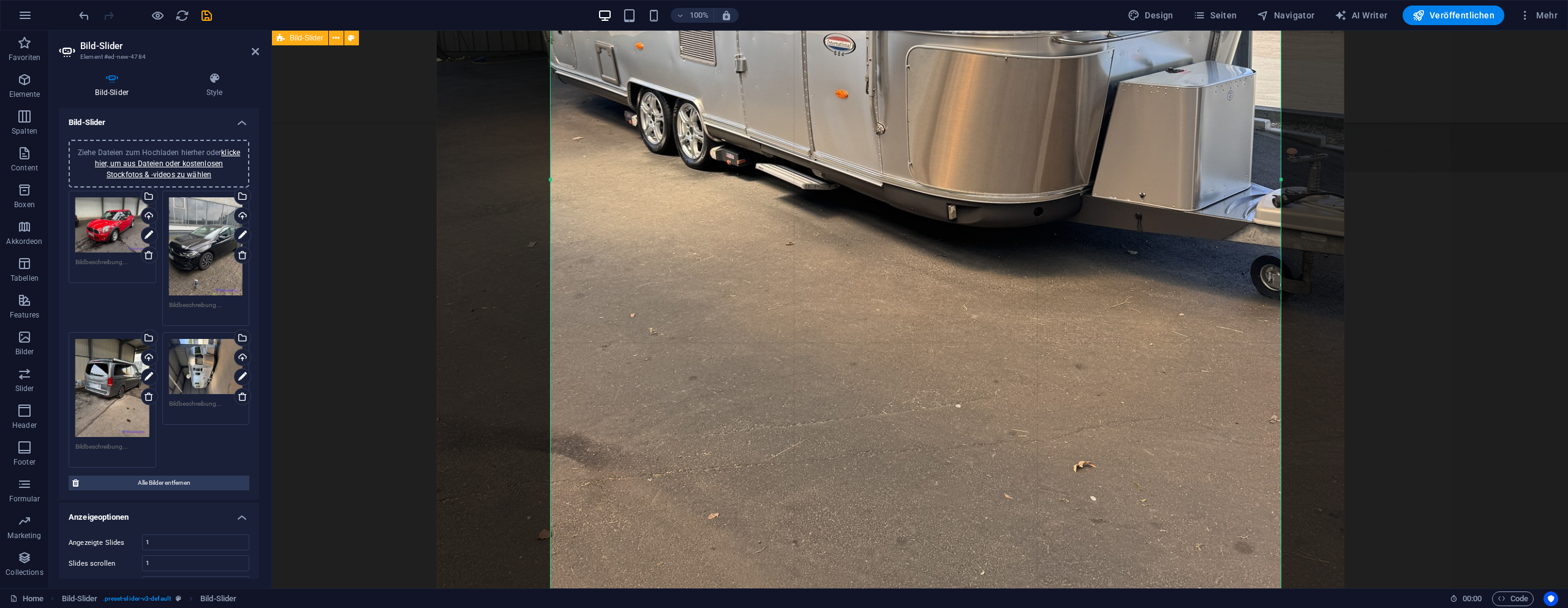
scroll to position [2438, 0]
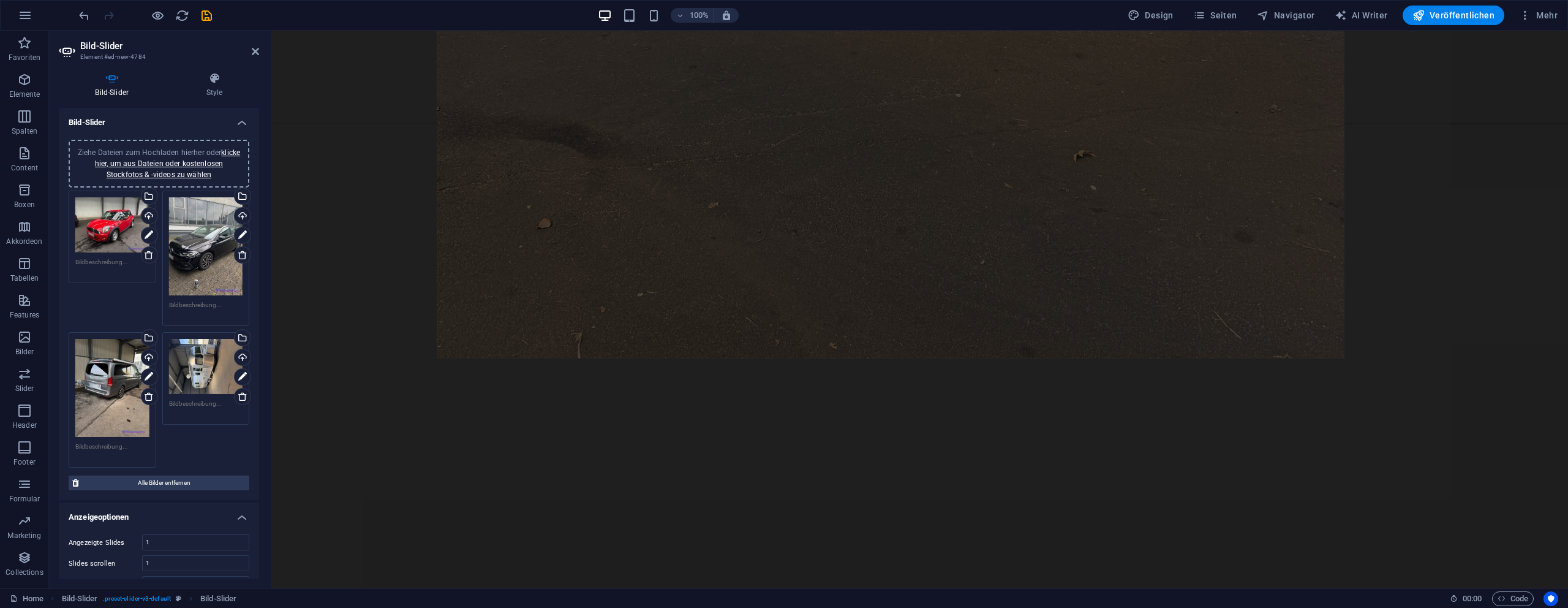
drag, startPoint x: 917, startPoint y: 355, endPoint x: 983, endPoint y: -28, distance: 388.6
click at [983, 0] on html "schaumkoenig-mobil.de Home Favoriten Elemente Spalten Content Boxen Akkordeon T…" at bounding box center [784, 304] width 1568 height 608
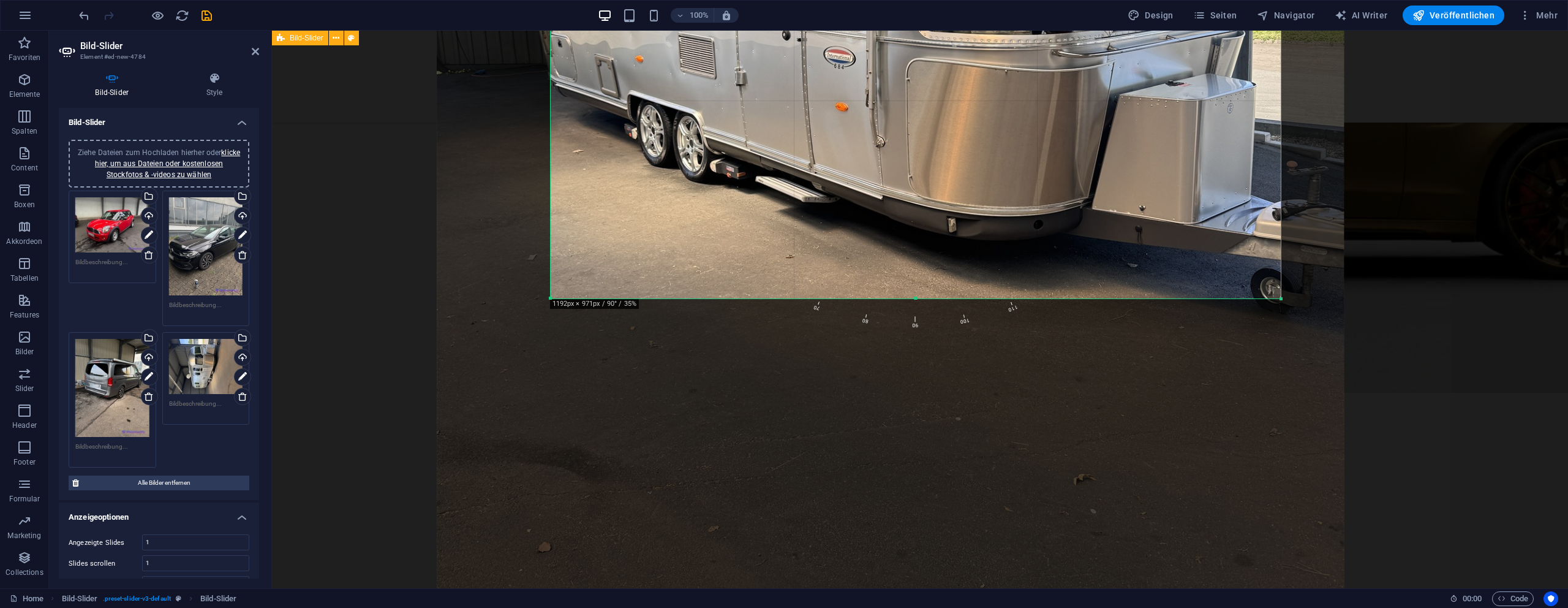
scroll to position [1908, 0]
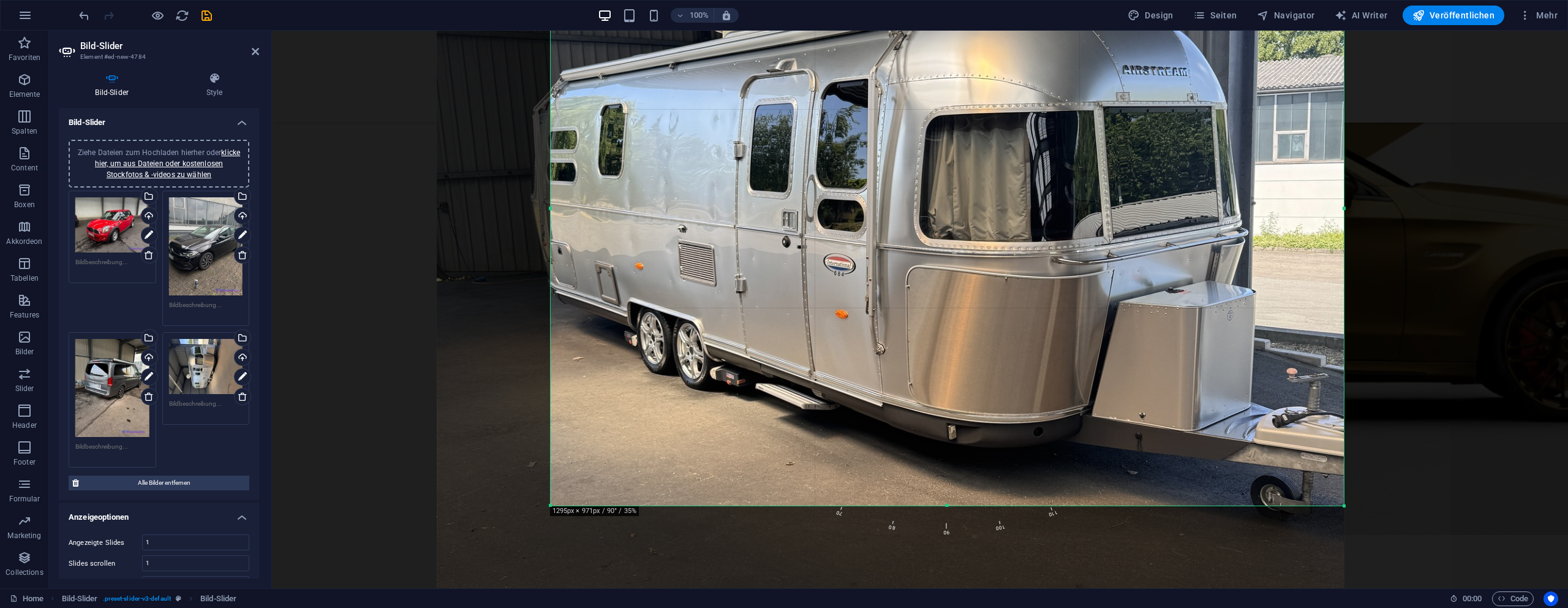
drag, startPoint x: 1286, startPoint y: 206, endPoint x: 1344, endPoint y: 207, distance: 58.0
click at [1344, 207] on div at bounding box center [1344, 208] width 5 height 595
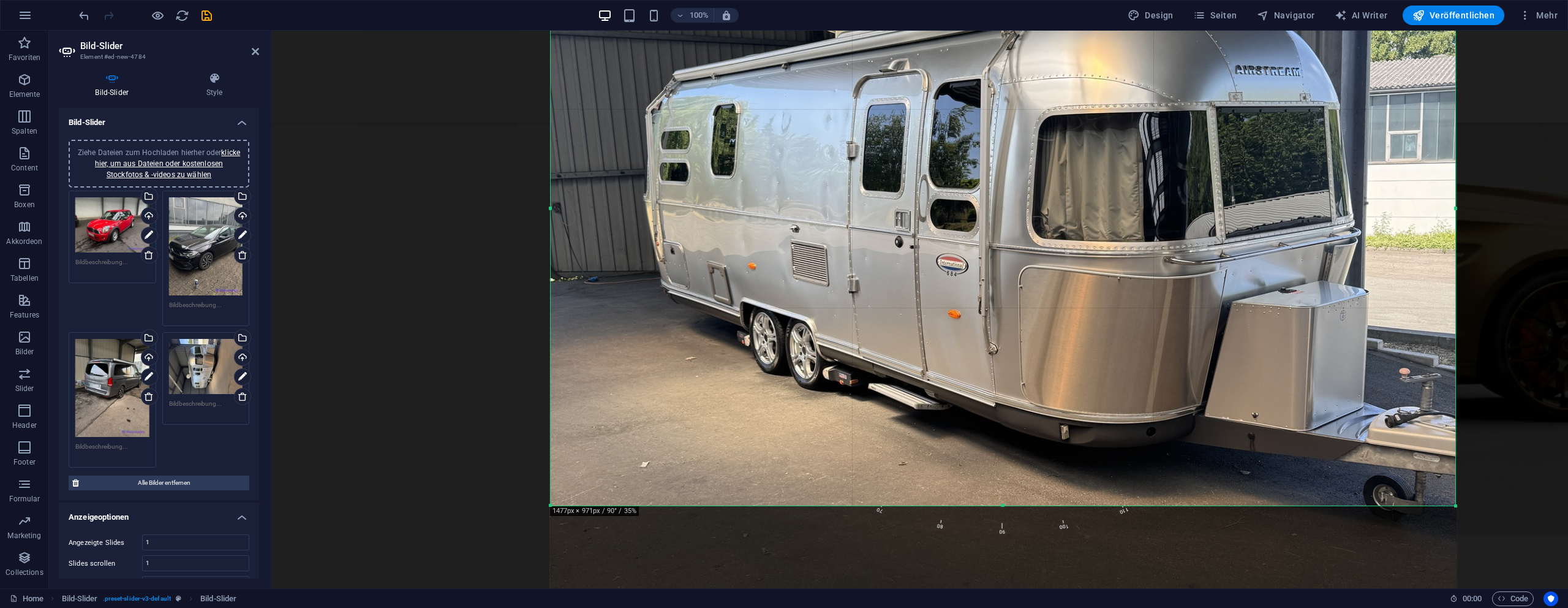
drag, startPoint x: 550, startPoint y: 258, endPoint x: 437, endPoint y: 263, distance: 113.1
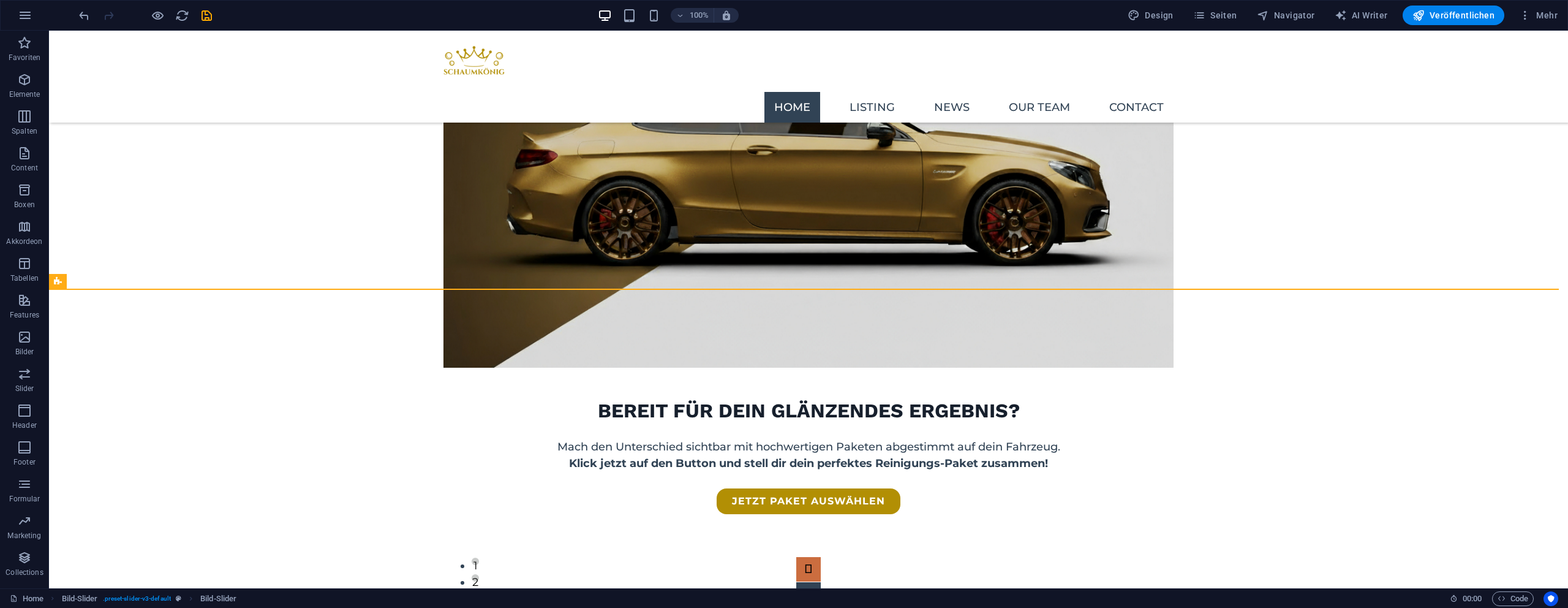
scroll to position [1530, 0]
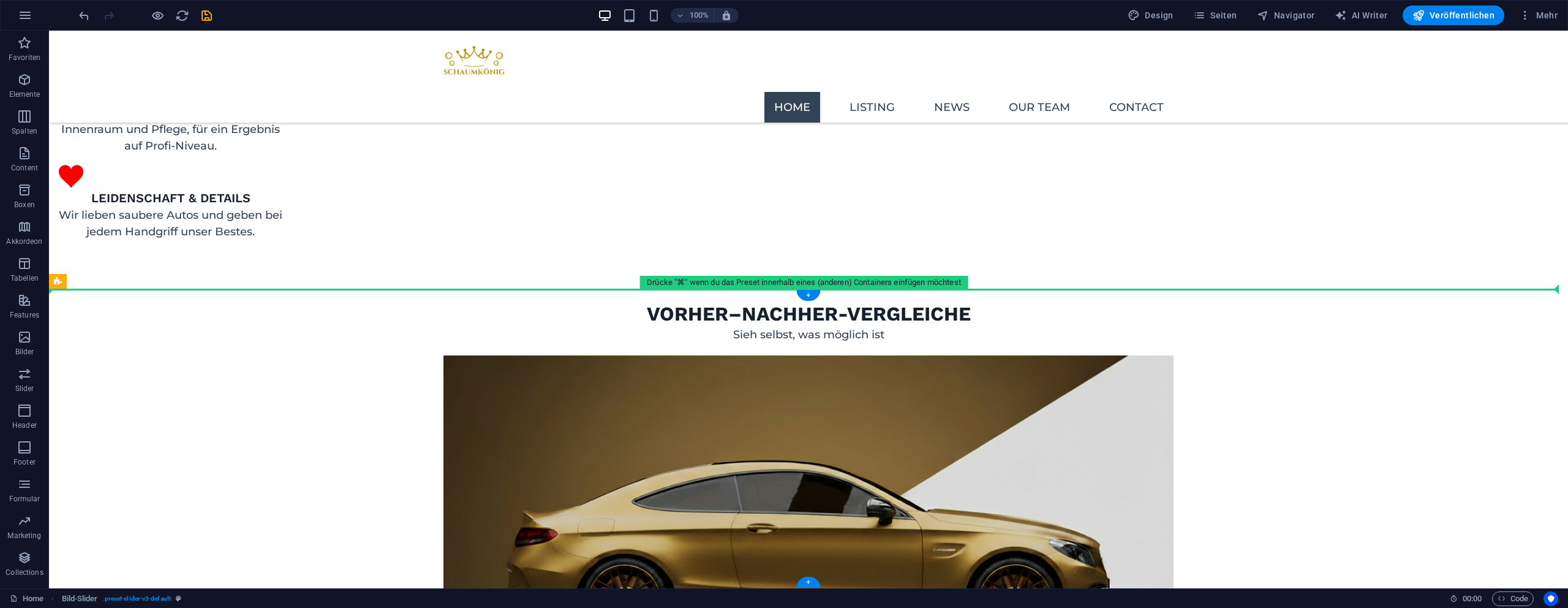
drag, startPoint x: 249, startPoint y: 259, endPoint x: 479, endPoint y: 295, distance: 232.8
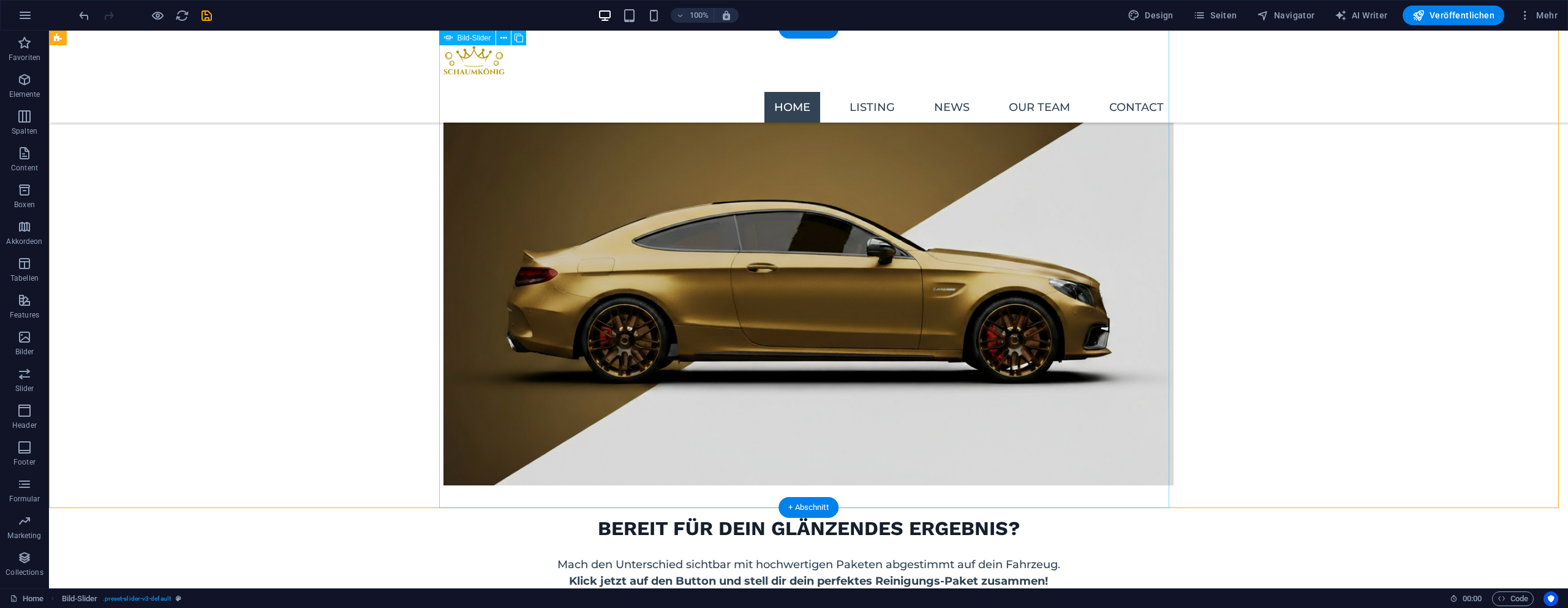
scroll to position [1780, 0]
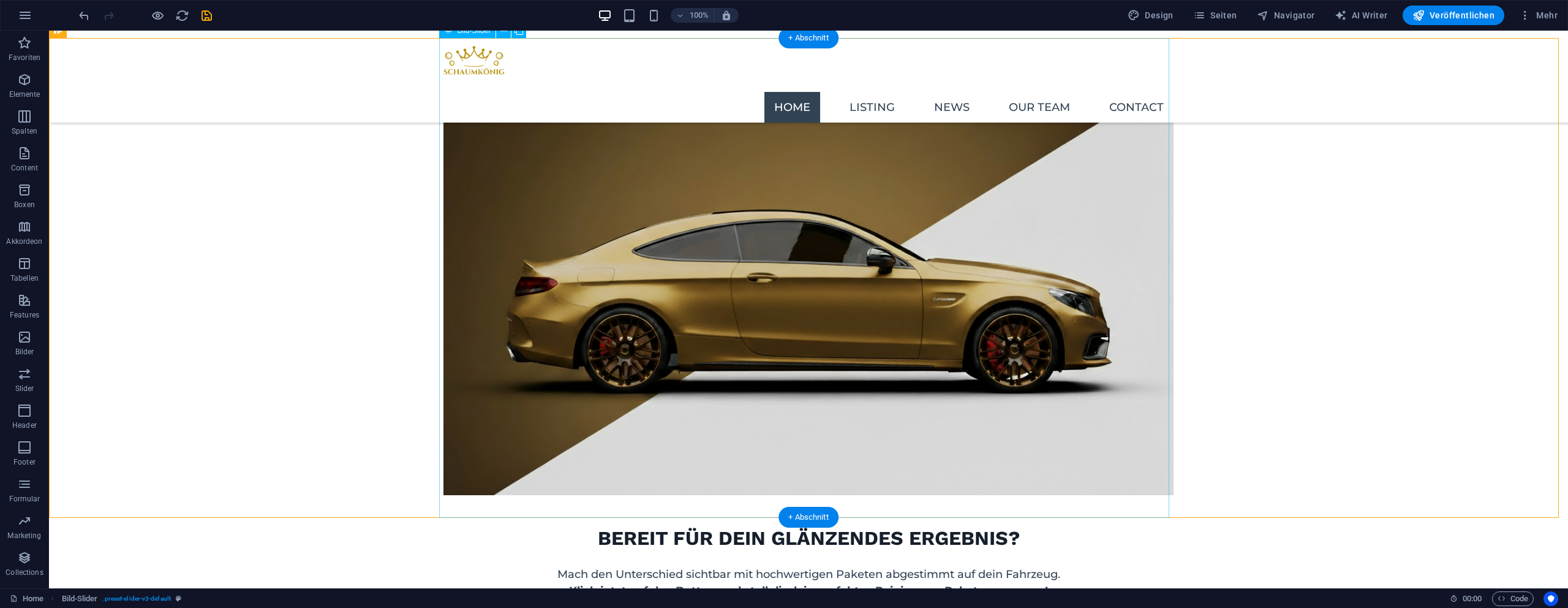
select select "ms"
select select "s"
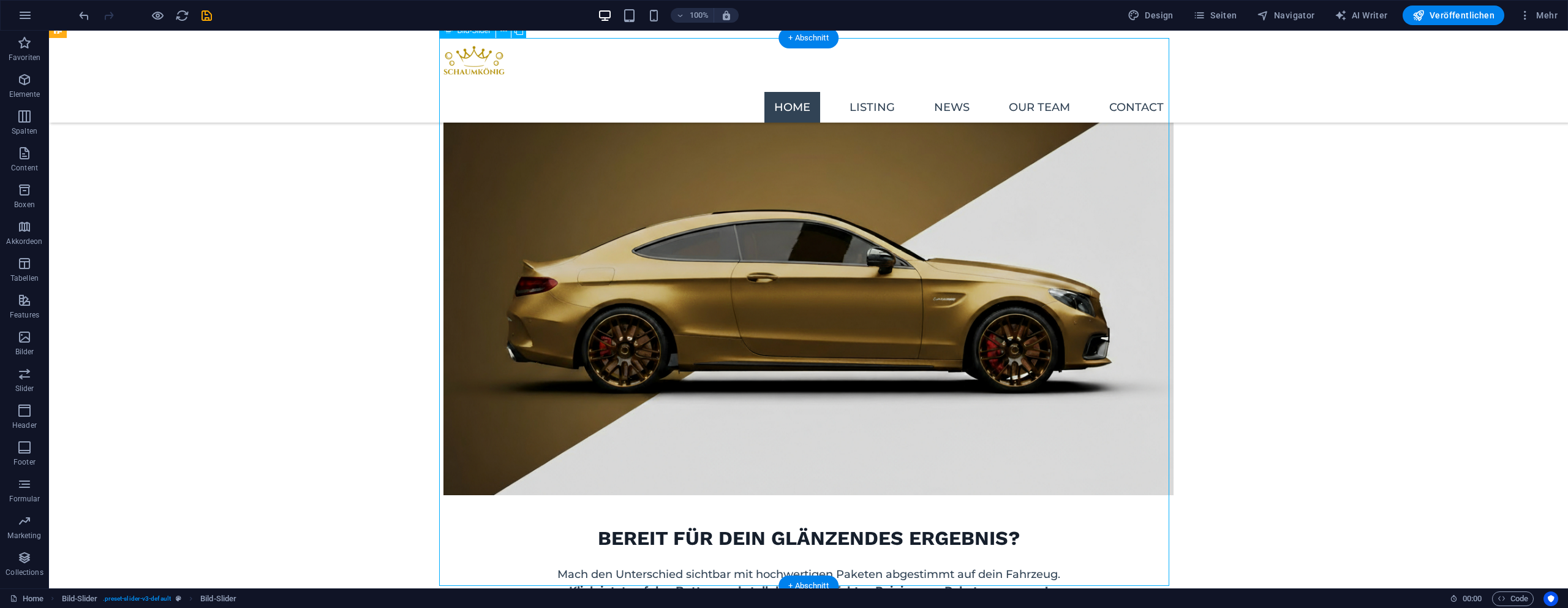
select select "progressive"
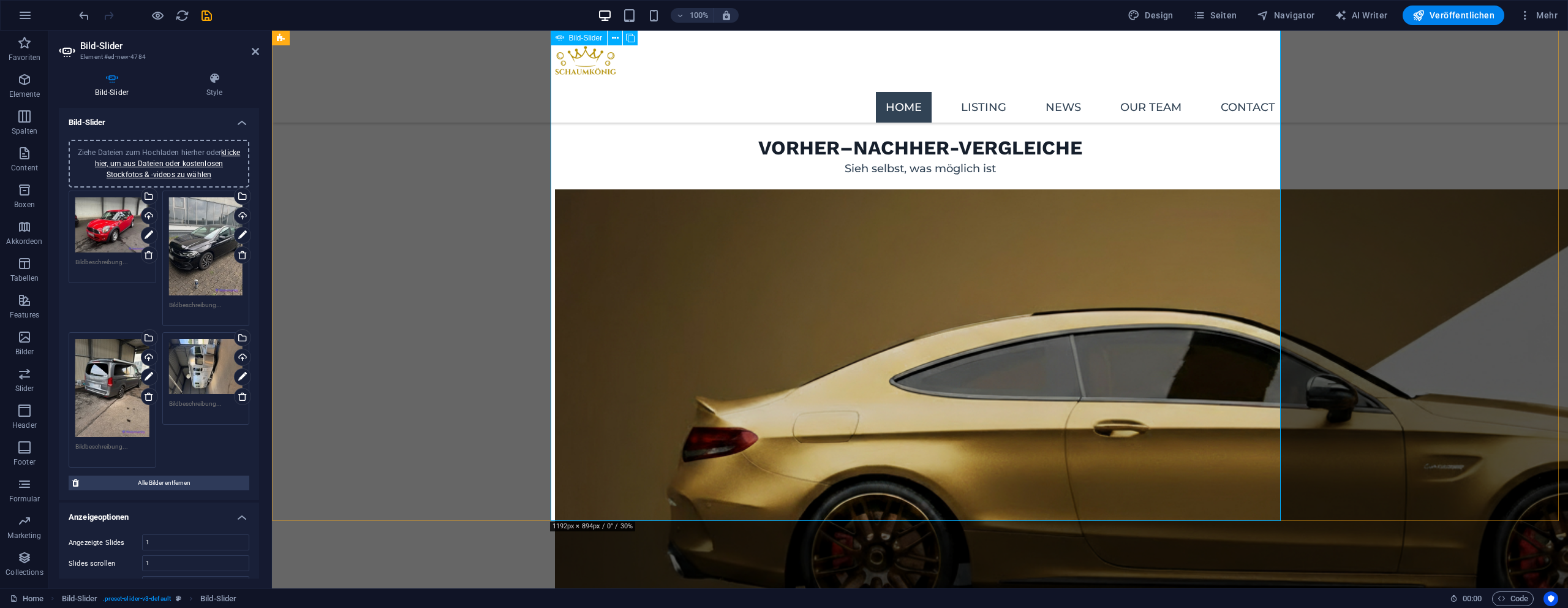
scroll to position [1534, 0]
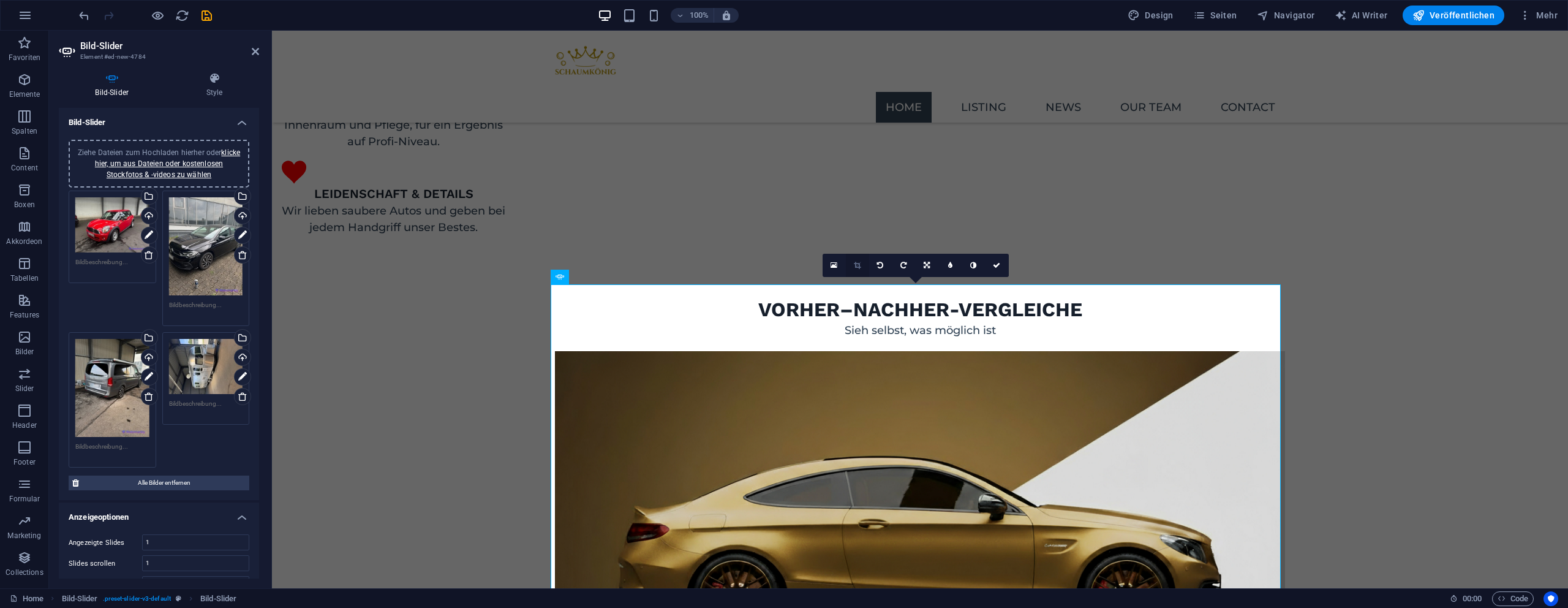
click at [862, 268] on link at bounding box center [857, 265] width 23 height 23
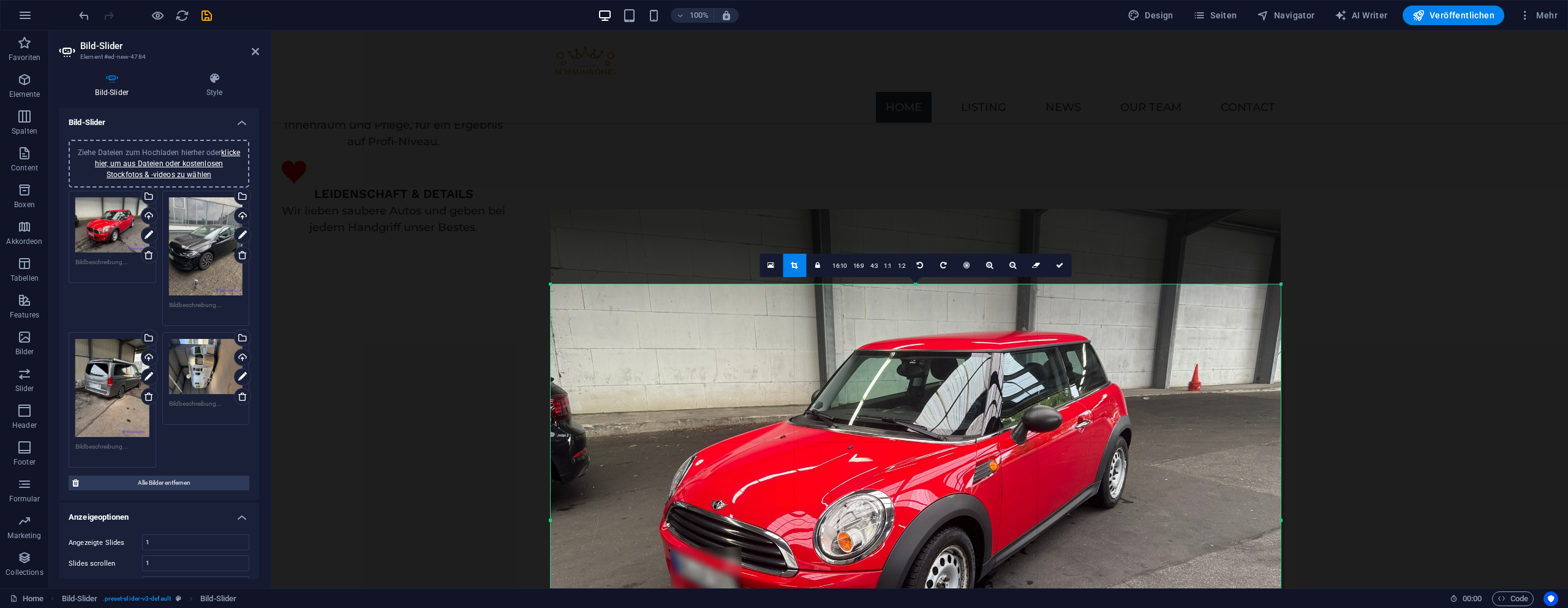
drag, startPoint x: 915, startPoint y: 283, endPoint x: 903, endPoint y: 358, distance: 76.0
click at [903, 358] on div "180 170 160 150 140 130 120 110 100 90 80 70 60 50 40 30 20 10 0 -10 -20 -30 -4…" at bounding box center [916, 520] width 730 height 472
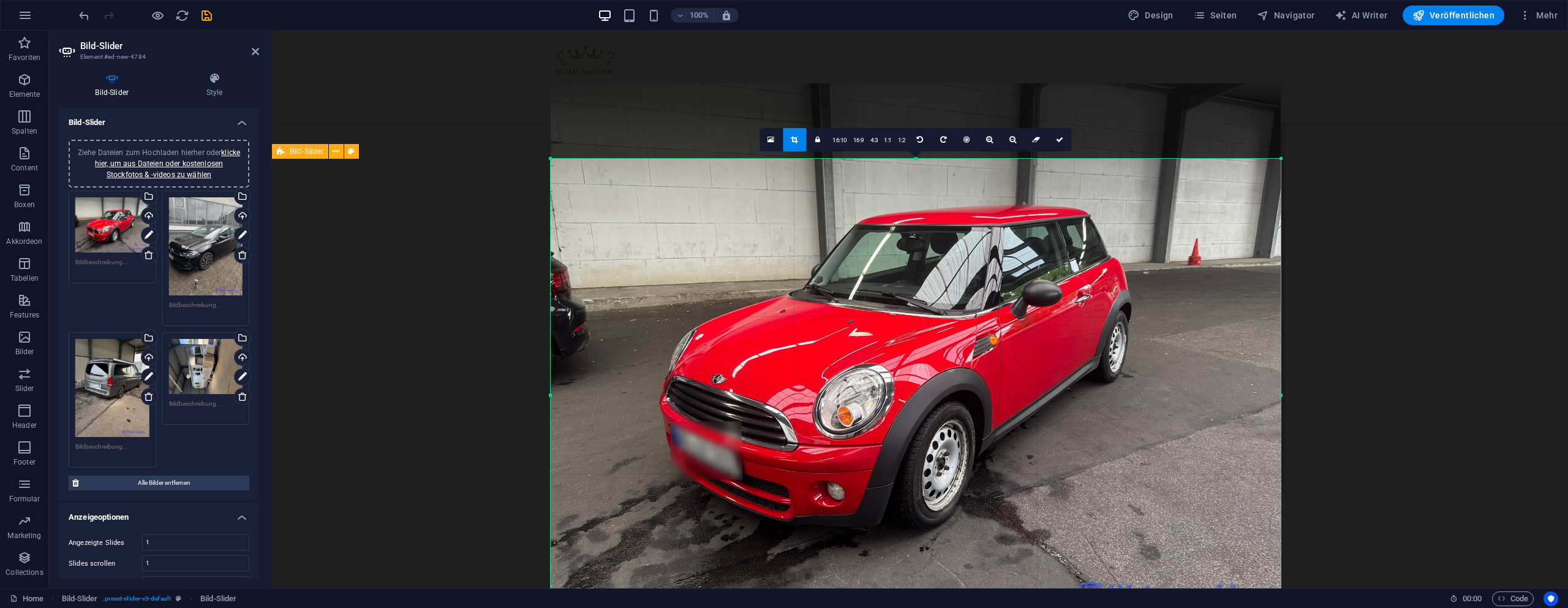
scroll to position [1920, 0]
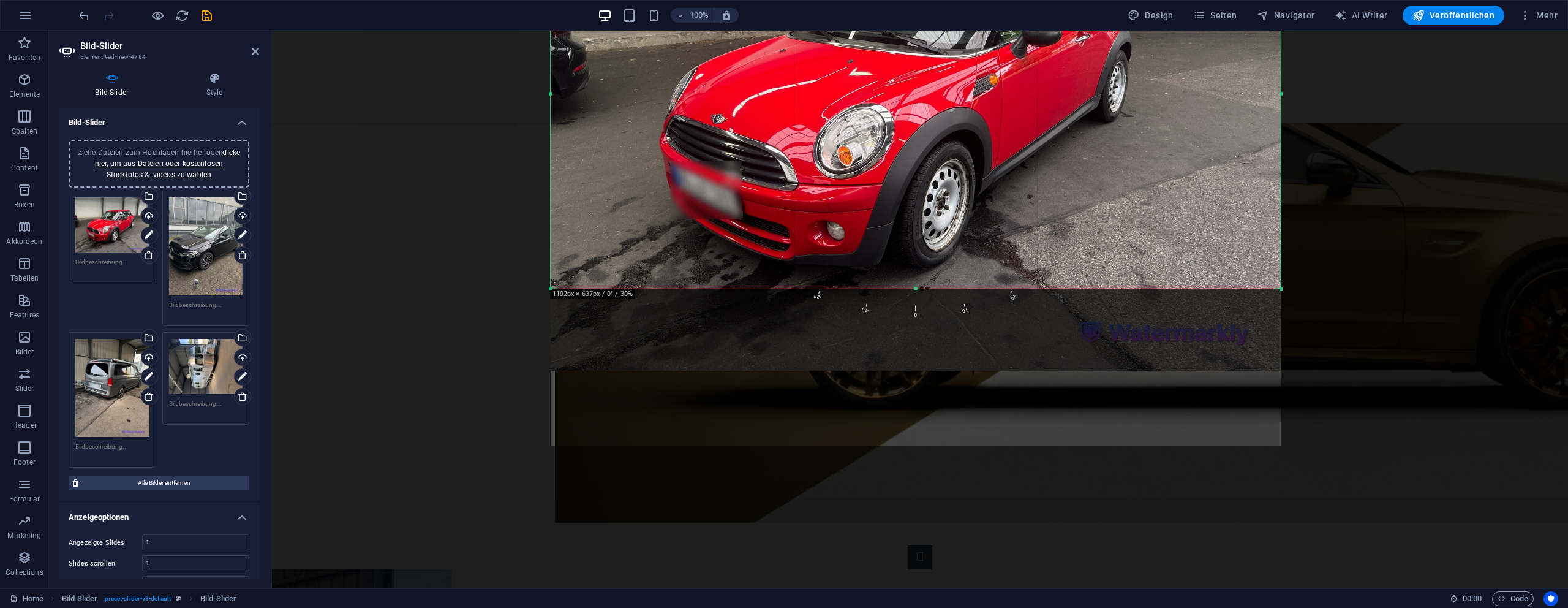
drag, startPoint x: 916, startPoint y: 370, endPoint x: 913, endPoint y: 284, distance: 86.1
click at [913, 287] on div at bounding box center [916, 289] width 730 height 5
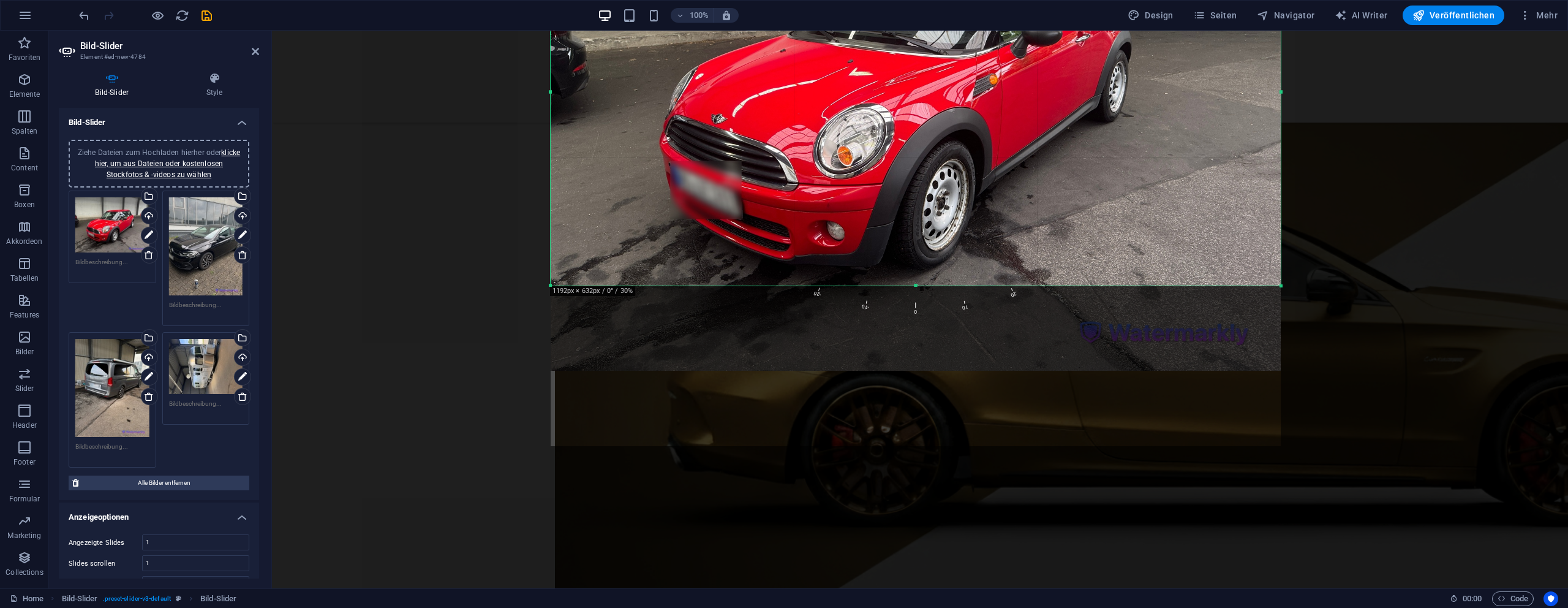
scroll to position [1597, 0]
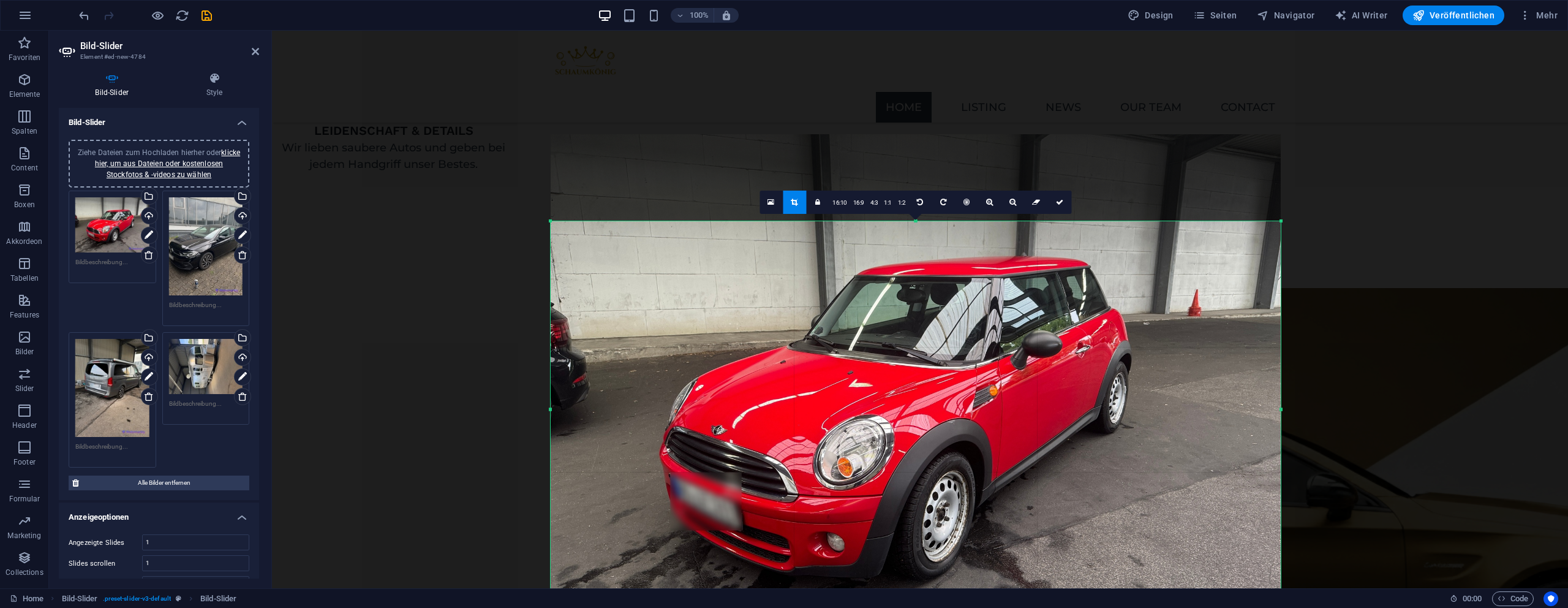
drag, startPoint x: 917, startPoint y: 222, endPoint x: 918, endPoint y: 234, distance: 12.0
click at [918, 234] on div "180 170 160 150 140 130 120 110 100 90 80 70 60 50 40 30 20 10 0 -10 -20 -30 -4…" at bounding box center [916, 409] width 730 height 376
click at [1062, 201] on icon at bounding box center [1060, 202] width 8 height 8
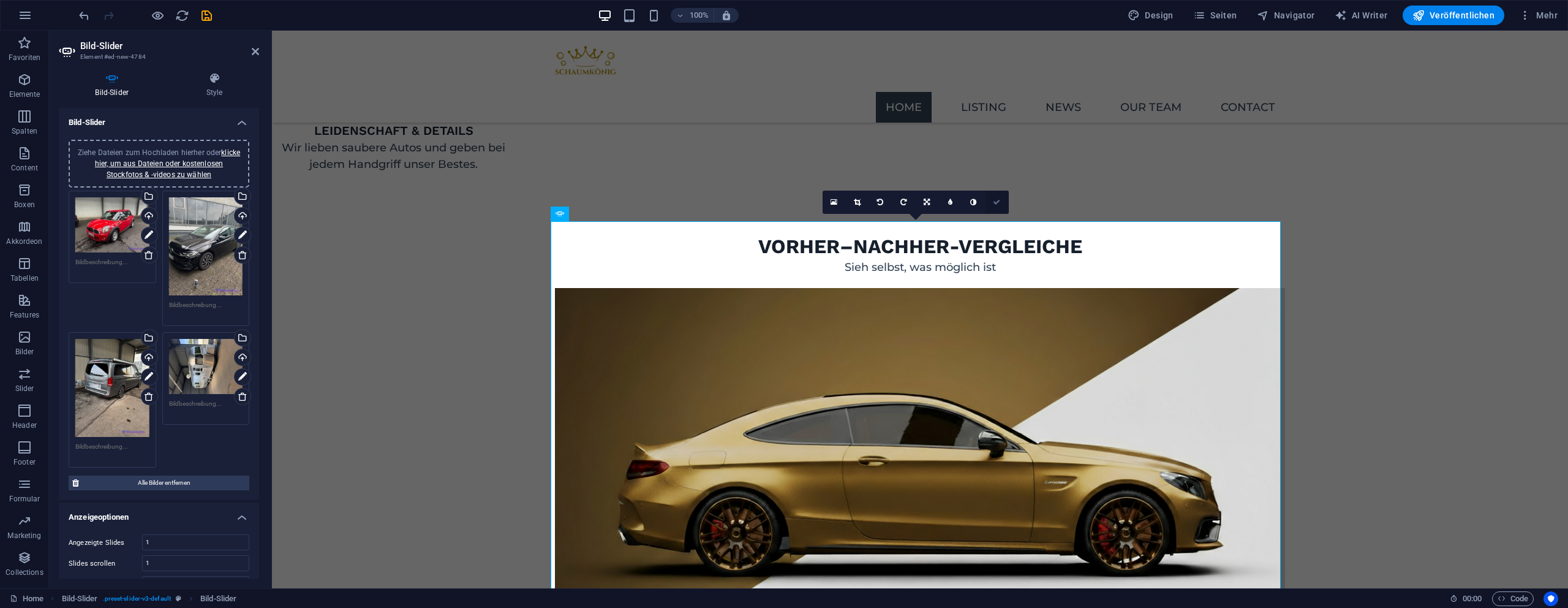
click at [1002, 200] on link at bounding box center [997, 202] width 23 height 23
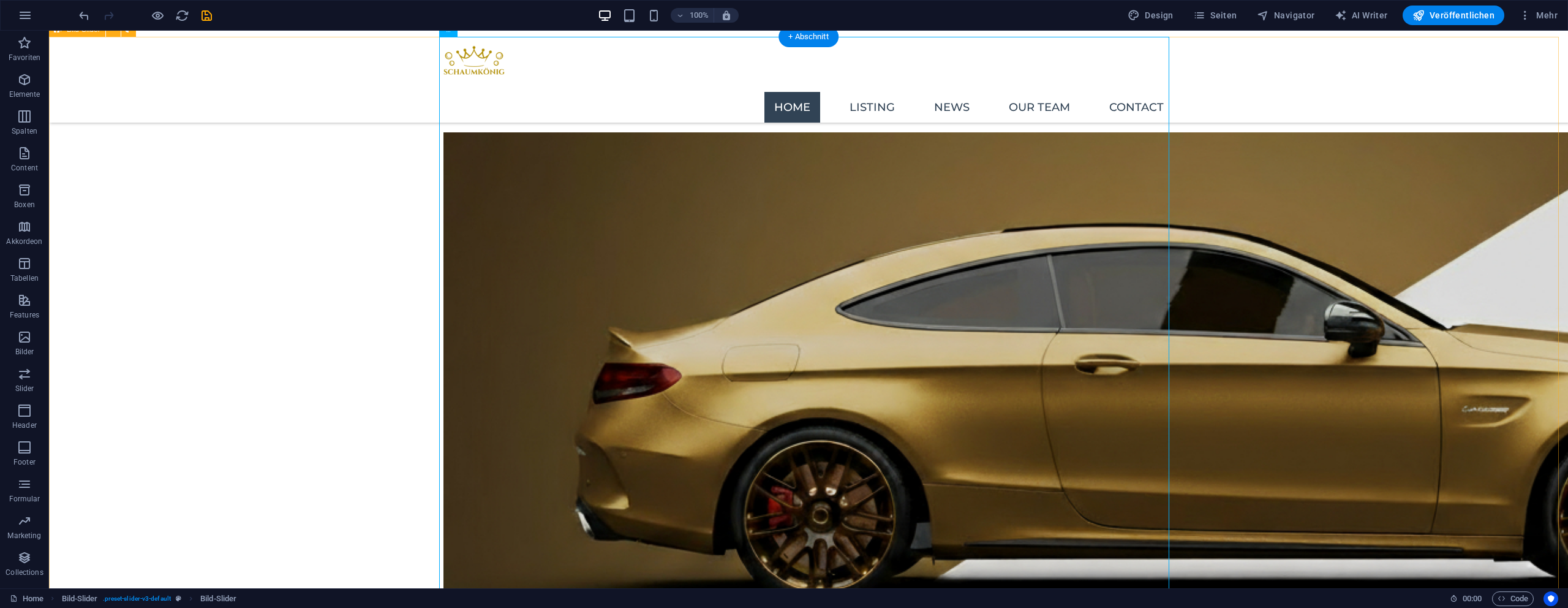
scroll to position [1782, 0]
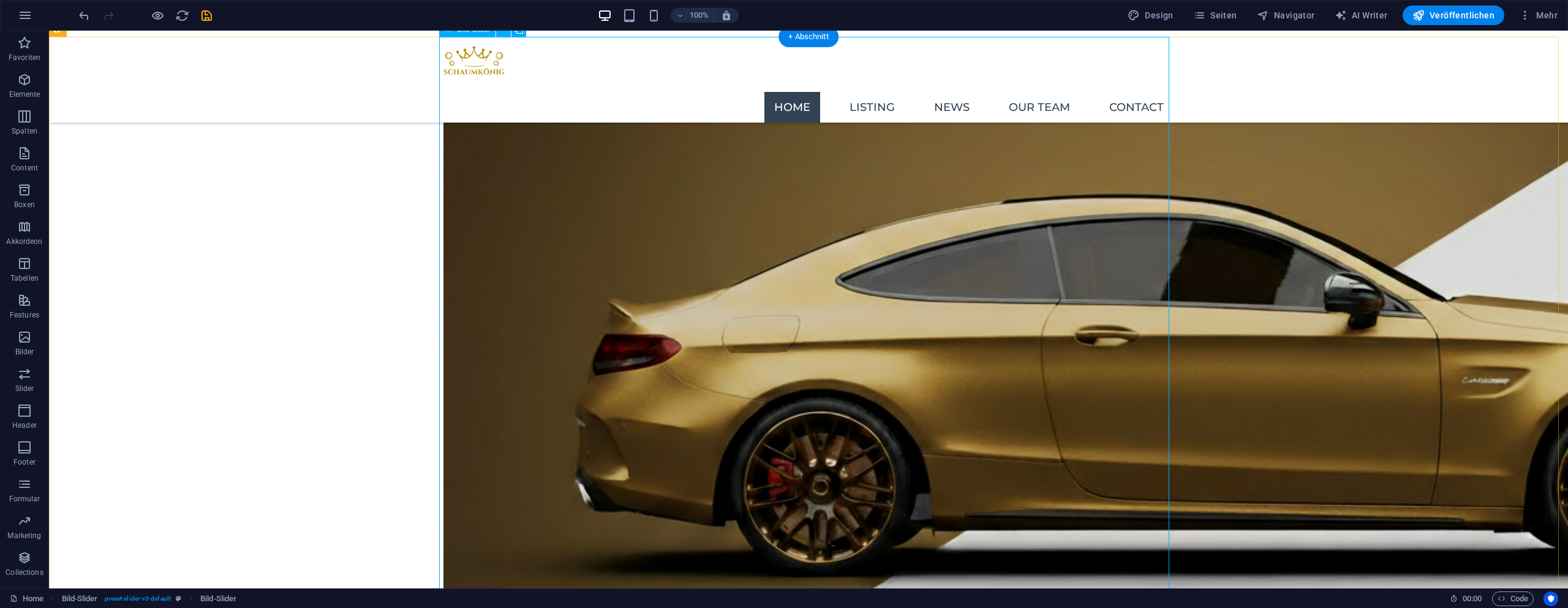
select select "ms"
select select "s"
select select "progressive"
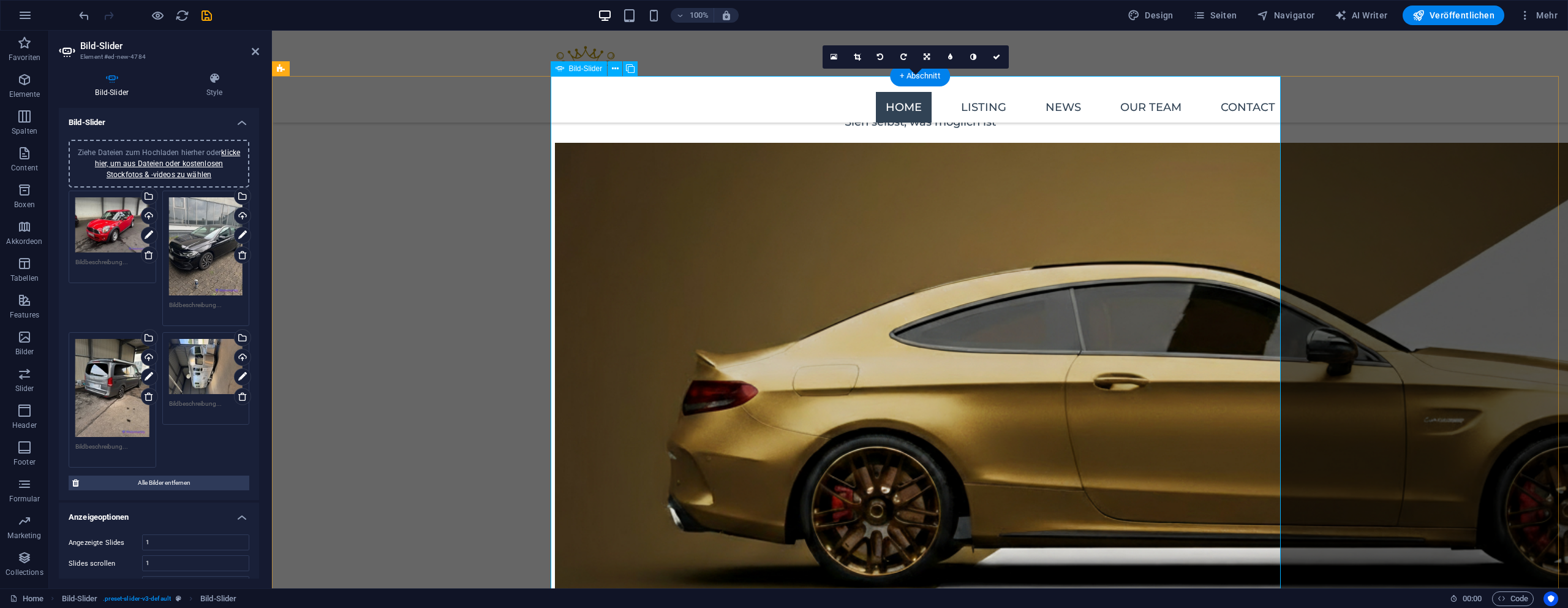
scroll to position [1519, 0]
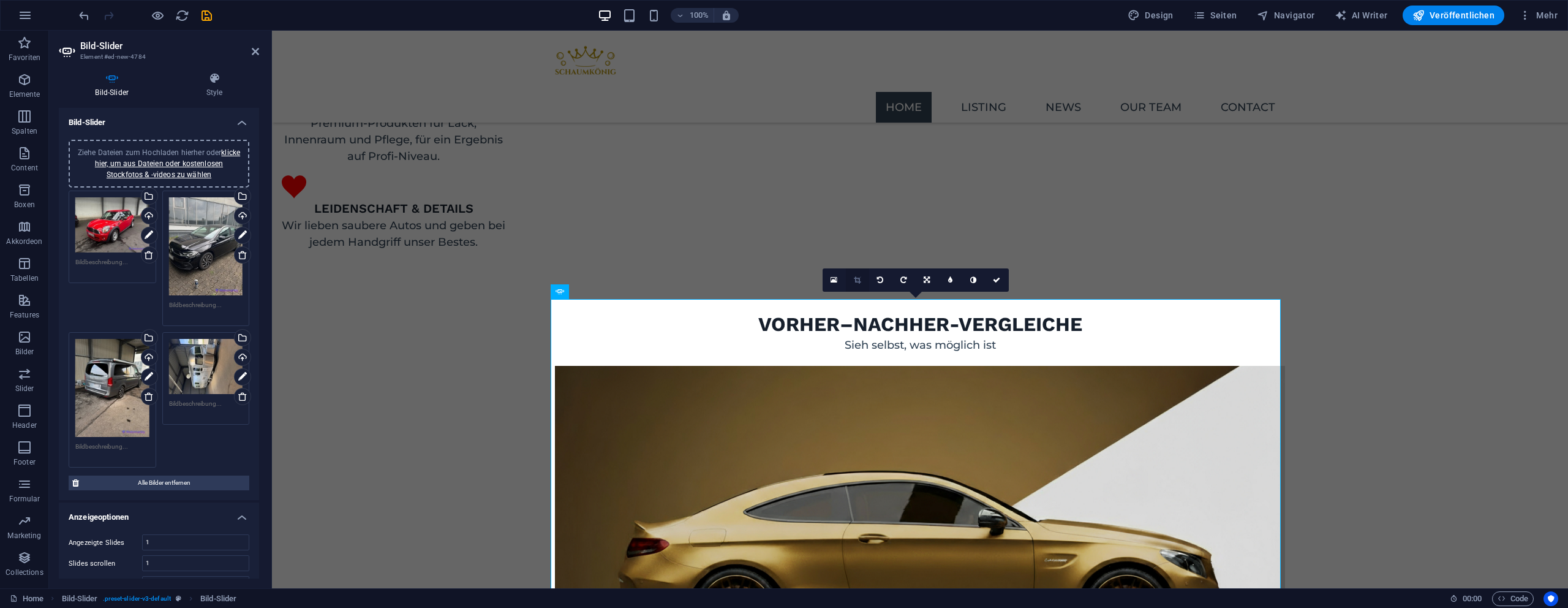
click at [861, 283] on link at bounding box center [857, 280] width 23 height 23
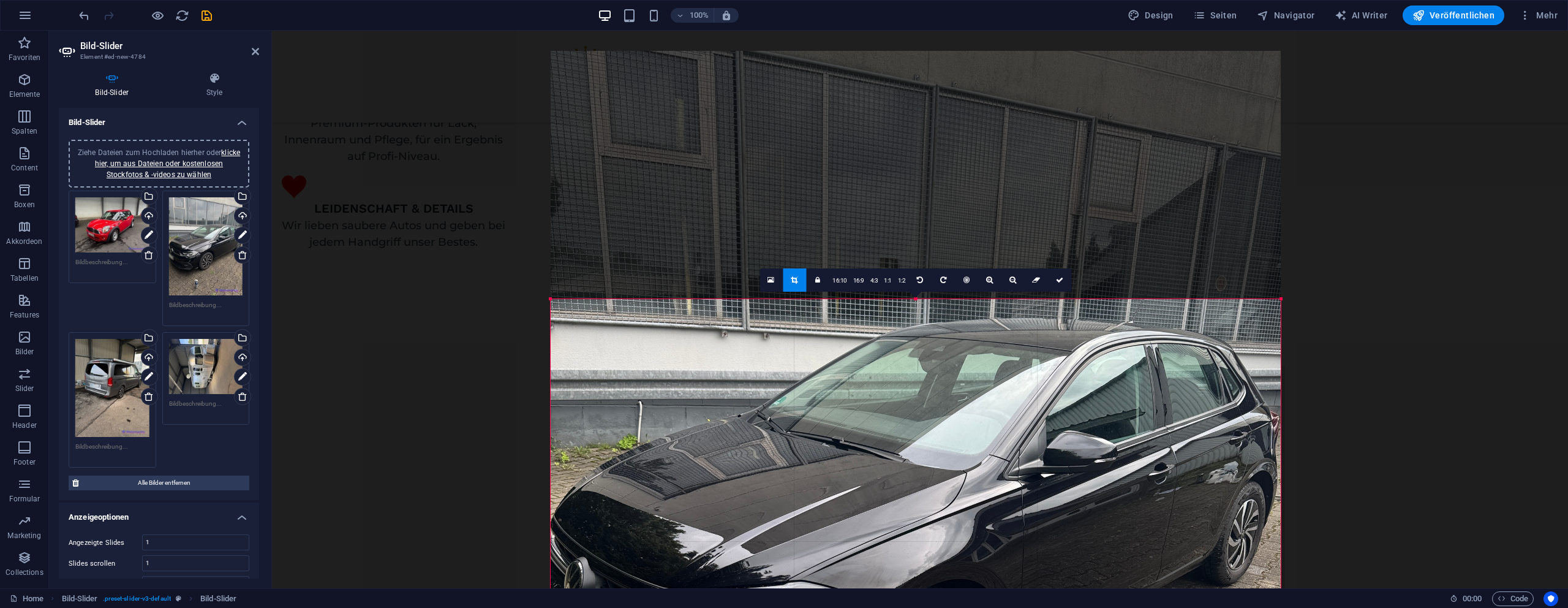
drag, startPoint x: 915, startPoint y: 297, endPoint x: 956, endPoint y: 546, distance: 252.4
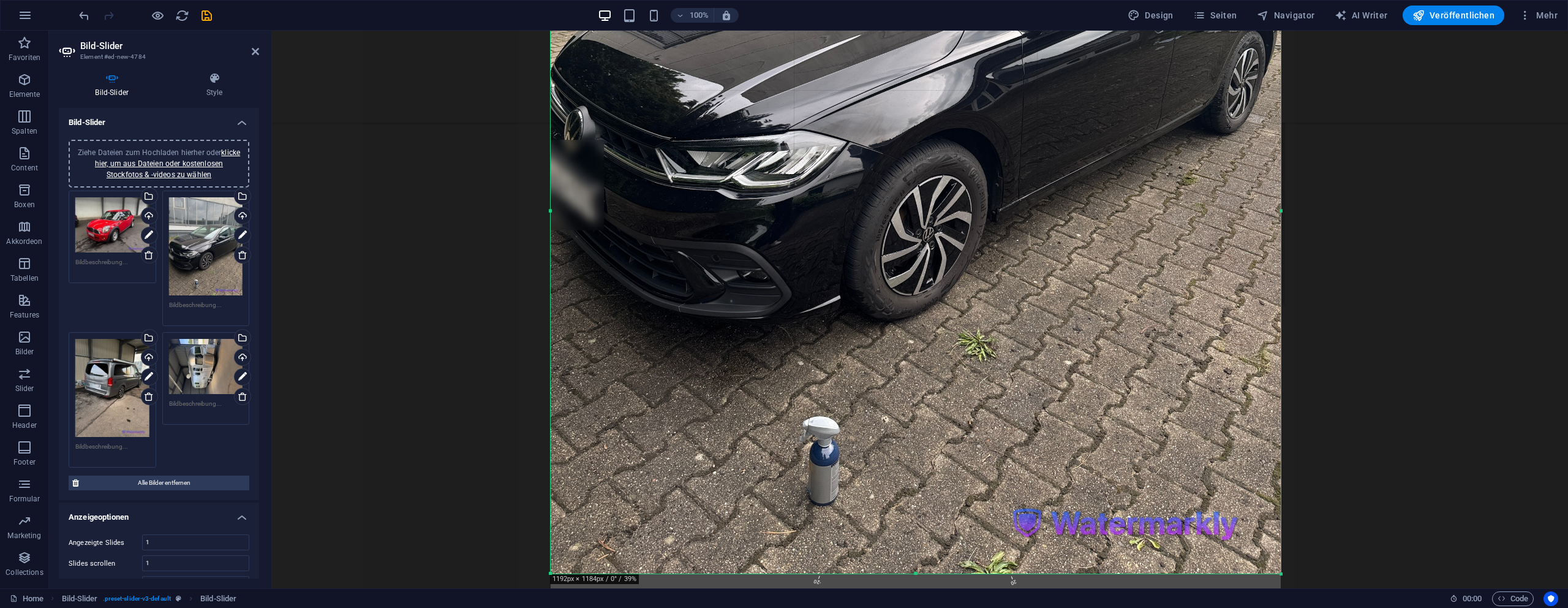
scroll to position [1990, 0]
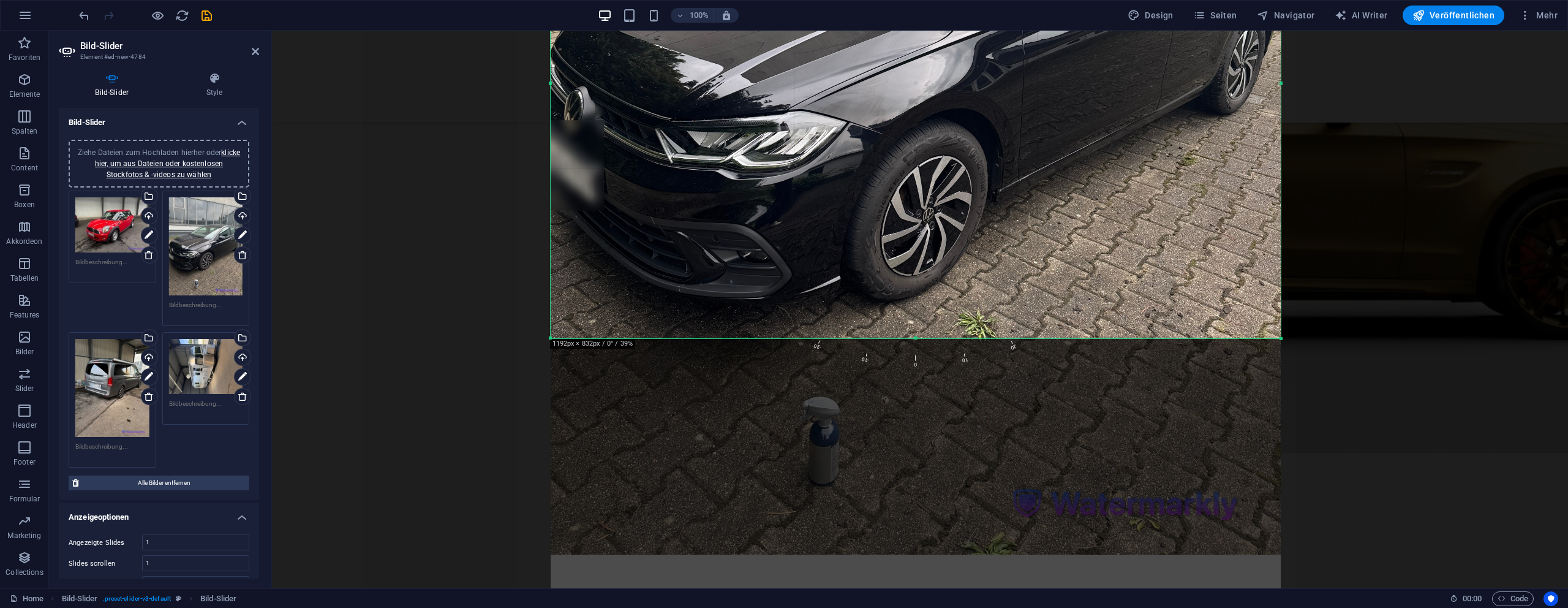
drag, startPoint x: 986, startPoint y: 553, endPoint x: 974, endPoint y: 337, distance: 216.3
click at [976, 337] on div at bounding box center [916, 339] width 730 height 5
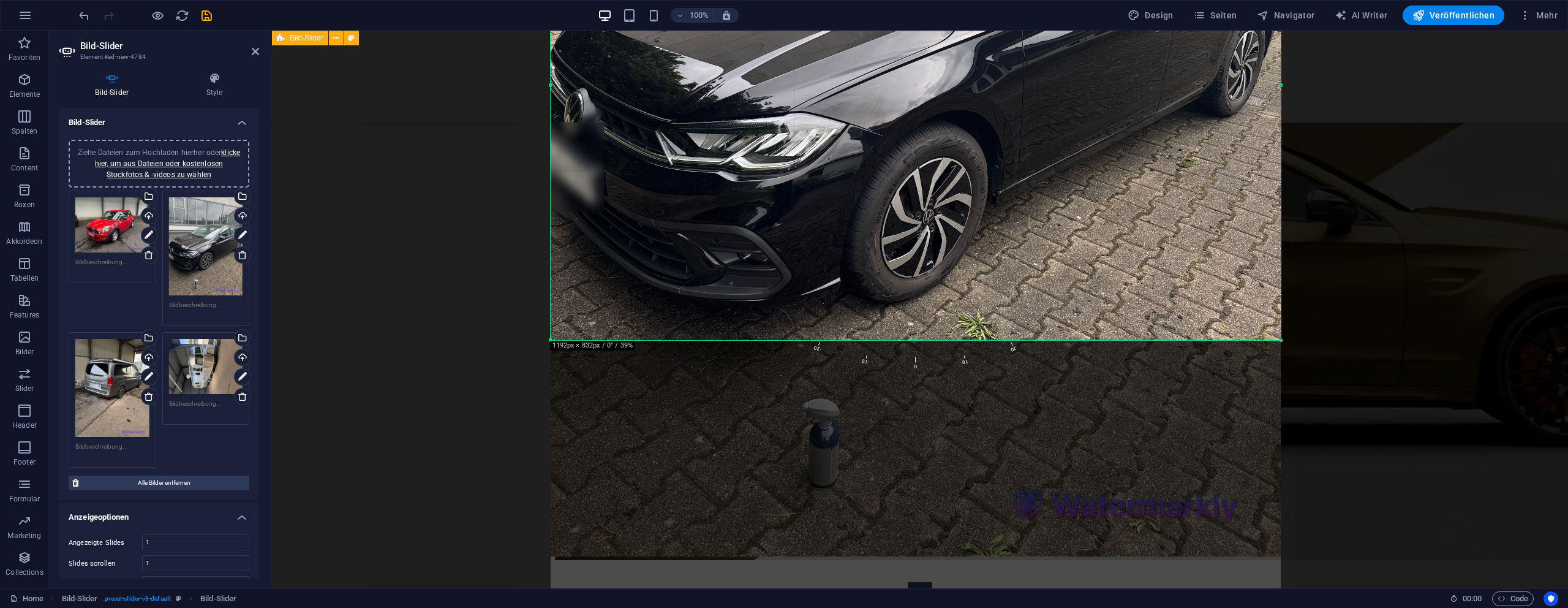
scroll to position [1397, 0]
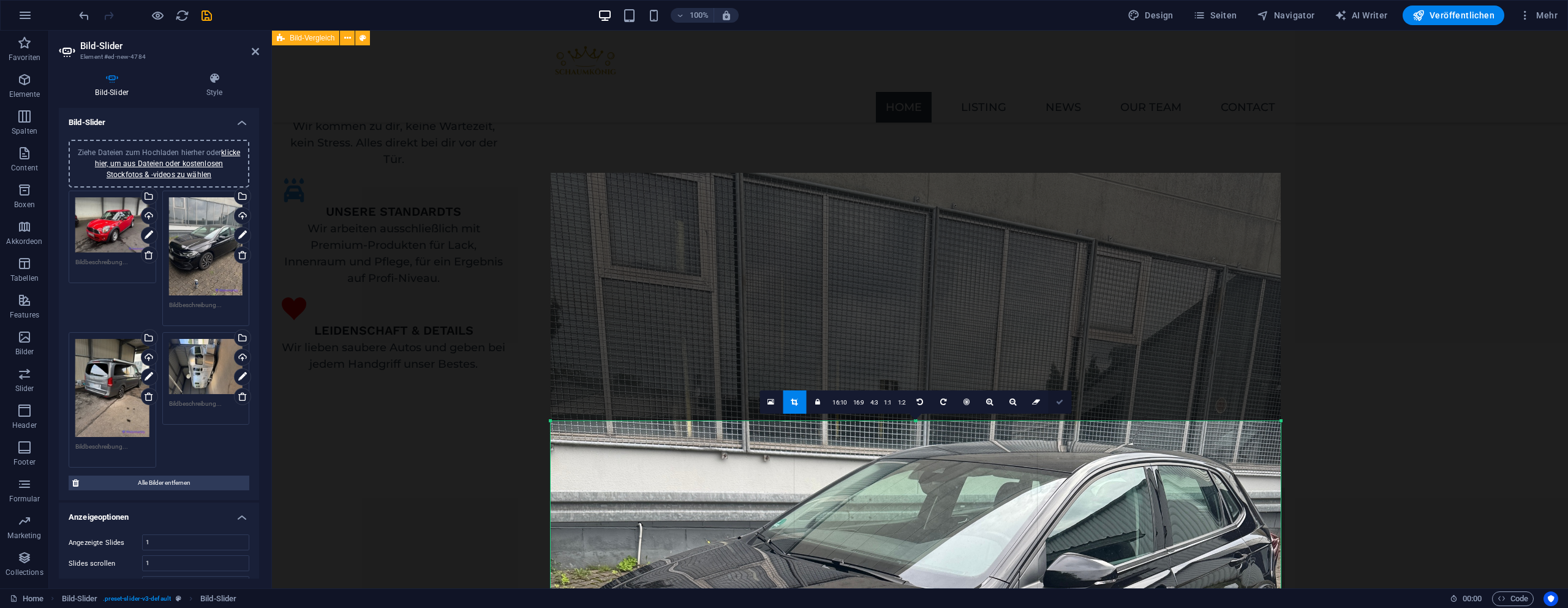
click at [1056, 400] on icon at bounding box center [1060, 402] width 8 height 8
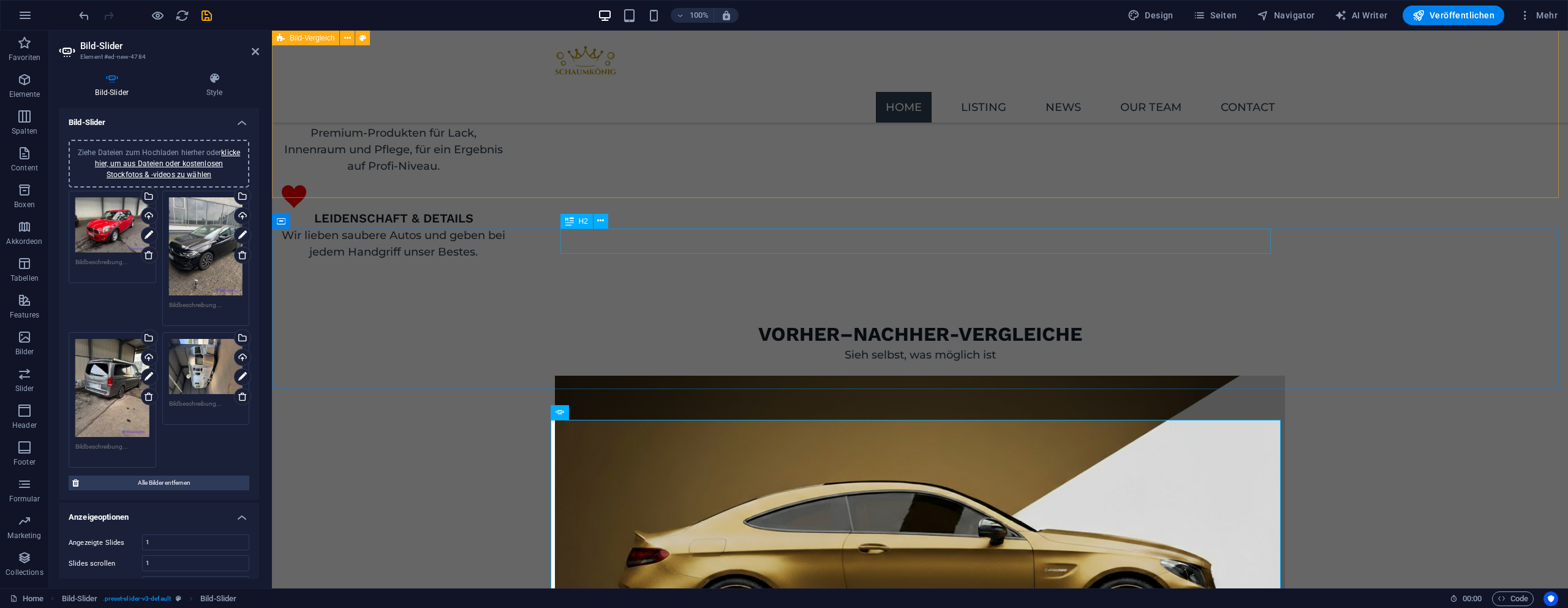
scroll to position [1733, 0]
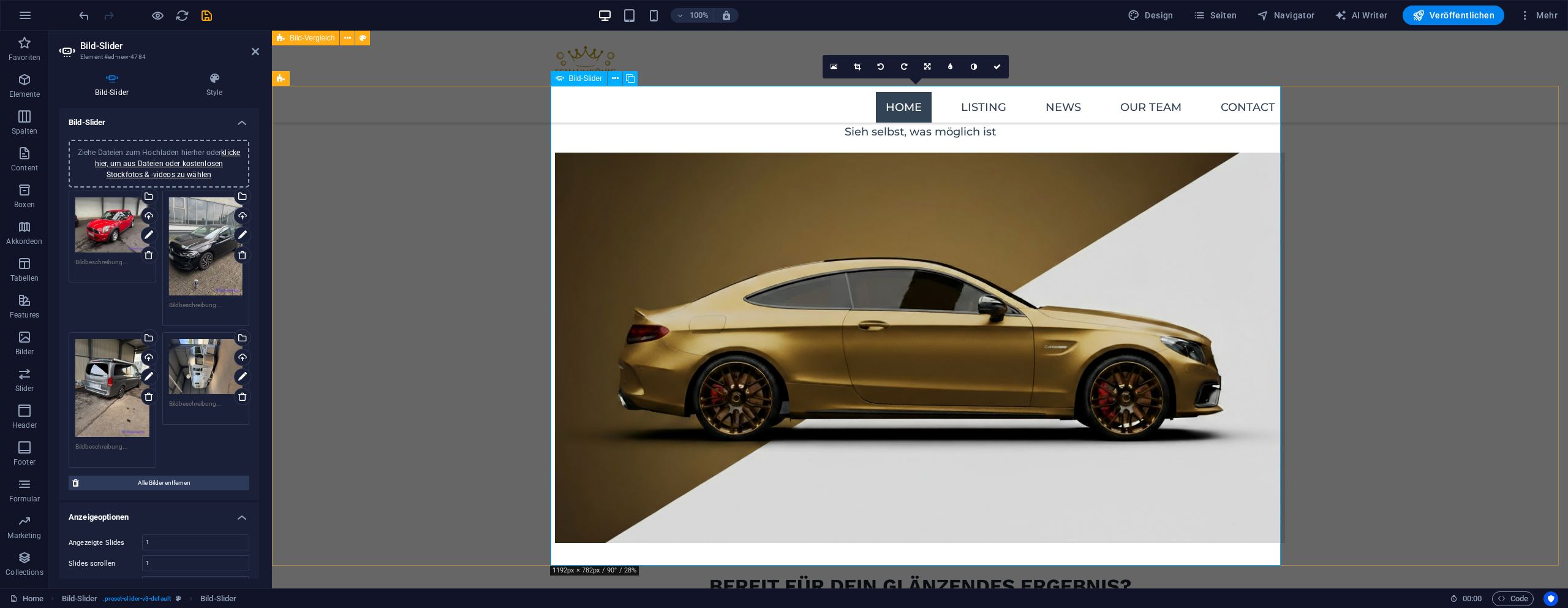
drag, startPoint x: 1264, startPoint y: 306, endPoint x: 1265, endPoint y: 317, distance: 11.0
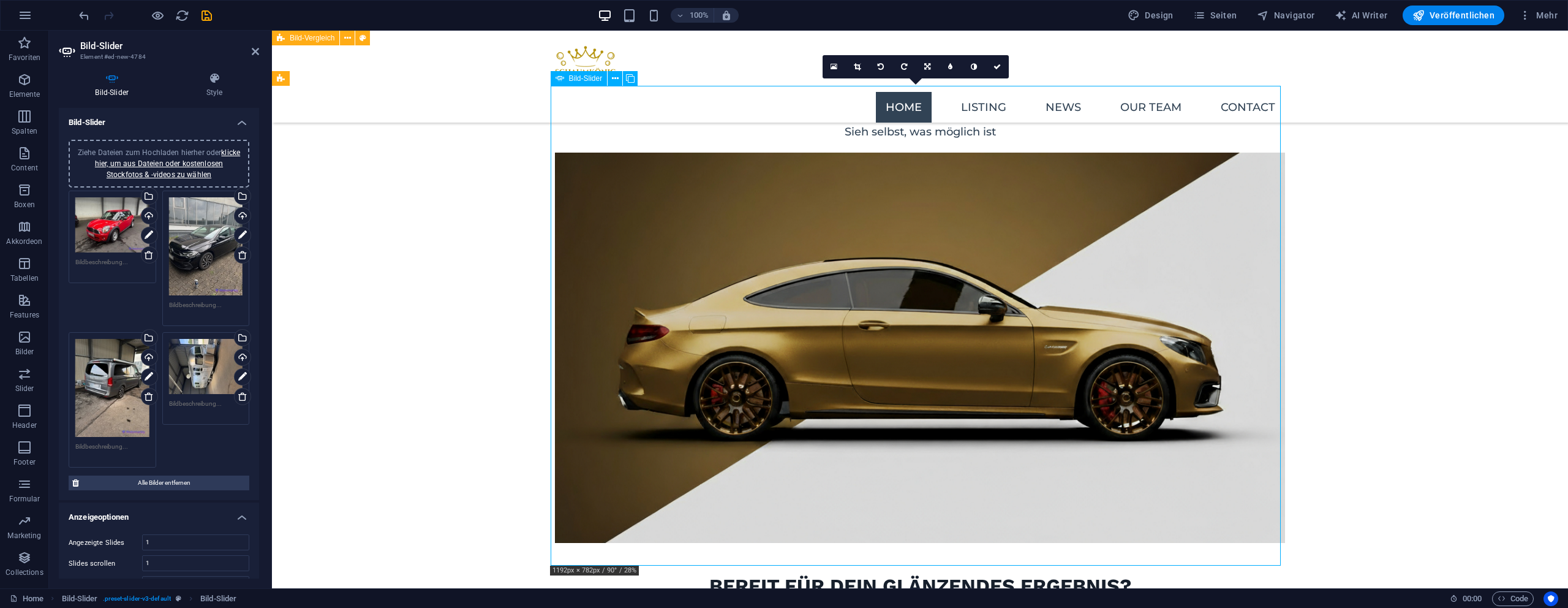
drag, startPoint x: 1263, startPoint y: 319, endPoint x: 1260, endPoint y: 313, distance: 6.7
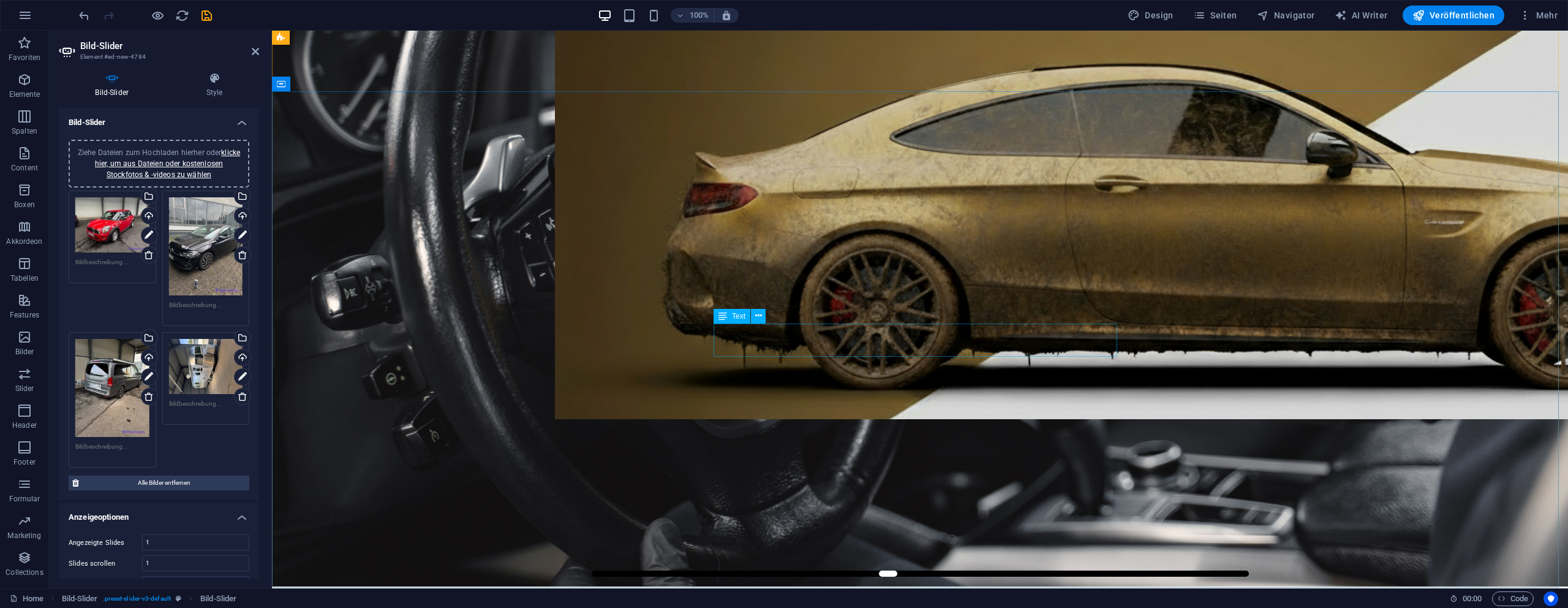
scroll to position [2, 0]
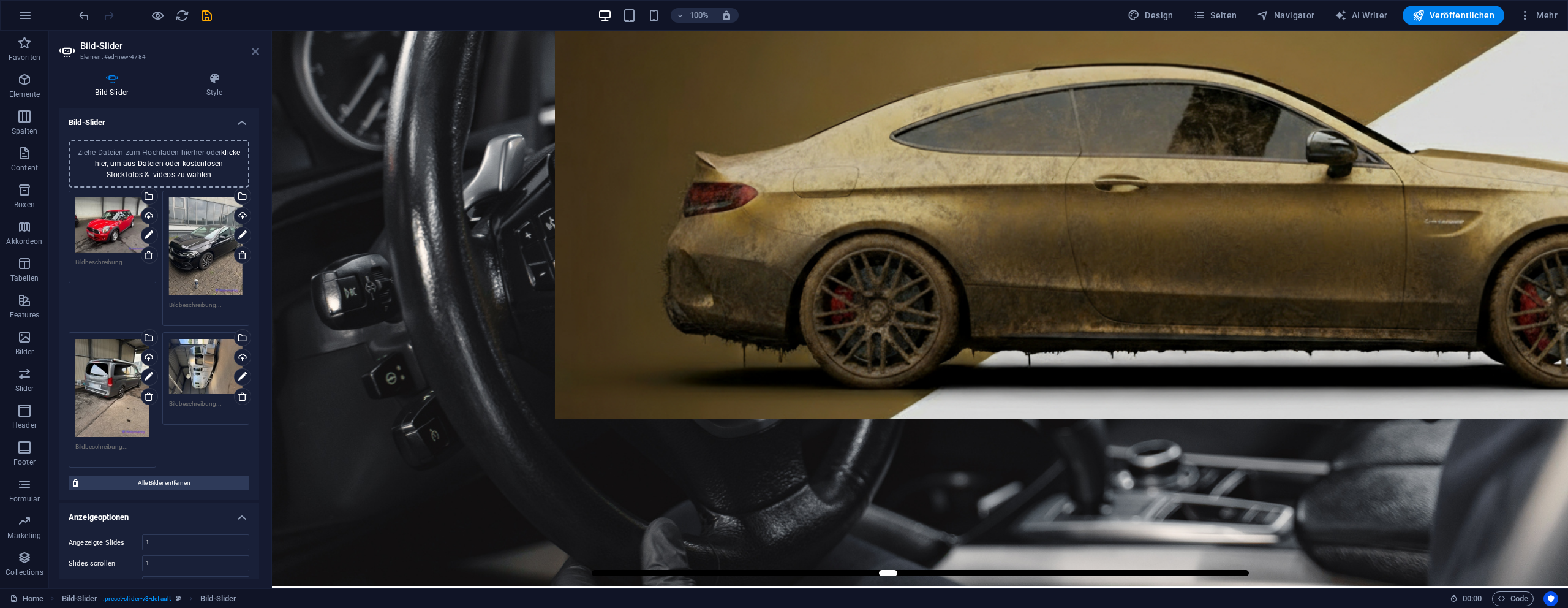
click at [254, 51] on icon at bounding box center [256, 51] width 8 height 10
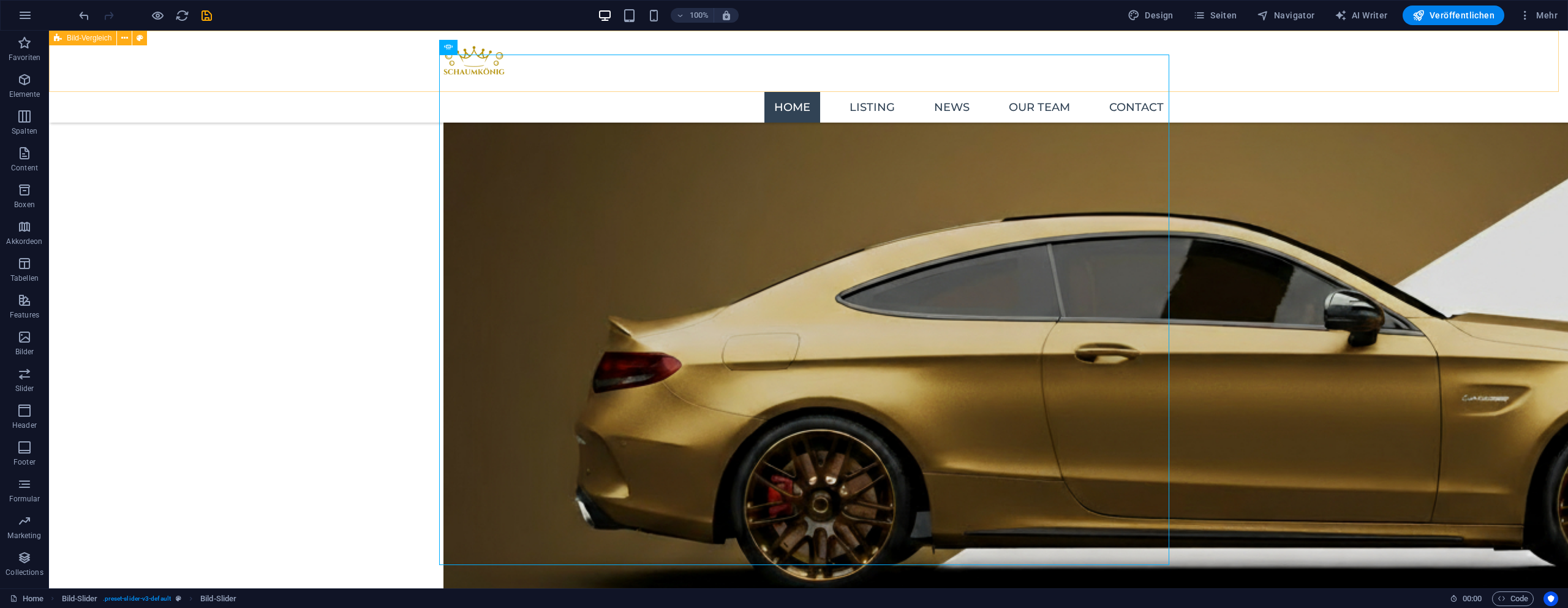
click at [265, 87] on div "Home Listing News Our Team Contact" at bounding box center [808, 77] width 1519 height 92
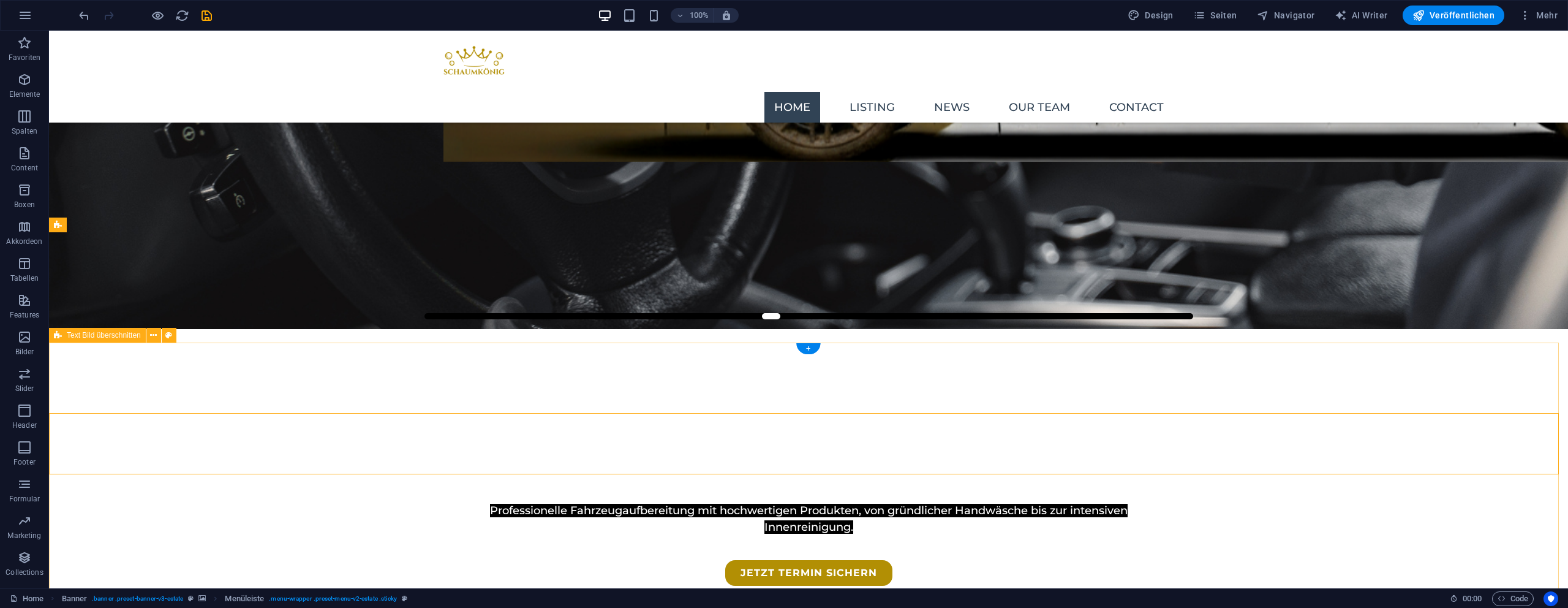
scroll to position [252, 0]
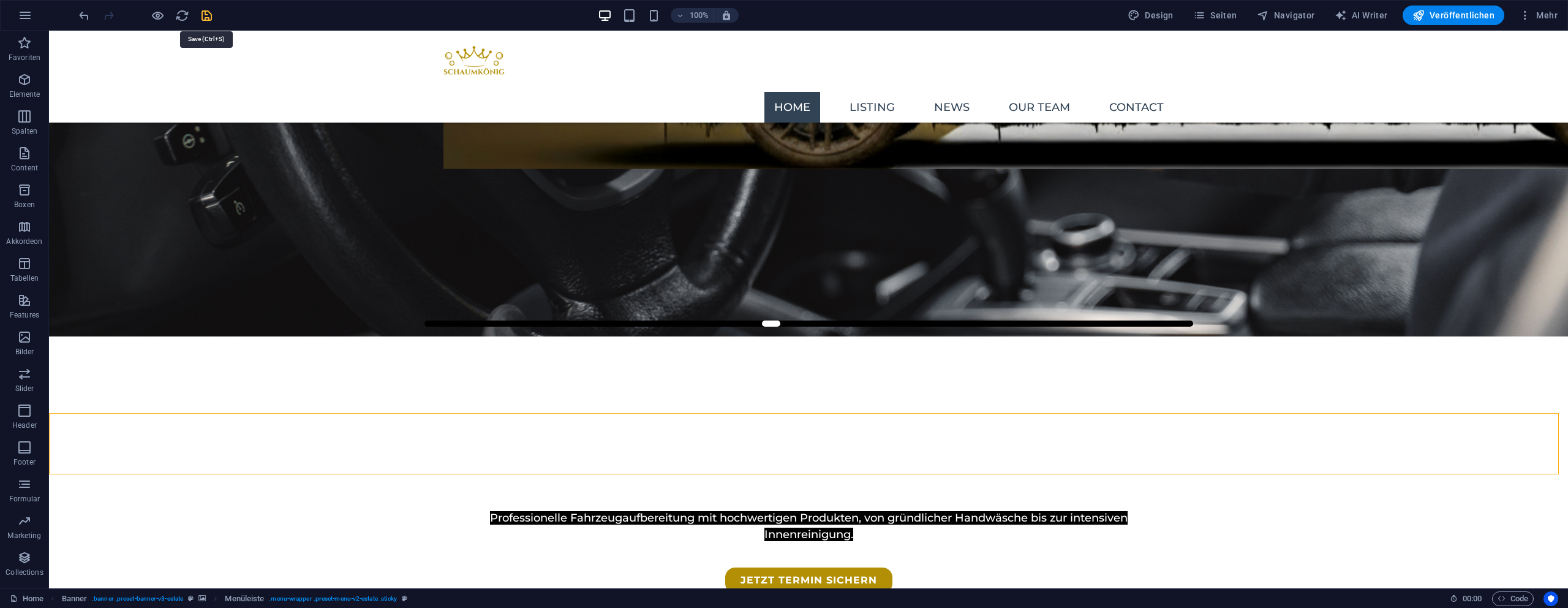
click at [207, 16] on icon "save" at bounding box center [207, 15] width 14 height 14
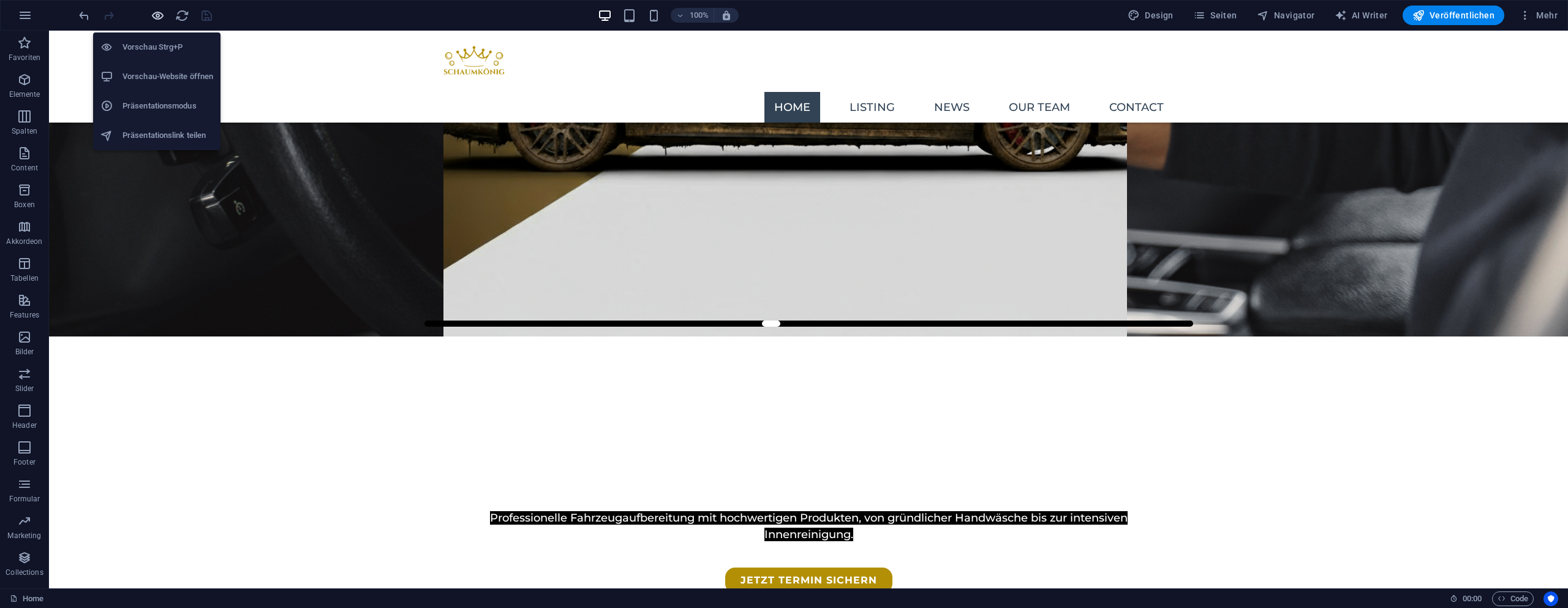
click at [157, 15] on icon "button" at bounding box center [157, 15] width 14 height 14
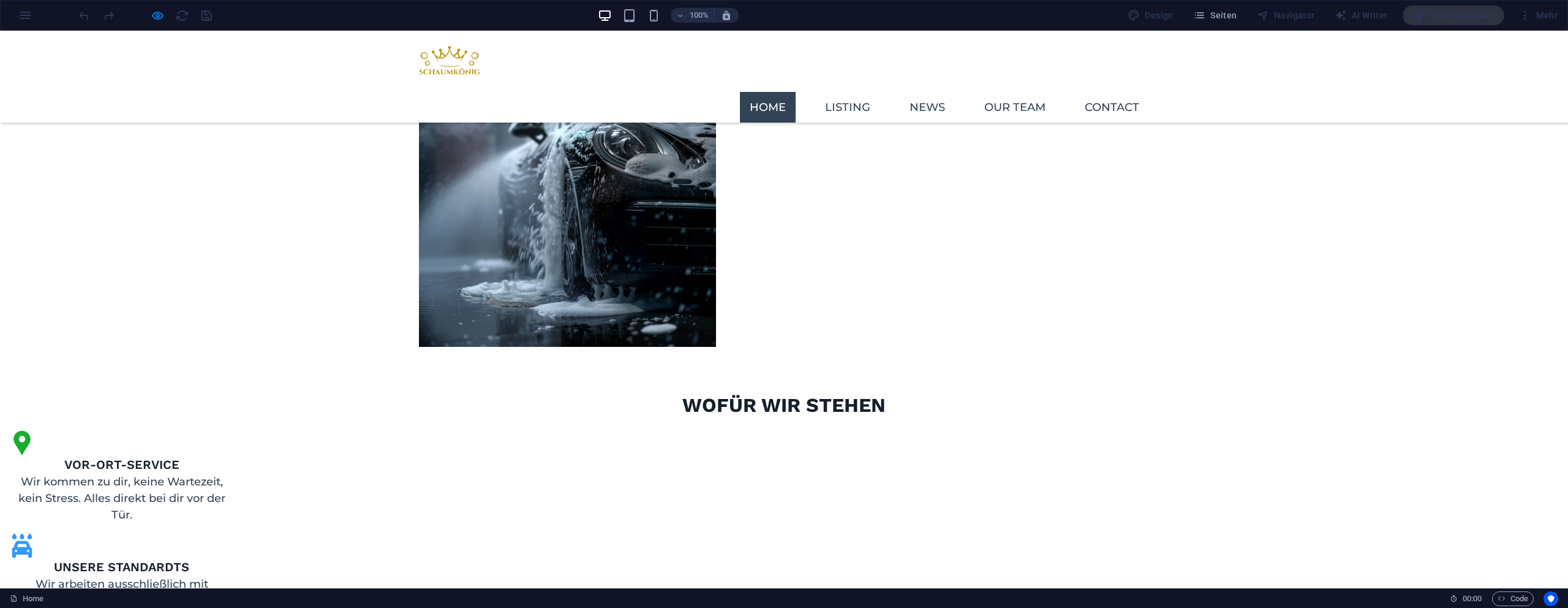
scroll to position [1107, 0]
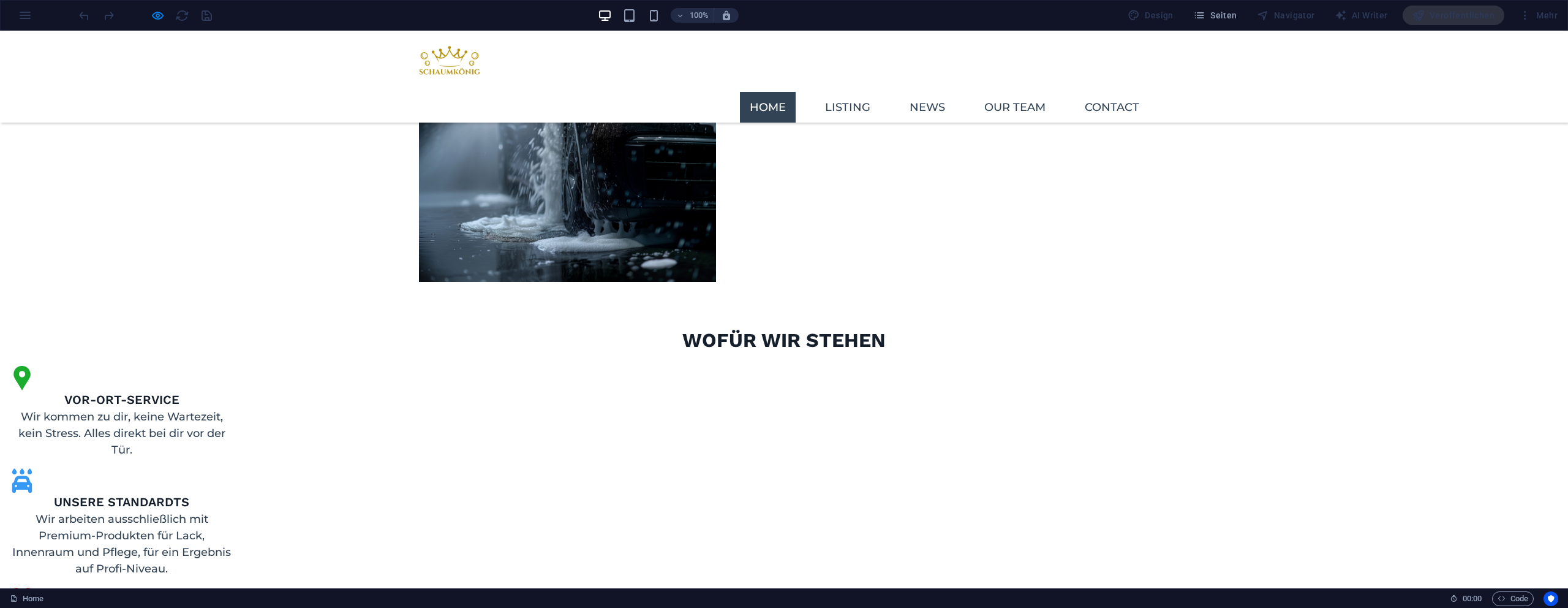
drag, startPoint x: 770, startPoint y: 474, endPoint x: 754, endPoint y: 464, distance: 18.9
type input "43"
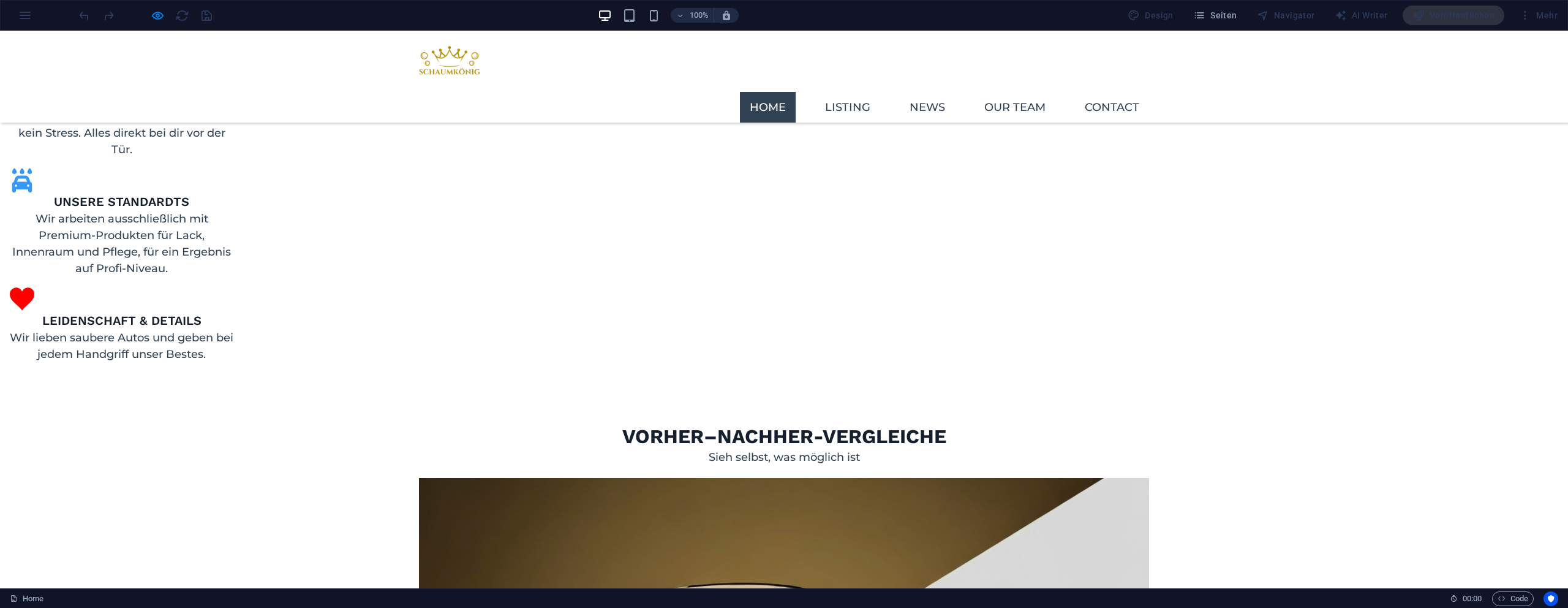
scroll to position [1726, 0]
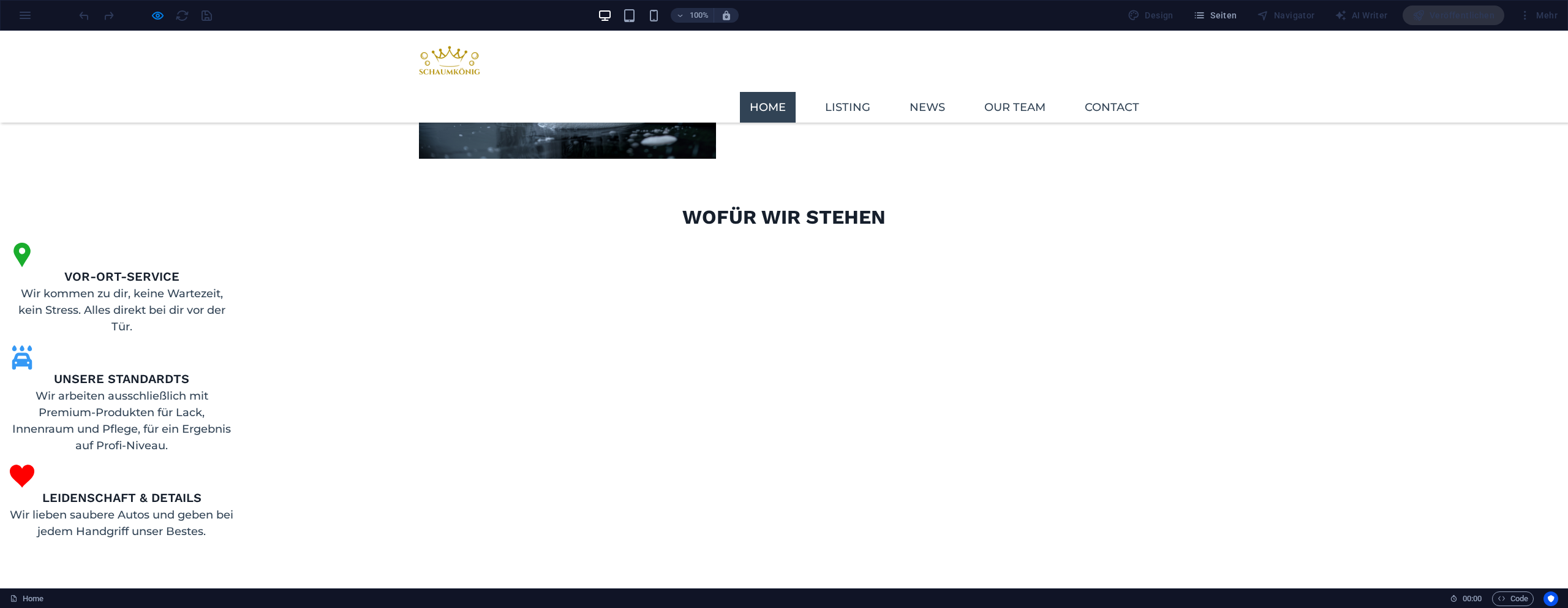
scroll to position [932, 0]
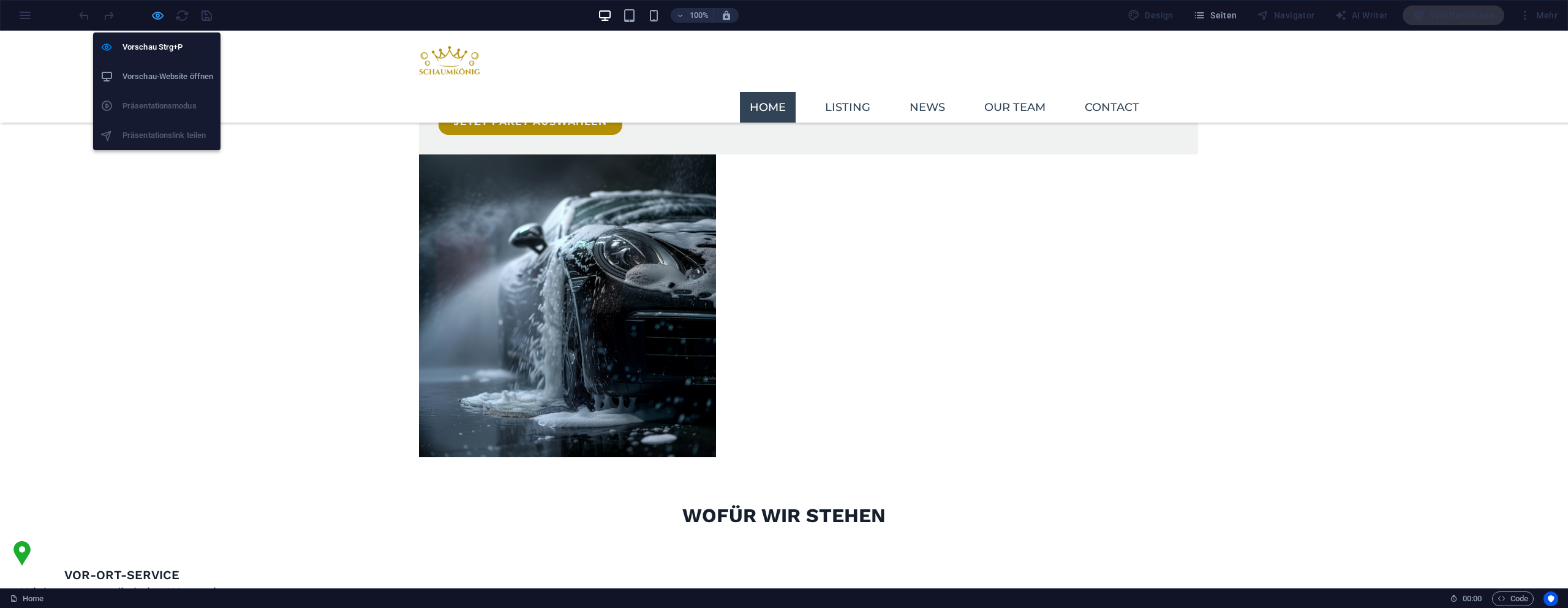
click at [156, 15] on icon "button" at bounding box center [157, 15] width 14 height 14
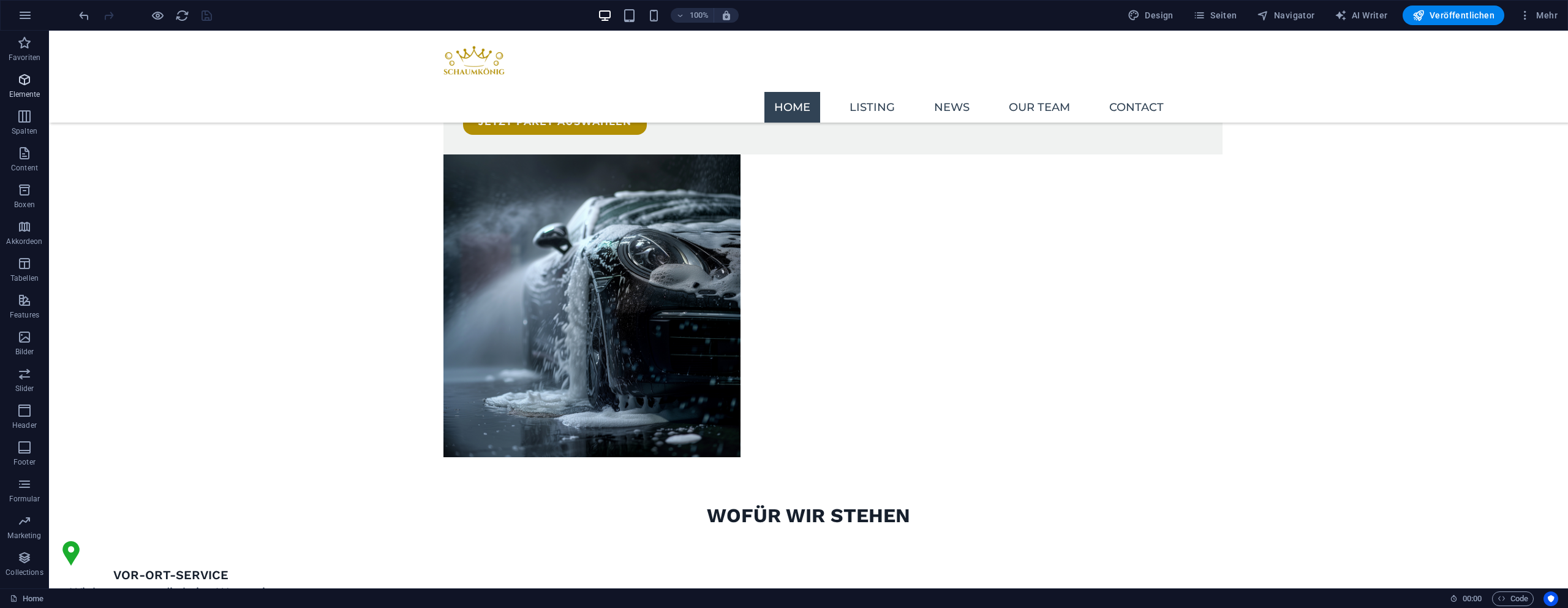
click at [35, 90] on p "Elemente" at bounding box center [25, 94] width 31 height 10
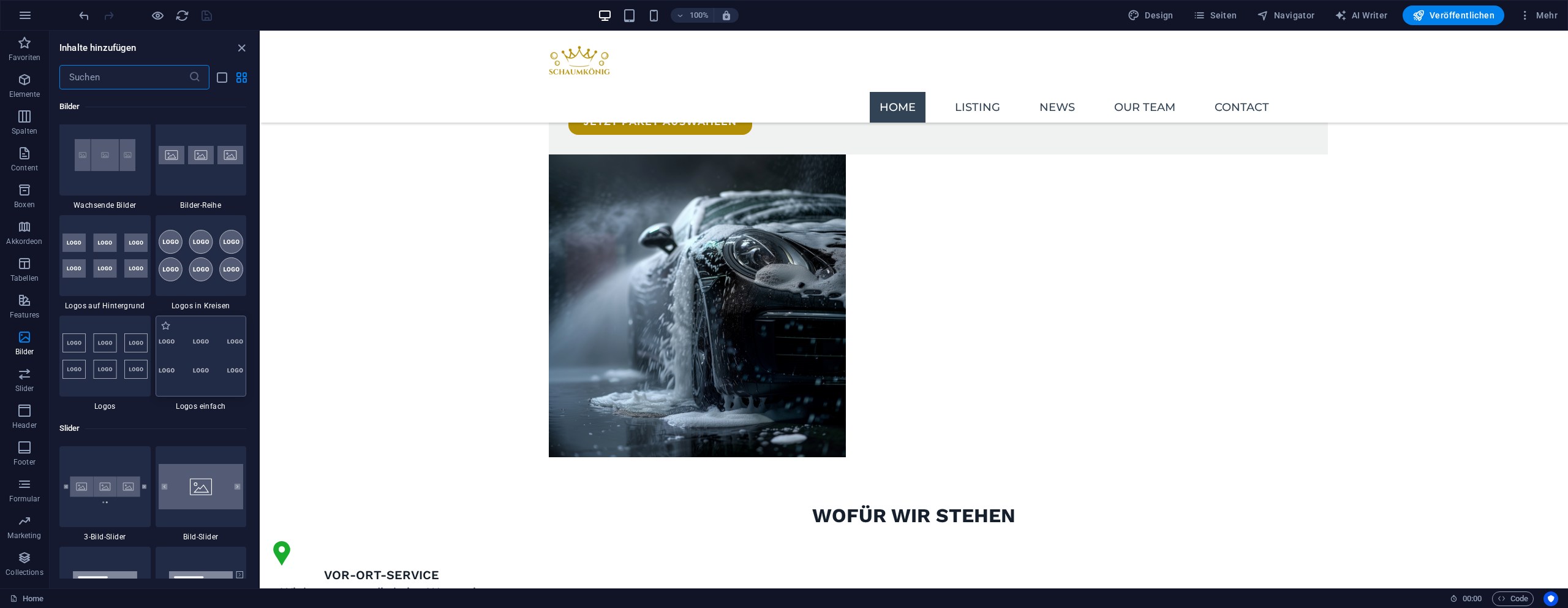
scroll to position [6900, 0]
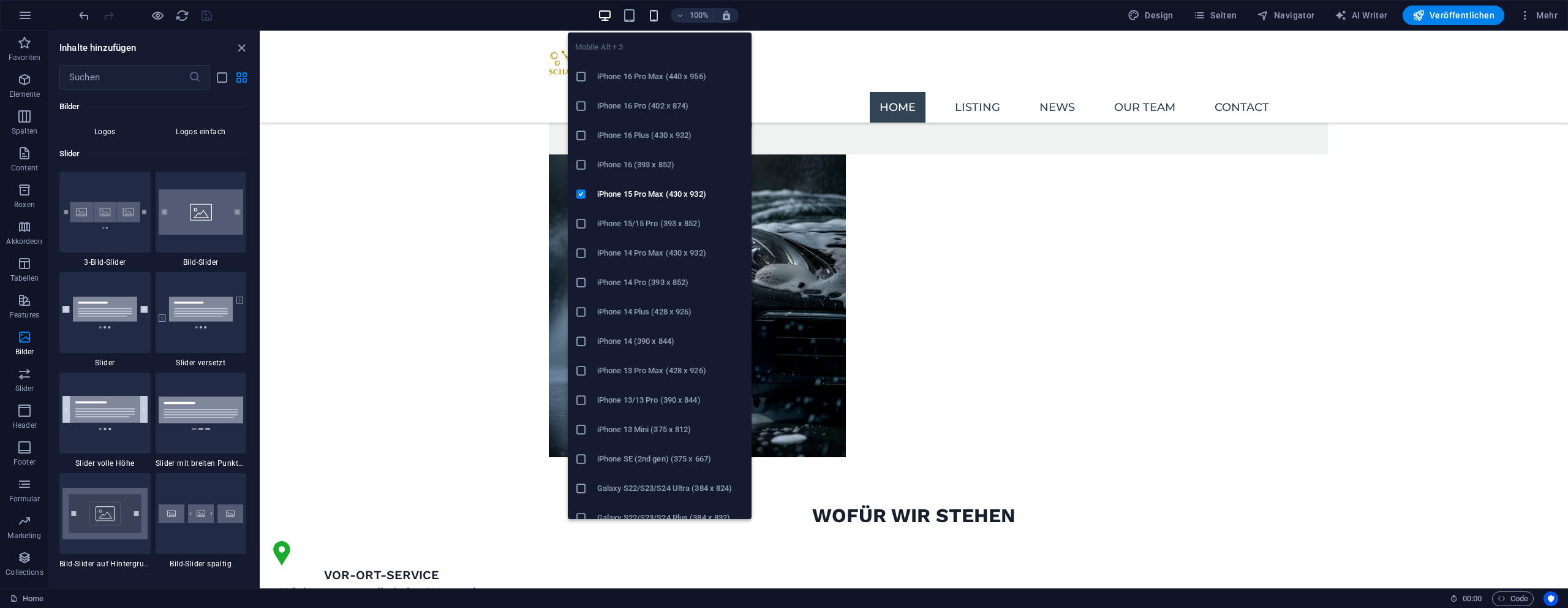
click at [648, 18] on span "button" at bounding box center [653, 15] width 15 height 14
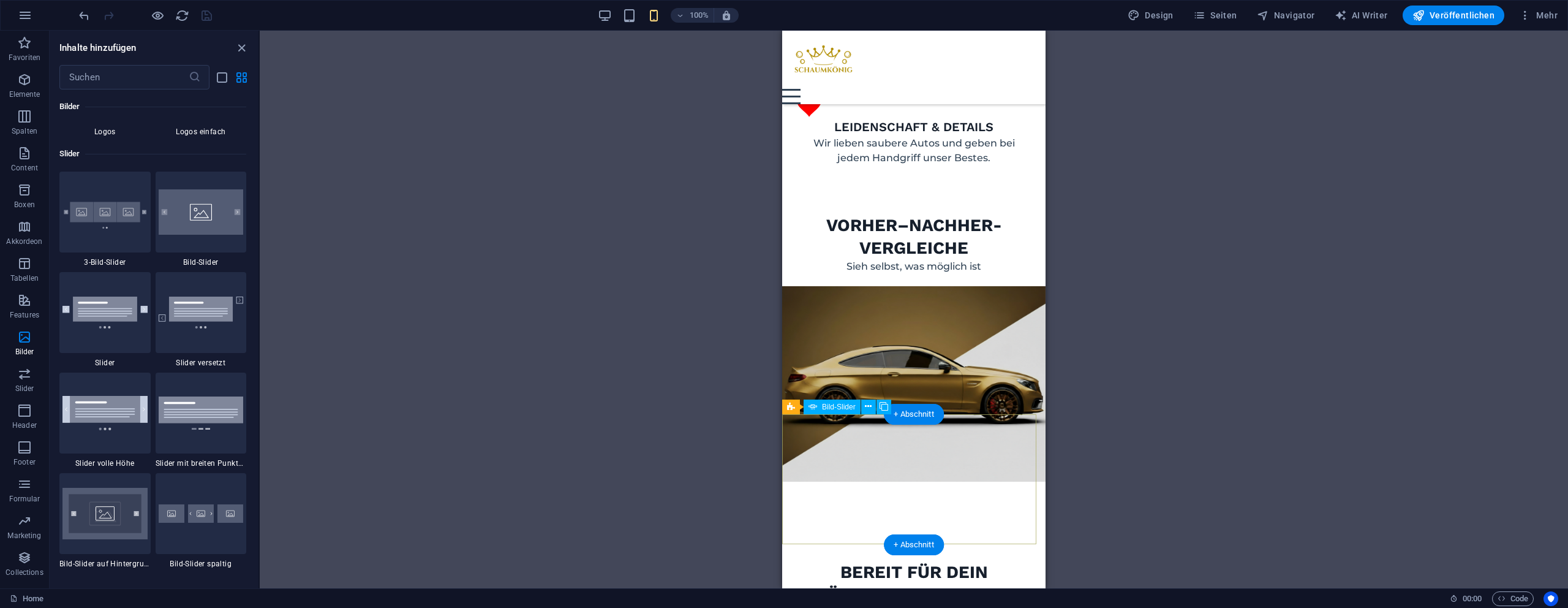
scroll to position [1693, 0]
